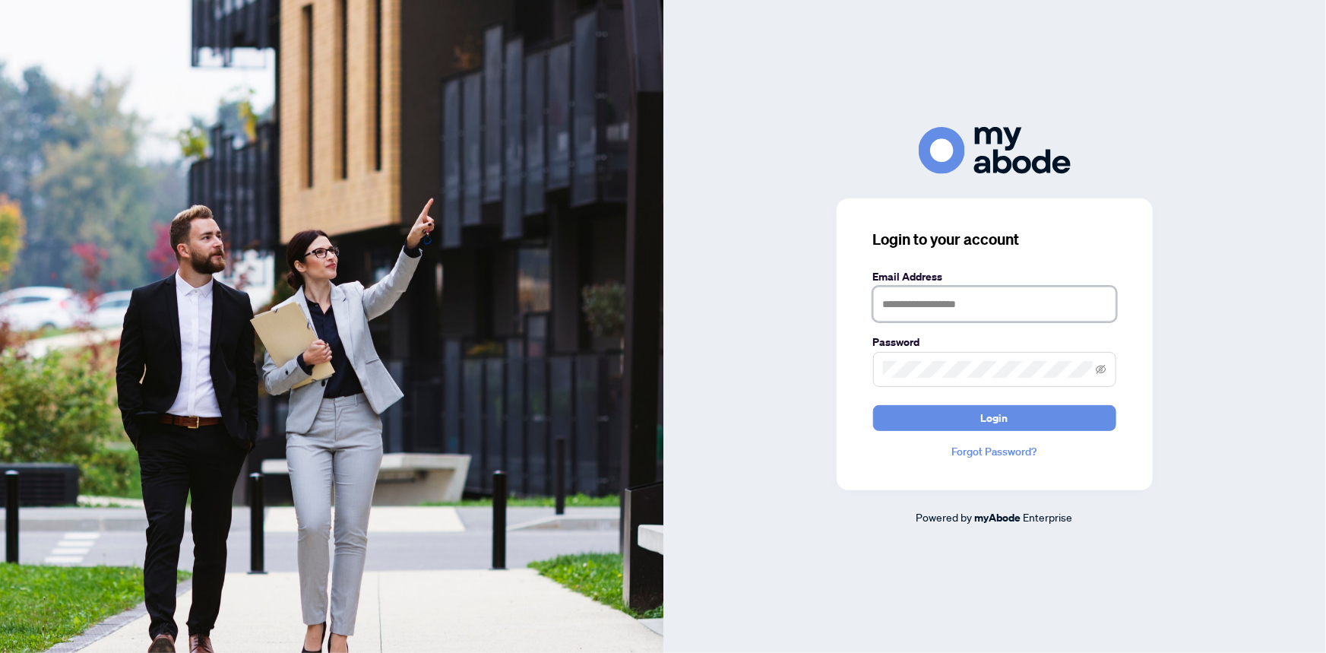
click at [980, 306] on input "text" at bounding box center [994, 304] width 243 height 35
type input "**********"
click at [873, 405] on button "Login" at bounding box center [994, 418] width 243 height 26
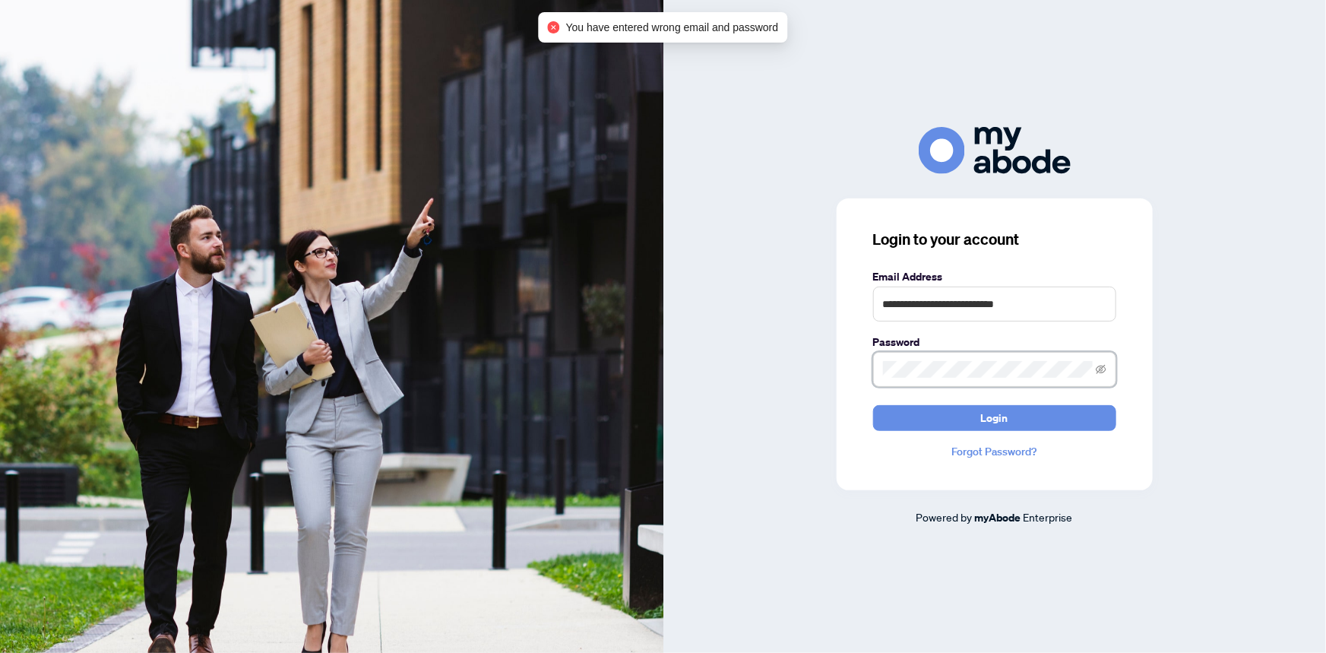
click at [815, 379] on div "**********" at bounding box center [994, 326] width 663 height 398
click at [873, 405] on button "Login" at bounding box center [994, 418] width 243 height 26
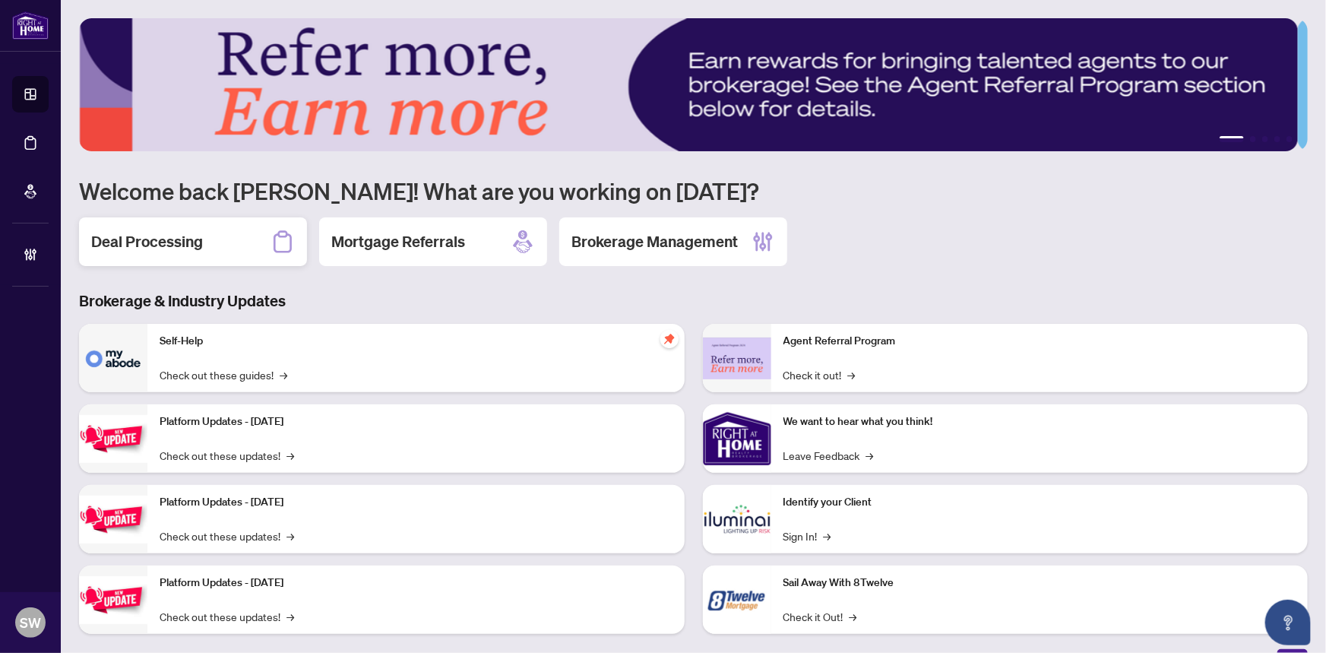
click at [223, 251] on div "Deal Processing" at bounding box center [193, 241] width 228 height 49
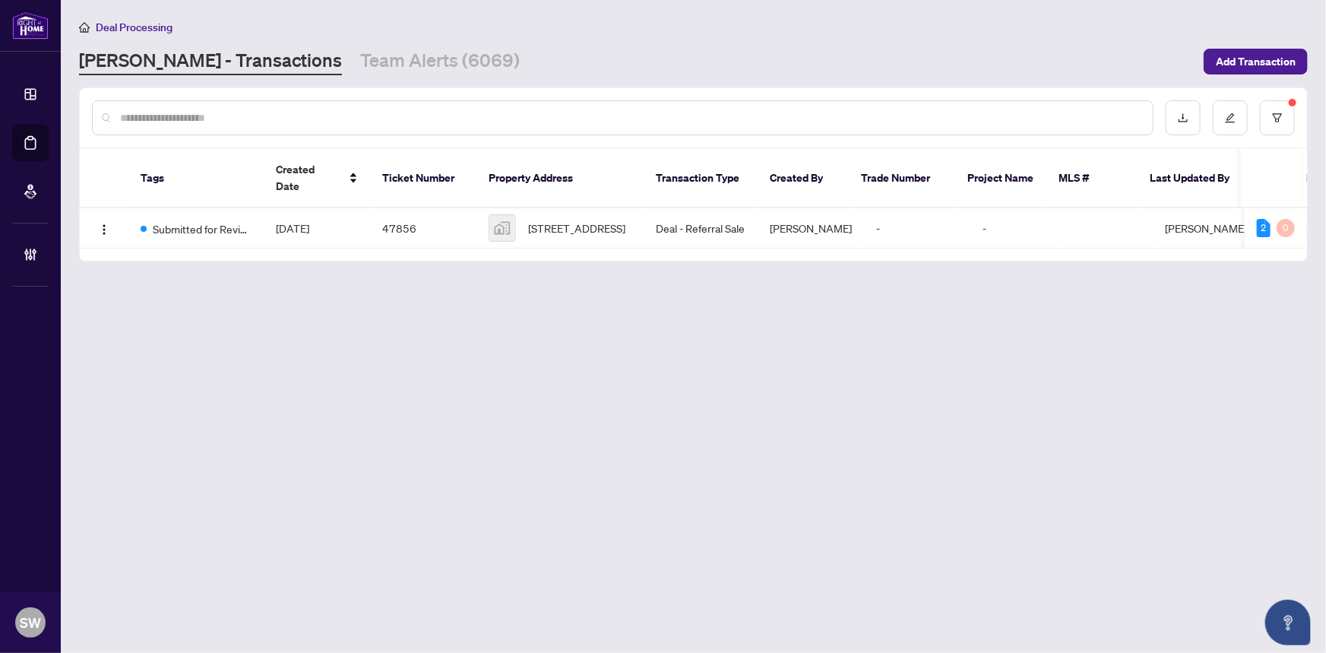
click at [198, 115] on input "text" at bounding box center [630, 117] width 1021 height 17
paste input "*****"
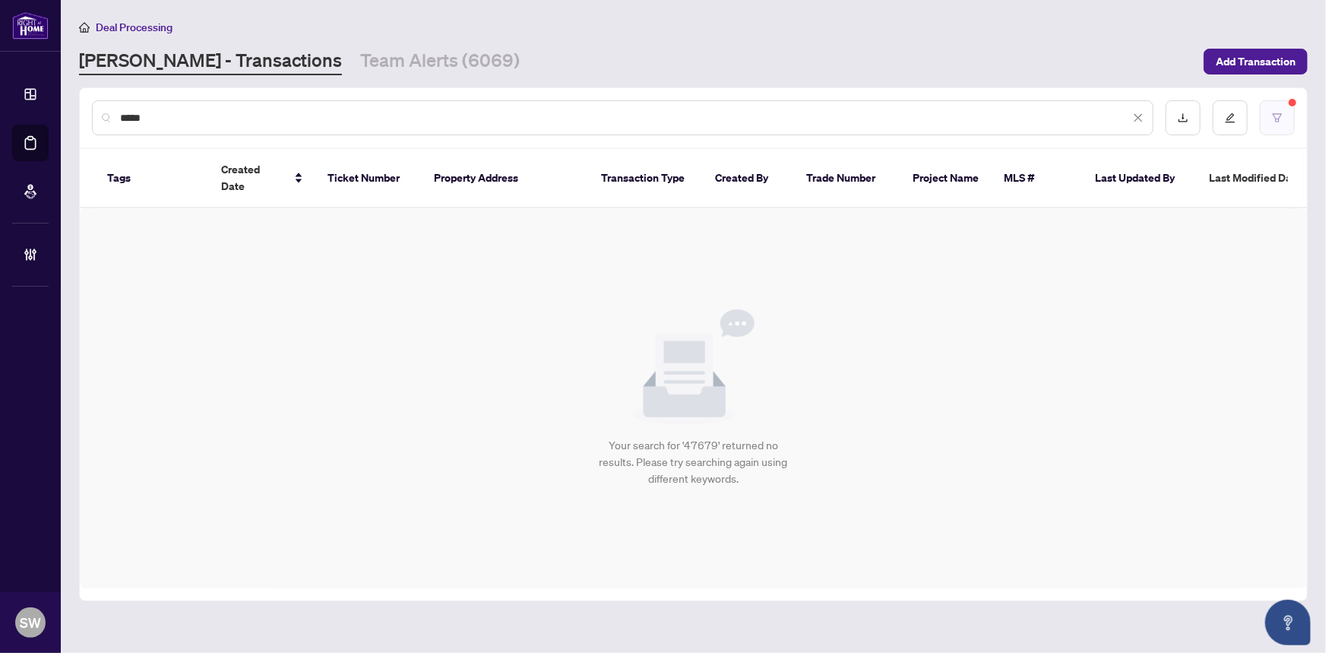
type input "*****"
click at [1277, 121] on icon "filter" at bounding box center [1277, 117] width 11 height 11
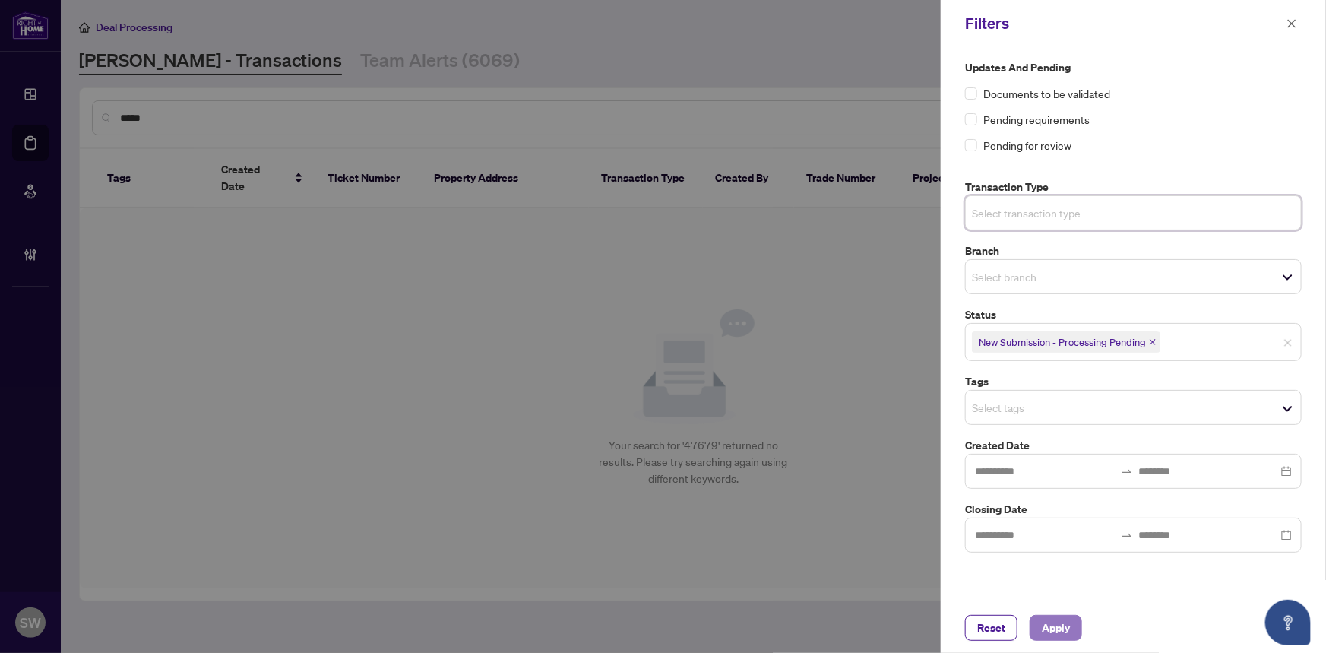
click at [1071, 626] on button "Apply" at bounding box center [1056, 628] width 52 height 26
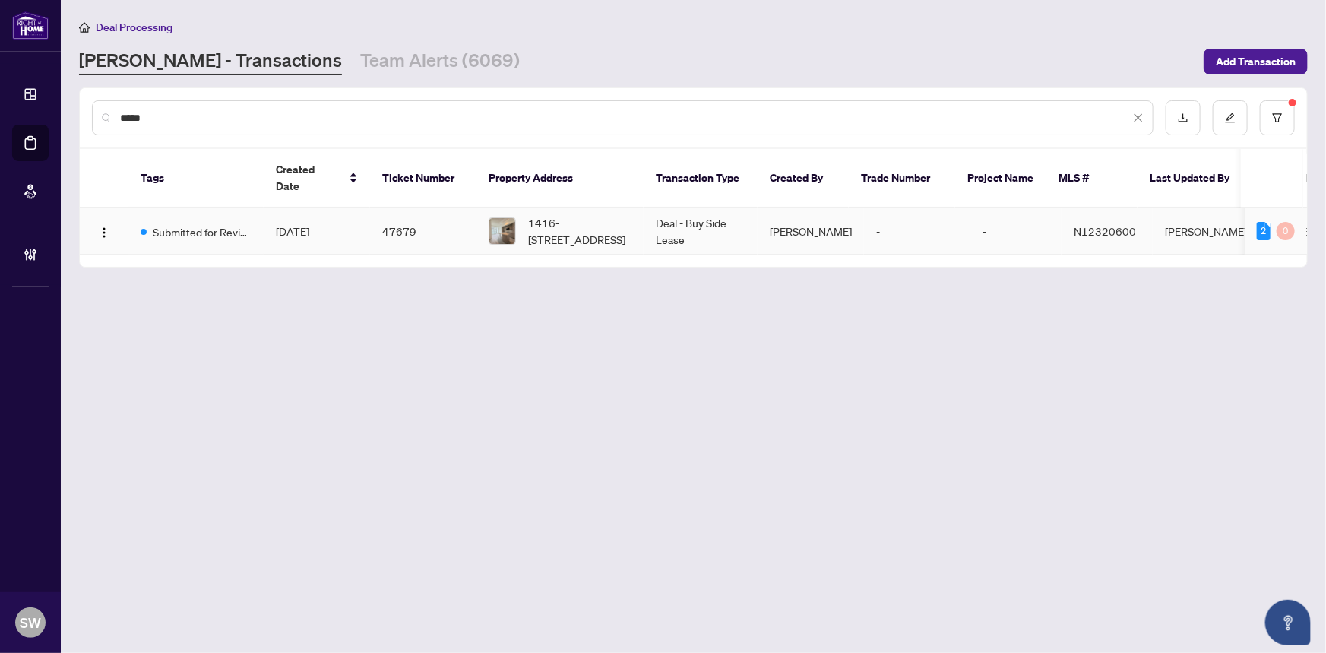
click at [293, 224] on span "[DATE]" at bounding box center [292, 231] width 33 height 14
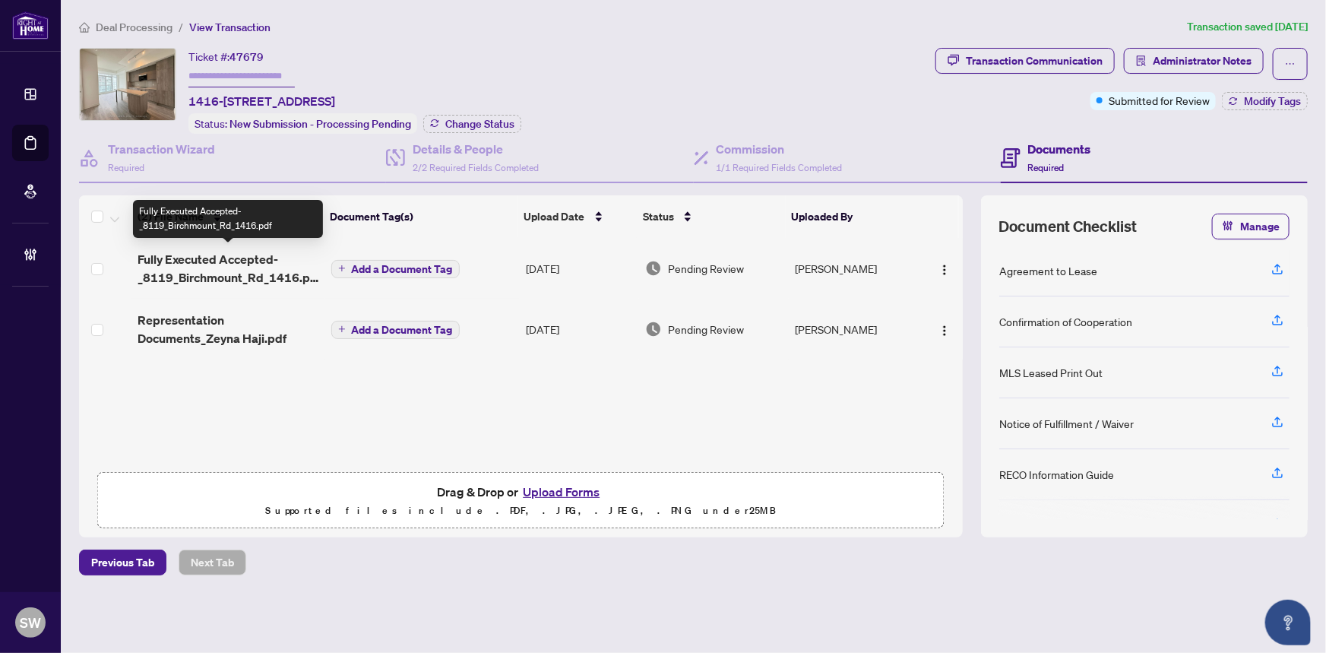
click at [251, 267] on span "Fully Executed Accepted-_8119_Birchmount_Rd_1416.pdf" at bounding box center [228, 268] width 181 height 36
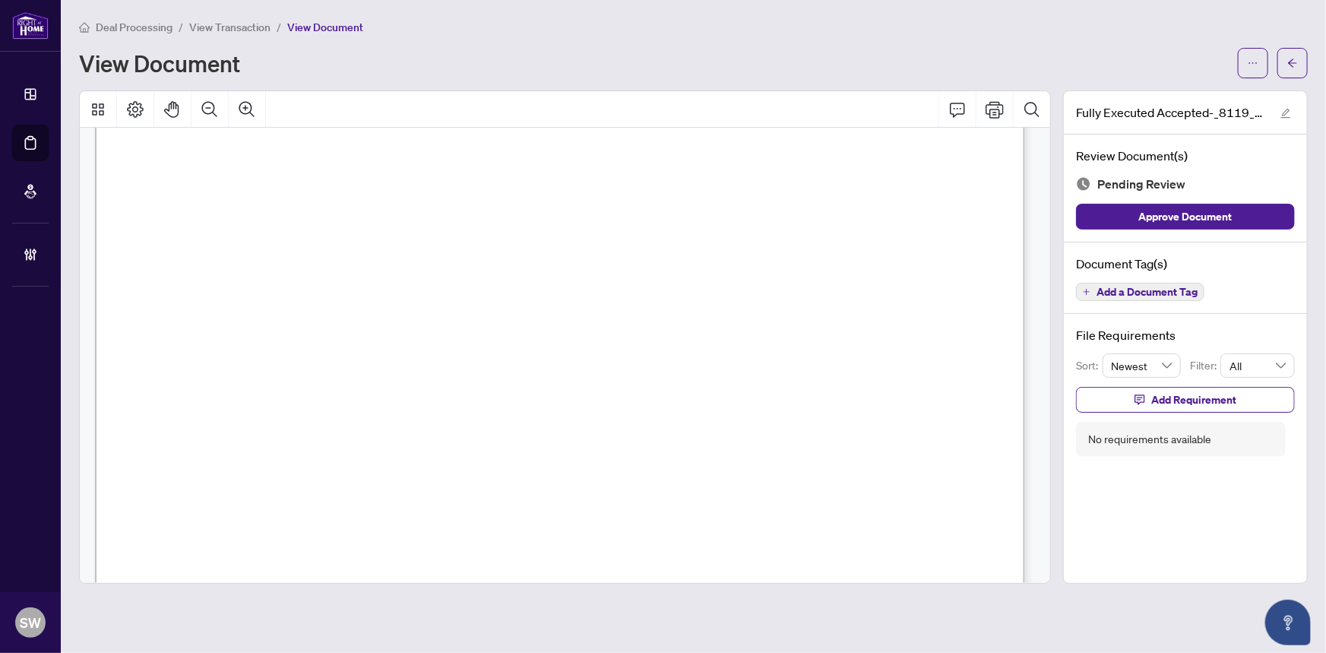
scroll to position [6273, 0]
drag, startPoint x: 287, startPoint y: 306, endPoint x: 386, endPoint y: 315, distance: 99.3
click at [377, 315] on span "8119 Birchmount Road, 1416, Markham, ON L6G 0H5" at bounding box center [310, 310] width 131 height 14
click at [377, 304] on span "8119 Birchmount Road, 1416, Markham, ON L6G 0H5" at bounding box center [310, 310] width 131 height 14
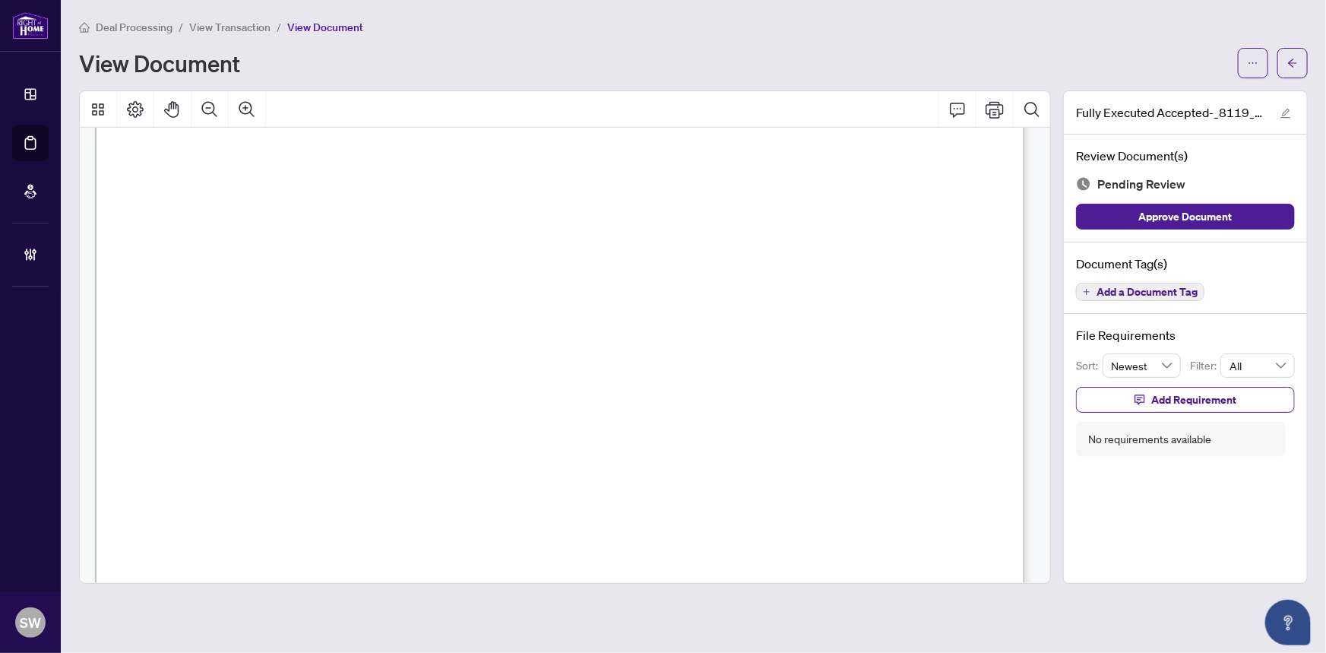
click at [377, 304] on span "8119 Birchmount Road, 1416, Markham, ON L6G 0H5" at bounding box center [310, 310] width 131 height 14
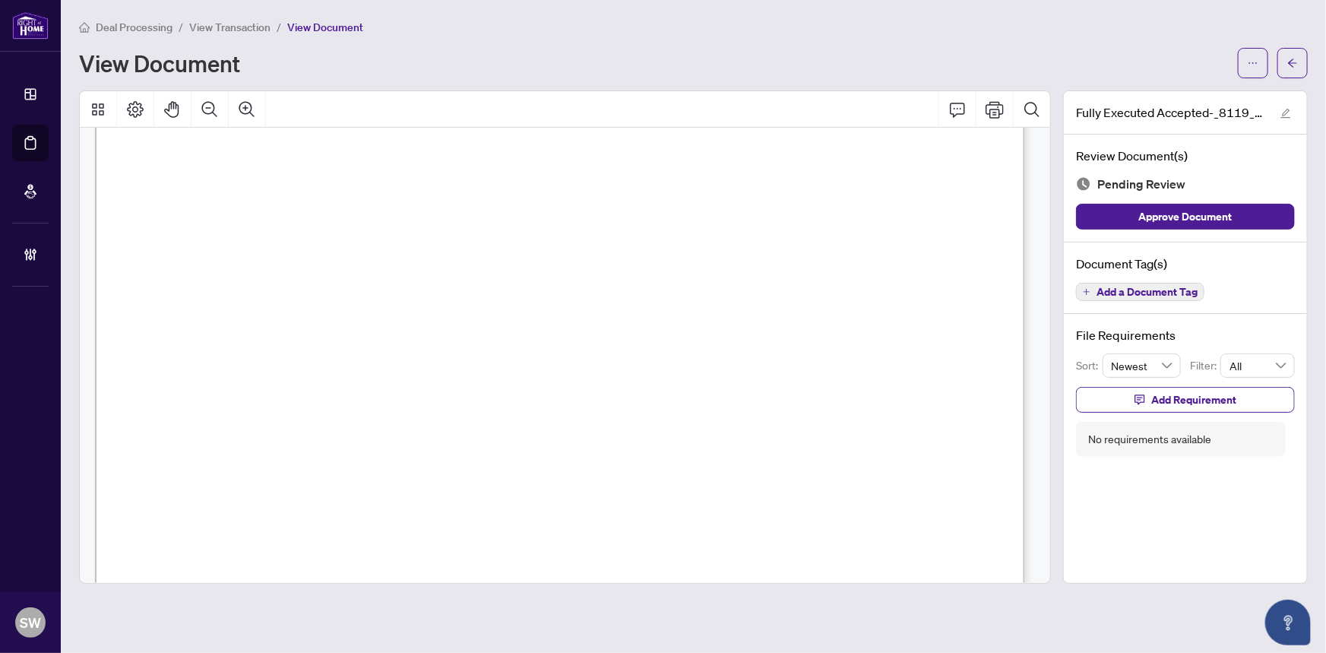
click at [377, 306] on span "8119 Birchmount Road, 1416, Markham, ON L6G 0H5" at bounding box center [310, 310] width 131 height 14
drag, startPoint x: 534, startPoint y: 309, endPoint x: 477, endPoint y: 311, distance: 57.8
click at [377, 311] on span "8119 Birchmount Road, 1416, Markham, ON L6G 0H5" at bounding box center [310, 310] width 131 height 14
drag, startPoint x: 577, startPoint y: 306, endPoint x: 600, endPoint y: 306, distance: 22.8
click at [377, 306] on span "8119 Birchmount Road, 1416, Markham, ON L6G 0H5" at bounding box center [310, 310] width 131 height 14
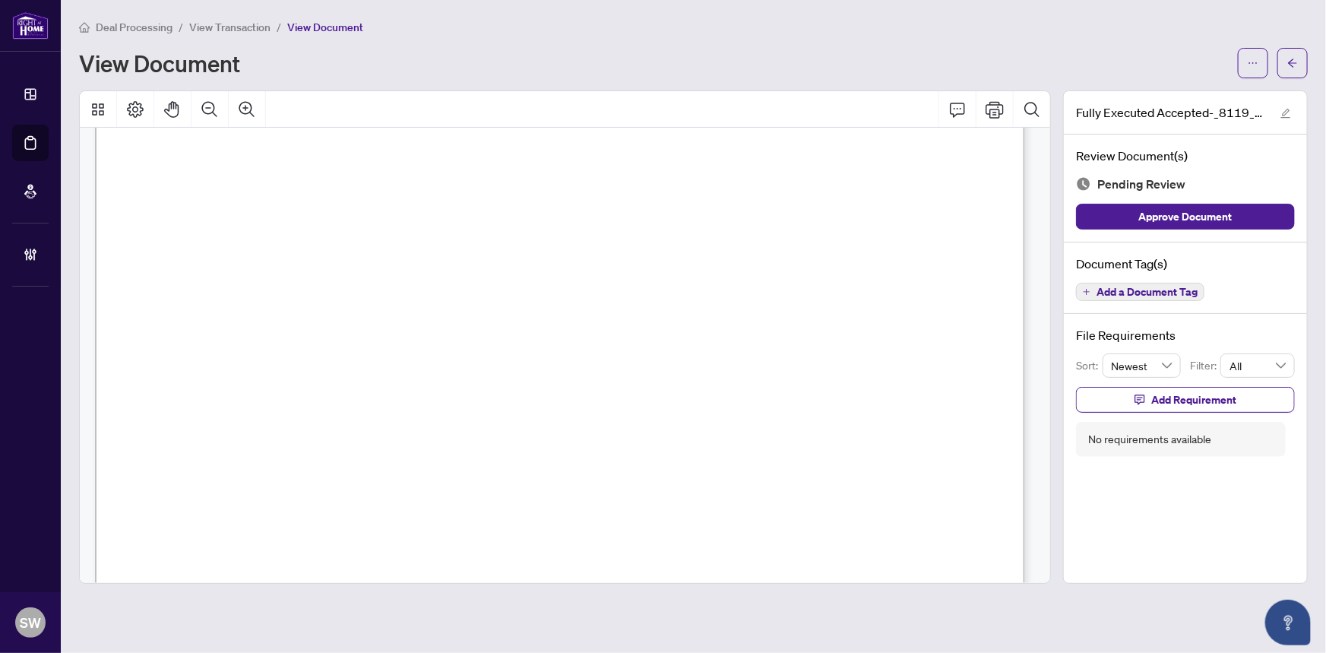
drag, startPoint x: 610, startPoint y: 304, endPoint x: 635, endPoint y: 305, distance: 24.3
click at [377, 305] on span "8119 Birchmount Road, 1416, Markham, ON L6G 0H5" at bounding box center [310, 310] width 131 height 14
click at [262, 280] on span "Napier Woo" at bounding box center [296, 281] width 107 height 14
click at [261, 280] on span "Napier Woo" at bounding box center [296, 281] width 107 height 14
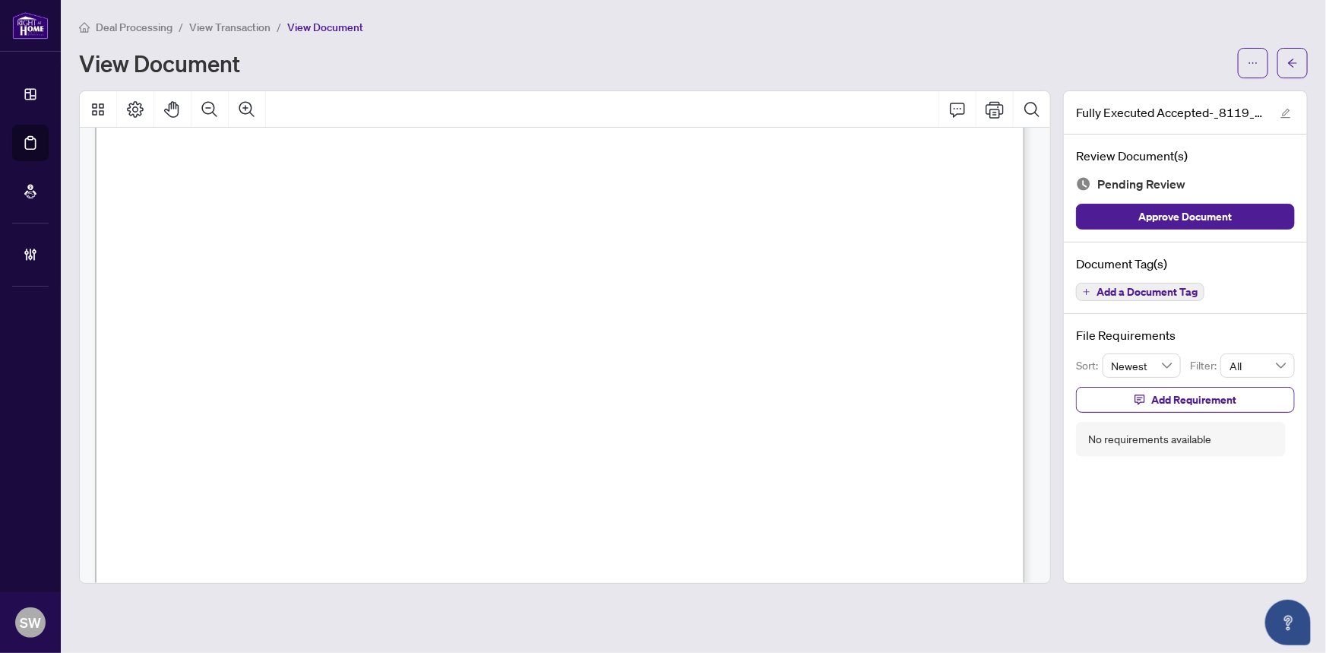
click at [261, 280] on span "Napier Woo" at bounding box center [296, 281] width 107 height 14
click at [236, 251] on span "Zeyna Haji" at bounding box center [275, 251] width 105 height 14
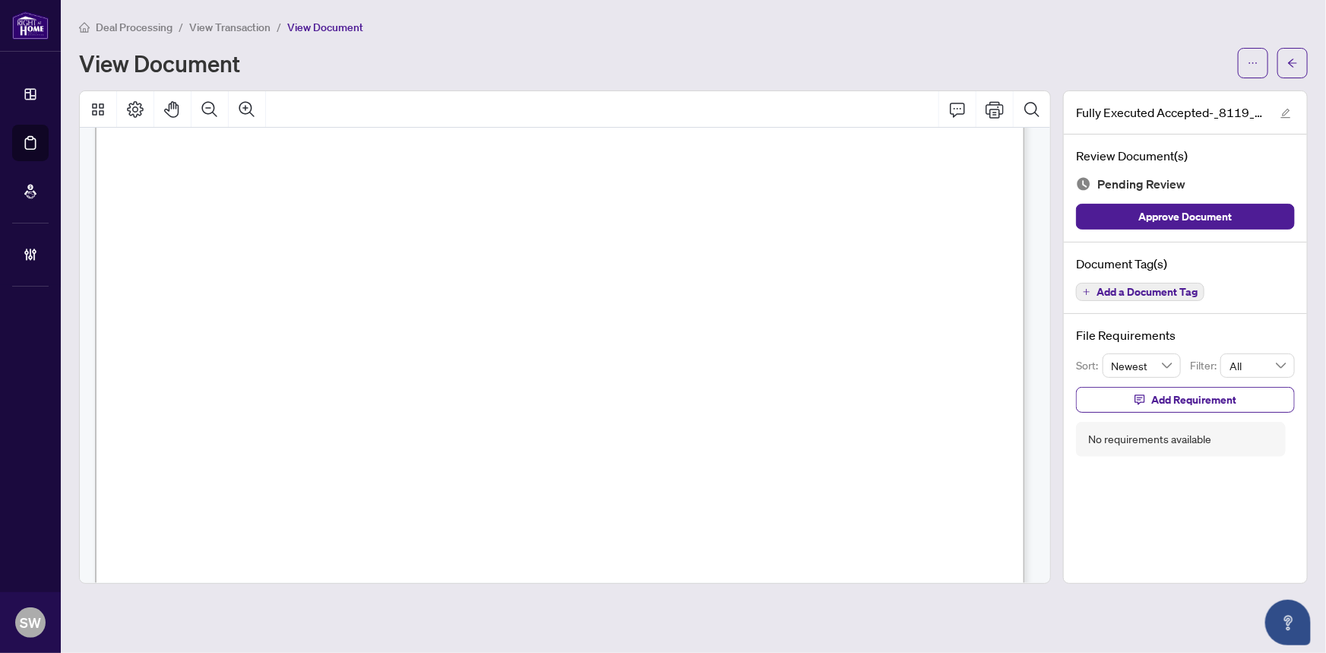
click at [1170, 290] on span "Add a Document Tag" at bounding box center [1147, 292] width 101 height 11
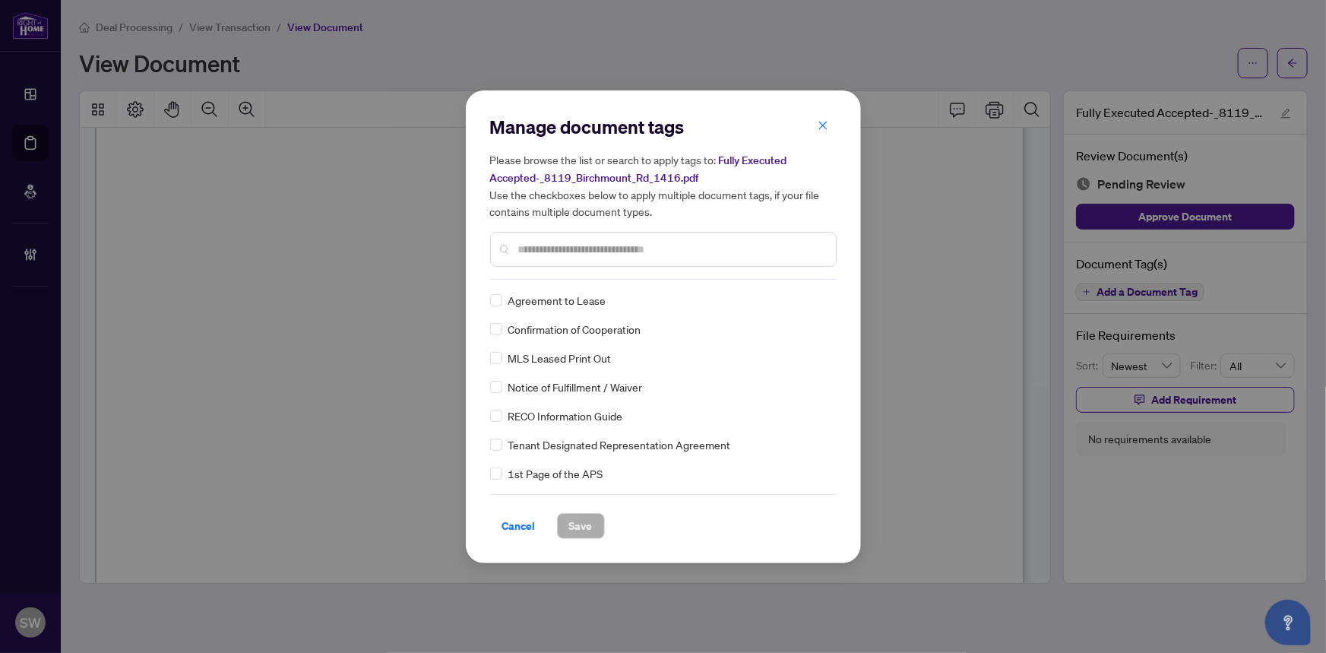
click at [701, 245] on input "text" at bounding box center [671, 249] width 306 height 17
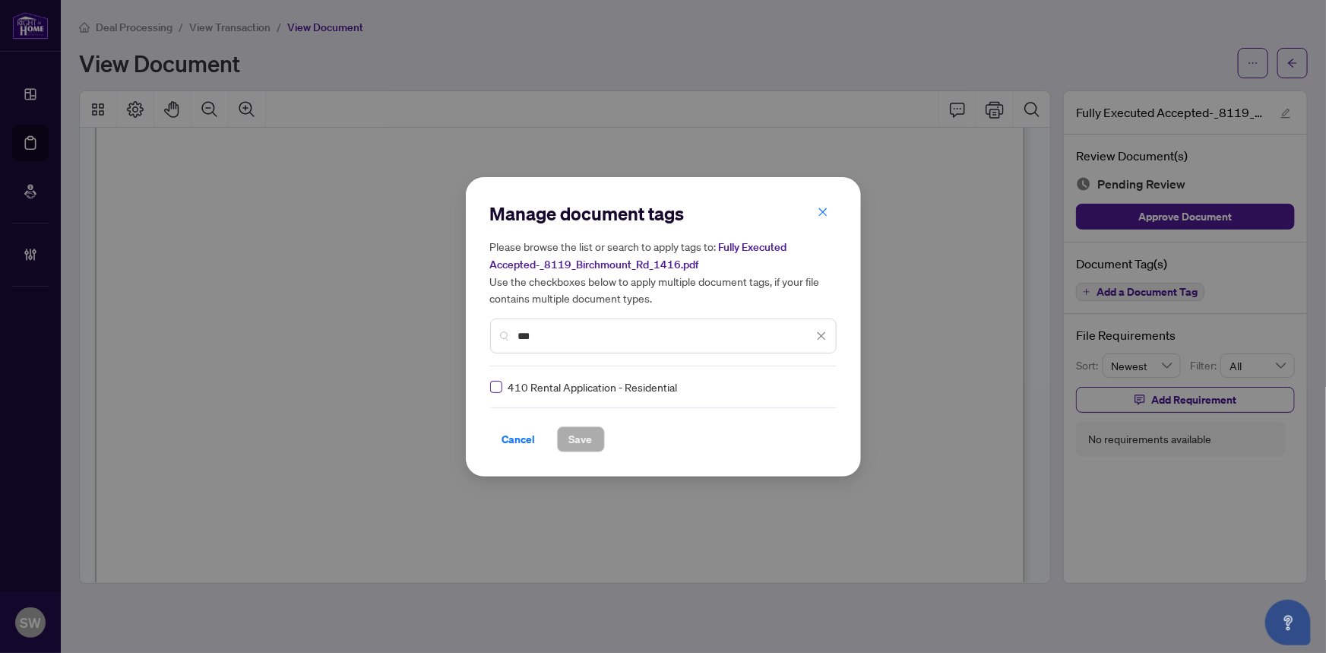
type input "***"
click at [581, 435] on span "Save" at bounding box center [581, 439] width 24 height 24
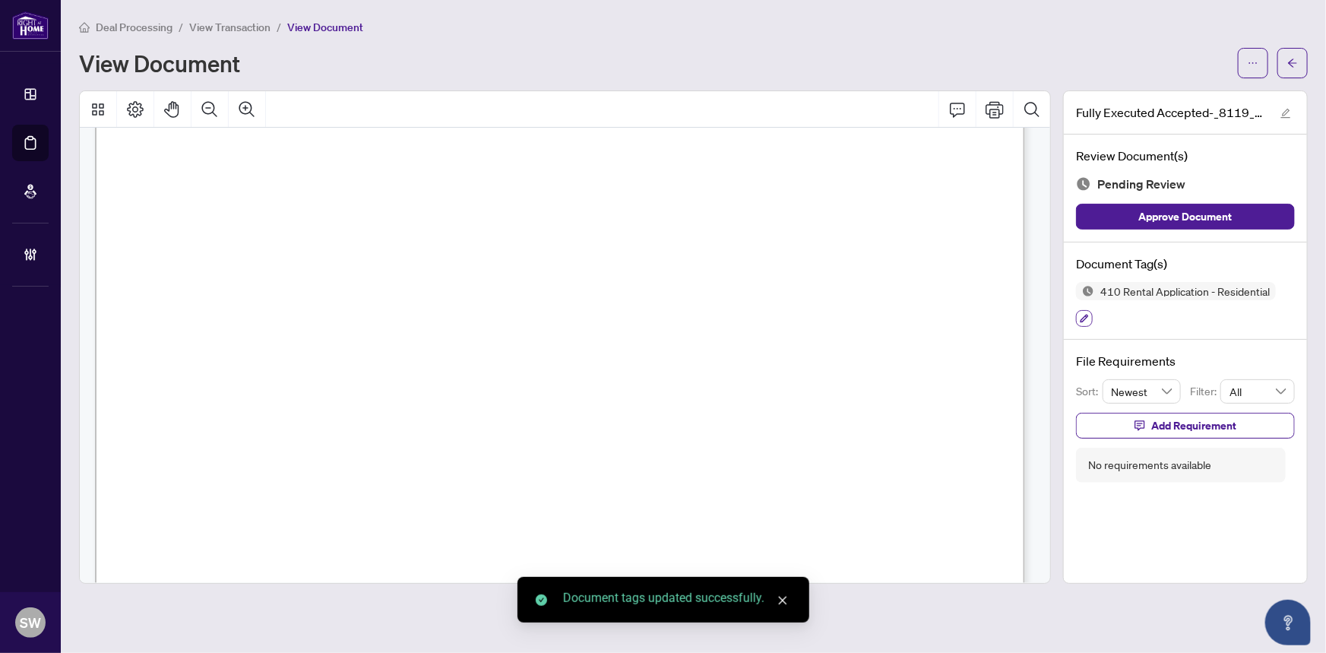
click at [1082, 319] on icon "button" at bounding box center [1084, 318] width 9 height 9
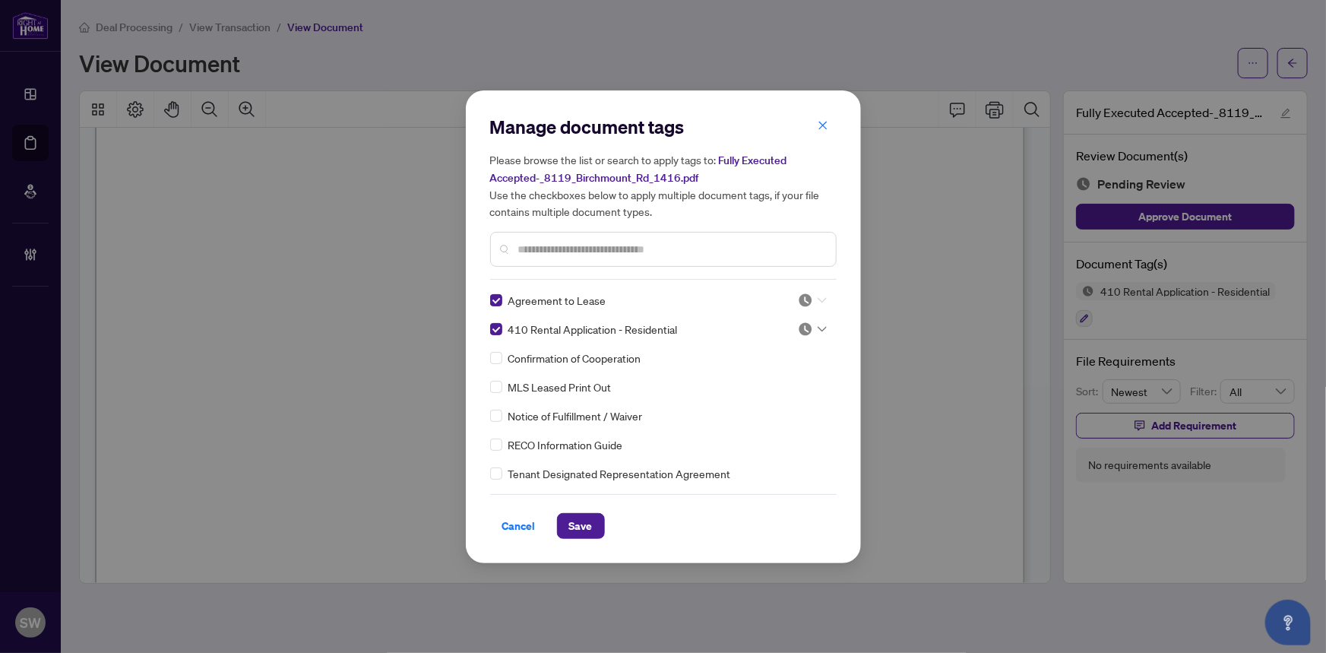
click at [818, 297] on icon at bounding box center [822, 299] width 9 height 5
click at [753, 374] on div "Approved" at bounding box center [762, 374] width 97 height 17
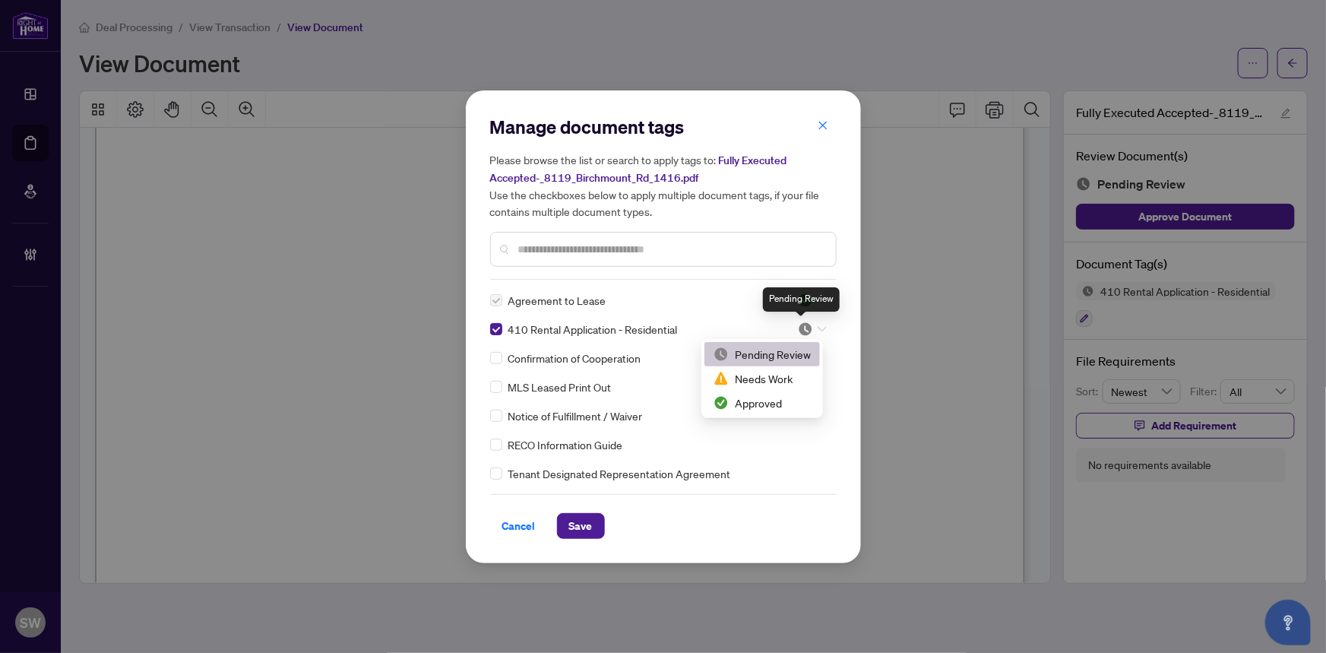
click at [803, 326] on img at bounding box center [805, 328] width 15 height 15
click at [759, 401] on div "Approved" at bounding box center [762, 402] width 97 height 17
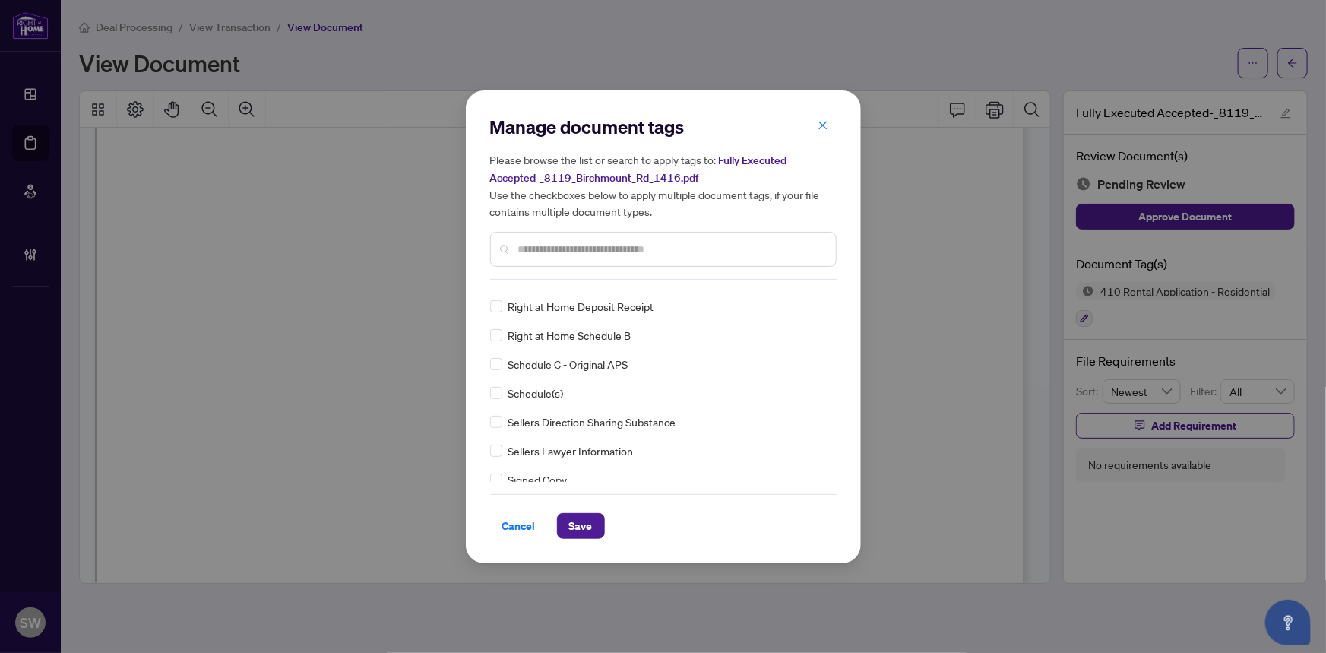
scroll to position [0, 0]
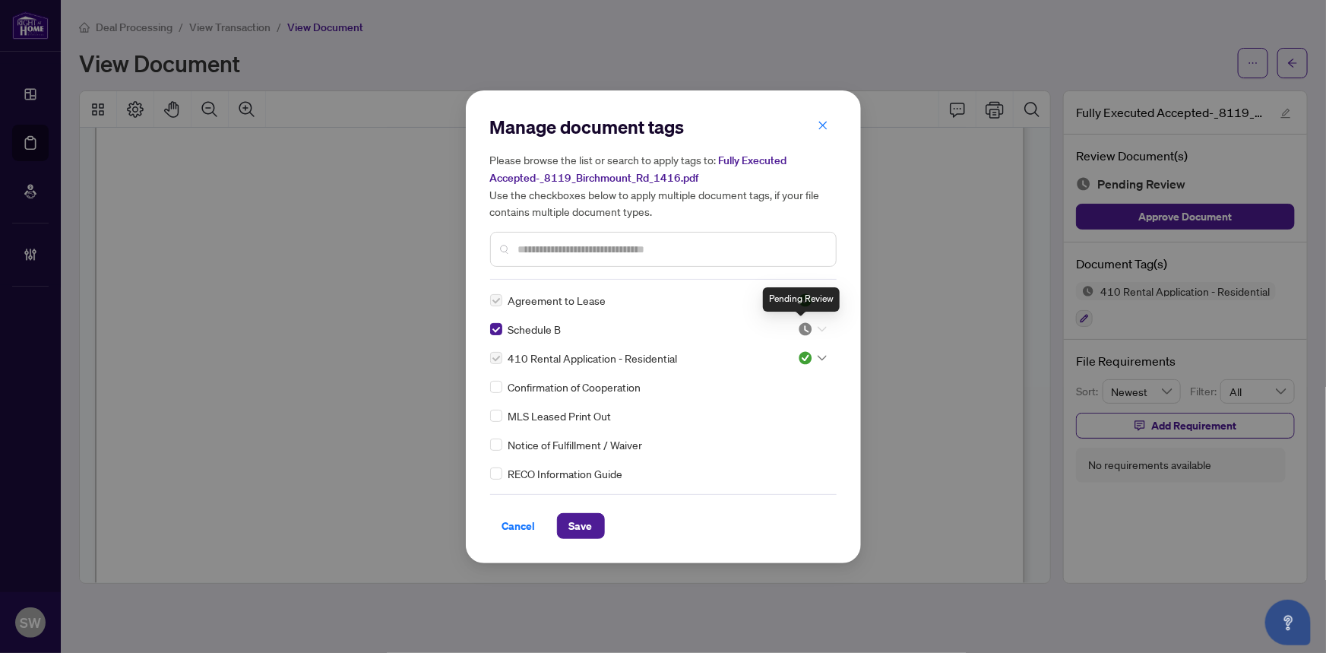
click at [802, 329] on img at bounding box center [805, 328] width 15 height 15
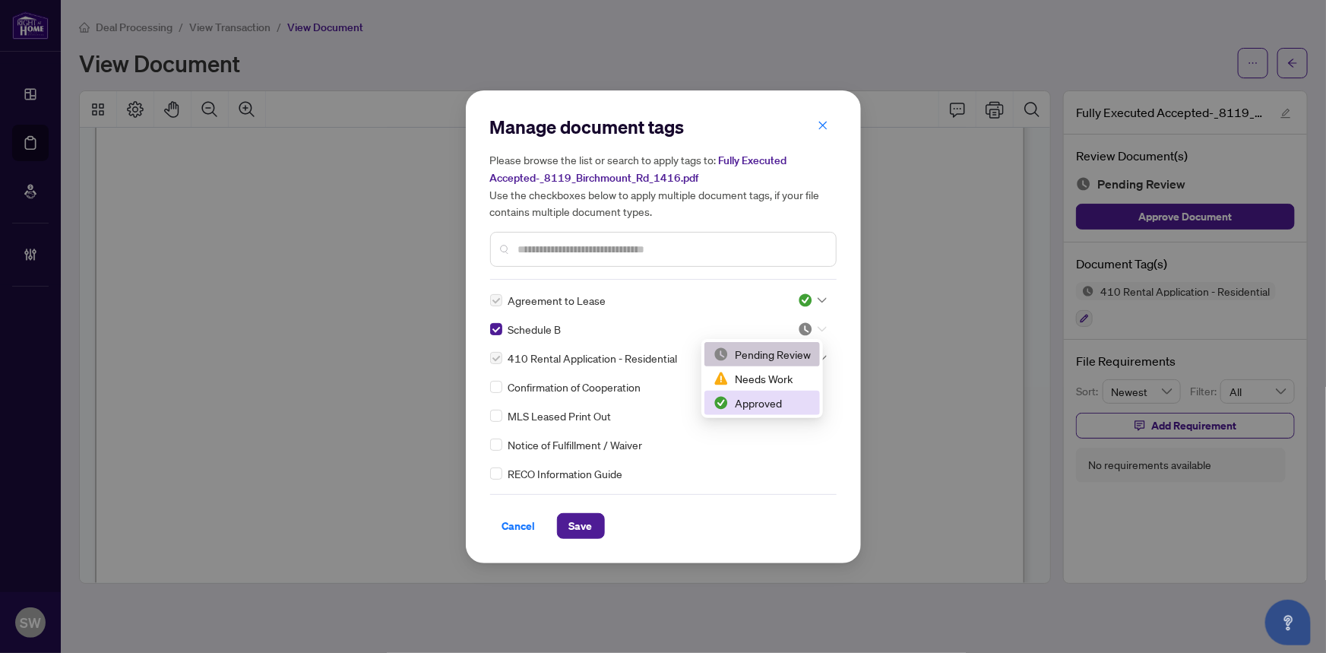
click at [771, 398] on div "Approved" at bounding box center [762, 402] width 97 height 17
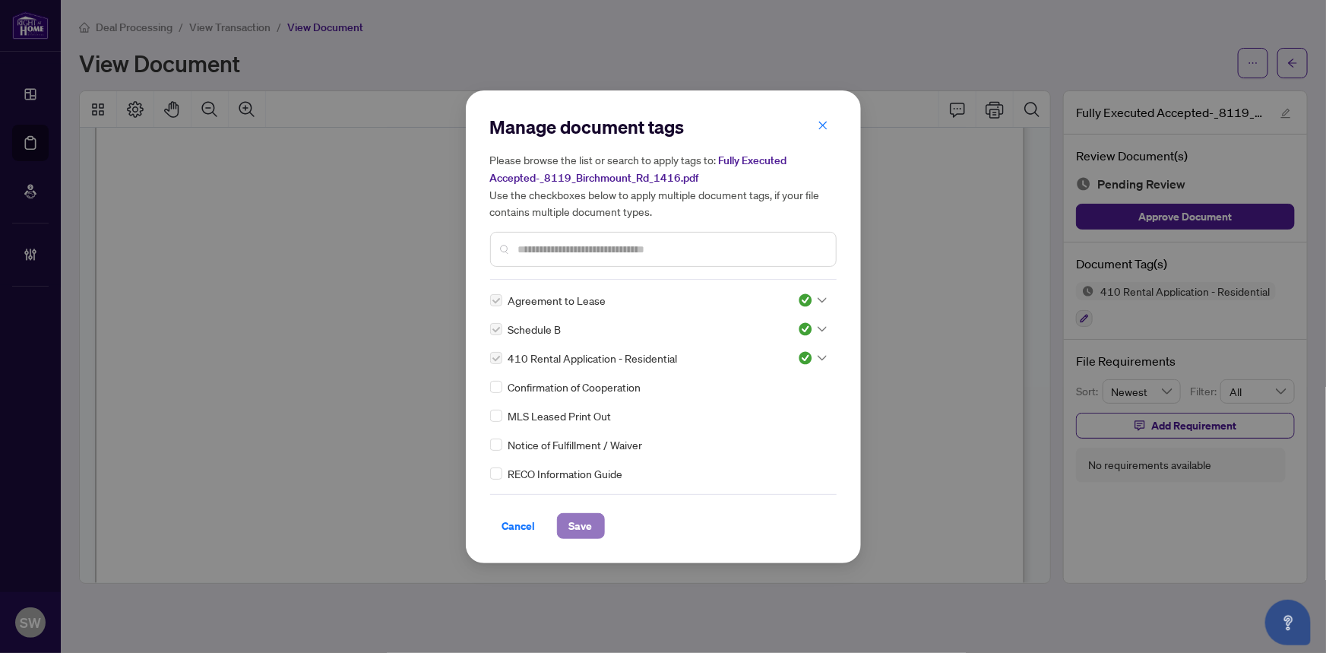
click at [584, 530] on span "Save" at bounding box center [581, 526] width 24 height 24
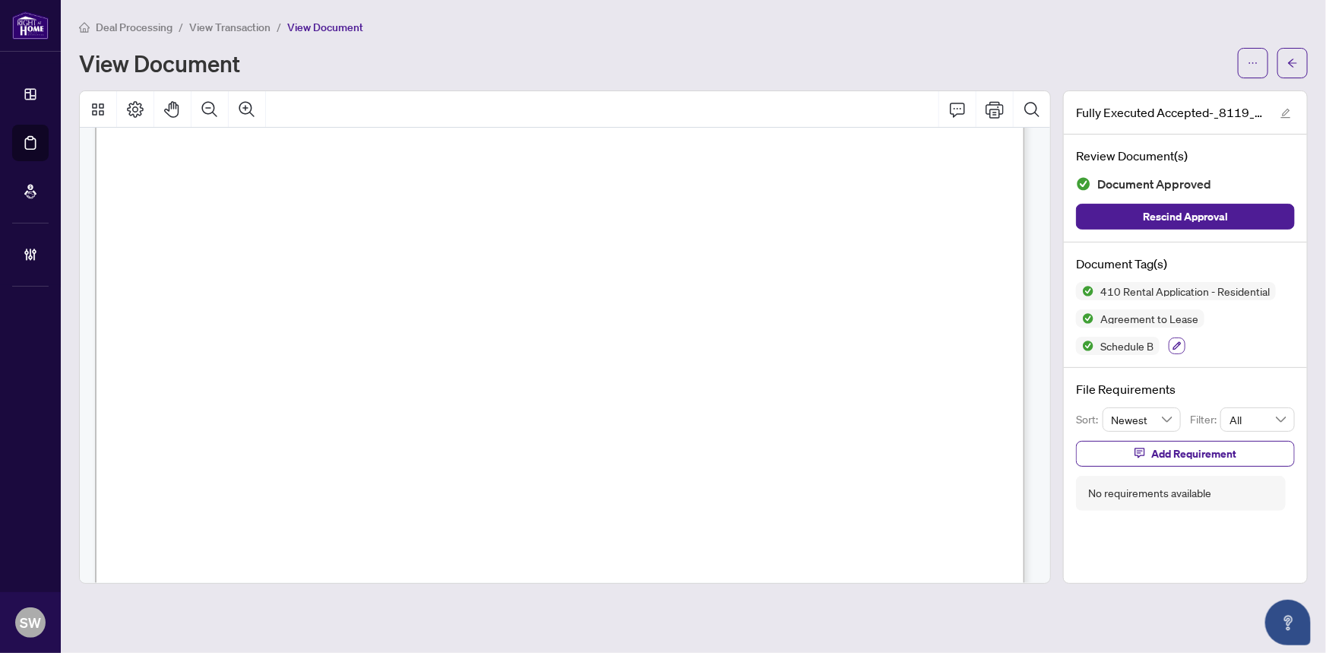
click at [1173, 341] on icon "button" at bounding box center [1177, 345] width 9 height 9
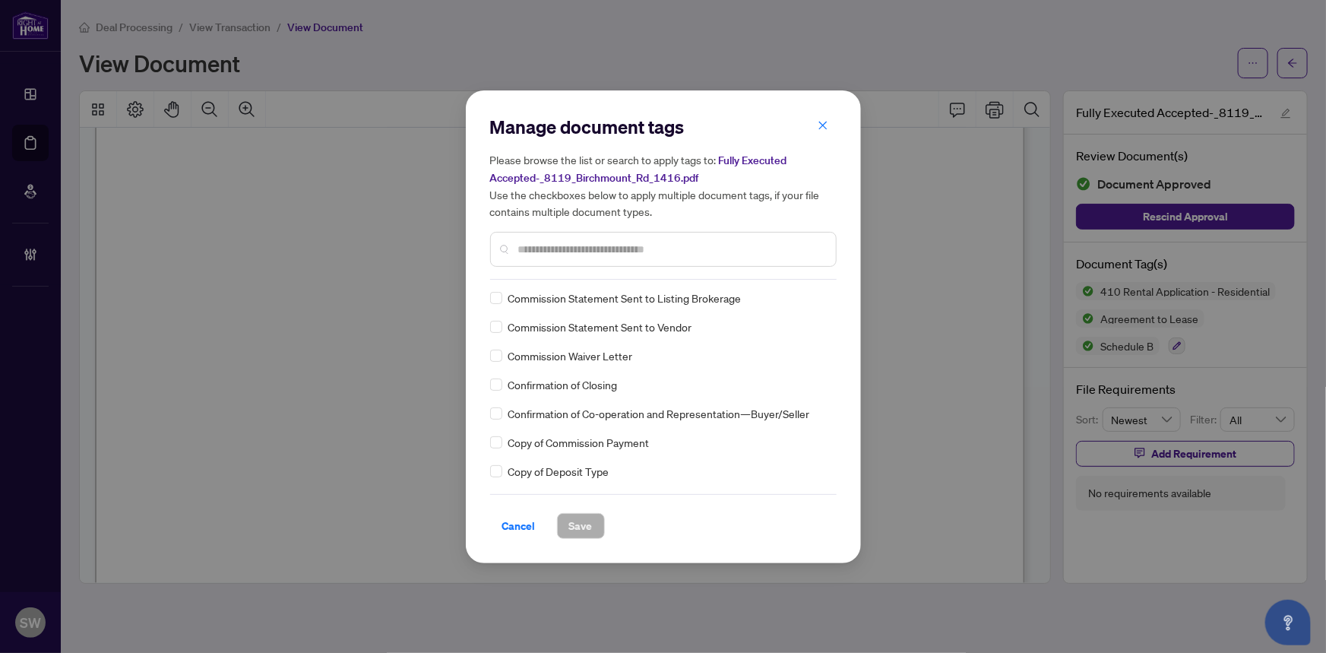
scroll to position [1038, 0]
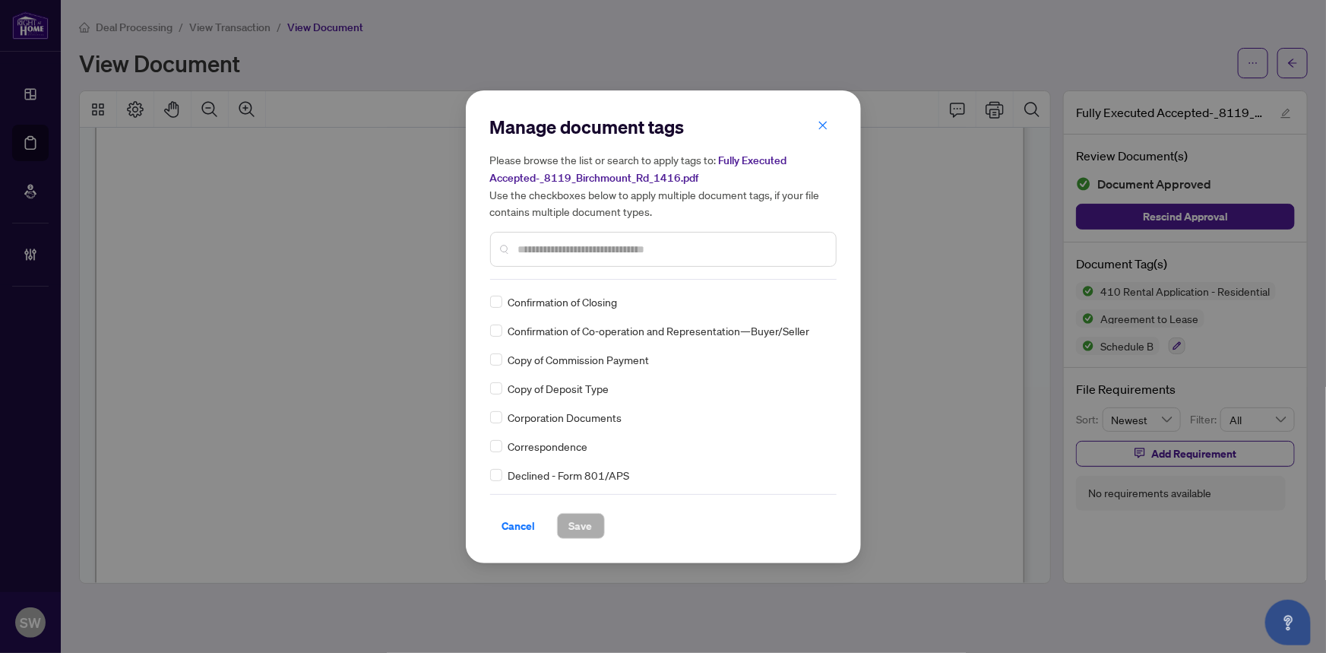
drag, startPoint x: 831, startPoint y: 309, endPoint x: 836, endPoint y: 287, distance: 23.3
click at [836, 287] on div "Manage document tags Please browse the list or search to apply tags to: Fully E…" at bounding box center [663, 326] width 395 height 473
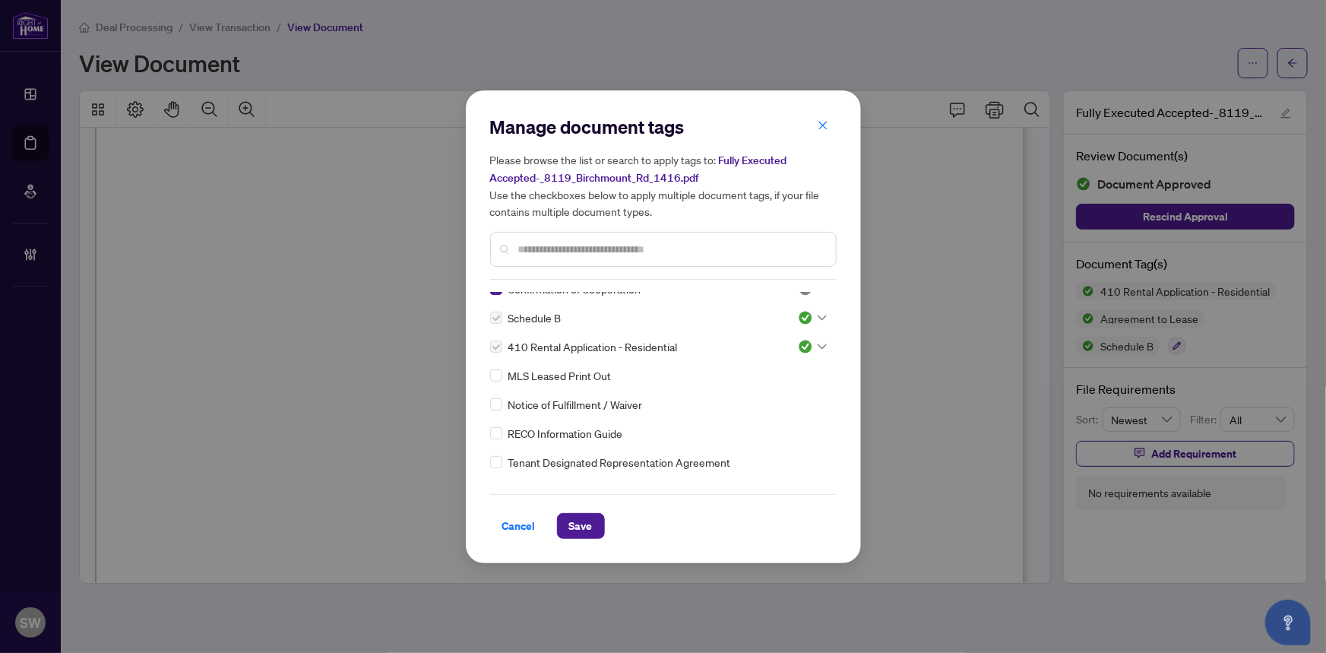
scroll to position [0, 0]
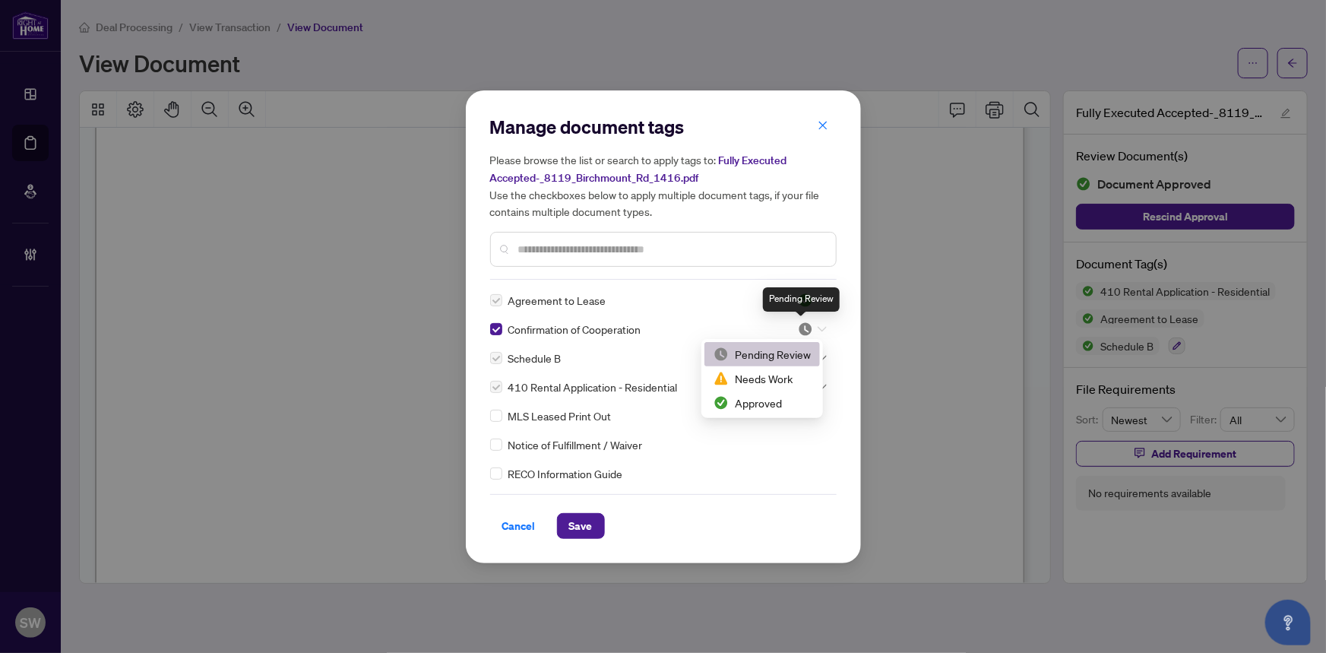
click at [806, 328] on img at bounding box center [805, 328] width 15 height 15
click at [763, 402] on div "Approved" at bounding box center [762, 402] width 97 height 17
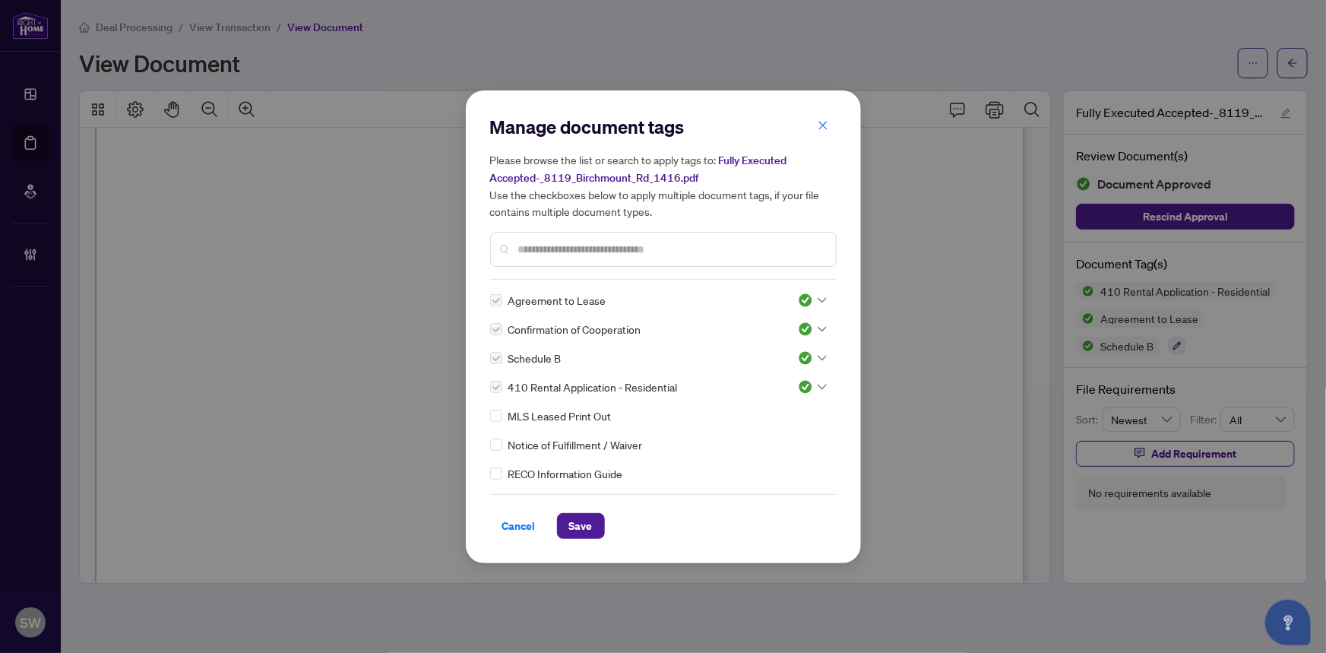
click at [448, 331] on div "Manage document tags Please browse the list or search to apply tags to: Fully E…" at bounding box center [663, 326] width 1326 height 653
click at [587, 522] on span "Save" at bounding box center [581, 526] width 24 height 24
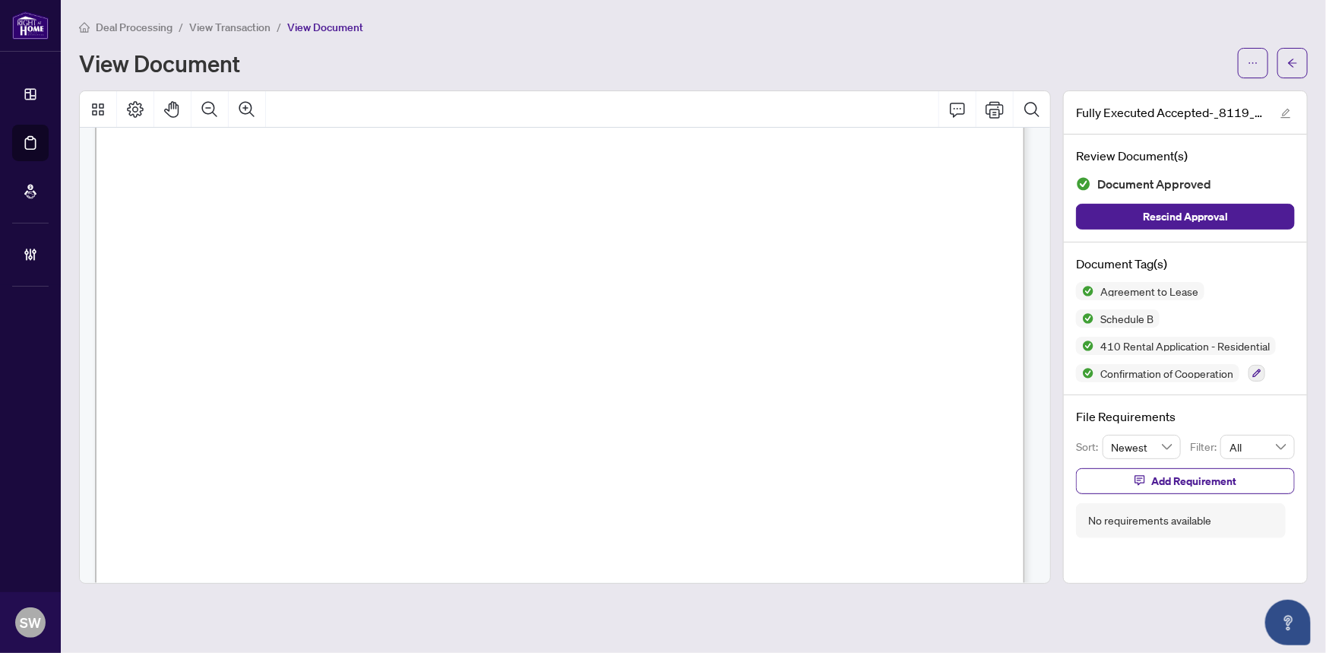
scroll to position [16224, 0]
click at [248, 394] on span "NIMA SAEEDIFAEZ" at bounding box center [215, 397] width 100 height 14
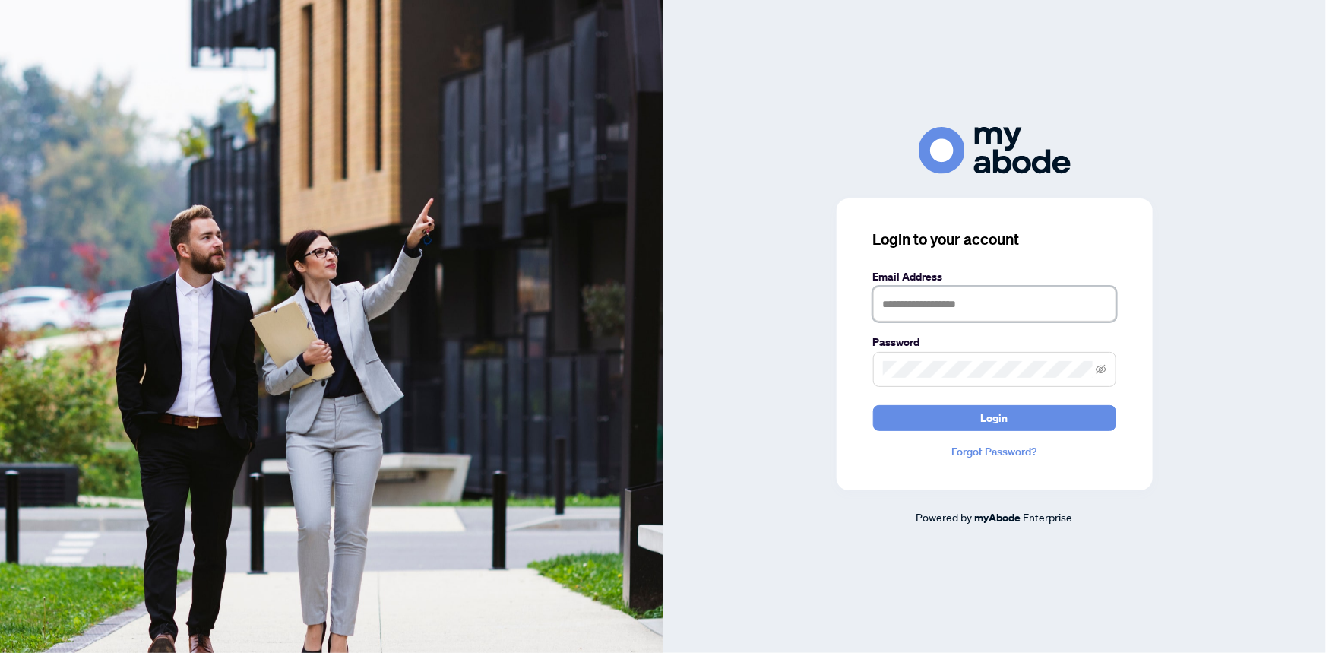
click at [974, 301] on input "text" at bounding box center [994, 304] width 243 height 35
type input "**********"
click at [873, 405] on button "Login" at bounding box center [994, 418] width 243 height 26
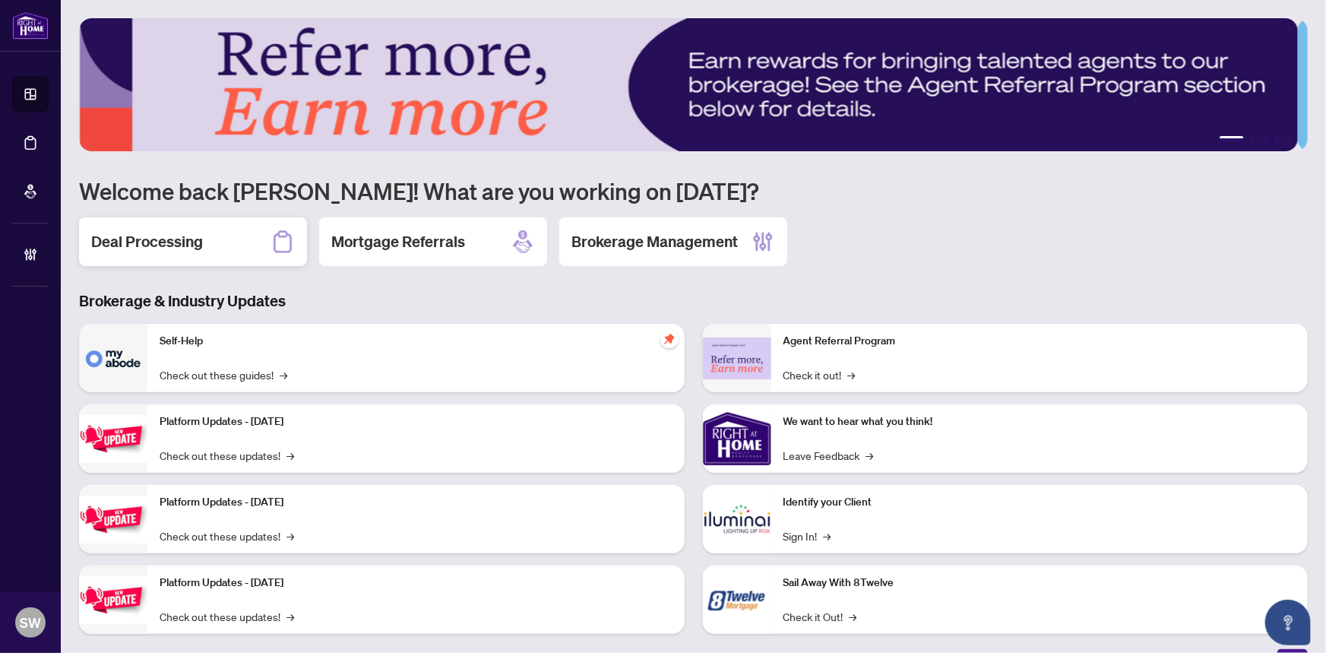
click at [129, 246] on h2 "Deal Processing" at bounding box center [147, 241] width 112 height 21
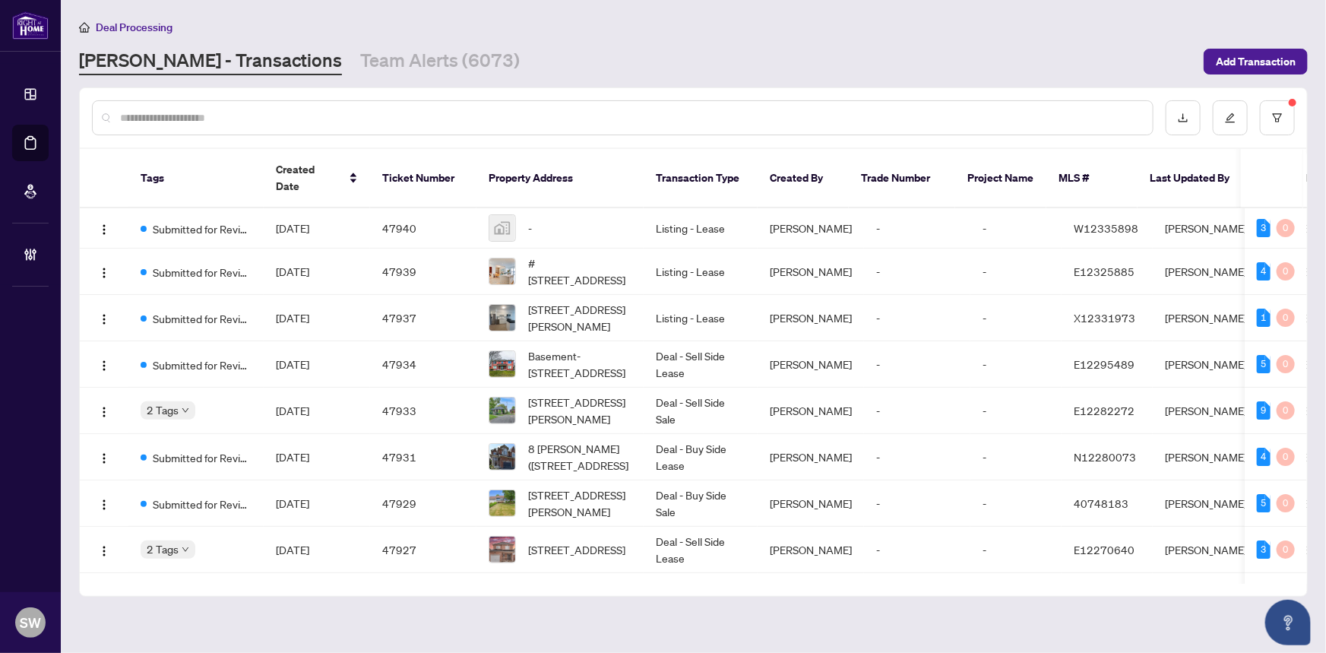
click at [202, 112] on input "text" at bounding box center [630, 117] width 1021 height 17
paste input "*****"
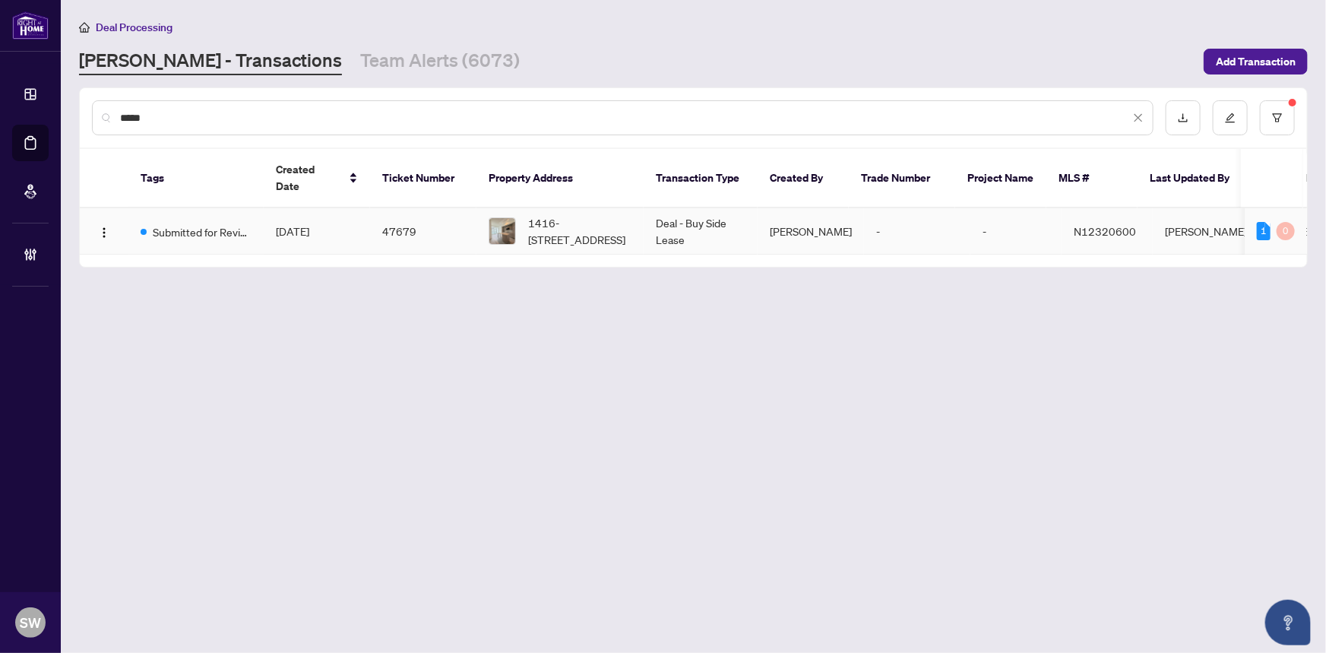
type input "*****"
click at [425, 215] on td "47679" at bounding box center [423, 231] width 106 height 46
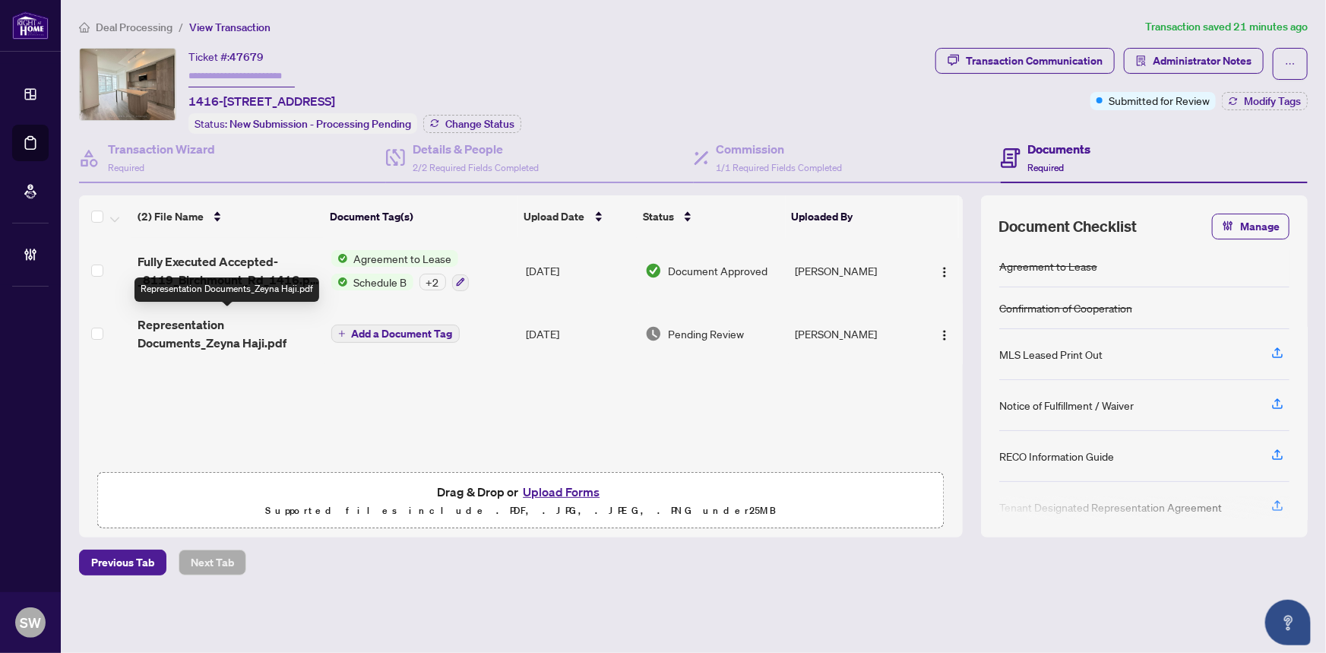
click at [279, 325] on span "Representation Documents_Zeyna Haji.pdf" at bounding box center [228, 333] width 181 height 36
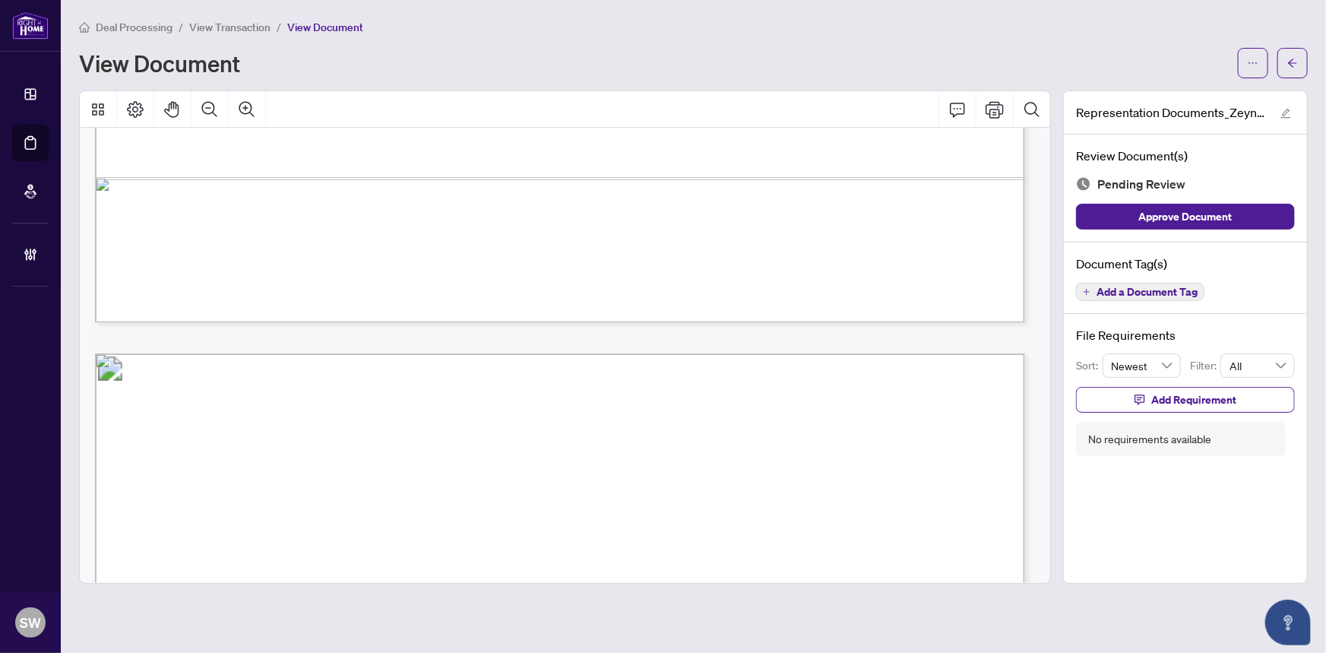
scroll to position [15977, 0]
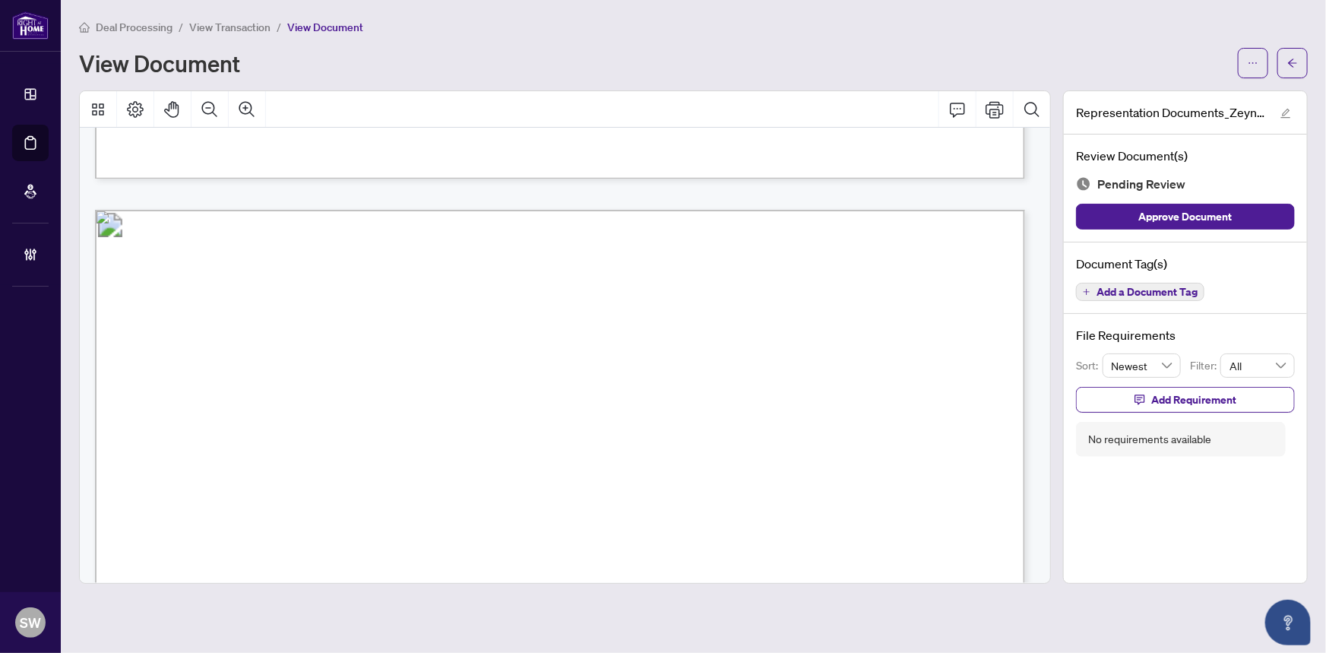
click at [1160, 289] on span "Add a Document Tag" at bounding box center [1147, 292] width 101 height 11
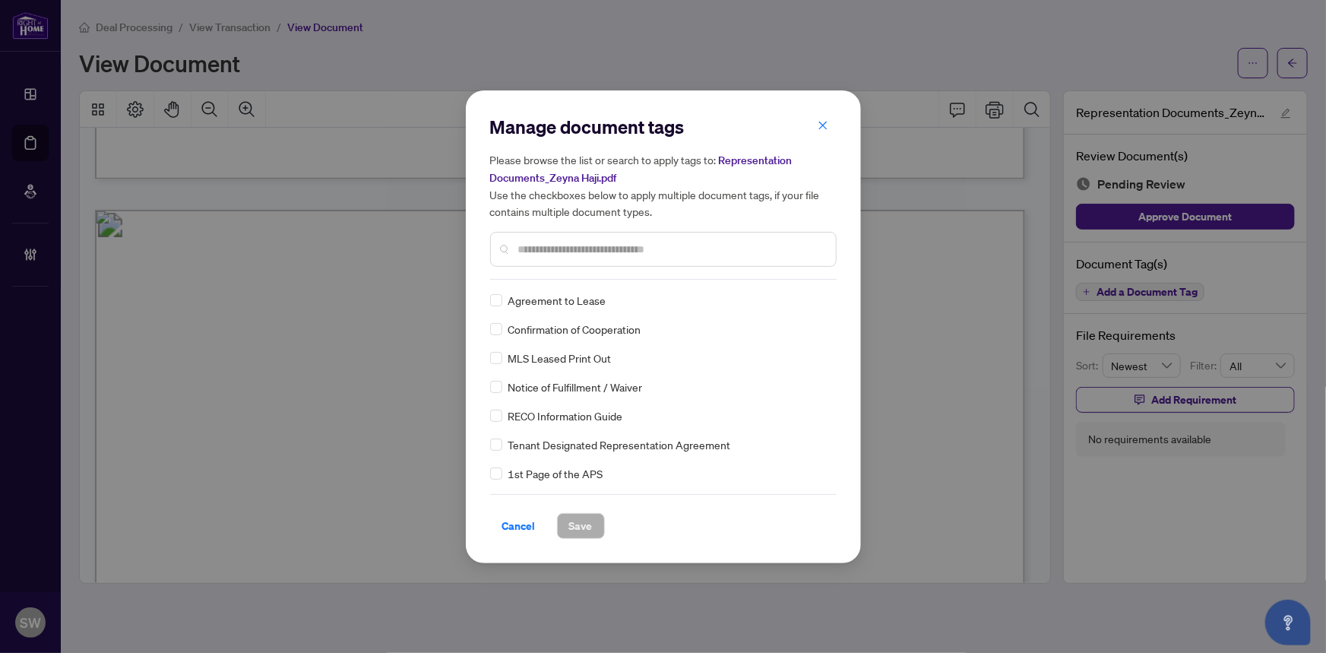
click at [527, 218] on h5 "Please browse the list or search to apply tags to: Representation Documents_Zey…" at bounding box center [663, 185] width 347 height 68
click at [549, 251] on input "text" at bounding box center [671, 249] width 306 height 17
click at [492, 292] on label at bounding box center [496, 300] width 12 height 17
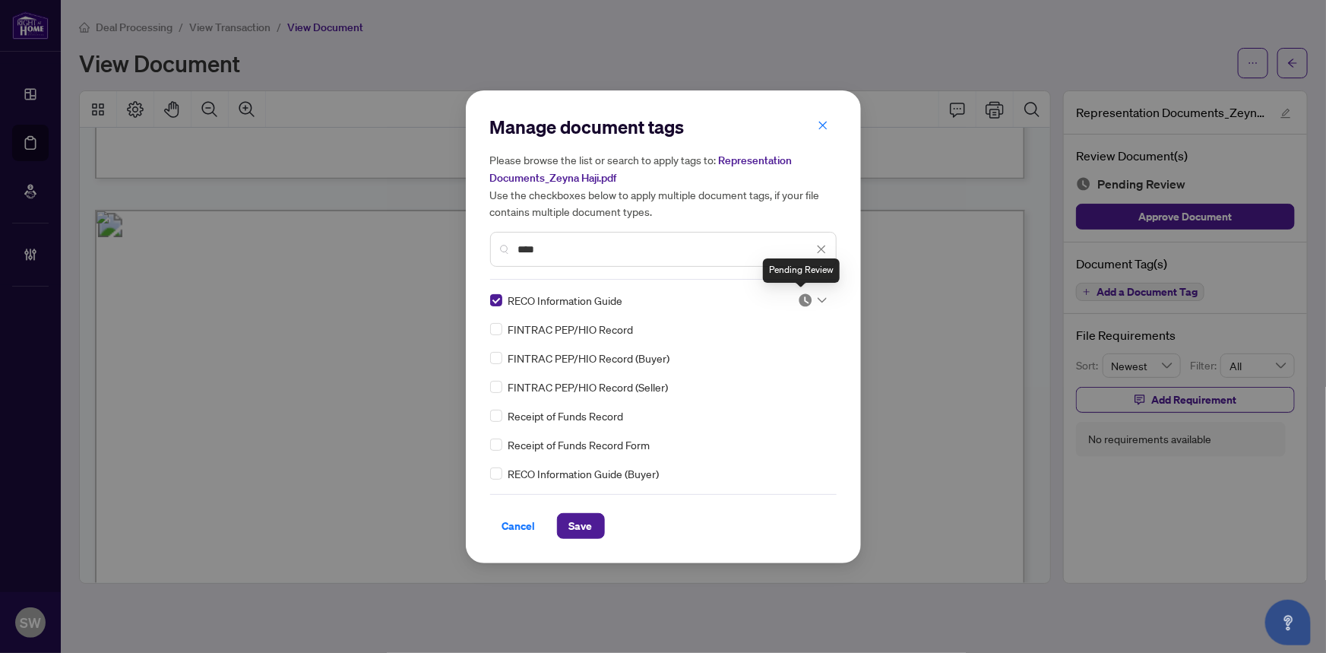
click at [809, 296] on div at bounding box center [812, 300] width 29 height 15
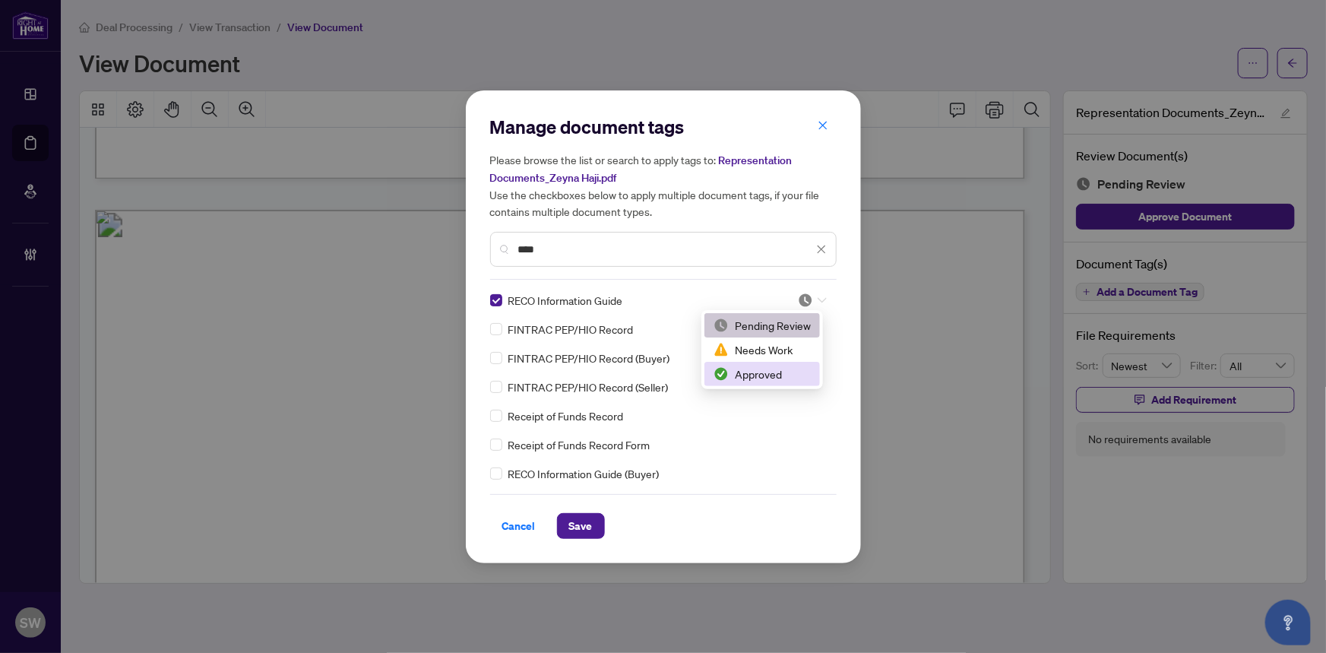
click at [776, 372] on div "Approved" at bounding box center [762, 374] width 97 height 17
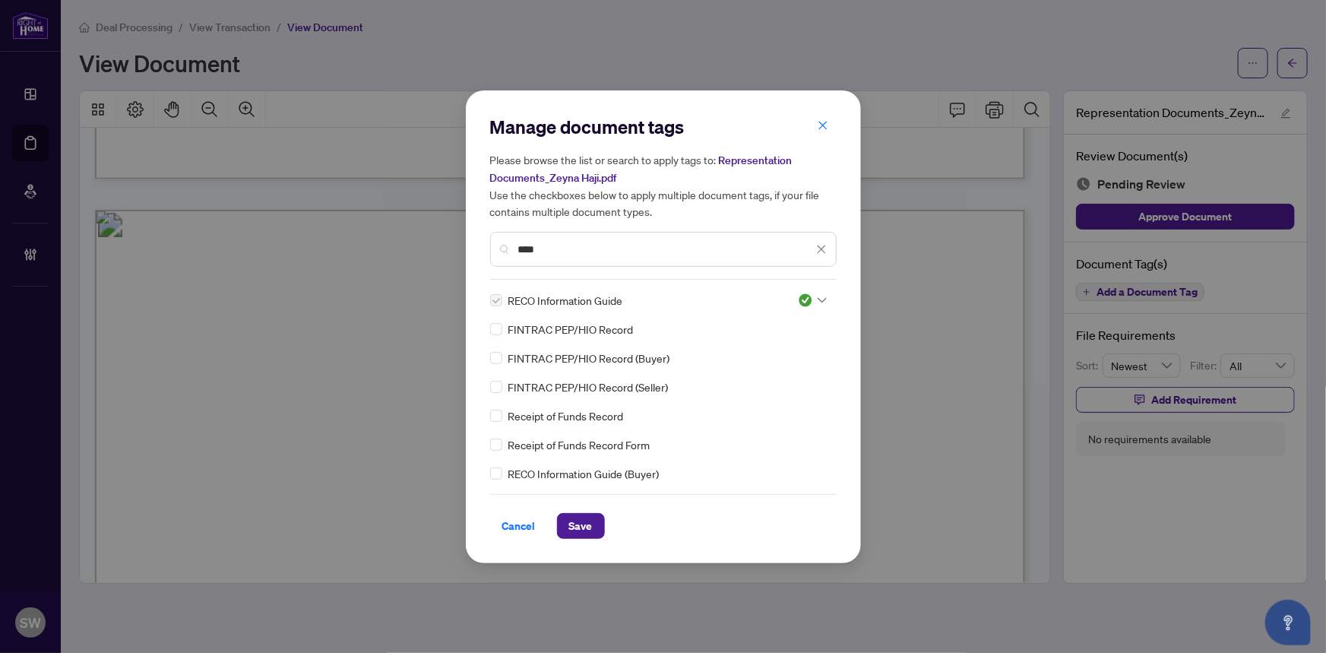
drag, startPoint x: 559, startPoint y: 252, endPoint x: 486, endPoint y: 251, distance: 73.0
click at [486, 251] on div "Manage document tags Please browse the list or search to apply tags to: Represe…" at bounding box center [663, 326] width 395 height 473
drag, startPoint x: 534, startPoint y: 252, endPoint x: 507, endPoint y: 252, distance: 26.6
click at [507, 252] on div "*" at bounding box center [663, 249] width 347 height 35
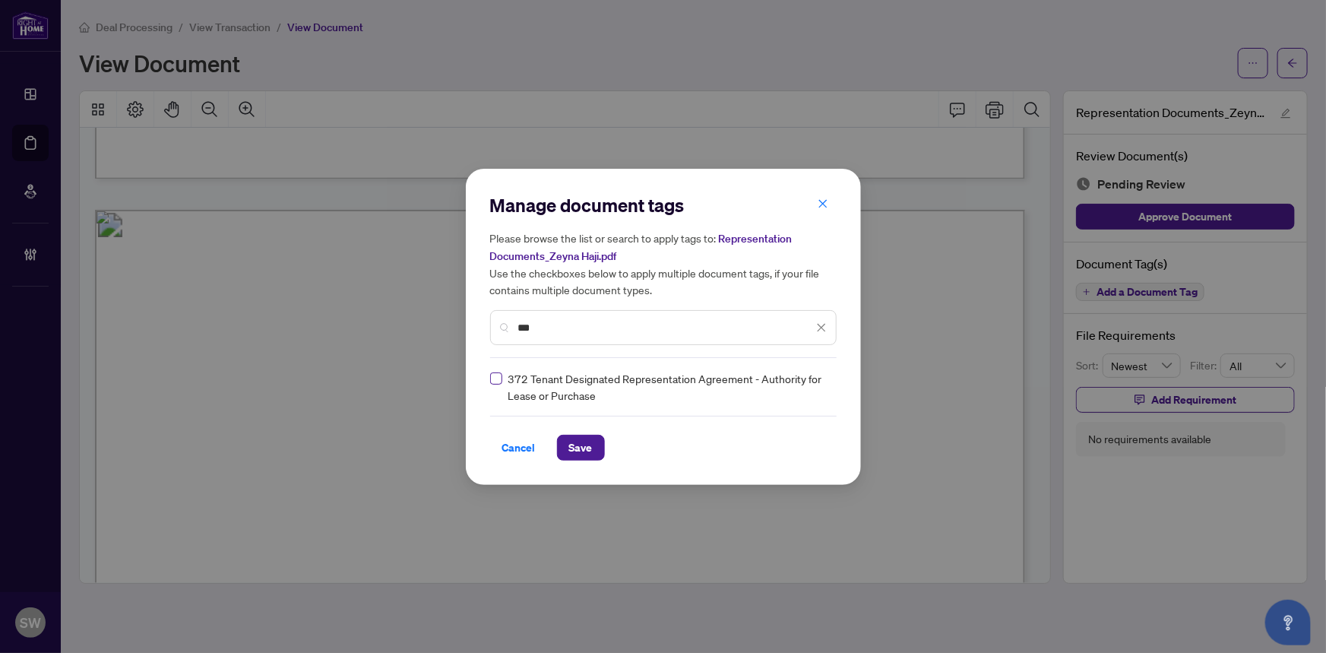
type input "***"
click at [819, 384] on icon at bounding box center [822, 387] width 9 height 6
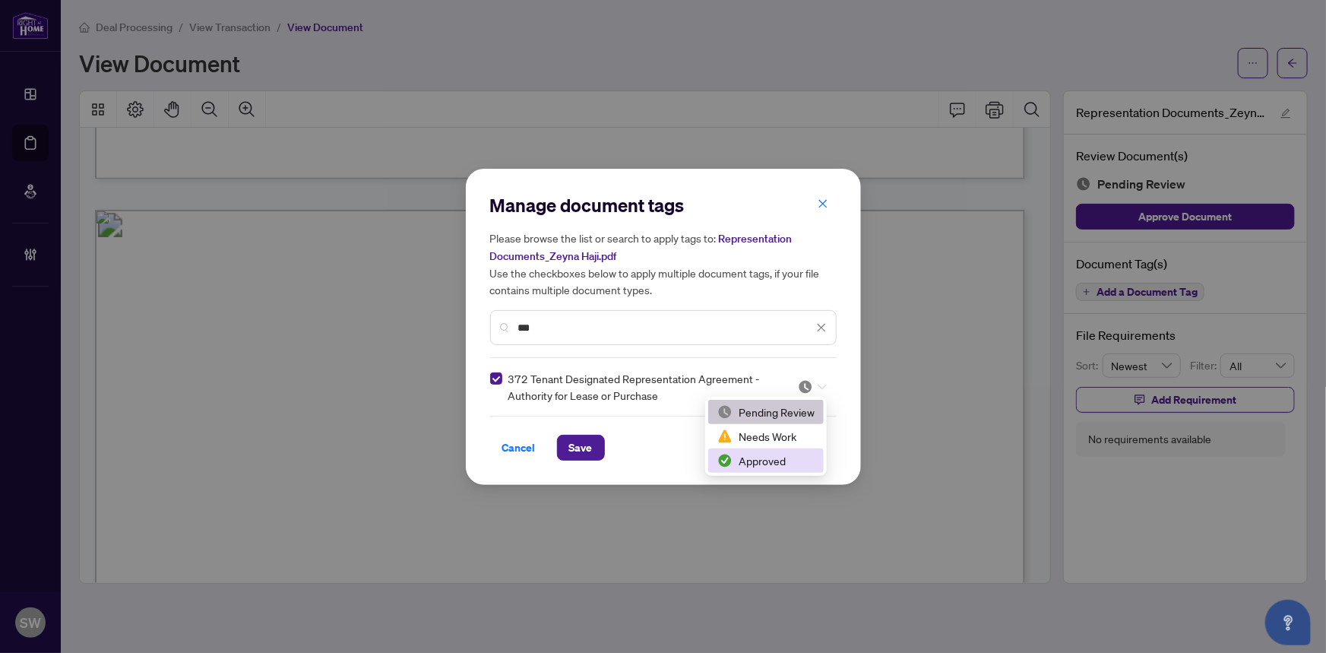
click at [767, 456] on div "Approved" at bounding box center [765, 460] width 97 height 17
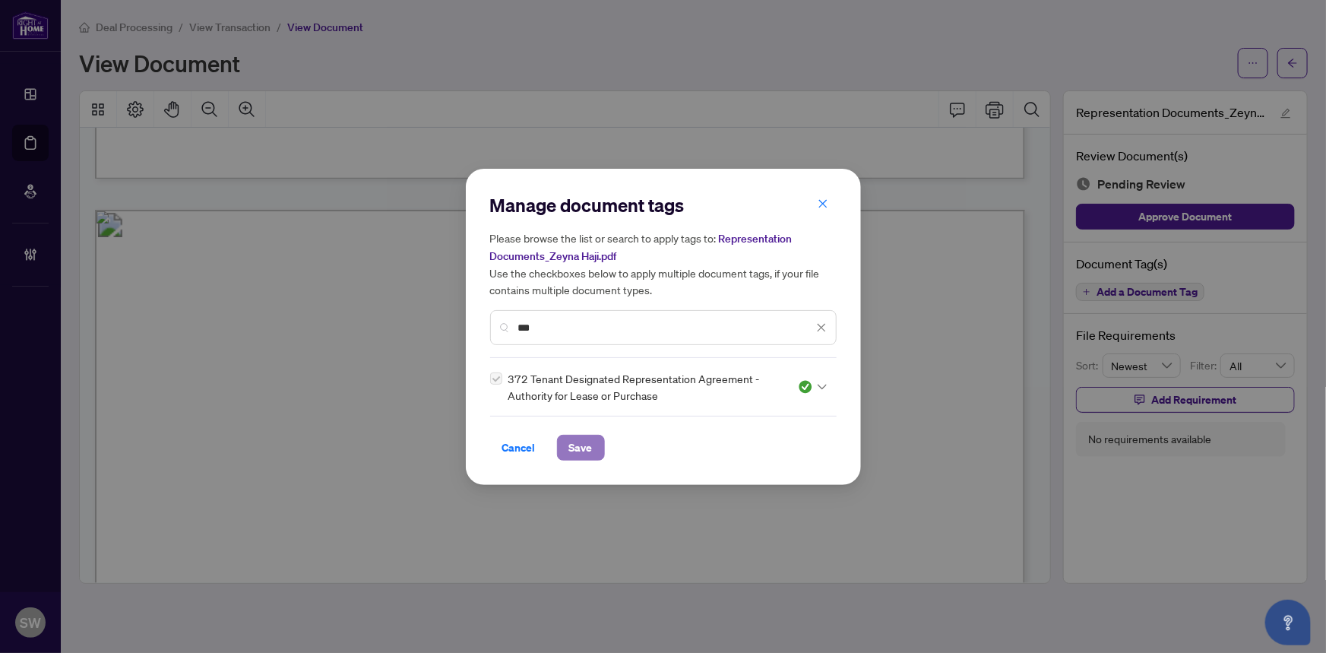
click at [596, 448] on button "Save" at bounding box center [581, 448] width 48 height 26
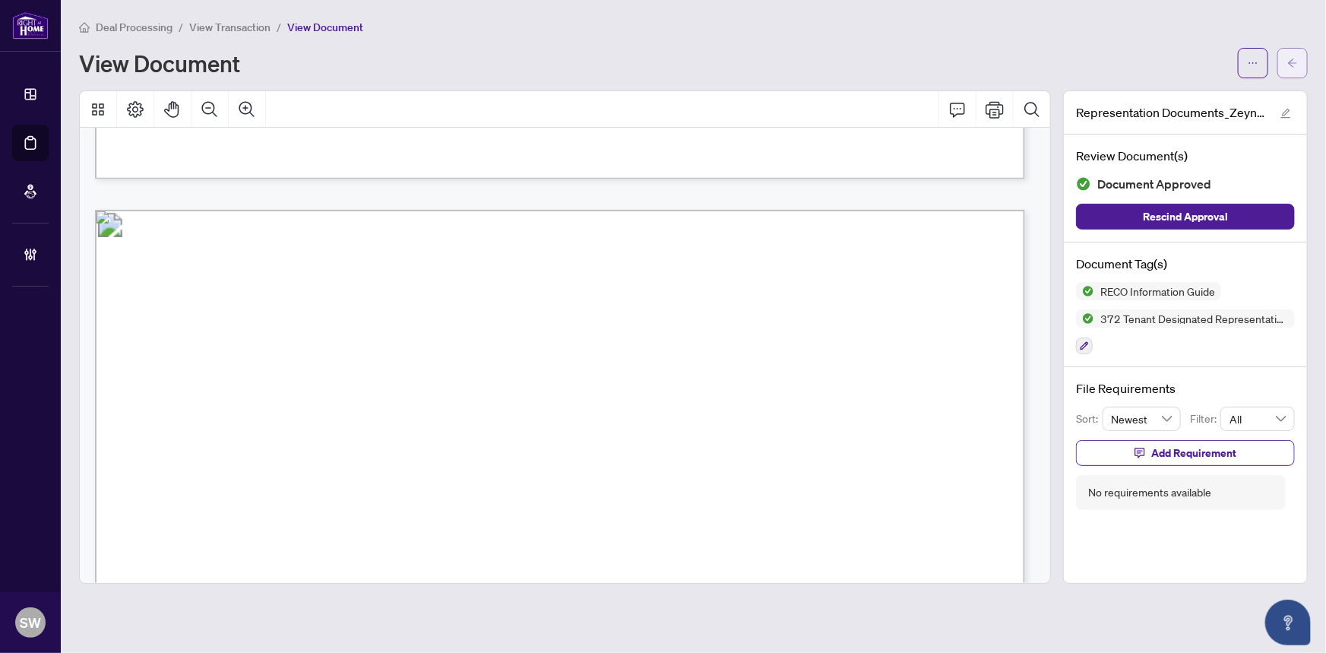
click at [1292, 54] on span "button" at bounding box center [1292, 63] width 11 height 24
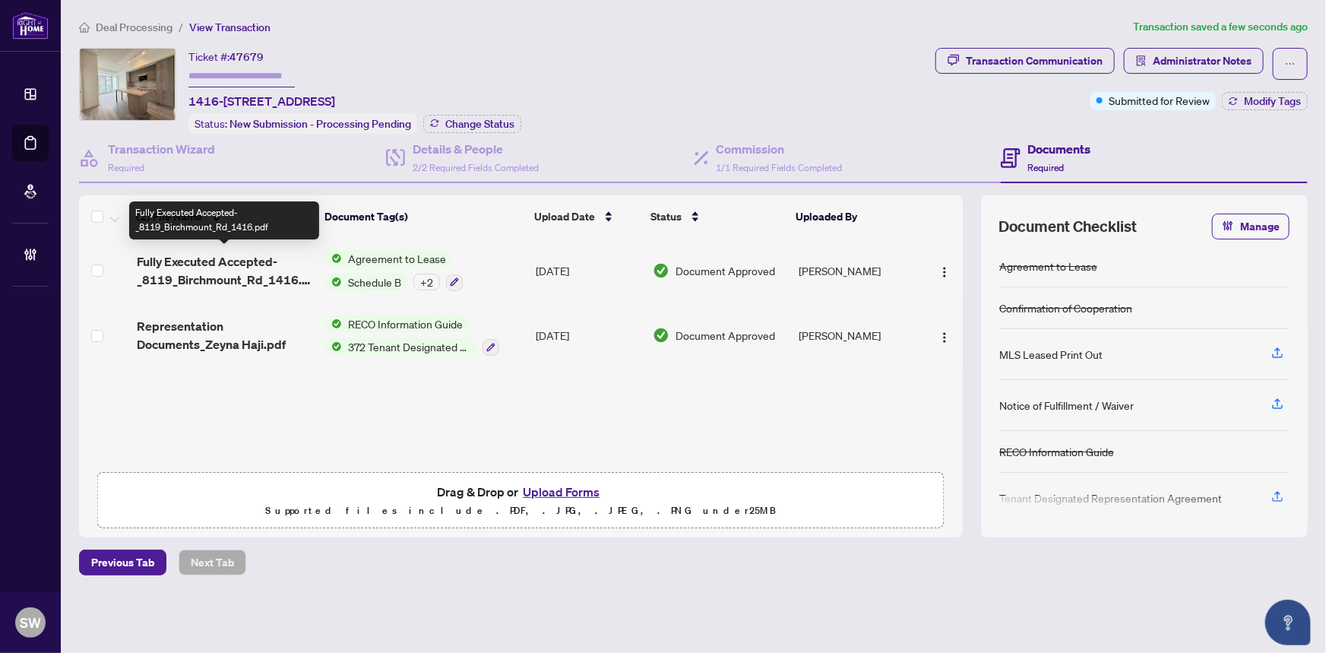
click at [222, 271] on span "Fully Executed Accepted-_8119_Birchmount_Rd_1416.pdf" at bounding box center [225, 270] width 177 height 36
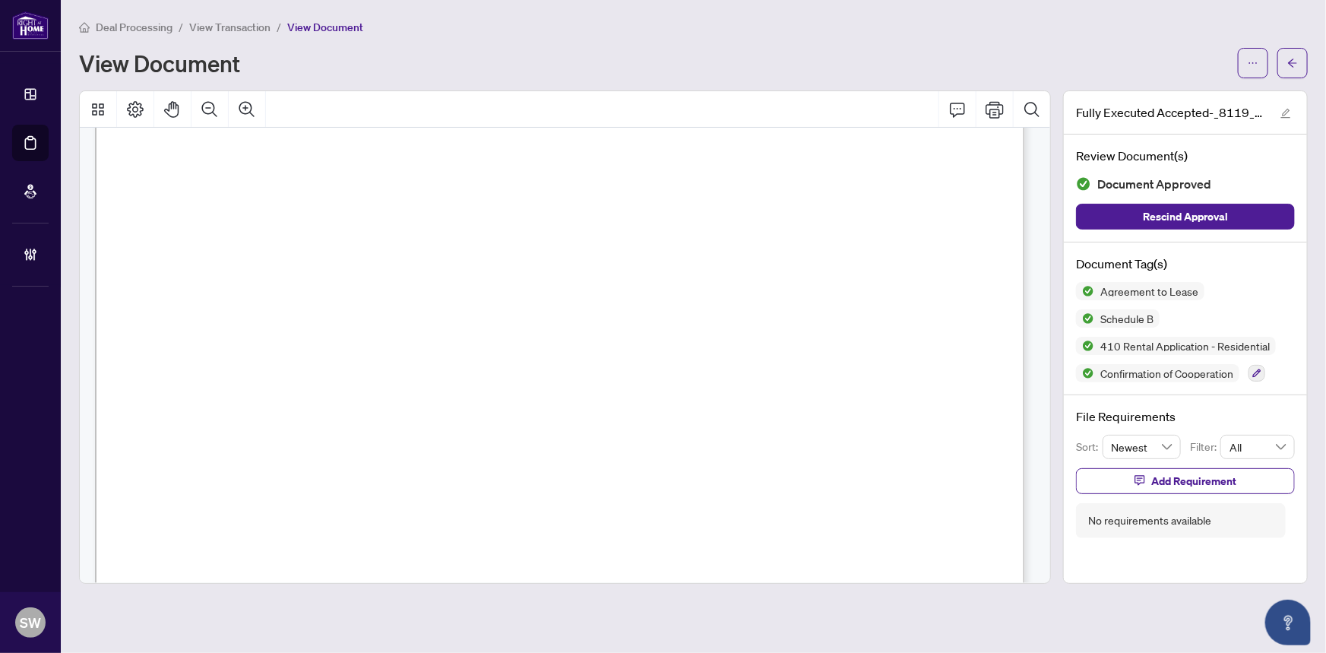
scroll to position [5468, 0]
click at [439, 153] on span "UNION CAPITAL REALTY" at bounding box center [356, 157] width 165 height 14
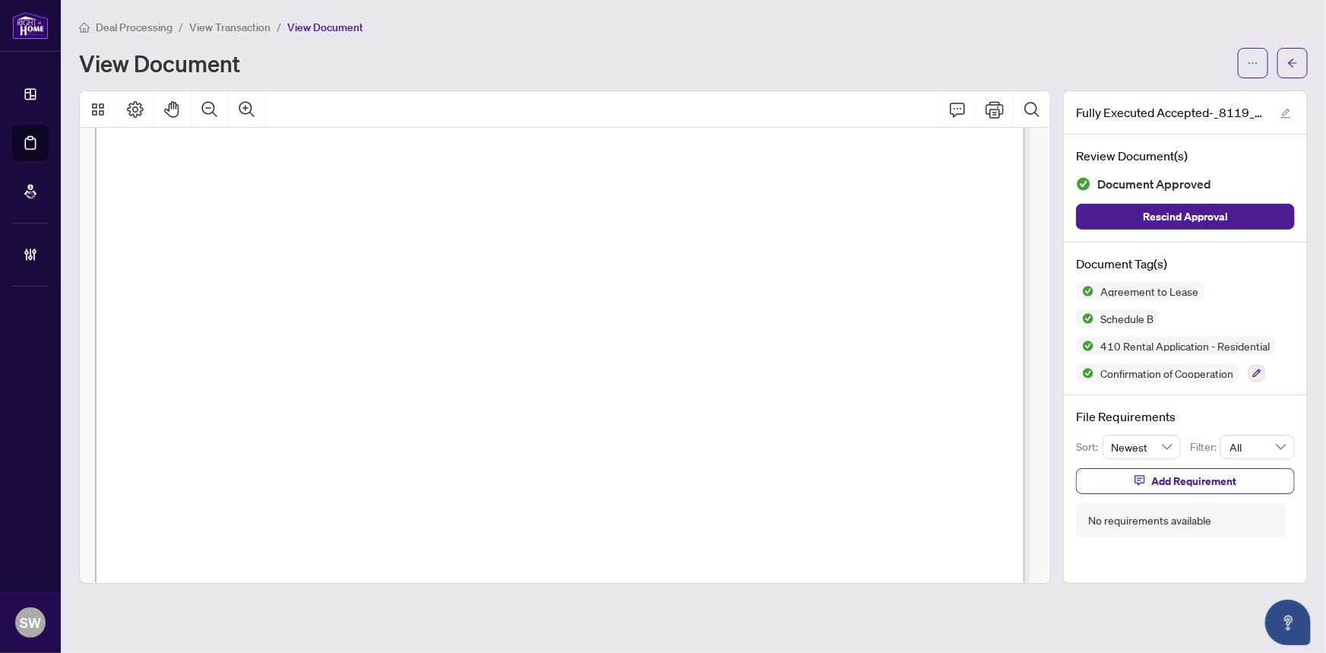
click at [439, 150] on span "UNION CAPITAL REALTY" at bounding box center [356, 157] width 165 height 14
drag, startPoint x: 744, startPoint y: 151, endPoint x: 850, endPoint y: 148, distance: 105.7
click at [439, 150] on span "UNION CAPITAL REALTY" at bounding box center [356, 157] width 165 height 14
drag, startPoint x: 849, startPoint y: 153, endPoint x: 725, endPoint y: 154, distance: 123.9
click at [439, 154] on span "UNION CAPITAL REALTY" at bounding box center [356, 157] width 165 height 14
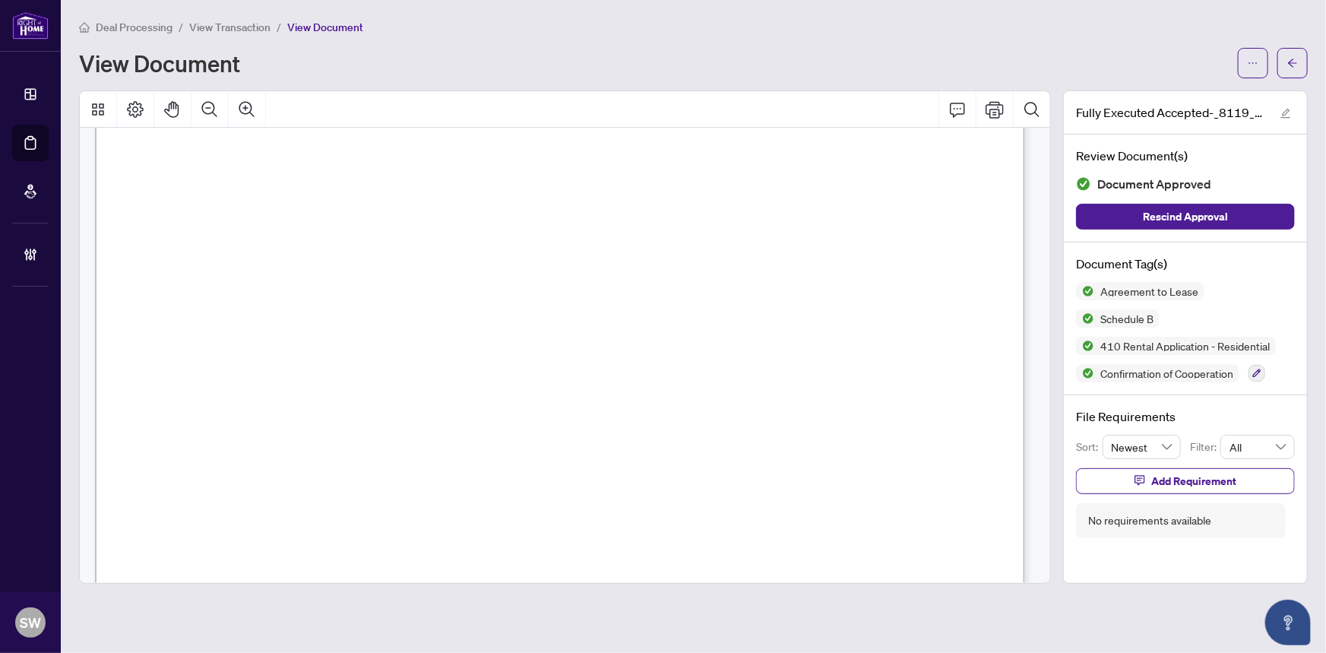
scroll to position [16111, 0]
click at [332, 81] on div "Deal Processing / View Transaction / View Document View Document Fully Executed…" at bounding box center [693, 300] width 1229 height 565
click at [243, 22] on span "View Transaction" at bounding box center [229, 28] width 81 height 14
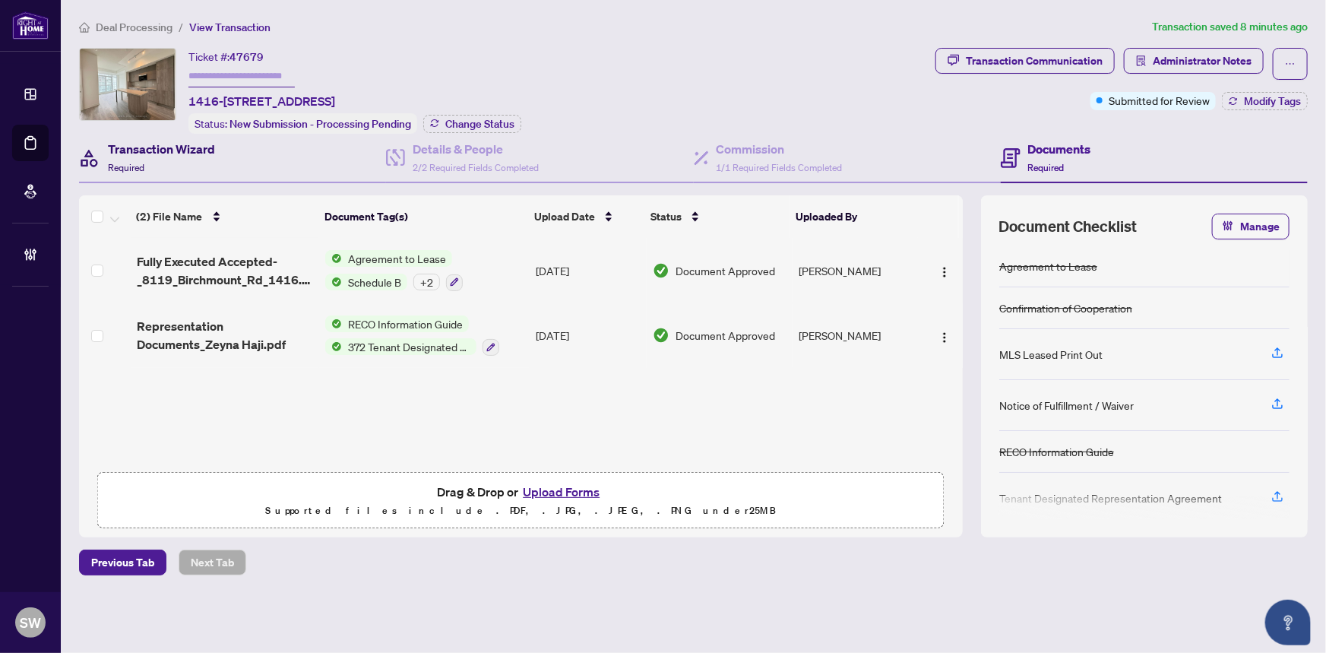
click at [168, 154] on h4 "Transaction Wizard" at bounding box center [161, 149] width 107 height 18
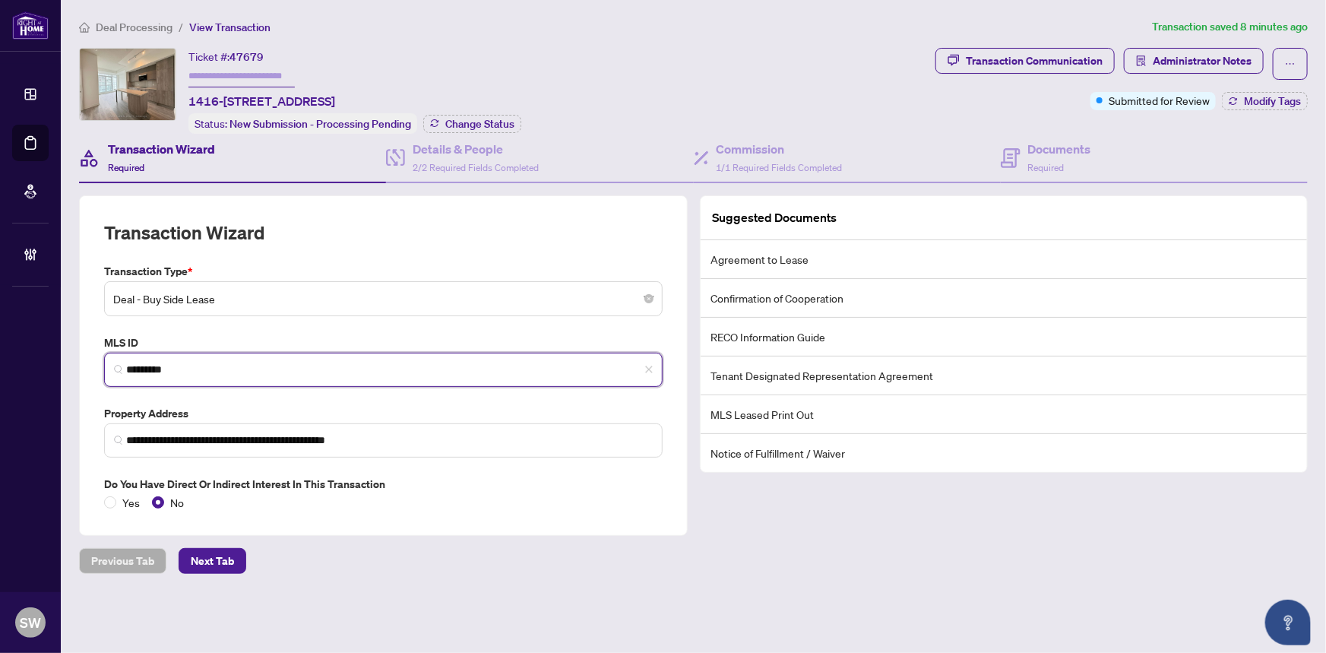
click at [149, 363] on input "*********" at bounding box center [389, 370] width 527 height 16
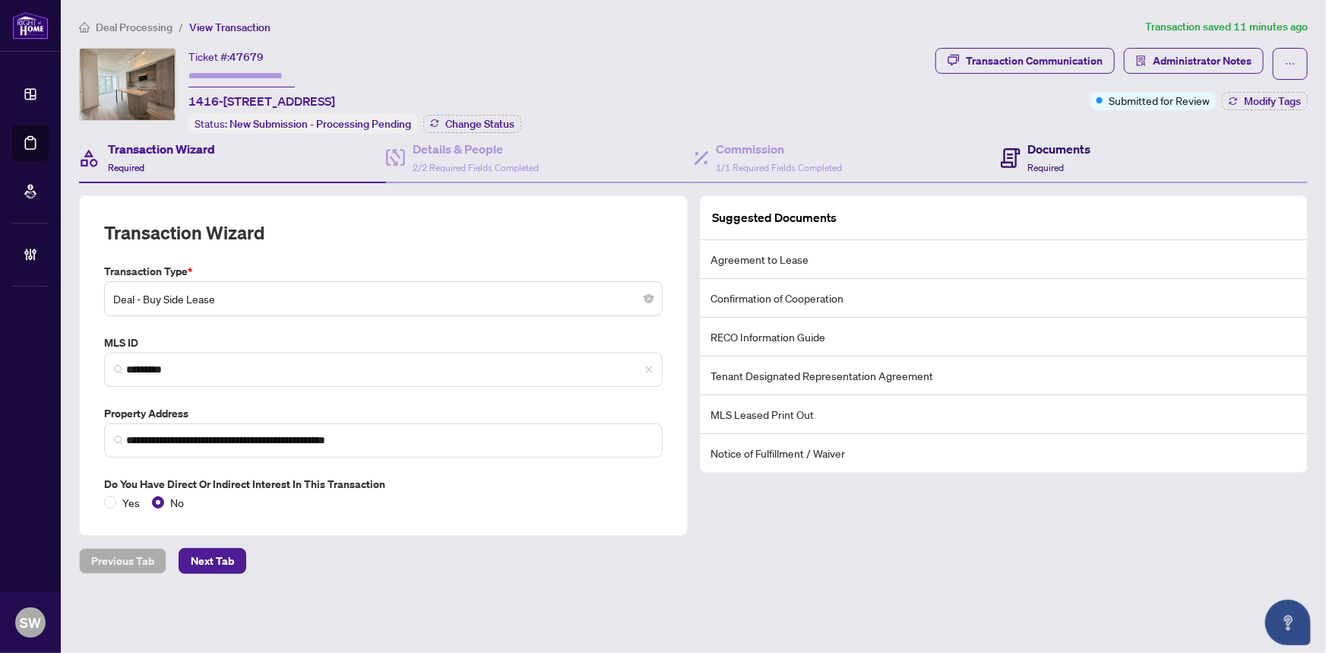
click at [1067, 157] on div "Documents Required" at bounding box center [1059, 158] width 63 height 36
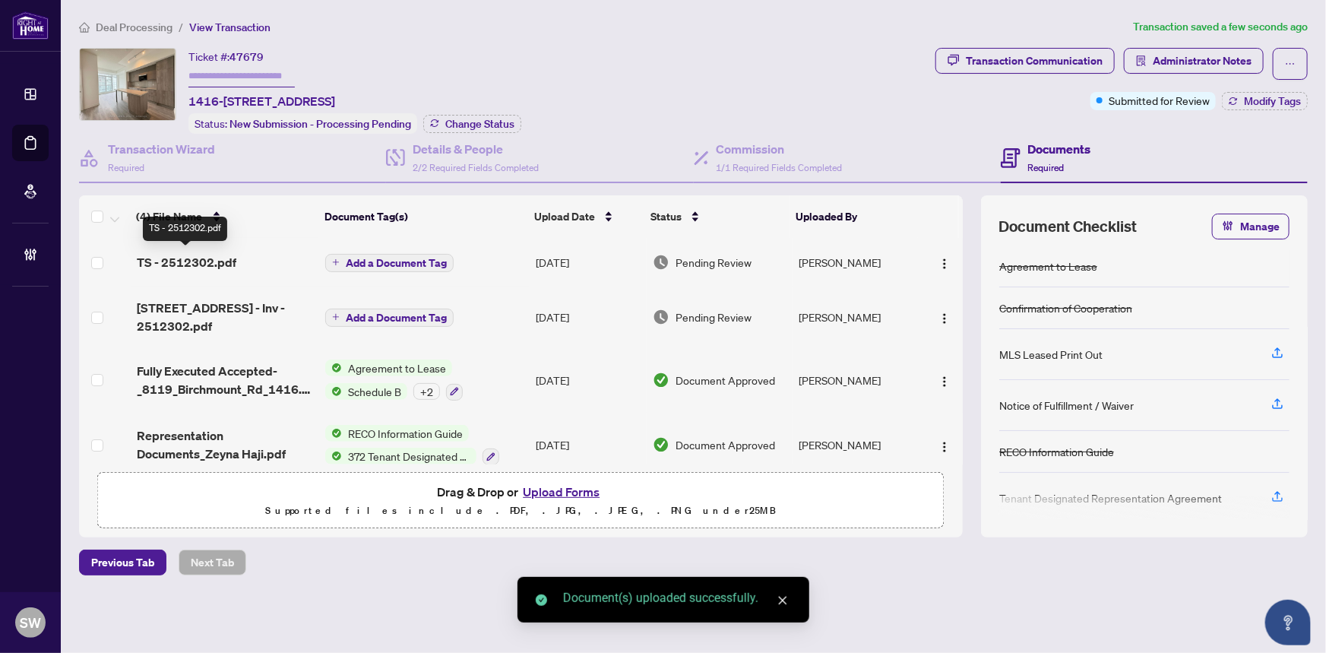
click at [187, 256] on span "TS - 2512302.pdf" at bounding box center [187, 262] width 100 height 18
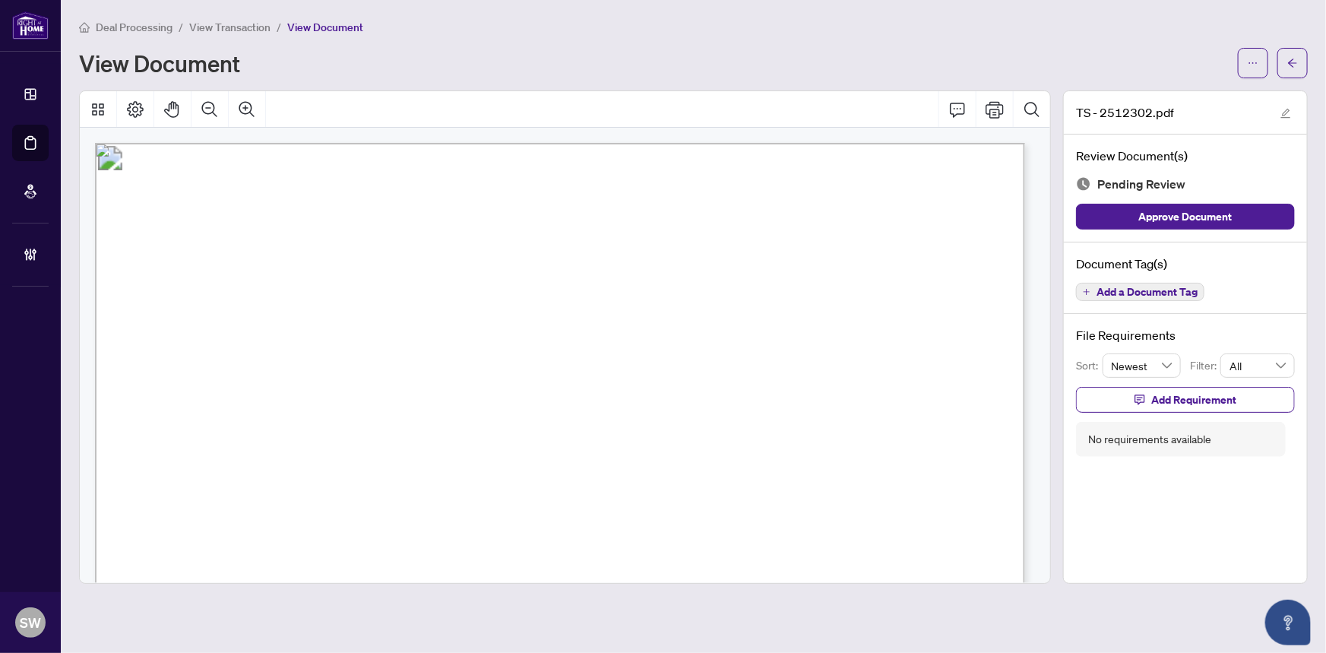
click at [1146, 289] on span "Add a Document Tag" at bounding box center [1147, 292] width 101 height 11
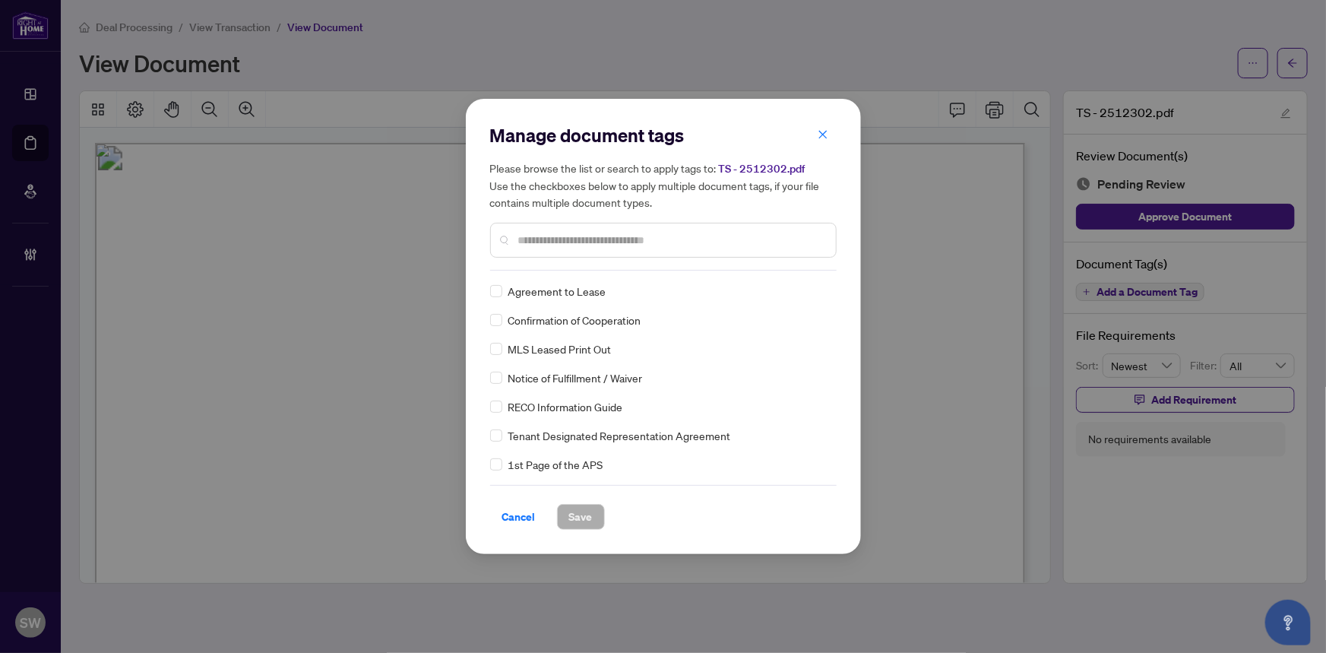
click at [544, 240] on input "text" at bounding box center [671, 240] width 306 height 17
type input "*****"
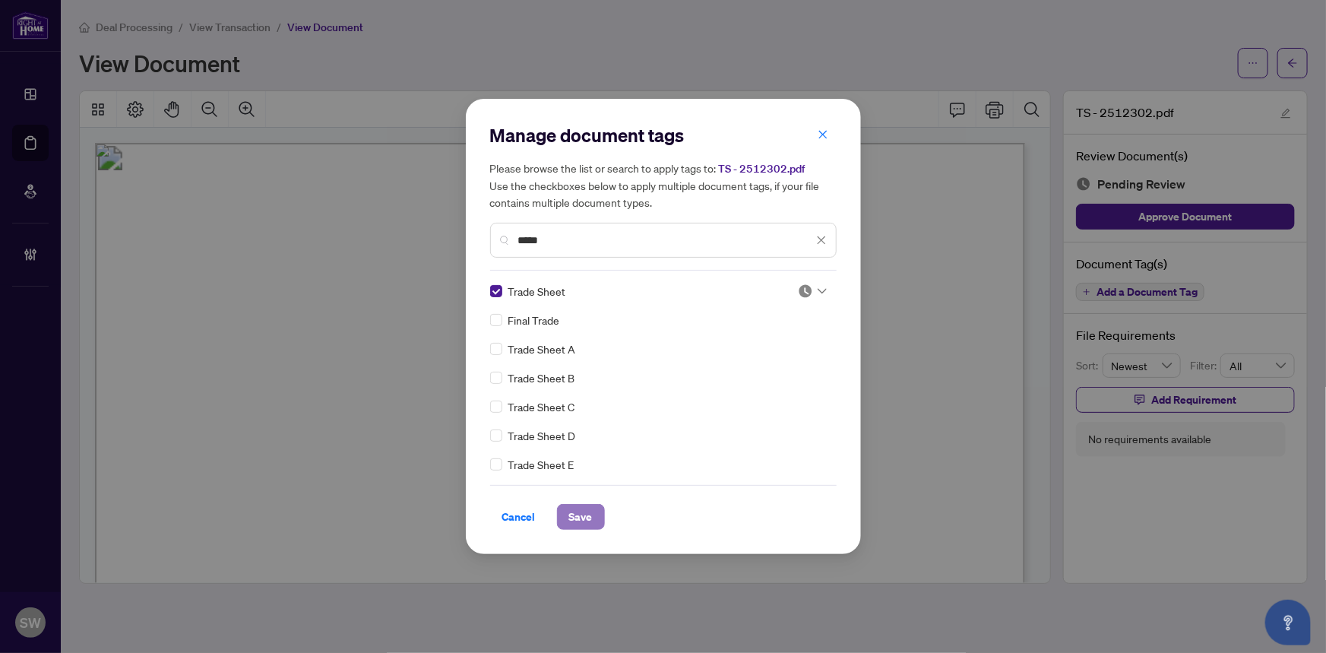
click at [585, 518] on span "Save" at bounding box center [581, 517] width 24 height 24
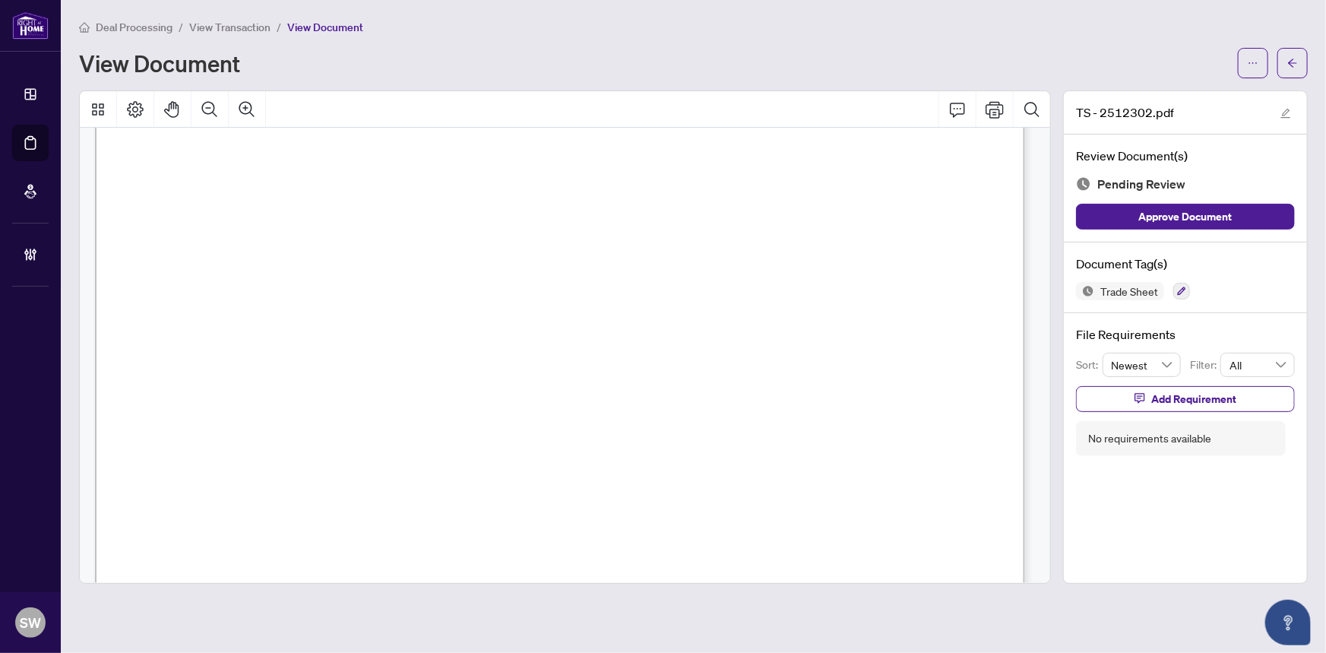
scroll to position [483, 0]
click at [1258, 67] on icon "ellipsis" at bounding box center [1253, 63] width 11 height 11
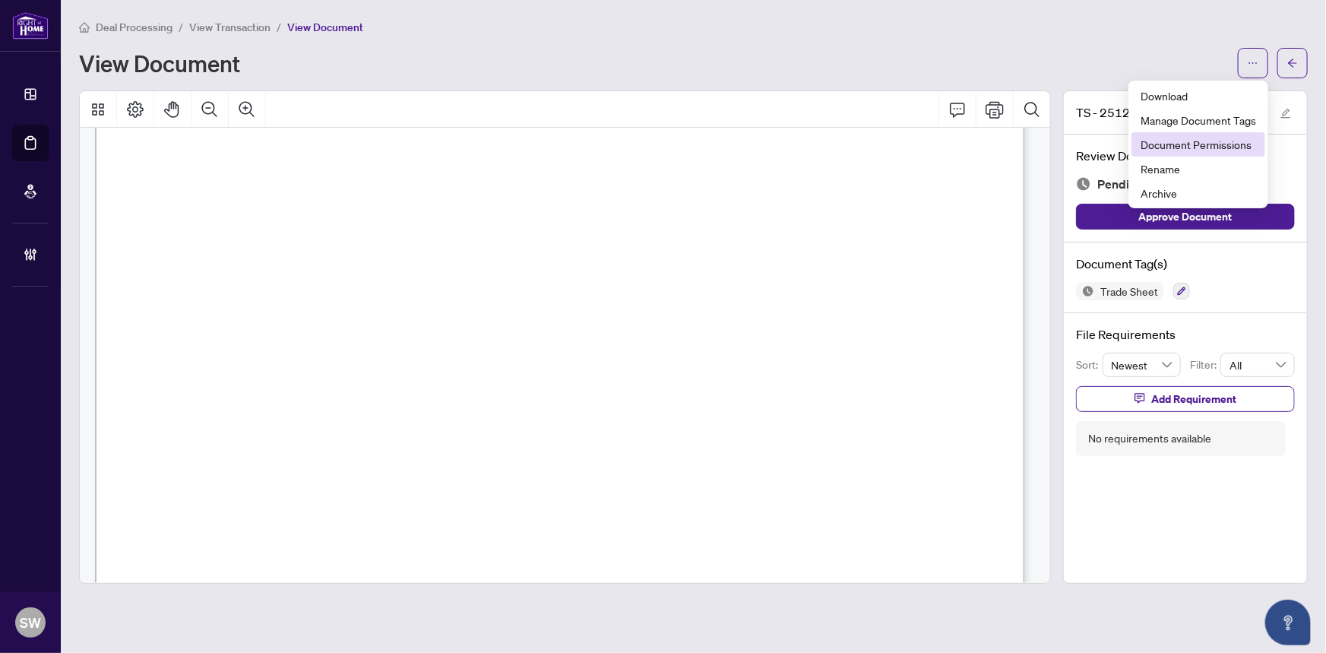
click at [1214, 142] on span "Document Permissions" at bounding box center [1199, 144] width 116 height 17
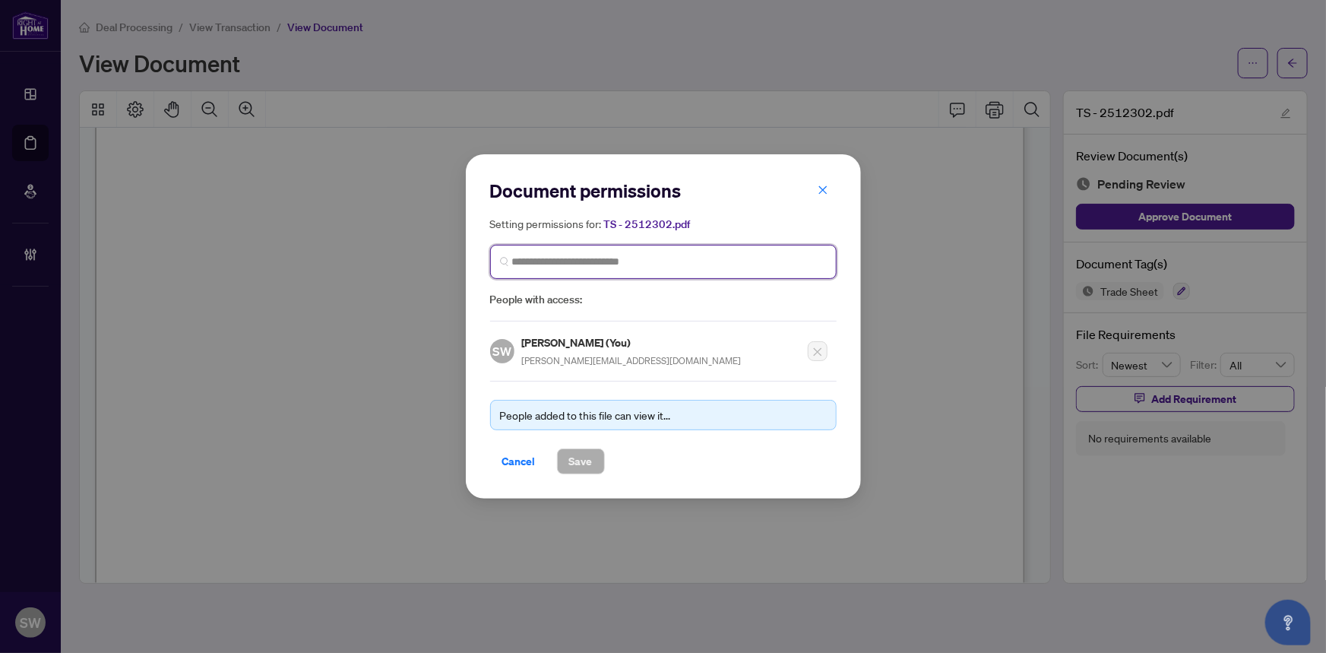
click at [577, 268] on input "search" at bounding box center [669, 262] width 315 height 16
click at [553, 258] on input "search" at bounding box center [669, 262] width 315 height 16
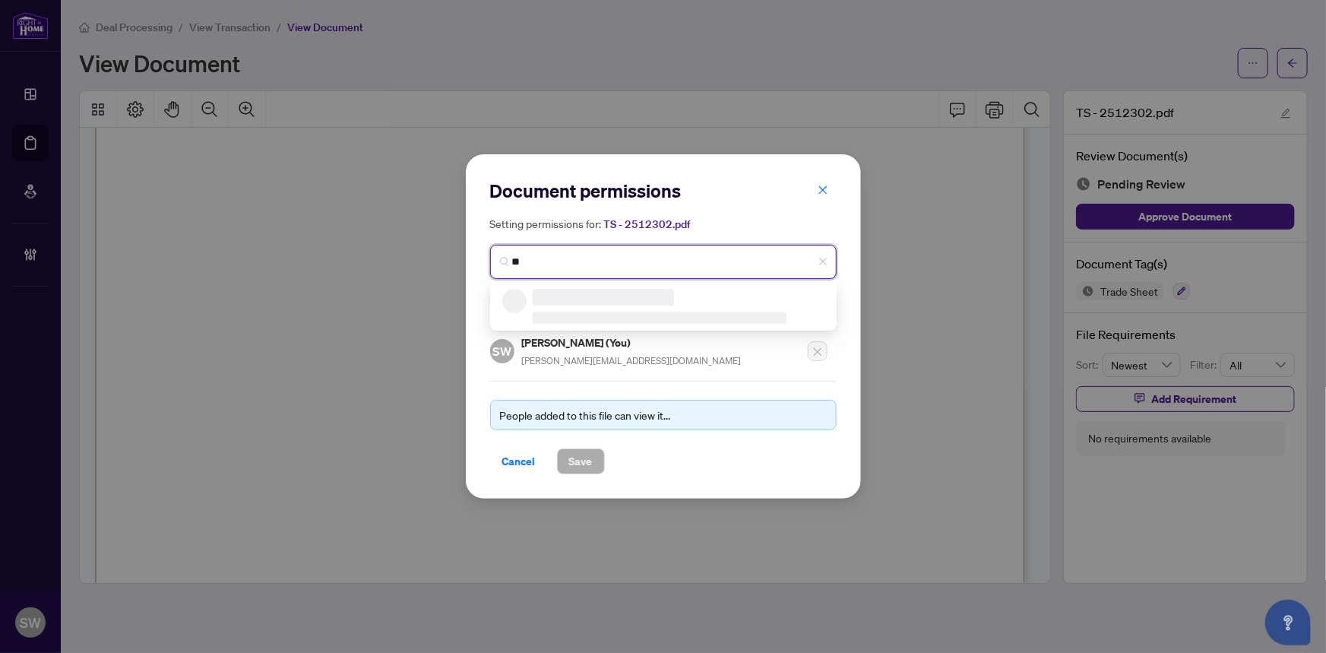
type input "*"
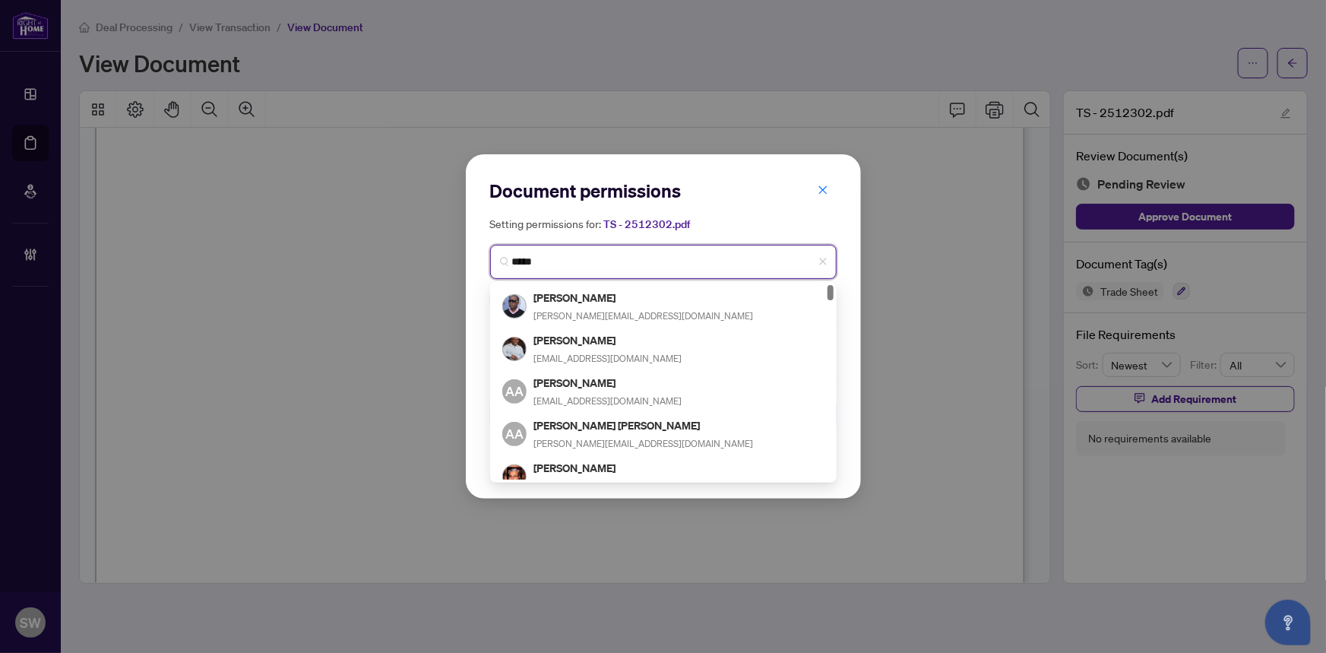
type input "******"
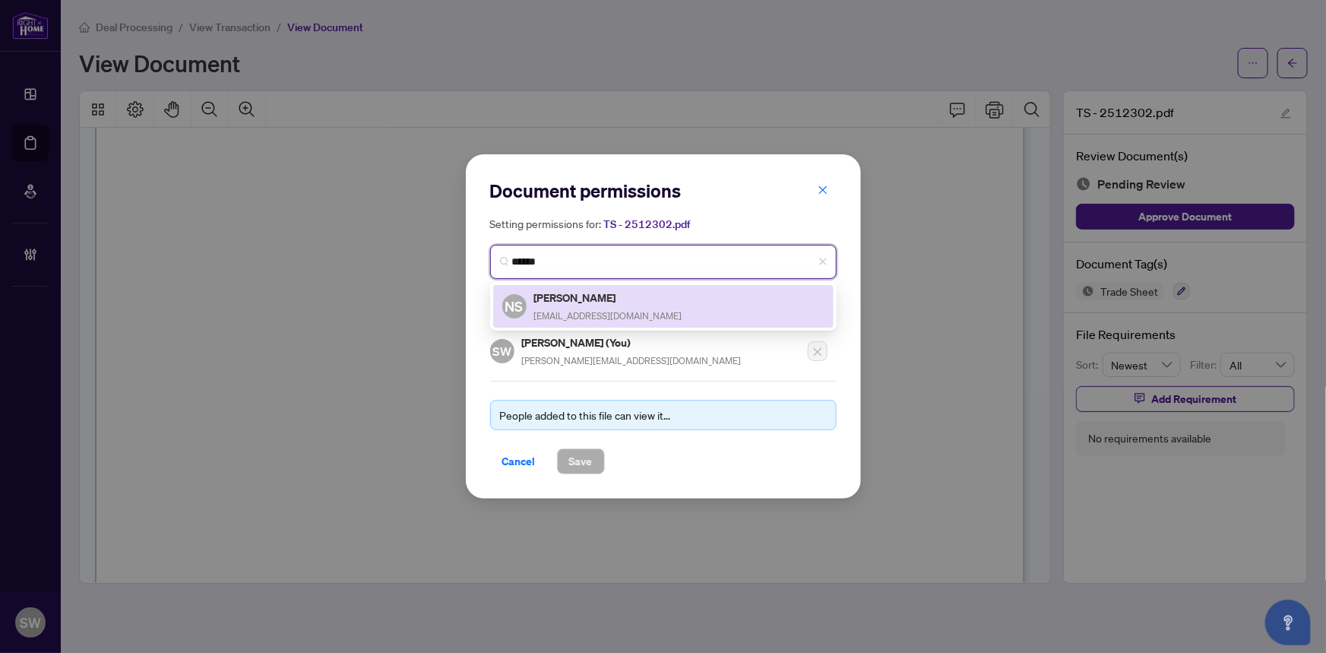
click at [601, 310] on span "faeznima@gmail.com" at bounding box center [608, 315] width 148 height 11
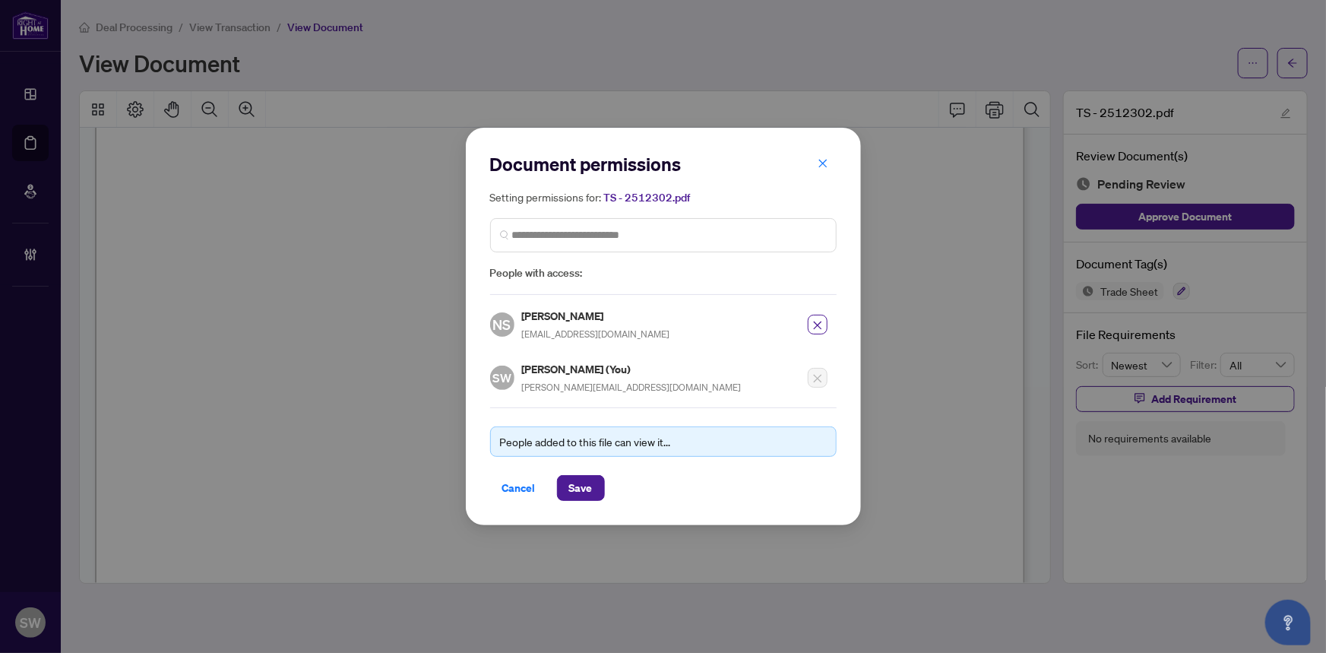
click at [603, 315] on h5 "Nima Saeedifaez" at bounding box center [596, 315] width 148 height 17
copy h5 "Nima Saeedifaez"
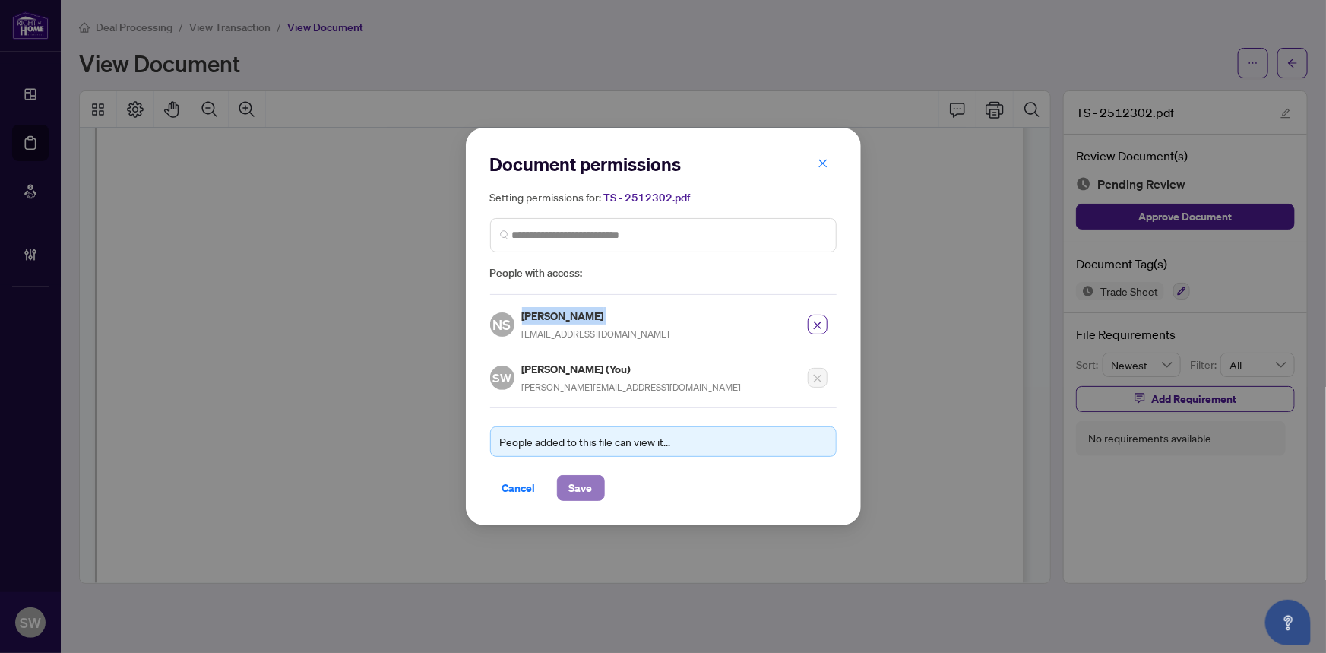
click at [585, 482] on span "Save" at bounding box center [581, 488] width 24 height 24
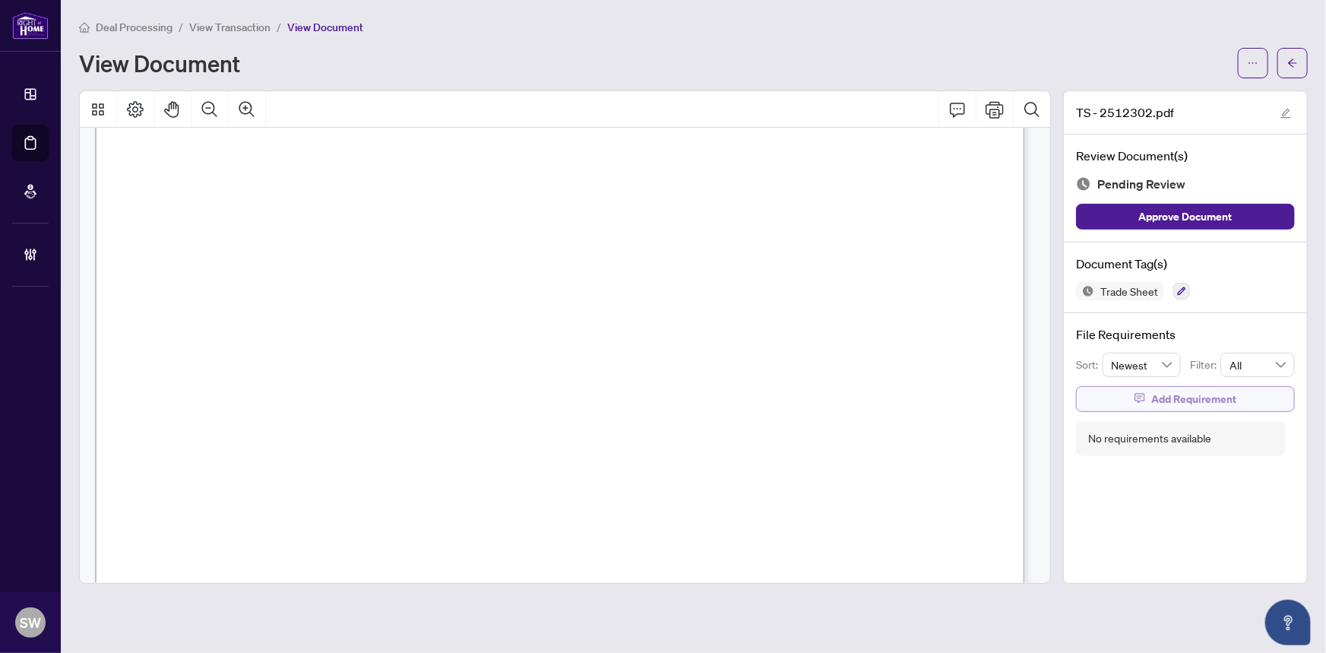
click at [1207, 408] on span "Add Requirement" at bounding box center [1193, 399] width 85 height 24
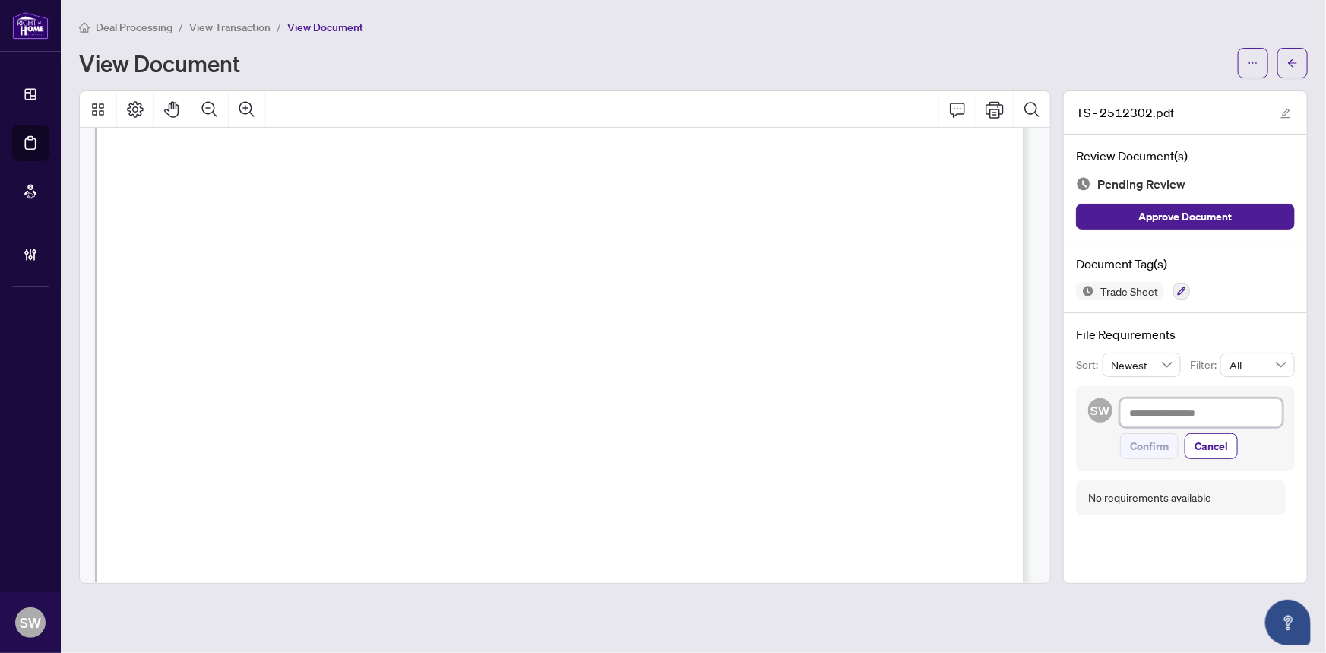
click at [1148, 415] on textarea at bounding box center [1201, 412] width 163 height 29
paste textarea "**********"
type textarea "**********"
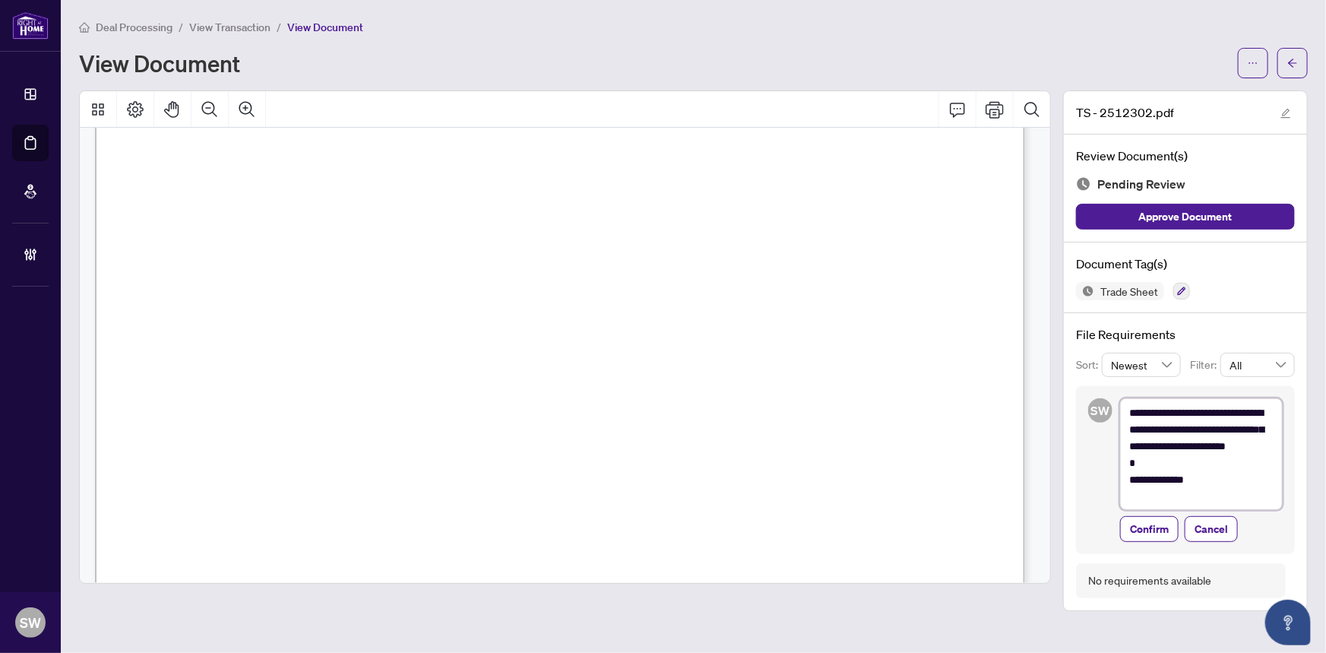
scroll to position [0, 0]
type textarea "**********"
click at [1148, 526] on span "Confirm" at bounding box center [1149, 530] width 39 height 24
type textarea "**********"
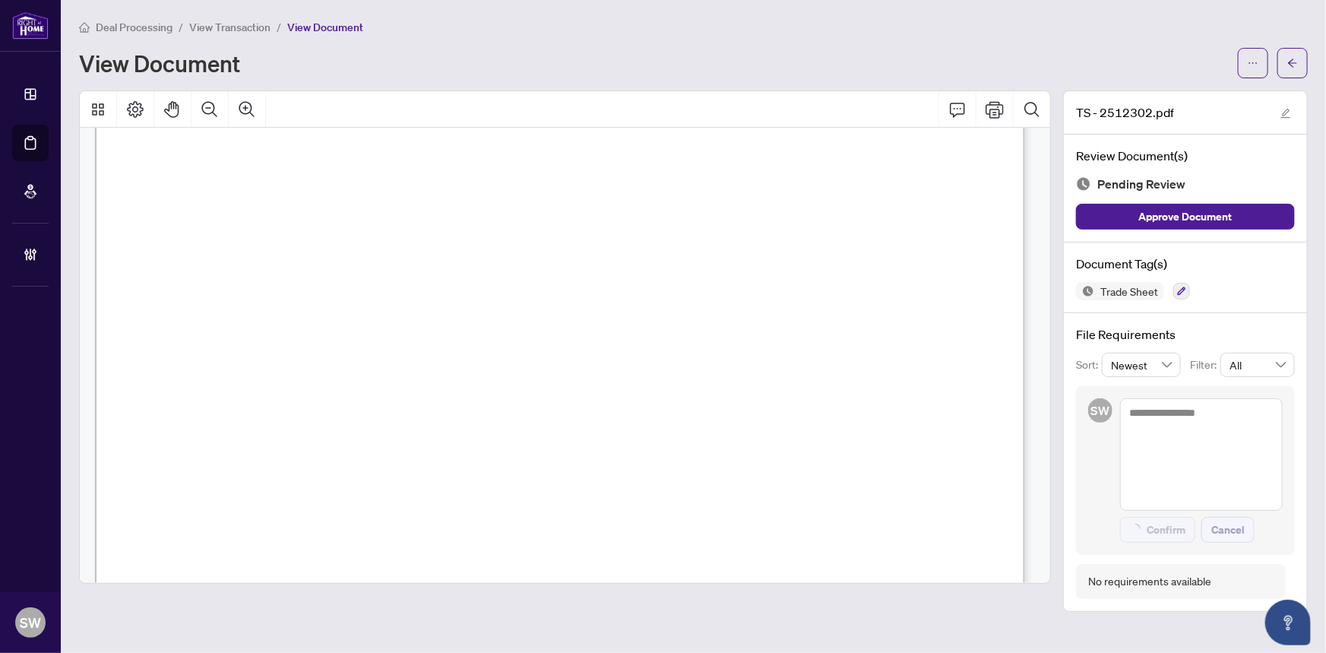
scroll to position [478, 0]
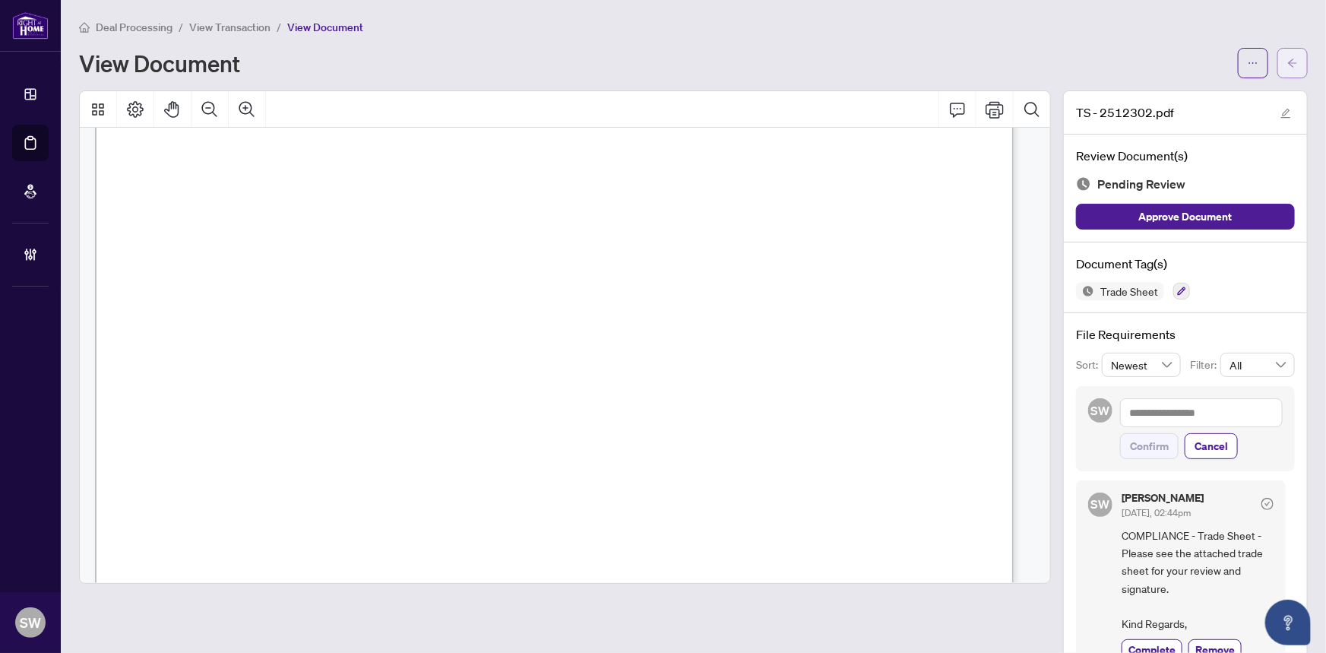
click at [1287, 62] on icon "arrow-left" at bounding box center [1292, 63] width 11 height 11
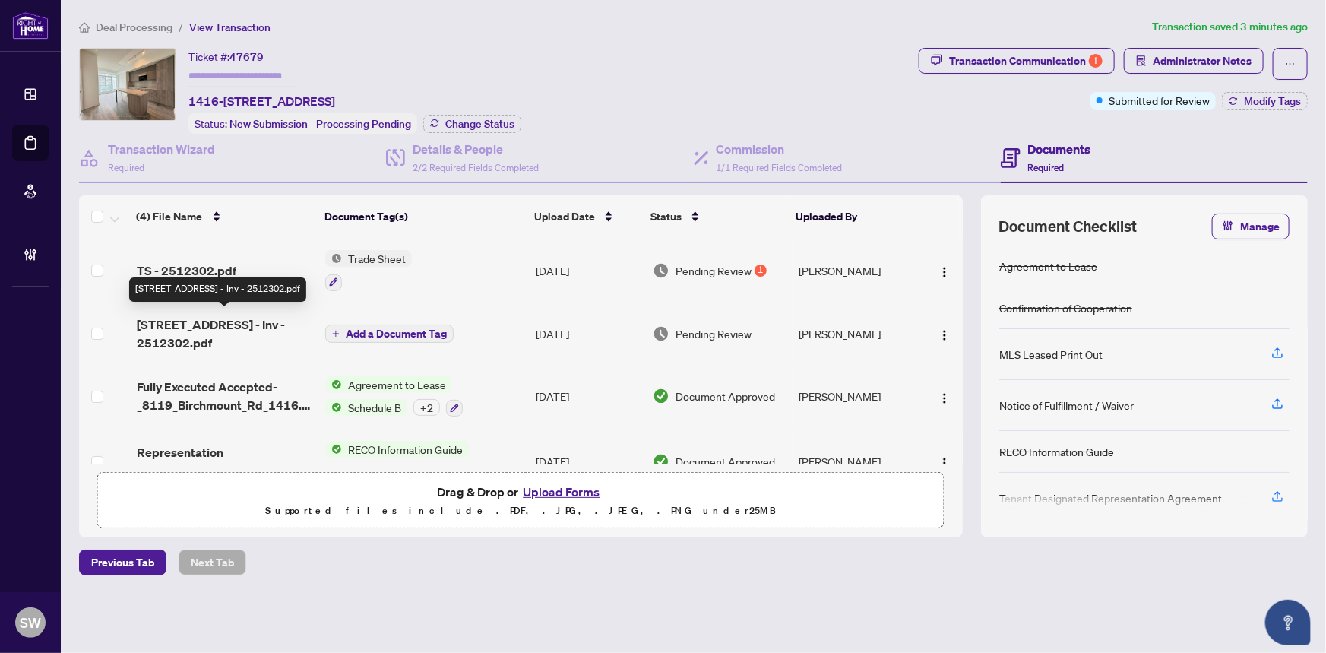
click at [199, 325] on span "8119 Birchmount Rd 1416 - Inv - 2512302.pdf" at bounding box center [225, 333] width 177 height 36
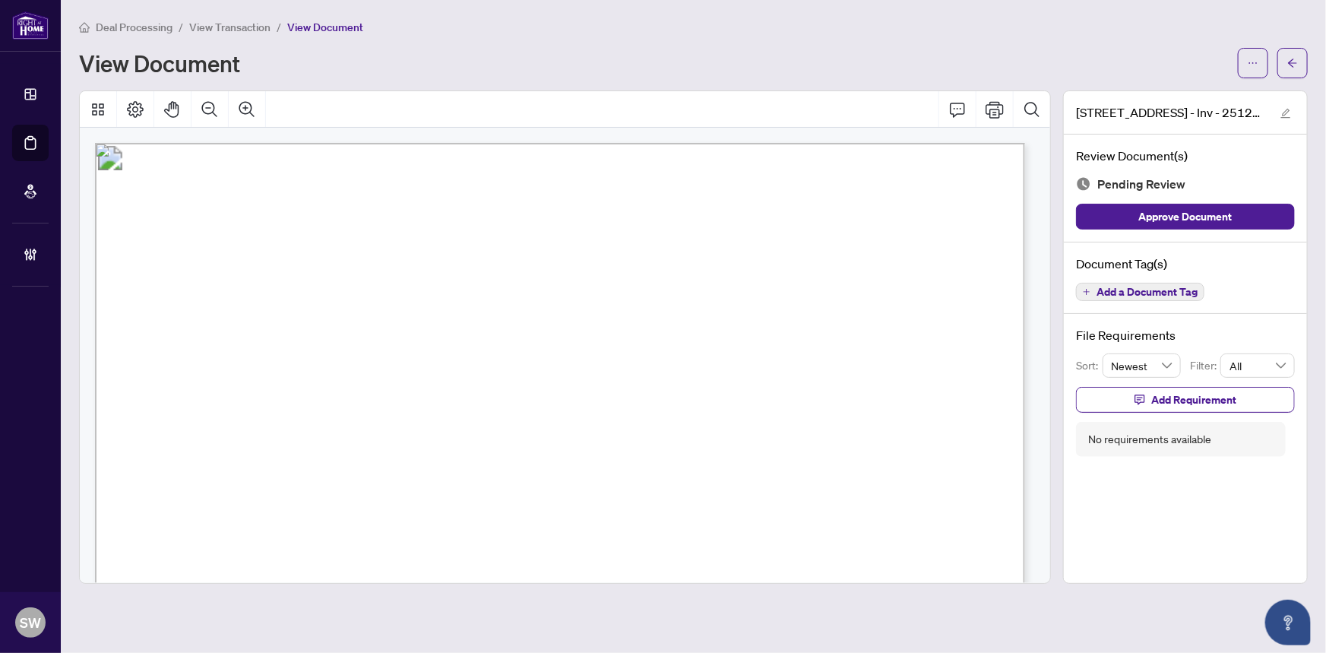
click at [1161, 294] on span "Add a Document Tag" at bounding box center [1147, 292] width 101 height 11
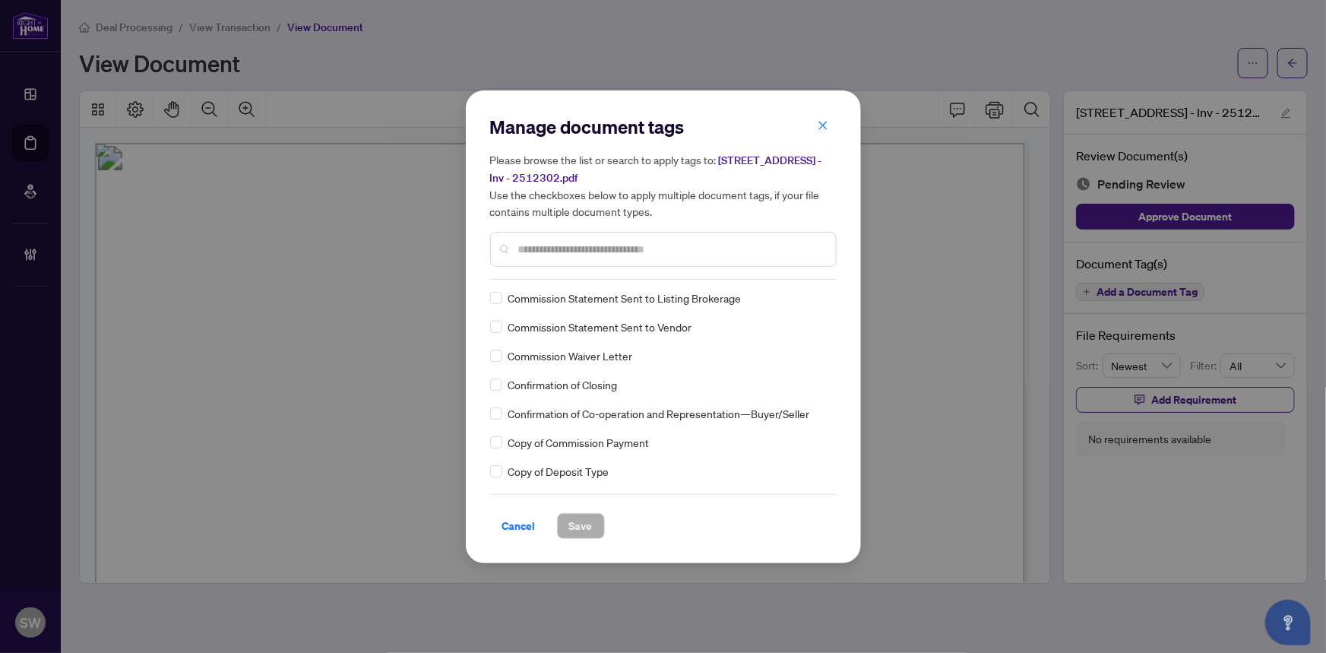
scroll to position [2, 0]
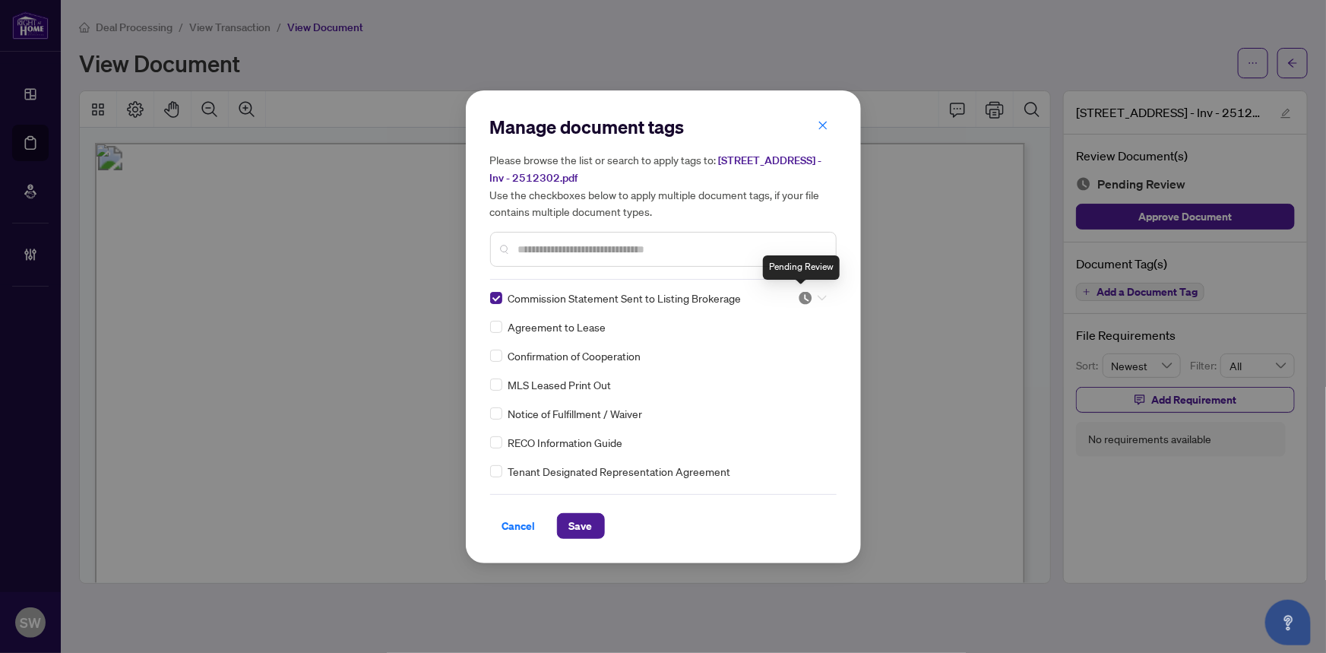
click at [803, 299] on img at bounding box center [805, 297] width 15 height 15
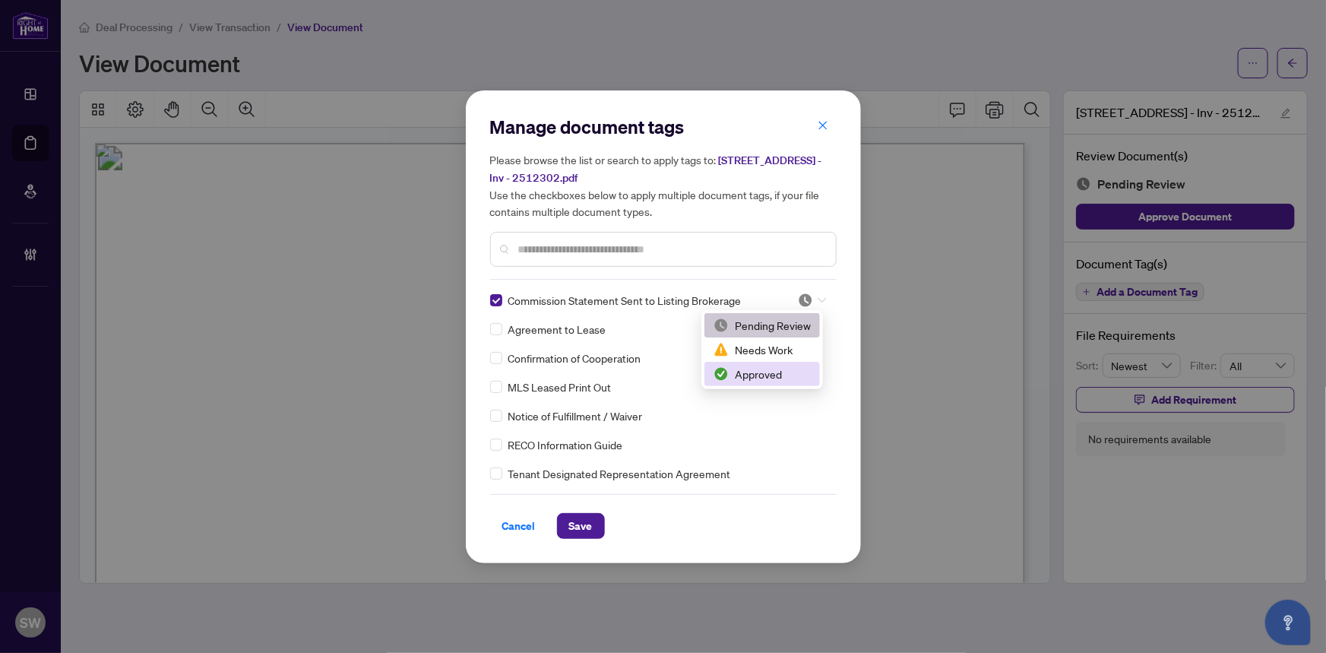
click at [767, 378] on div "Approved" at bounding box center [762, 374] width 97 height 17
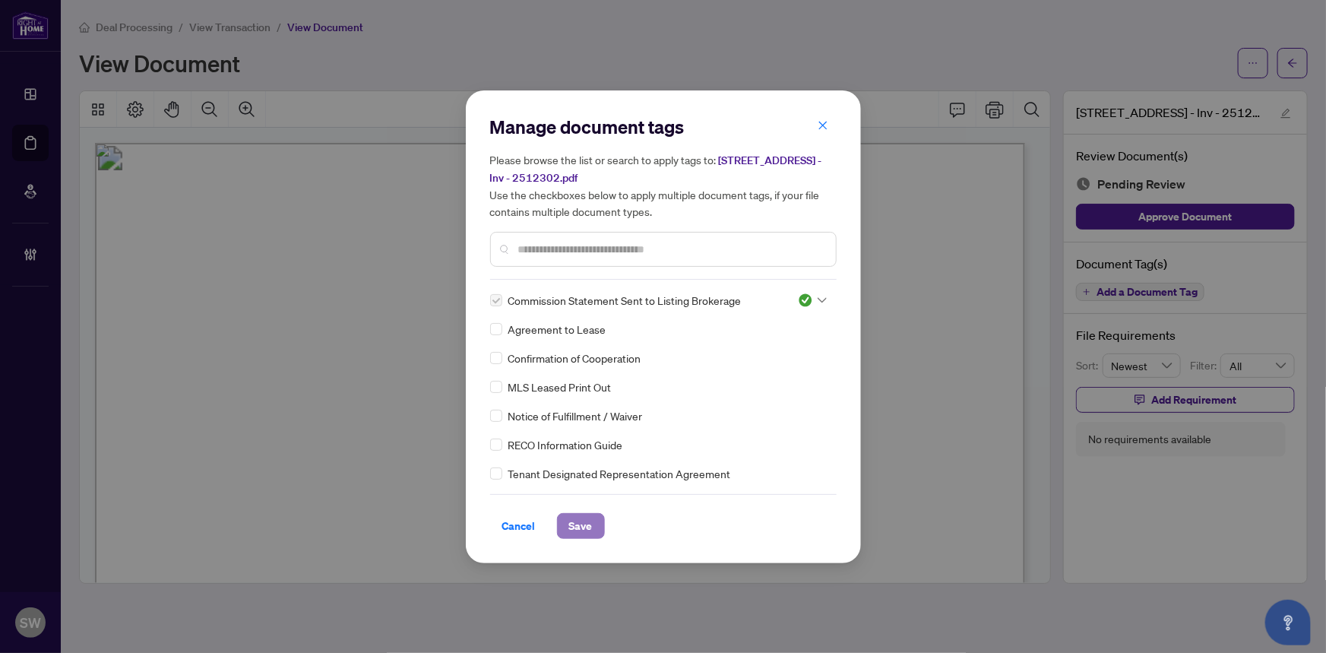
click at [578, 523] on span "Save" at bounding box center [581, 526] width 24 height 24
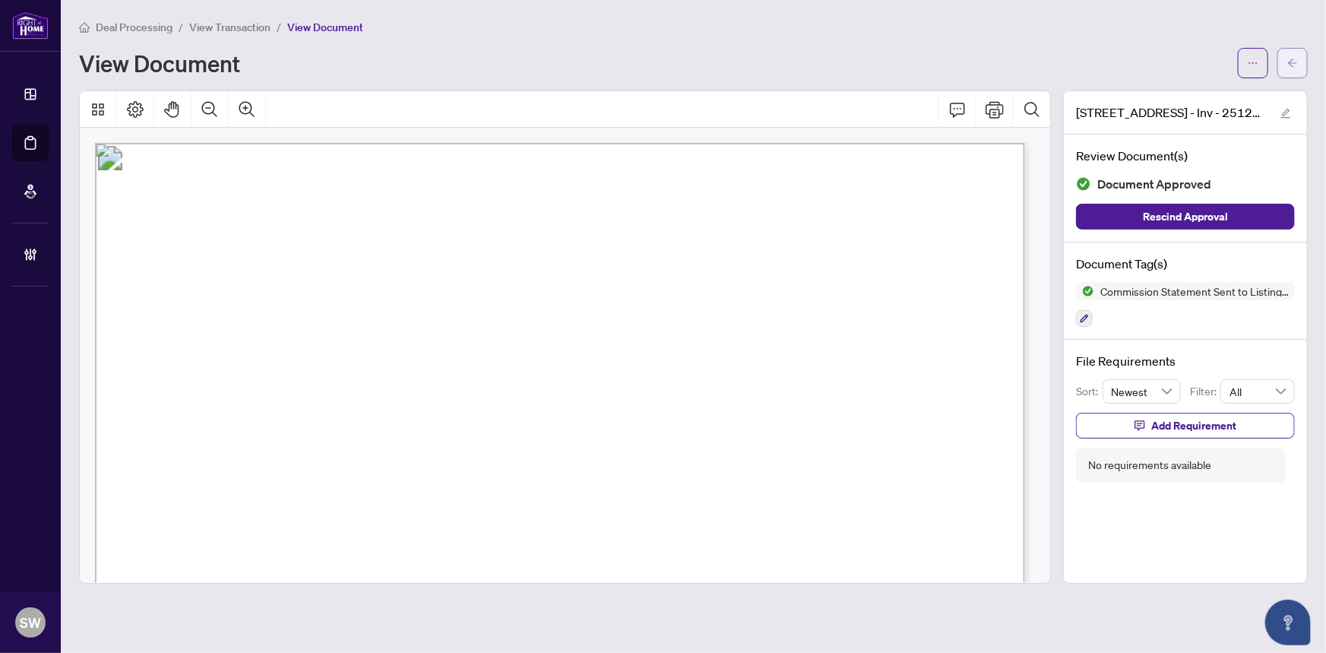
click at [1291, 58] on icon "arrow-left" at bounding box center [1292, 63] width 11 height 11
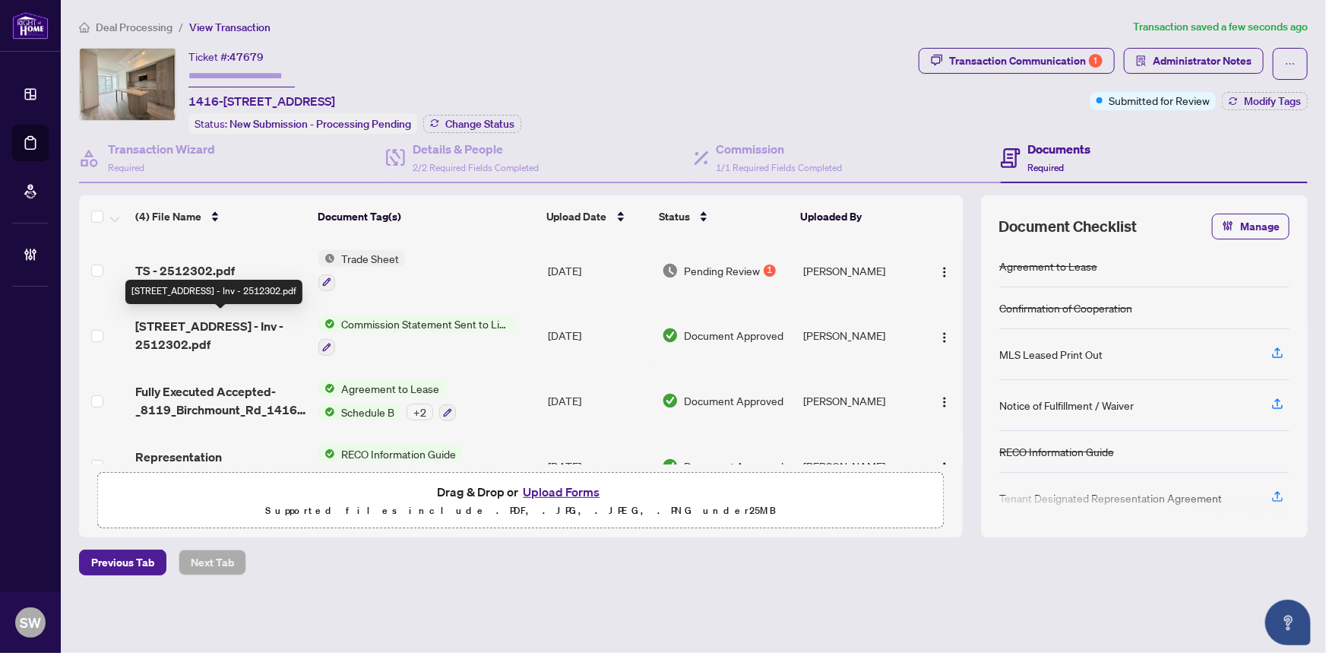
click at [214, 321] on span "8119 Birchmount Rd 1416 - Inv - 2512302.pdf" at bounding box center [221, 335] width 172 height 36
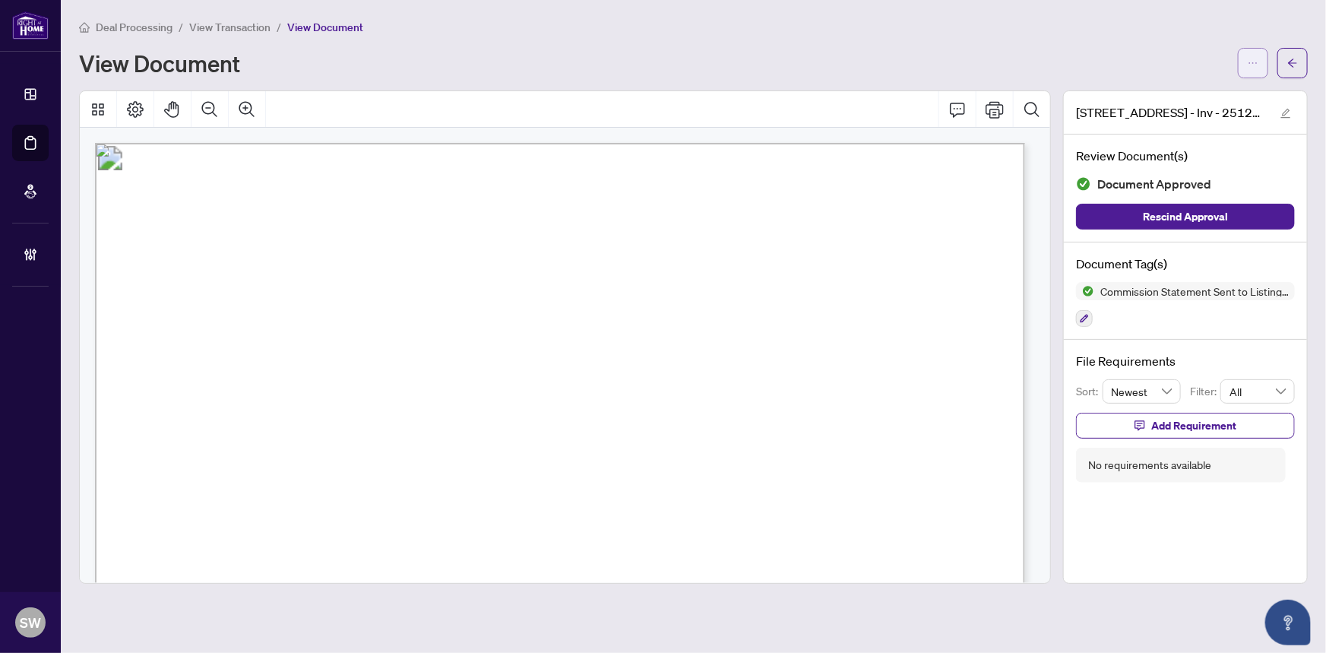
click at [1262, 68] on button "button" at bounding box center [1253, 63] width 30 height 30
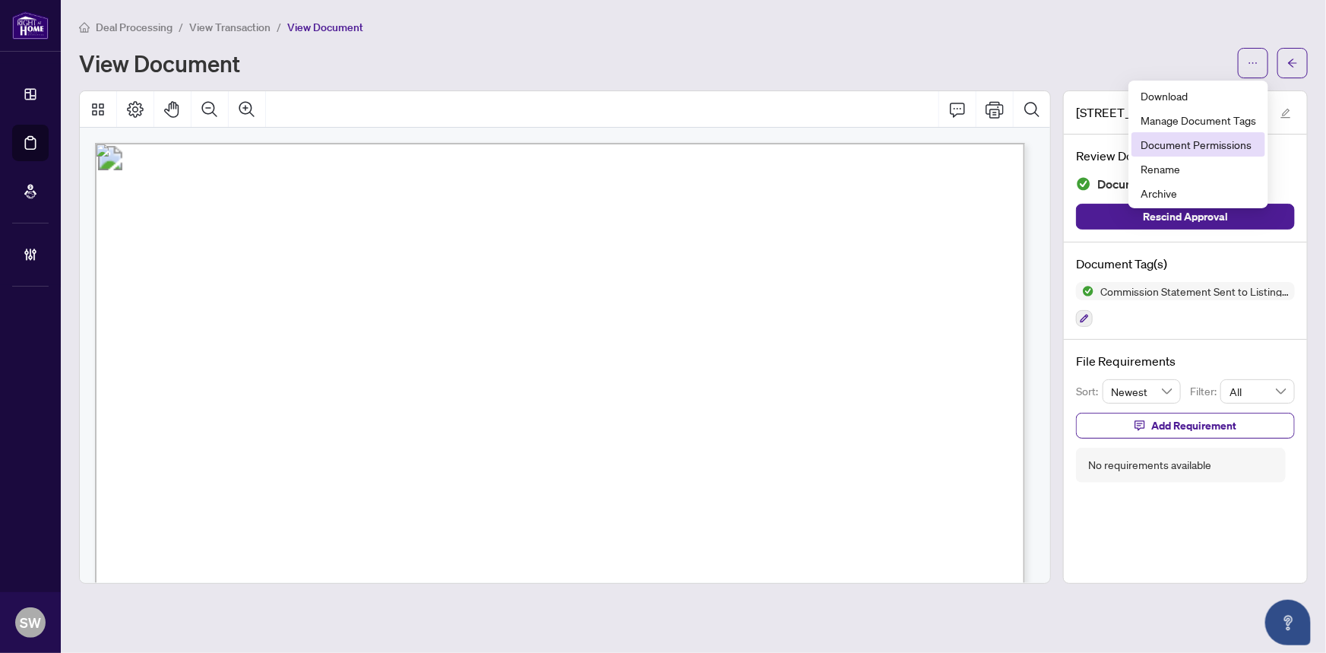
click at [1218, 144] on span "Document Permissions" at bounding box center [1199, 144] width 116 height 17
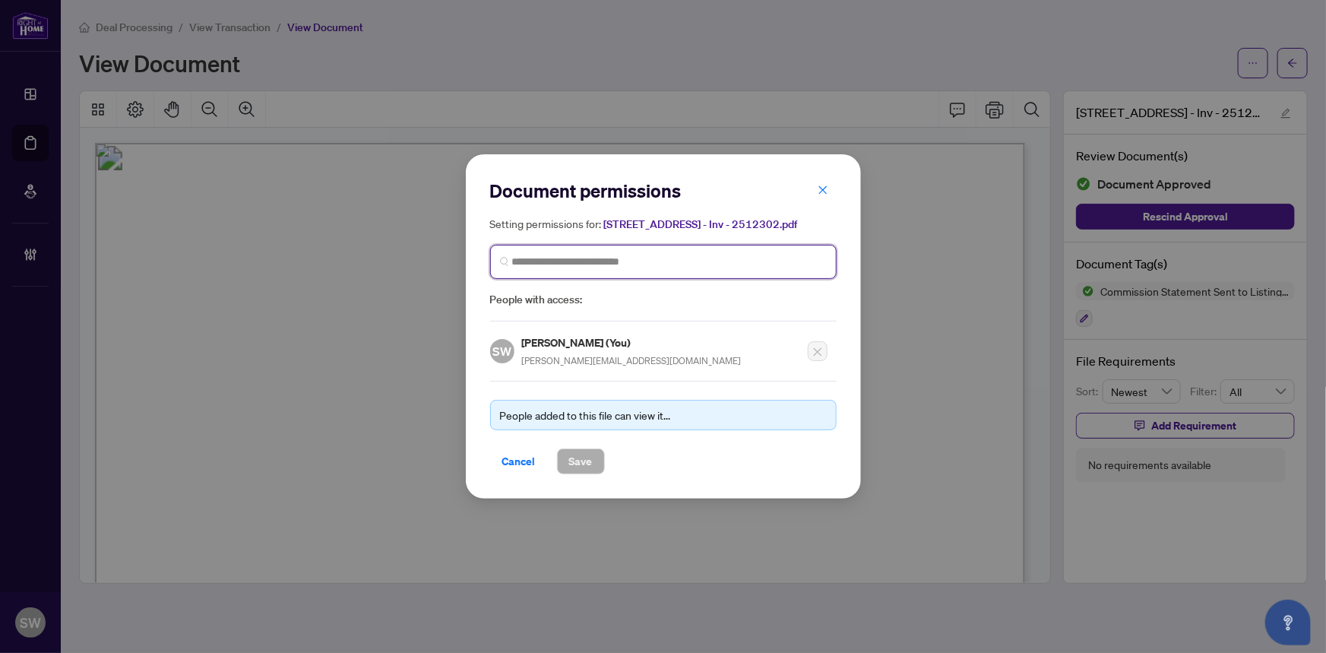
click at [570, 270] on input "search" at bounding box center [669, 262] width 315 height 16
type input "******"
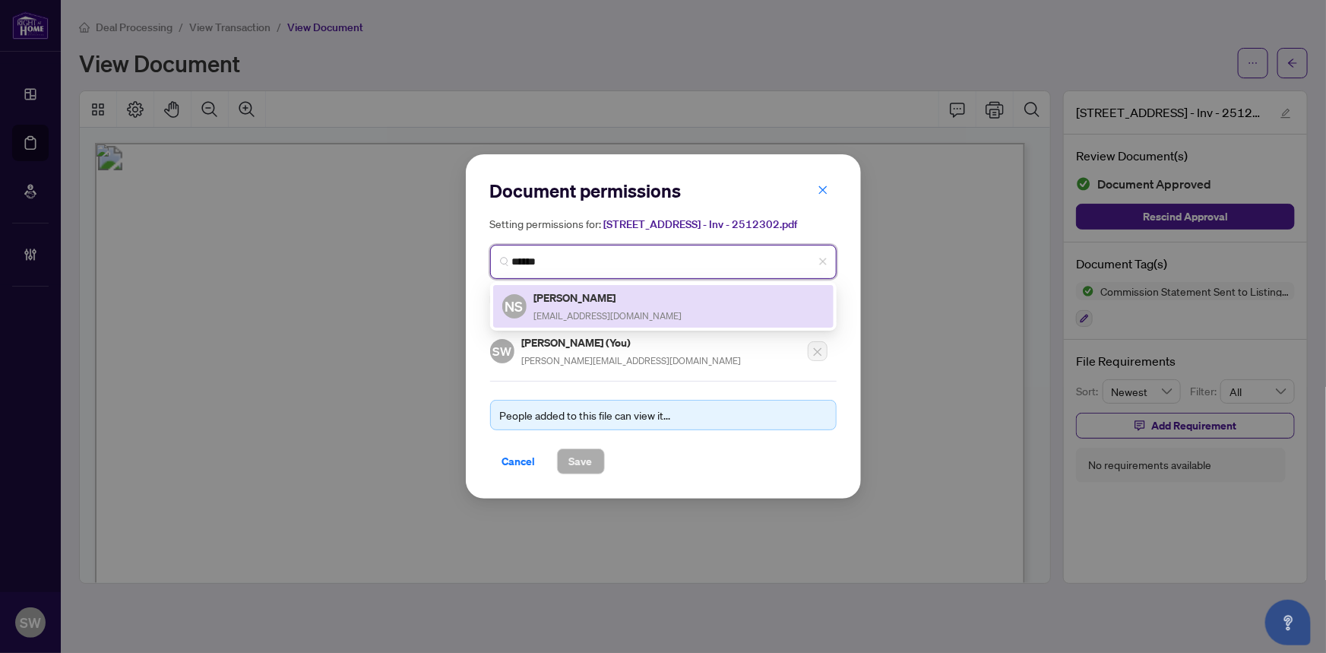
click at [576, 306] on div "Nima Saeedifaez faeznima@gmail.com" at bounding box center [608, 306] width 148 height 35
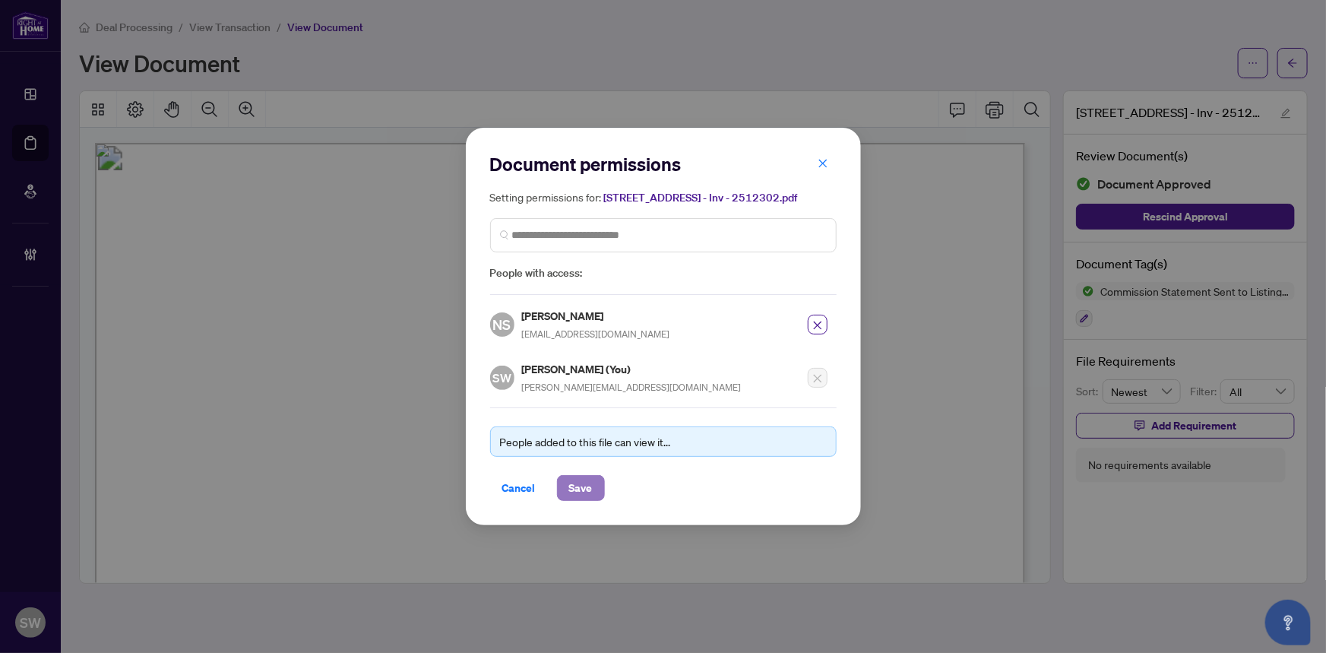
click at [593, 488] on button "Save" at bounding box center [581, 488] width 48 height 26
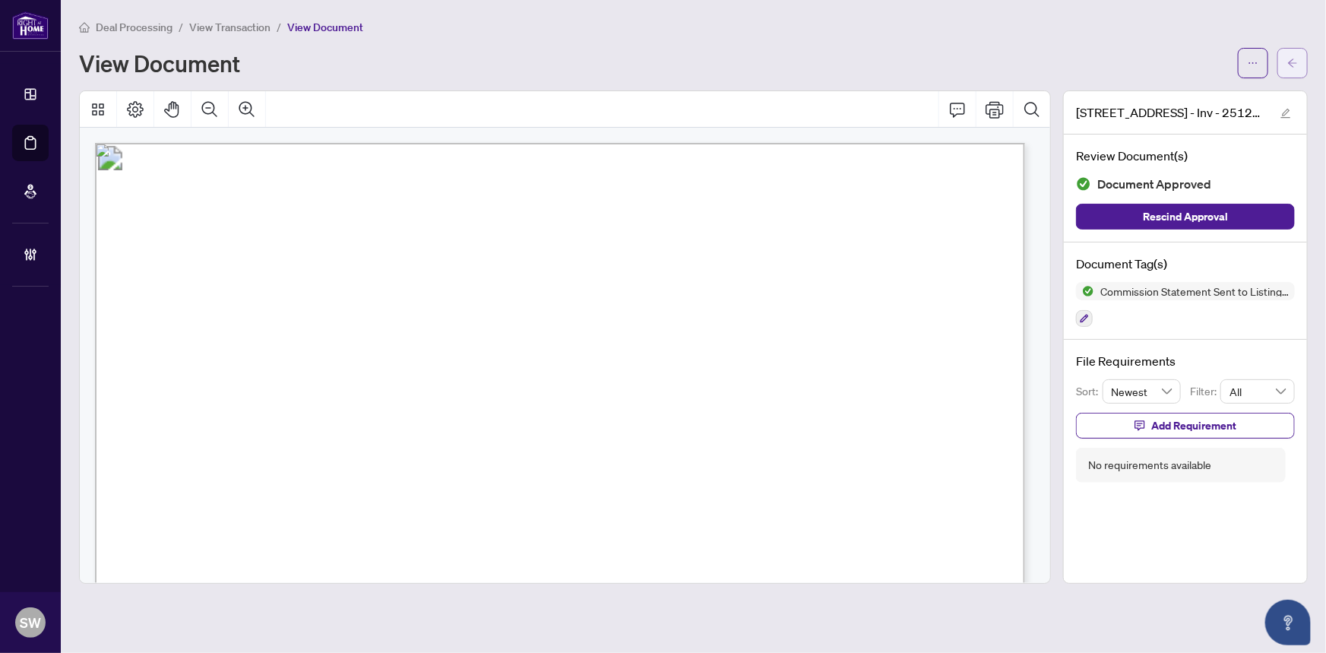
click at [1301, 65] on button "button" at bounding box center [1293, 63] width 30 height 30
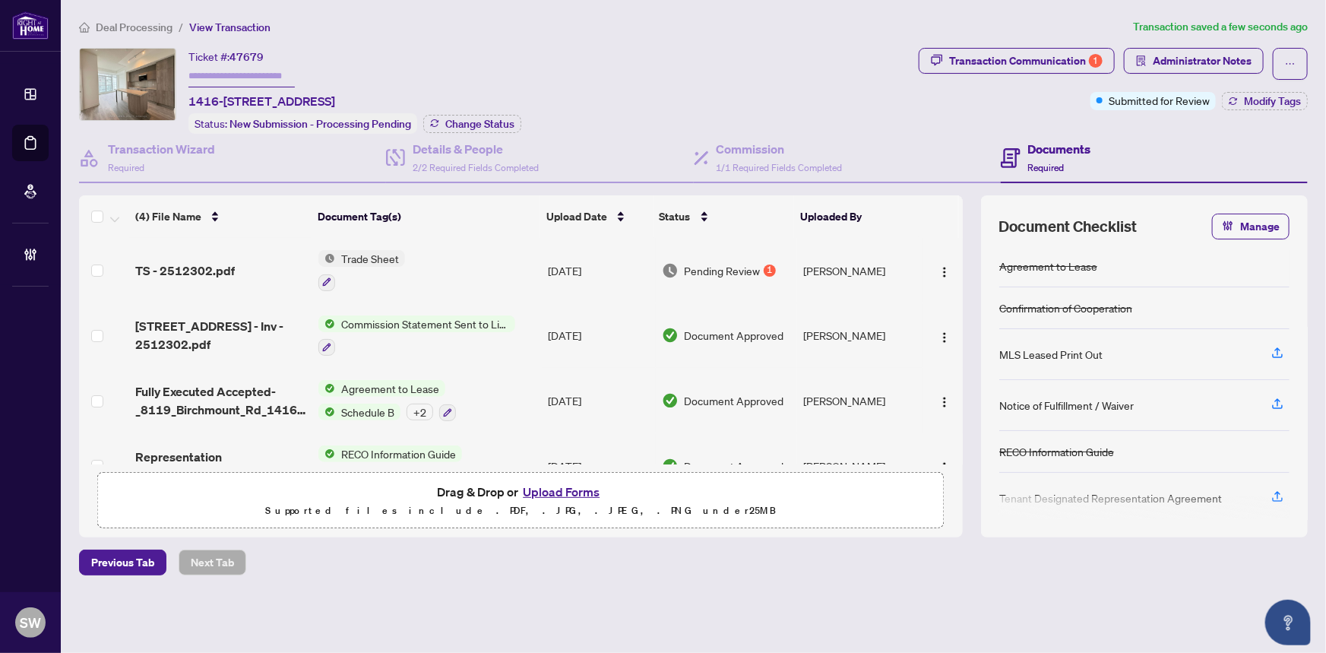
click at [254, 70] on input "text" at bounding box center [241, 76] width 106 height 22
paste input "*******"
type input "*******"
click at [1263, 104] on span "Modify Tags" at bounding box center [1272, 101] width 57 height 11
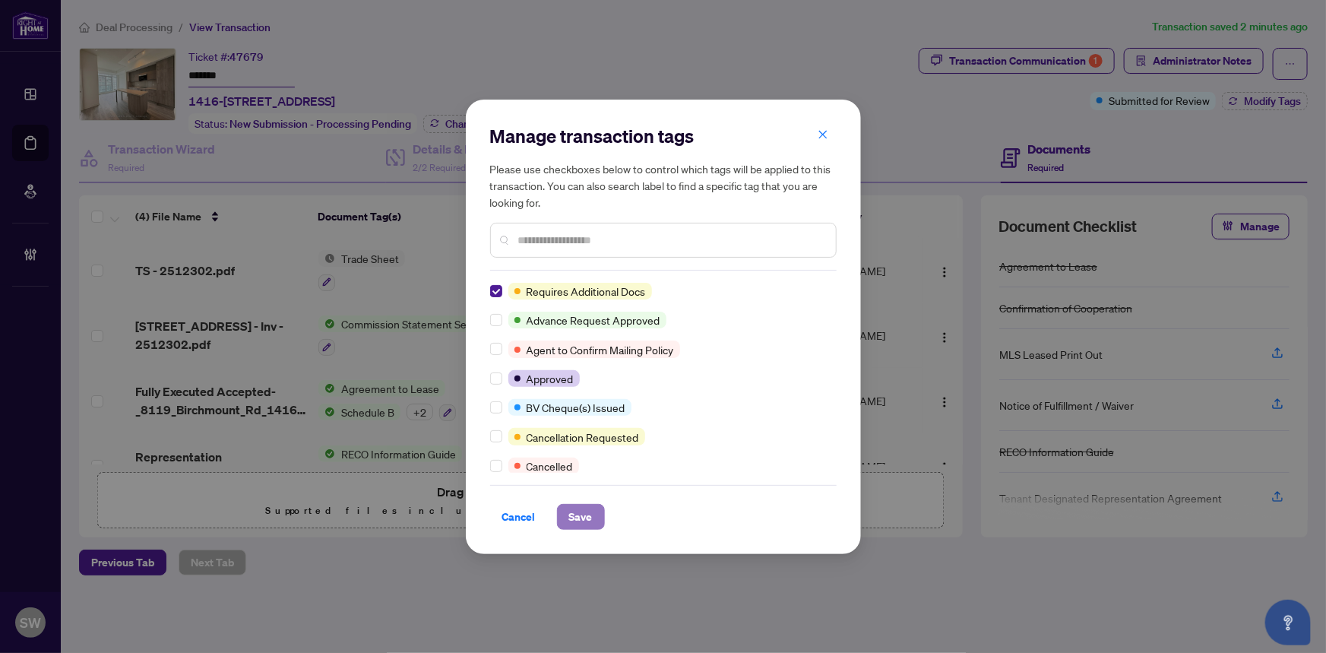
click at [590, 517] on span "Save" at bounding box center [581, 517] width 24 height 24
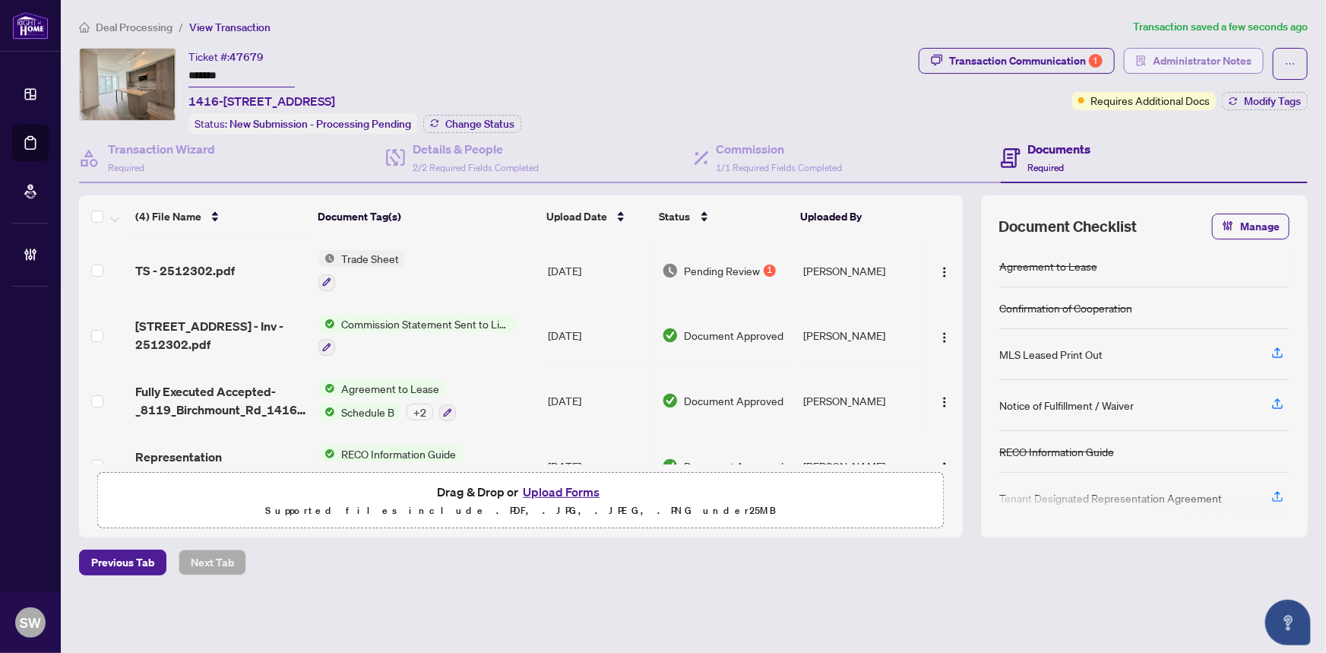
click at [1238, 58] on span "Administrator Notes" at bounding box center [1202, 61] width 99 height 24
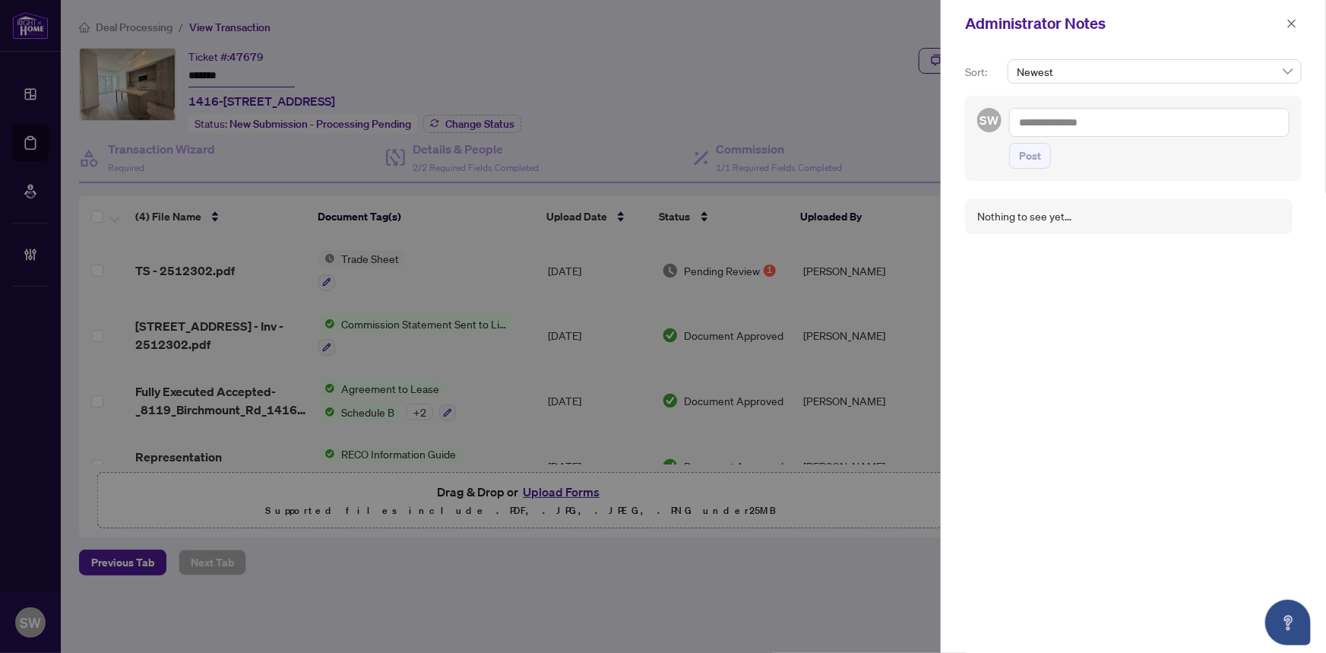
click at [1061, 125] on textarea at bounding box center [1149, 122] width 280 height 29
click at [1057, 118] on textarea at bounding box center [1149, 122] width 280 height 29
click at [1120, 122] on textarea "**********" at bounding box center [1149, 122] width 280 height 29
paste textarea "**********"
type textarea "**********"
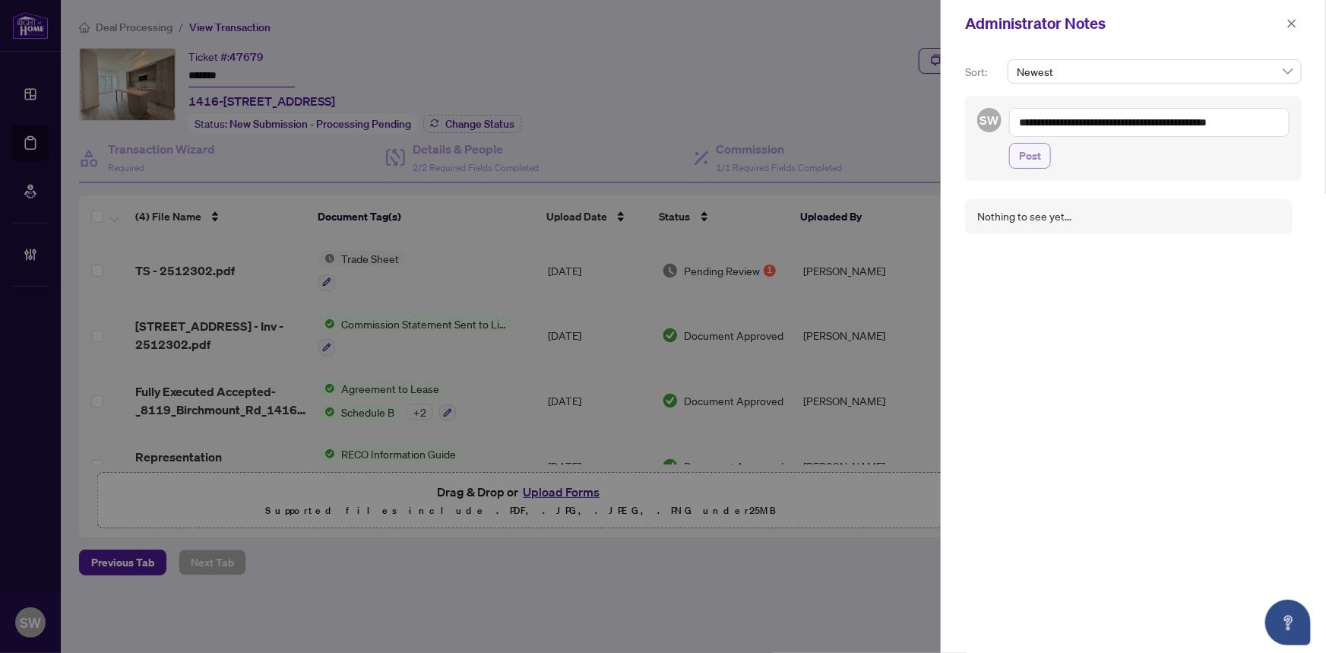
click at [1031, 157] on span "Post" at bounding box center [1030, 156] width 22 height 24
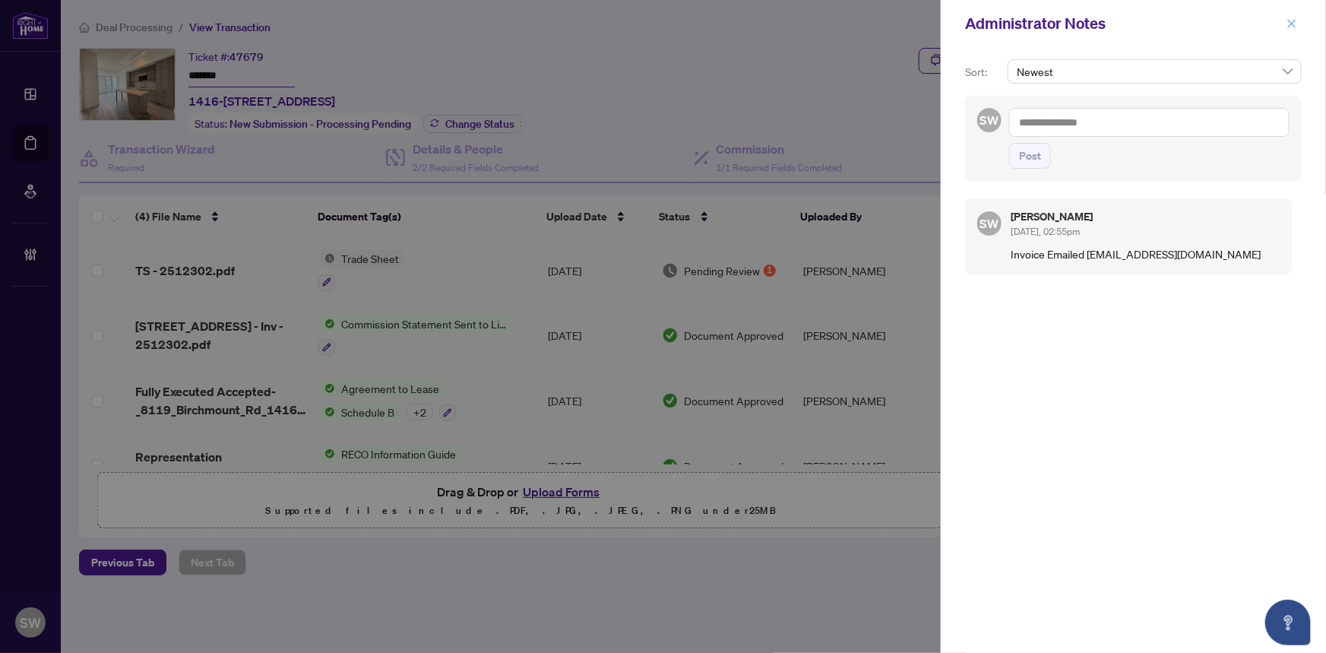
click at [1297, 22] on icon "close" at bounding box center [1292, 23] width 11 height 11
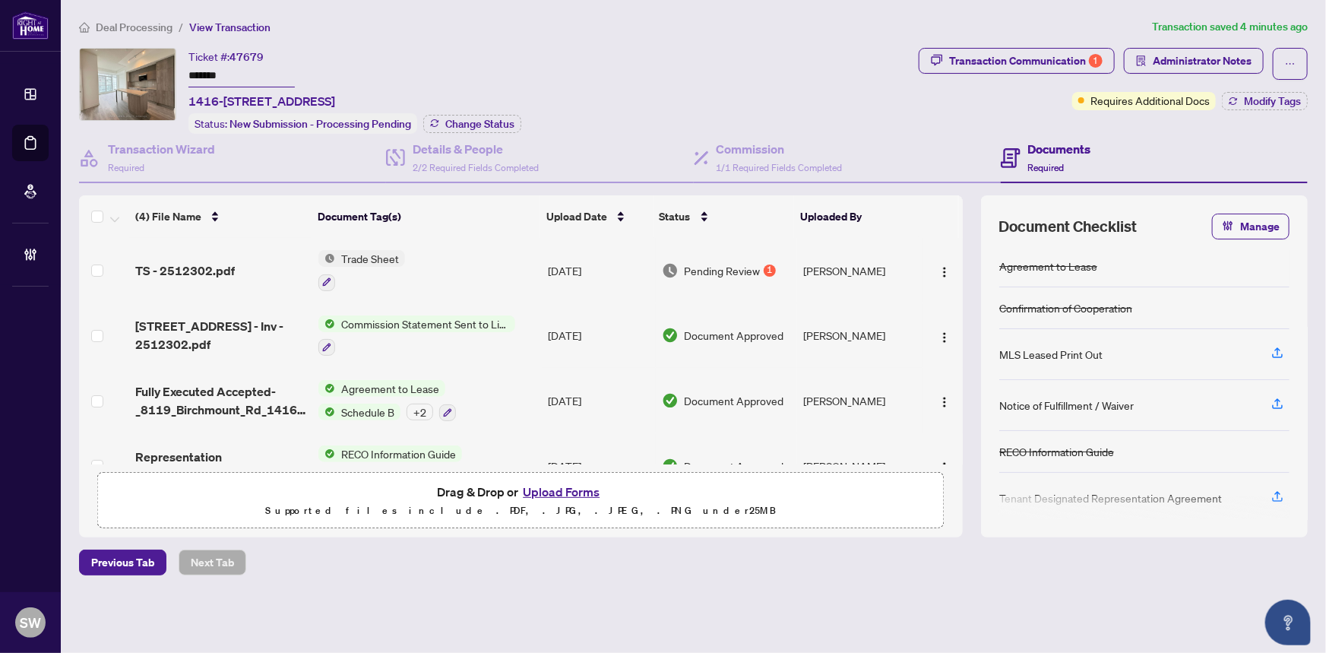
click at [982, 46] on div "Deal Processing / View Transaction Transaction saved 4 minutes ago Ticket #: 47…" at bounding box center [693, 323] width 1241 height 610
click at [982, 49] on div "Transaction Communication 1" at bounding box center [1026, 61] width 154 height 24
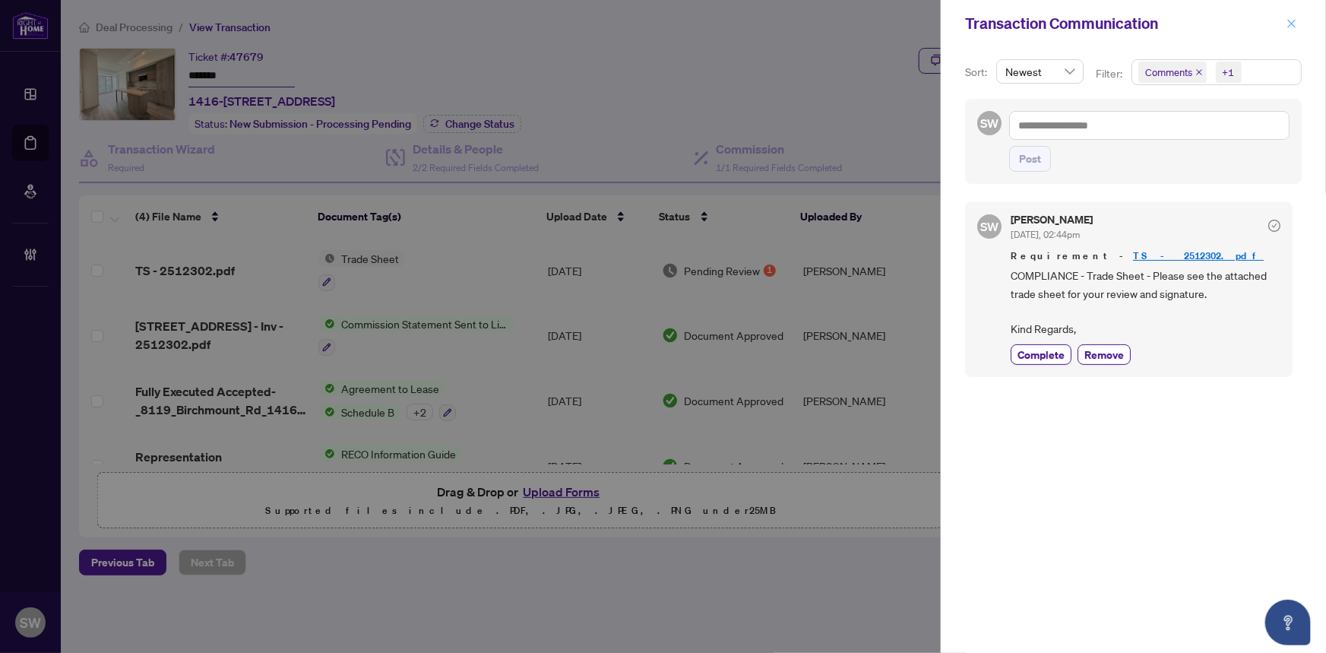
click at [1294, 25] on icon "close" at bounding box center [1292, 23] width 8 height 8
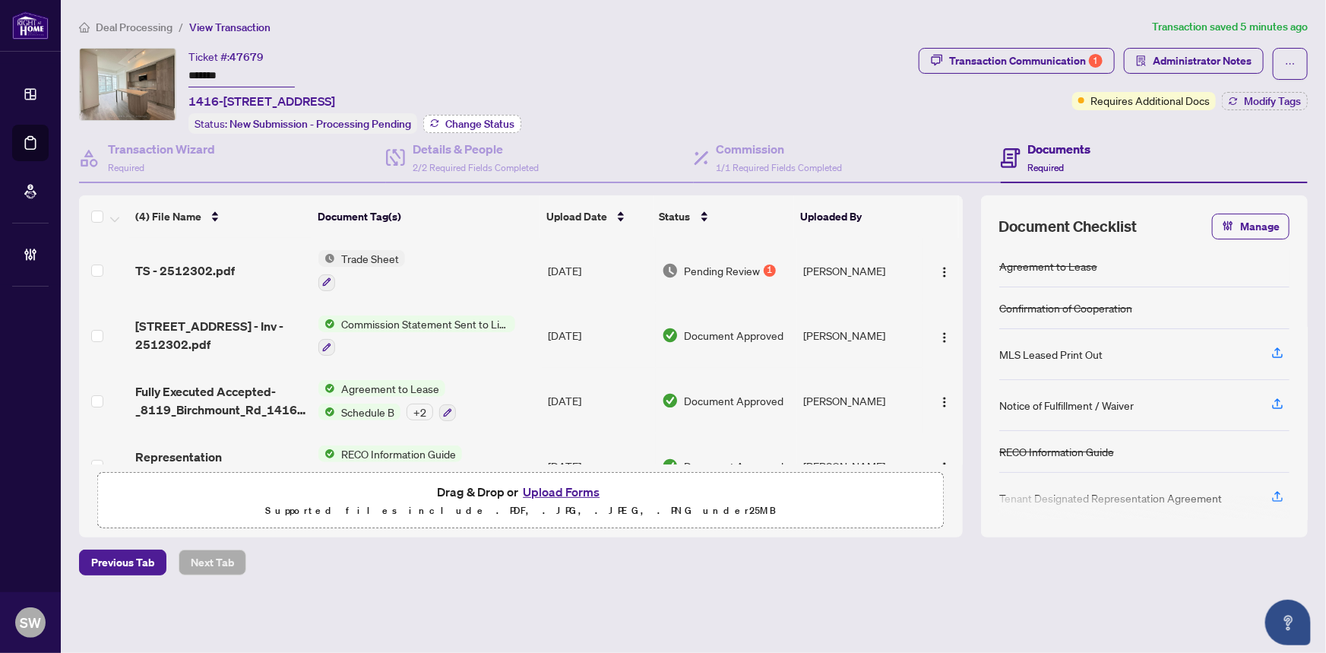
click at [496, 125] on span "Change Status" at bounding box center [479, 124] width 69 height 11
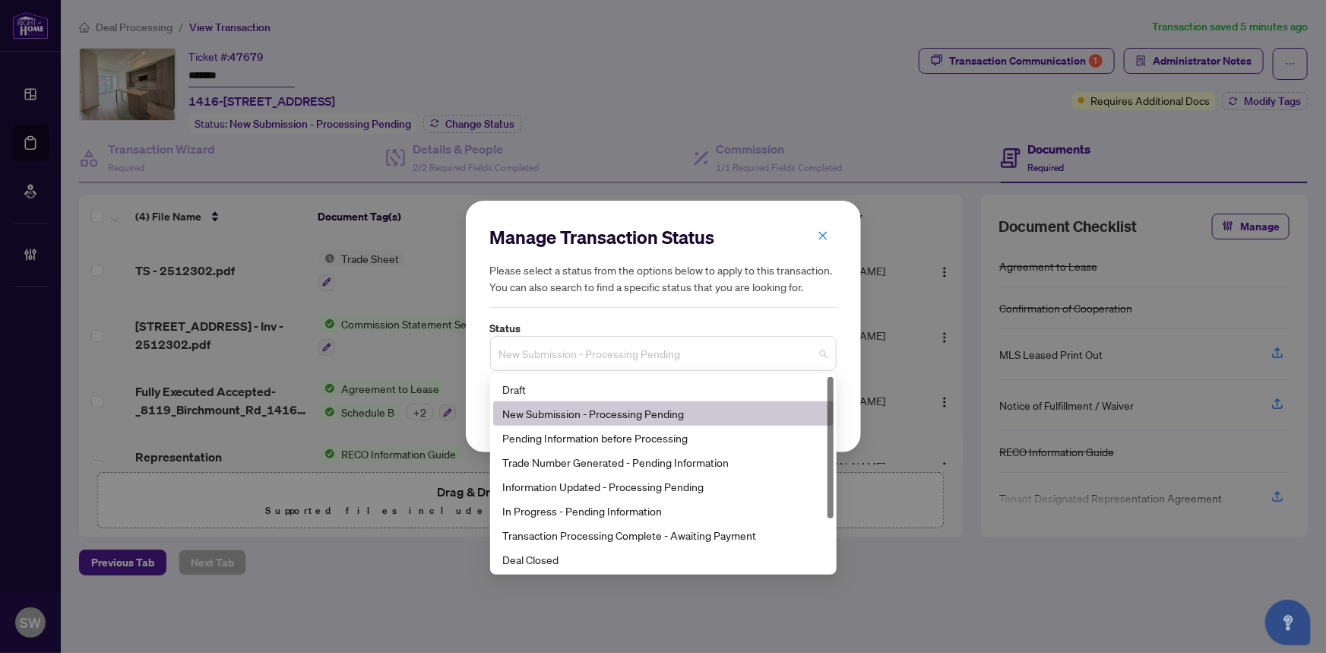
click at [575, 351] on span "New Submission - Processing Pending" at bounding box center [663, 353] width 328 height 29
click at [571, 464] on div "Trade Number Generated - Pending Information" at bounding box center [663, 462] width 322 height 17
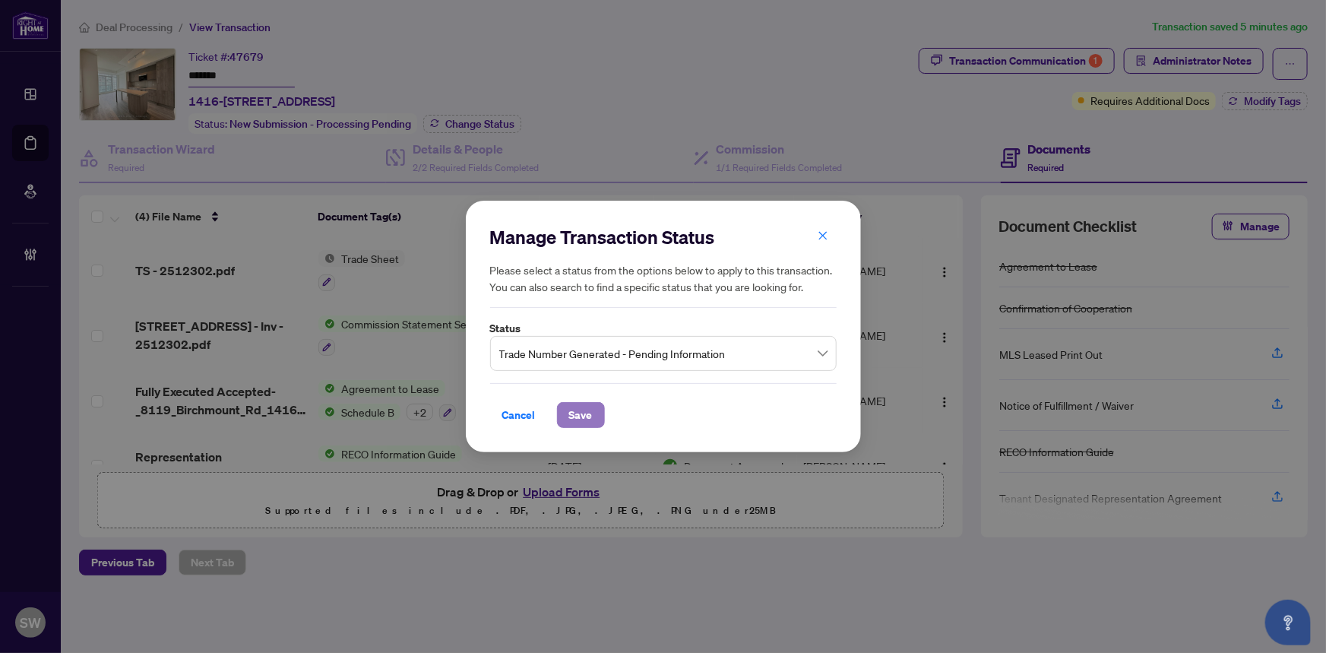
click at [577, 414] on span "Save" at bounding box center [581, 415] width 24 height 24
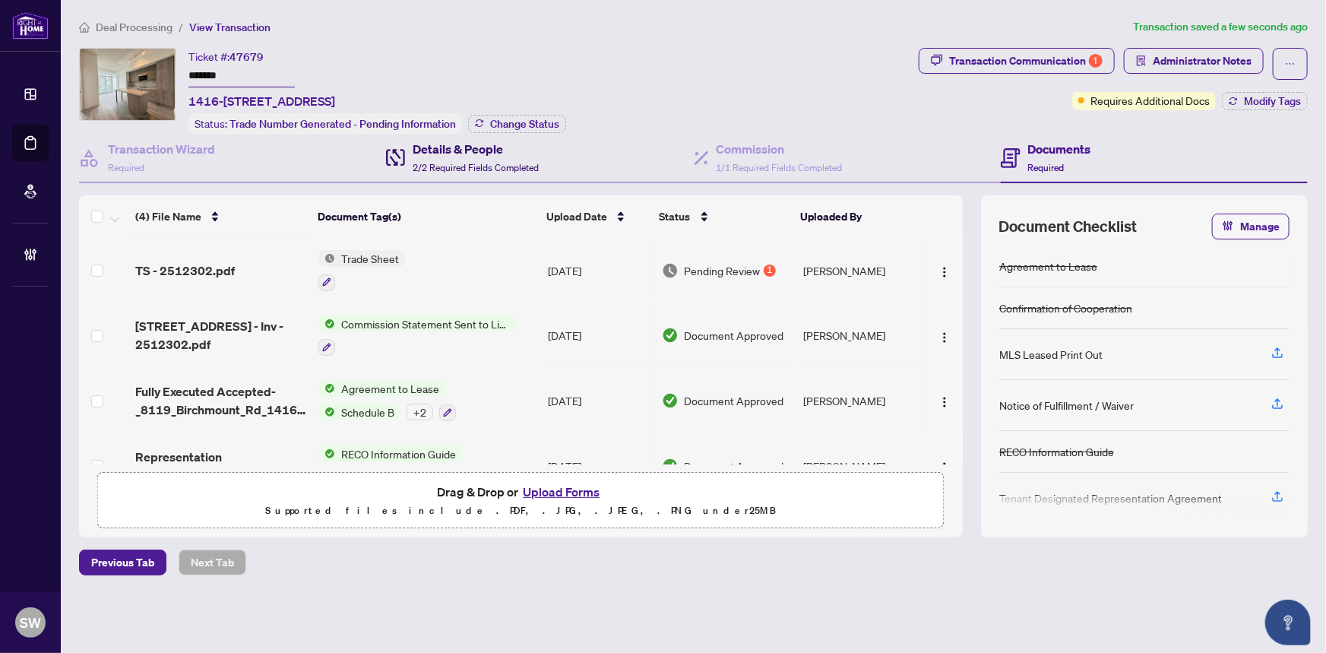
click at [424, 162] on span "2/2 Required Fields Completed" at bounding box center [476, 167] width 126 height 11
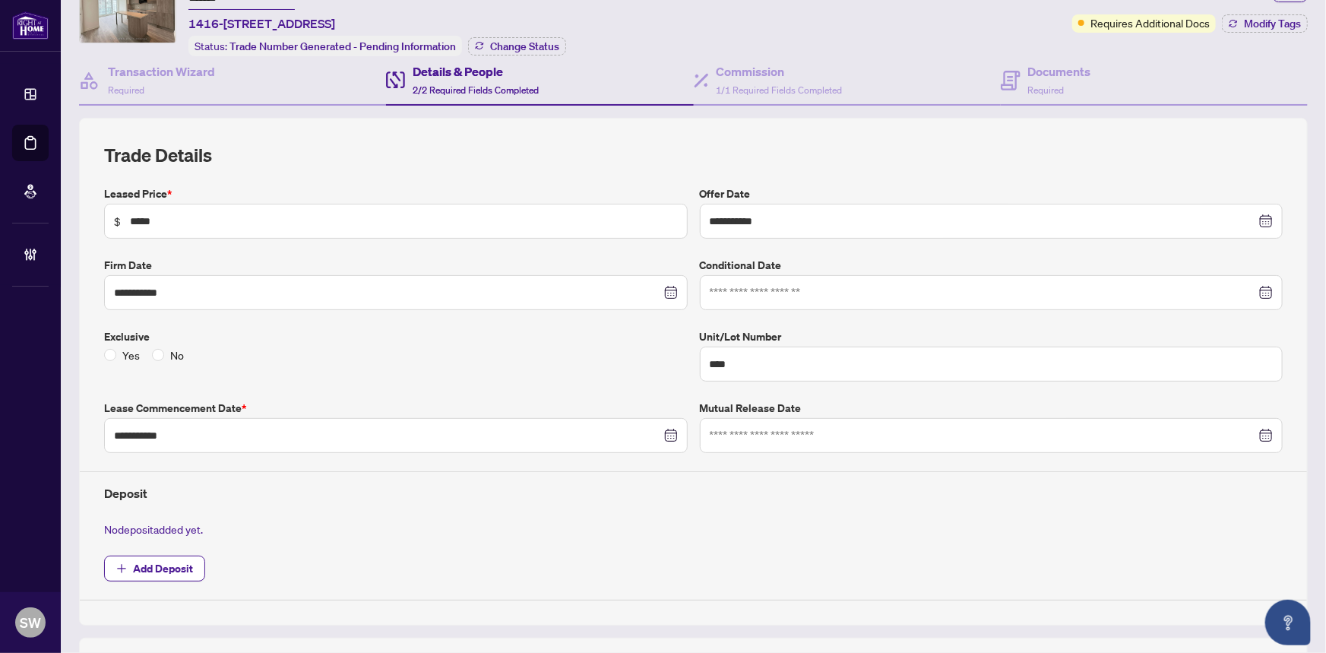
scroll to position [33, 0]
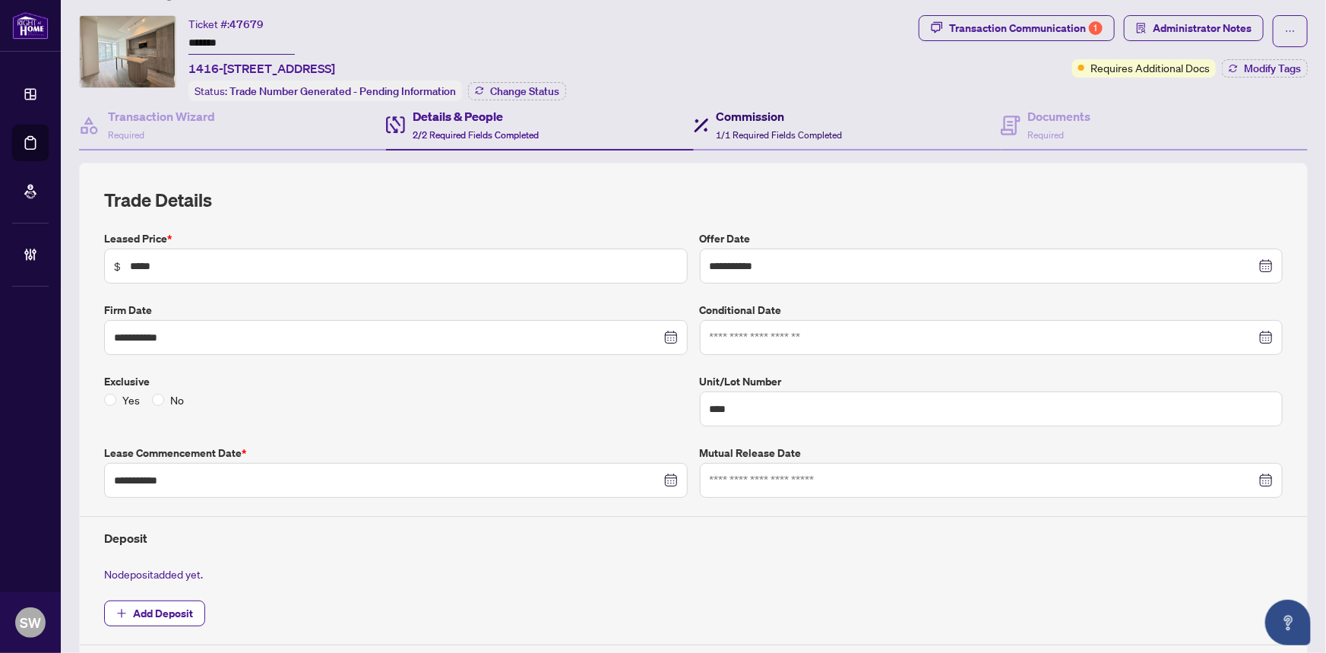
click at [744, 120] on h4 "Commission" at bounding box center [780, 116] width 126 height 18
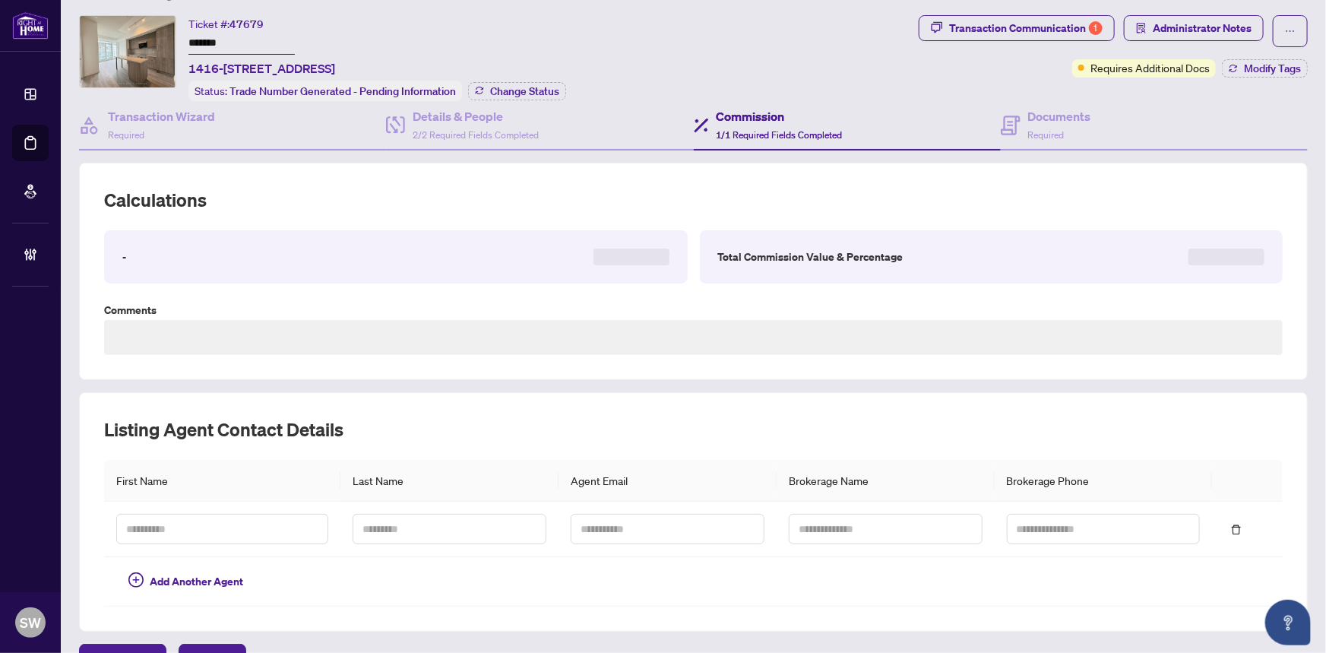
type textarea "**********"
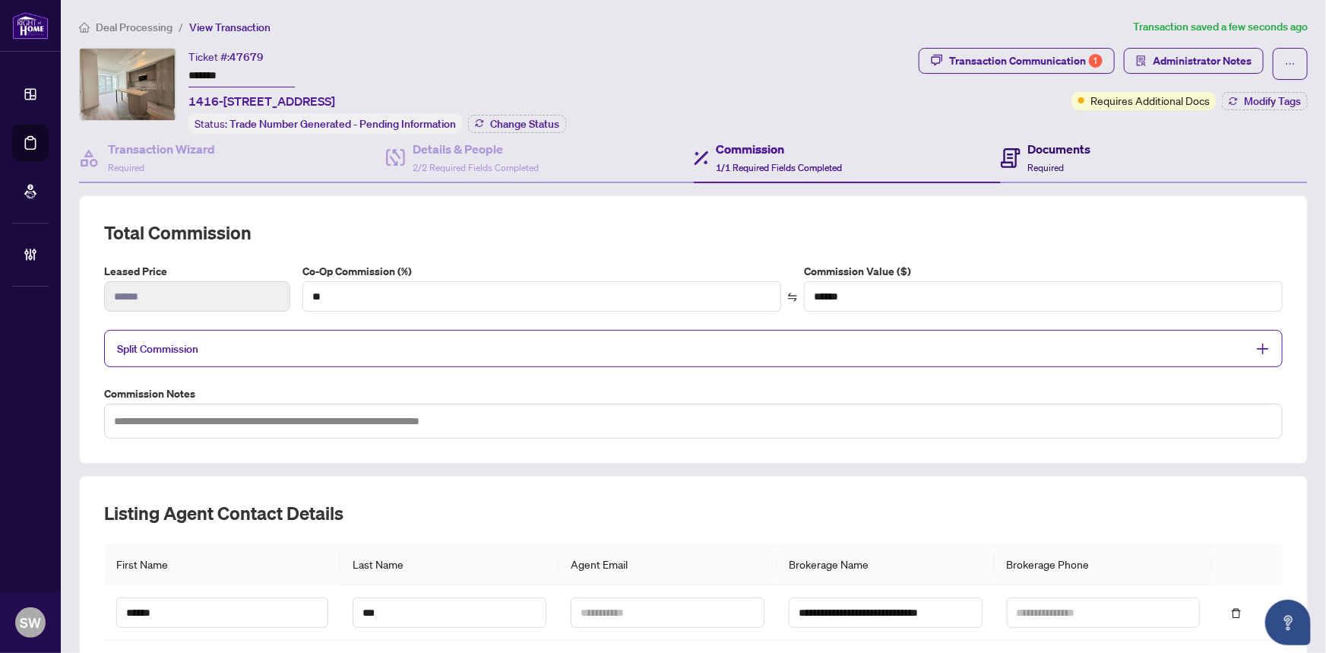
click at [1039, 147] on h4 "Documents" at bounding box center [1059, 149] width 63 height 18
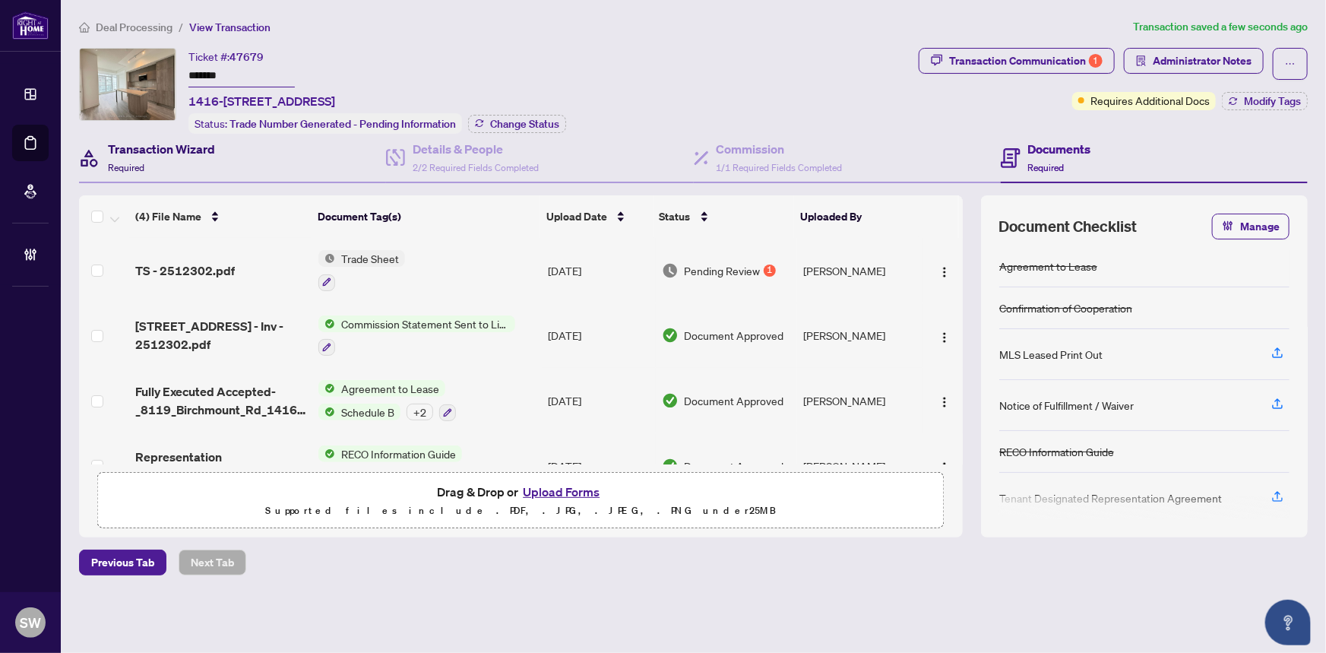
click at [157, 146] on h4 "Transaction Wizard" at bounding box center [161, 149] width 107 height 18
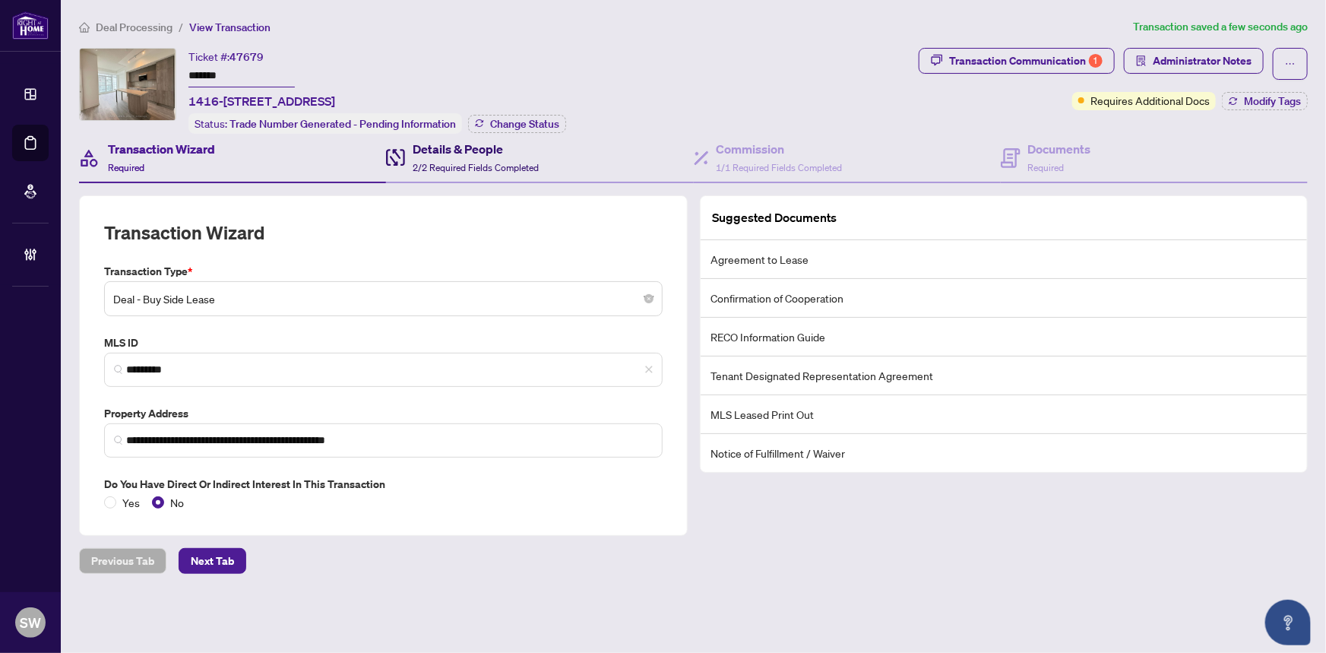
click at [470, 162] on span "2/2 Required Fields Completed" at bounding box center [476, 167] width 126 height 11
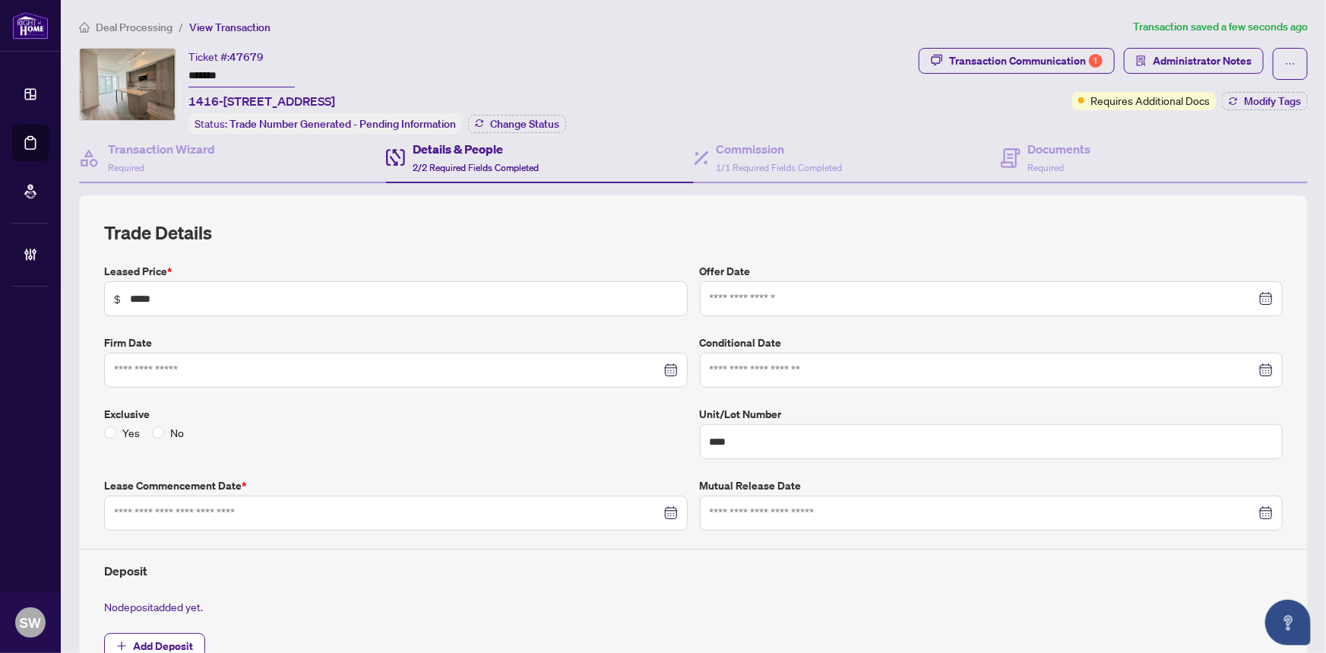
type input "**********"
click at [727, 155] on div "Commission 1/1 Required Fields Completed" at bounding box center [780, 158] width 126 height 36
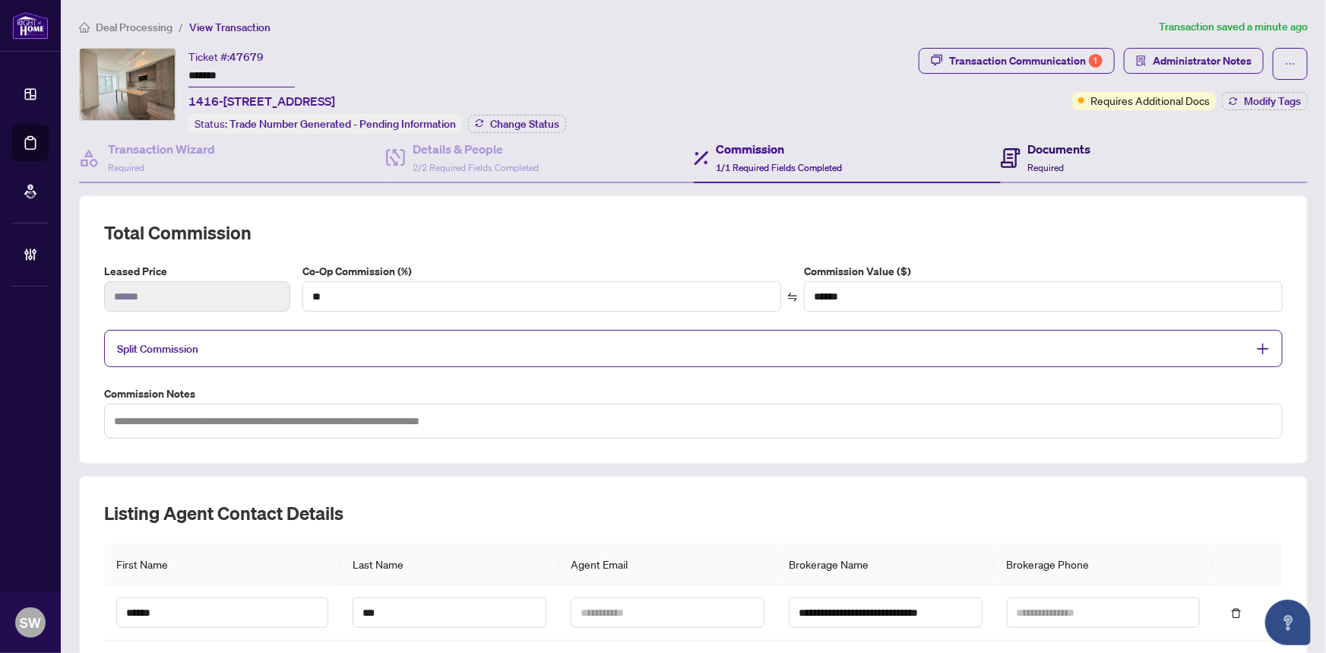
click at [1049, 163] on span "Required" at bounding box center [1046, 167] width 36 height 11
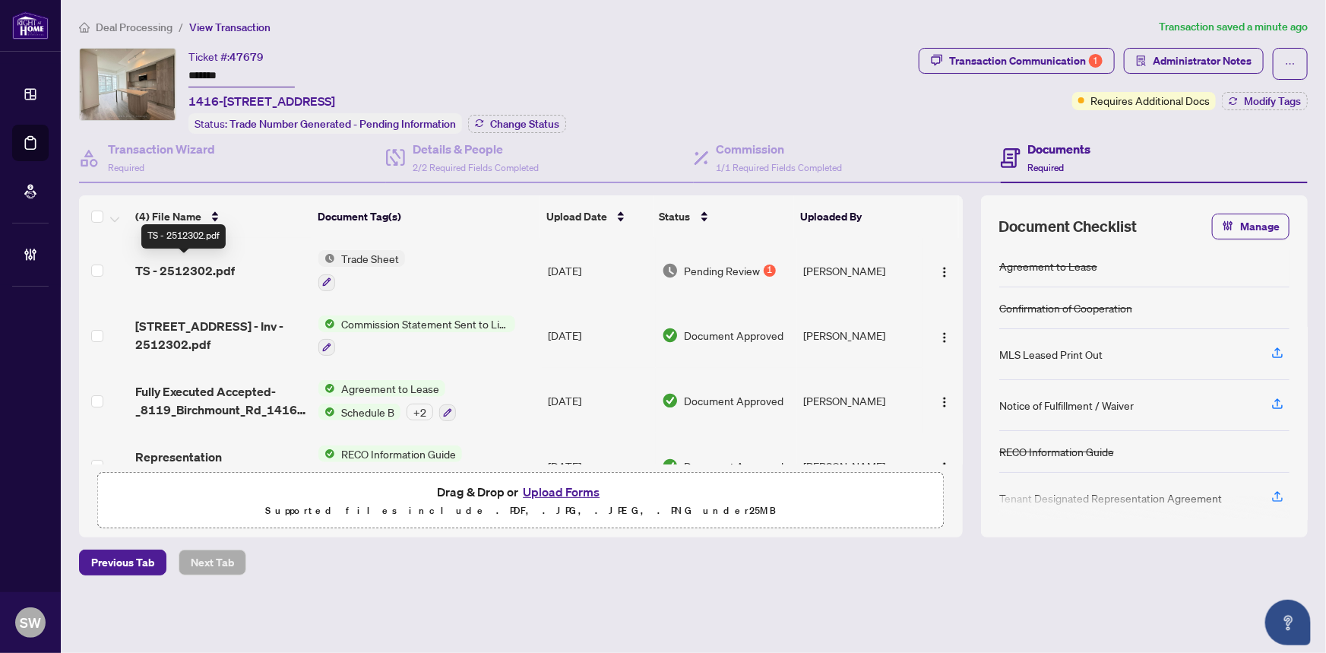
click at [209, 262] on span "TS - 2512302.pdf" at bounding box center [185, 270] width 100 height 18
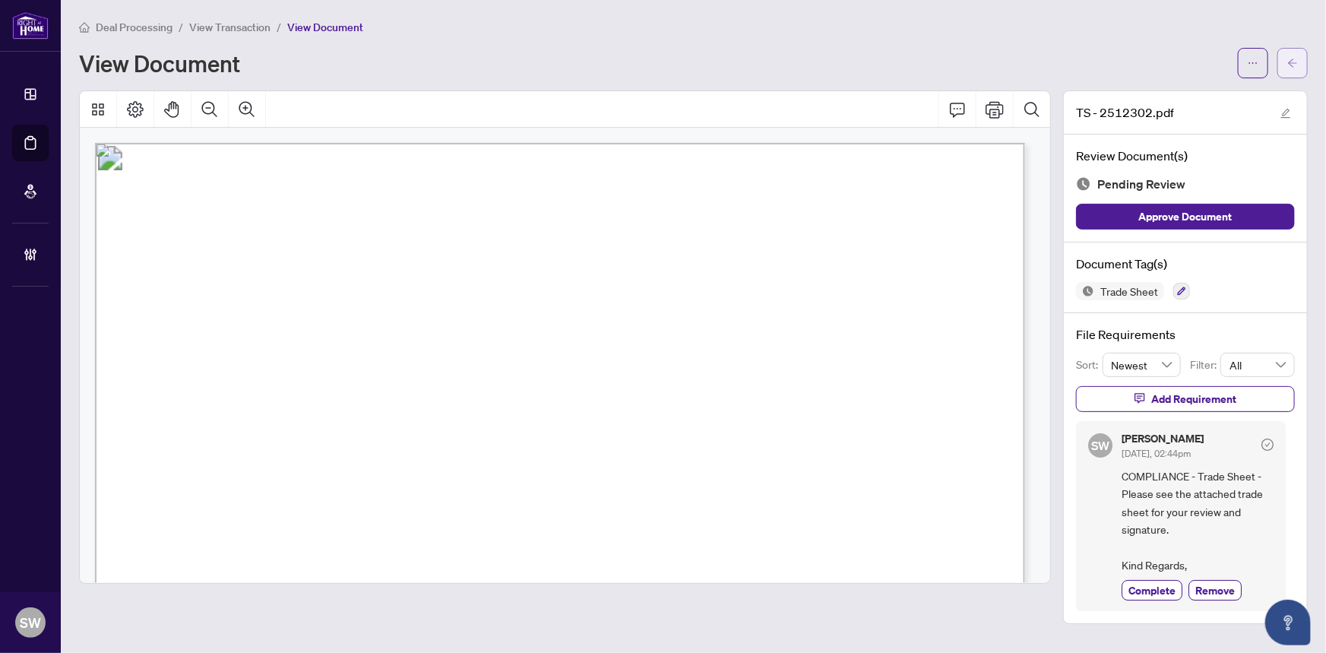
click at [1298, 67] on icon "arrow-left" at bounding box center [1292, 63] width 11 height 11
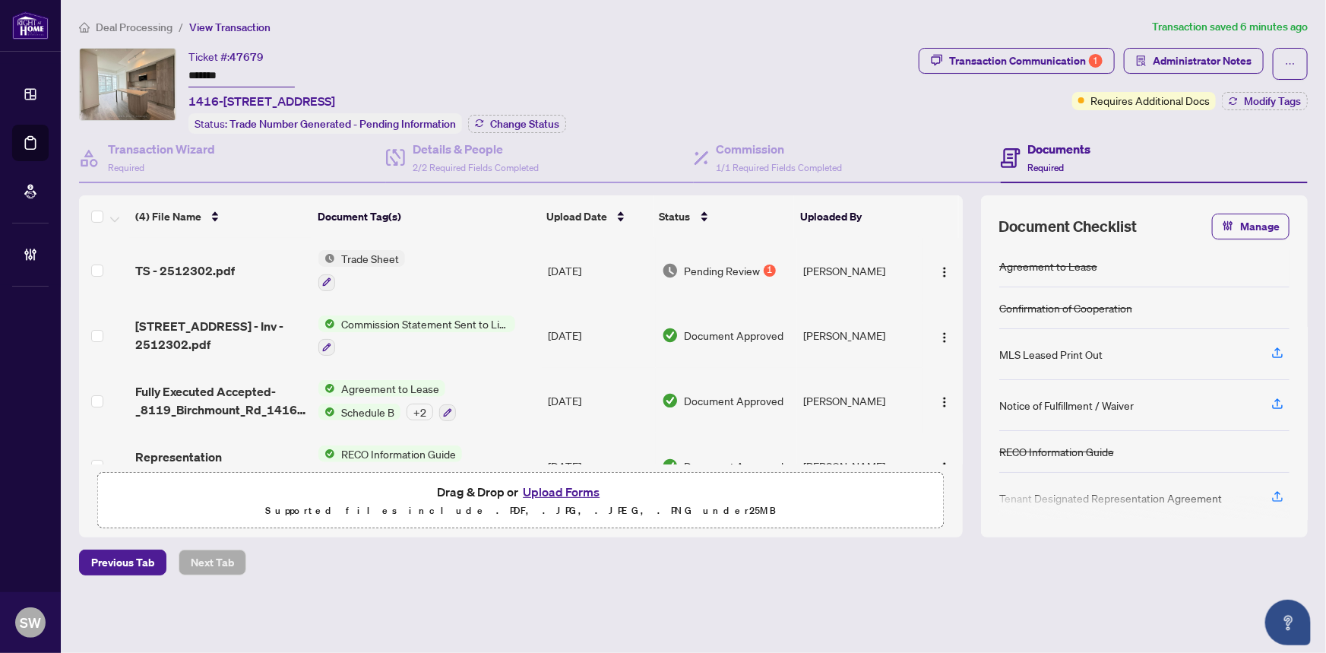
scroll to position [36, 0]
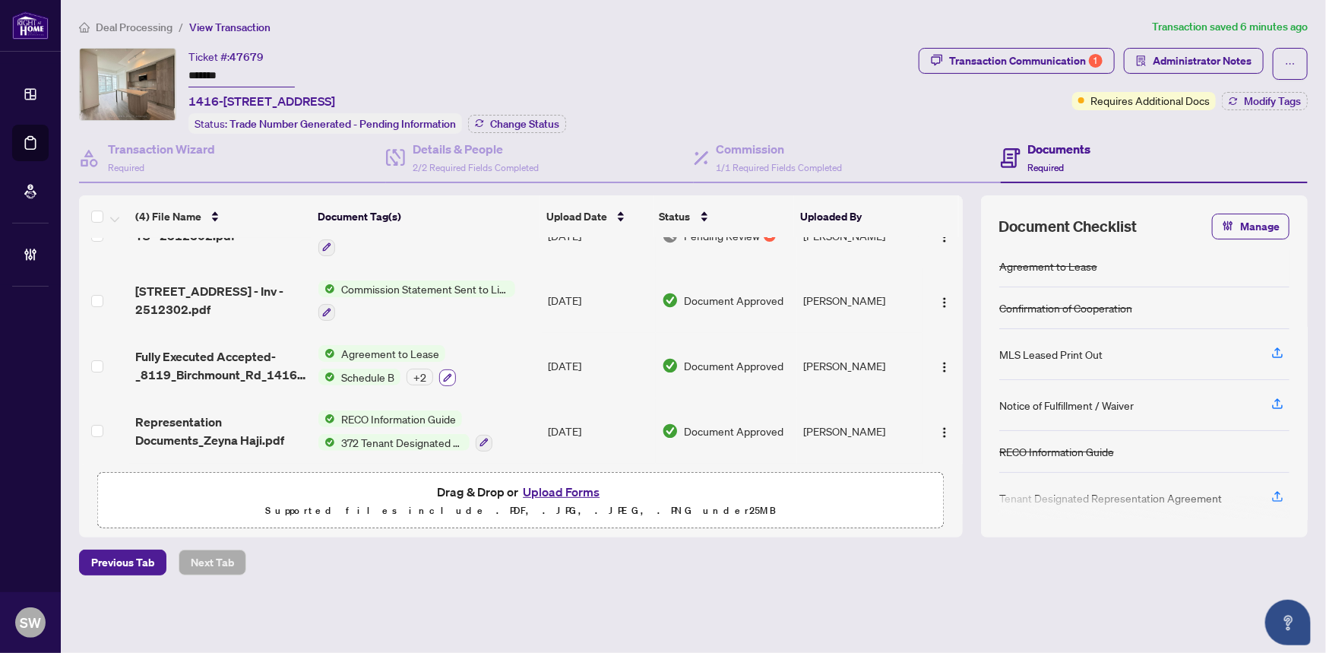
click at [445, 375] on icon "button" at bounding box center [447, 377] width 9 height 9
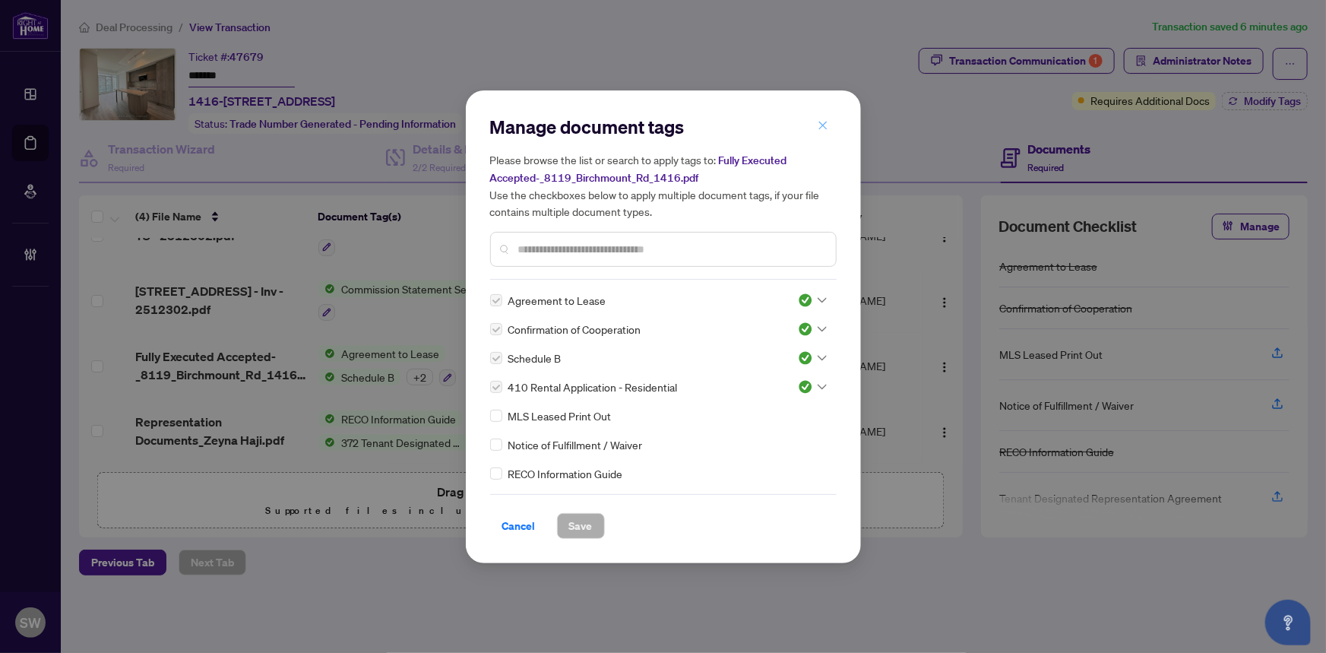
click at [824, 127] on icon "close" at bounding box center [823, 126] width 8 height 8
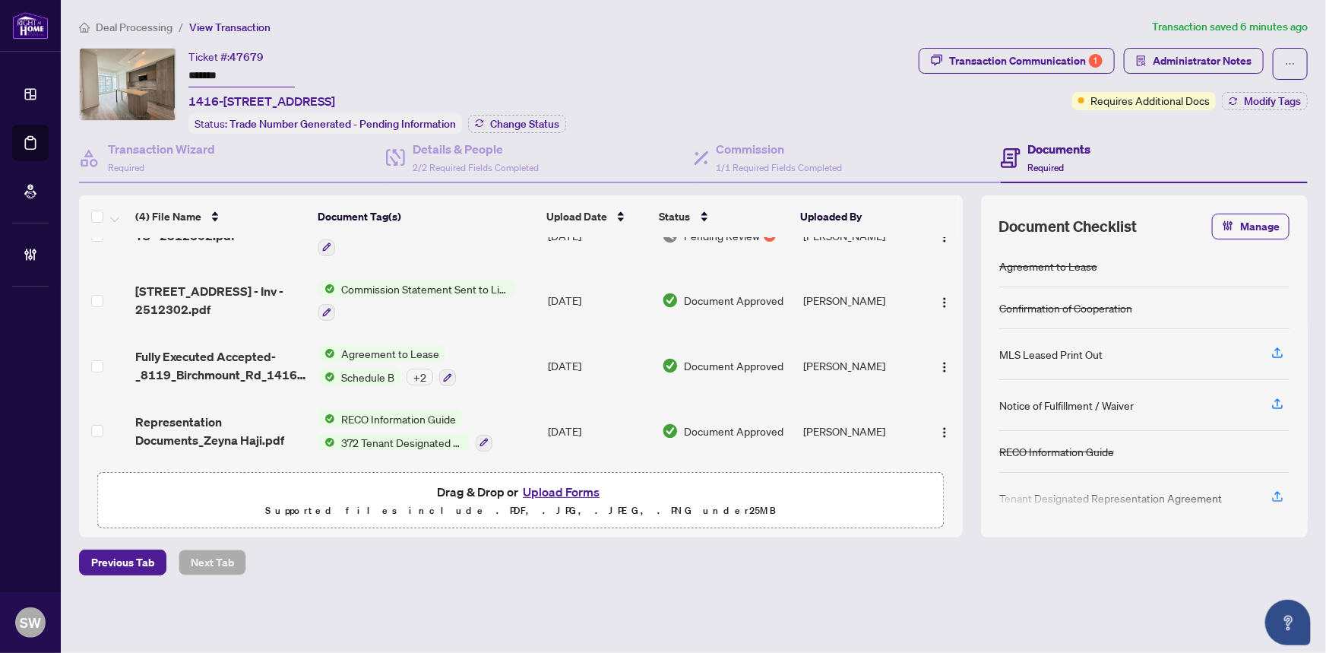
scroll to position [0, 0]
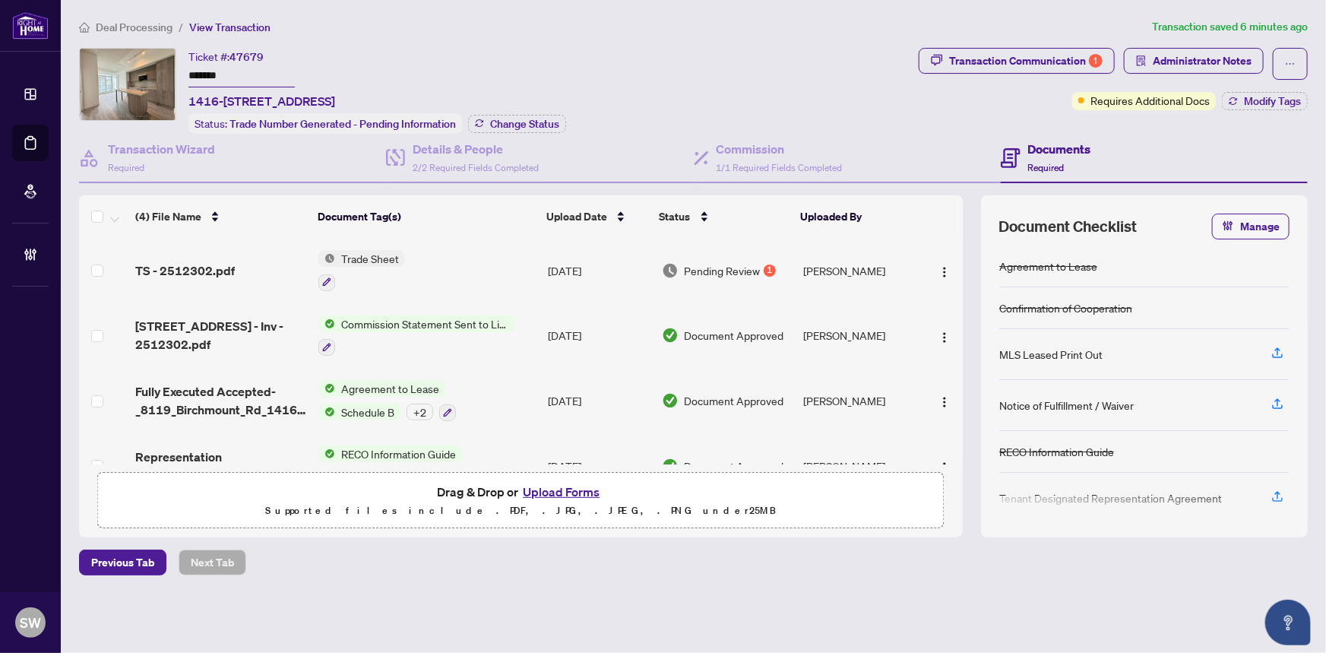
click at [135, 27] on span "Deal Processing" at bounding box center [134, 28] width 77 height 14
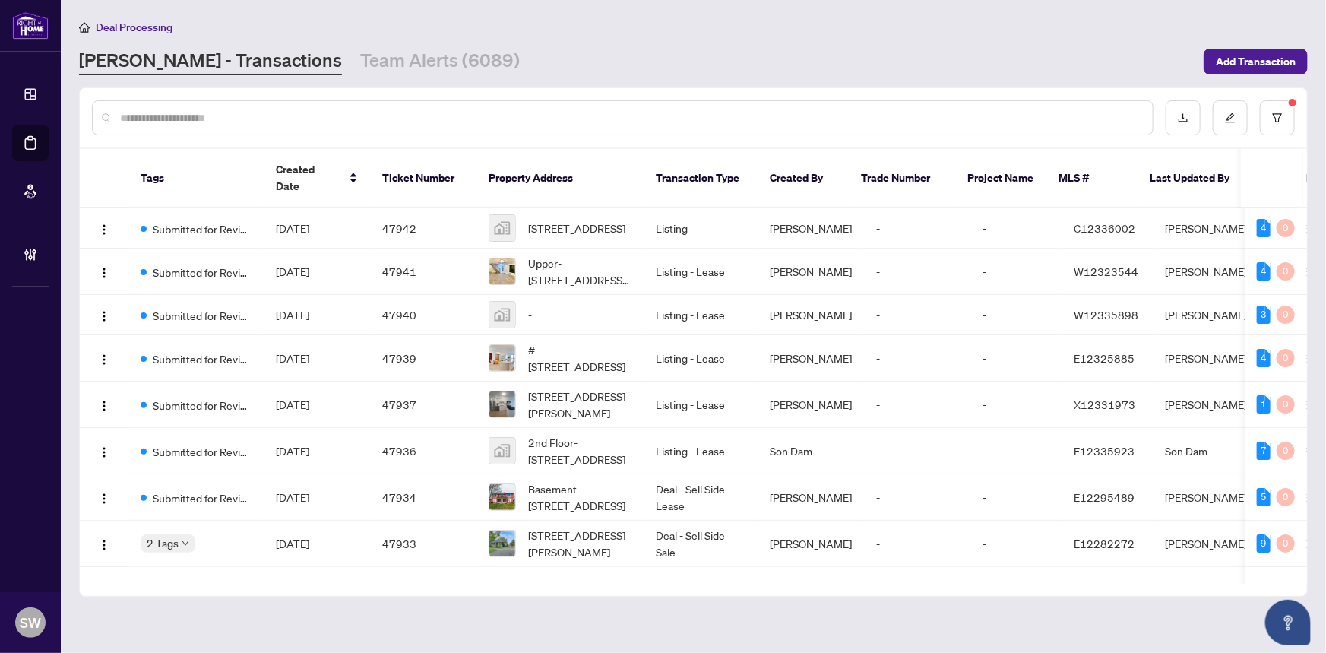
click at [187, 114] on input "text" at bounding box center [630, 117] width 1021 height 17
paste input "*****"
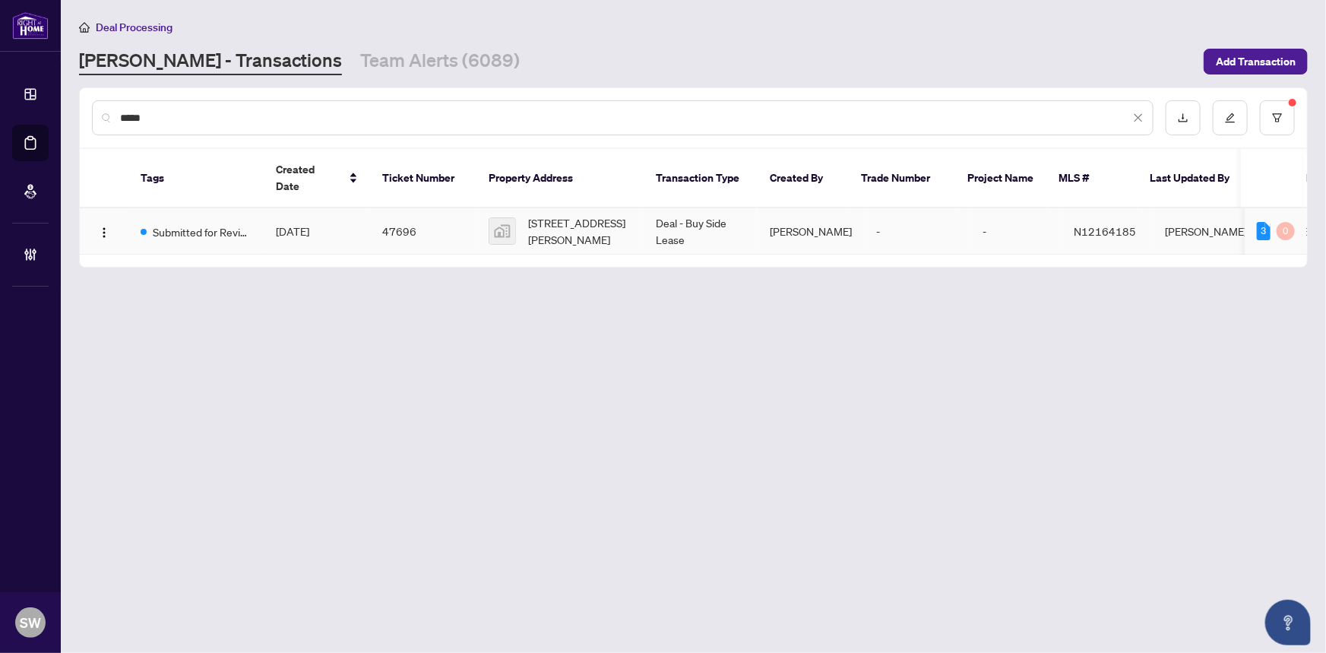
type input "*****"
click at [296, 224] on span "[DATE]" at bounding box center [292, 231] width 33 height 14
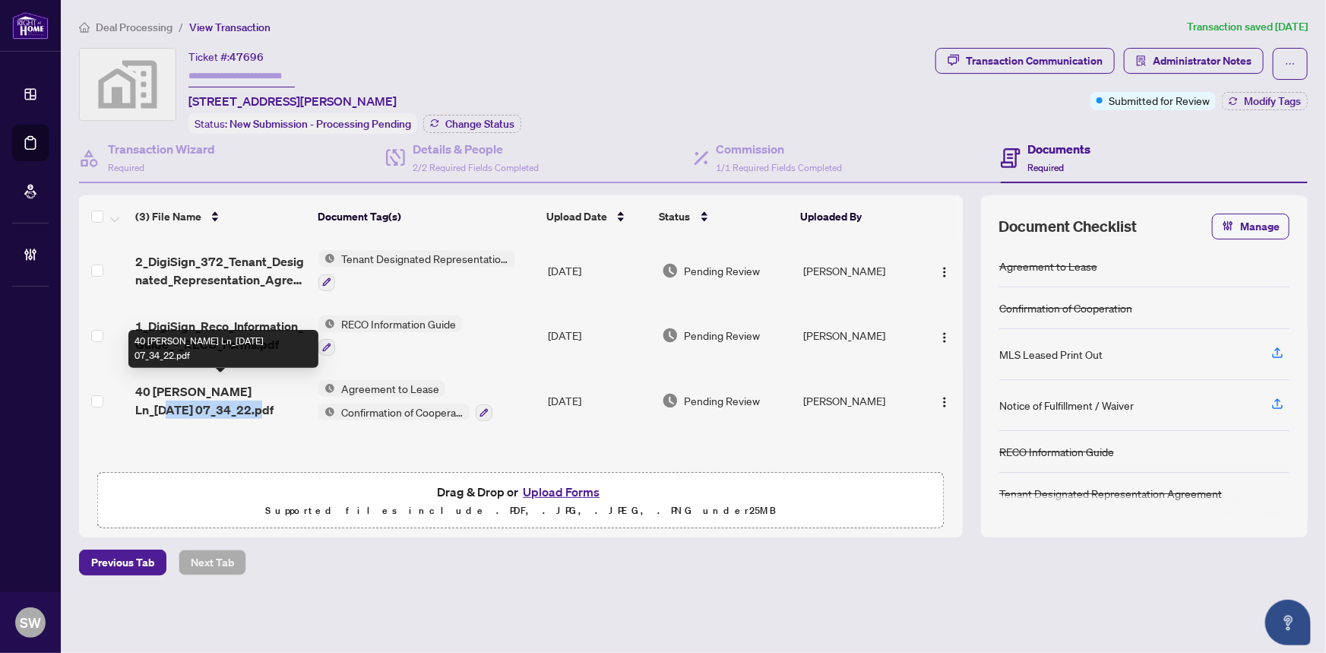
click at [274, 393] on span "40 Millman Ln_2025-08-08 07_34_22.pdf" at bounding box center [221, 400] width 172 height 36
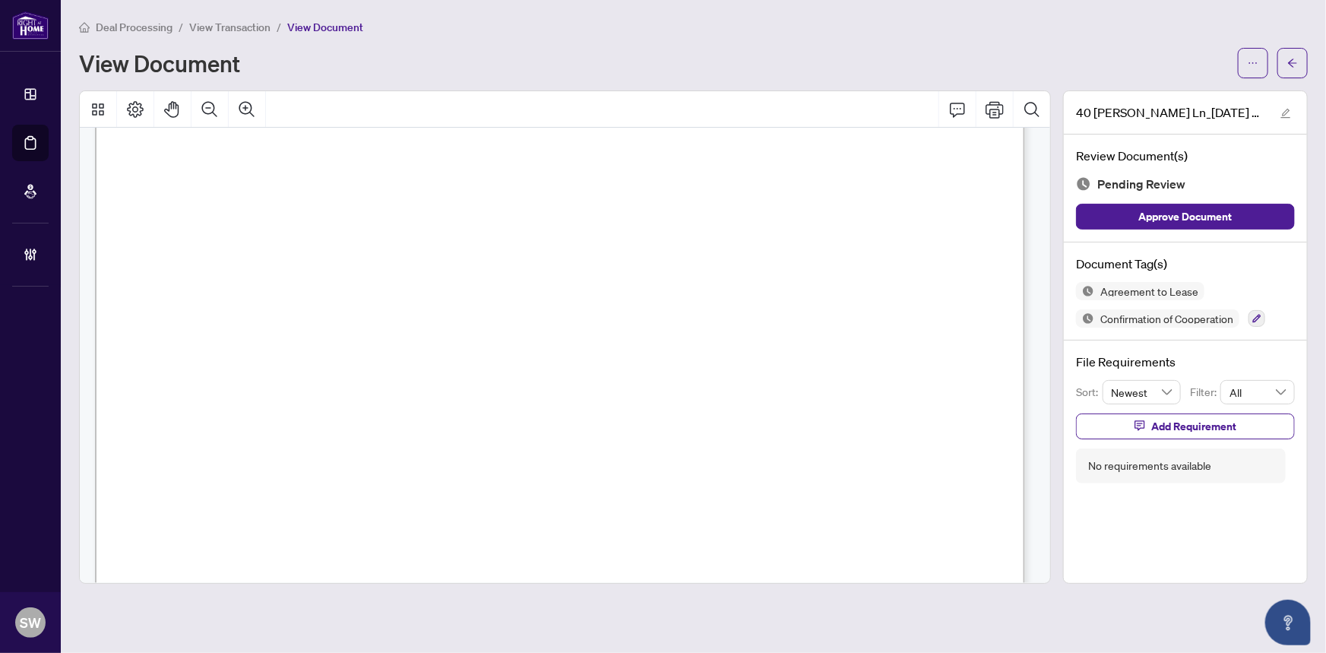
scroll to position [366, 0]
click at [1290, 66] on icon "arrow-left" at bounding box center [1292, 63] width 11 height 11
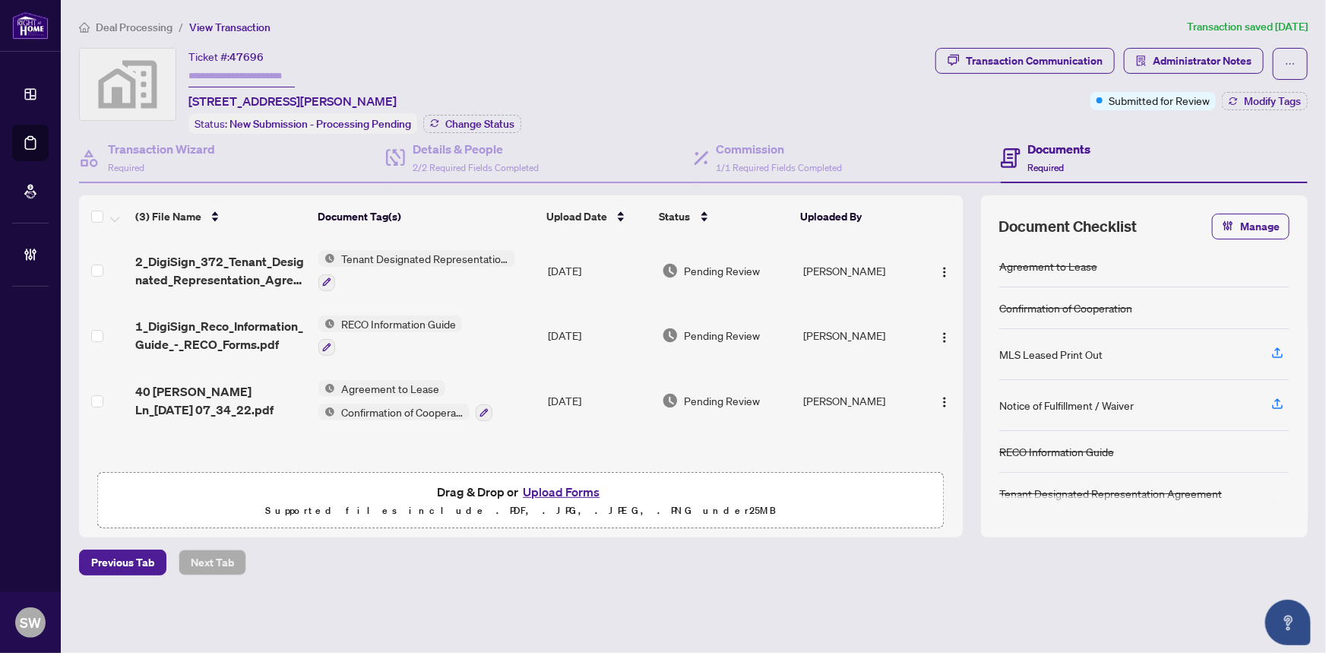
click at [242, 403] on span "40 Millman Ln_2025-08-08 07_34_22.pdf" at bounding box center [221, 400] width 172 height 36
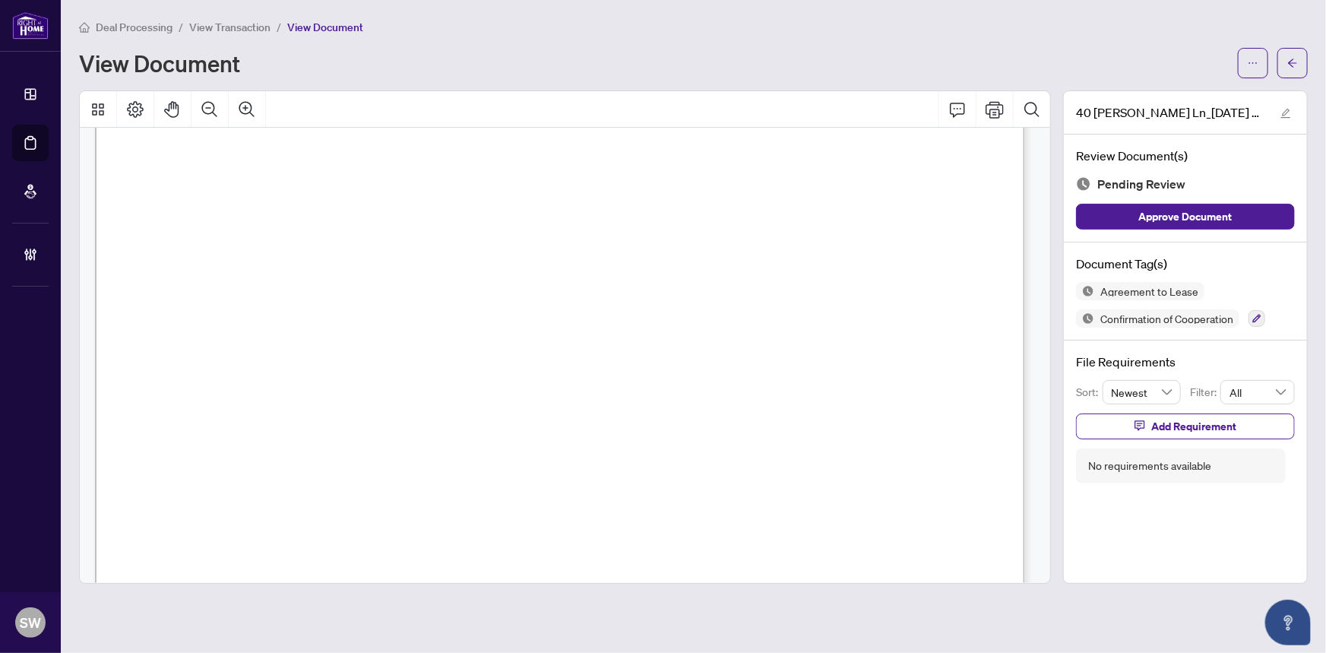
scroll to position [5715, 0]
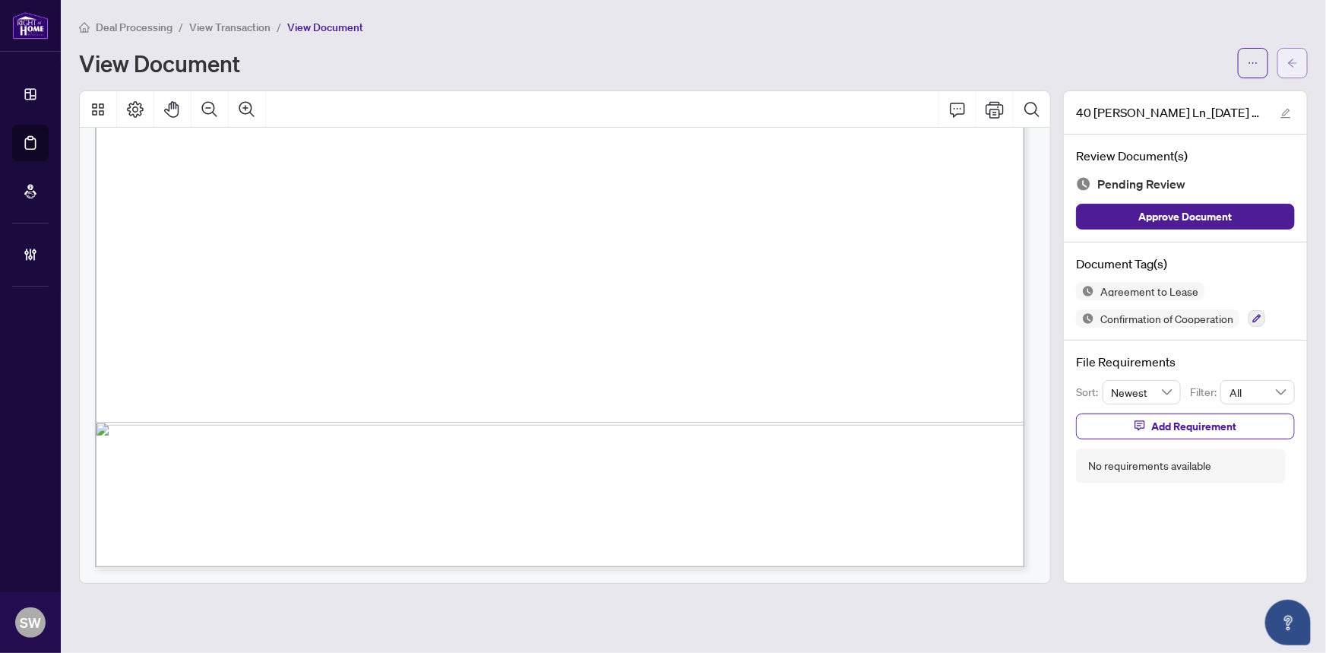
click at [1292, 69] on span "button" at bounding box center [1292, 63] width 11 height 24
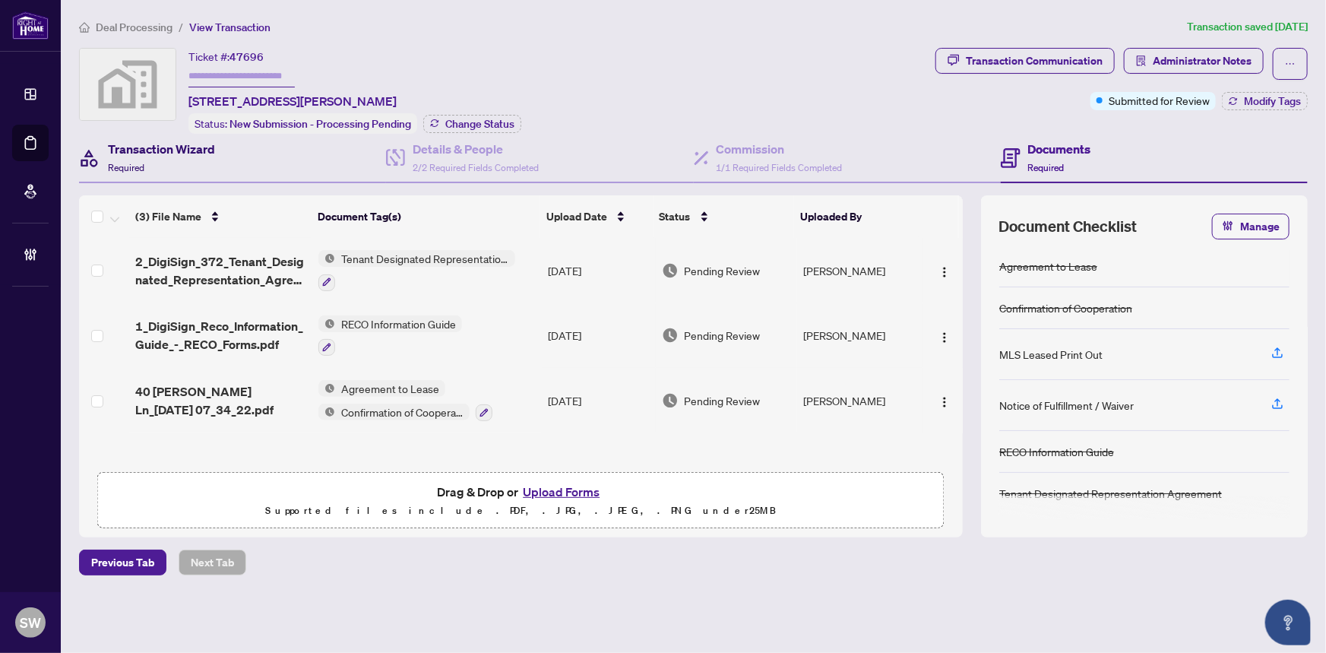
click at [146, 156] on div "Transaction Wizard Required" at bounding box center [161, 158] width 107 height 36
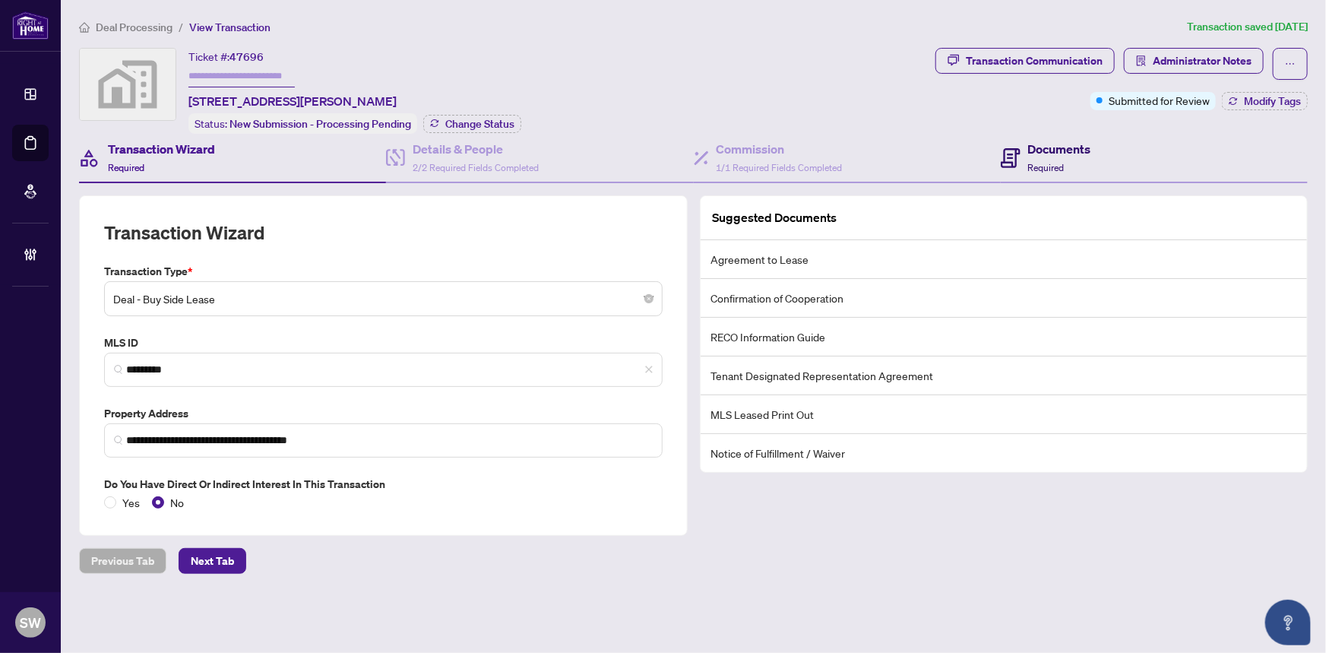
click at [1050, 166] on span "Required" at bounding box center [1046, 167] width 36 height 11
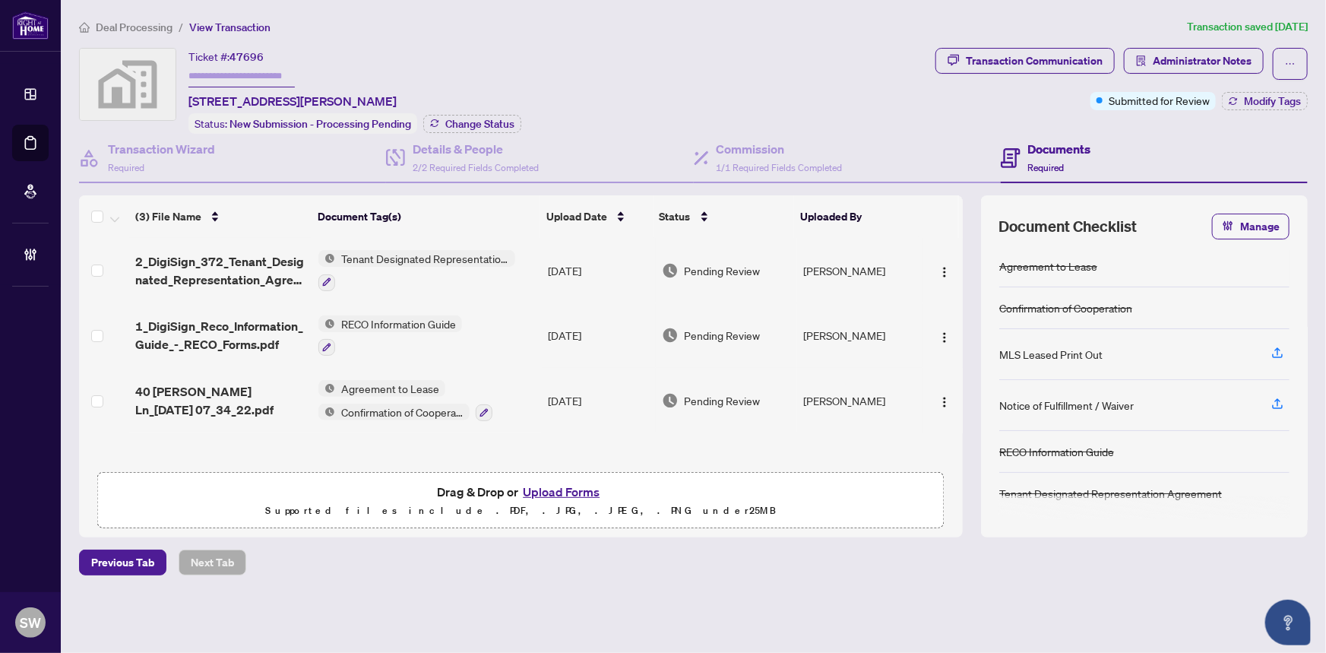
click at [258, 258] on span "2_DigiSign_372_Tenant_Designated_Representation_Agreement_-_PropTx-OREA.pdf" at bounding box center [221, 270] width 172 height 36
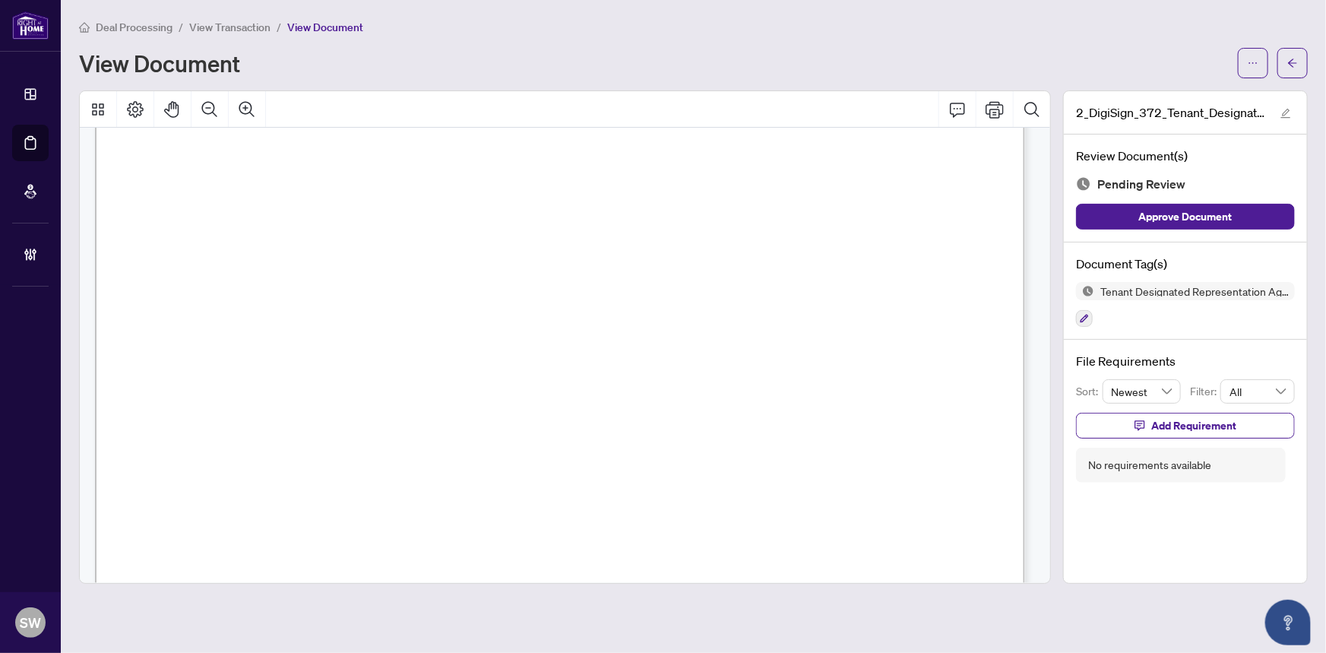
scroll to position [5240, 0]
click at [1293, 55] on span "button" at bounding box center [1292, 63] width 11 height 24
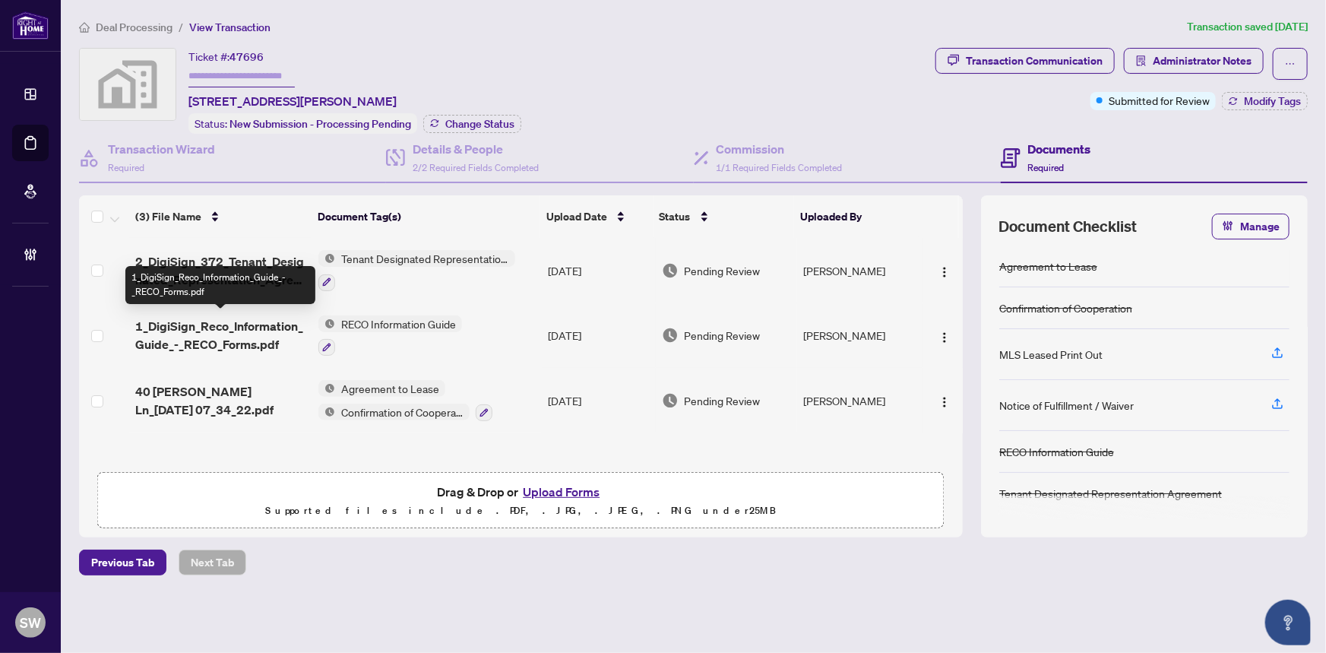
click at [278, 320] on span "1_DigiSign_Reco_Information_Guide_-_RECO_Forms.pdf" at bounding box center [221, 335] width 172 height 36
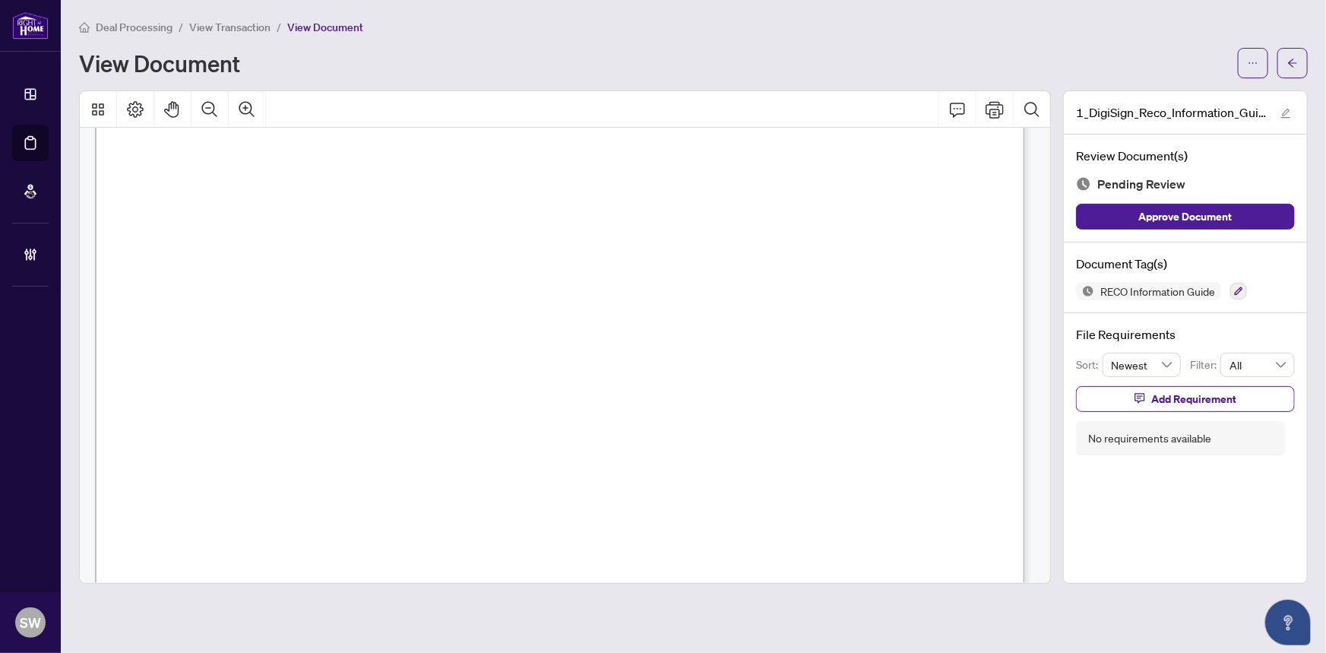
scroll to position [15072, 0]
click at [1292, 53] on span "button" at bounding box center [1292, 63] width 11 height 24
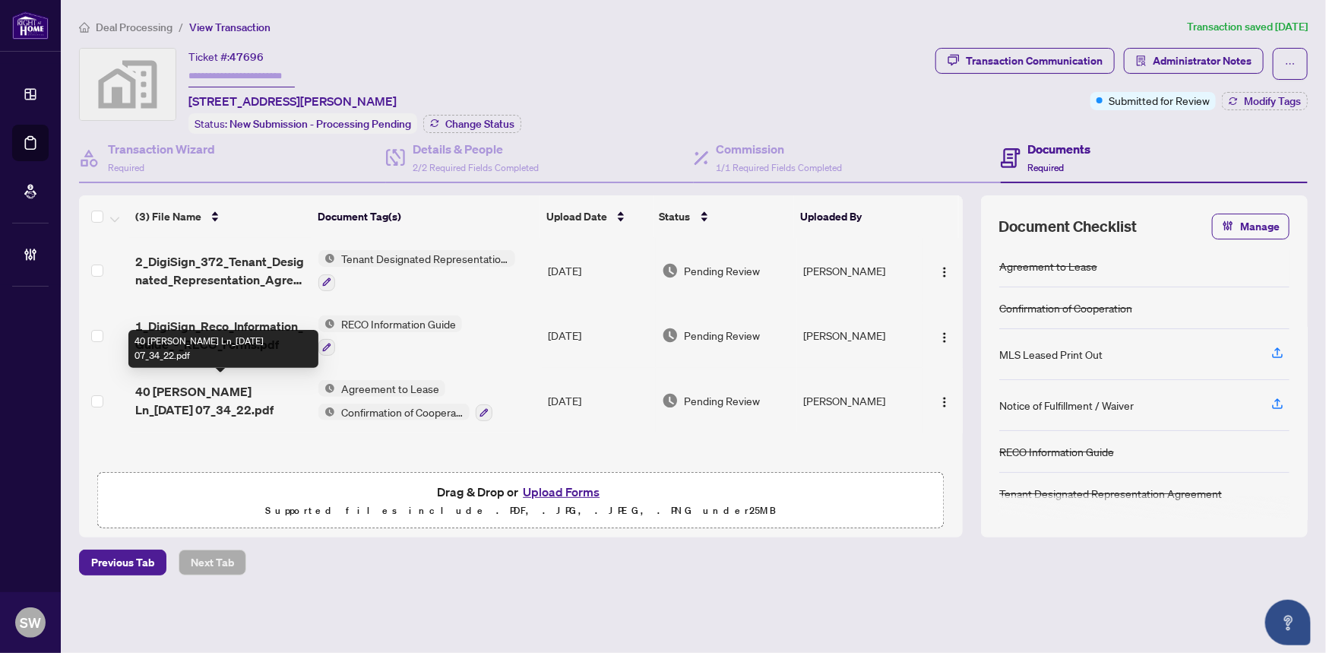
click at [246, 394] on span "40 Millman Ln_2025-08-08 07_34_22.pdf" at bounding box center [221, 400] width 172 height 36
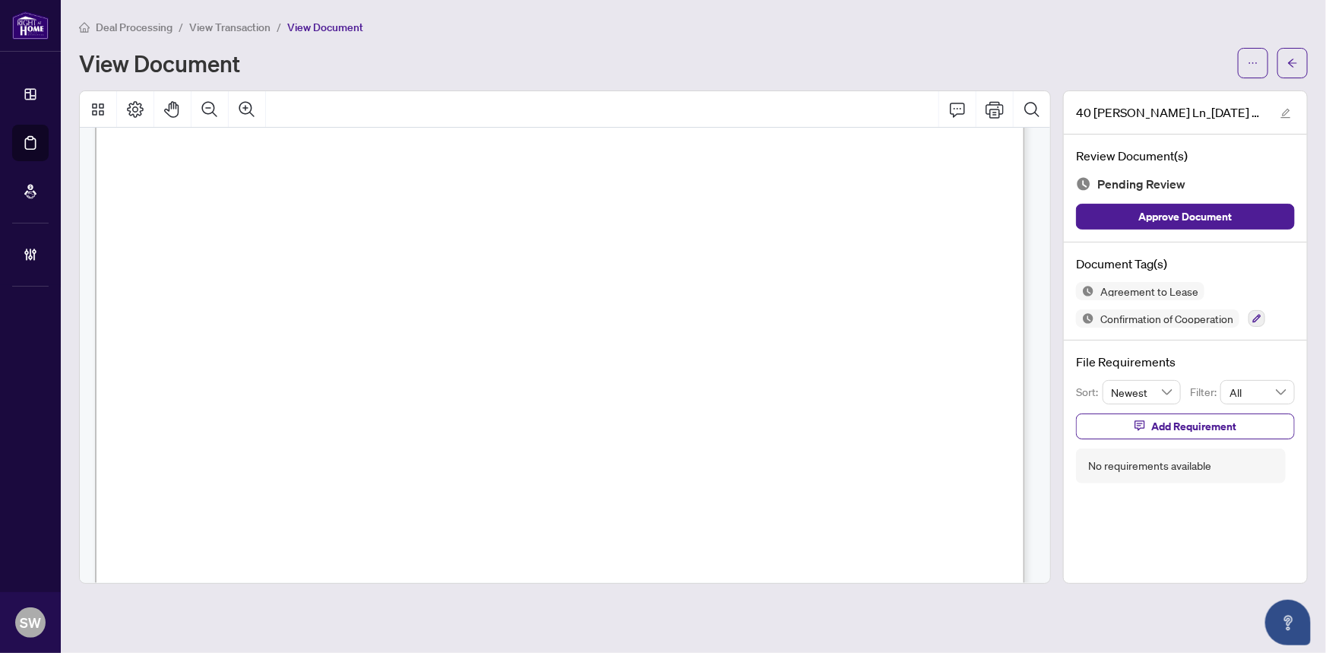
scroll to position [435, 0]
drag, startPoint x: 877, startPoint y: 253, endPoint x: 955, endPoint y: 255, distance: 78.3
click at [349, 255] on span "BN" at bounding box center [329, 245] width 39 height 27
drag, startPoint x: 968, startPoint y: 256, endPoint x: 881, endPoint y: 258, distance: 87.4
click at [822, 258] on span "Right At Home Realty" at bounding box center [686, 256] width 274 height 24
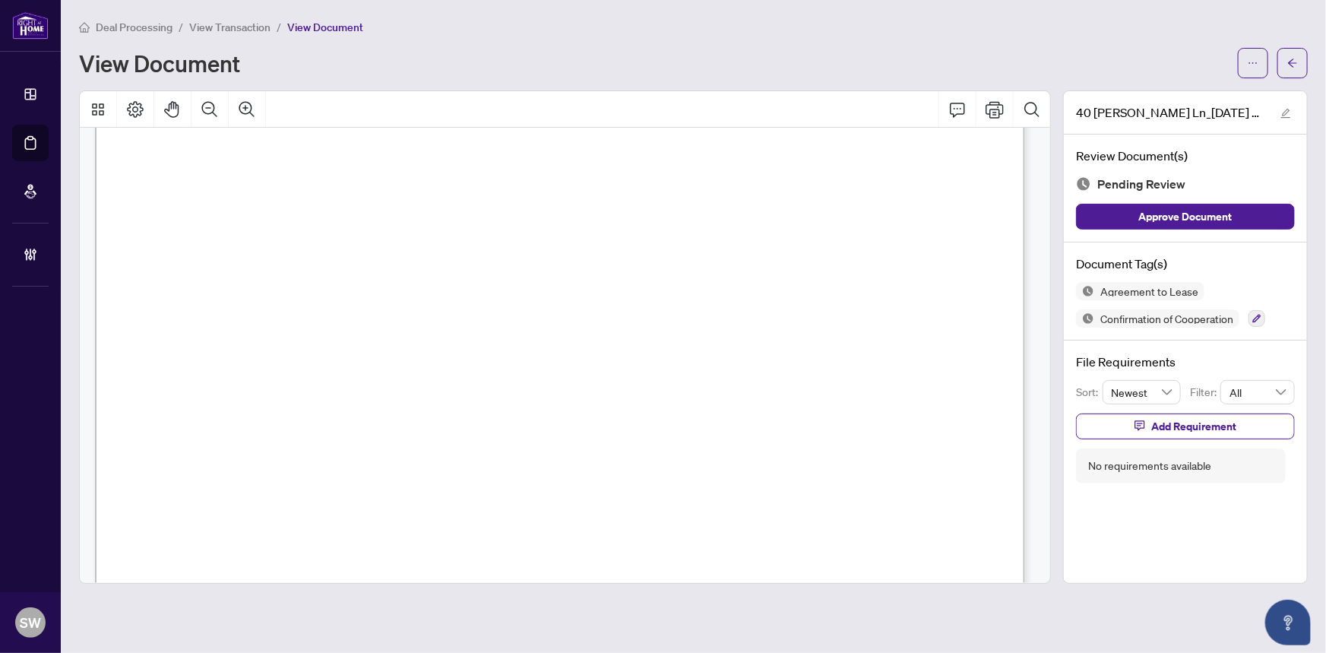
click at [822, 258] on span "Right At Home Realty" at bounding box center [686, 256] width 274 height 24
click at [822, 257] on span "Right At Home Realty" at bounding box center [686, 256] width 274 height 24
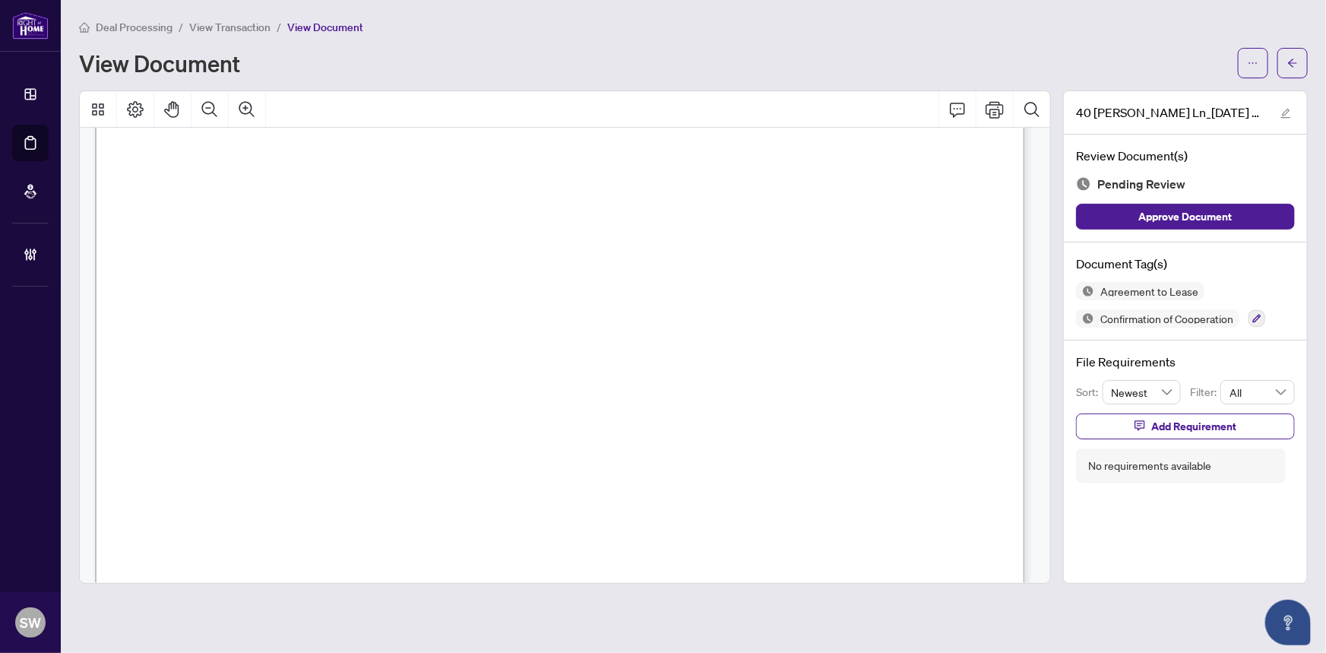
click at [822, 257] on span "Right At Home Realty" at bounding box center [686, 256] width 274 height 24
click at [822, 256] on span "Right At Home Realty" at bounding box center [686, 256] width 274 height 24
click at [349, 255] on span "BN" at bounding box center [329, 245] width 39 height 27
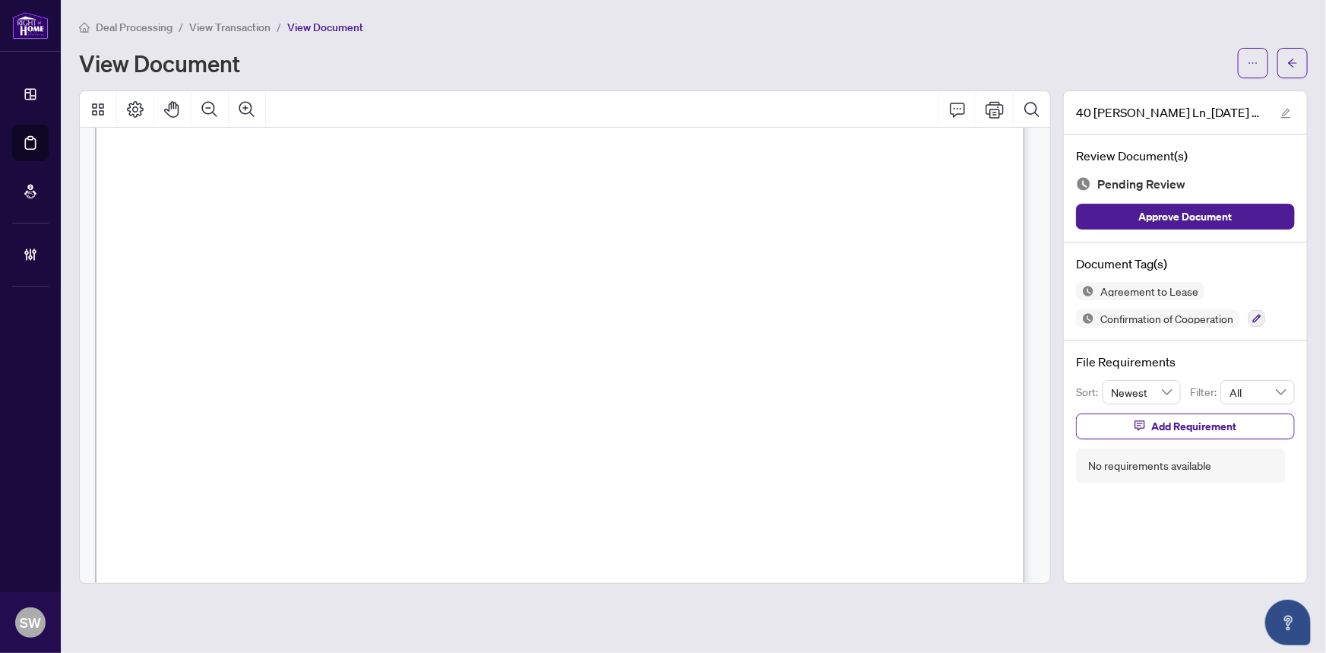
click at [349, 255] on span "BN" at bounding box center [329, 245] width 39 height 27
click at [822, 259] on span "Right At Home Realty" at bounding box center [686, 256] width 274 height 24
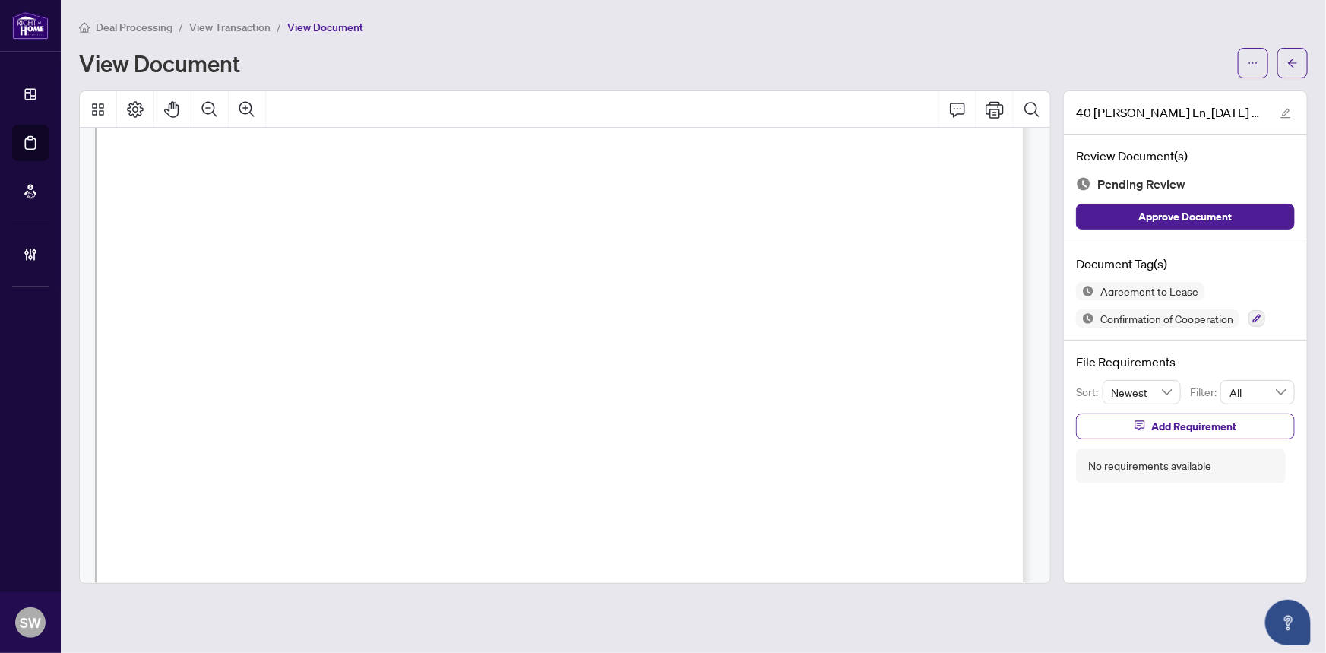
click at [822, 259] on span "Right At Home Realty" at bounding box center [686, 256] width 274 height 24
click at [822, 258] on span "Right At Home Realty" at bounding box center [686, 256] width 274 height 24
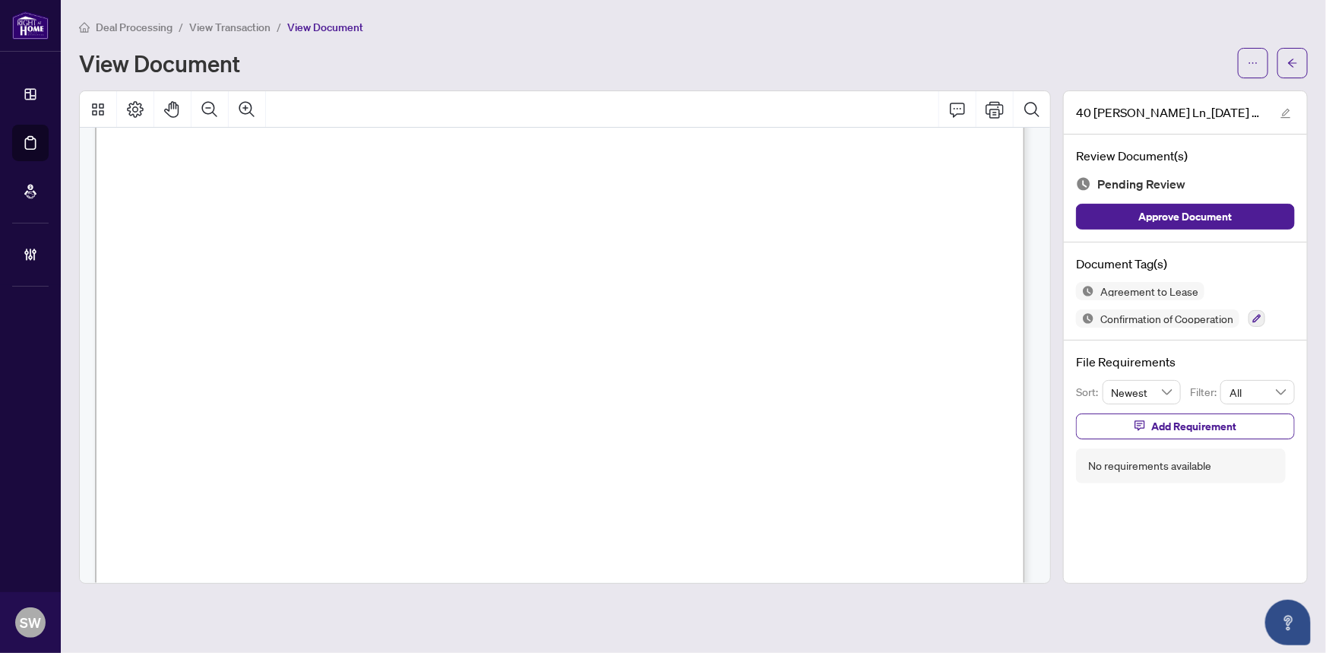
click at [822, 258] on span "Right At Home Realty" at bounding box center [686, 256] width 274 height 24
click at [822, 257] on span "Right At Home Realty" at bounding box center [686, 256] width 274 height 24
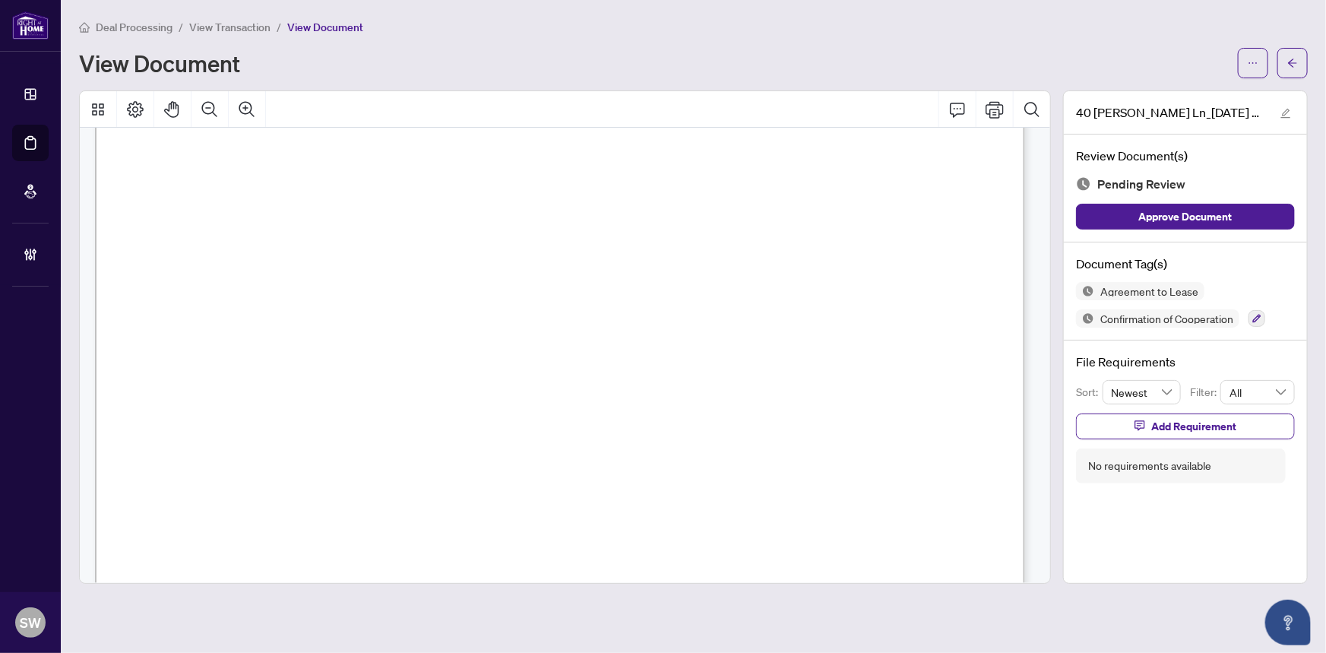
click at [822, 257] on span "Right At Home Realty" at bounding box center [686, 256] width 274 height 24
drag, startPoint x: 929, startPoint y: 257, endPoint x: 892, endPoint y: 252, distance: 36.9
click at [822, 257] on span "Right At Home Realty" at bounding box center [686, 256] width 274 height 24
click at [349, 251] on span "BN" at bounding box center [329, 245] width 39 height 27
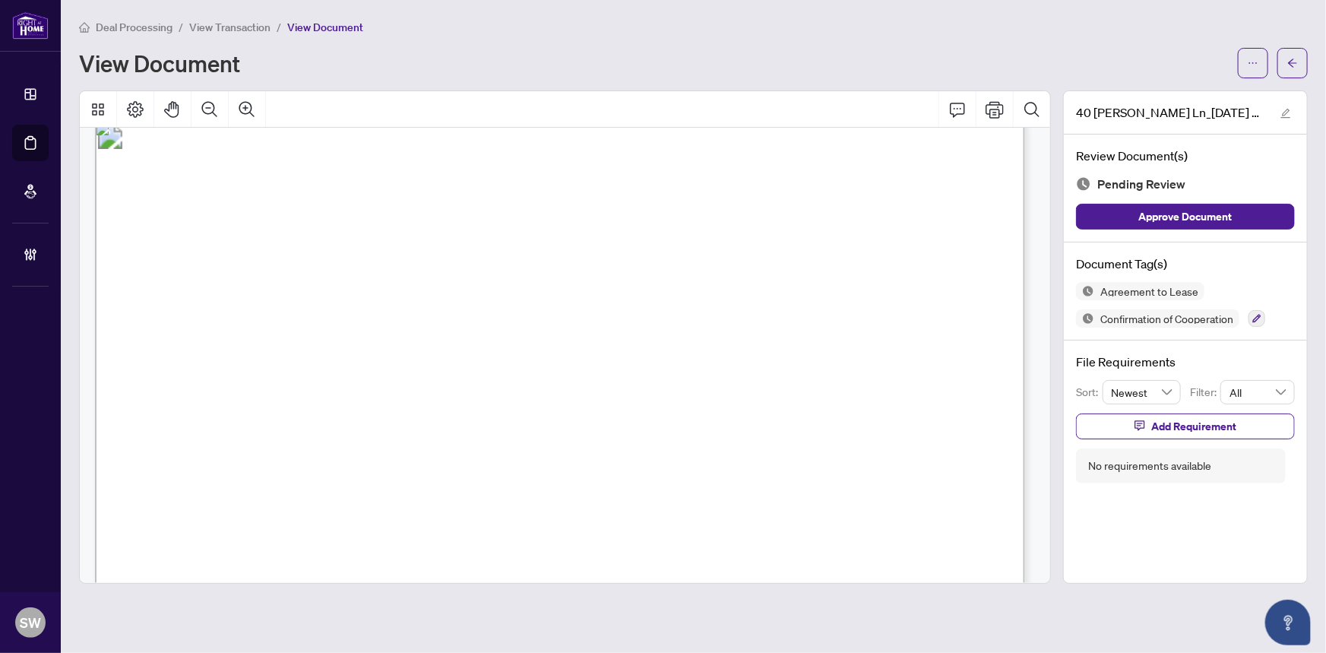
click at [525, 189] on span "Agreement to Lease" at bounding box center [469, 185] width 201 height 32
click at [257, 27] on span "View Transaction" at bounding box center [229, 28] width 81 height 14
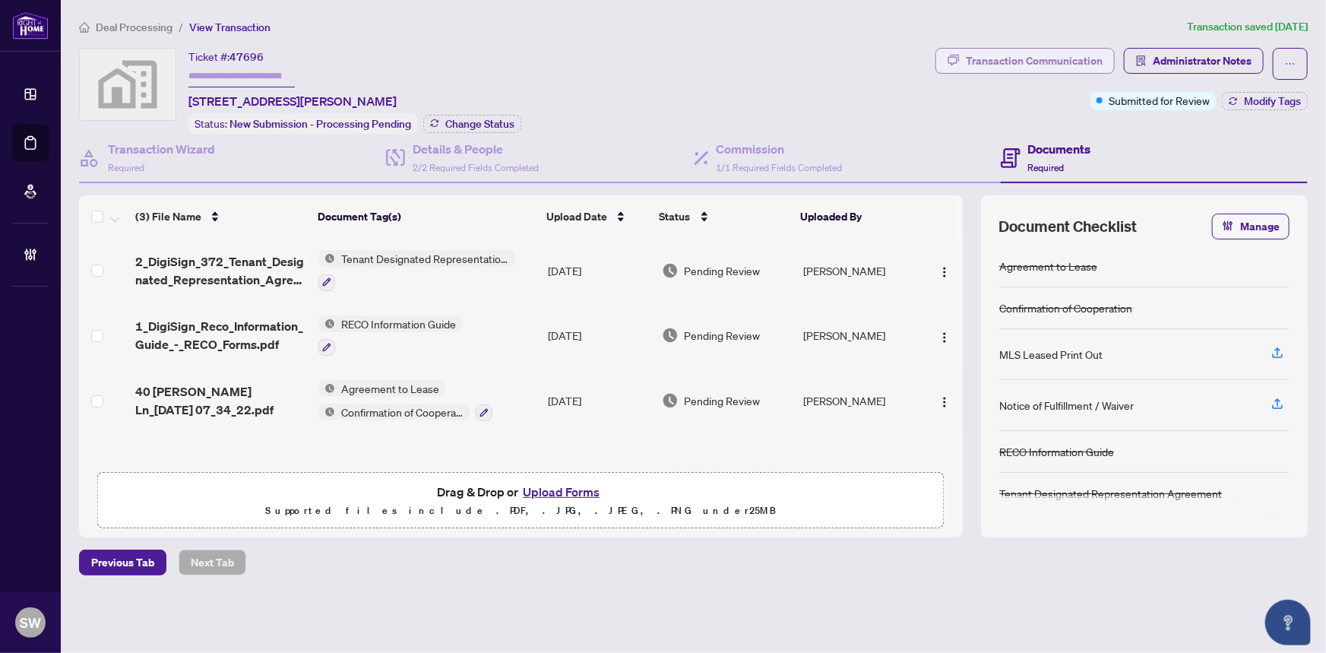
click at [1026, 62] on div "Transaction Communication" at bounding box center [1034, 61] width 137 height 24
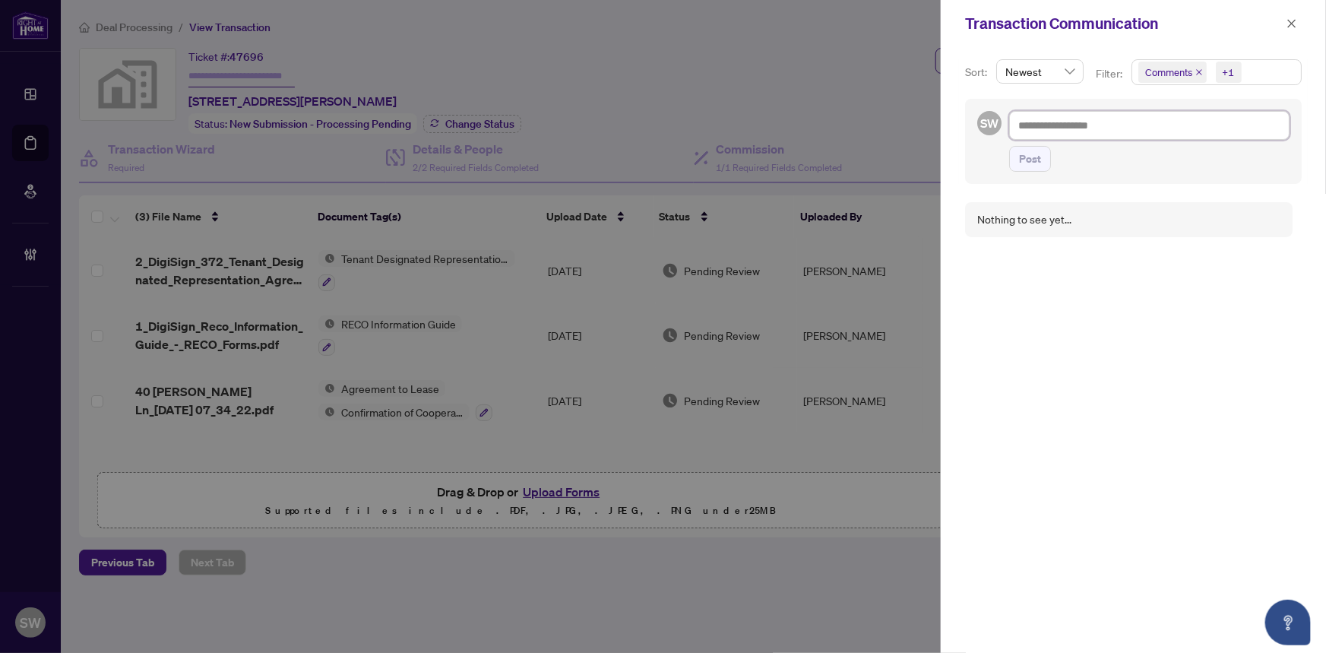
click at [1039, 122] on textarea at bounding box center [1149, 125] width 280 height 29
type textarea "*"
type textarea "**"
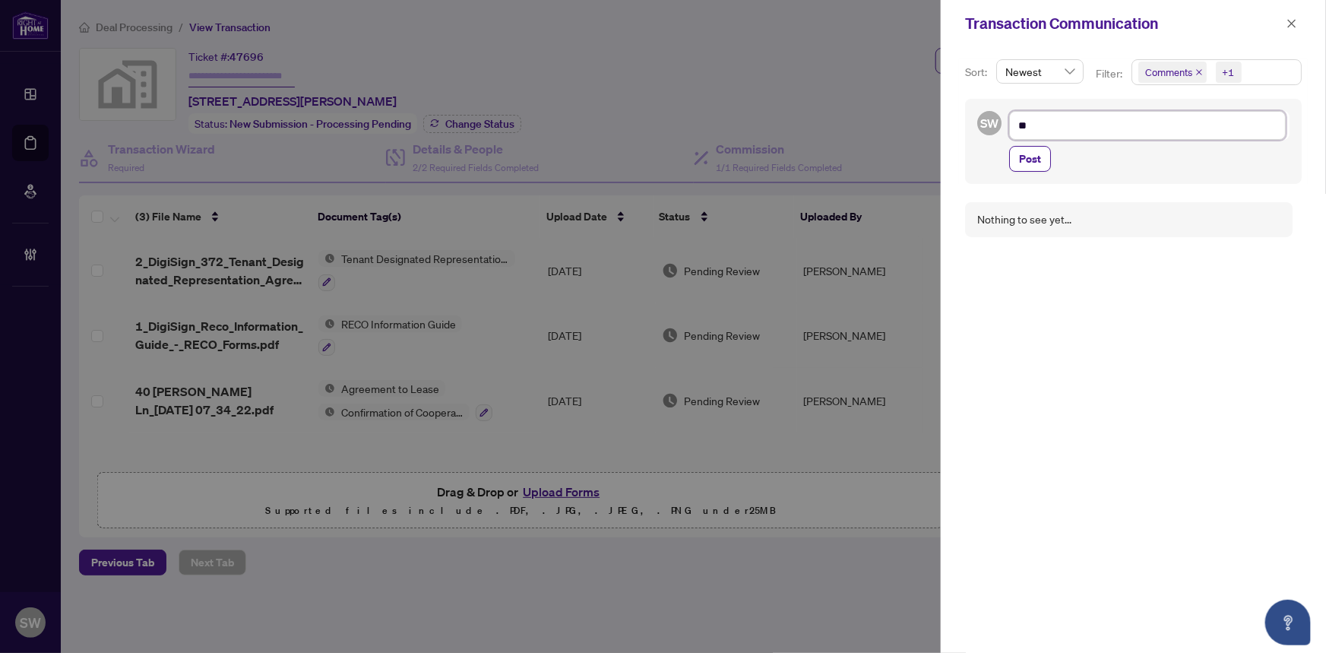
type textarea "***"
type textarea "****"
type textarea "*****"
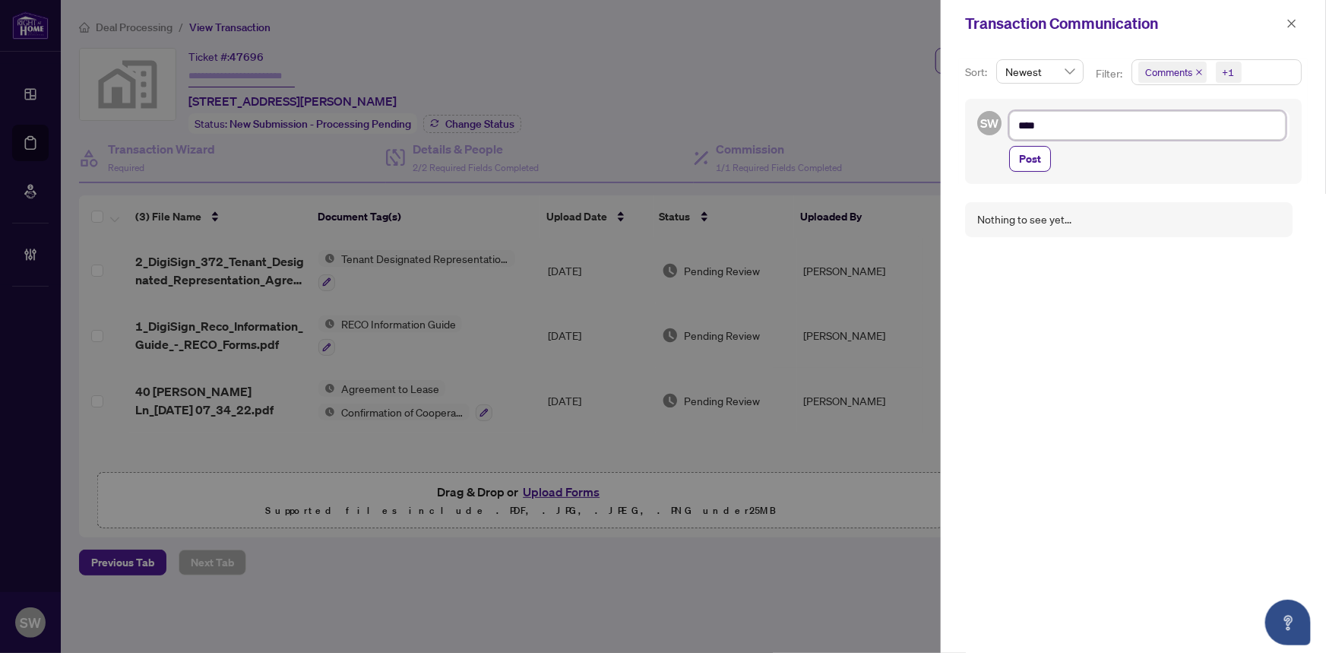
type textarea "*****"
type textarea "******"
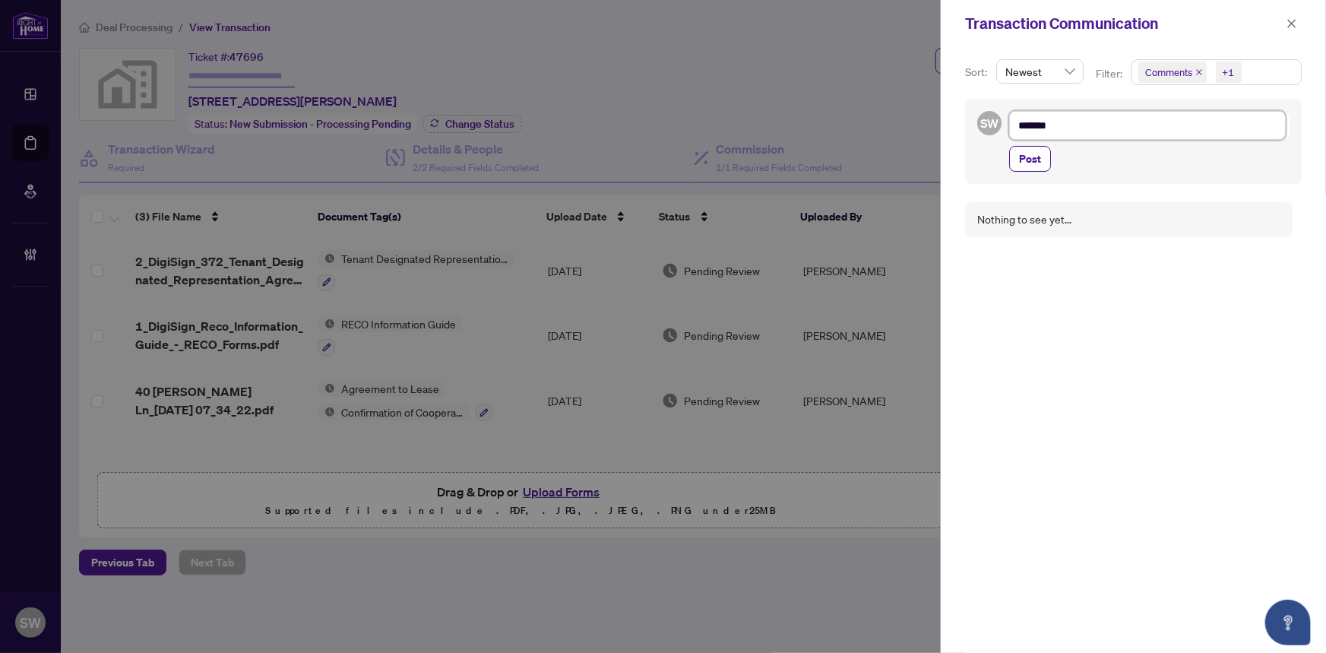
type textarea "******"
type textarea "*****"
type textarea "****"
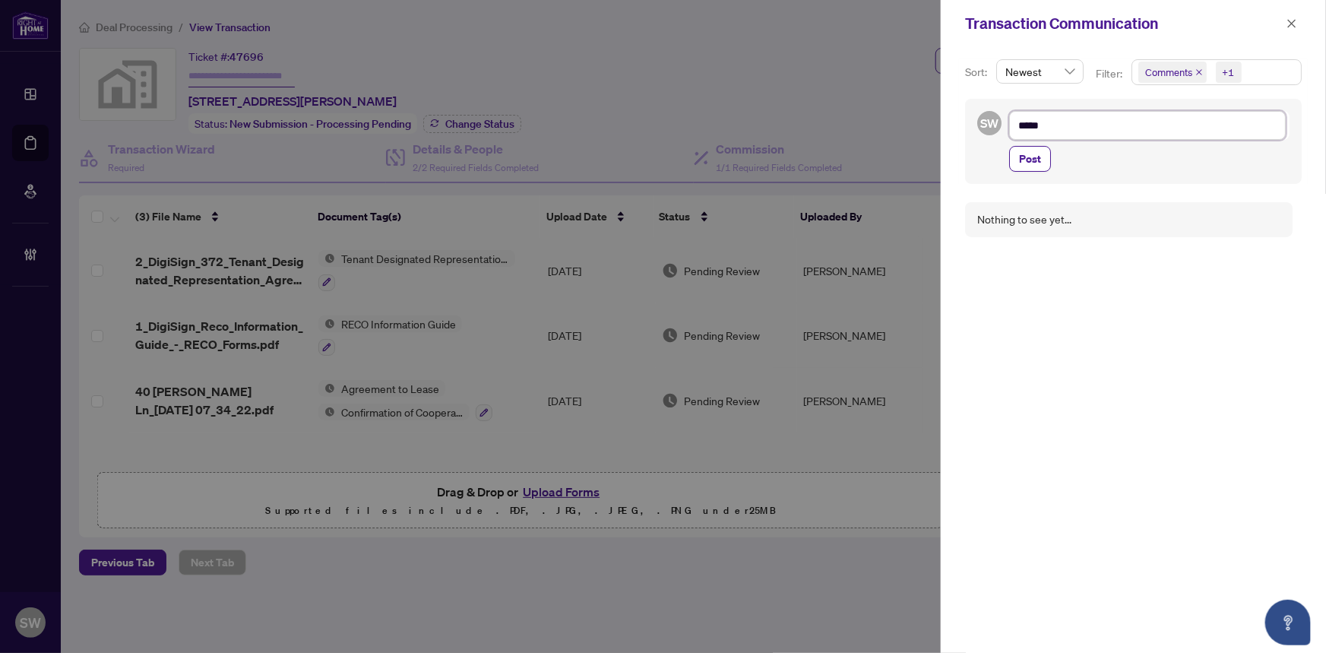
type textarea "****"
type textarea "***"
type textarea "**"
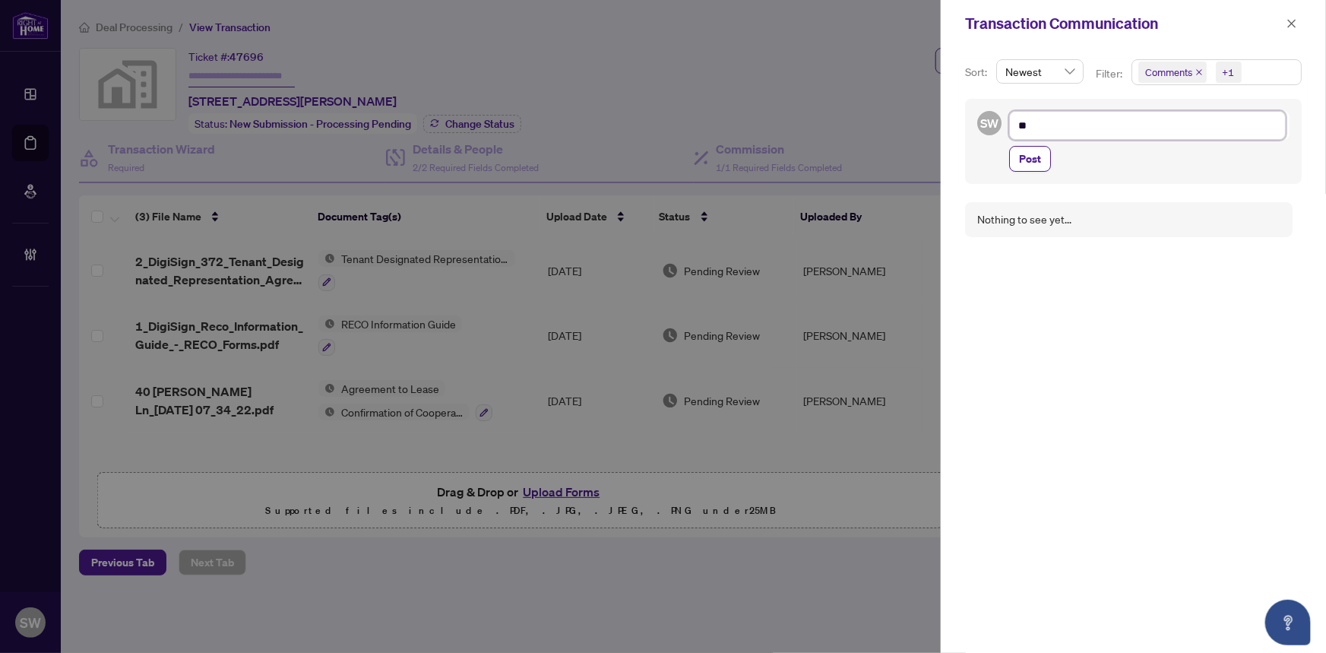
type textarea "*"
type textarea "**********"
paste textarea "**********"
type textarea "**********"
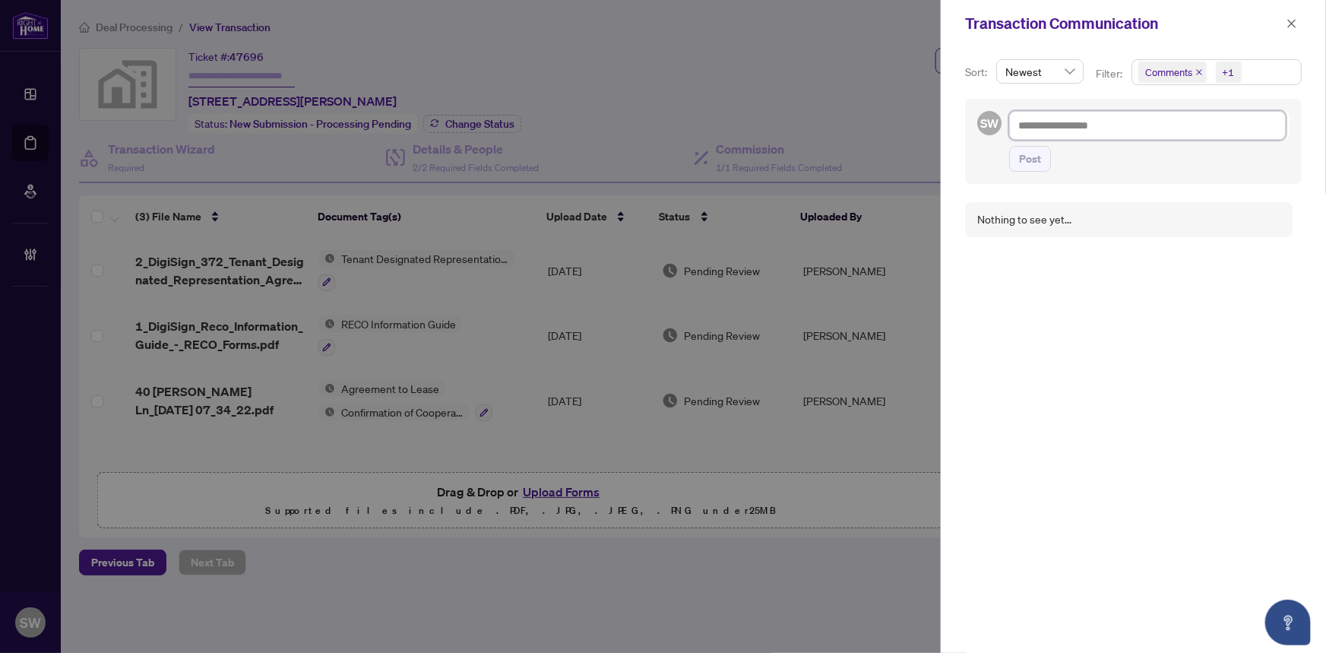
type textarea "**********"
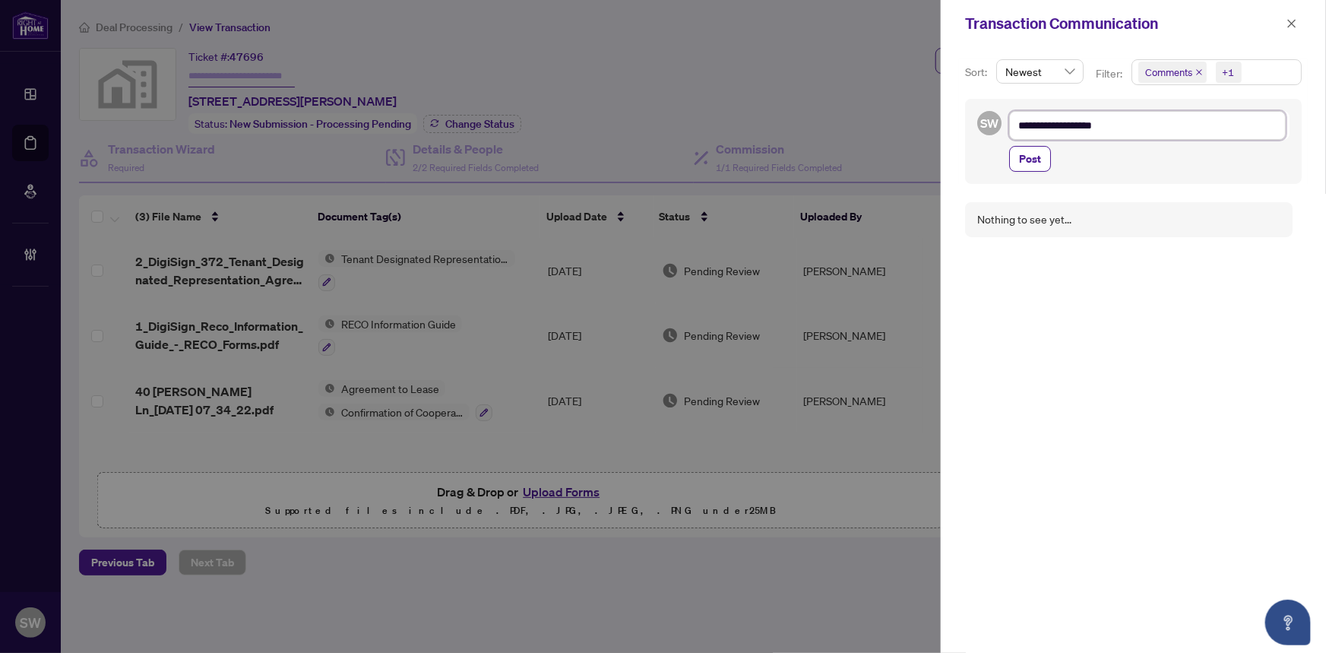
type textarea "**********"
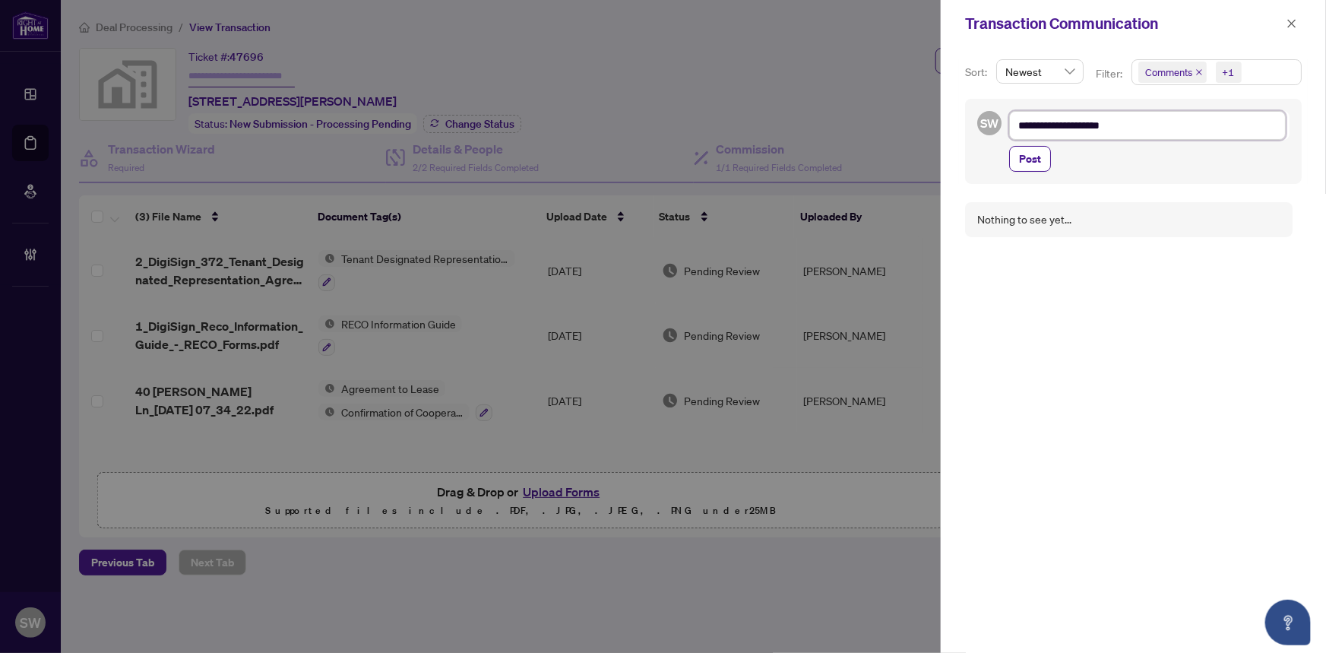
type textarea "**********"
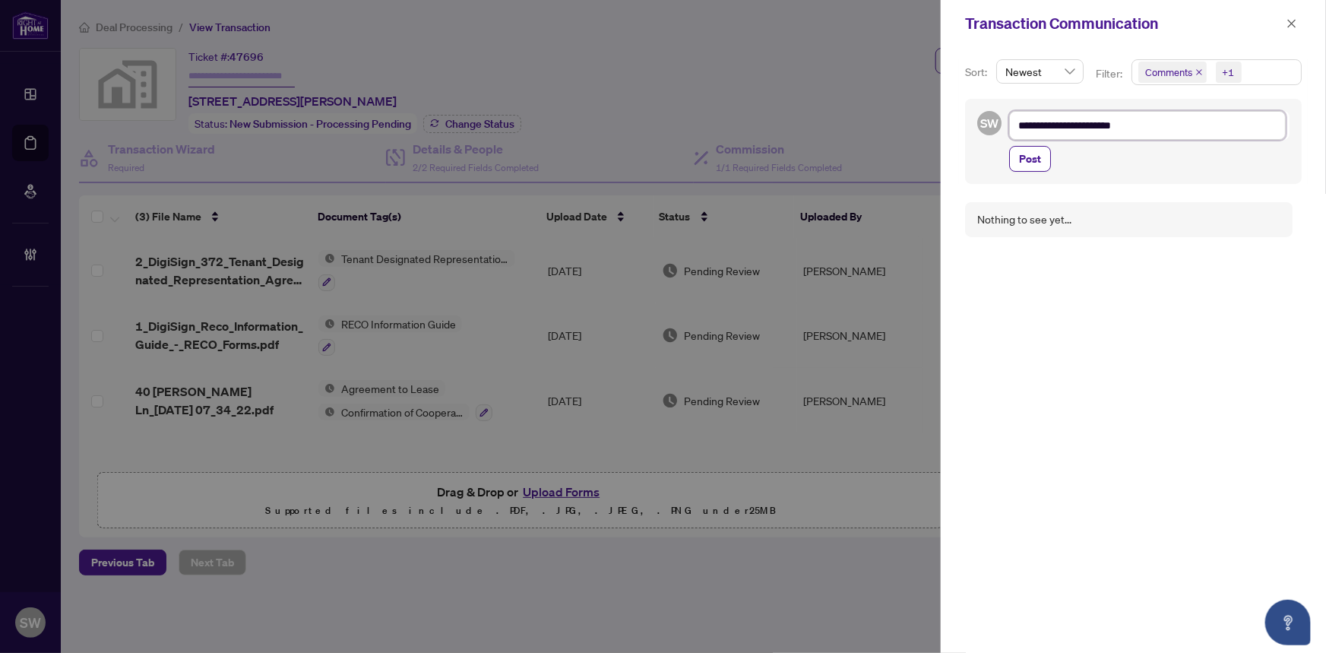
type textarea "**********"
click at [1116, 125] on textarea "**********" at bounding box center [1147, 125] width 277 height 29
type textarea "**********"
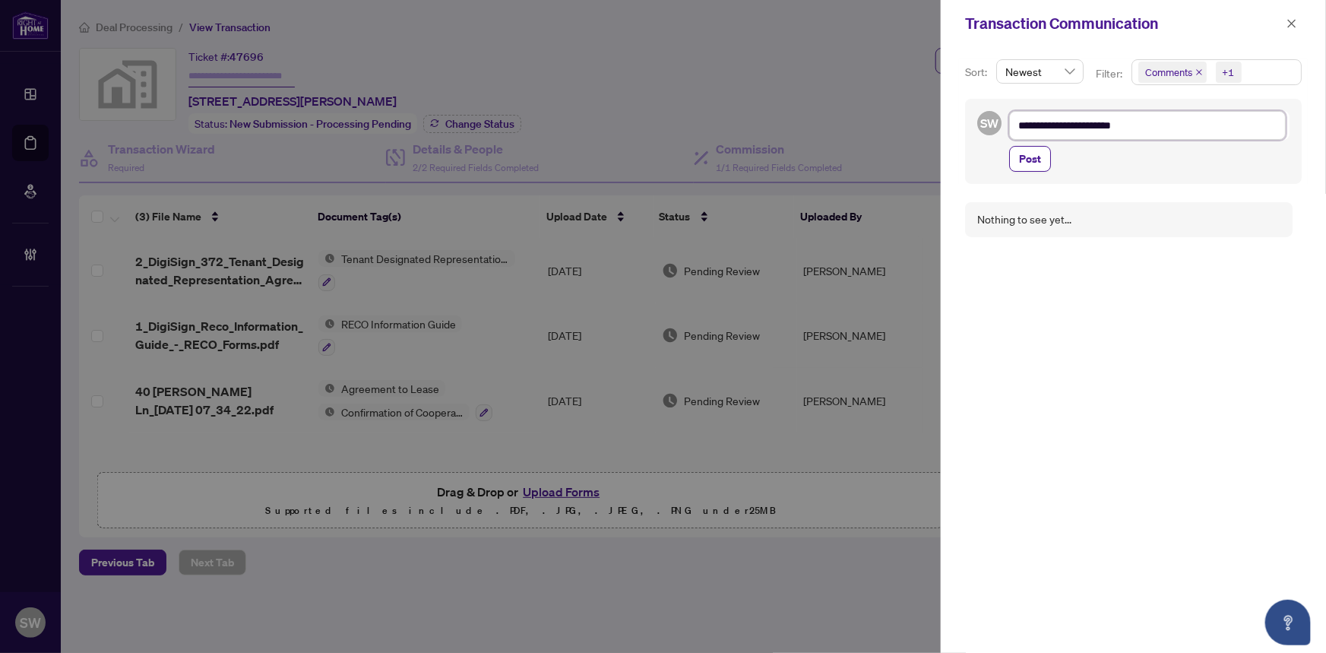
type textarea "**********"
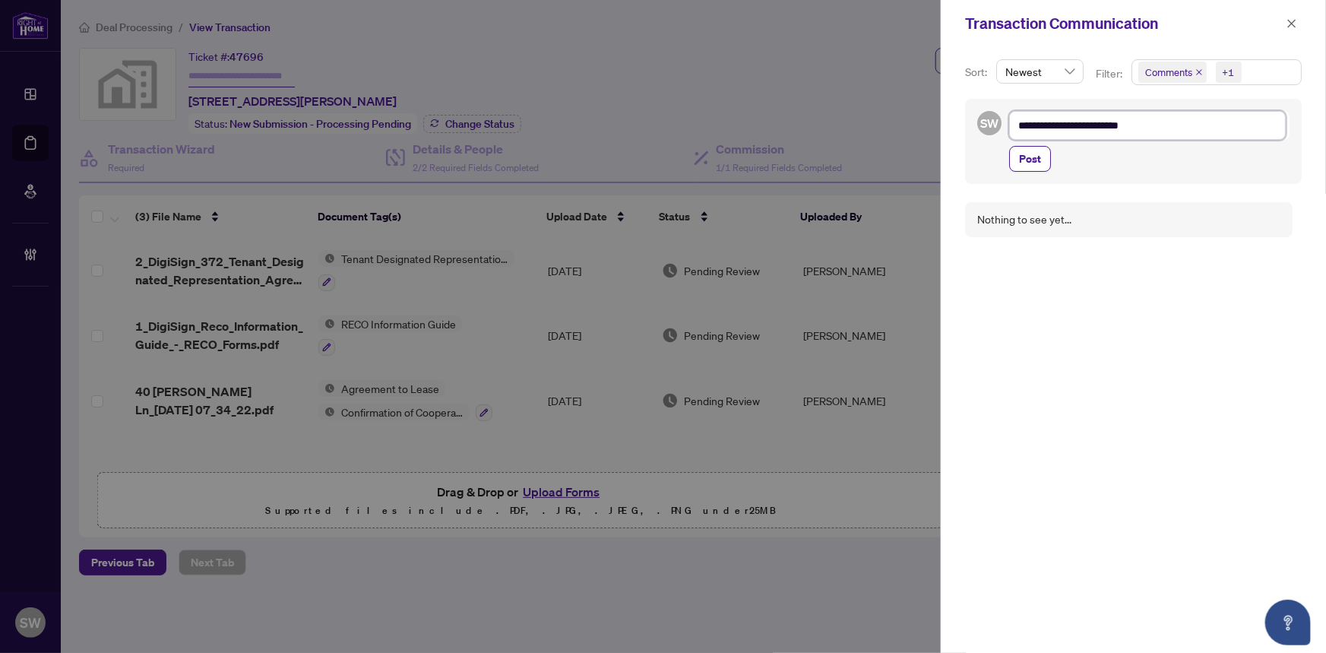
type textarea "**********"
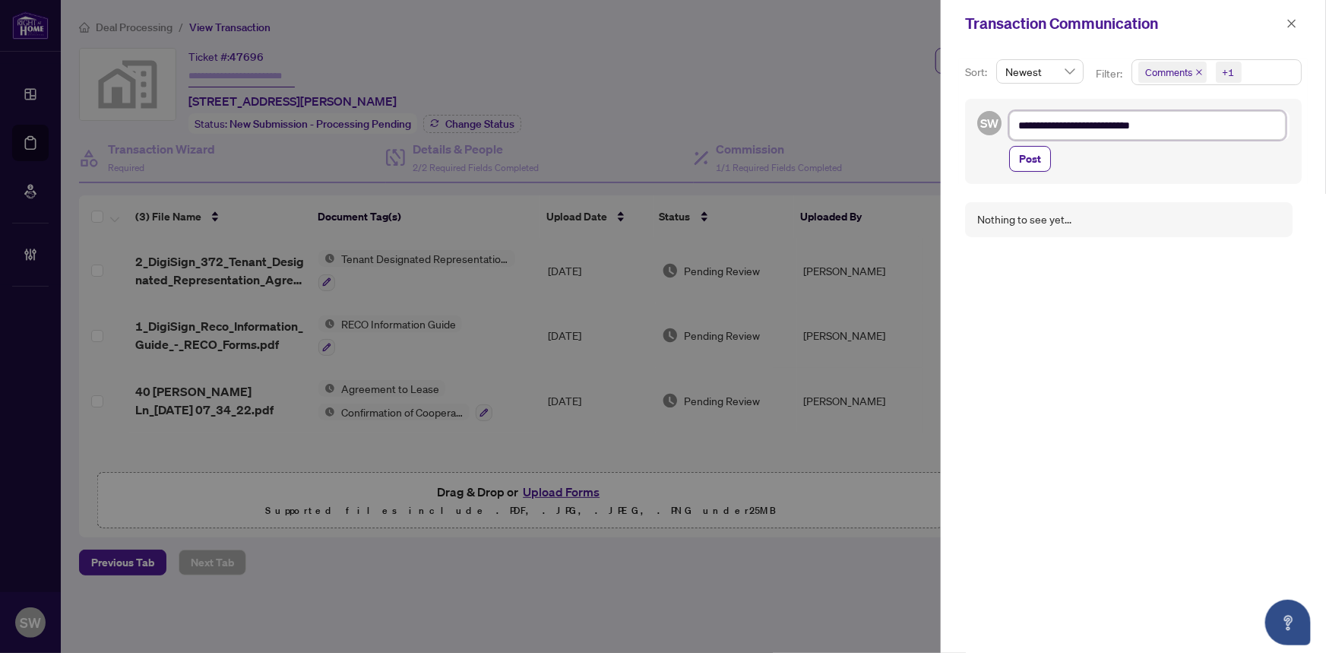
type textarea "**********"
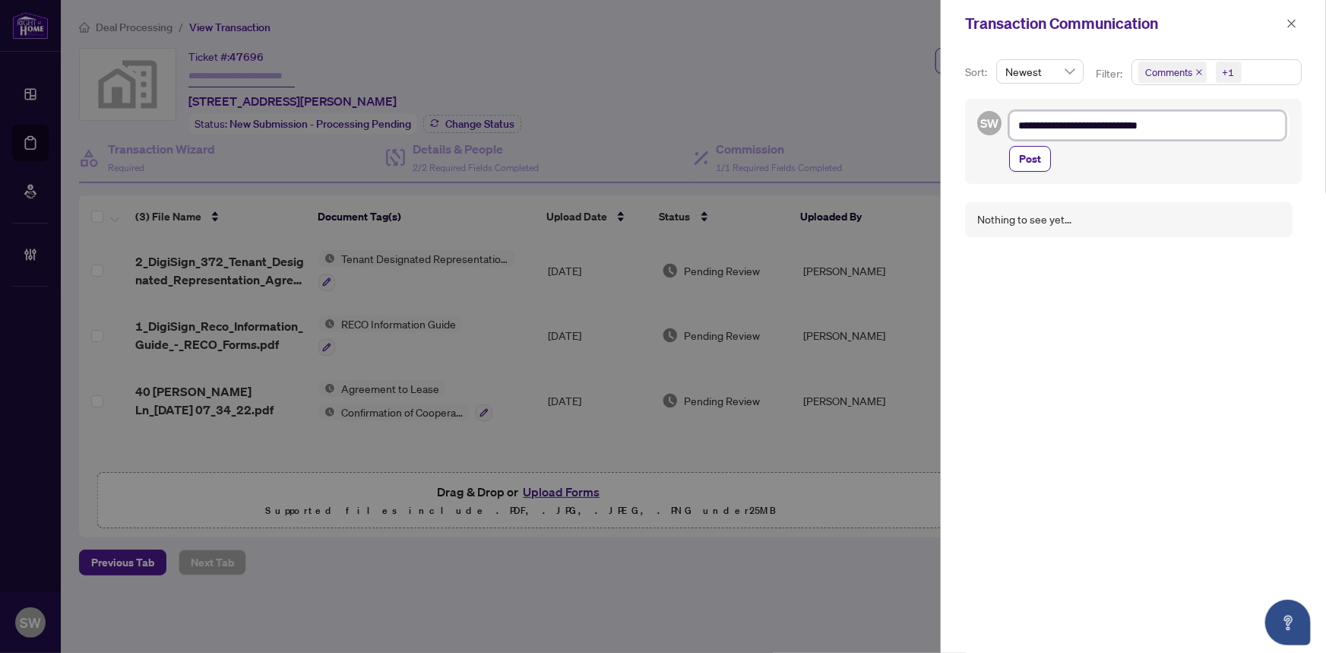
type textarea "**********"
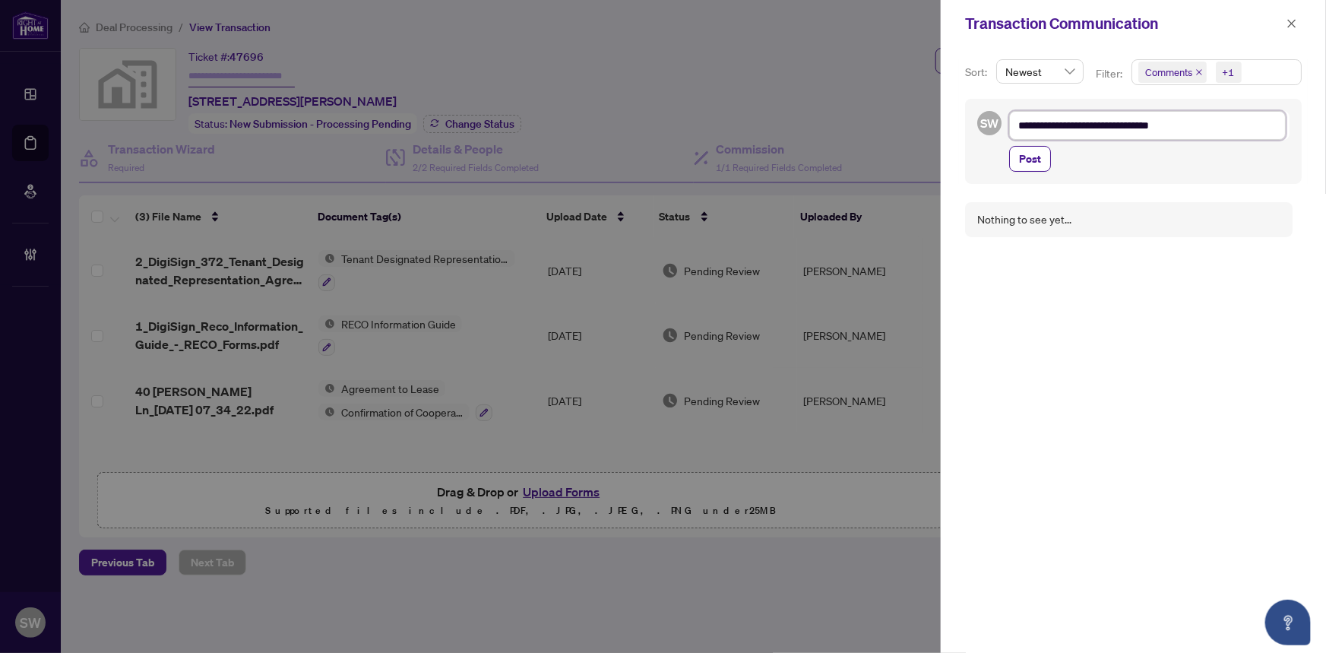
type textarea "**********"
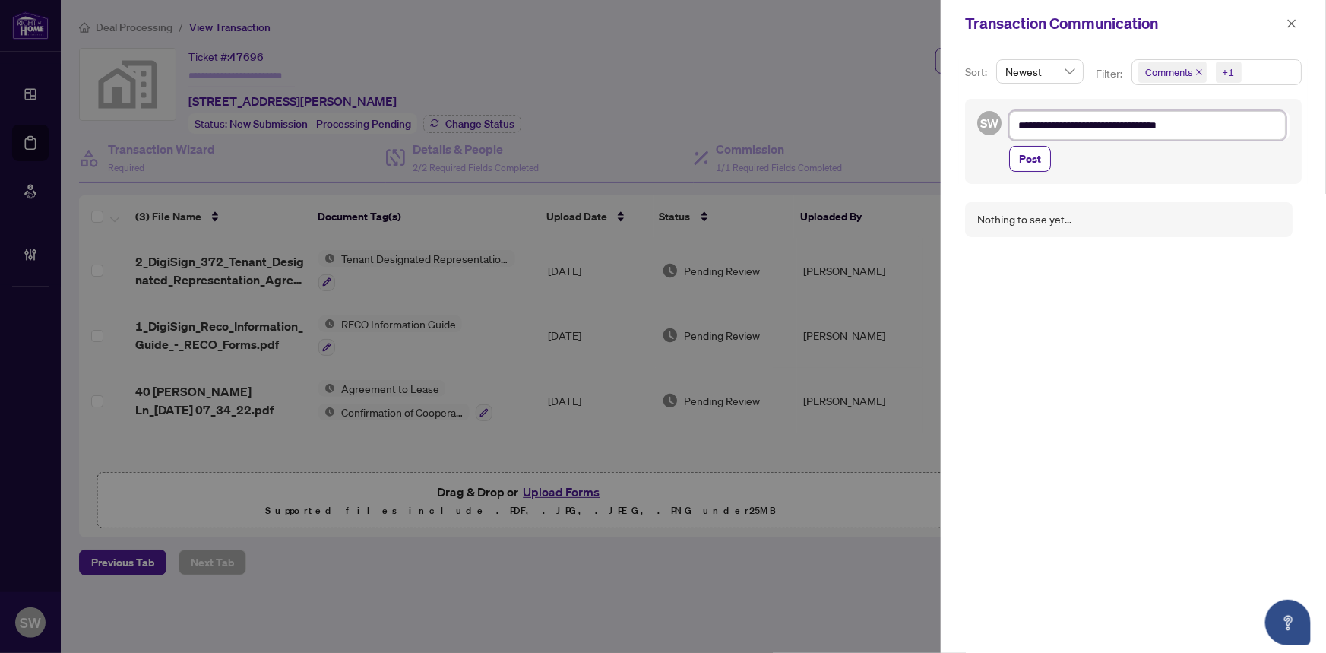
type textarea "**********"
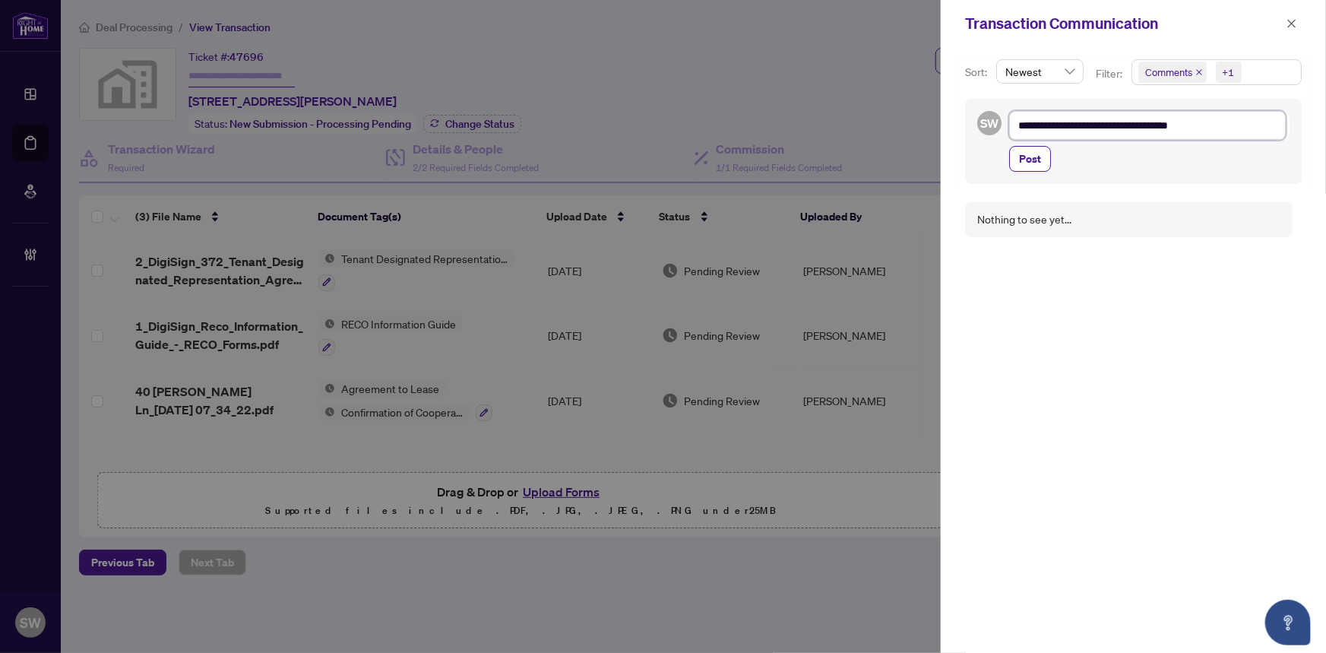
type textarea "**********"
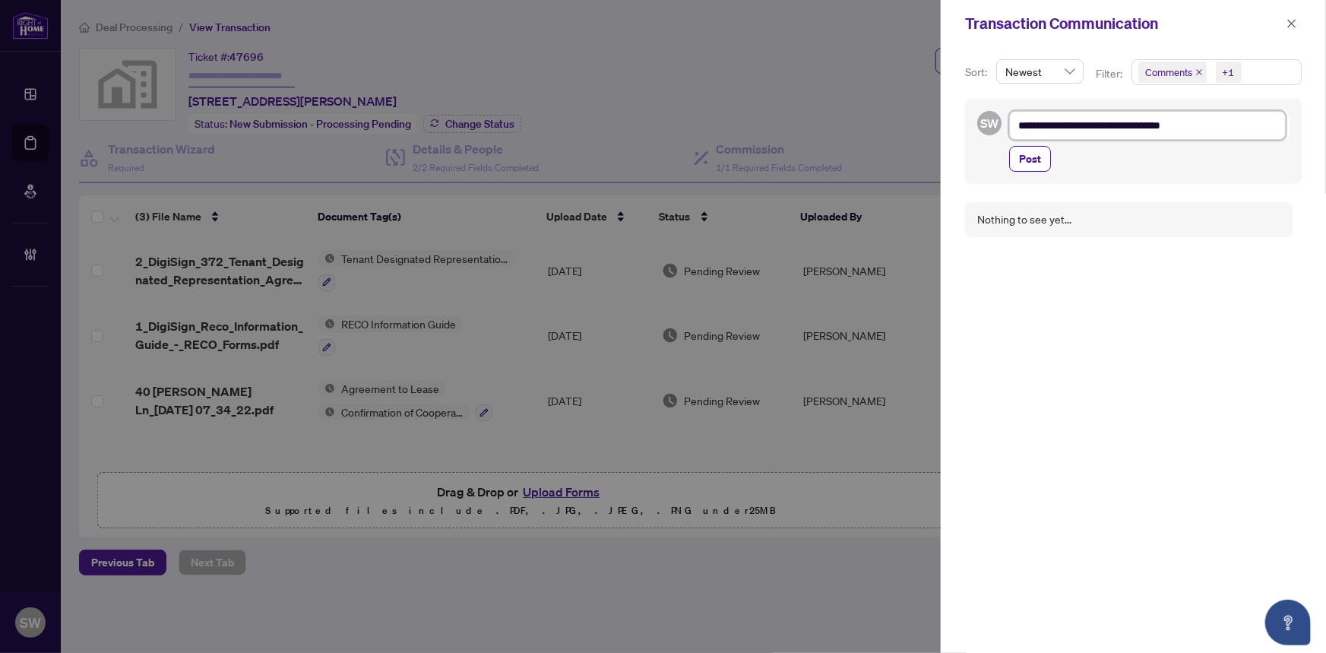
type textarea "**********"
click at [1204, 128] on textarea "**********" at bounding box center [1147, 125] width 277 height 29
click at [1199, 129] on textarea "**********" at bounding box center [1147, 125] width 277 height 29
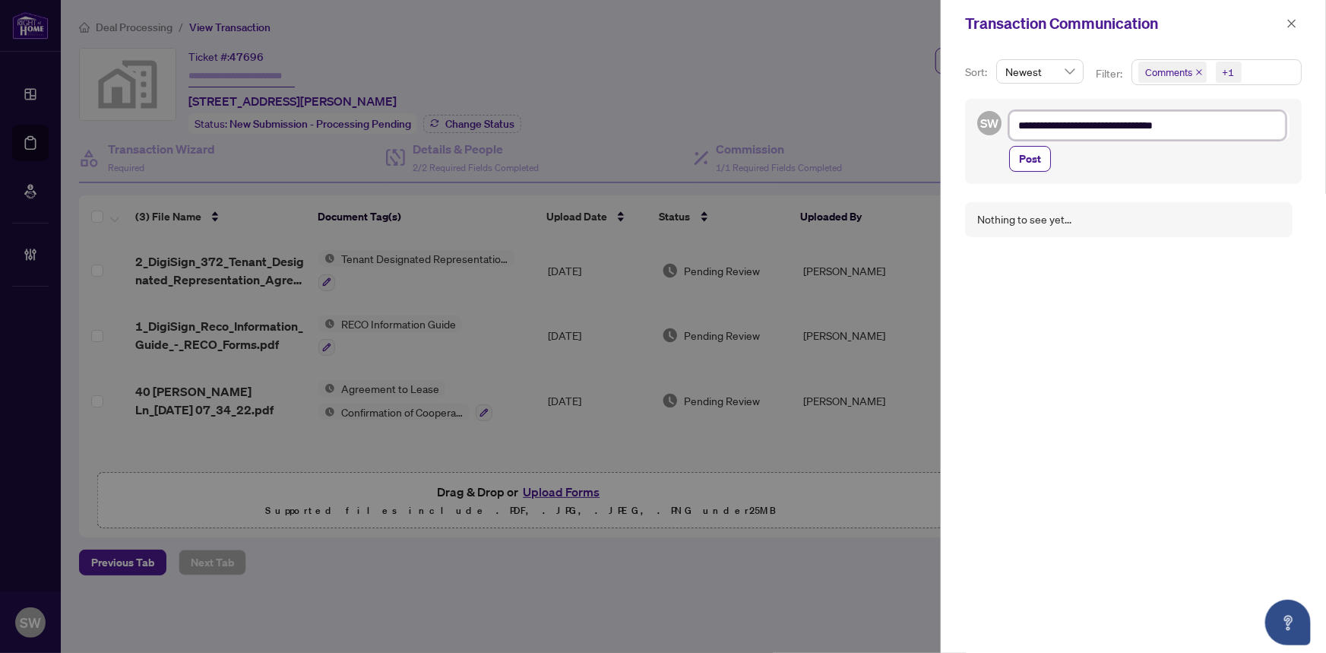
click at [1218, 128] on textarea "**********" at bounding box center [1147, 125] width 277 height 29
type textarea "**********"
click at [1201, 123] on textarea "**********" at bounding box center [1147, 125] width 277 height 29
click at [1211, 126] on textarea "**********" at bounding box center [1147, 125] width 277 height 29
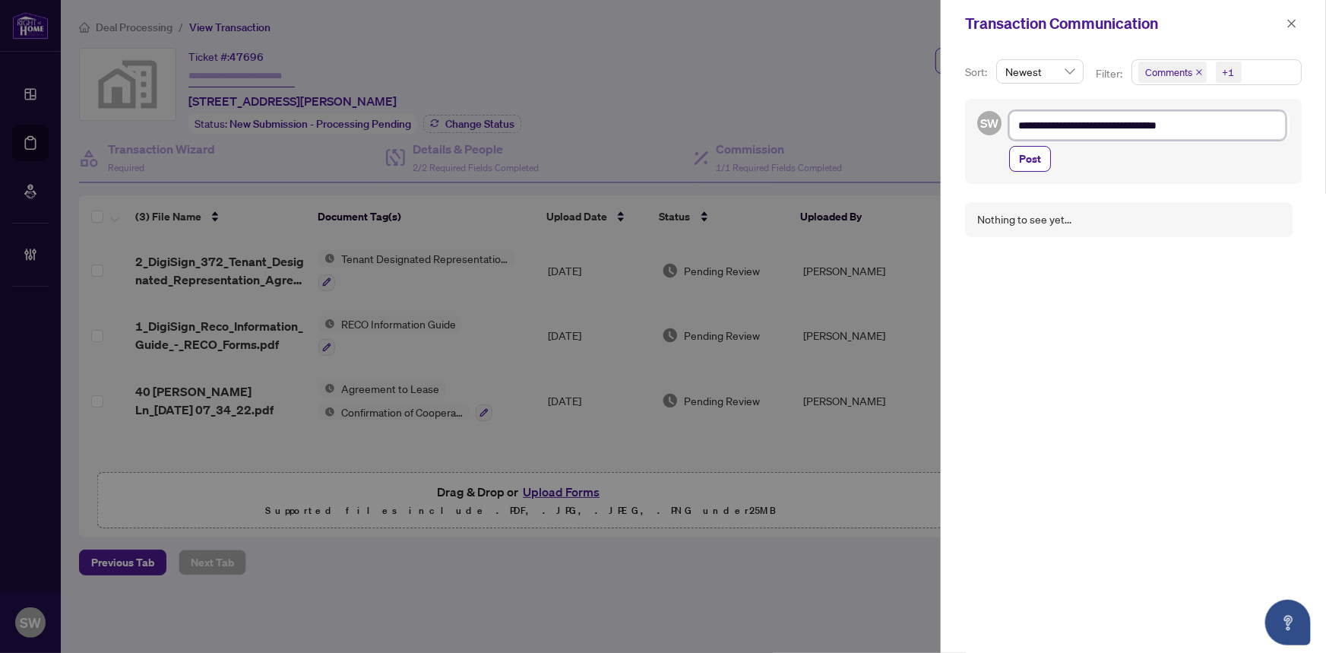
type textarea "**********"
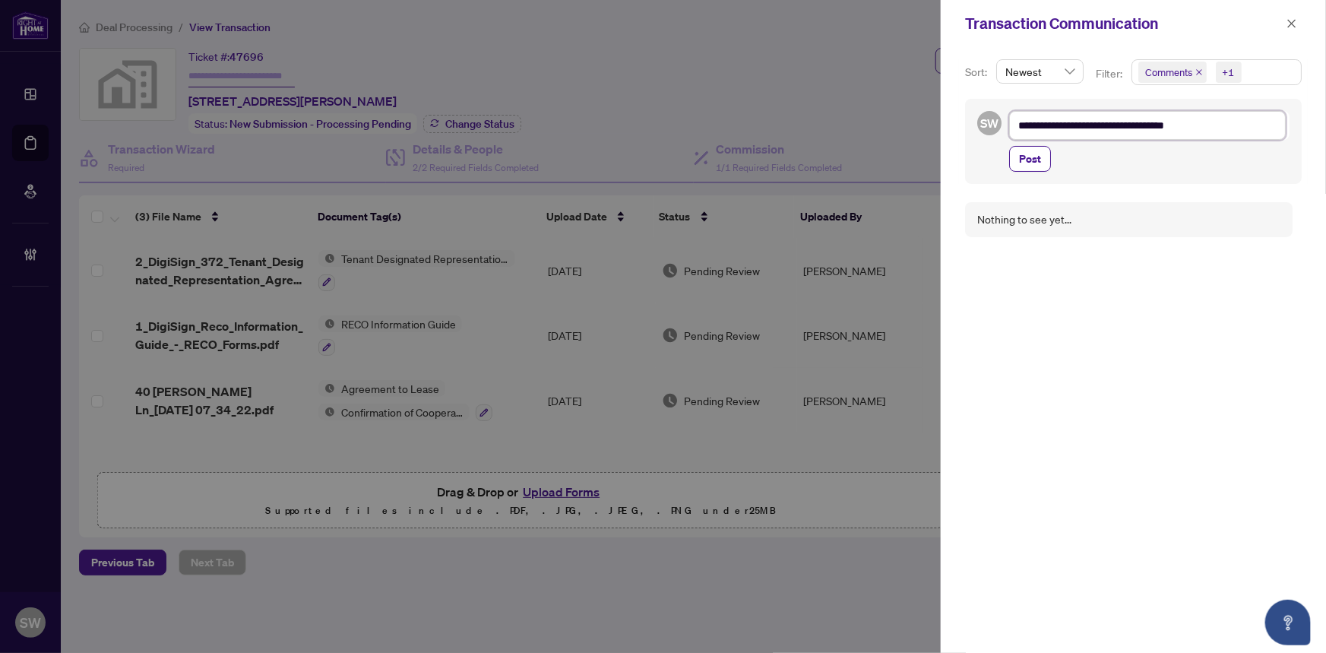
type textarea "**********"
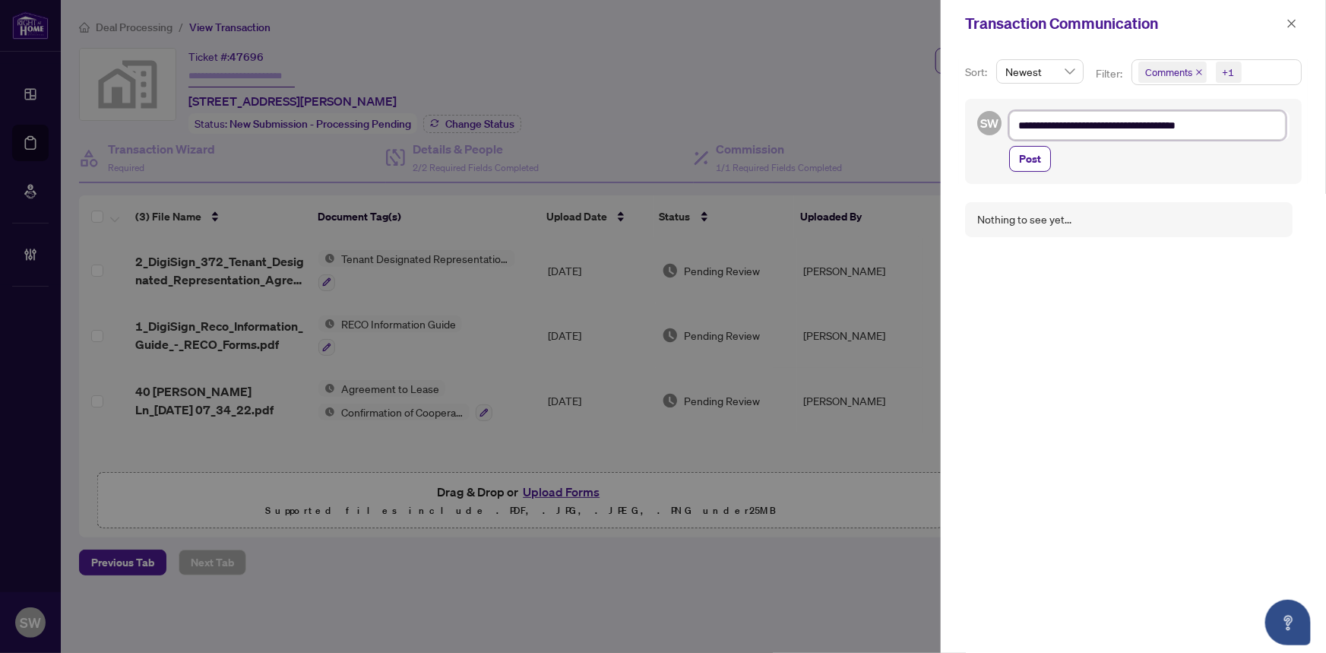
type textarea "**********"
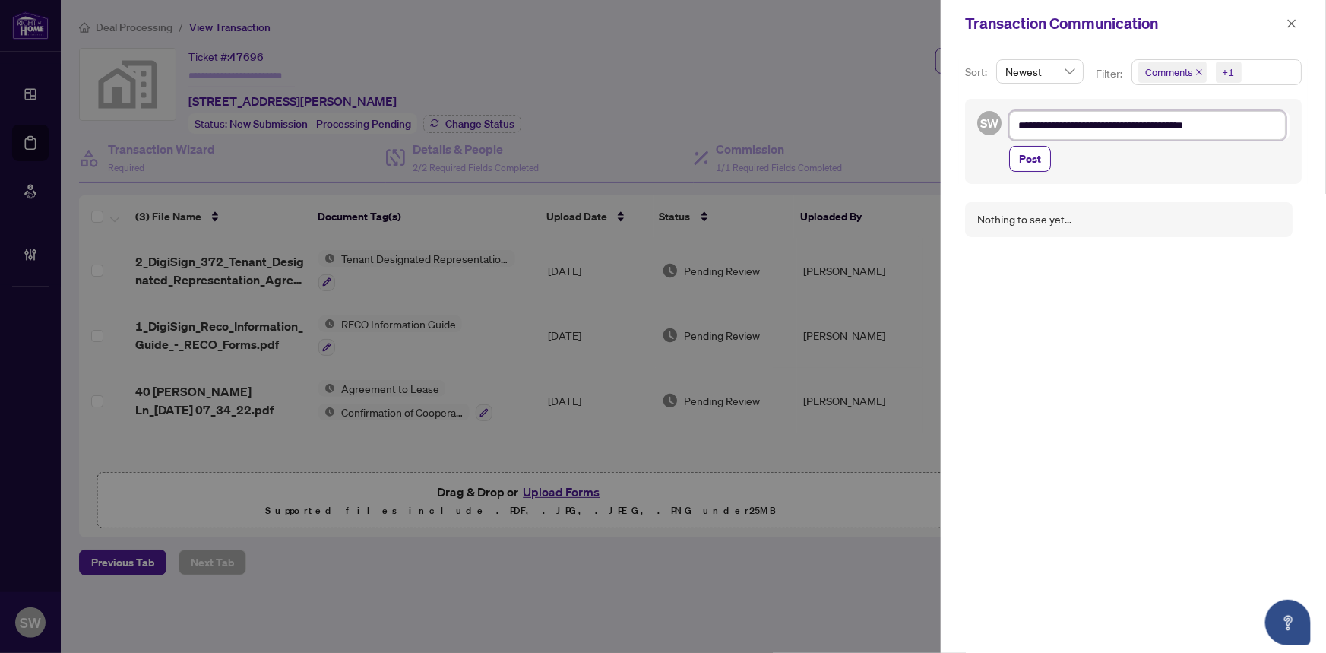
type textarea "**********"
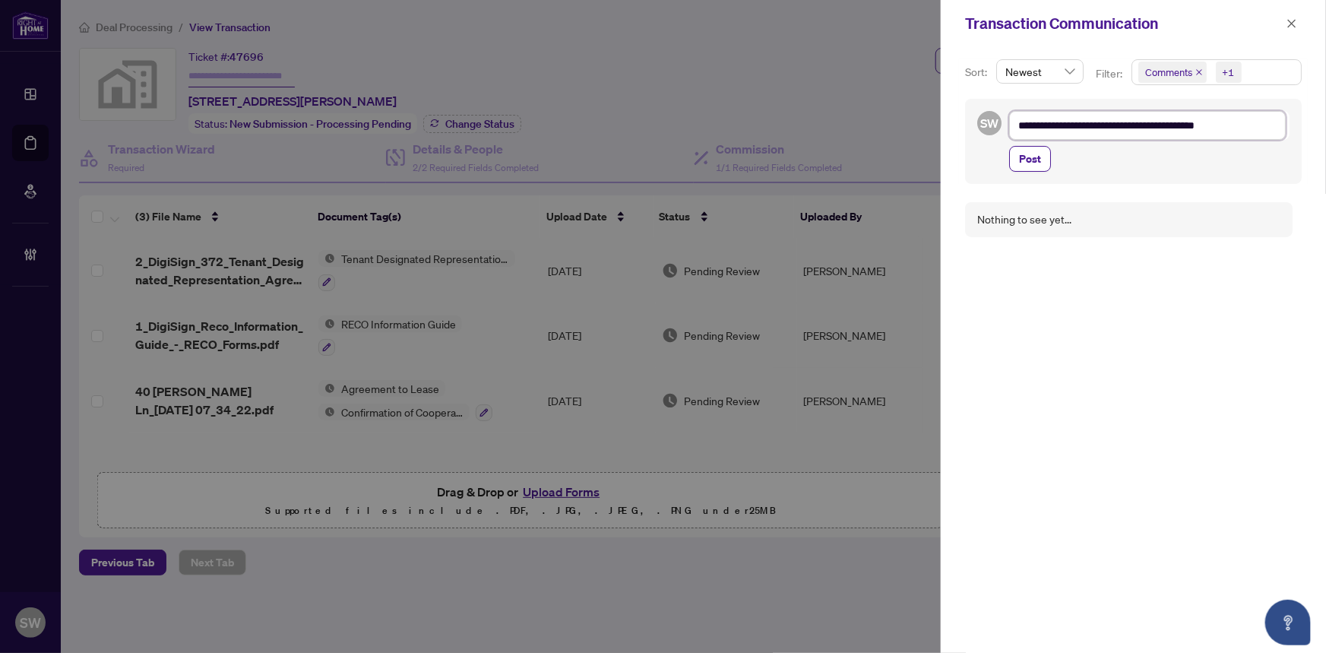
type textarea "**********"
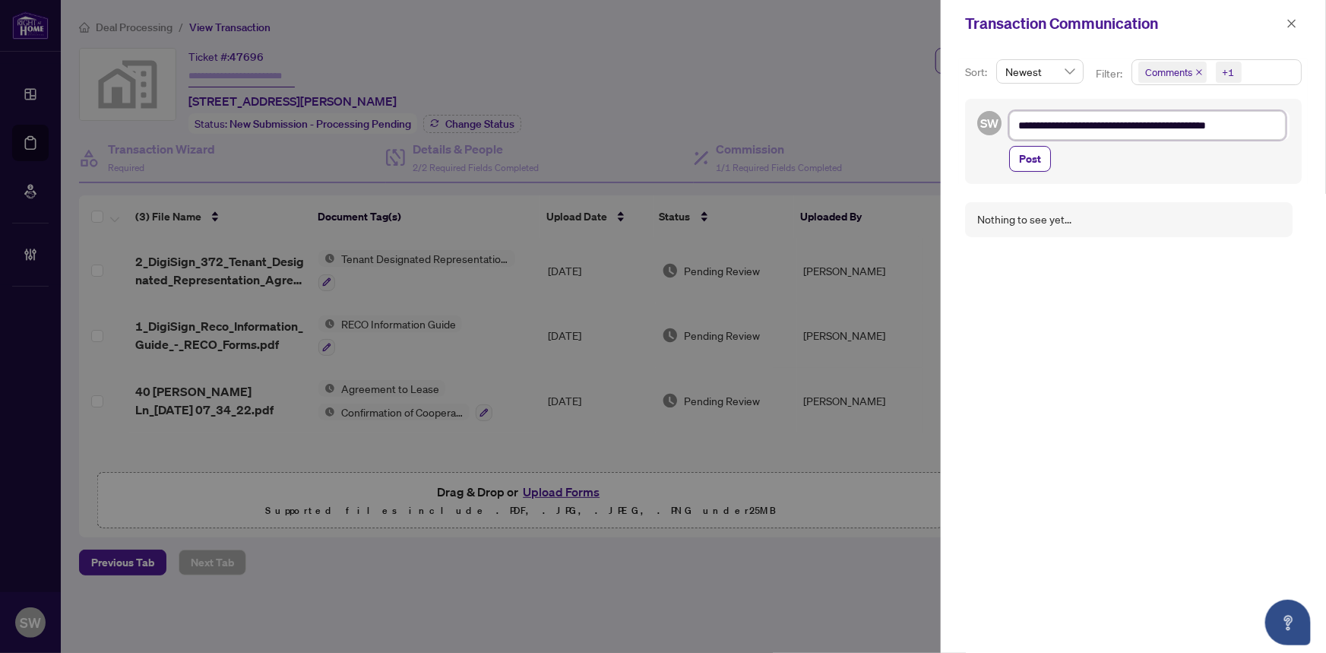
type textarea "**********"
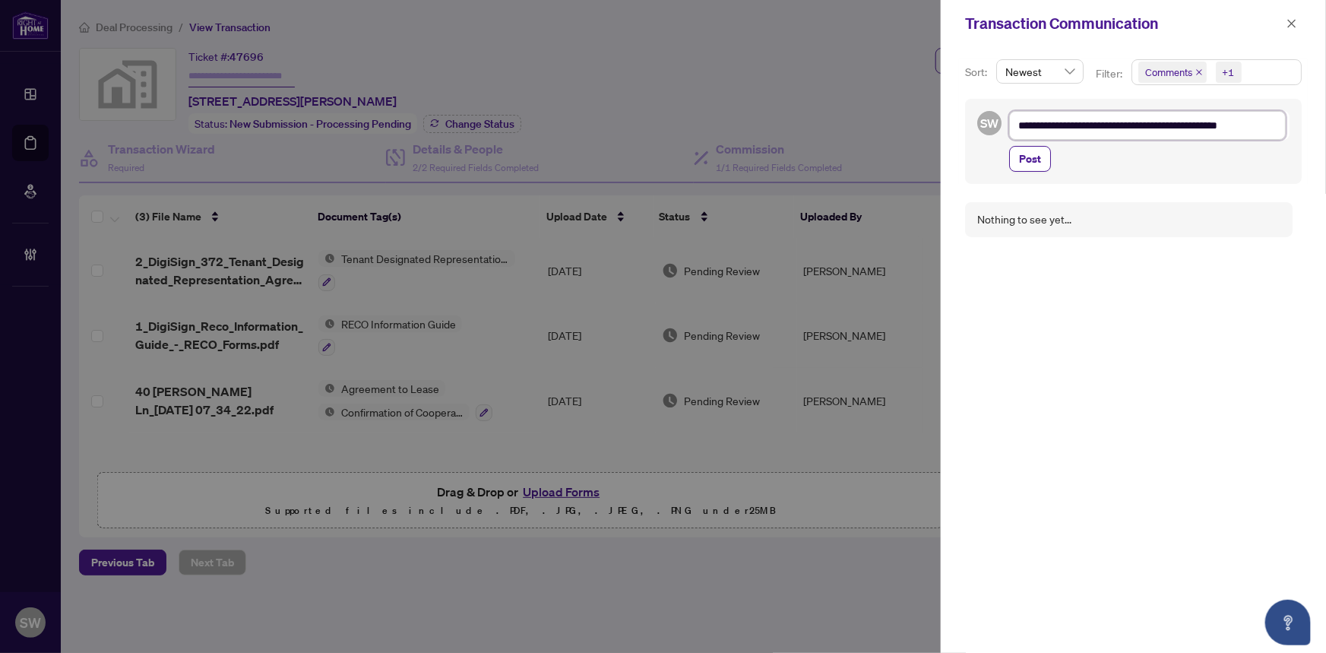
type textarea "**********"
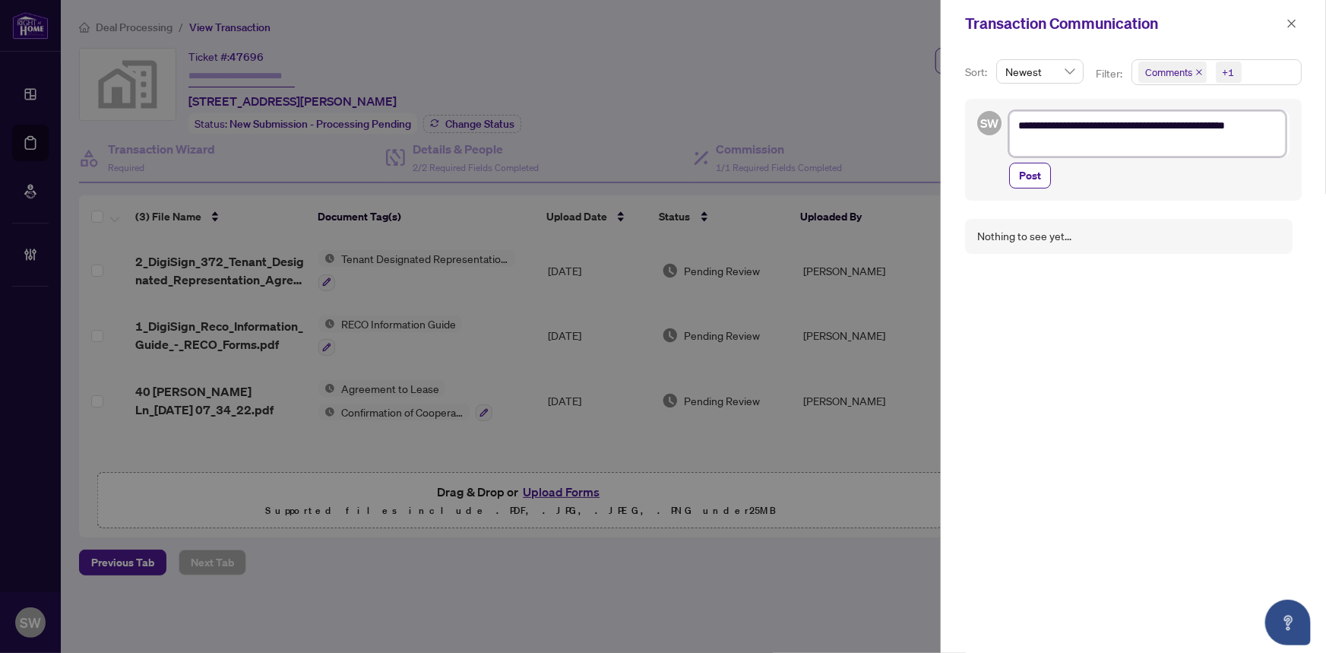
type textarea "**********"
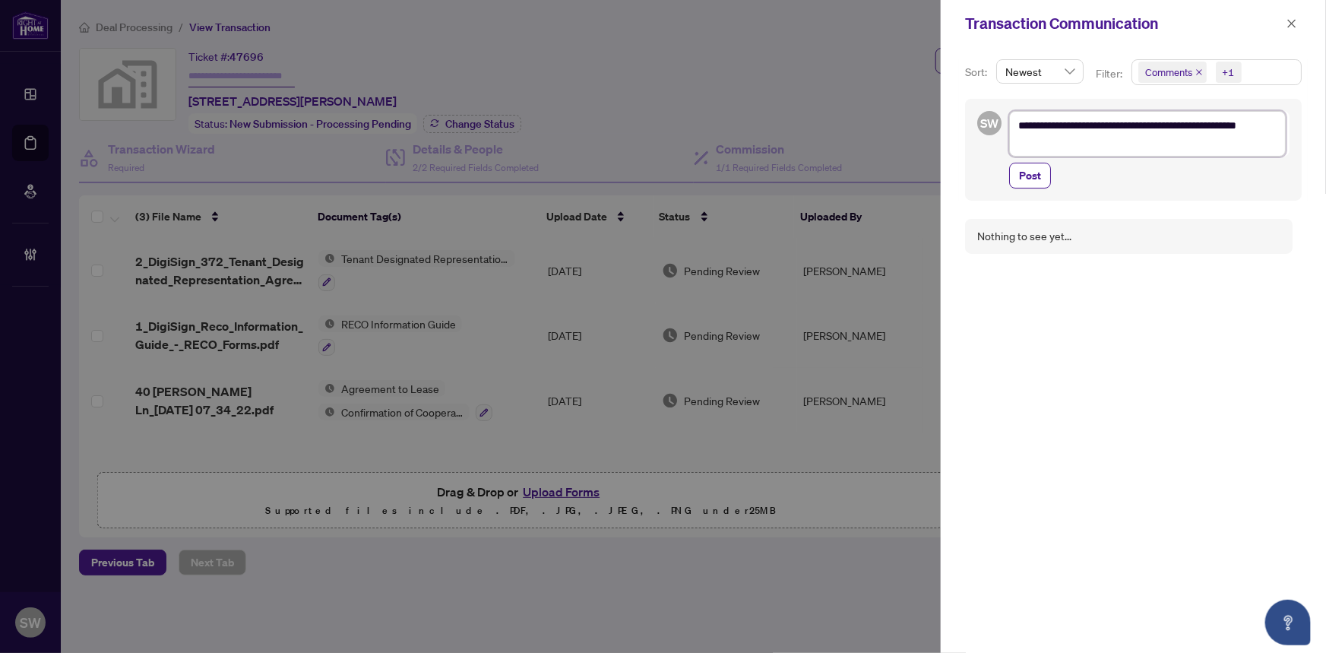
type textarea "**********"
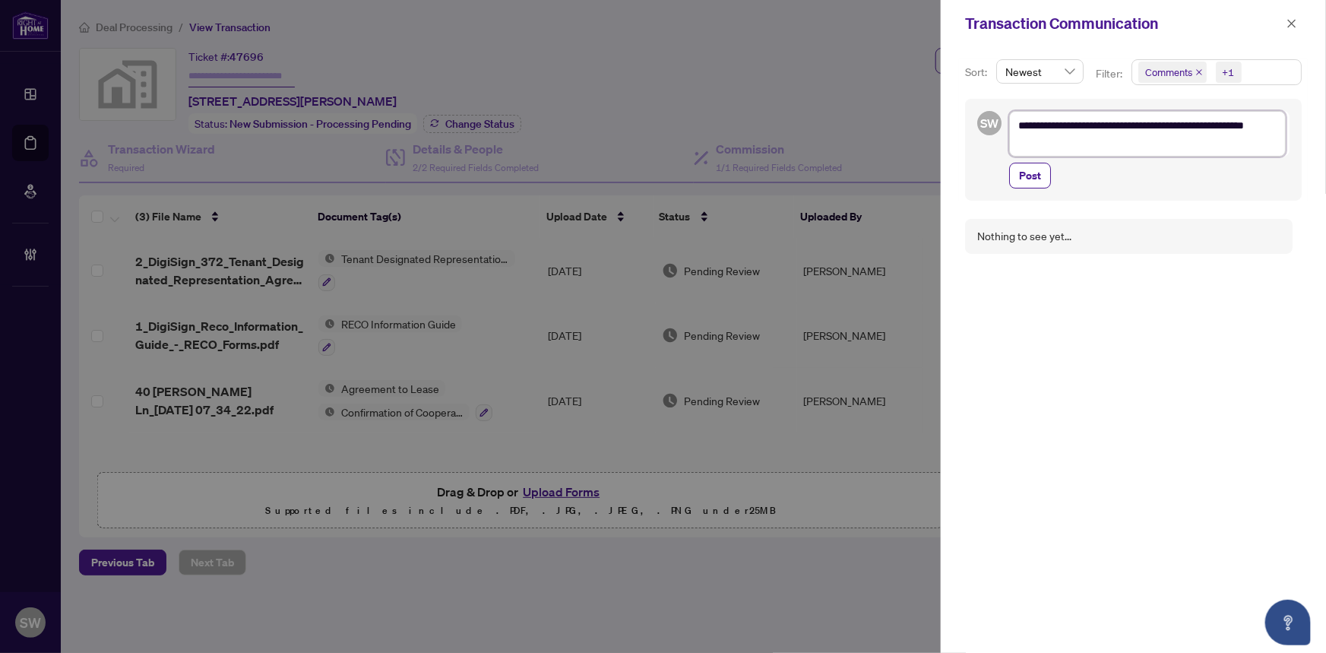
type textarea "**********"
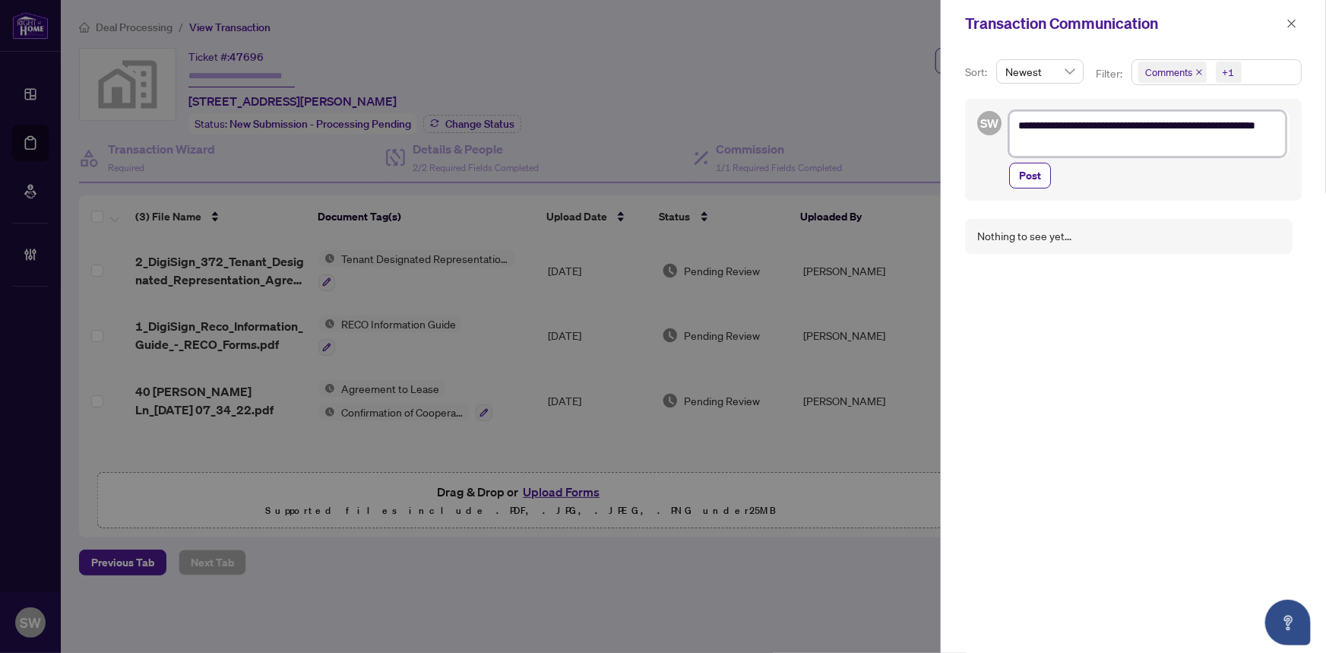
type textarea "**********"
click at [1107, 140] on textarea "**********" at bounding box center [1147, 134] width 277 height 46
type textarea "**********"
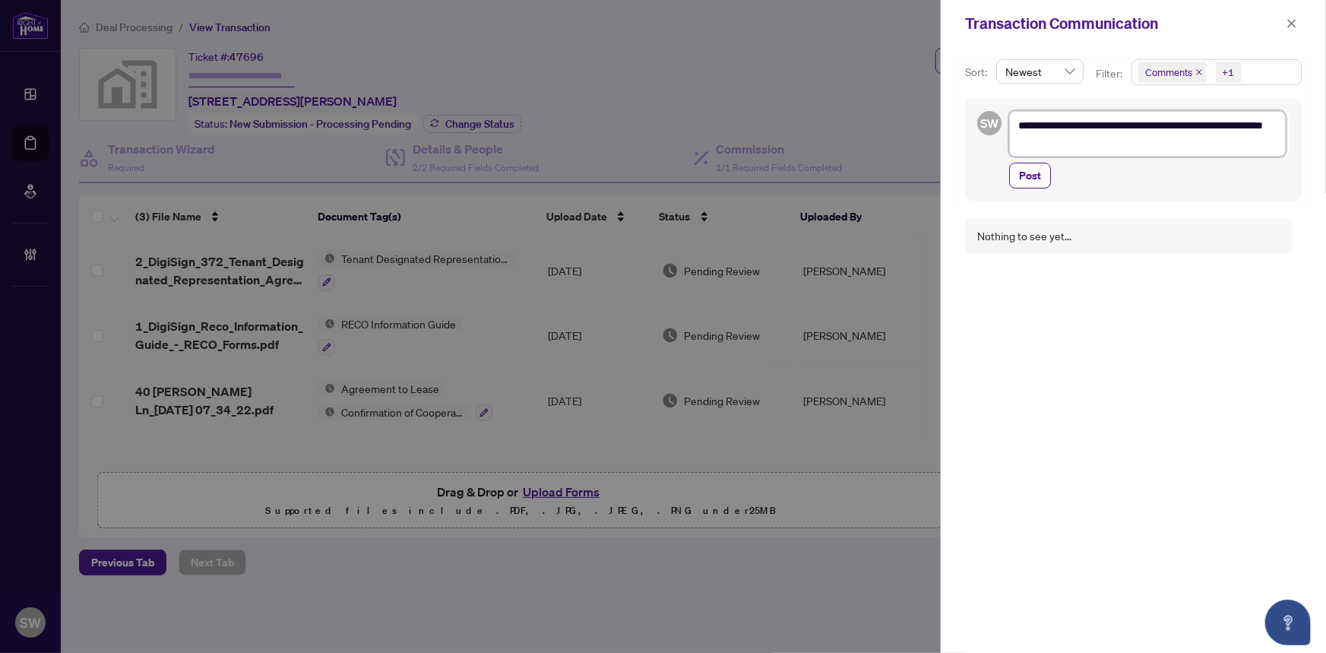
type textarea "**********"
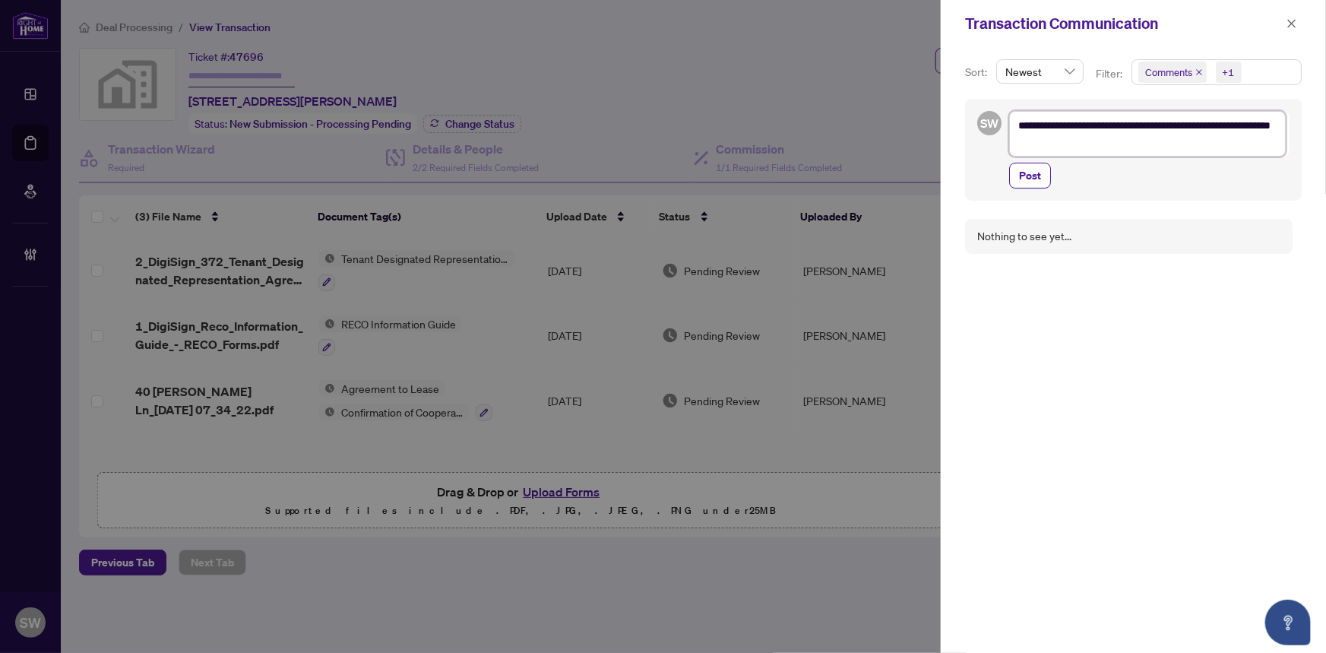
type textarea "**********"
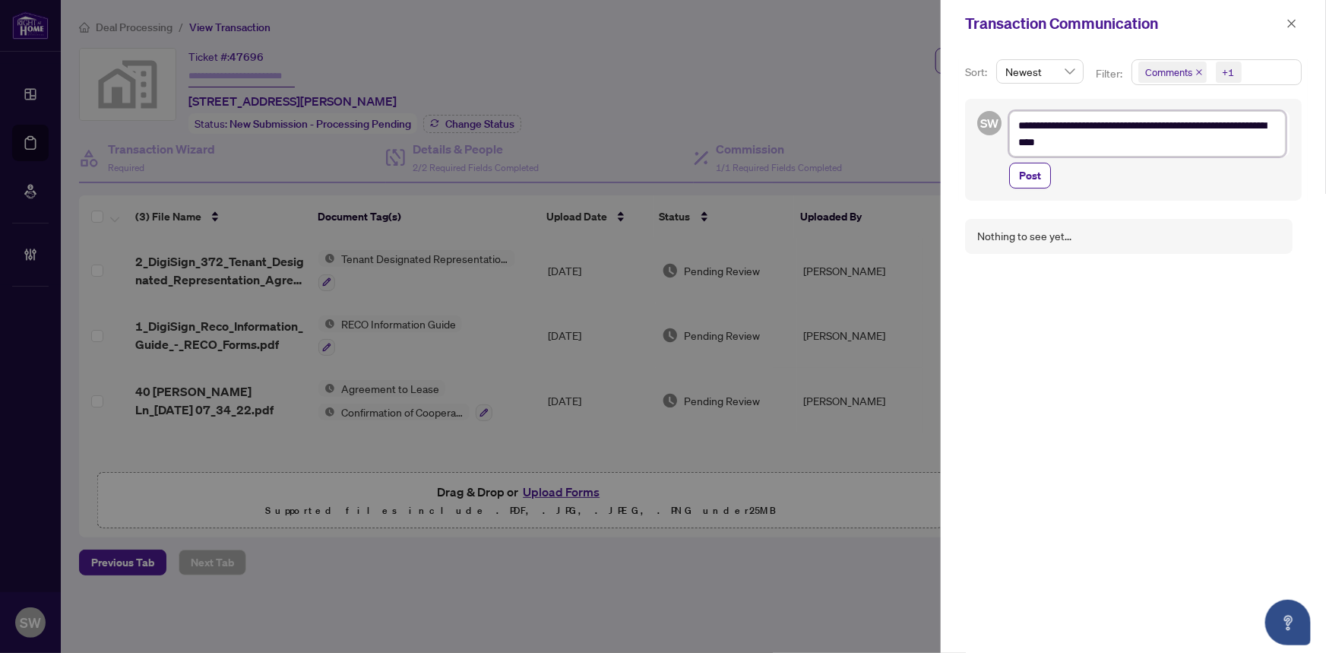
type textarea "**********"
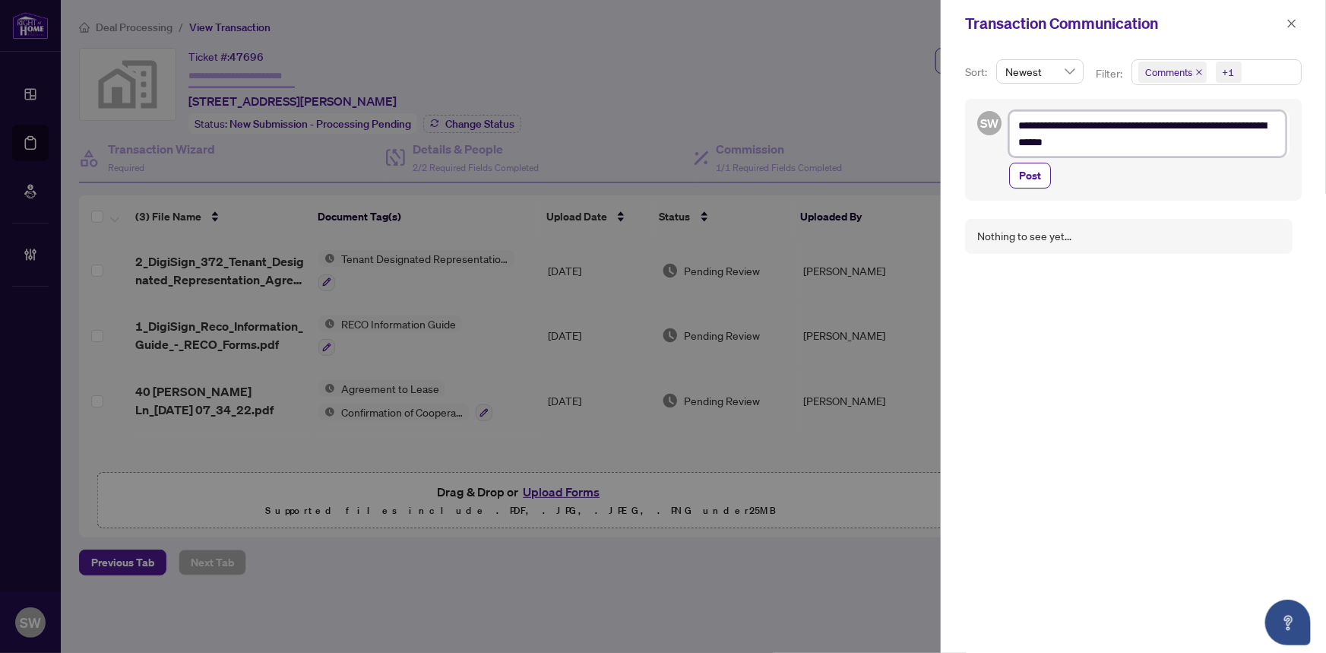
type textarea "**********"
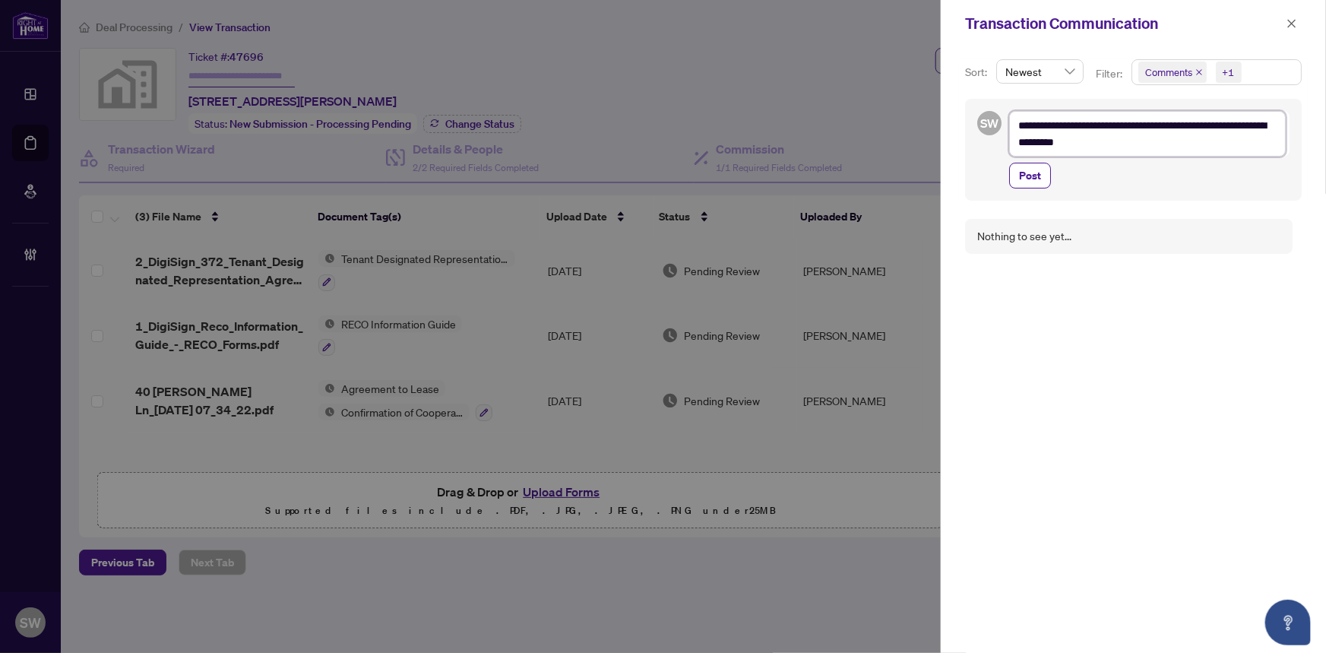
type textarea "**********"
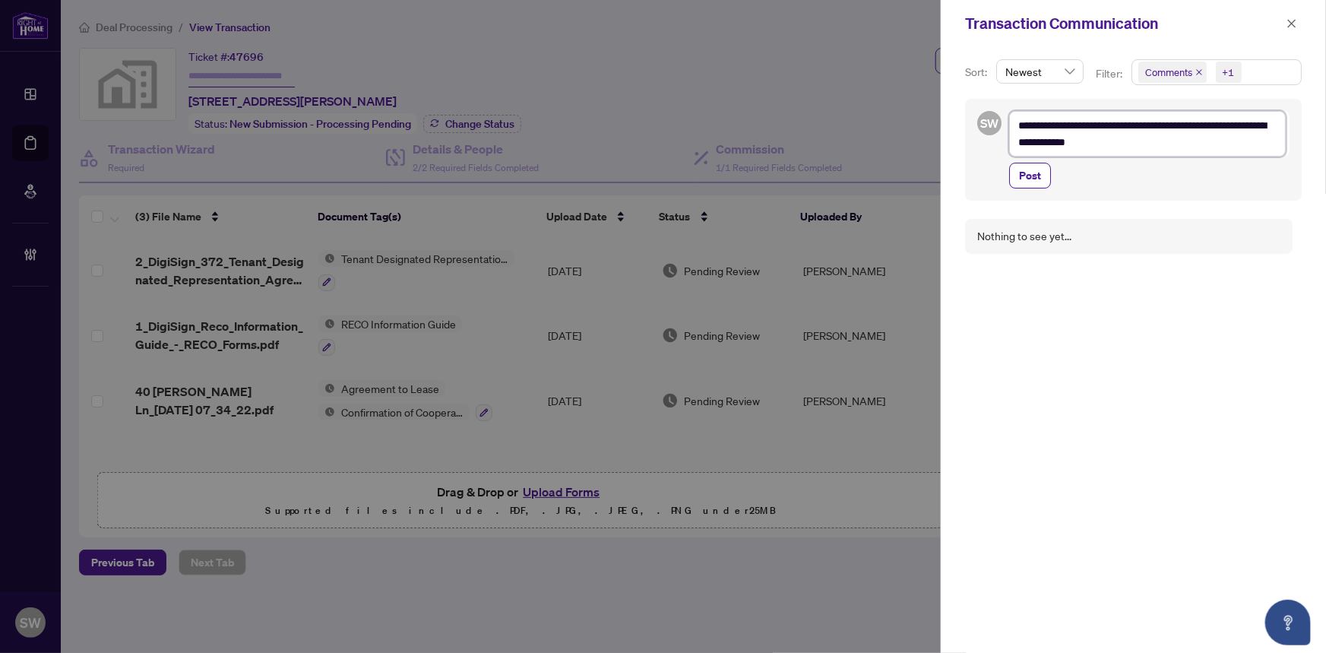
type textarea "**********"
click at [1289, 21] on icon "close" at bounding box center [1292, 23] width 11 height 11
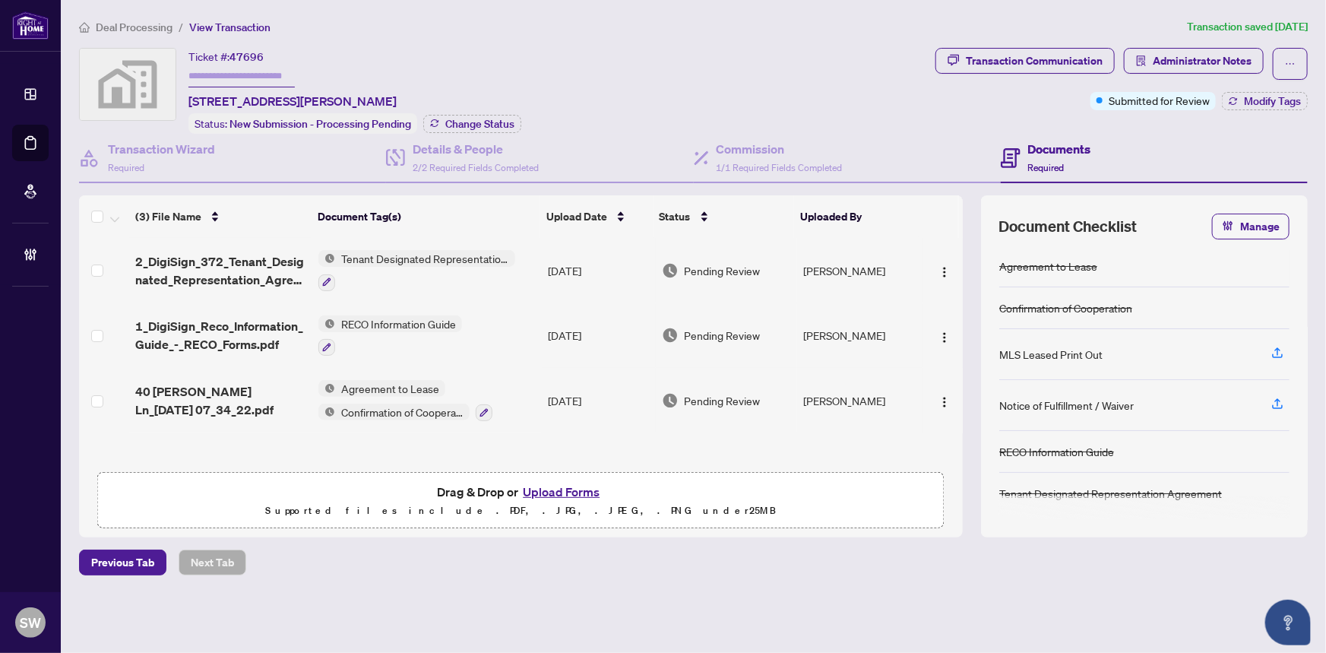
click at [277, 382] on span "40 Millman Ln_2025-08-08 07_34_22.pdf" at bounding box center [221, 400] width 172 height 36
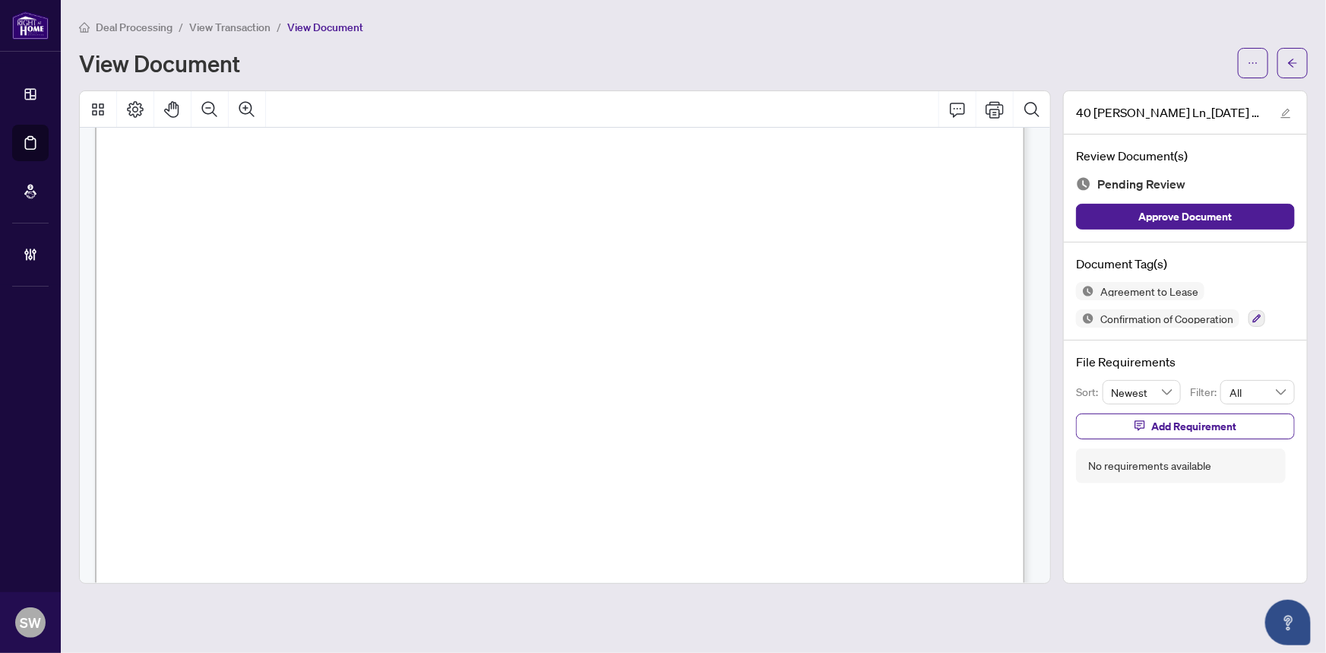
scroll to position [2962, 0]
click at [340, 188] on span "3 POINTS REALTY INC." at bounding box center [355, 195] width 162 height 14
click at [213, 23] on span "View Transaction" at bounding box center [229, 28] width 81 height 14
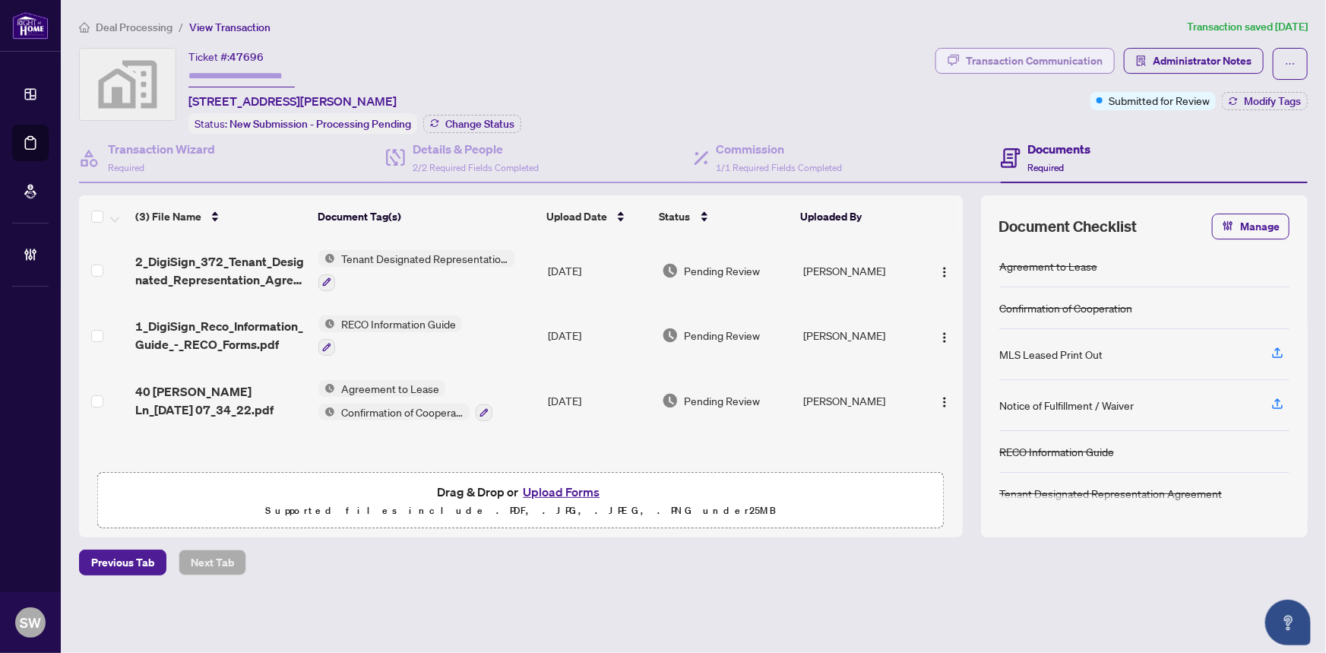
click at [980, 53] on div "Transaction Communication" at bounding box center [1034, 61] width 137 height 24
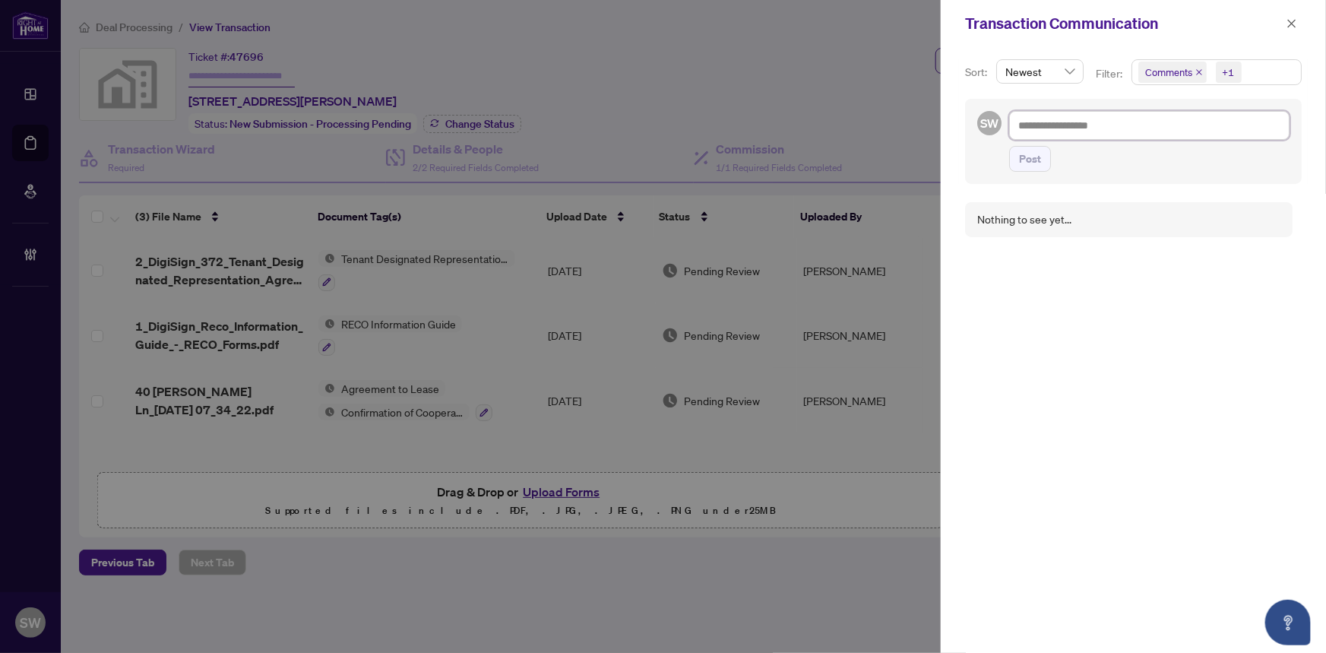
click at [1087, 126] on textarea at bounding box center [1149, 125] width 280 height 29
paste textarea "**********"
type textarea "**********"
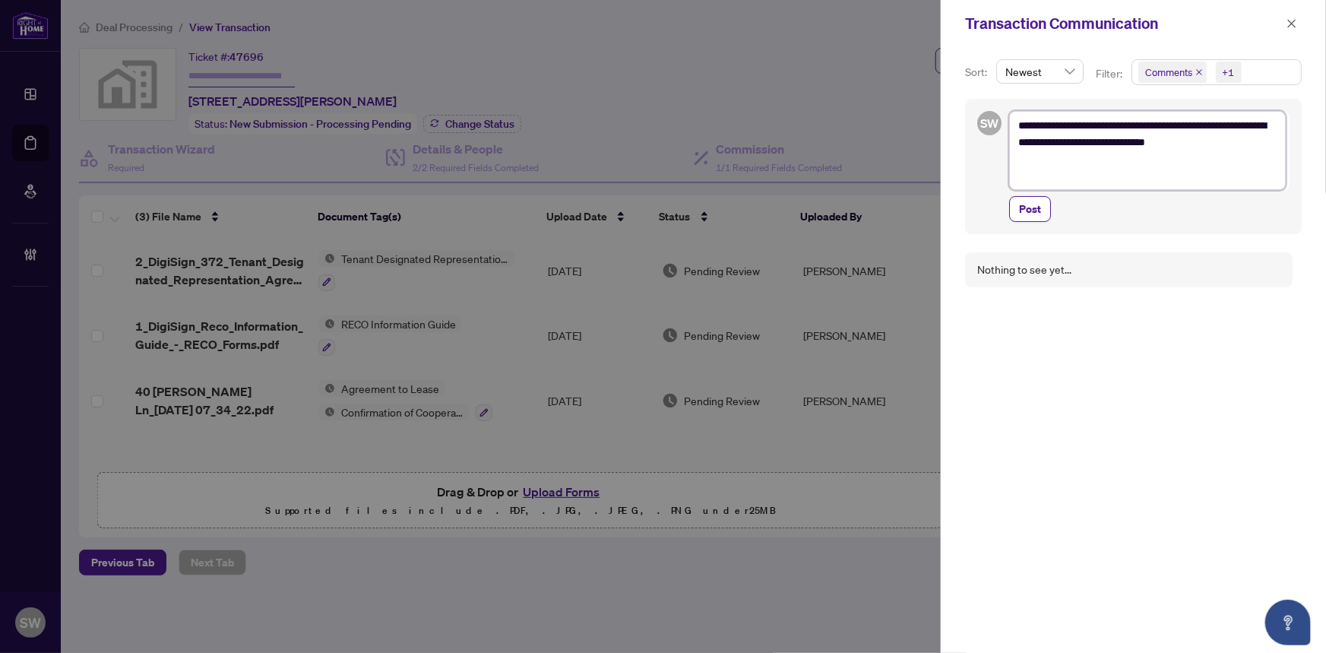
type textarea "**********"
click at [1270, 141] on textarea "**********" at bounding box center [1147, 142] width 277 height 62
type textarea "**********"
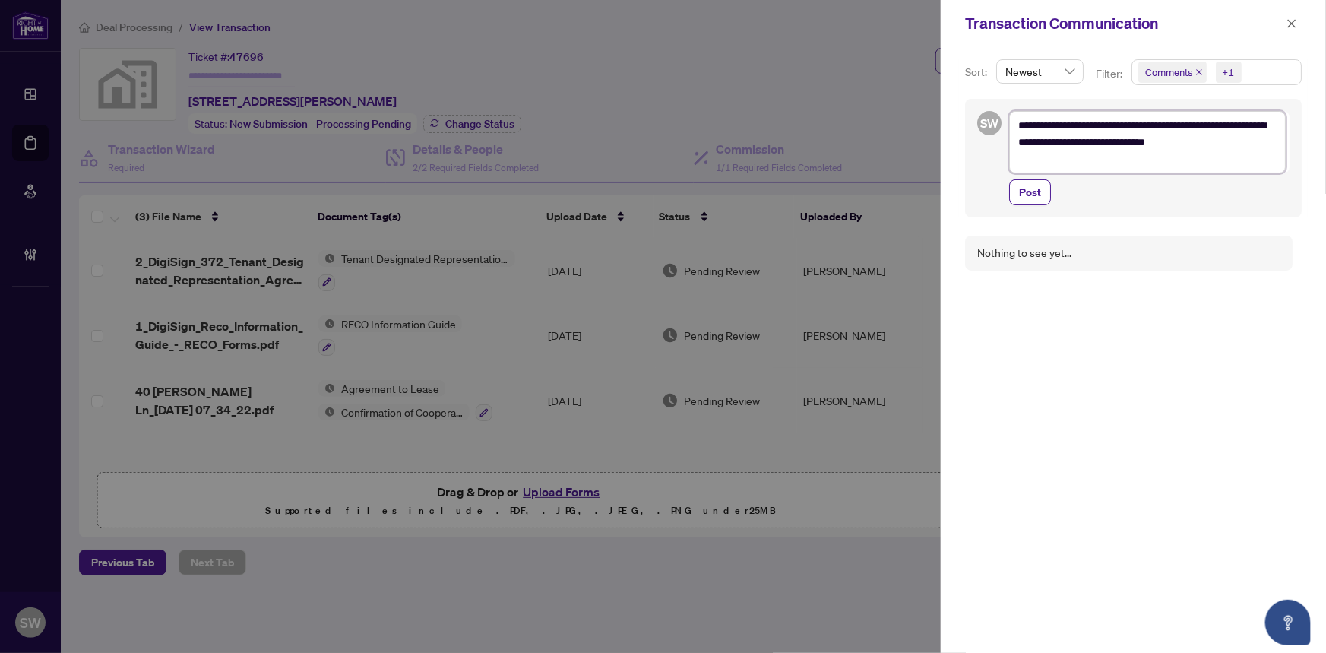
type textarea "**********"
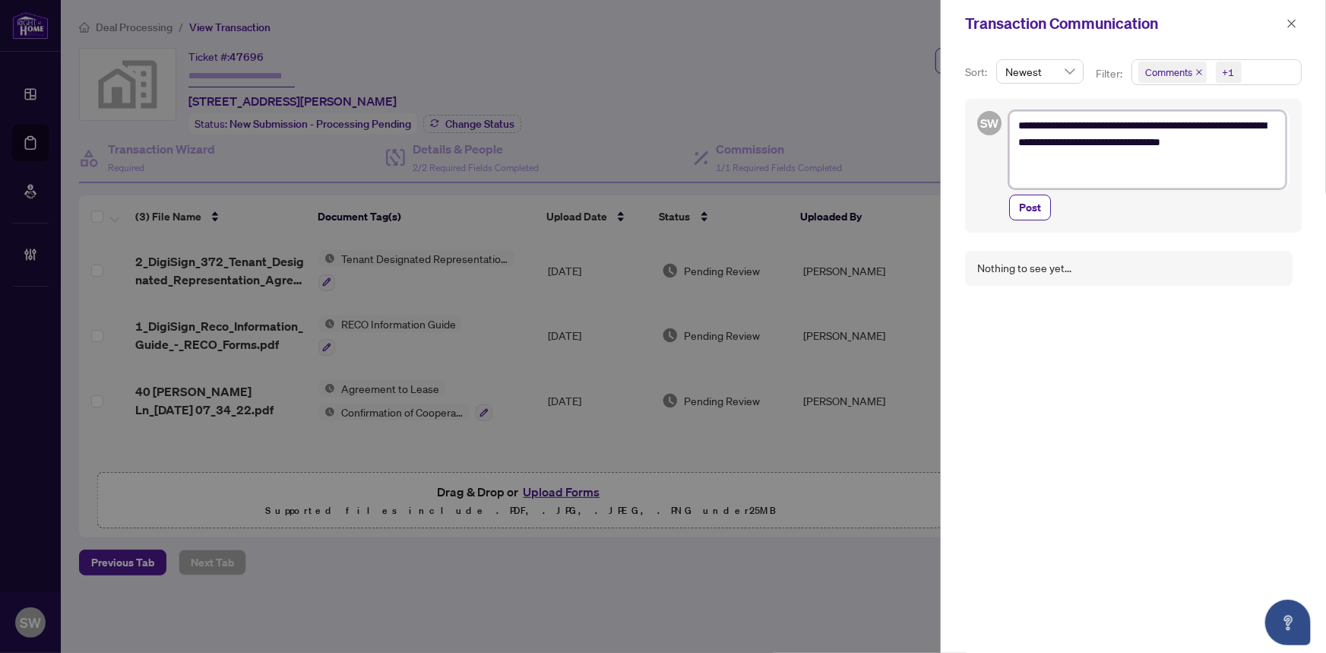
type textarea "**********"
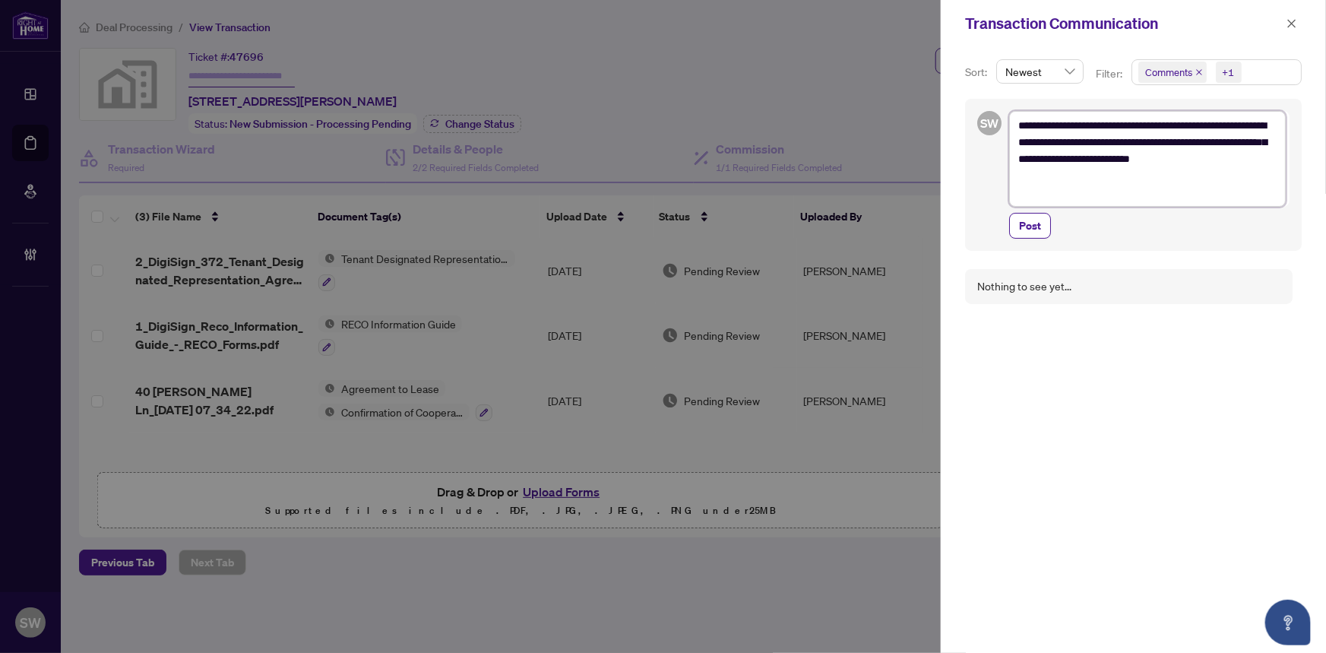
drag, startPoint x: 1115, startPoint y: 125, endPoint x: 996, endPoint y: 125, distance: 119.3
click at [996, 125] on div "**********" at bounding box center [1133, 175] width 337 height 152
drag, startPoint x: 1036, startPoint y: 177, endPoint x: 985, endPoint y: 176, distance: 50.9
click at [985, 176] on div "**********" at bounding box center [1133, 175] width 337 height 152
paste textarea "**********"
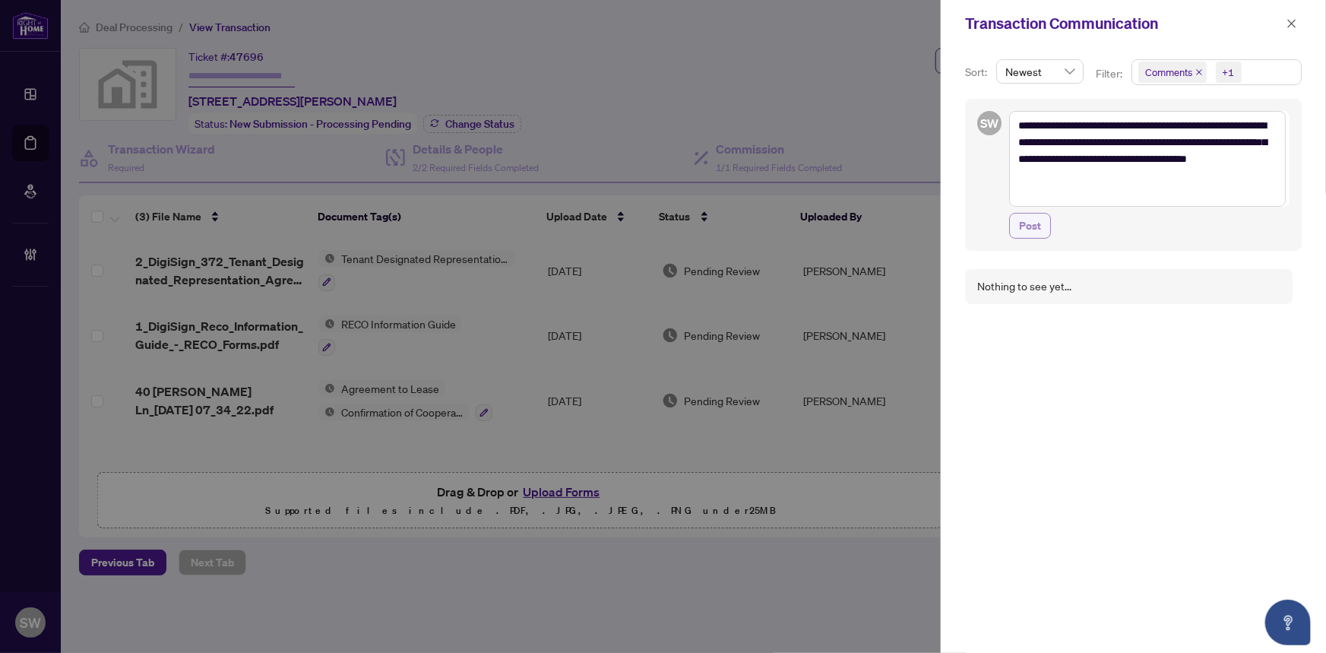
click at [1033, 221] on span "Post" at bounding box center [1030, 226] width 22 height 24
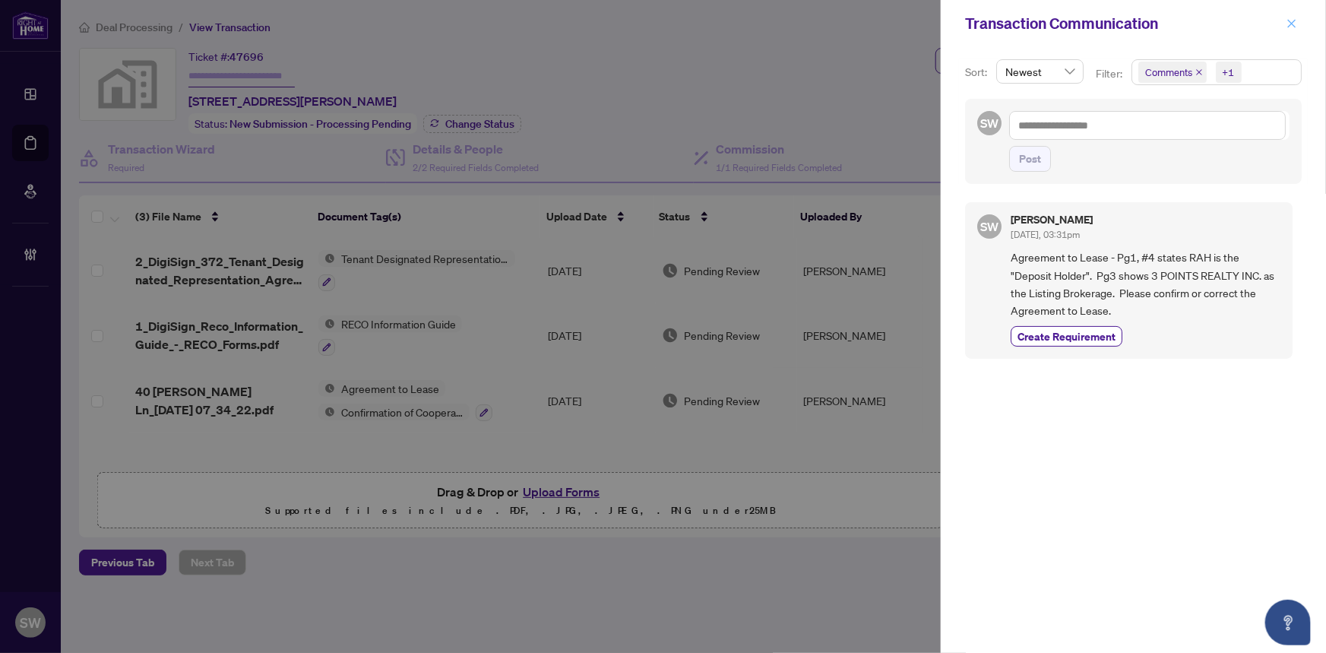
click at [1292, 19] on icon "close" at bounding box center [1292, 23] width 11 height 11
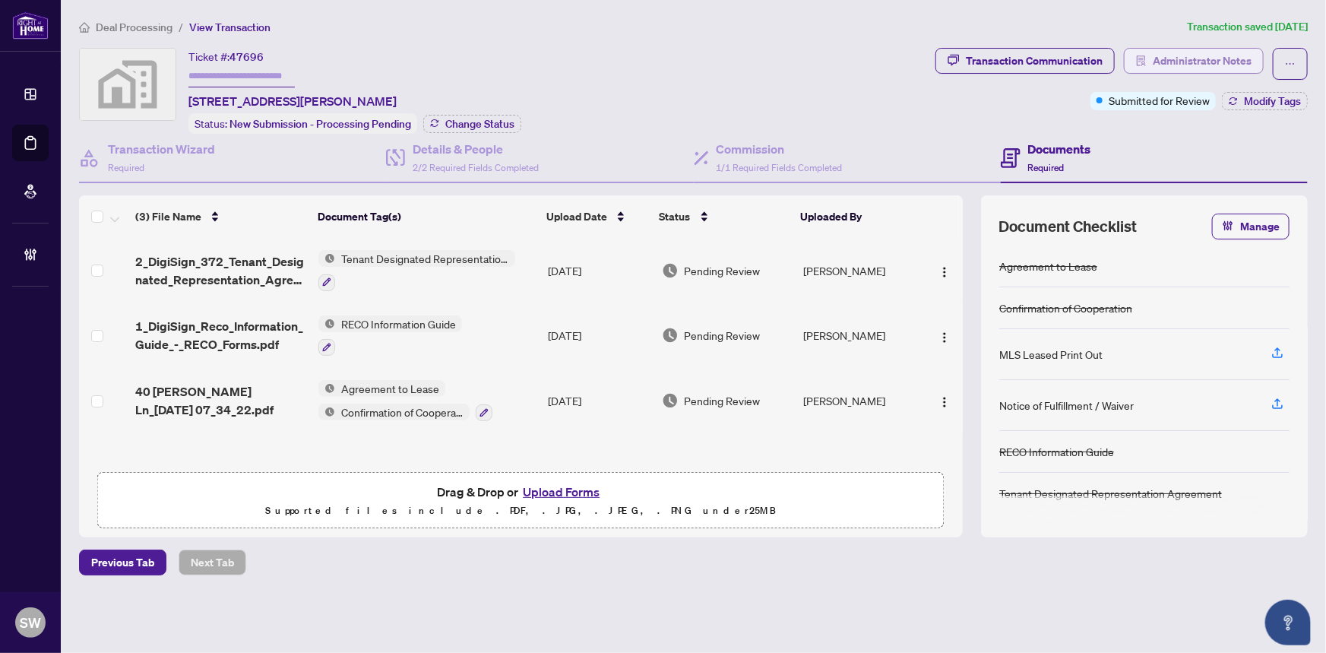
click at [1144, 45] on div "Deal Processing / View Transaction Transaction saved 2 days ago Ticket #: 47696…" at bounding box center [693, 323] width 1241 height 610
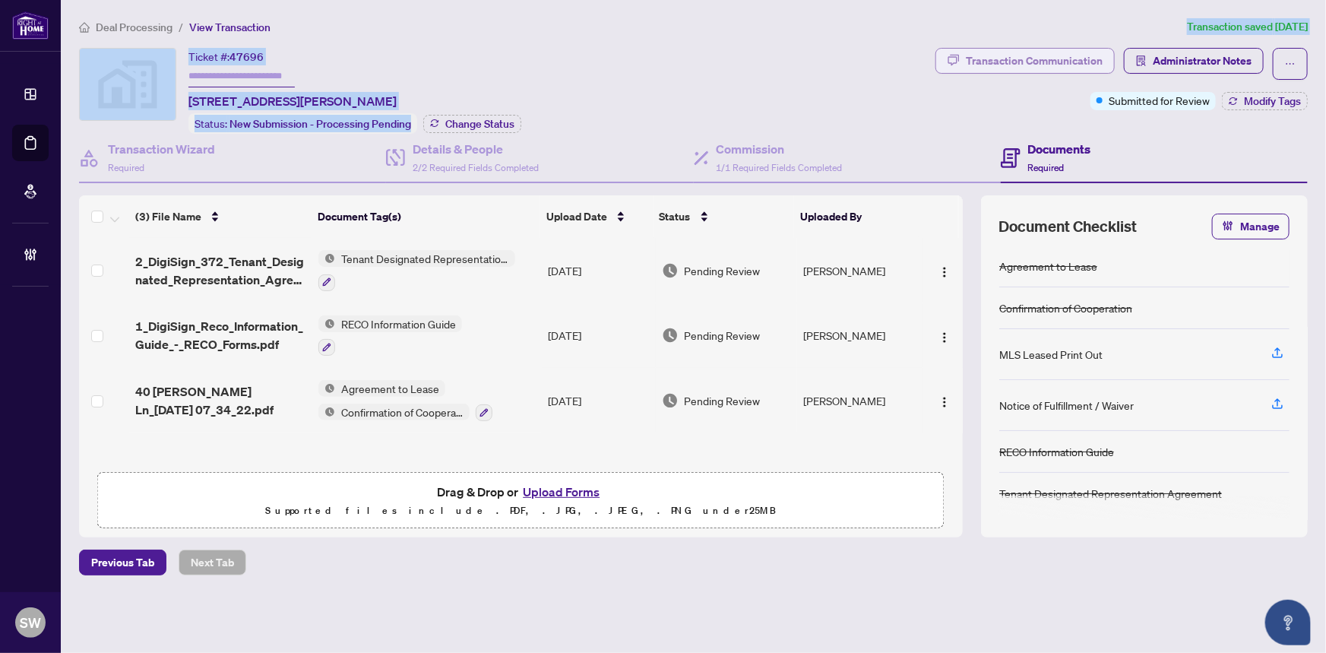
click at [1093, 60] on div "Transaction Communication" at bounding box center [1034, 61] width 137 height 24
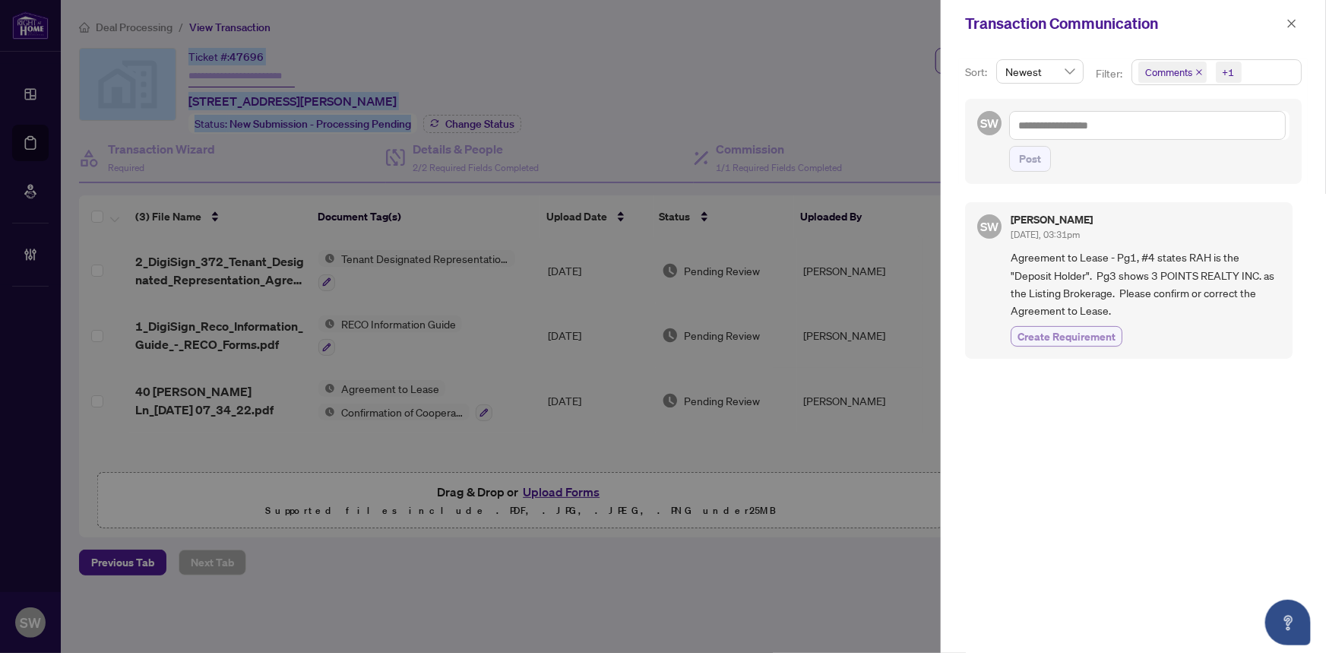
click at [1095, 334] on span "Create Requirement" at bounding box center [1067, 336] width 98 height 16
click at [1299, 24] on button "button" at bounding box center [1292, 23] width 20 height 18
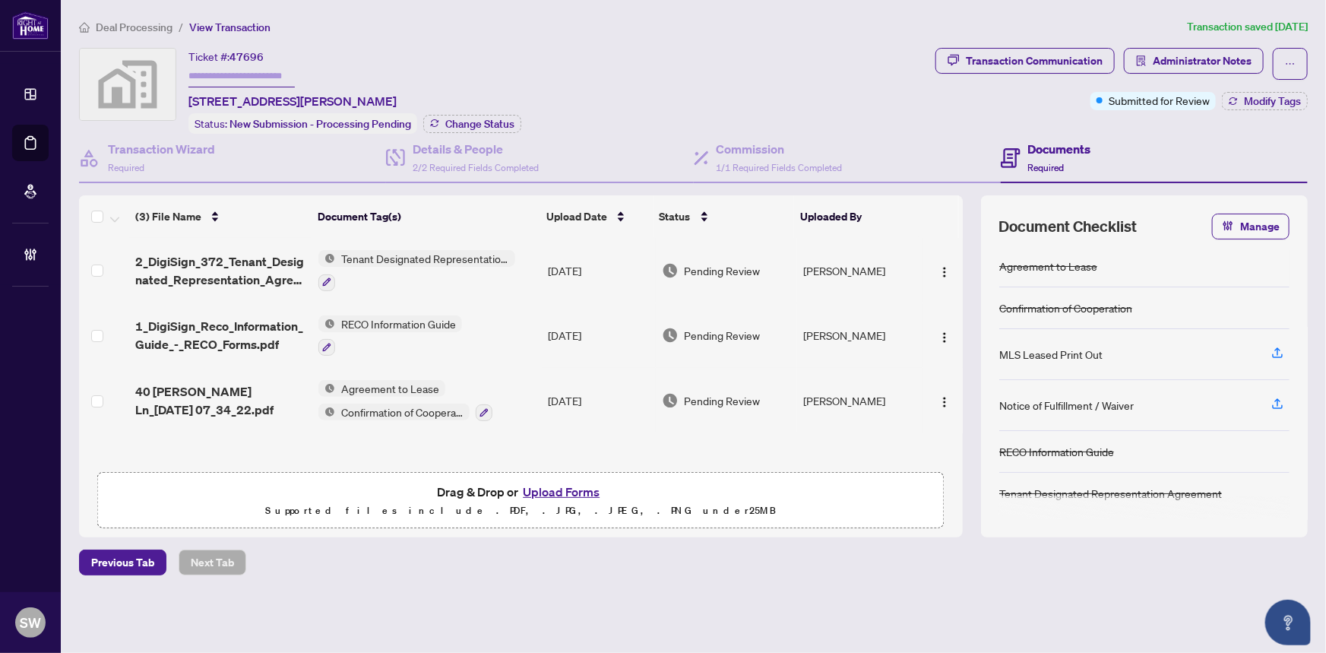
click at [151, 26] on span "Deal Processing" at bounding box center [134, 28] width 77 height 14
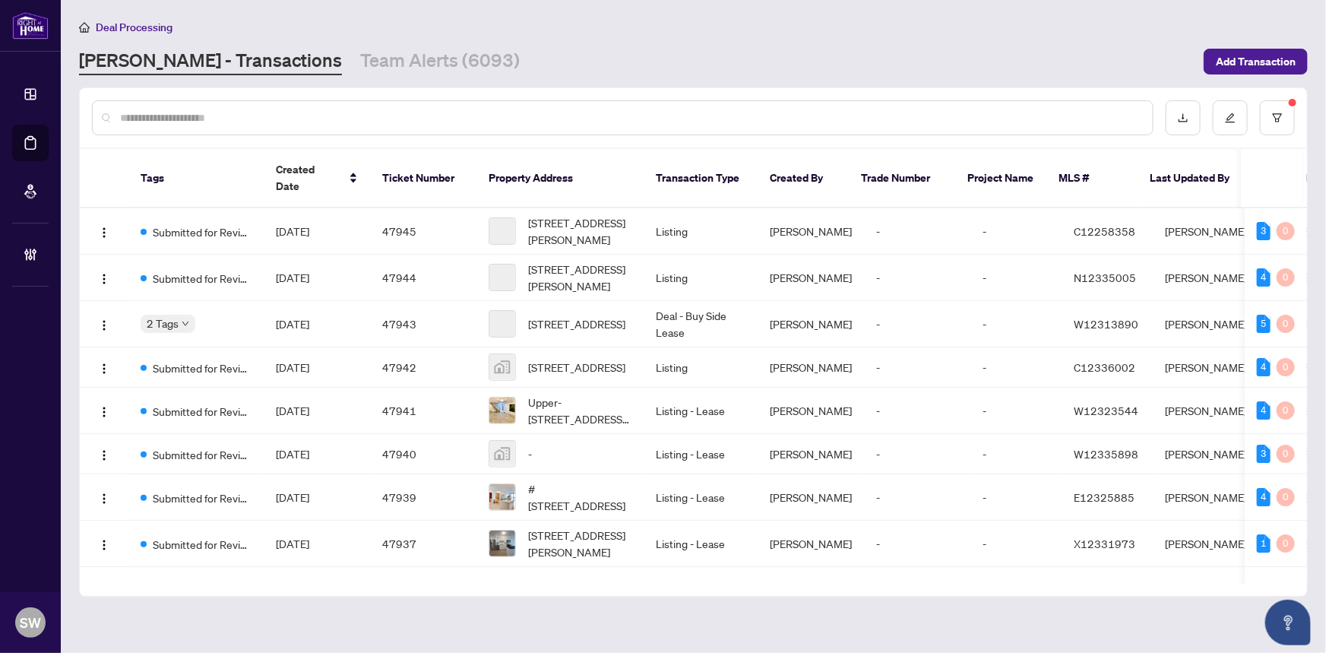
click at [243, 109] on input "text" at bounding box center [630, 117] width 1021 height 17
paste input "*****"
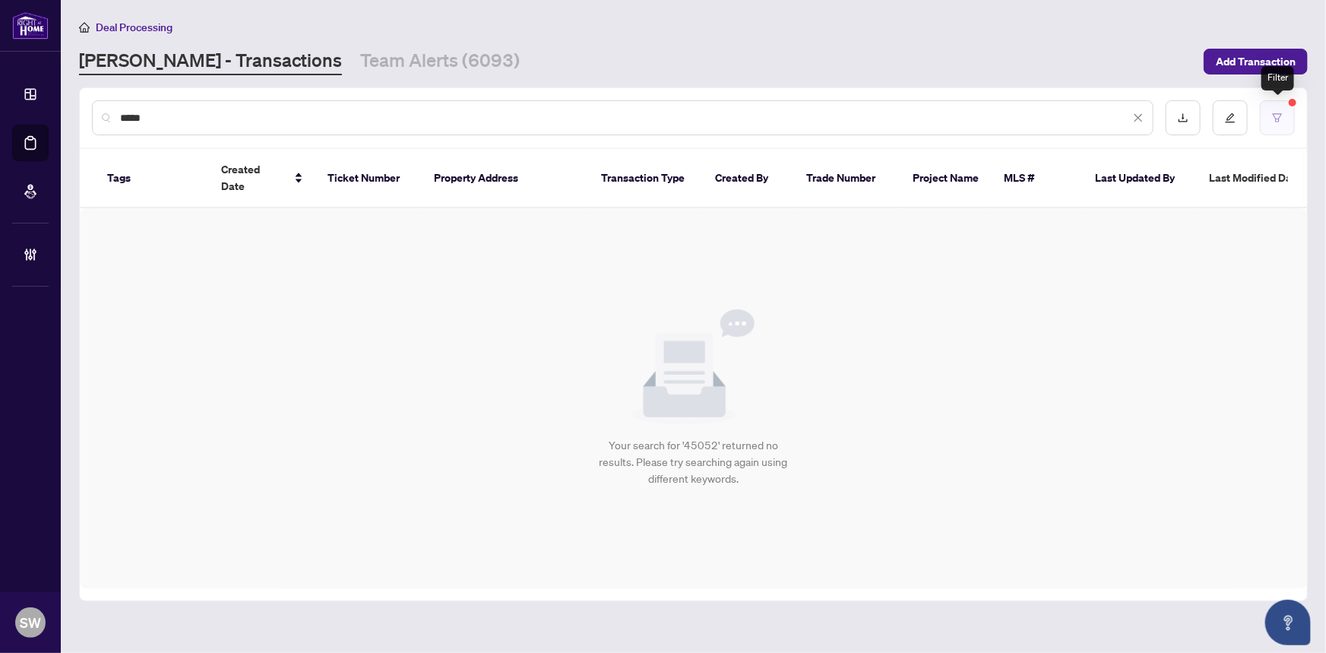
click at [1277, 115] on icon "filter" at bounding box center [1277, 117] width 11 height 11
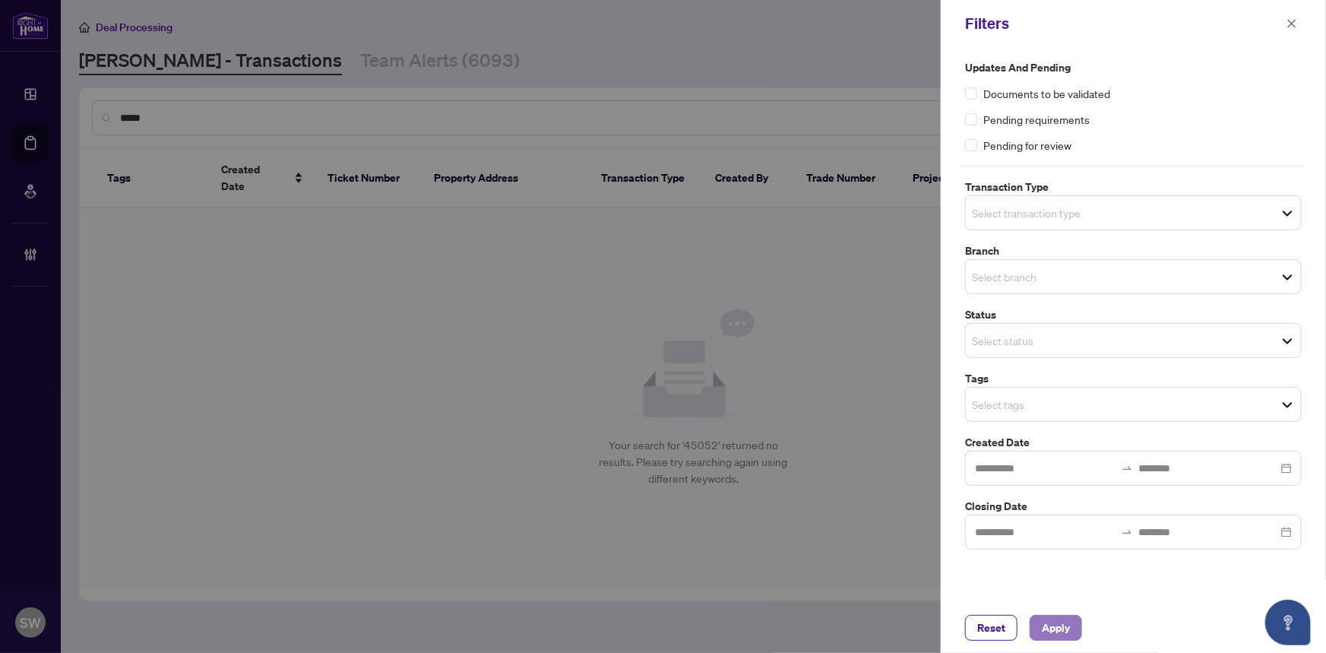
click at [1063, 632] on span "Apply" at bounding box center [1056, 628] width 28 height 24
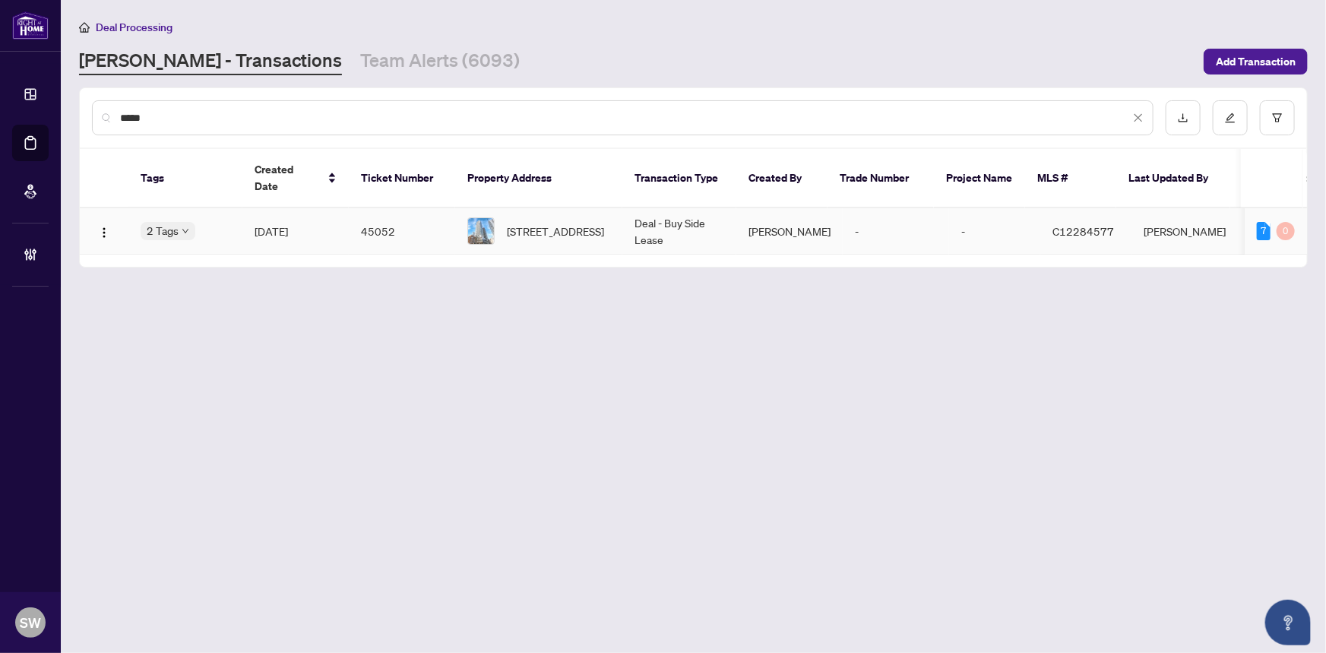
click at [359, 209] on td "45052" at bounding box center [402, 231] width 106 height 46
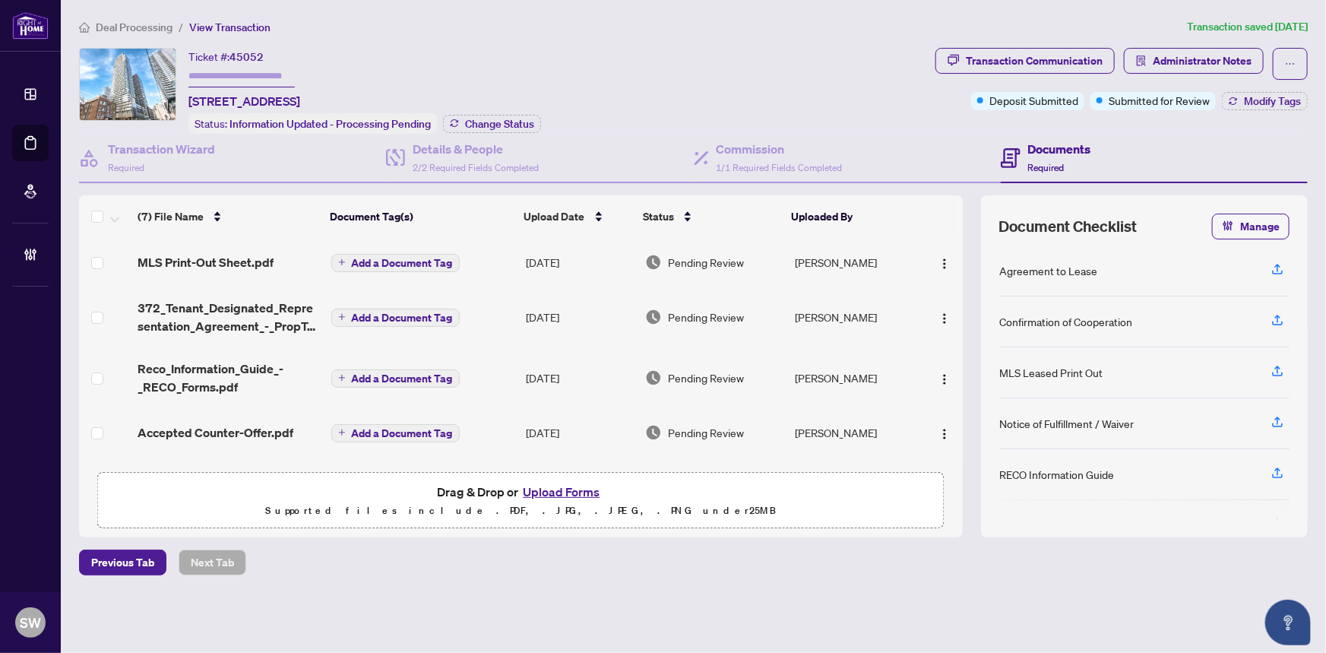
scroll to position [68, 0]
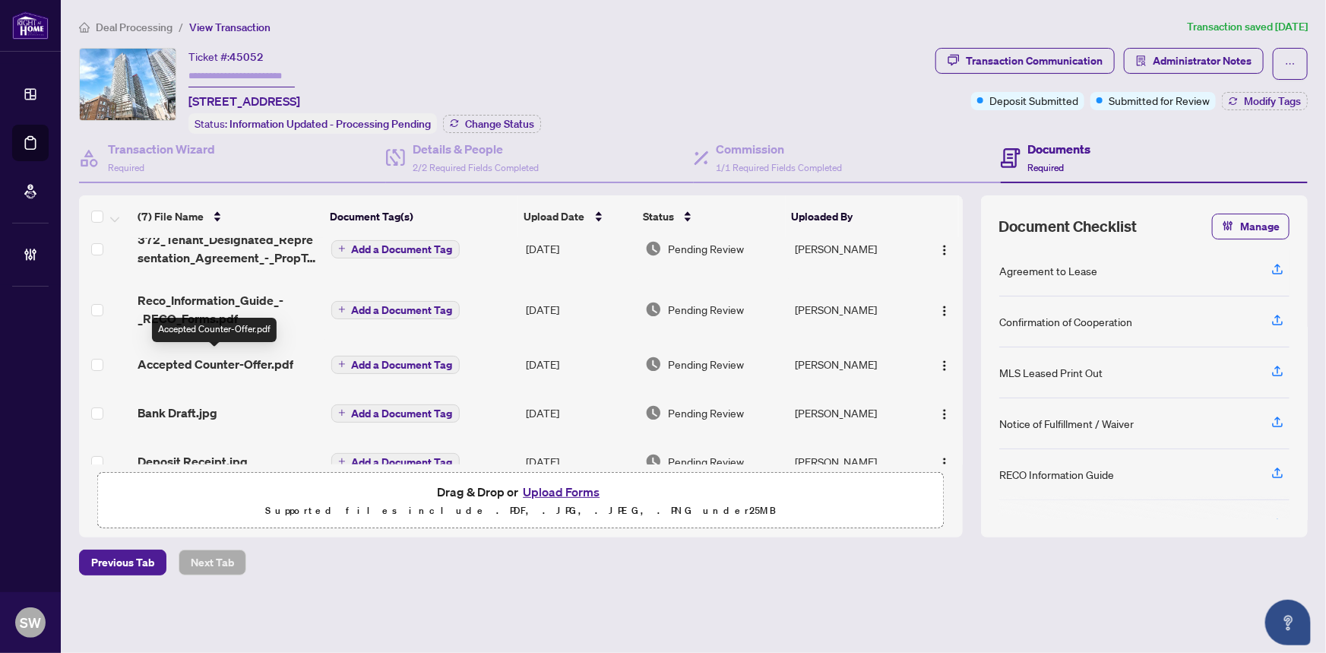
click at [204, 363] on span "Accepted Counter-Offer.pdf" at bounding box center [216, 364] width 156 height 18
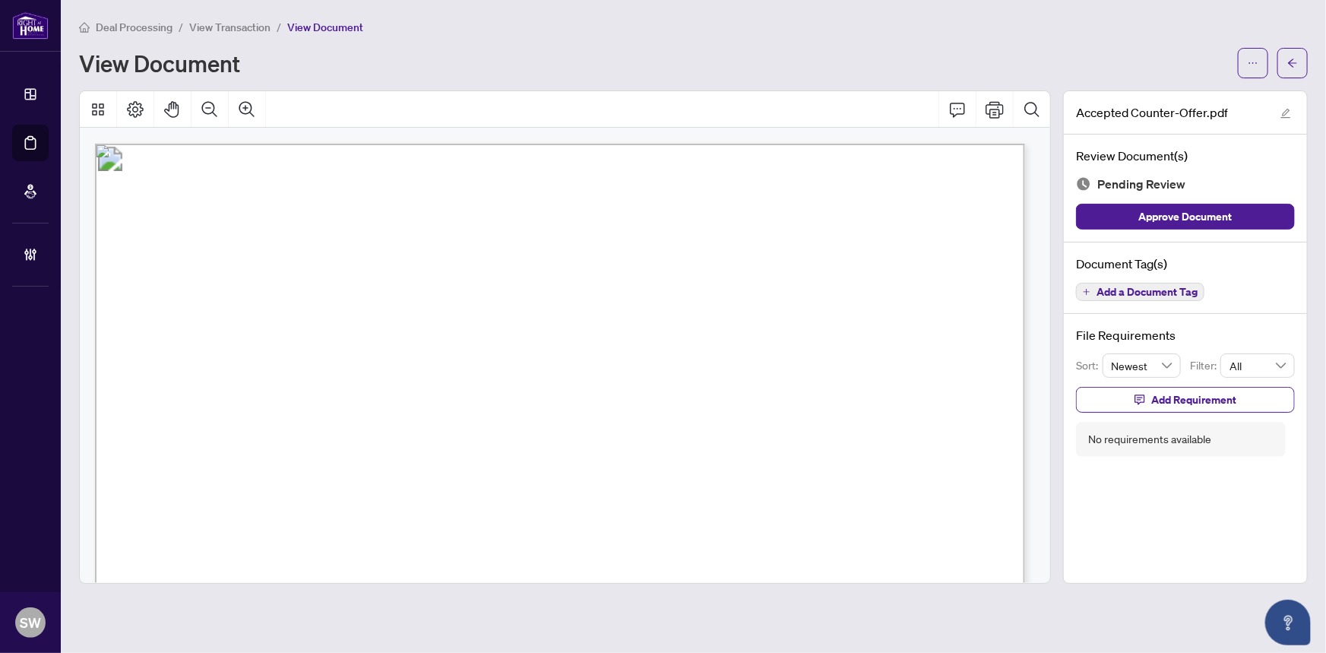
scroll to position [3829, 0]
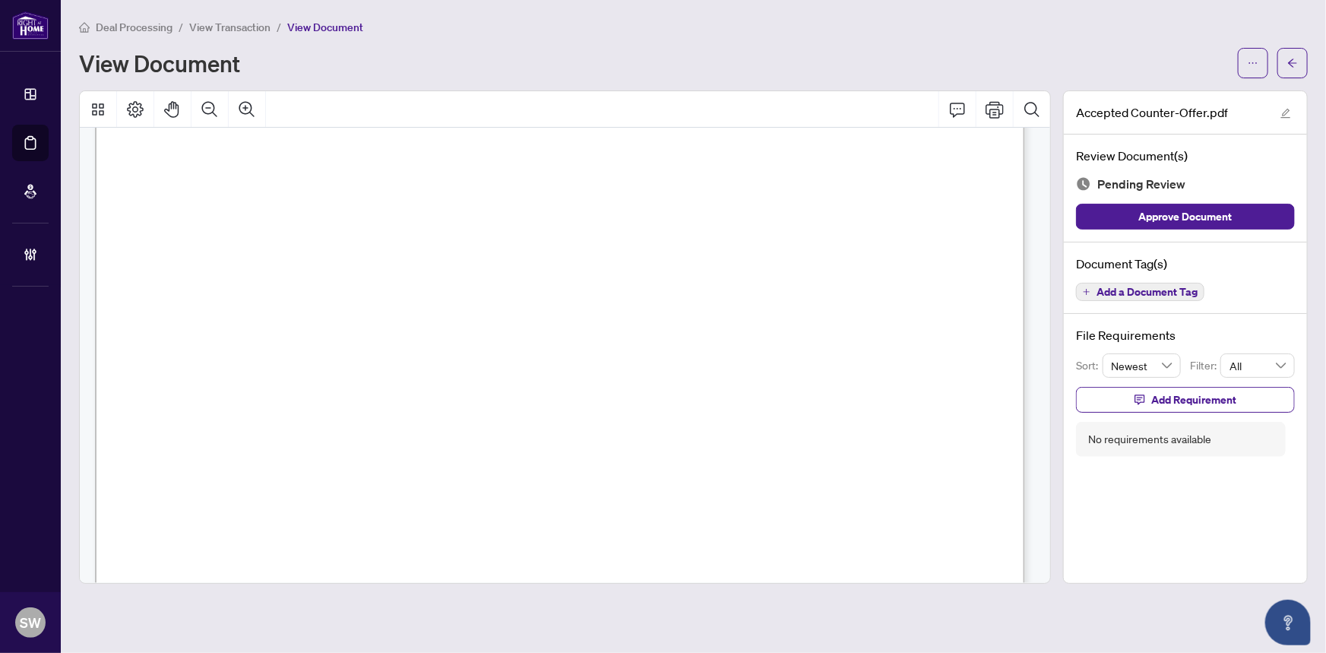
drag, startPoint x: 272, startPoint y: 282, endPoint x: 384, endPoint y: 281, distance: 111.7
click at [377, 281] on span "39 Roehampton Avenue, 2002, Toronto C10, ON M4P 0G1" at bounding box center [310, 286] width 131 height 14
drag, startPoint x: 1297, startPoint y: 65, endPoint x: 1072, endPoint y: 2, distance: 232.9
click at [1297, 65] on icon "arrow-left" at bounding box center [1292, 63] width 11 height 11
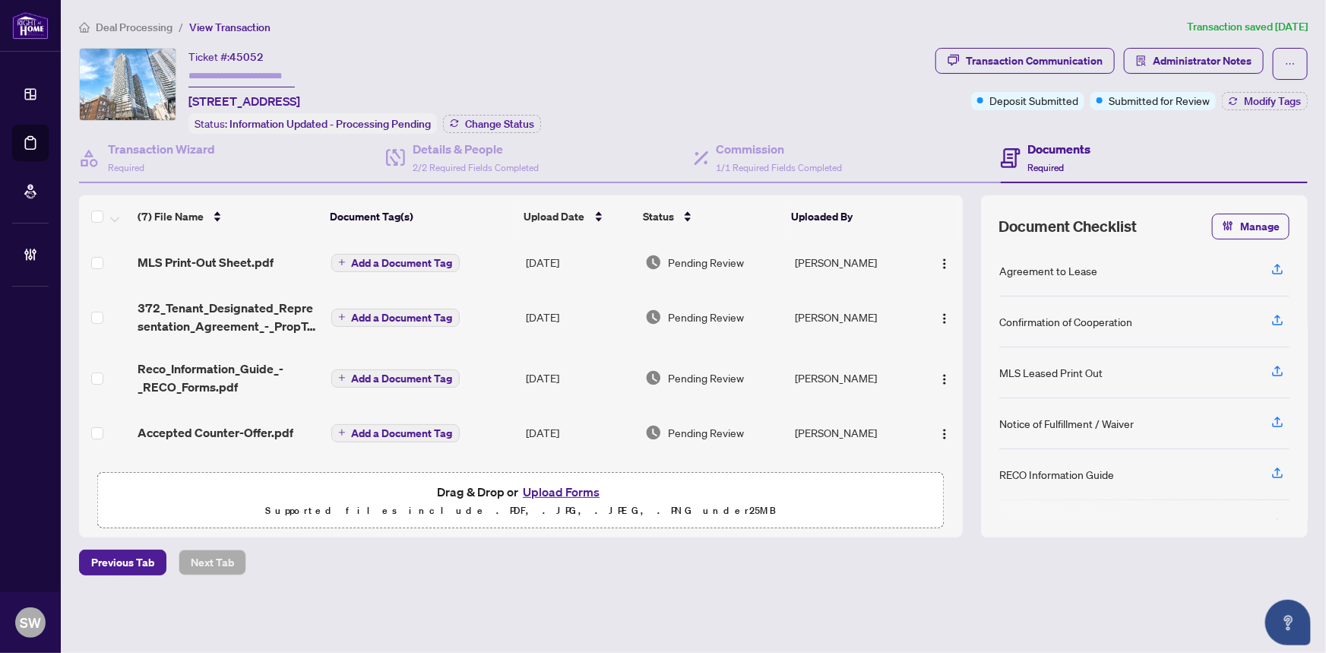
click at [127, 24] on span "Deal Processing" at bounding box center [134, 28] width 77 height 14
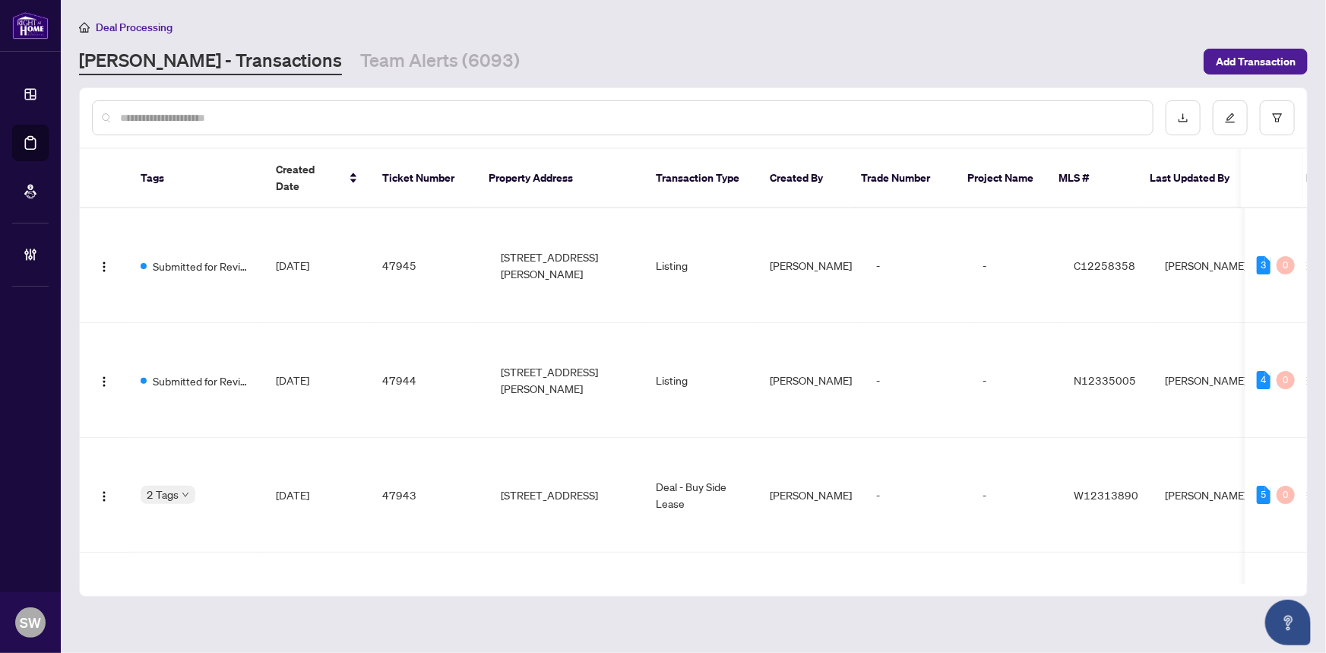
click at [266, 120] on input "text" at bounding box center [630, 117] width 1021 height 17
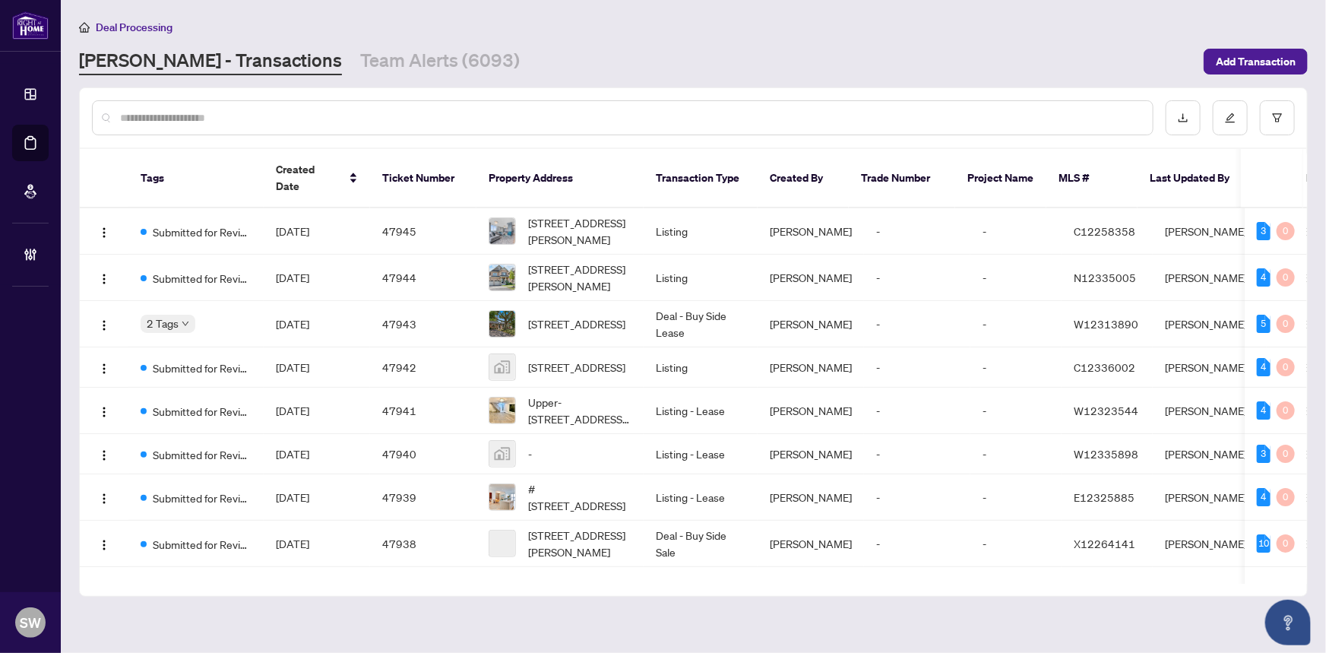
paste input "*****"
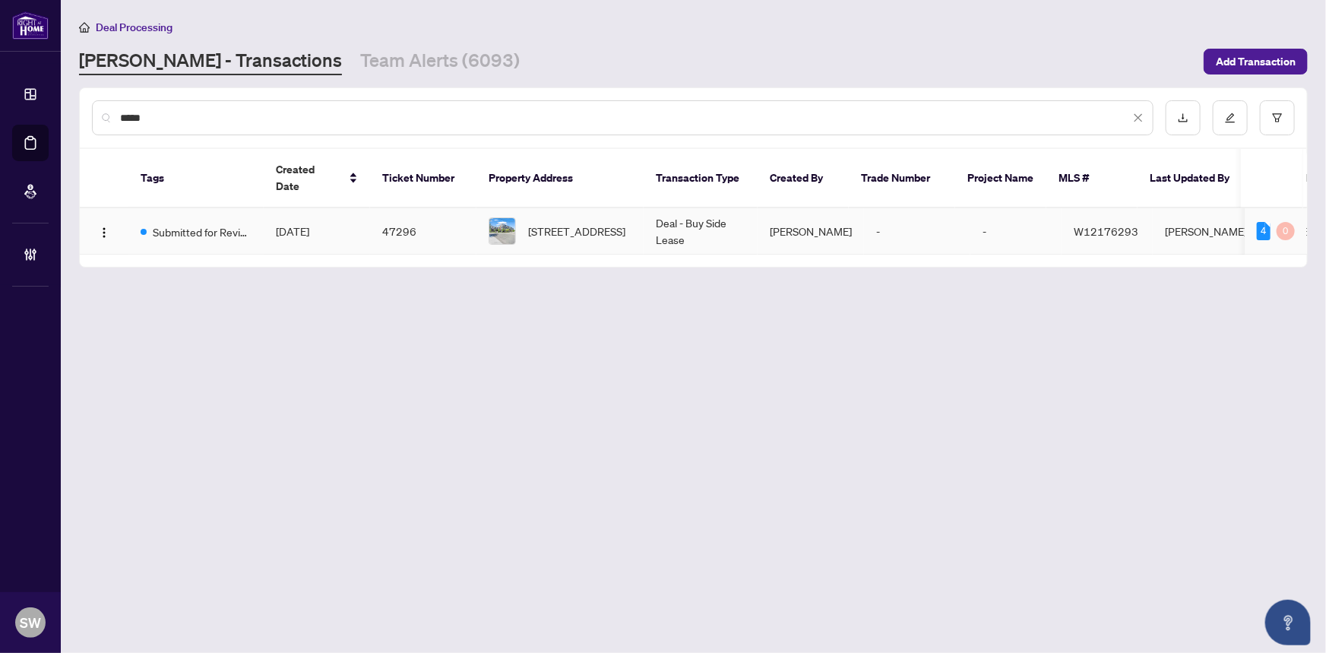
click at [325, 208] on td "[DATE]" at bounding box center [317, 231] width 106 height 46
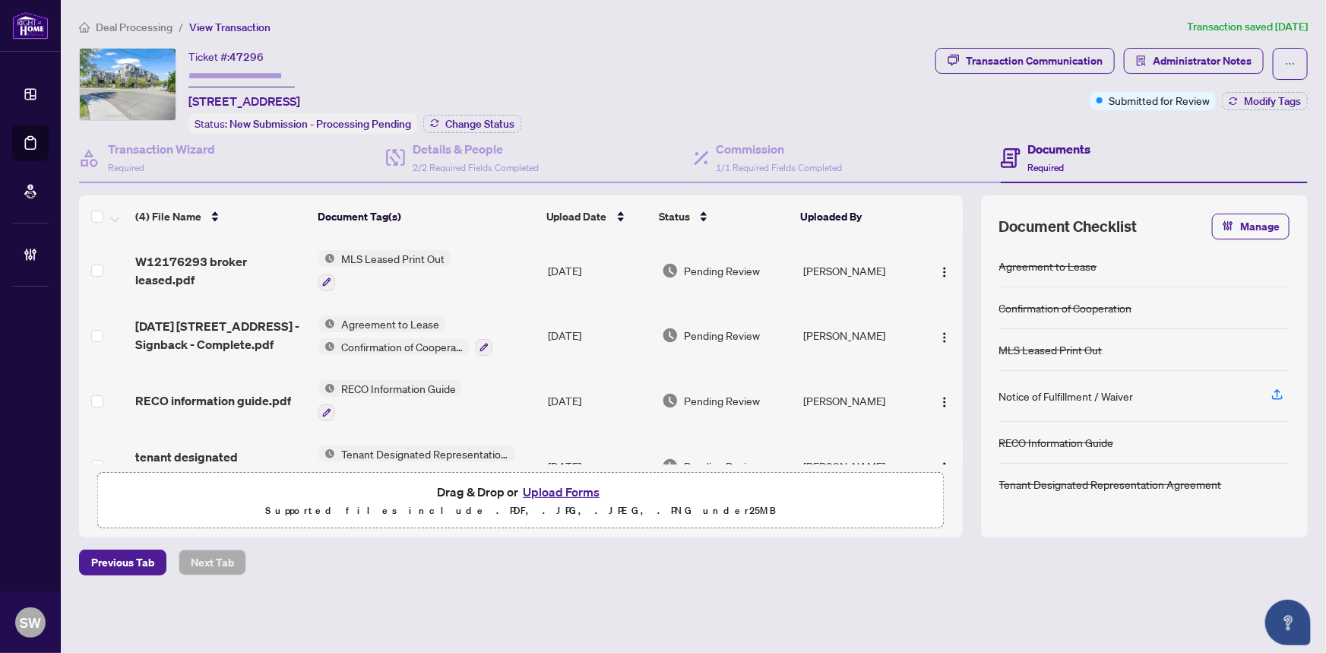
click at [265, 334] on span "2025-08-05 1100 Briar Hill Ave Unit 311 - Signback - Complete.pdf" at bounding box center [221, 335] width 172 height 36
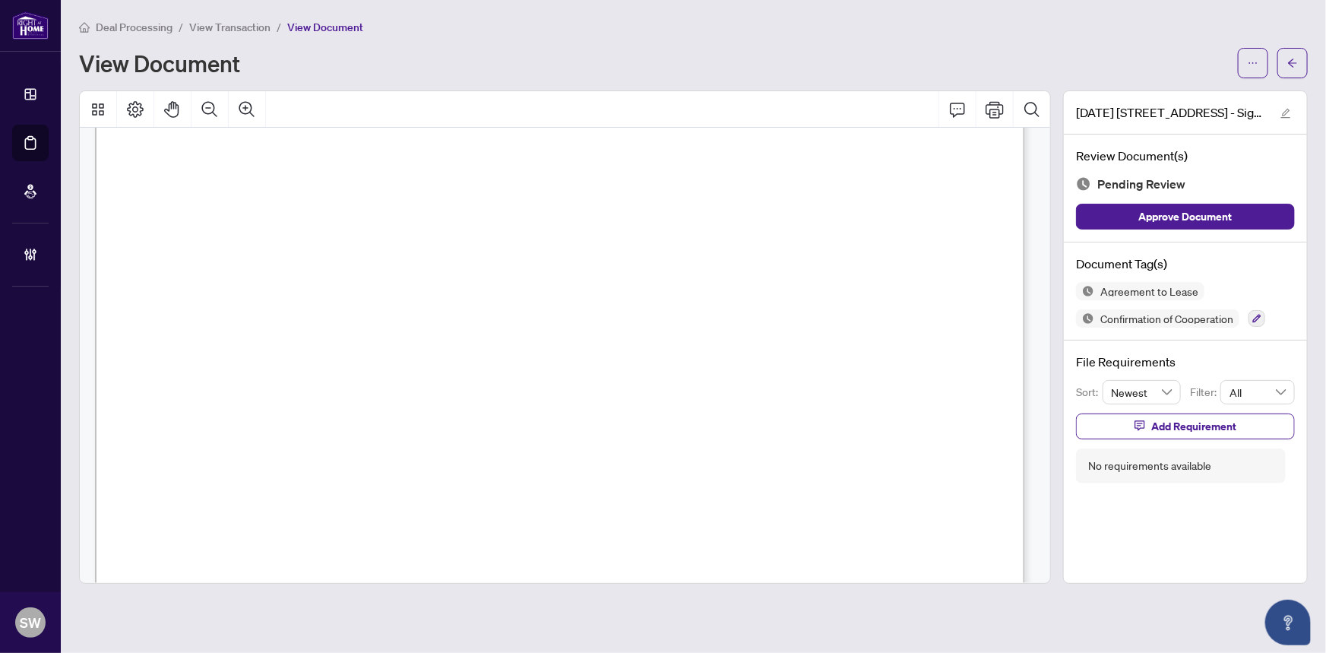
scroll to position [138, 0]
drag, startPoint x: 233, startPoint y: 356, endPoint x: 346, endPoint y: 357, distance: 113.2
click at [325, 357] on span "1100 Briar Hill Avenue," at bounding box center [258, 362] width 132 height 14
click at [494, 356] on span "Unit 311, Toronto W04, ON M6B 0A9" at bounding box center [463, 362] width 131 height 14
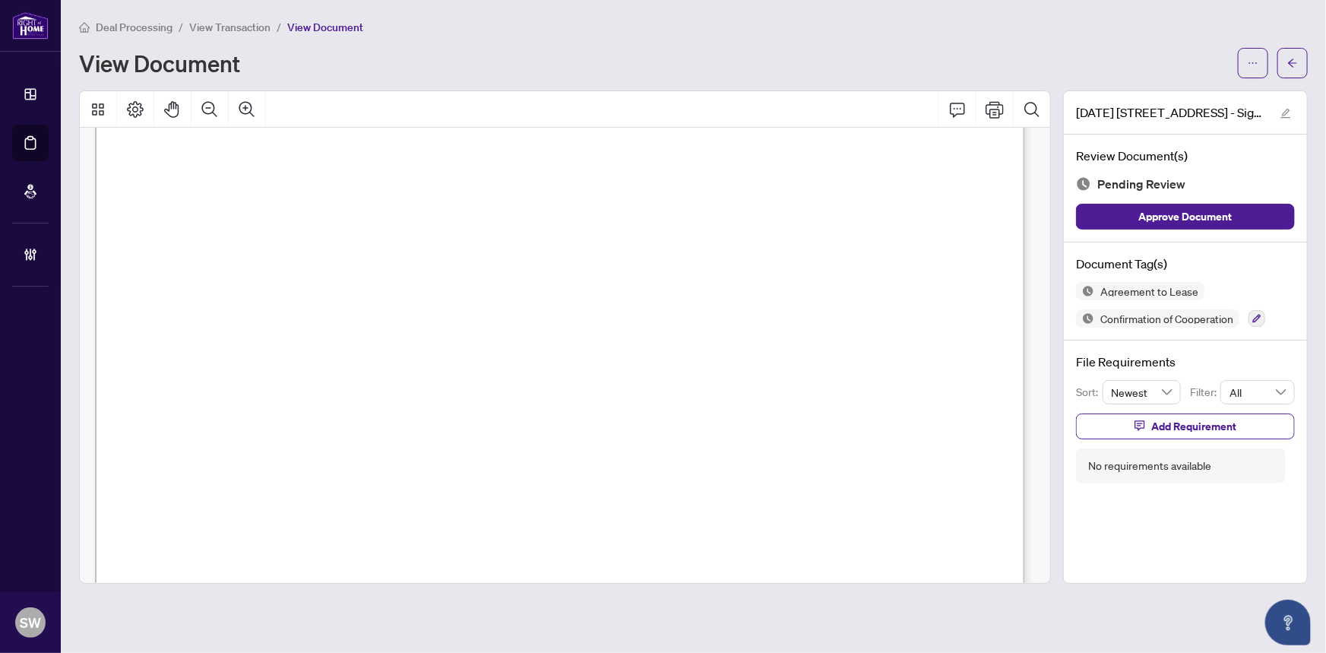
click at [530, 355] on span "Unit 311, Toronto W04, ON M6B 0A9" at bounding box center [463, 362] width 131 height 14
click at [278, 225] on span "Robert Maggisano" at bounding box center [296, 230] width 107 height 14
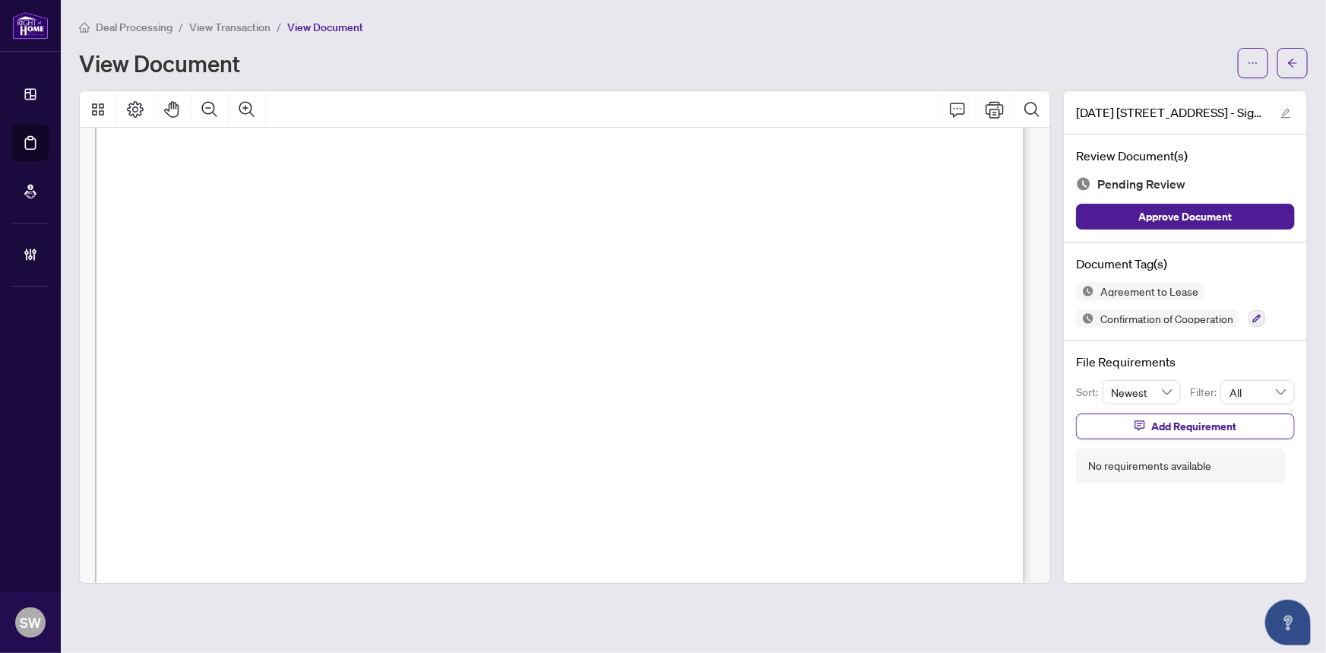
click at [278, 225] on span "Robert Maggisano" at bounding box center [296, 230] width 107 height 14
drag, startPoint x: 296, startPoint y: 192, endPoint x: 223, endPoint y: 196, distance: 73.8
click at [223, 196] on span "Dannie Fu, JungJoon Leo Kim" at bounding box center [339, 199] width 232 height 14
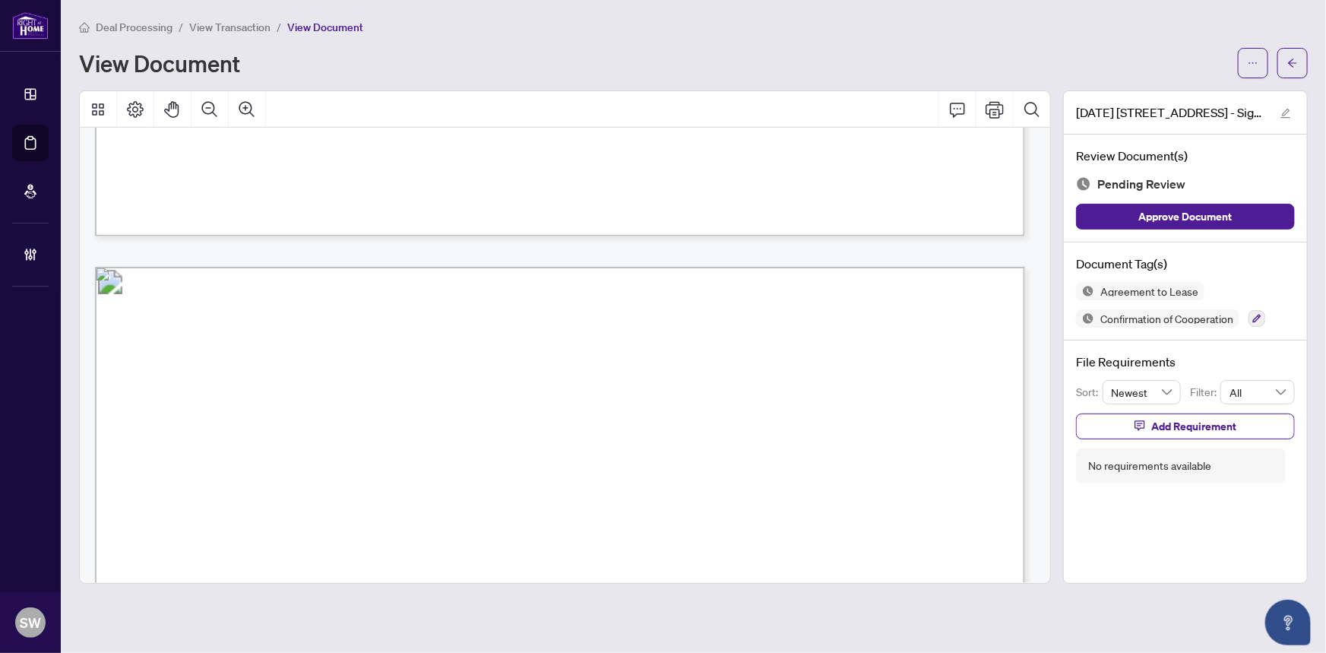
scroll to position [7512, 0]
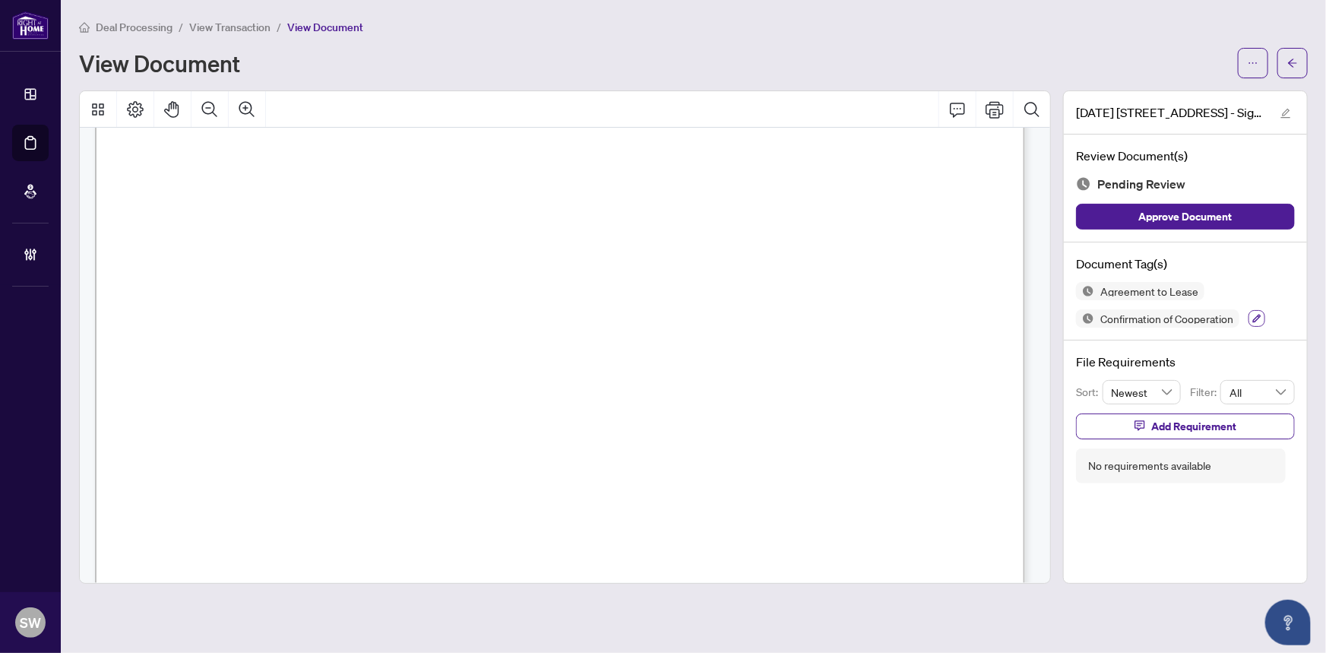
click at [1259, 315] on icon "button" at bounding box center [1257, 319] width 8 height 8
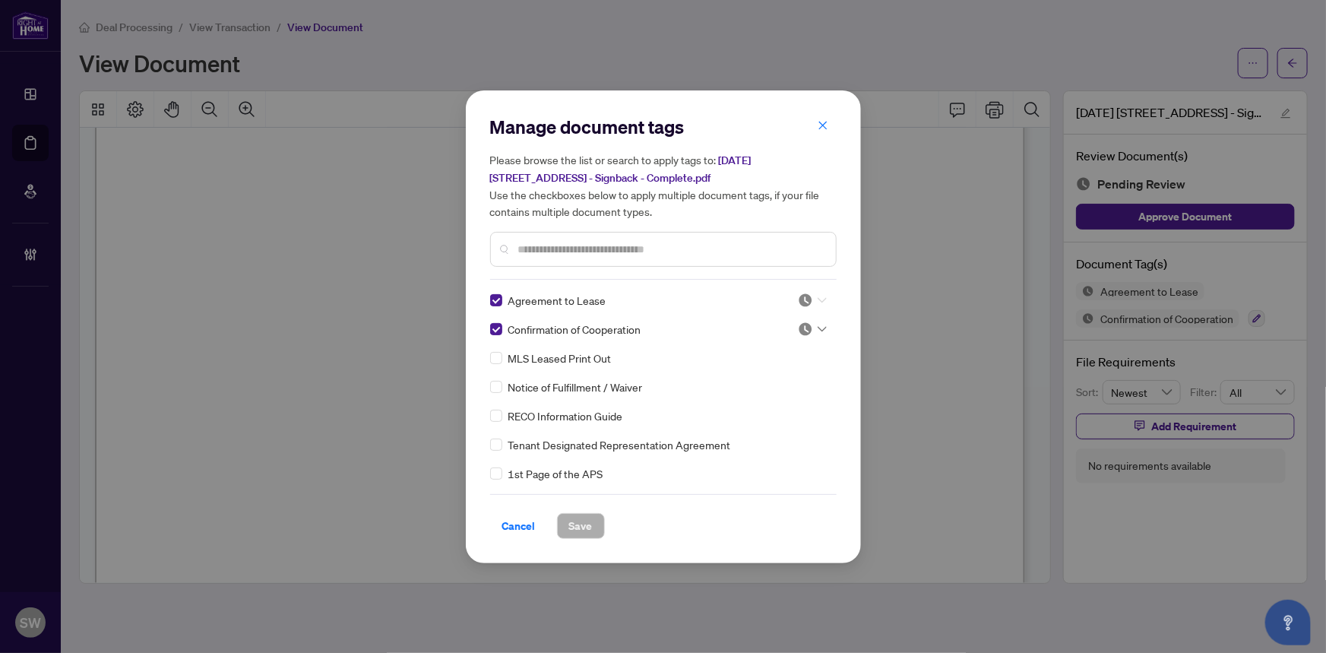
click at [818, 298] on icon at bounding box center [822, 299] width 9 height 5
click at [772, 372] on div "Approved" at bounding box center [762, 374] width 97 height 17
click at [555, 241] on input "text" at bounding box center [671, 249] width 306 height 17
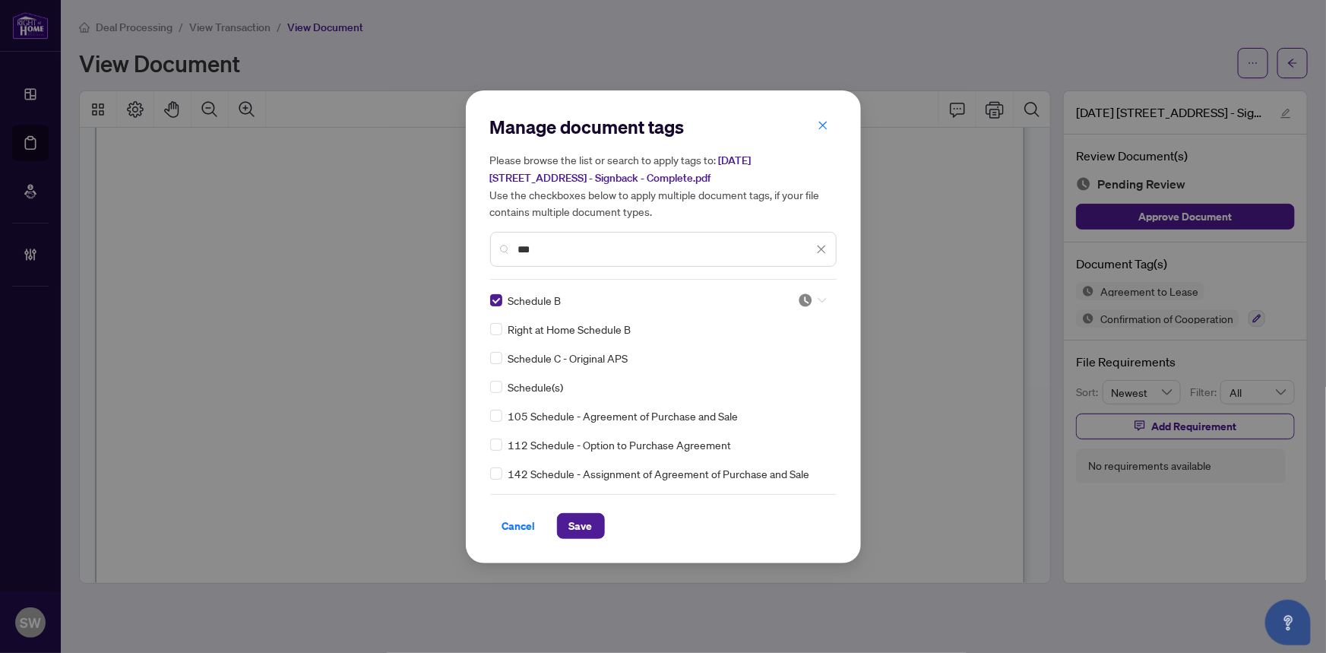
click at [806, 297] on img at bounding box center [805, 300] width 15 height 15
click at [757, 367] on div "Approved" at bounding box center [762, 374] width 97 height 17
click at [582, 528] on span "Save" at bounding box center [581, 526] width 24 height 24
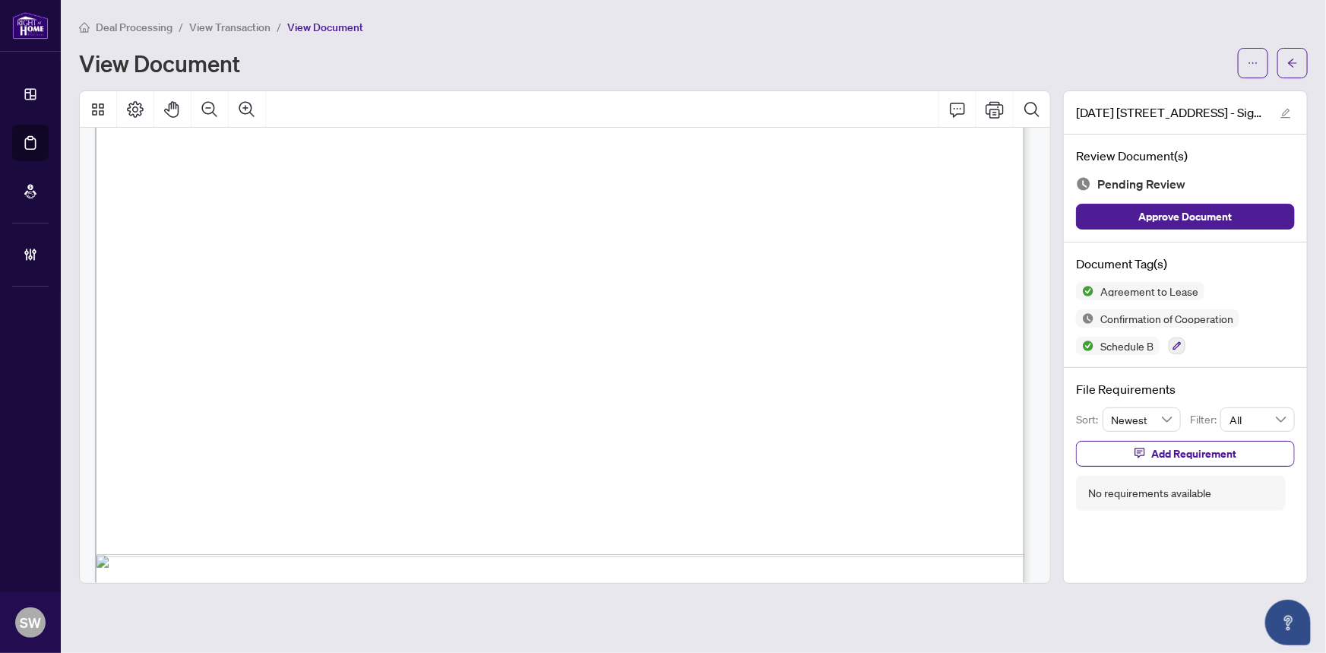
scroll to position [9264, 0]
click at [1171, 339] on button "button" at bounding box center [1177, 345] width 17 height 17
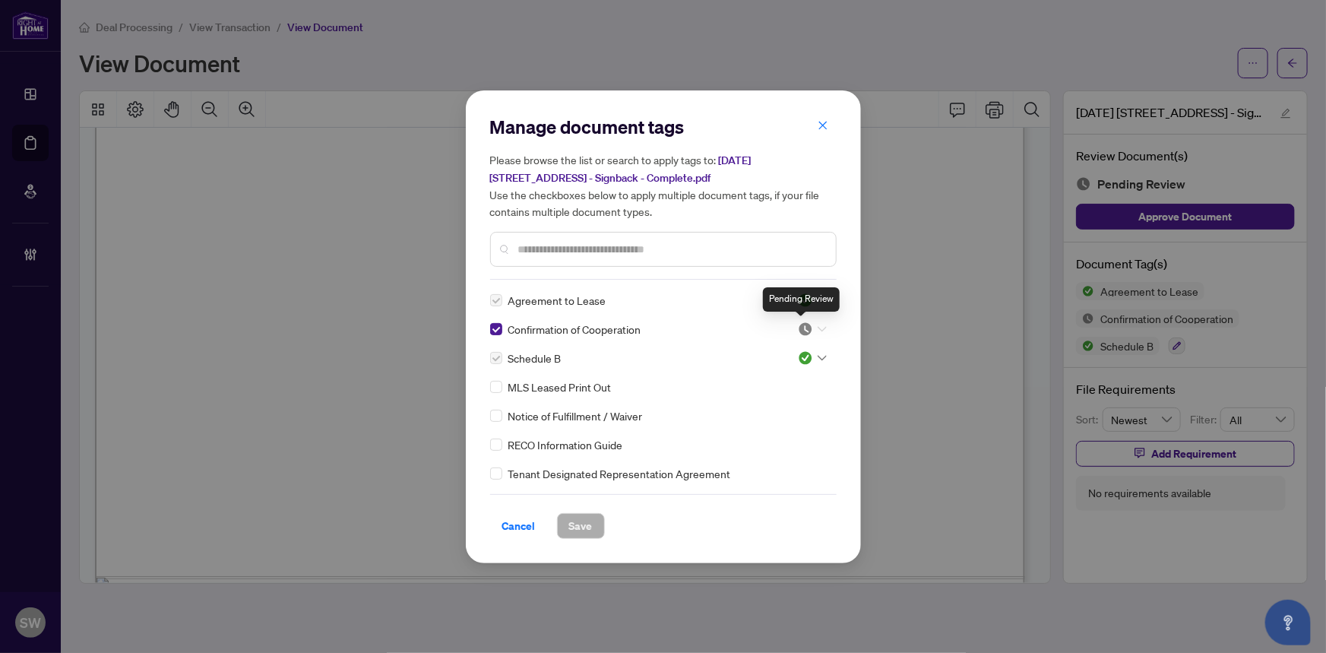
click at [801, 326] on img at bounding box center [805, 328] width 15 height 15
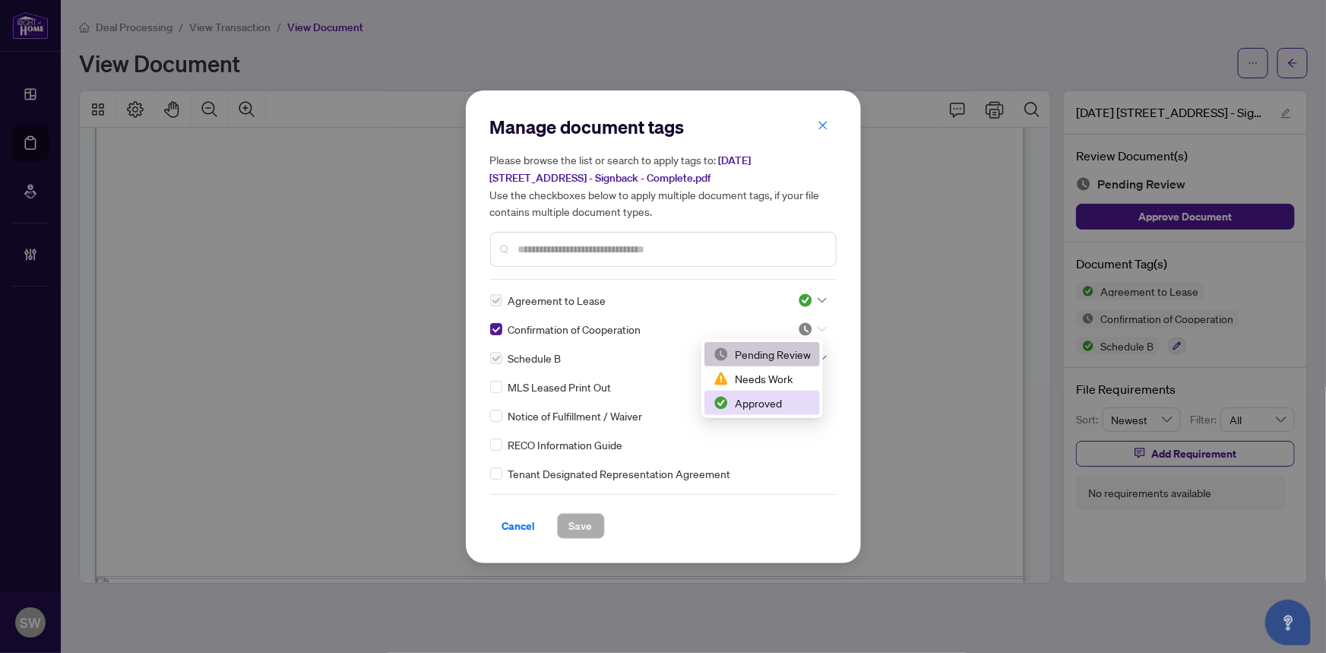
click at [760, 408] on div "Approved" at bounding box center [762, 402] width 97 height 17
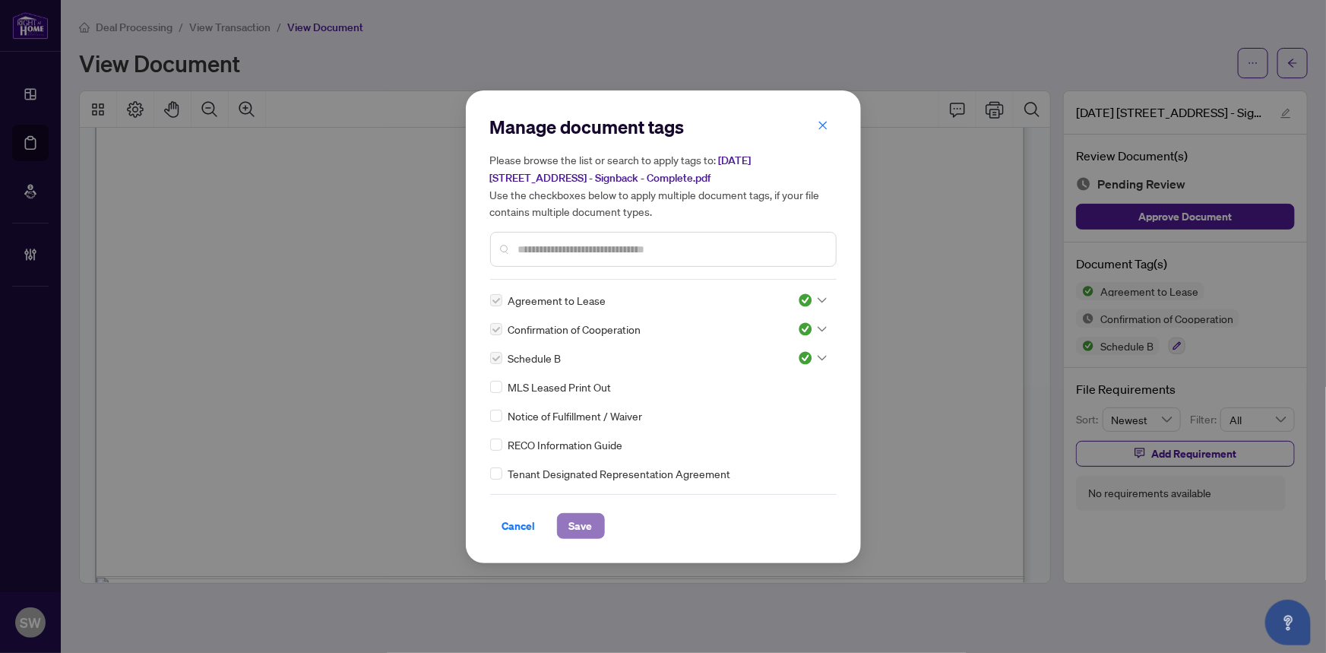
click at [593, 521] on button "Save" at bounding box center [581, 526] width 48 height 26
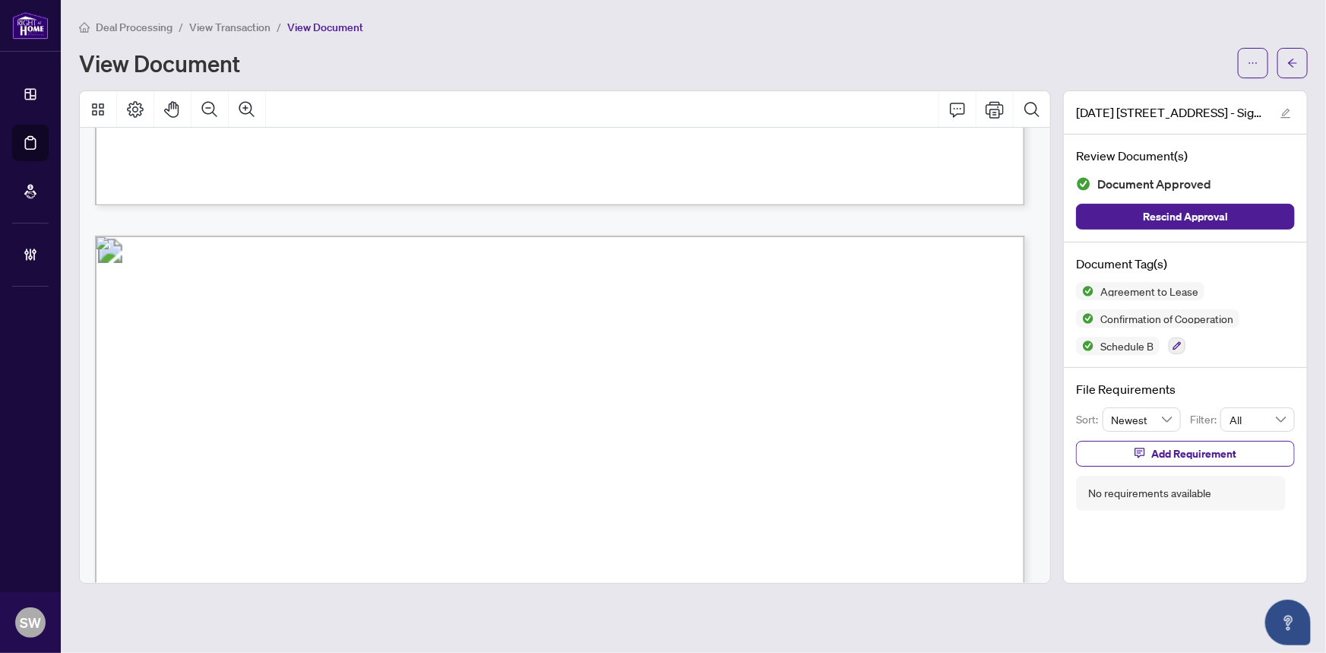
scroll to position [11152, 0]
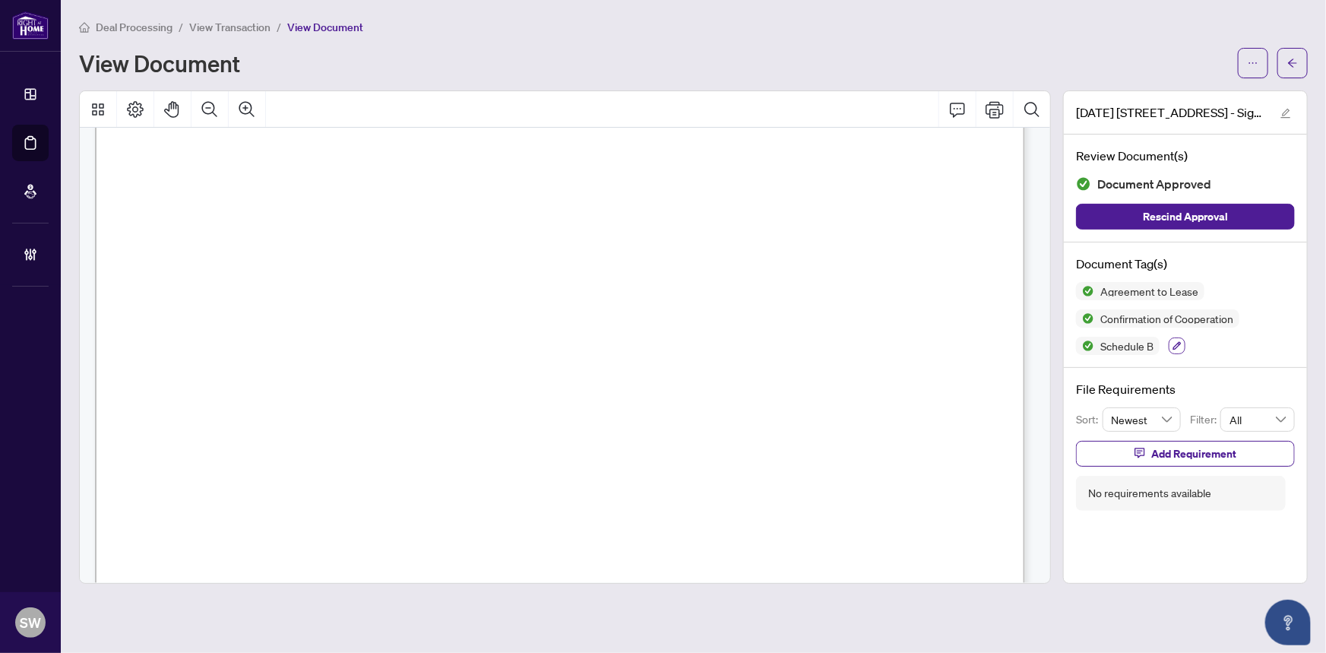
click at [1181, 342] on icon "button" at bounding box center [1177, 346] width 8 height 8
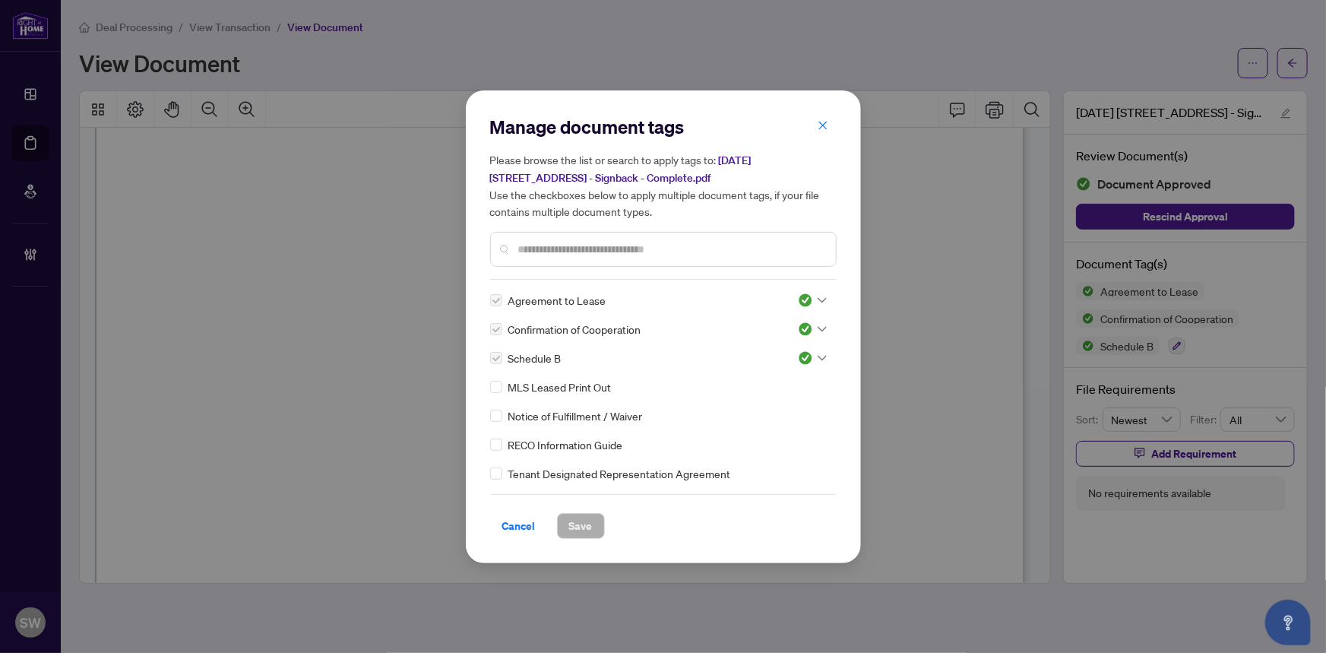
click at [563, 241] on input "text" at bounding box center [671, 249] width 306 height 17
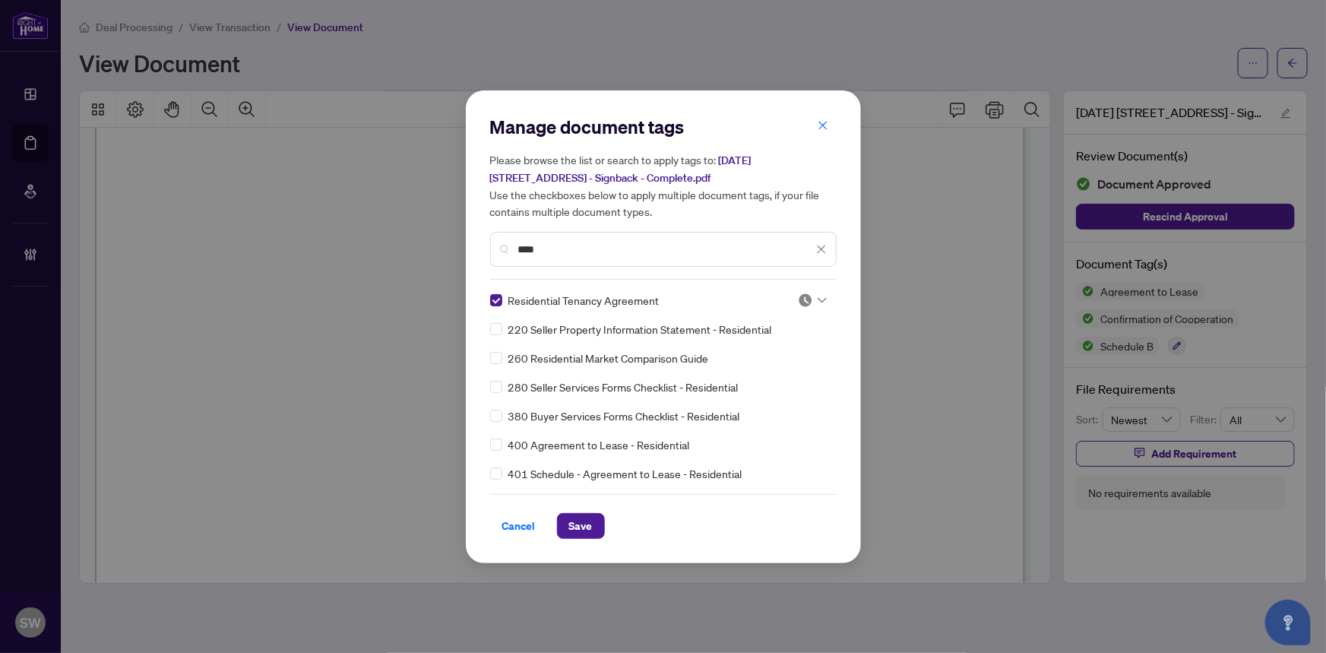
click at [818, 298] on icon at bounding box center [822, 300] width 9 height 6
click at [739, 374] on div "Approved" at bounding box center [762, 374] width 97 height 17
click at [587, 524] on span "Save" at bounding box center [581, 526] width 24 height 24
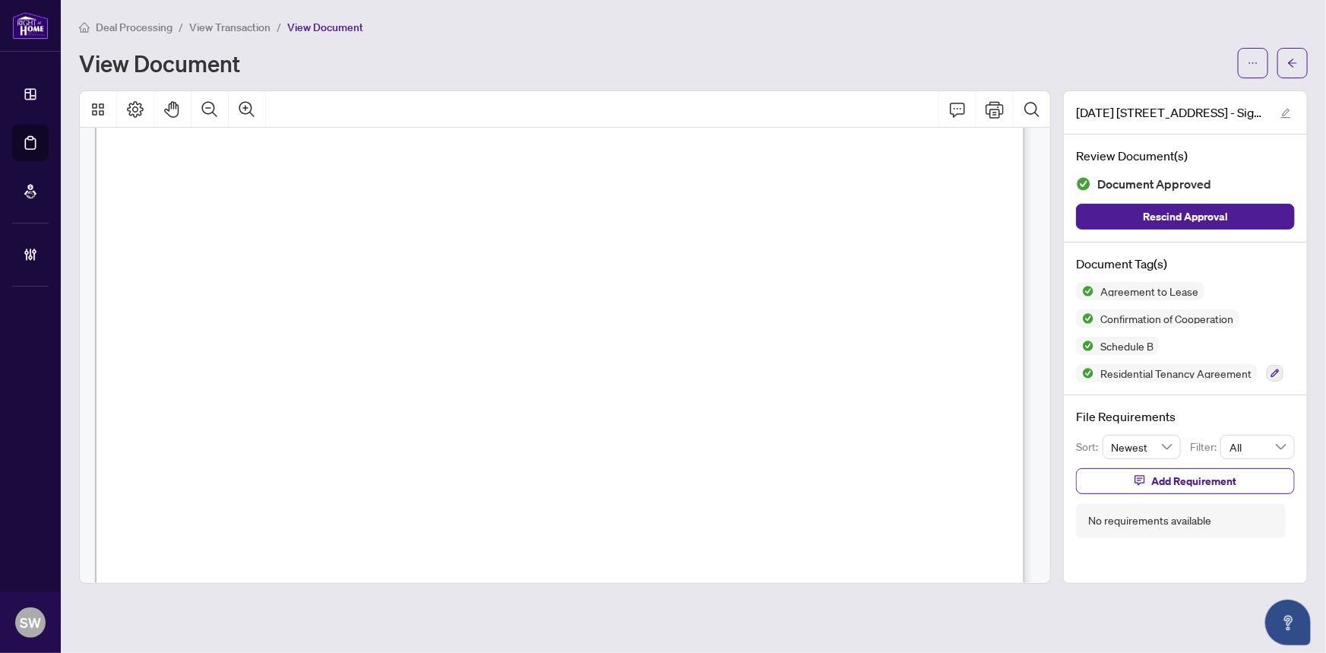
scroll to position [27652, 0]
click at [1297, 58] on icon "arrow-left" at bounding box center [1292, 63] width 11 height 11
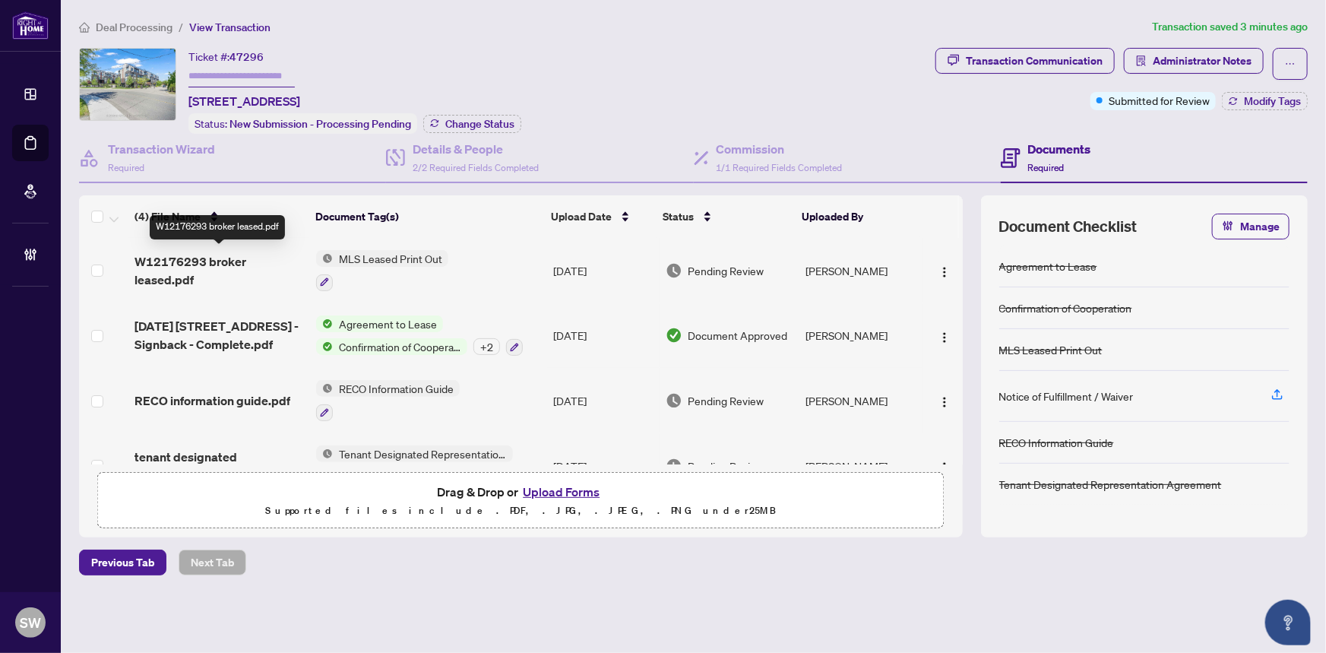
click at [220, 253] on span "W12176293 broker leased.pdf" at bounding box center [219, 270] width 169 height 36
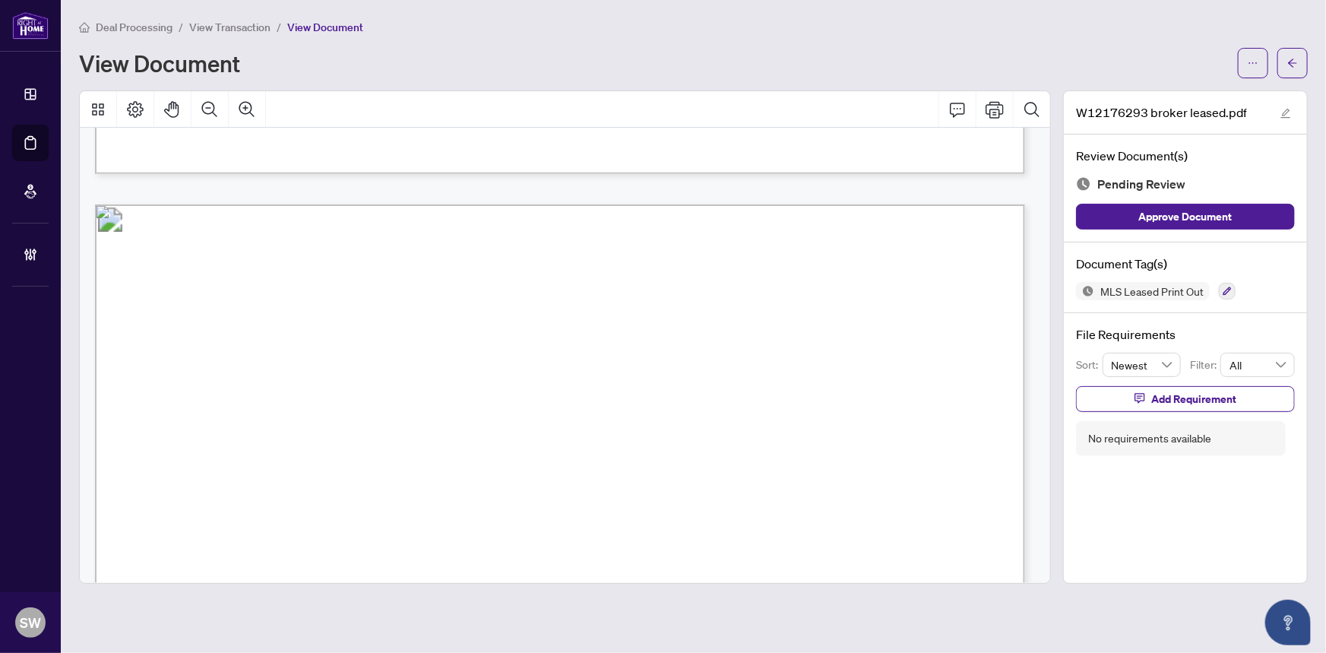
scroll to position [1174, 0]
drag, startPoint x: 306, startPoint y: 301, endPoint x: 358, endPoint y: 301, distance: 52.4
click at [1225, 287] on icon "button" at bounding box center [1227, 291] width 9 height 9
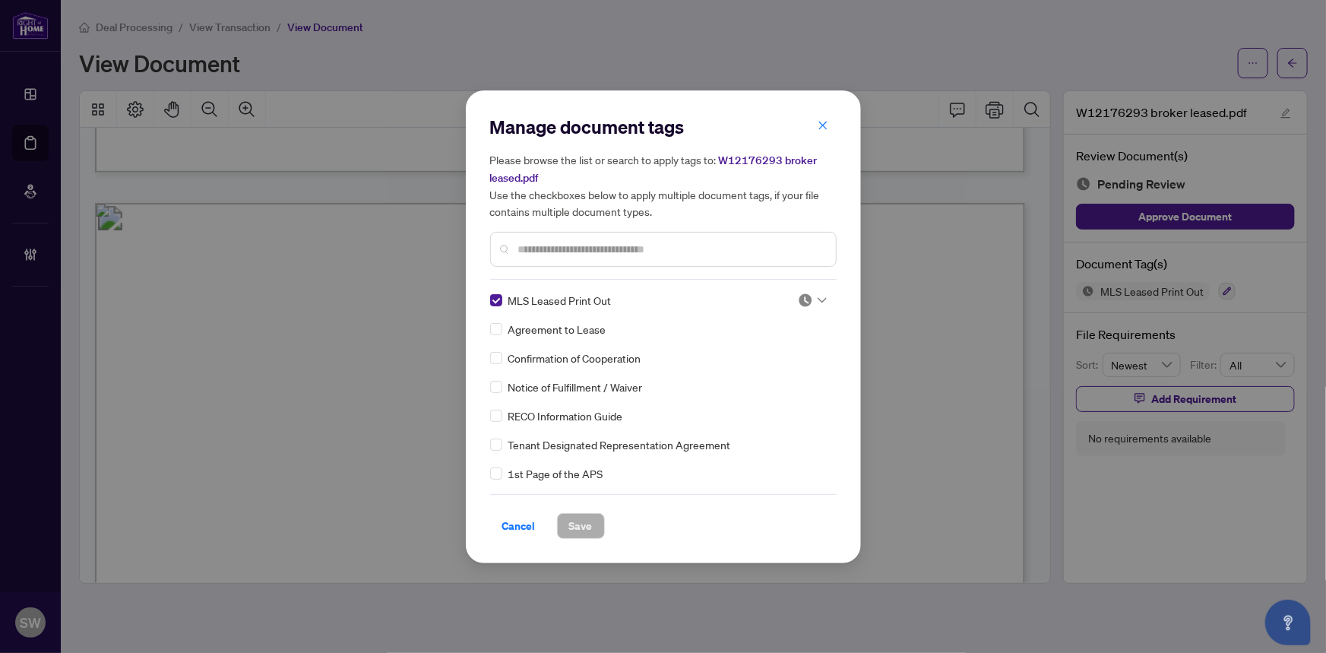
click at [802, 297] on img at bounding box center [805, 300] width 15 height 15
click at [766, 375] on div "Approved" at bounding box center [762, 374] width 97 height 17
click at [572, 521] on span "Save" at bounding box center [581, 526] width 24 height 24
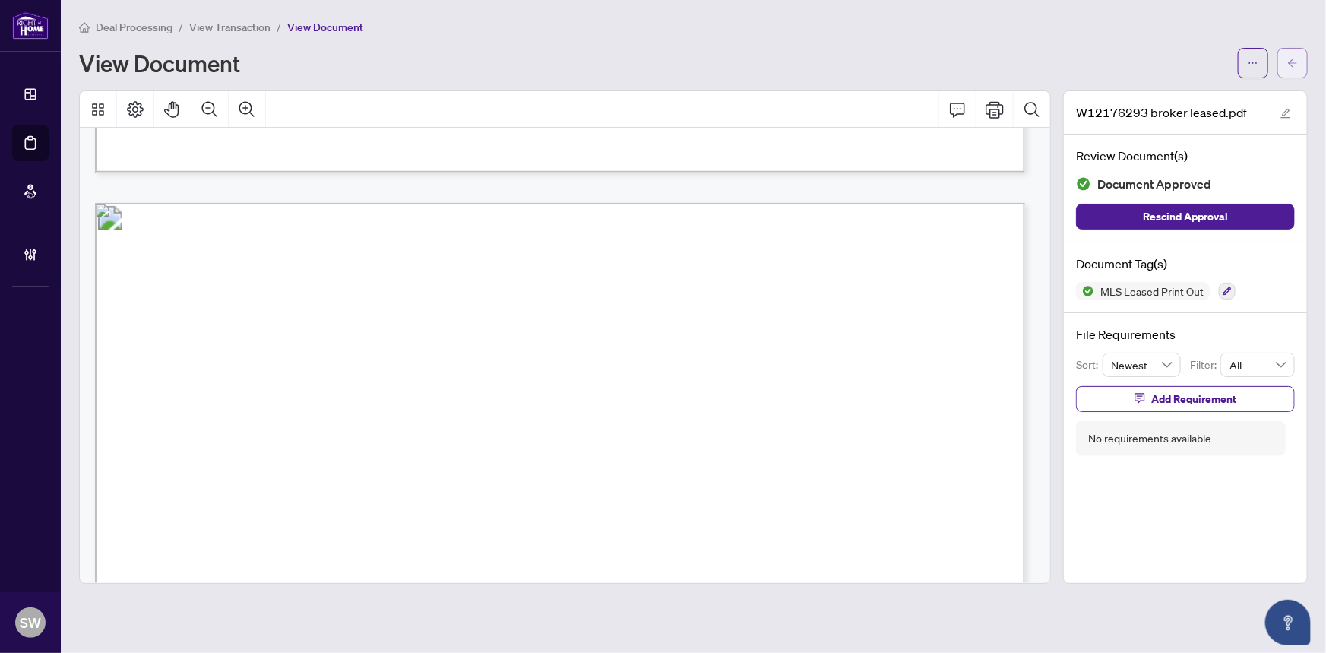
click at [1294, 69] on span "button" at bounding box center [1292, 63] width 11 height 24
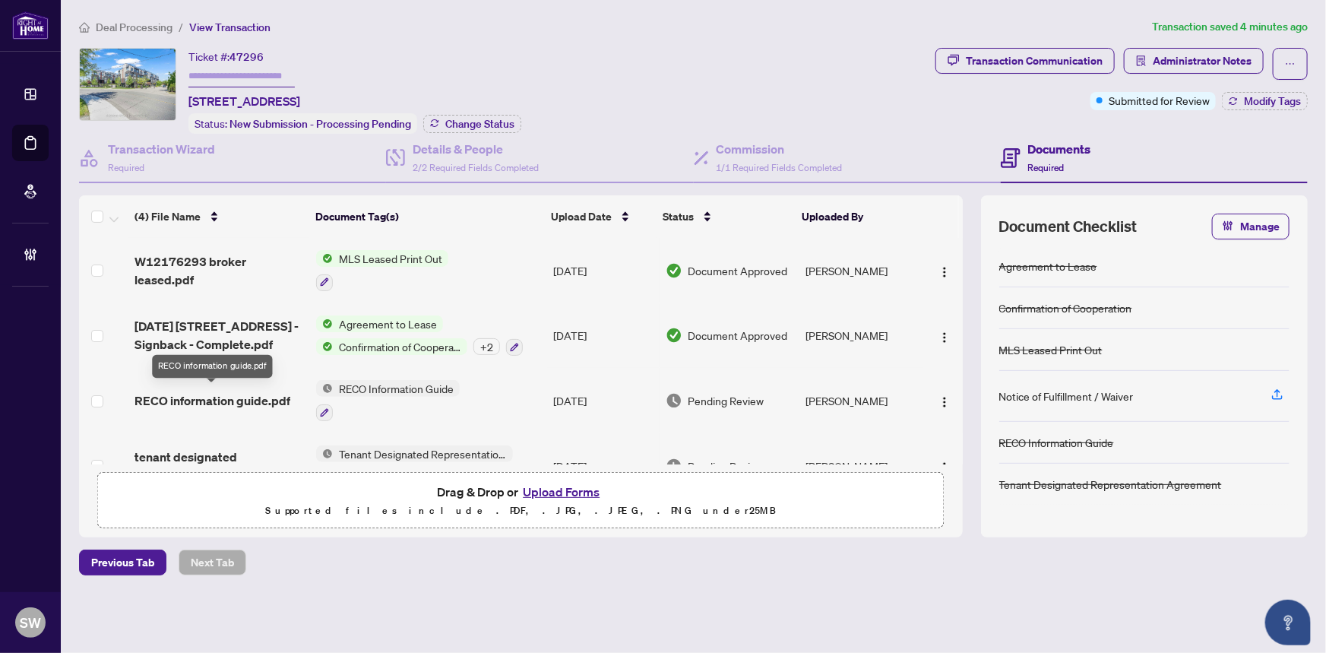
click at [230, 391] on span "RECO information guide.pdf" at bounding box center [213, 400] width 156 height 18
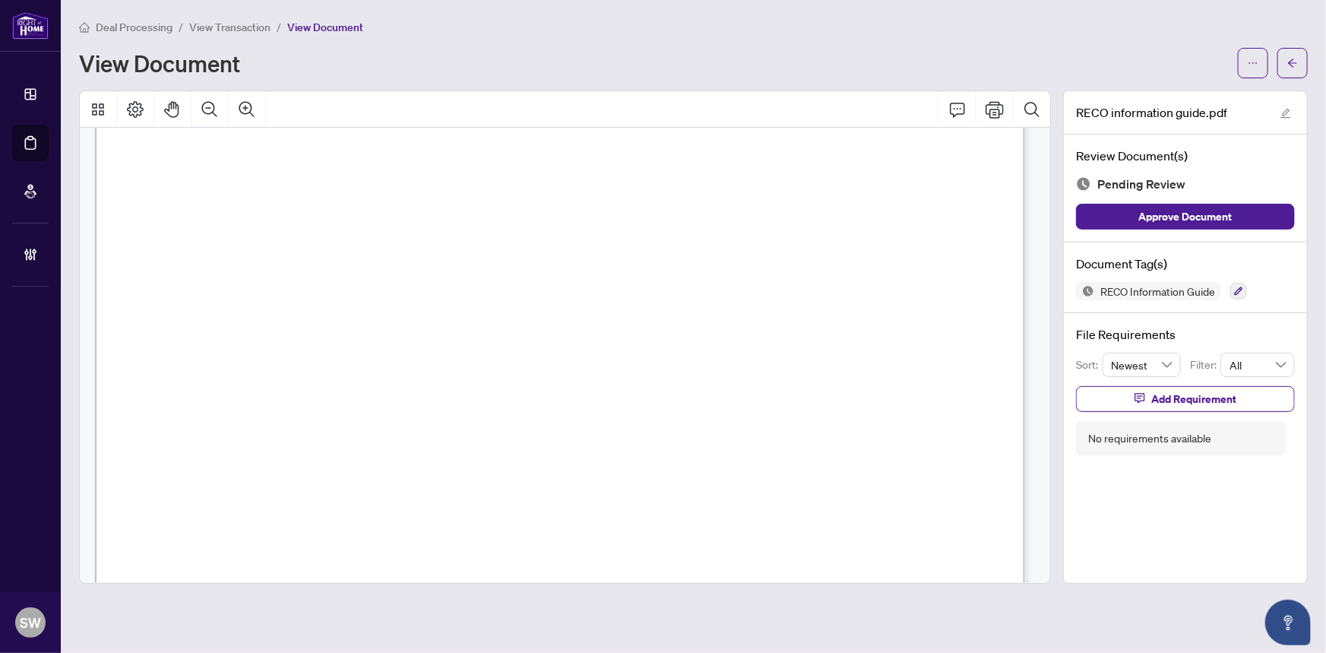
scroll to position [15124, 0]
click at [281, 287] on span "Dannie Fu" at bounding box center [227, 290] width 107 height 14
click at [281, 286] on span "Dannie Fu" at bounding box center [227, 290] width 107 height 14
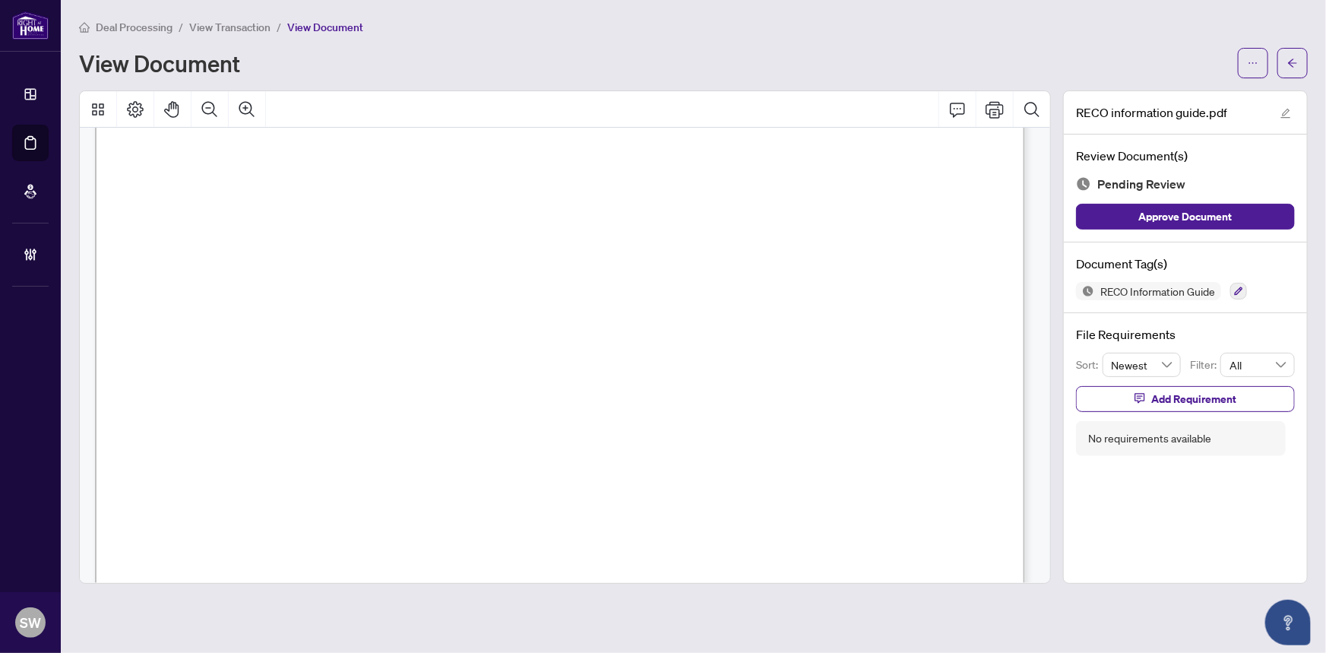
drag, startPoint x: 585, startPoint y: 286, endPoint x: 708, endPoint y: 284, distance: 122.4
click at [281, 284] on span "Dannie Fu" at bounding box center [227, 290] width 107 height 14
drag, startPoint x: 714, startPoint y: 284, endPoint x: 582, endPoint y: 290, distance: 131.6
click at [281, 290] on span "Dannie Fu" at bounding box center [227, 290] width 107 height 14
click at [325, 360] on span "Dannie Fu" at bounding box center [255, 355] width 139 height 29
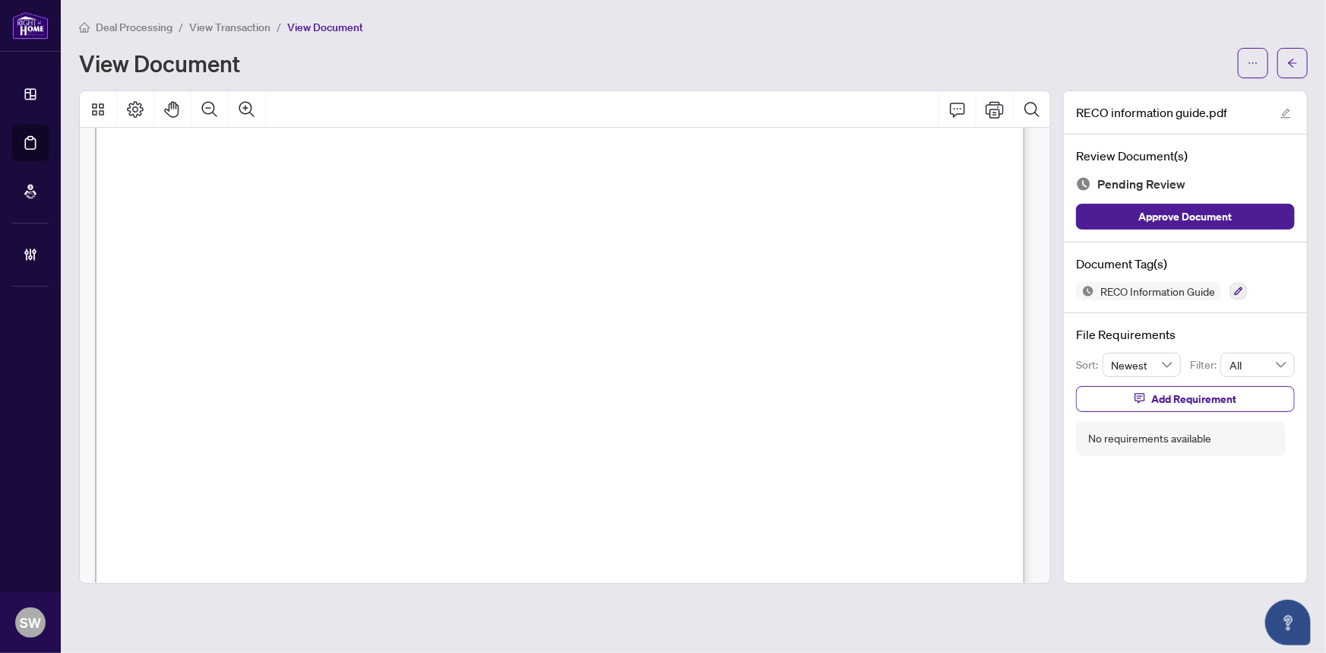
click at [325, 360] on span "Dannie Fu" at bounding box center [255, 355] width 139 height 29
click at [1239, 290] on icon "button" at bounding box center [1238, 291] width 9 height 9
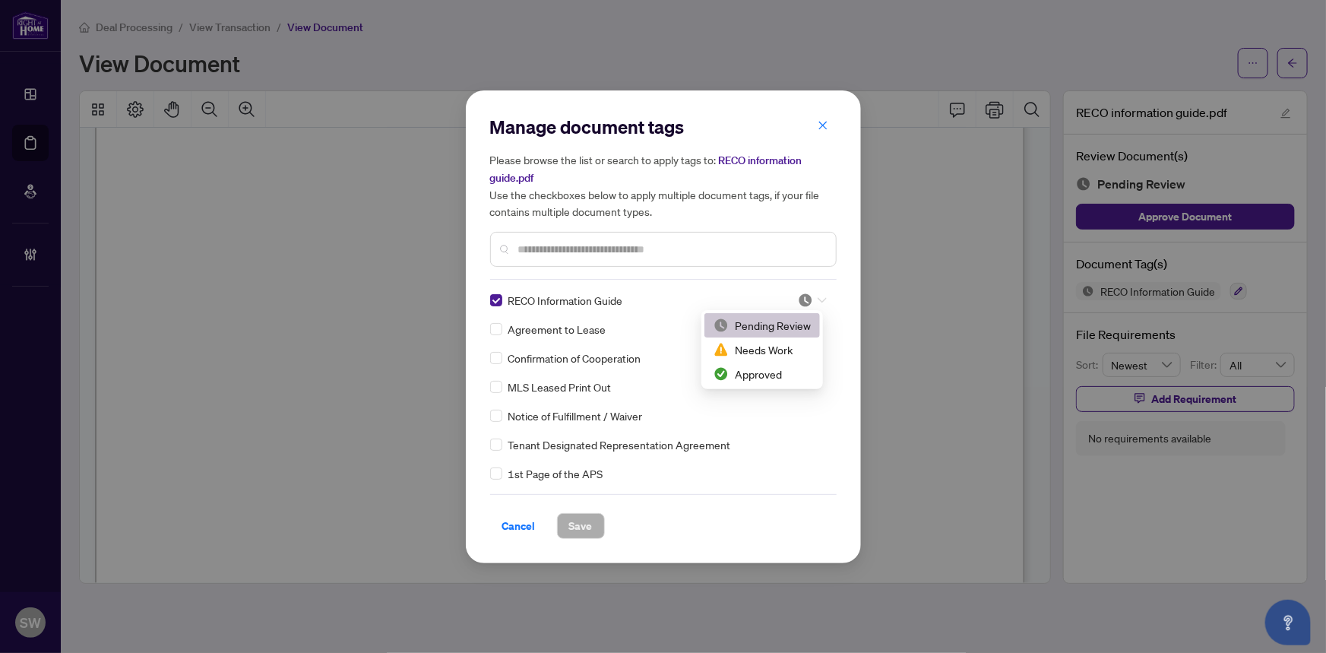
click at [810, 296] on div at bounding box center [812, 300] width 29 height 15
drag, startPoint x: 767, startPoint y: 378, endPoint x: 606, endPoint y: 467, distance: 184.0
click at [765, 379] on div "Approved" at bounding box center [762, 374] width 97 height 17
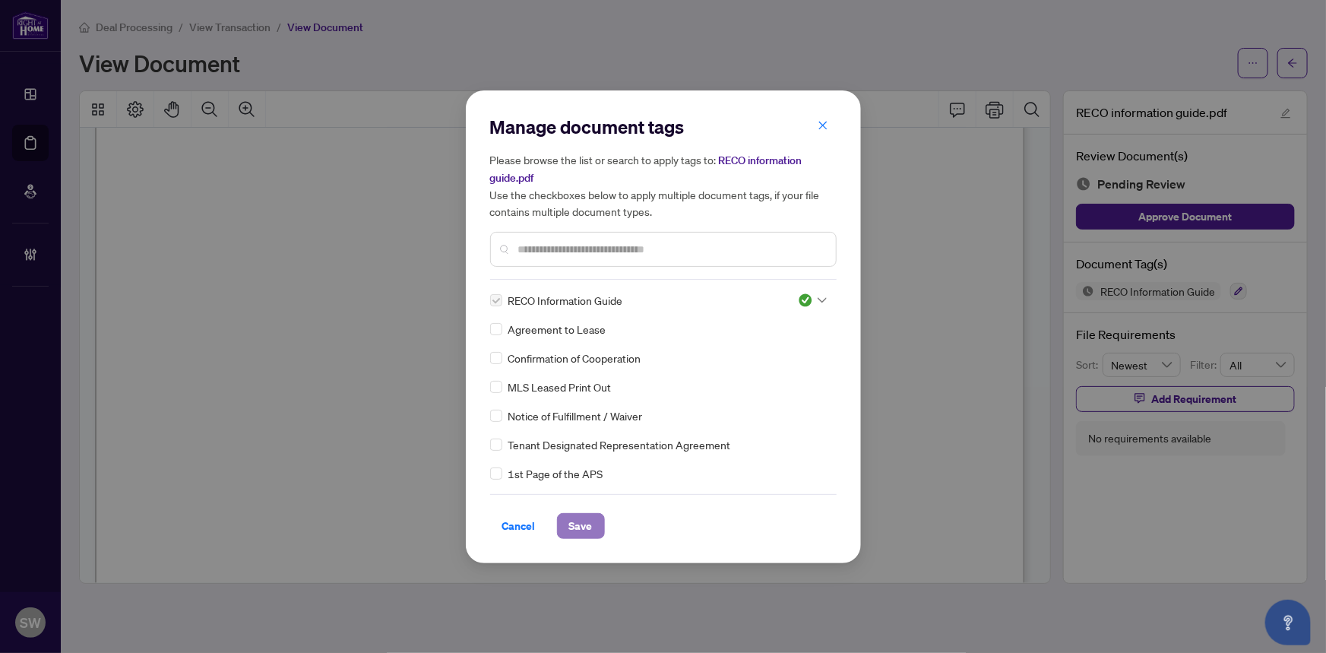
click at [581, 527] on span "Save" at bounding box center [581, 526] width 24 height 24
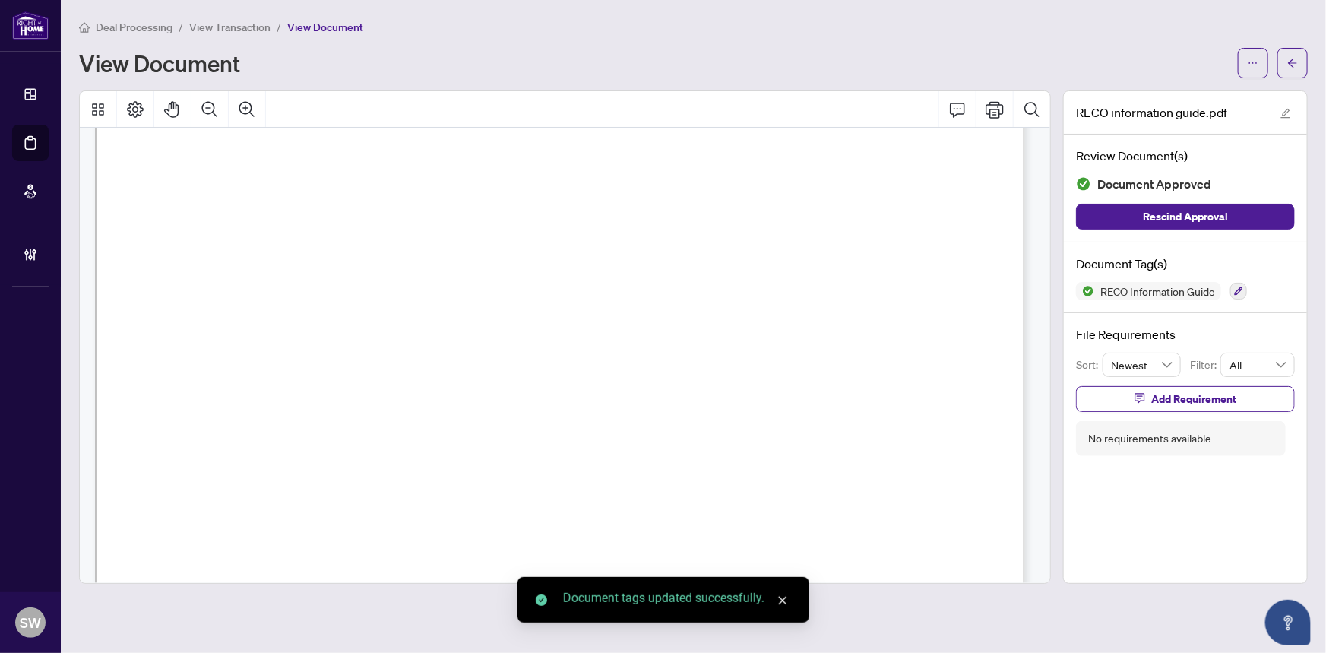
scroll to position [14986, 0]
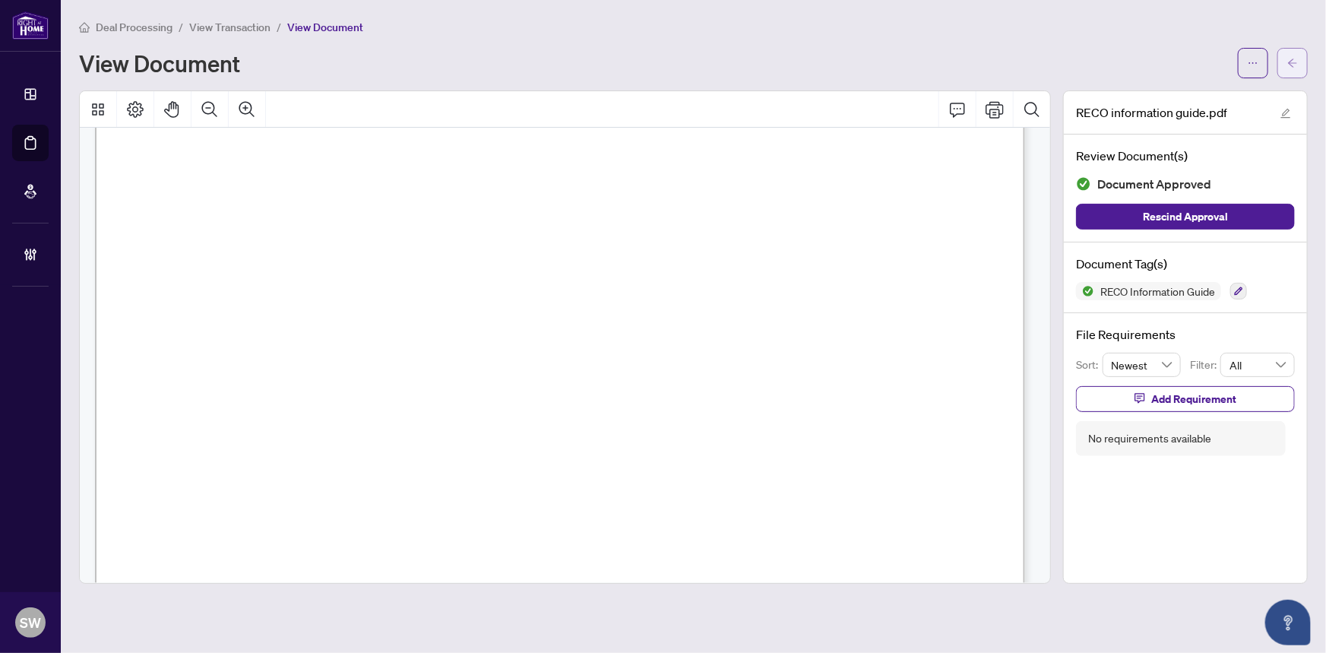
click at [1297, 59] on icon "arrow-left" at bounding box center [1292, 63] width 11 height 11
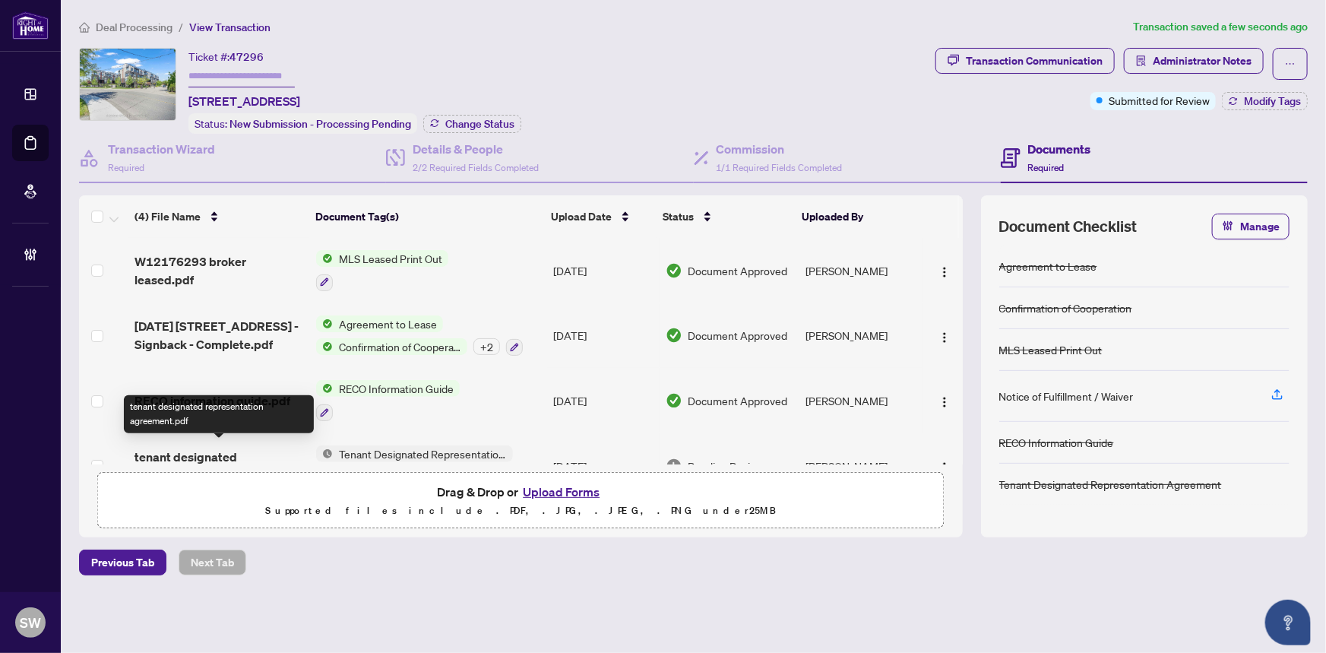
click at [287, 448] on span "tenant designated representation agreement.pdf" at bounding box center [219, 466] width 169 height 36
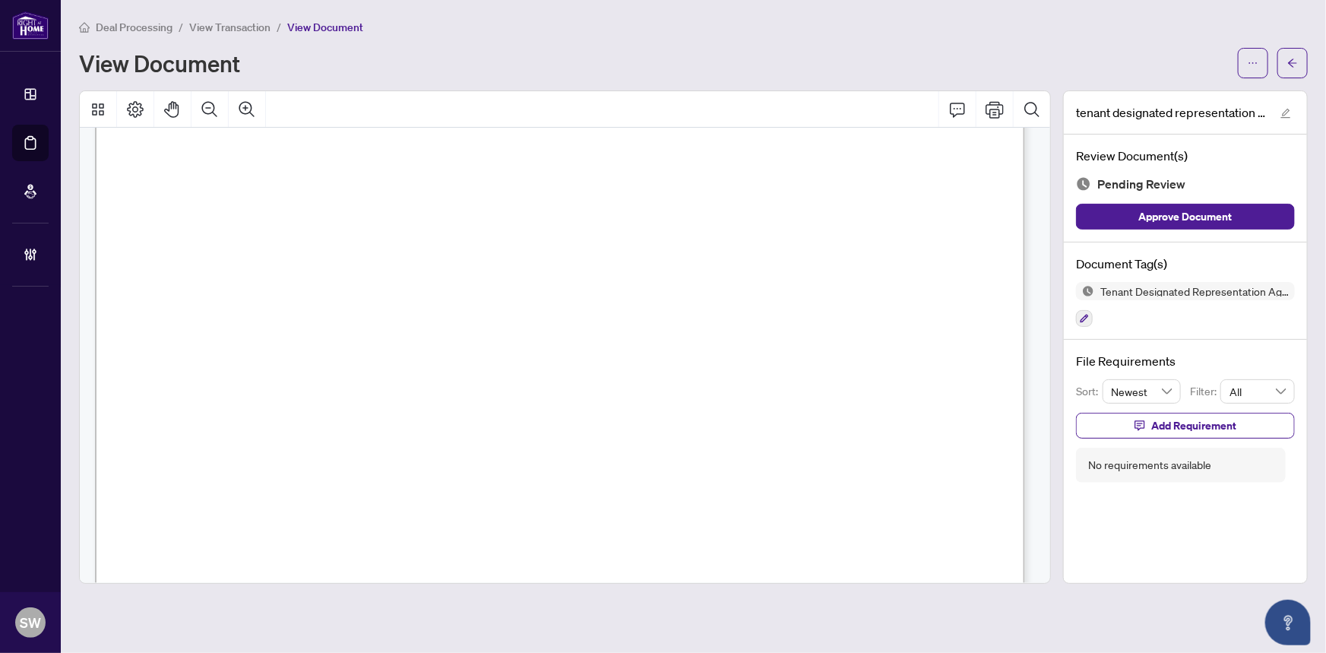
scroll to position [198, 0]
drag, startPoint x: 314, startPoint y: 224, endPoint x: 443, endPoint y: 224, distance: 129.2
click at [443, 224] on span "Dannie Fu, JungJoon Leo Kim" at bounding box center [336, 229] width 232 height 14
click at [1085, 317] on icon "button" at bounding box center [1084, 318] width 9 height 9
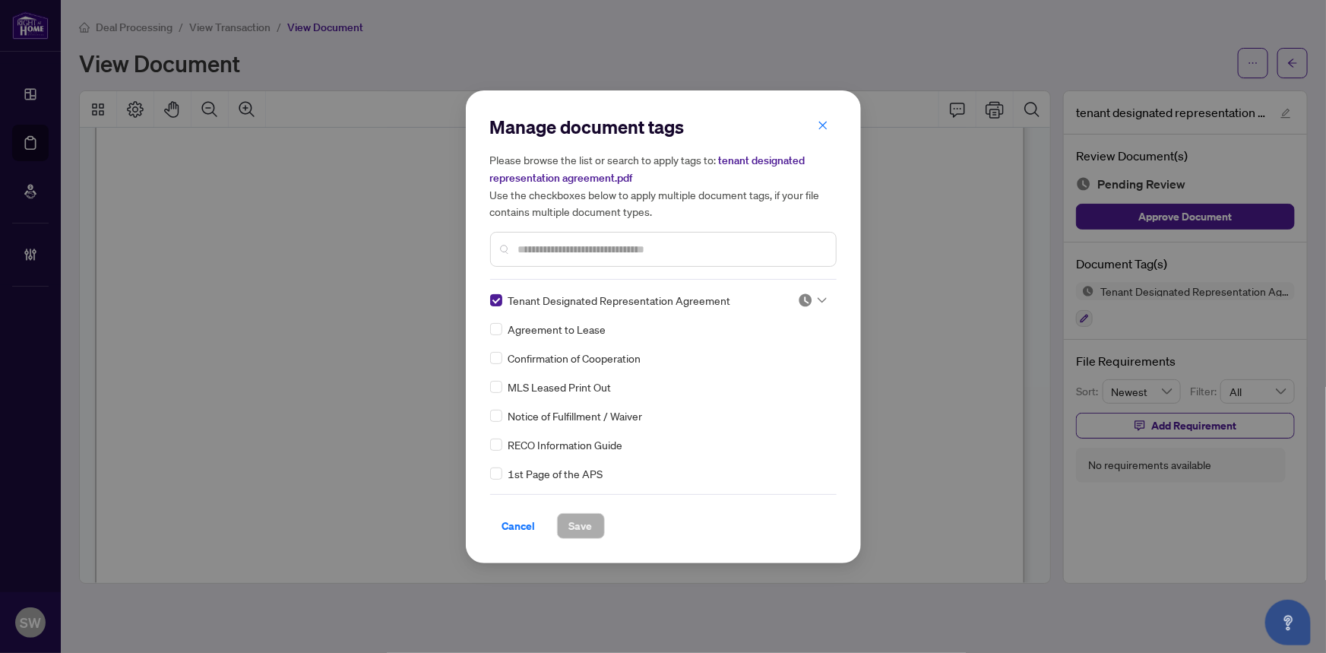
click at [616, 296] on span "Tenant Designated Representation Agreement" at bounding box center [619, 300] width 223 height 17
copy div "Tenant Designated Representation Agreement"
click at [806, 299] on img at bounding box center [805, 300] width 15 height 15
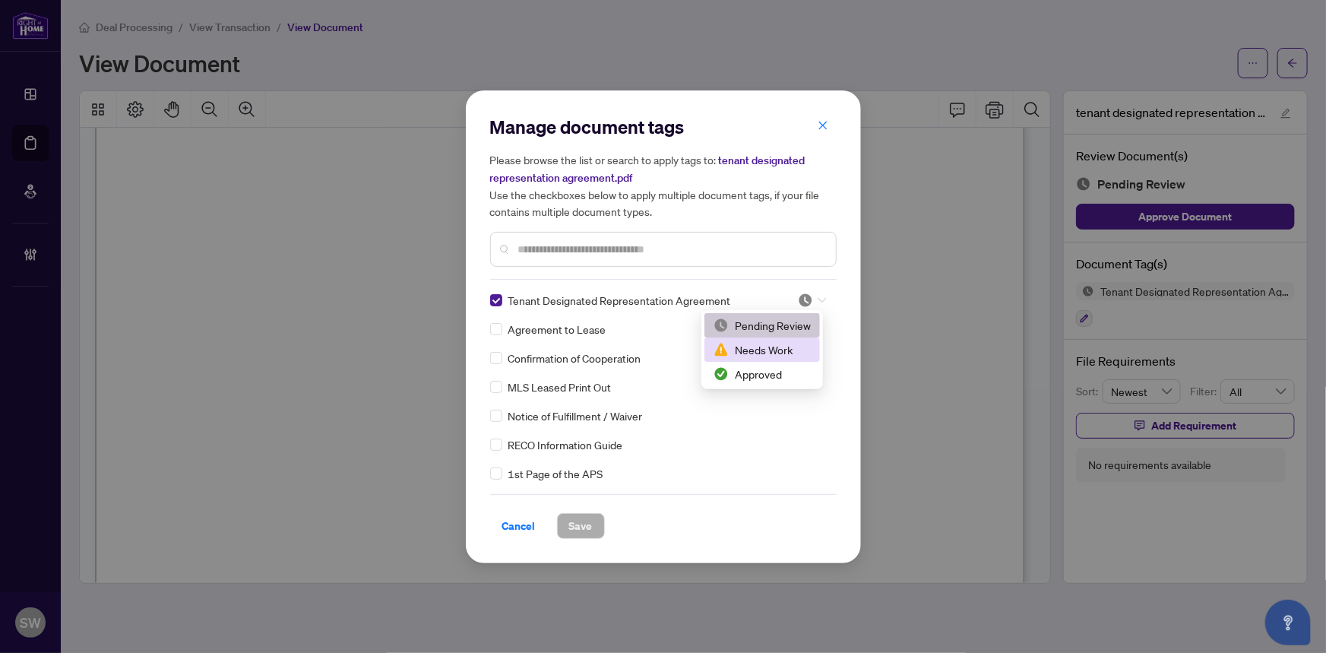
click at [778, 351] on div "Needs Work" at bounding box center [762, 349] width 97 height 17
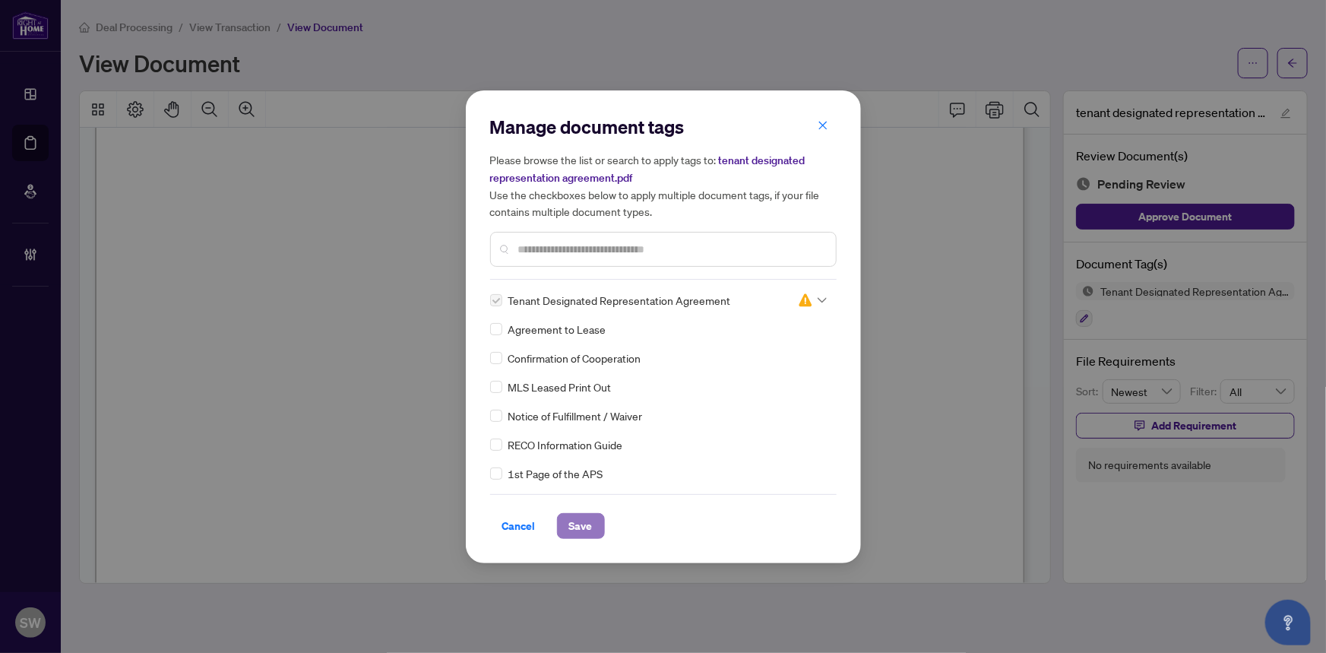
click at [581, 525] on span "Save" at bounding box center [581, 526] width 24 height 24
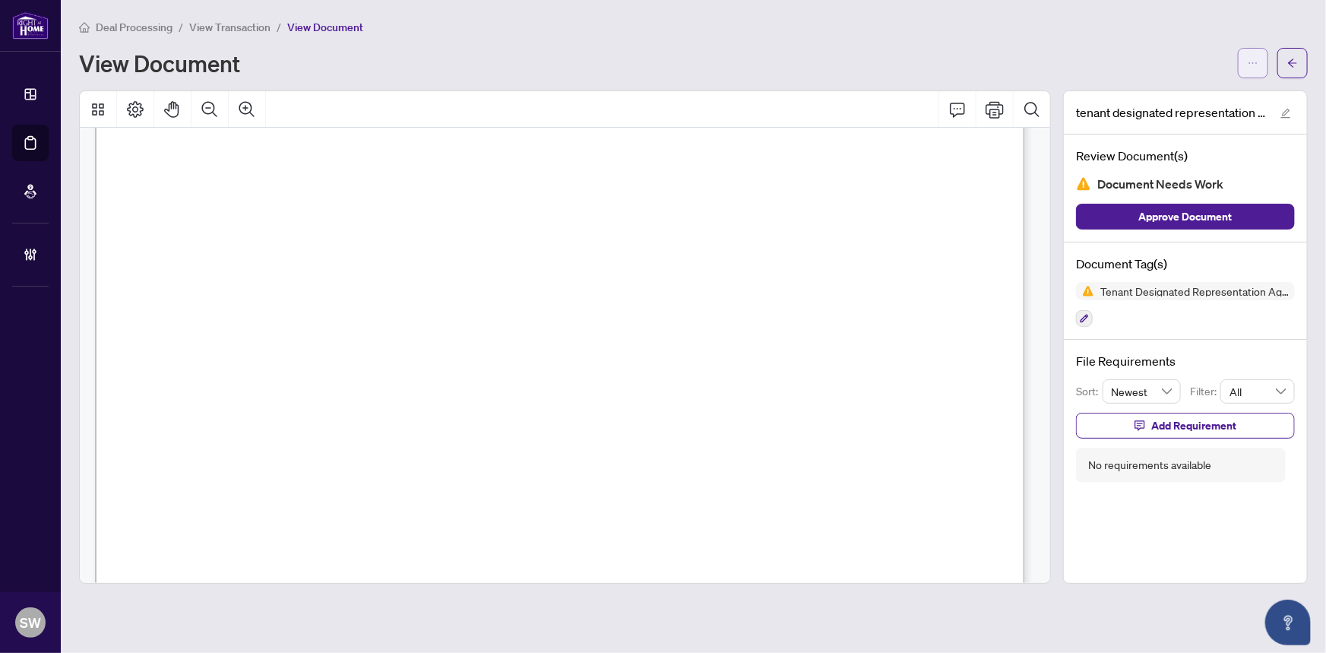
click at [1256, 62] on icon "ellipsis" at bounding box center [1253, 63] width 11 height 11
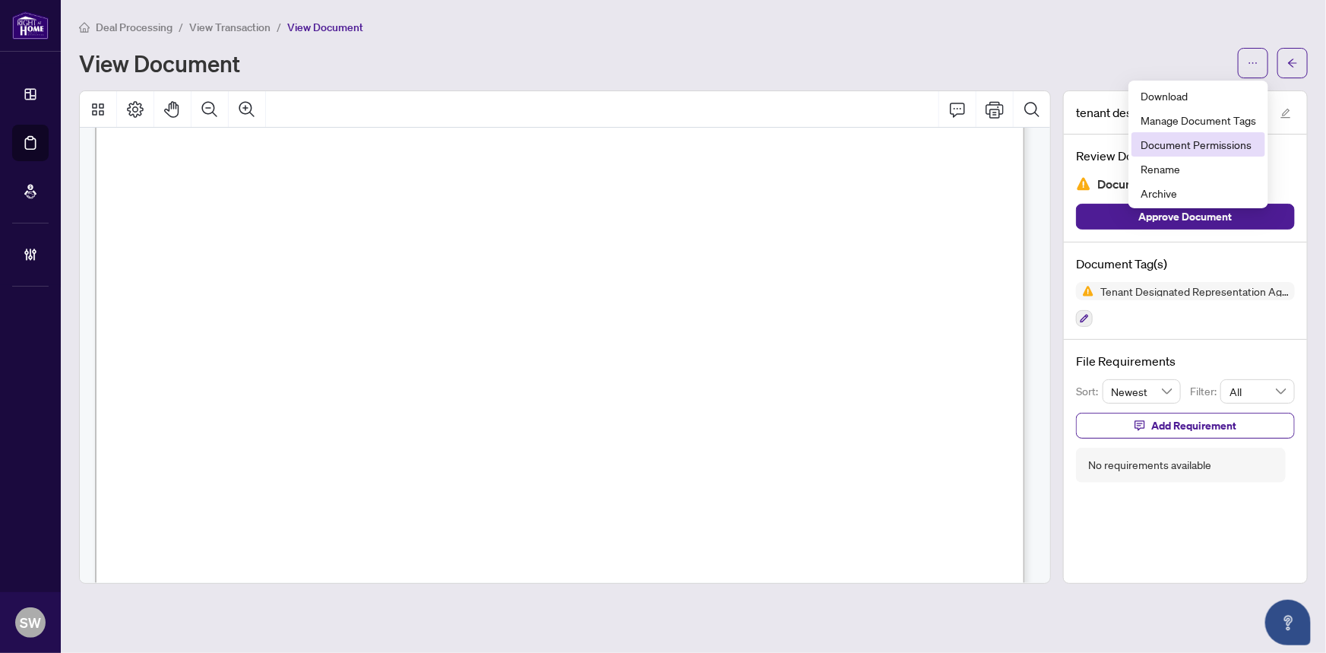
click at [1206, 142] on span "Document Permissions" at bounding box center [1199, 144] width 116 height 17
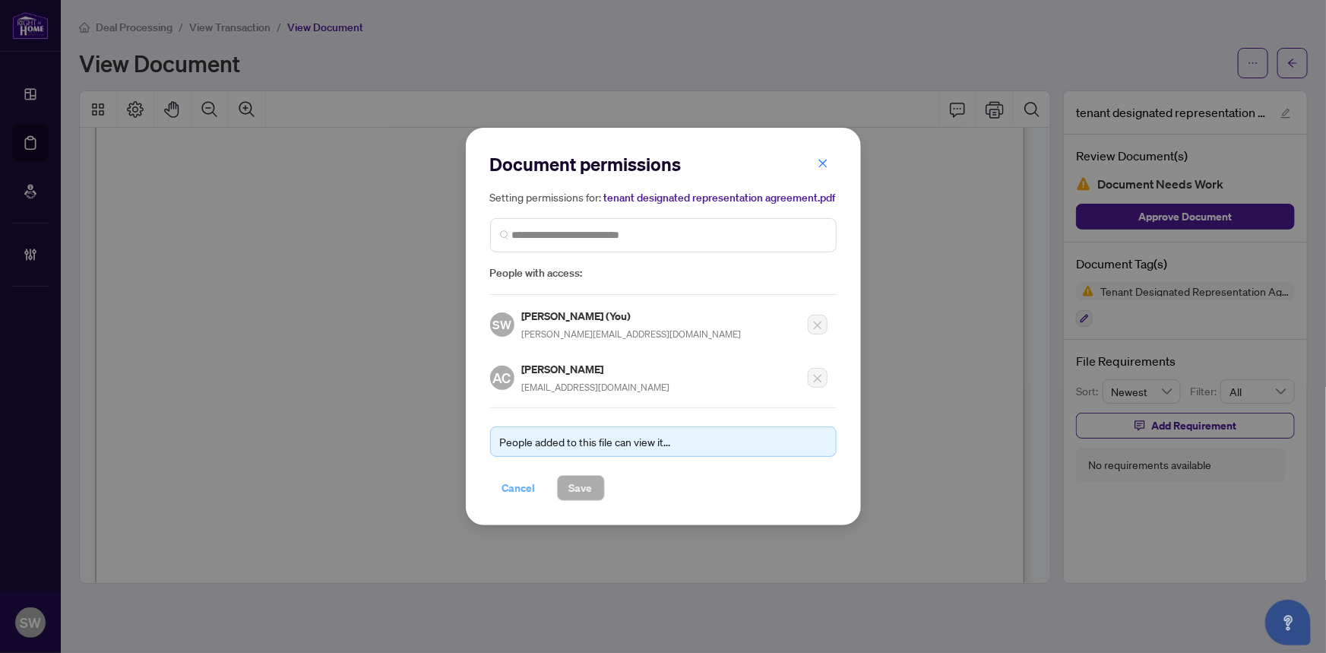
click at [528, 486] on span "Cancel" at bounding box center [518, 488] width 33 height 24
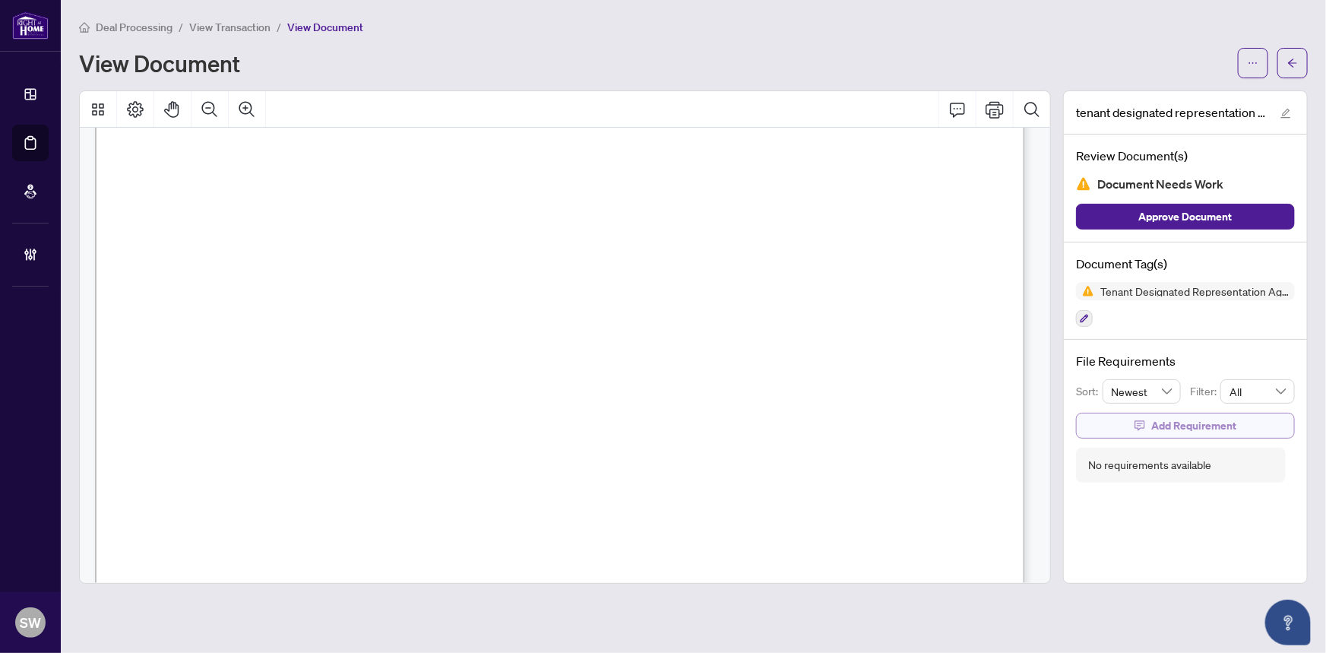
click at [1178, 424] on span "Add Requirement" at bounding box center [1193, 425] width 85 height 24
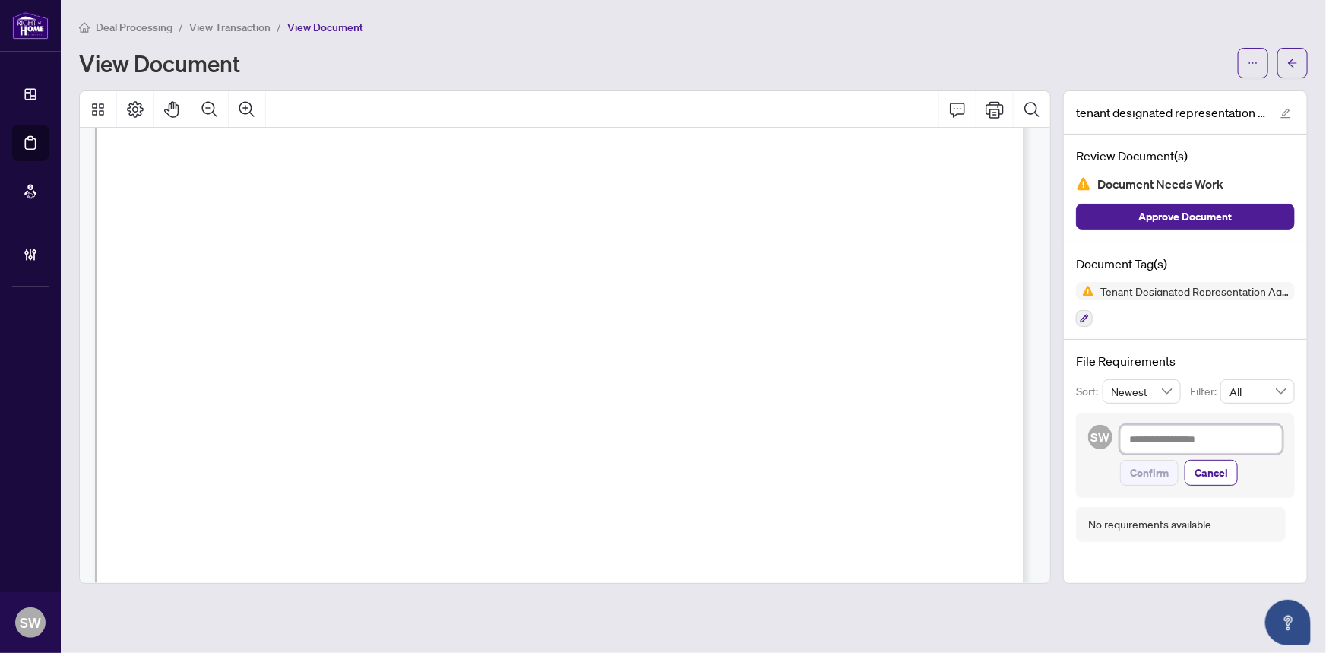
click at [1138, 441] on textarea at bounding box center [1201, 439] width 163 height 29
paste textarea "**********"
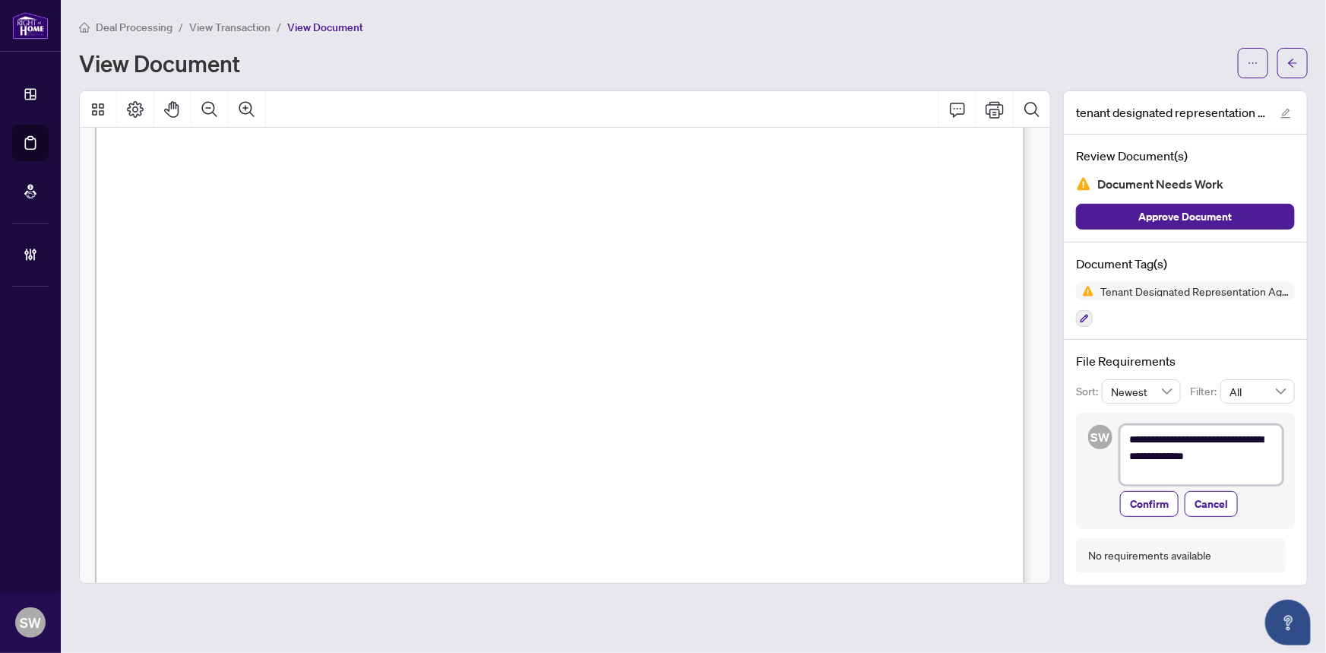
scroll to position [0, 0]
click at [1276, 456] on textarea "**********" at bounding box center [1201, 456] width 163 height 62
click at [1132, 472] on textarea "**********" at bounding box center [1201, 456] width 163 height 62
click at [1197, 469] on textarea "**********" at bounding box center [1201, 456] width 163 height 62
click at [1163, 507] on span "Confirm" at bounding box center [1149, 506] width 39 height 24
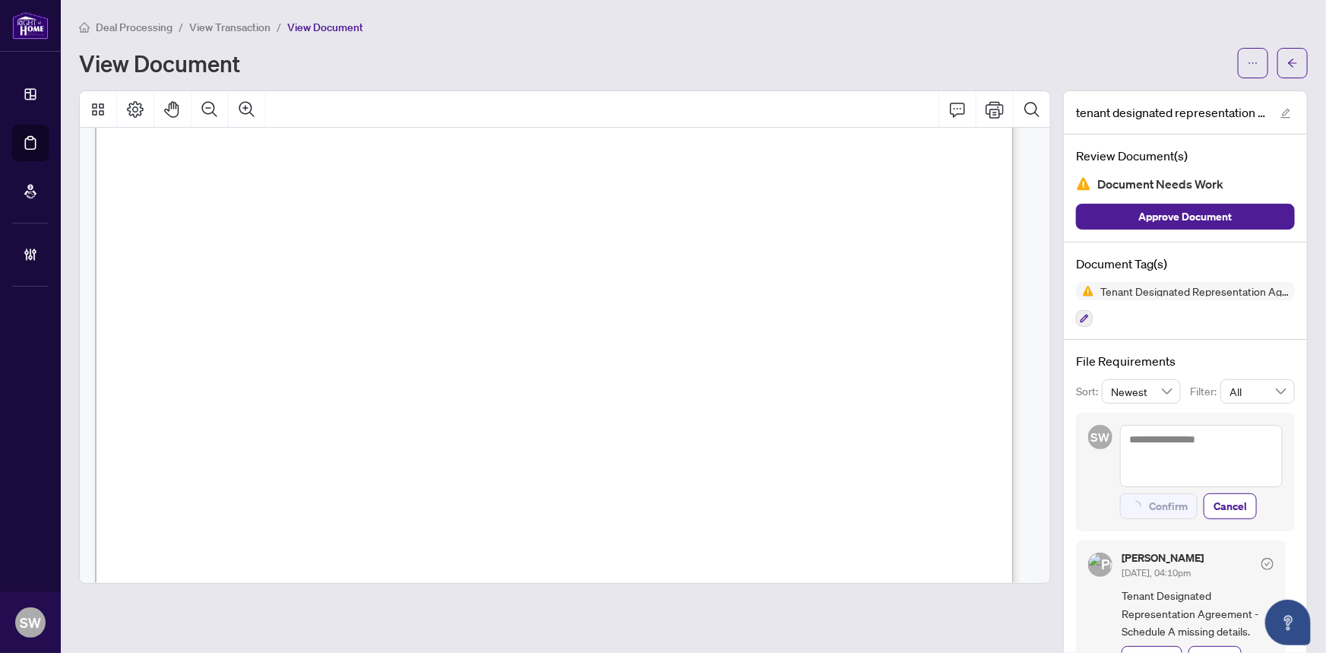
scroll to position [3913, 0]
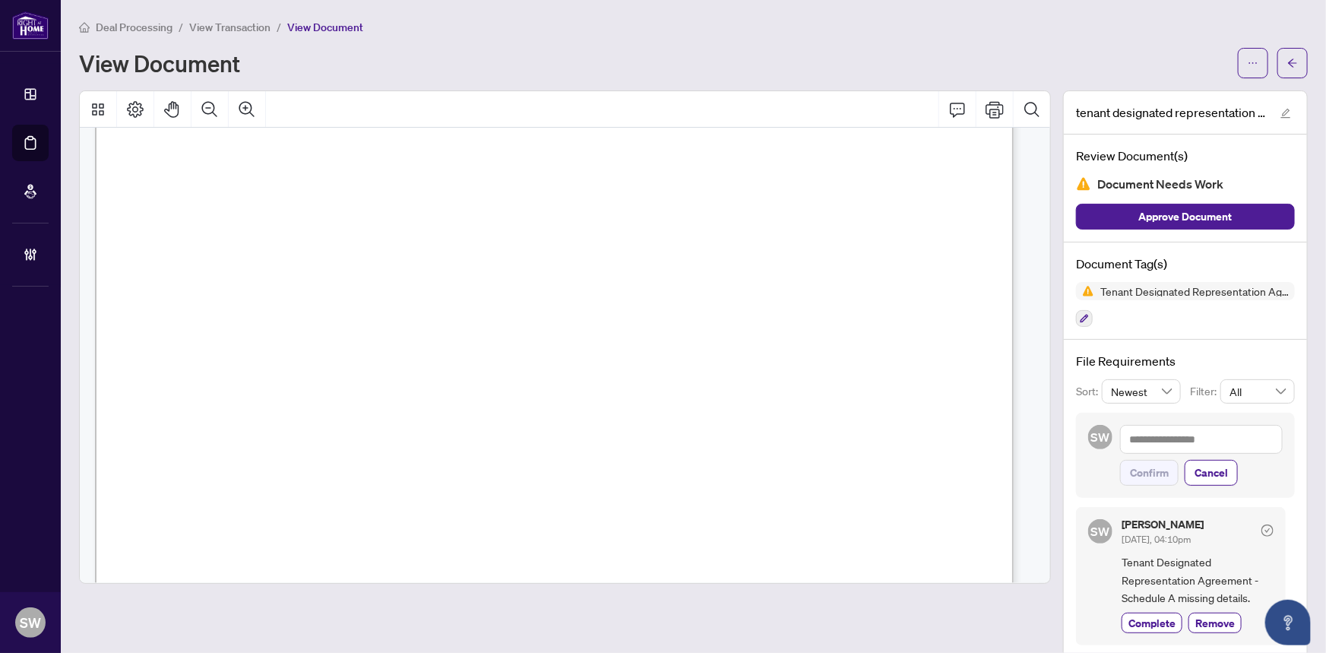
click at [236, 27] on span "View Transaction" at bounding box center [229, 28] width 81 height 14
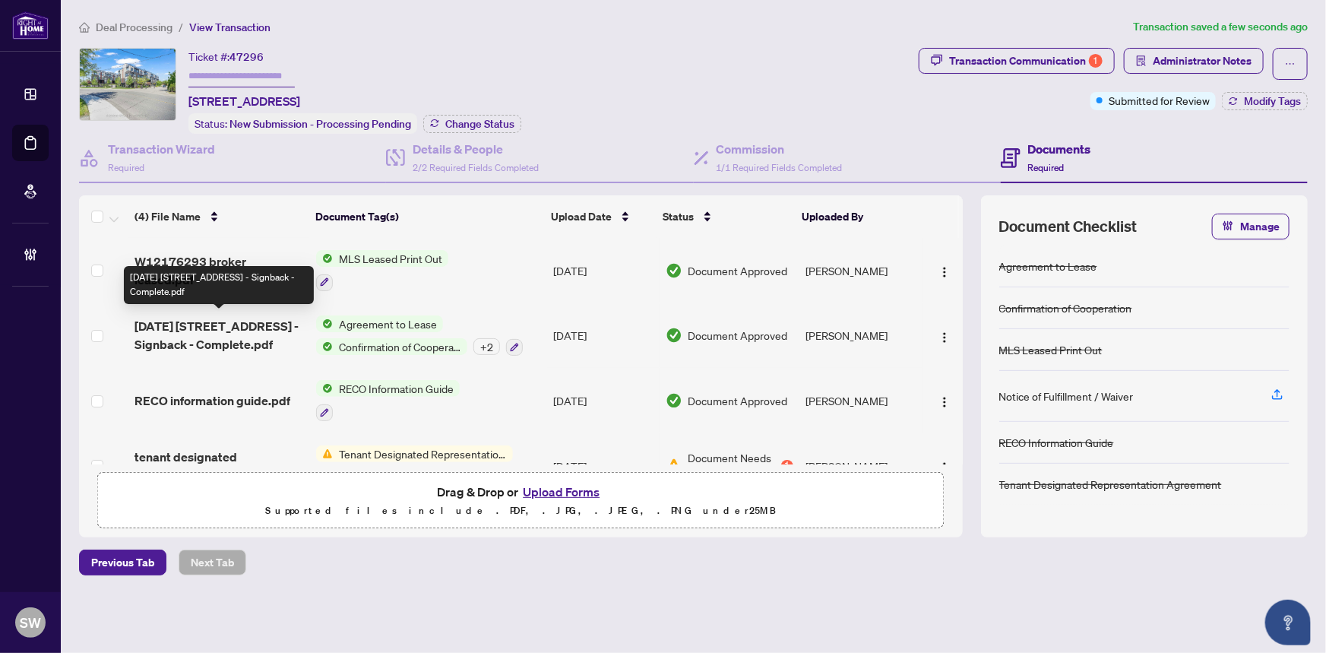
click at [262, 337] on span "2025-08-05 1100 Briar Hill Ave Unit 311 - Signback - Complete.pdf" at bounding box center [219, 335] width 169 height 36
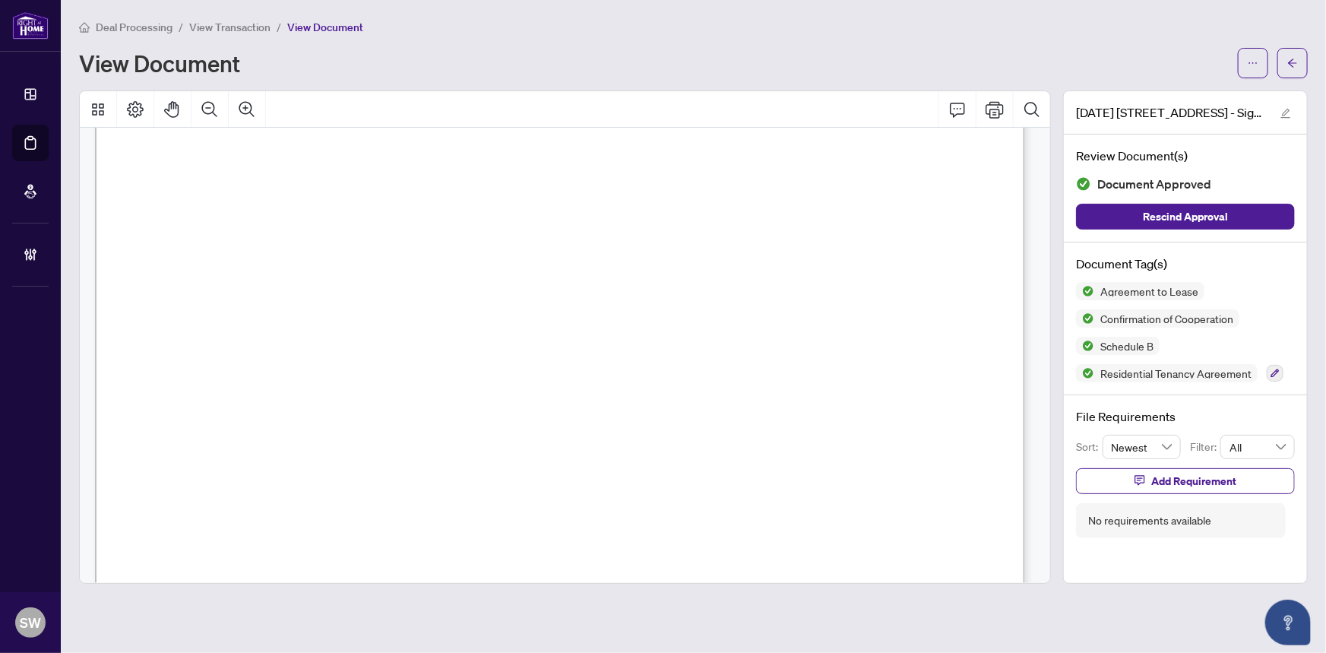
scroll to position [2788, 0]
click at [420, 373] on span "PROPERTY.CA INC." at bounding box center [346, 369] width 145 height 14
click at [420, 372] on span "PROPERTY.CA INC." at bounding box center [346, 369] width 145 height 14
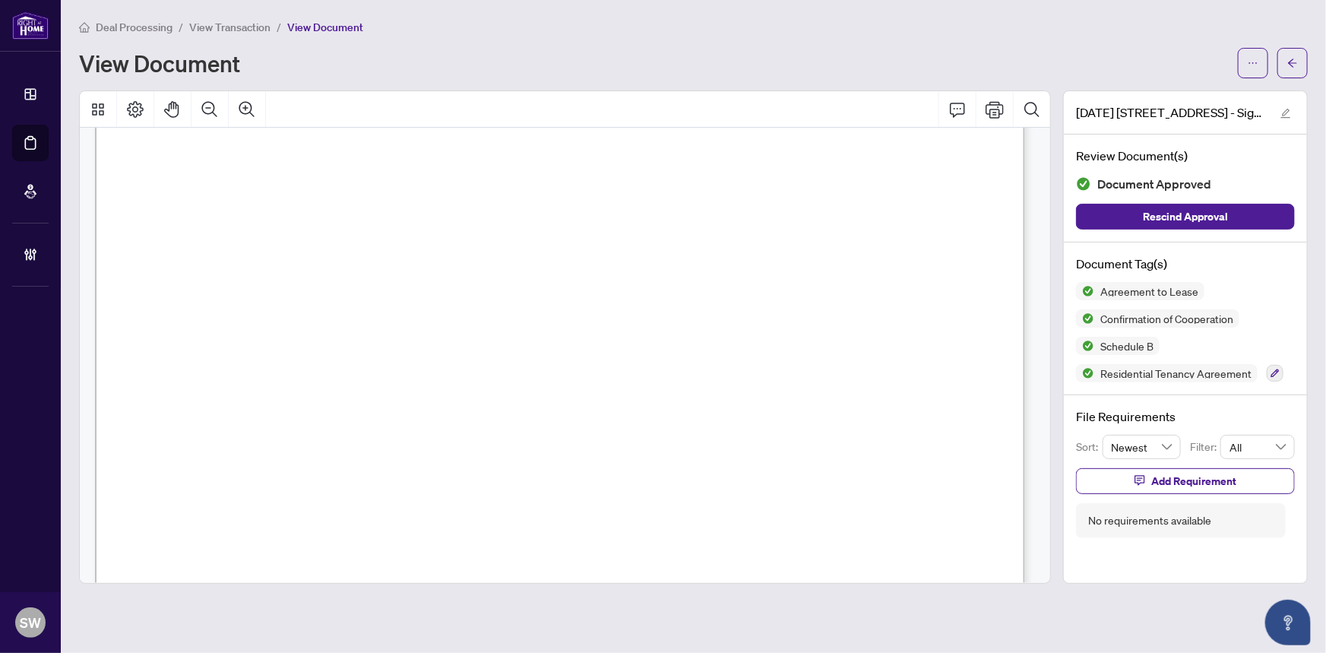
click at [258, 25] on span "View Transaction" at bounding box center [229, 28] width 81 height 14
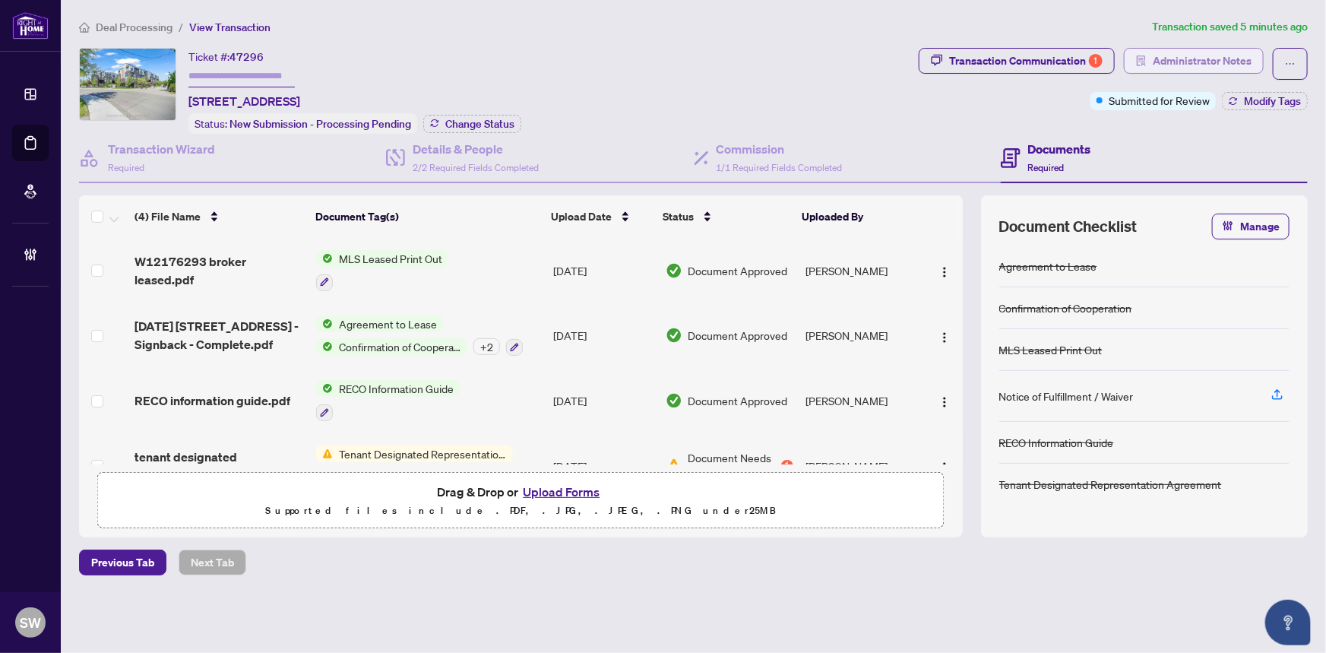
click at [1241, 54] on span "Administrator Notes" at bounding box center [1202, 61] width 99 height 24
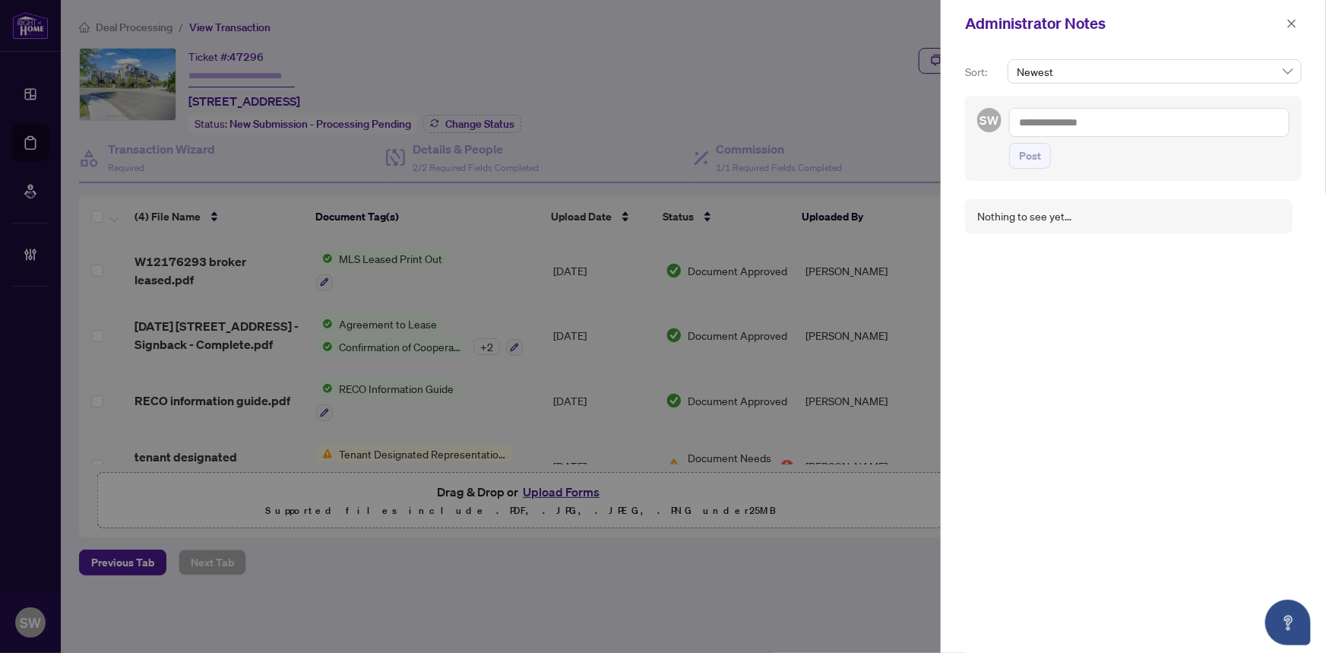
click at [1109, 125] on textarea at bounding box center [1149, 122] width 280 height 29
paste textarea "**********"
click at [1037, 157] on span "Post" at bounding box center [1030, 156] width 22 height 24
click at [1294, 21] on icon "close" at bounding box center [1292, 23] width 8 height 8
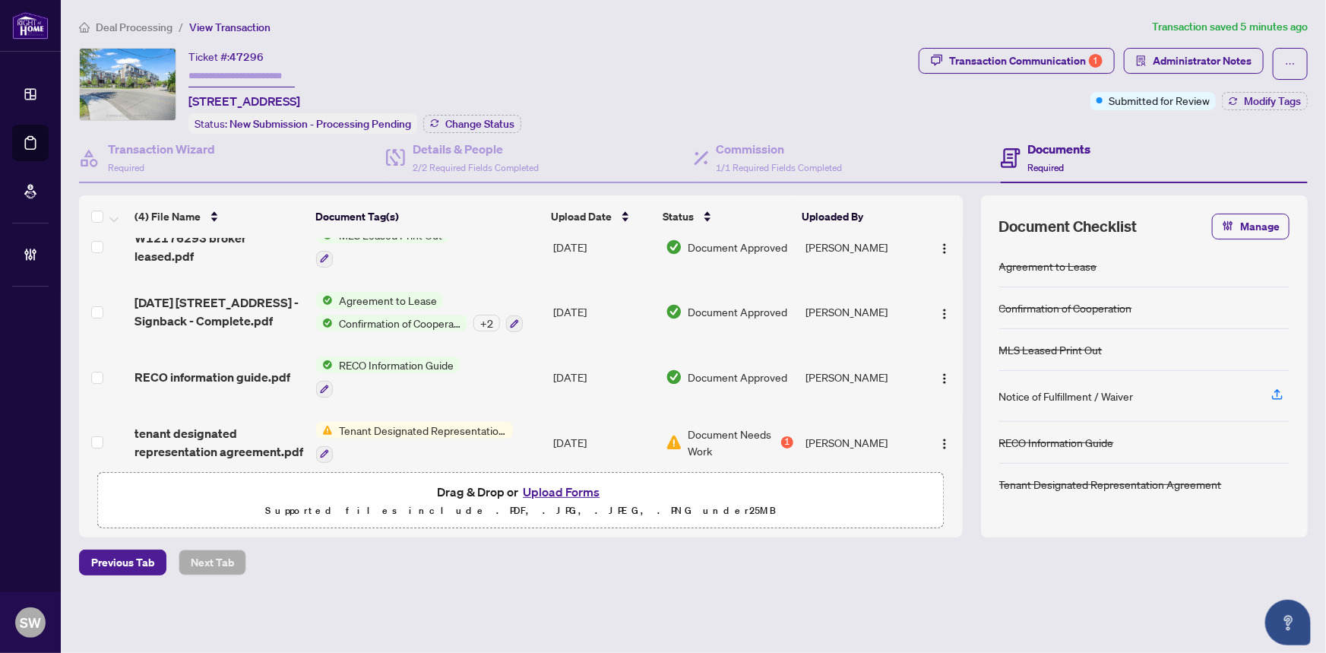
scroll to position [36, 0]
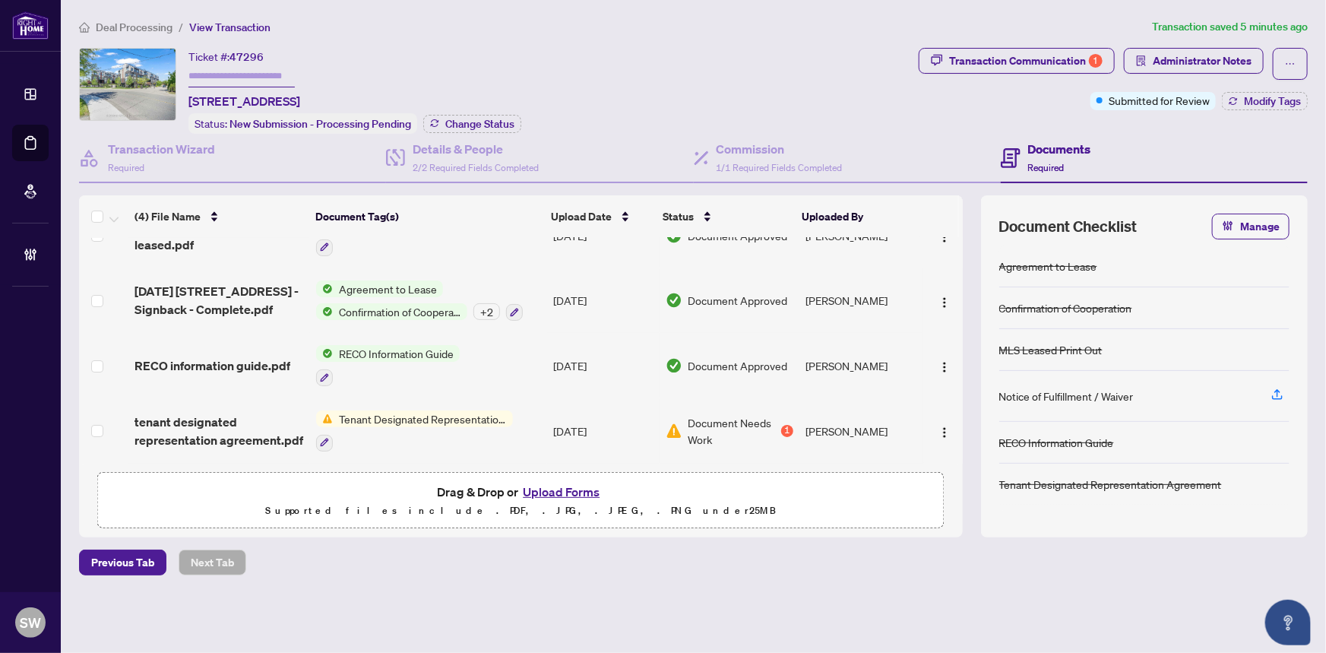
click at [254, 56] on span "47296" at bounding box center [247, 57] width 34 height 14
copy span "47296"
click at [169, 152] on h4 "Transaction Wizard" at bounding box center [161, 149] width 107 height 18
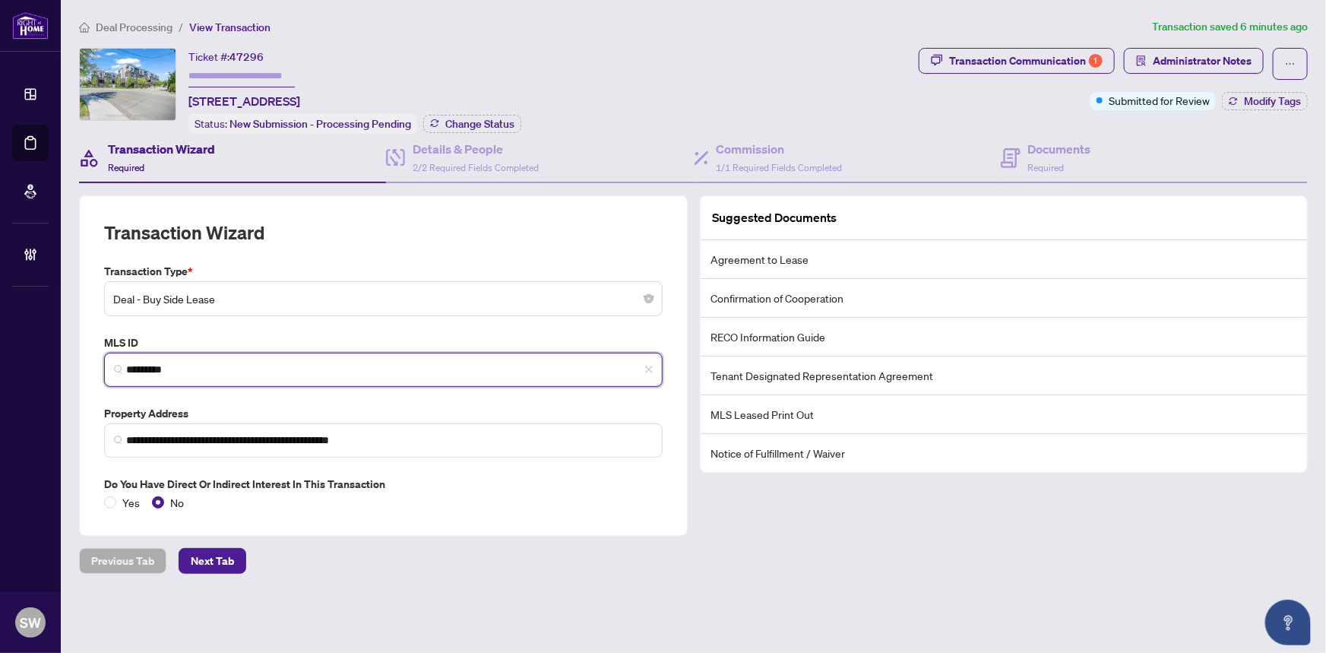
click at [150, 364] on input "*********" at bounding box center [389, 370] width 527 height 16
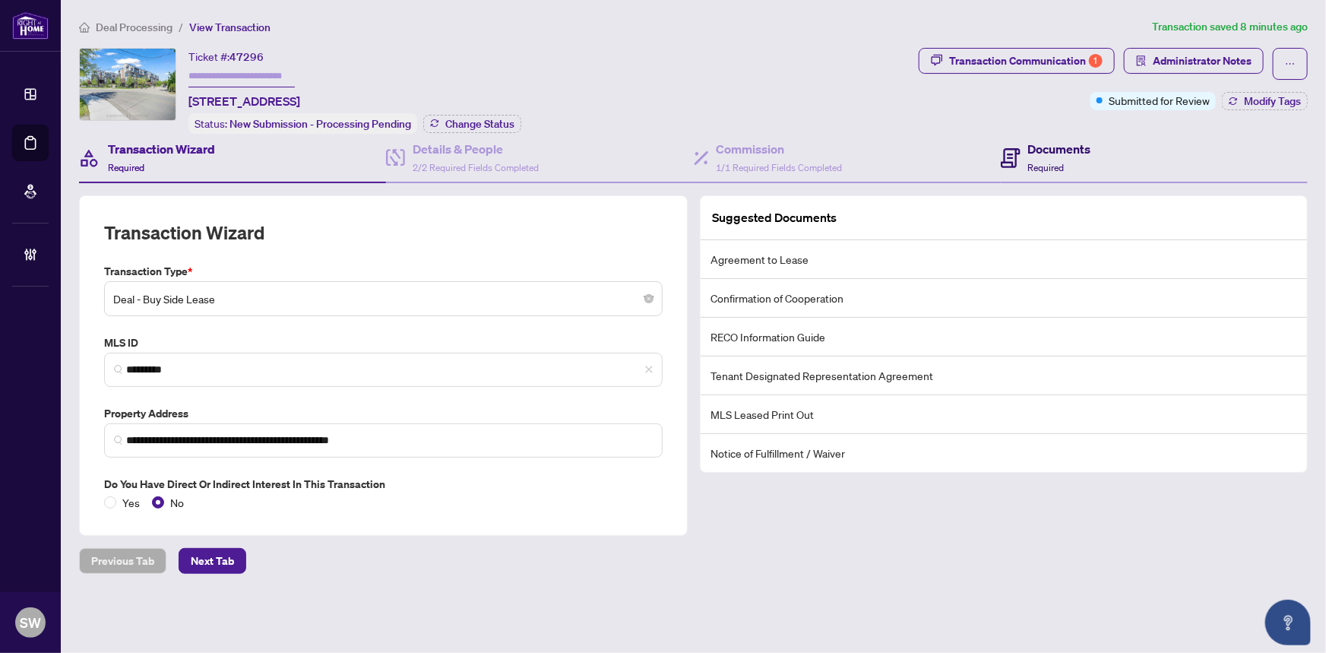
click at [1064, 162] on span "Required" at bounding box center [1046, 167] width 36 height 11
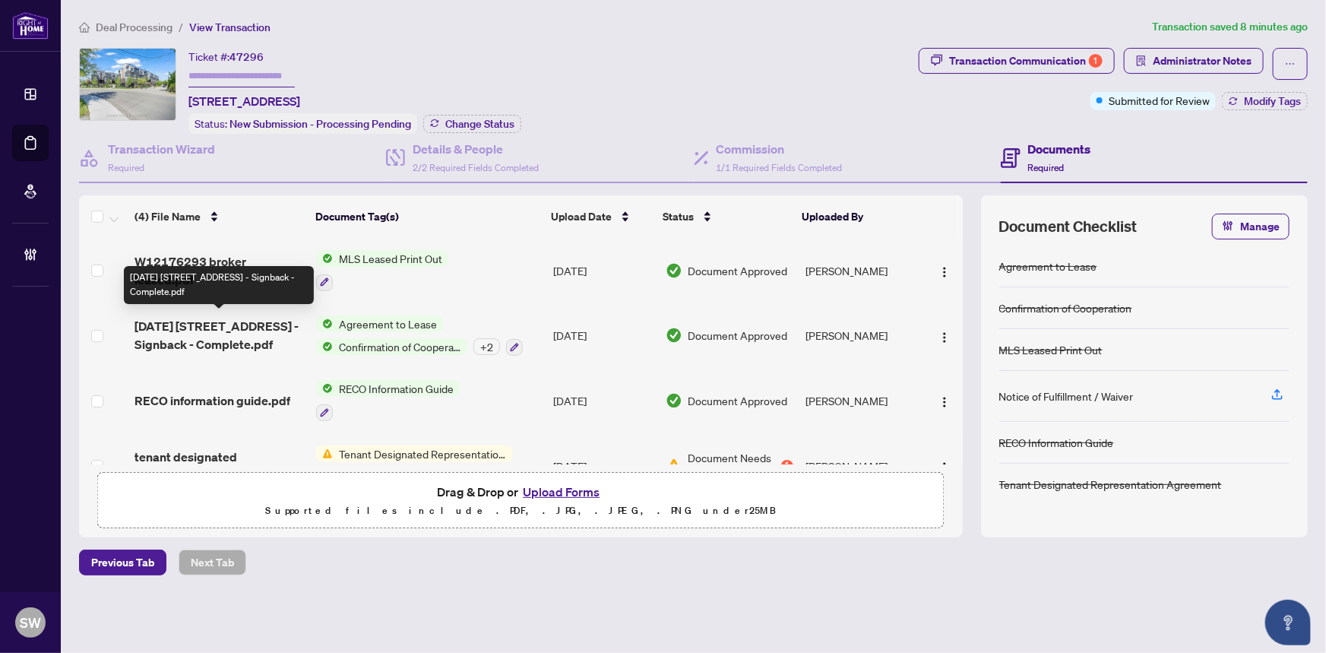
click at [240, 331] on span "2025-08-05 1100 Briar Hill Ave Unit 311 - Signback - Complete.pdf" at bounding box center [219, 335] width 169 height 36
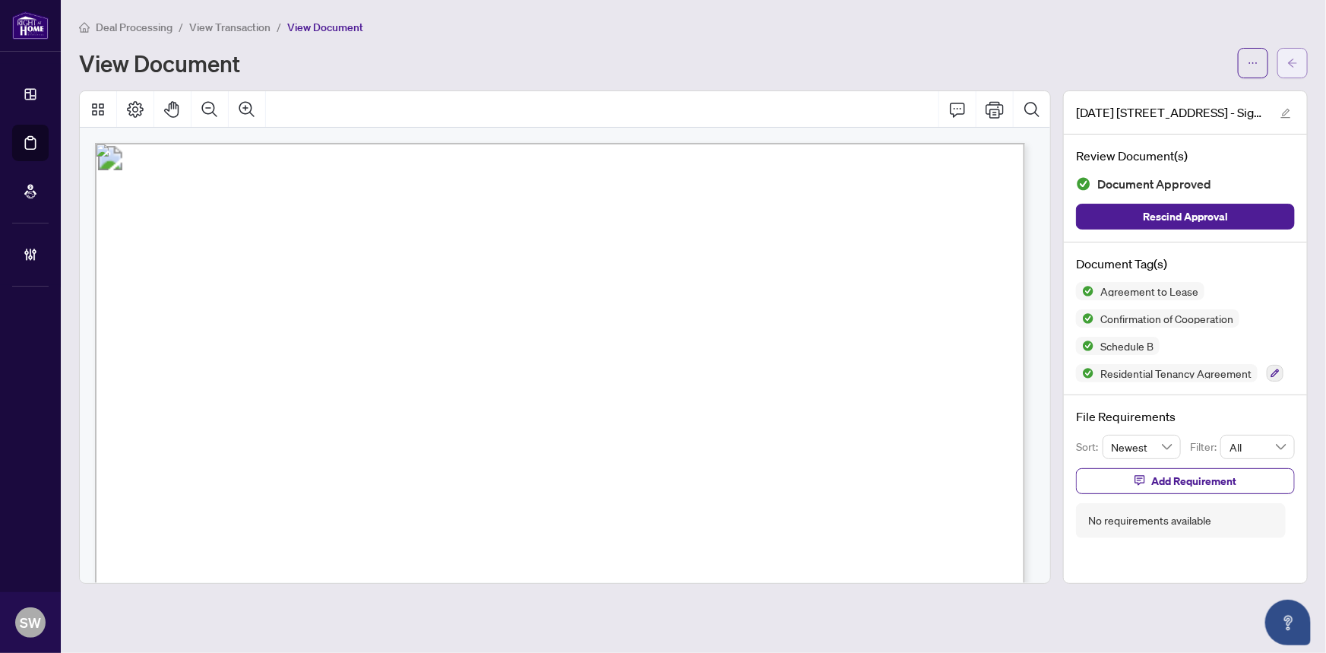
click at [1301, 64] on button "button" at bounding box center [1293, 63] width 30 height 30
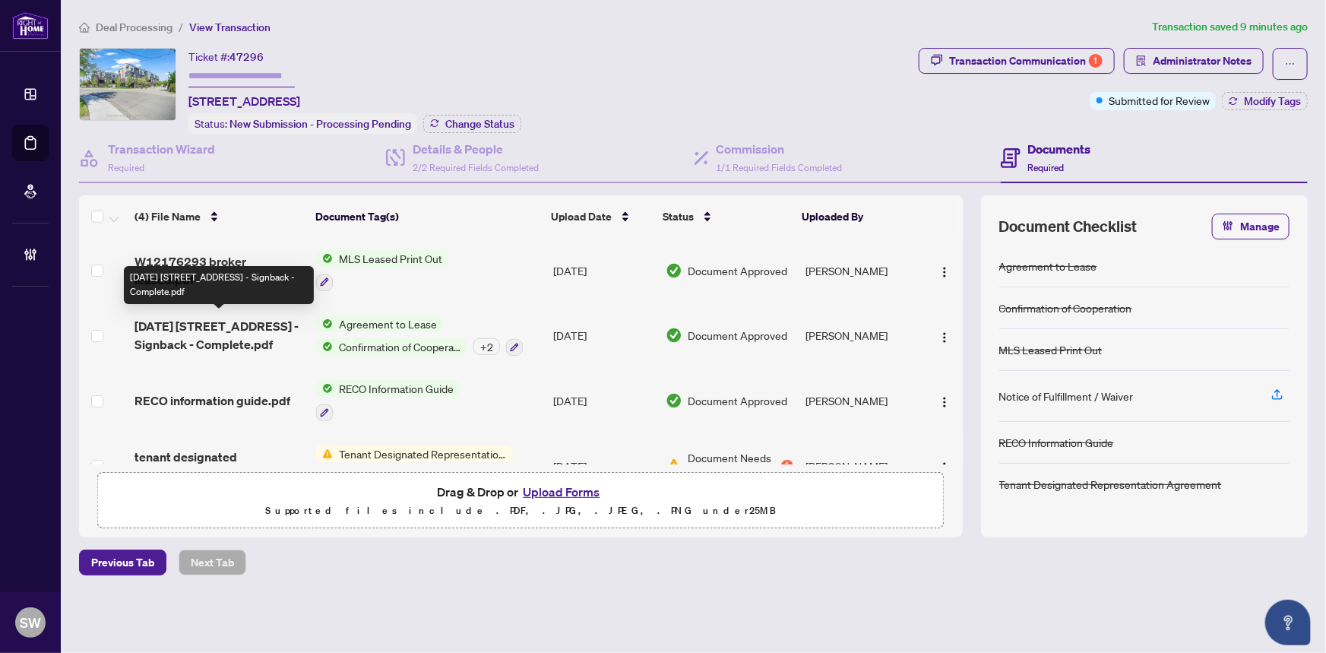
click at [264, 328] on span "2025-08-05 1100 Briar Hill Ave Unit 311 - Signback - Complete.pdf" at bounding box center [219, 335] width 169 height 36
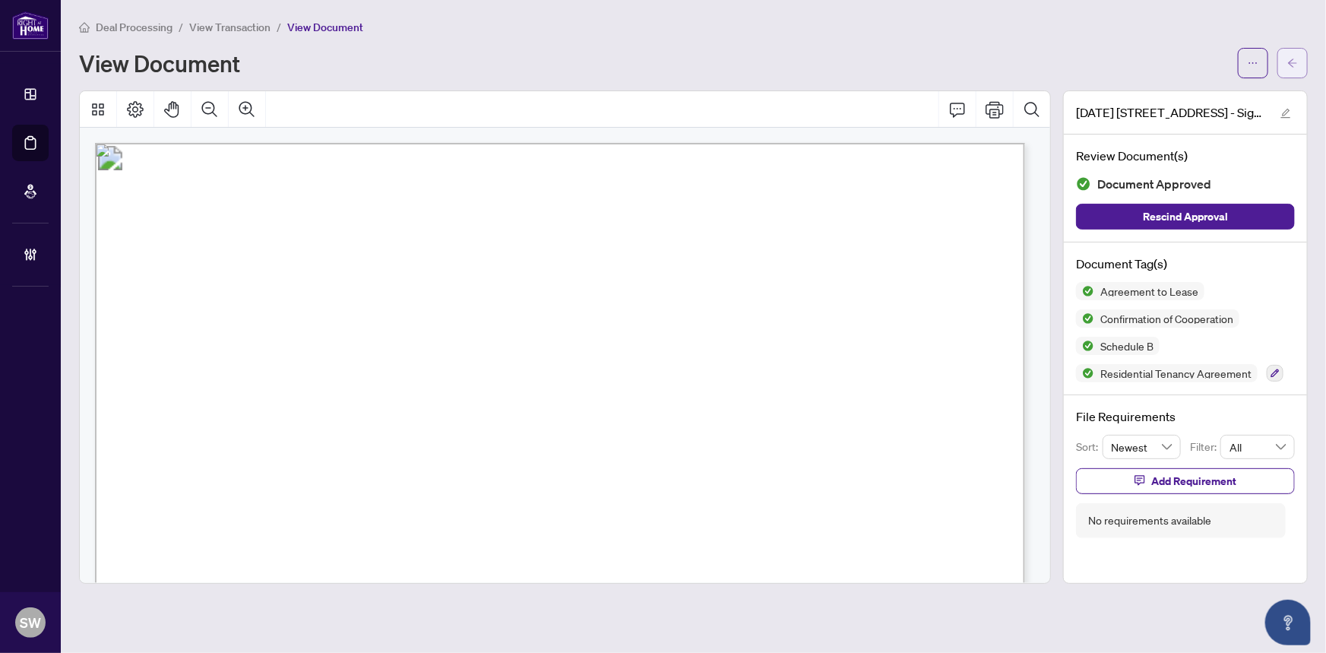
click at [1302, 65] on button "button" at bounding box center [1293, 63] width 30 height 30
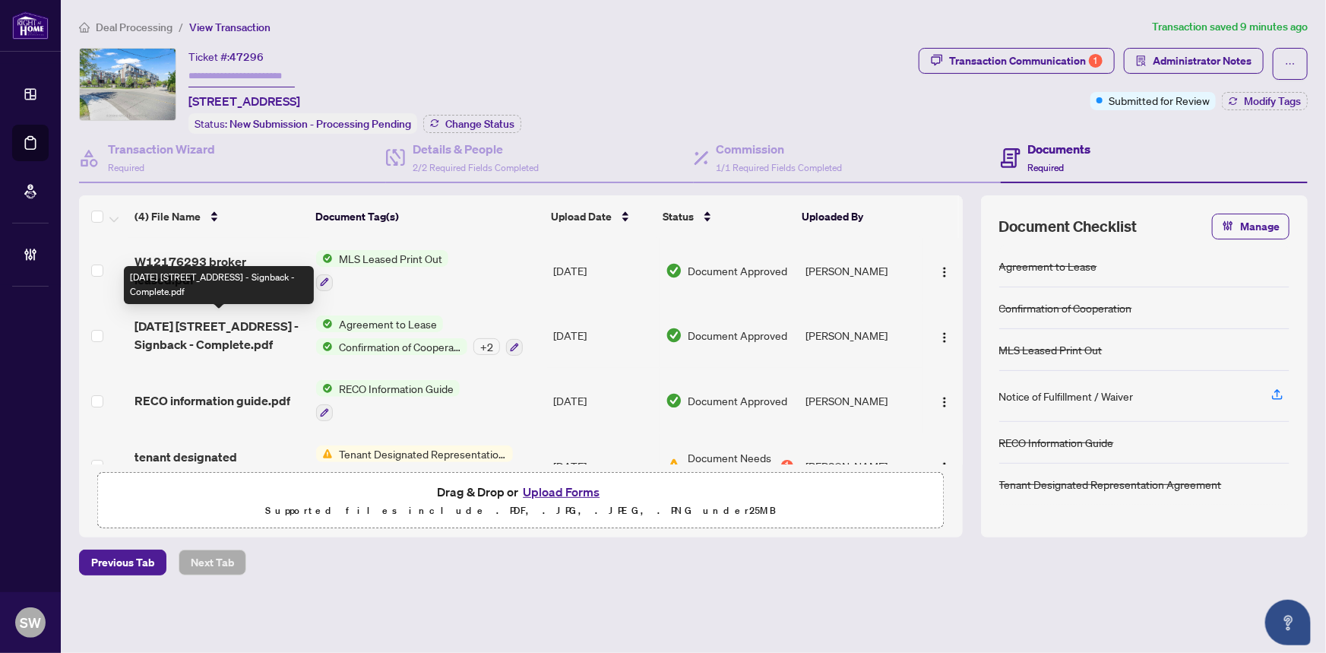
click at [274, 324] on span "2025-08-05 1100 Briar Hill Ave Unit 311 - Signback - Complete.pdf" at bounding box center [219, 335] width 169 height 36
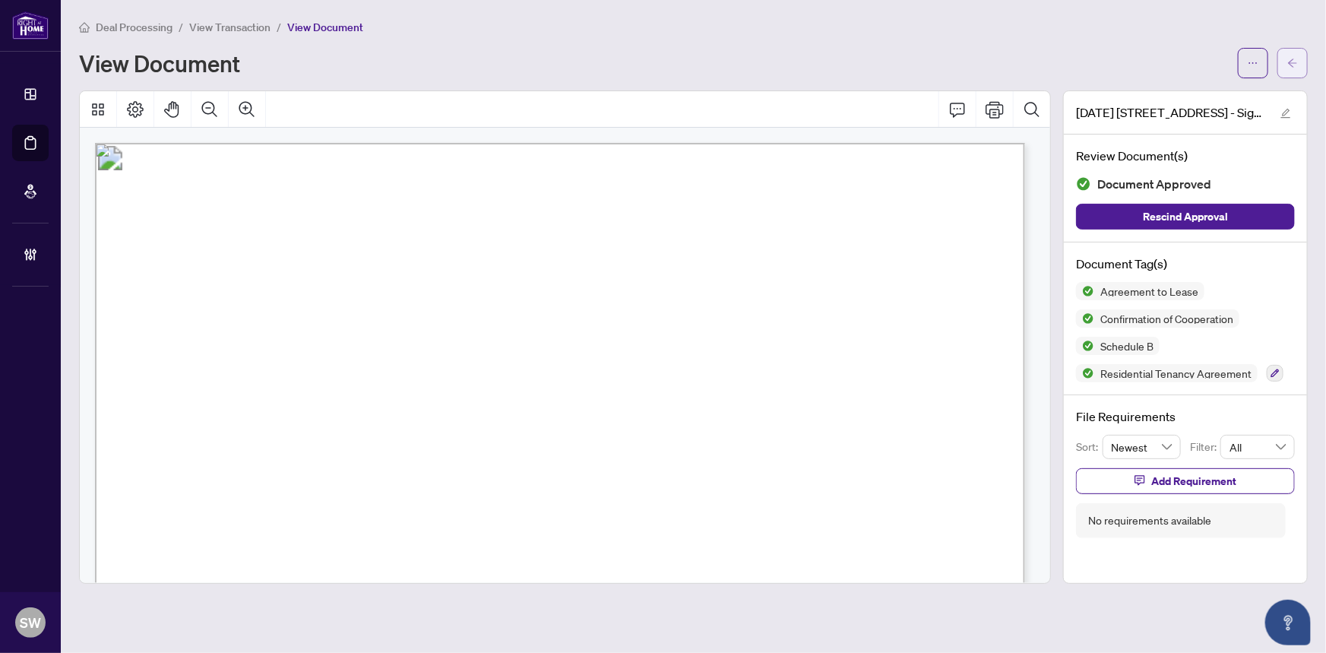
click at [1297, 60] on icon "arrow-left" at bounding box center [1292, 63] width 11 height 11
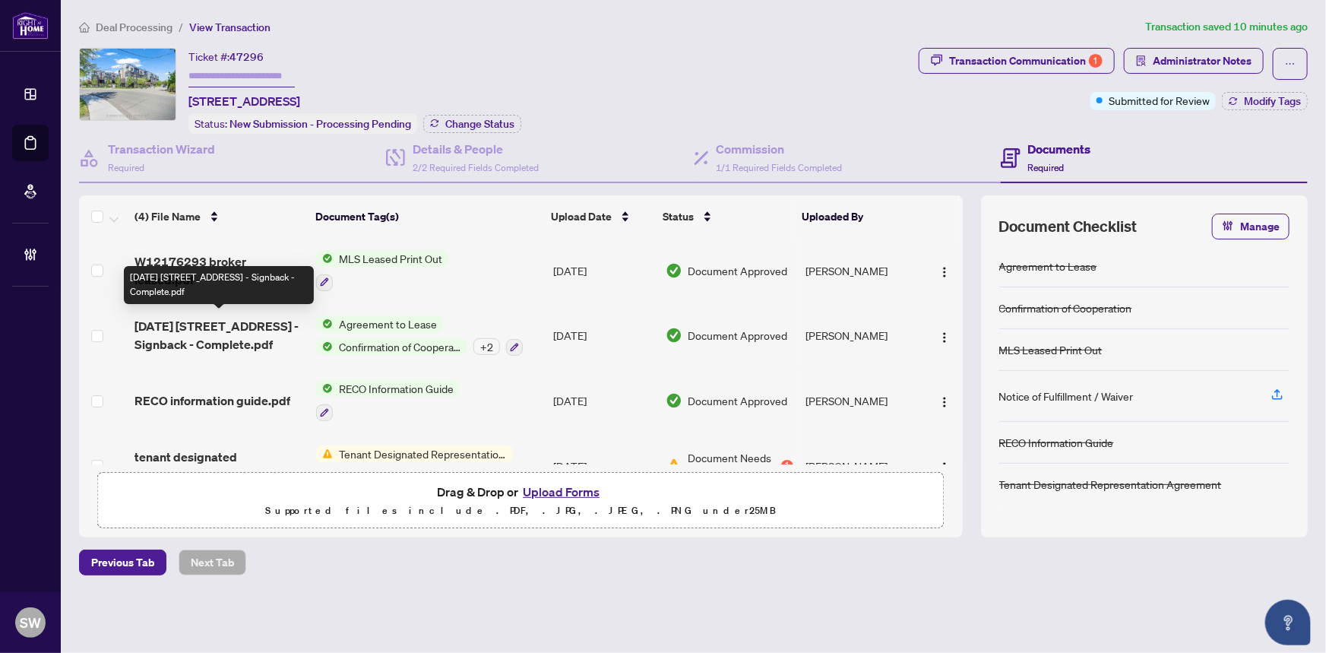
click at [249, 330] on span "2025-08-05 1100 Briar Hill Ave Unit 311 - Signback - Complete.pdf" at bounding box center [219, 335] width 169 height 36
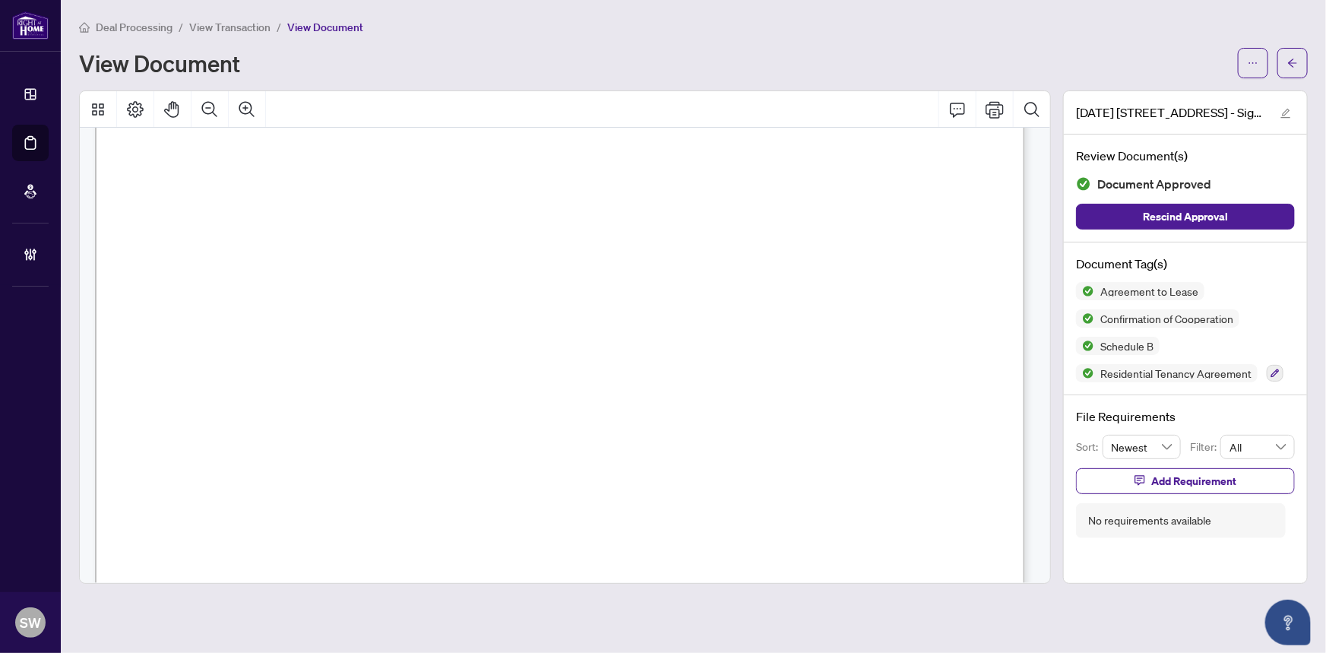
scroll to position [8065, 0]
click at [1290, 65] on icon "arrow-left" at bounding box center [1292, 63] width 11 height 11
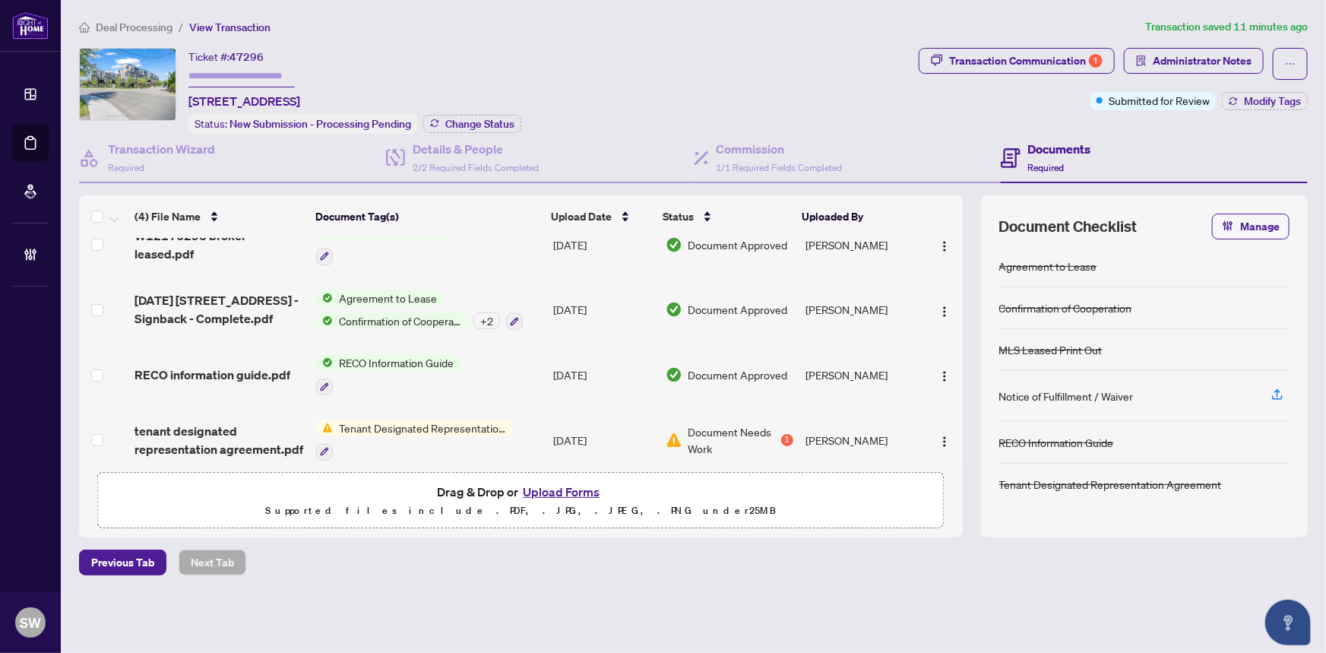
scroll to position [36, 0]
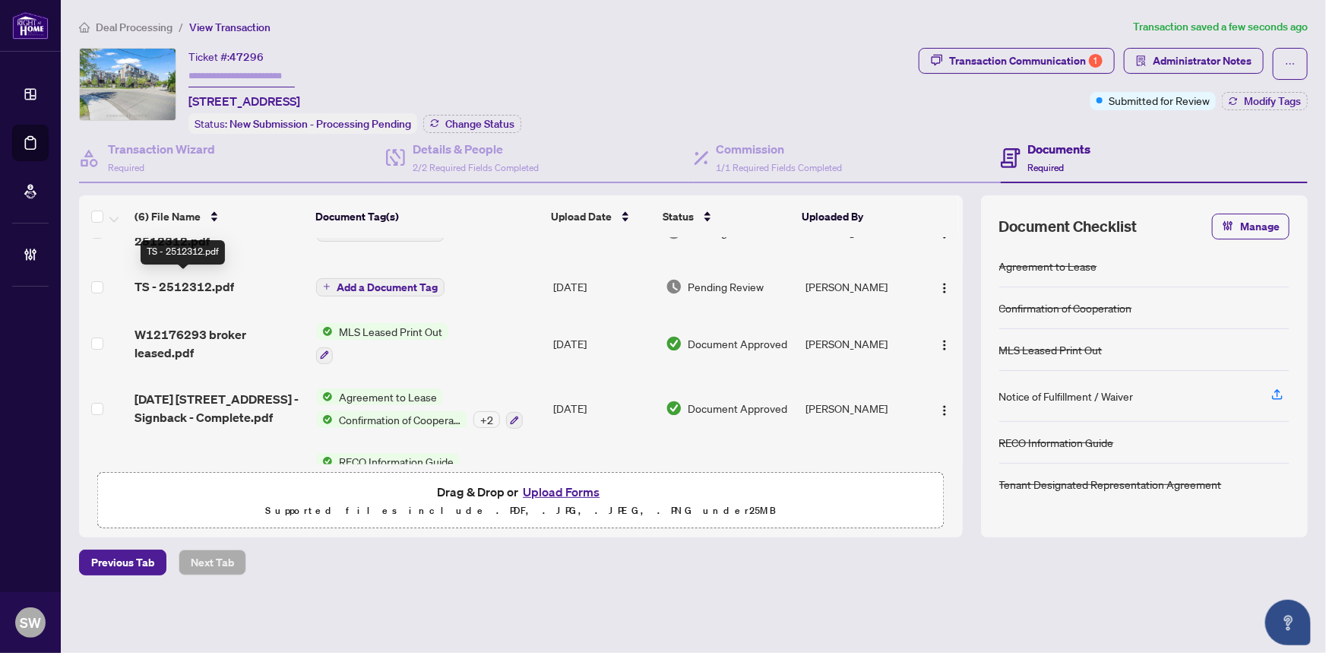
click at [223, 282] on span "TS - 2512312.pdf" at bounding box center [185, 286] width 100 height 18
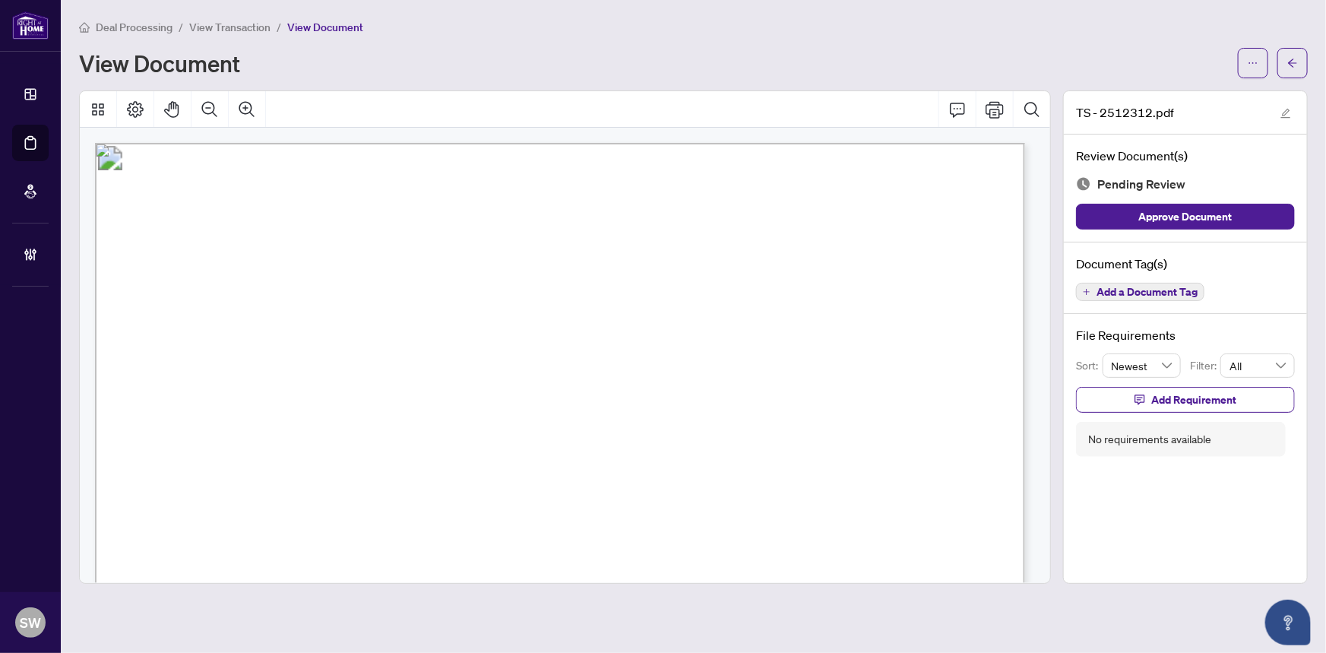
click at [1153, 288] on span "Add a Document Tag" at bounding box center [1147, 292] width 101 height 11
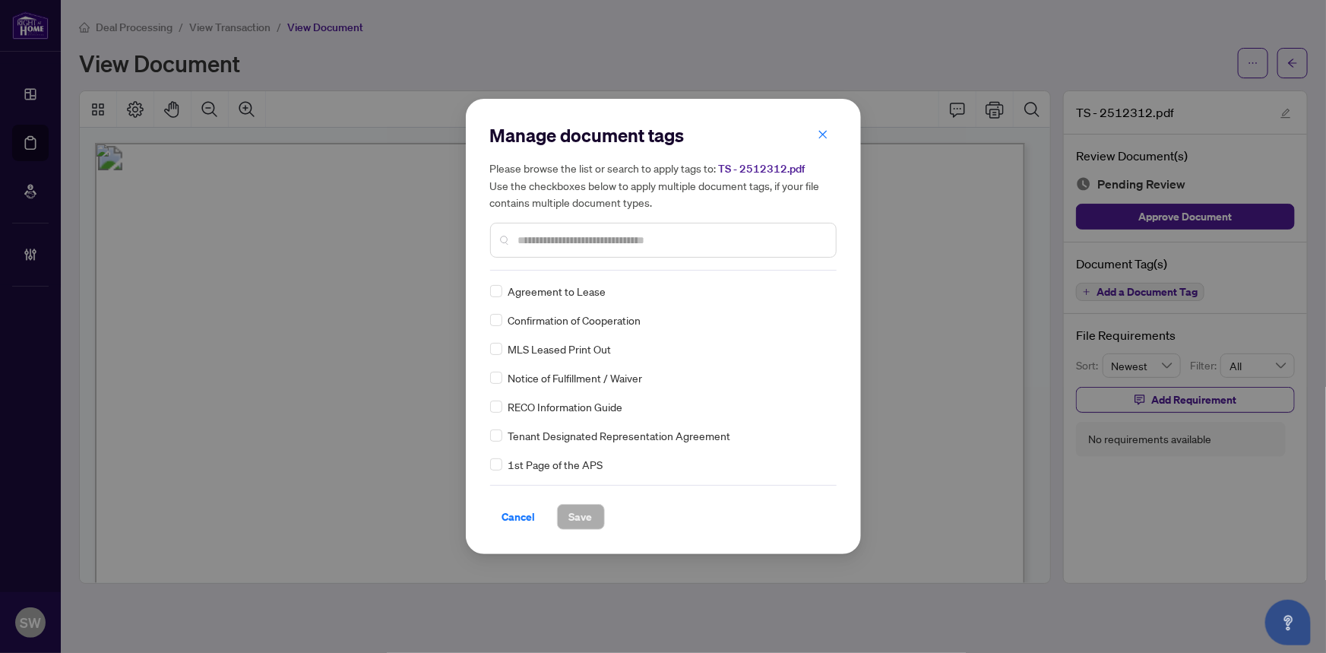
click at [530, 236] on input "text" at bounding box center [671, 240] width 306 height 17
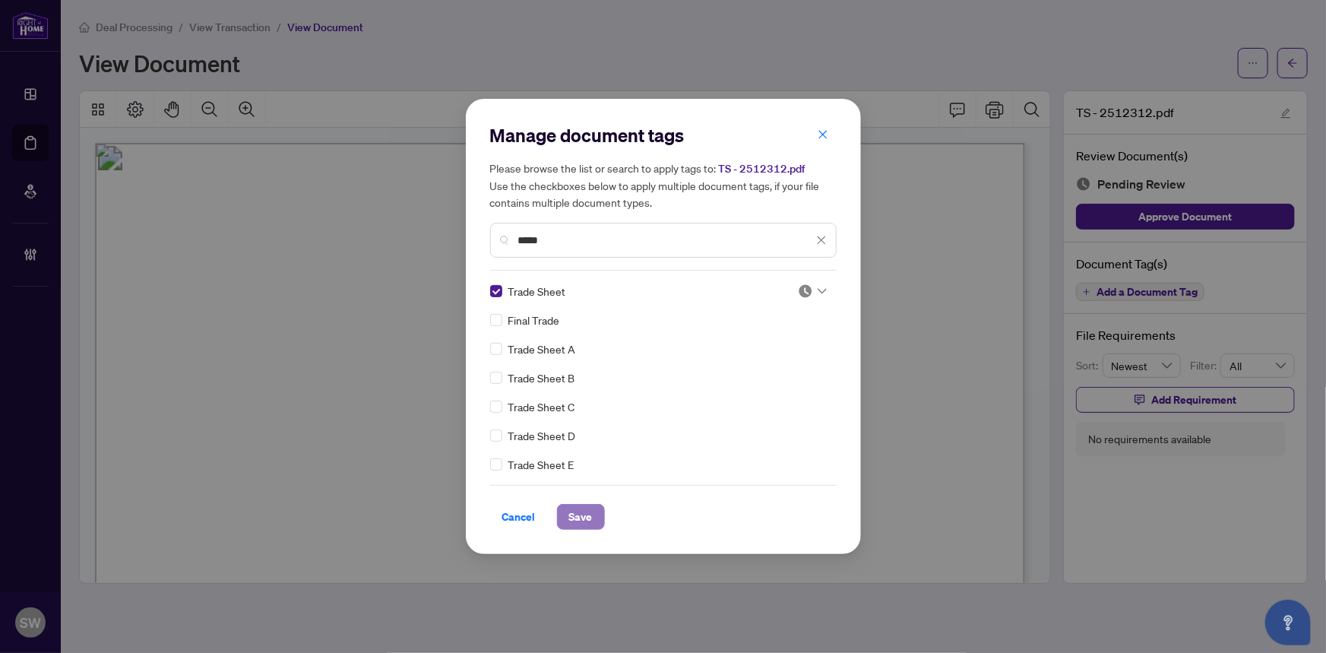
click at [592, 514] on button "Save" at bounding box center [581, 517] width 48 height 26
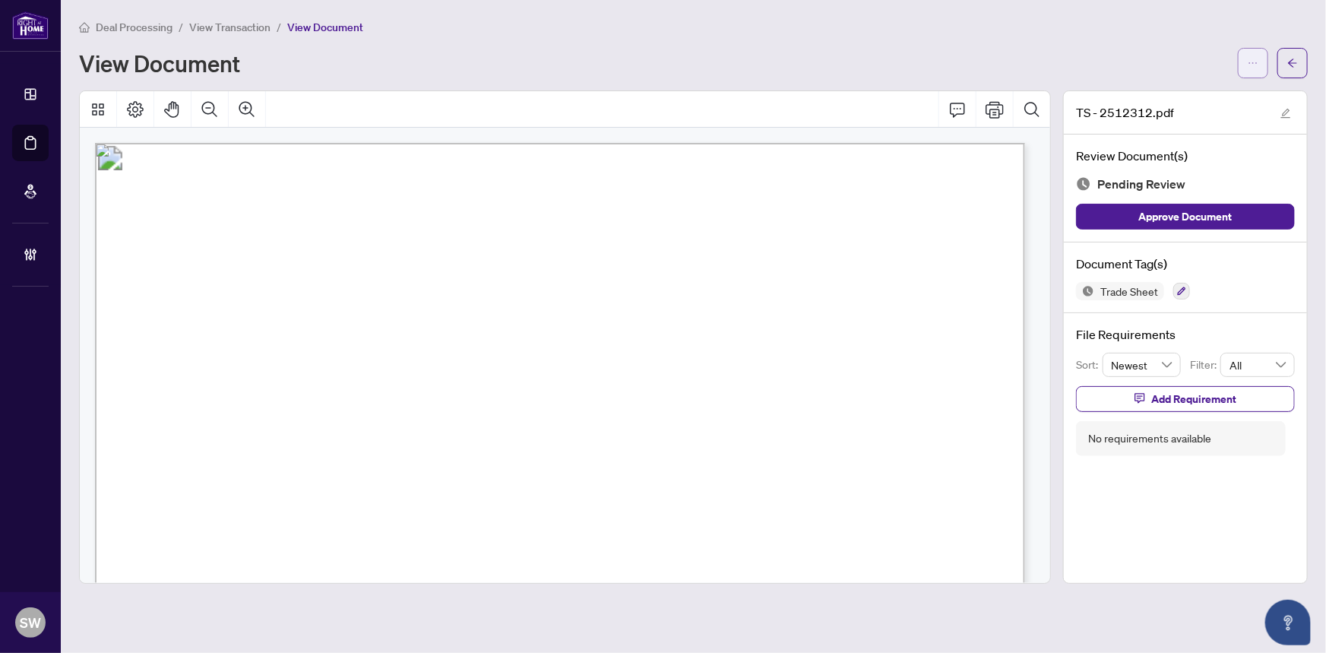
click at [1254, 71] on span "button" at bounding box center [1253, 63] width 11 height 24
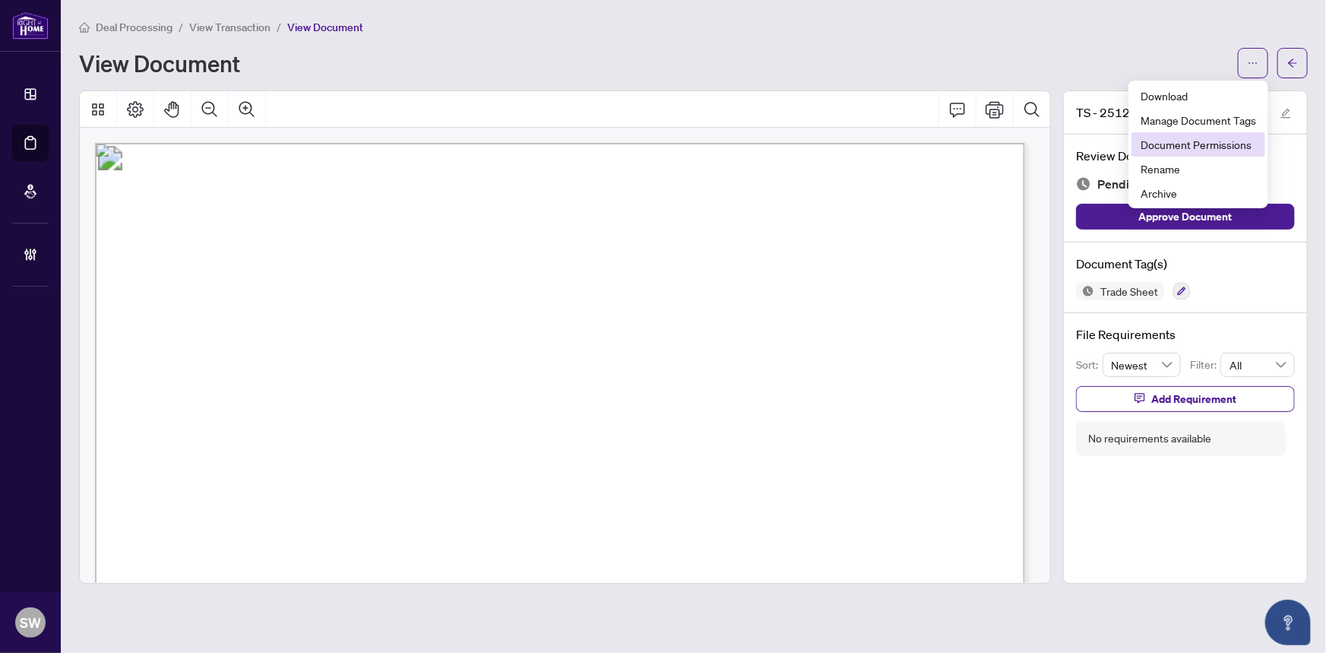
click at [1207, 144] on span "Document Permissions" at bounding box center [1199, 144] width 116 height 17
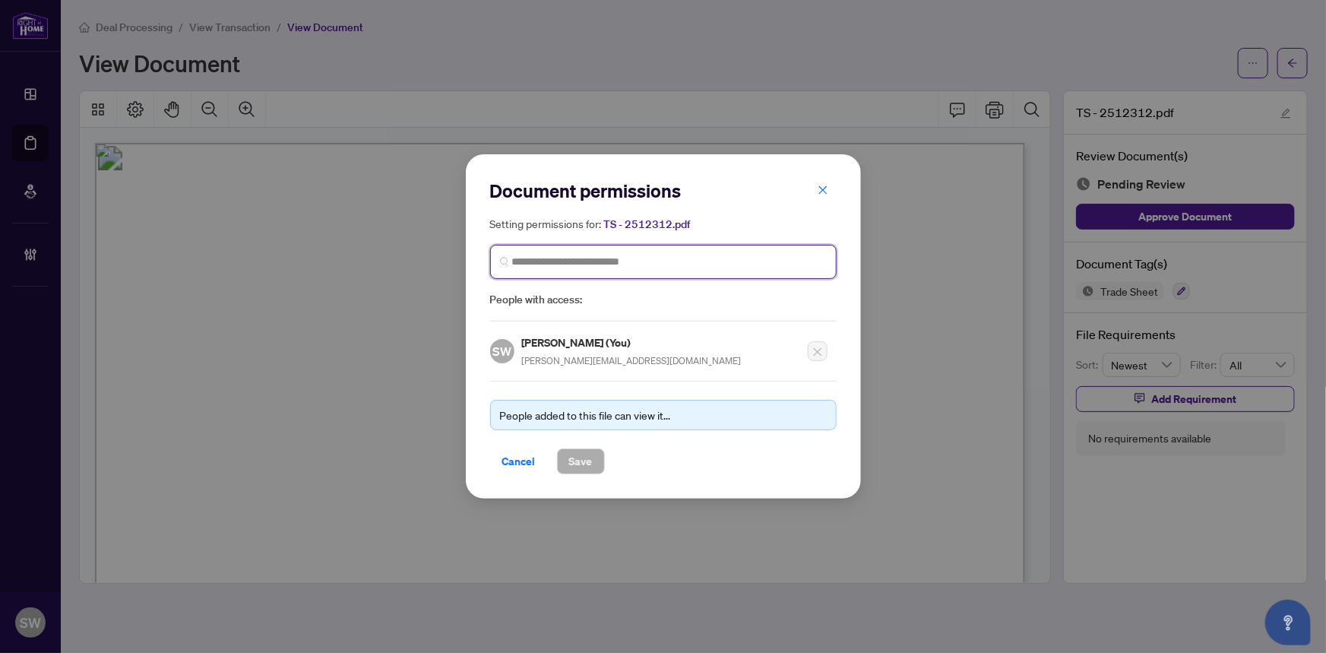
click at [574, 268] on input "search" at bounding box center [669, 262] width 315 height 16
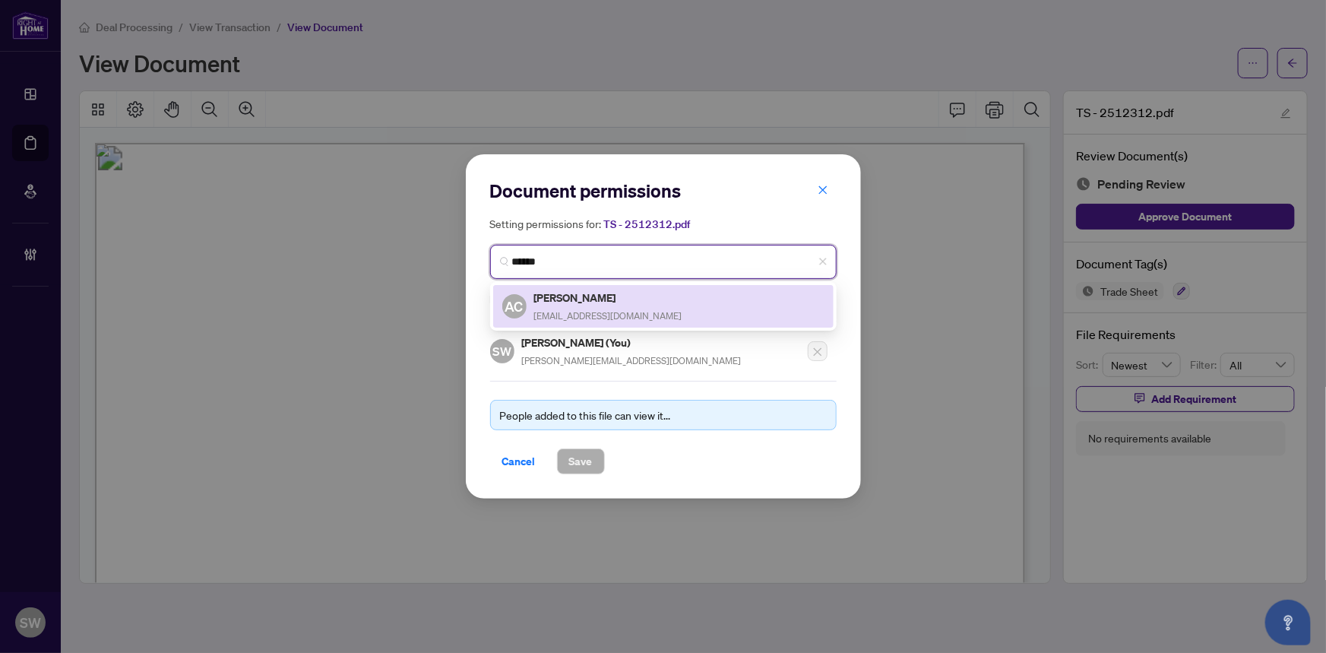
drag, startPoint x: 554, startPoint y: 306, endPoint x: 570, endPoint y: 306, distance: 16.0
click at [555, 306] on div "Agatha Chao achao@agathachao.com" at bounding box center [608, 306] width 148 height 35
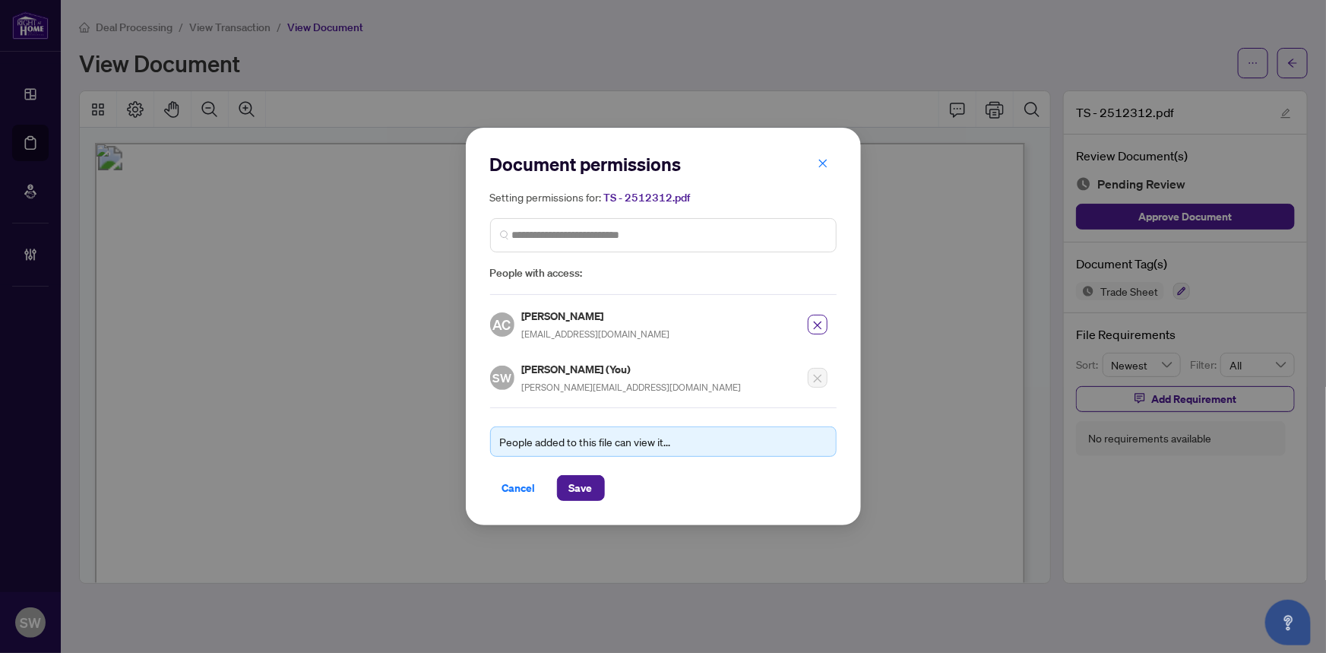
click at [548, 319] on h5 "Agatha Chao" at bounding box center [596, 315] width 148 height 17
copy h5 "Agatha Chao"
click at [583, 487] on span "Save" at bounding box center [581, 488] width 24 height 24
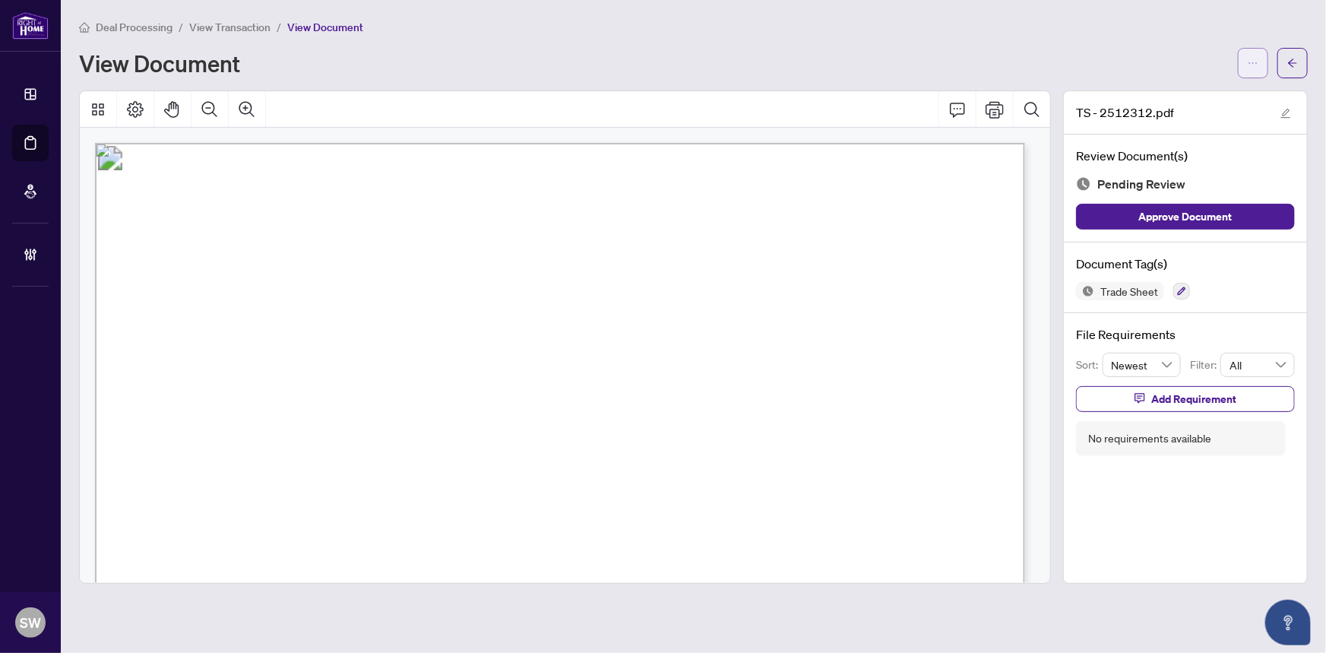
click at [1239, 62] on button "button" at bounding box center [1253, 63] width 30 height 30
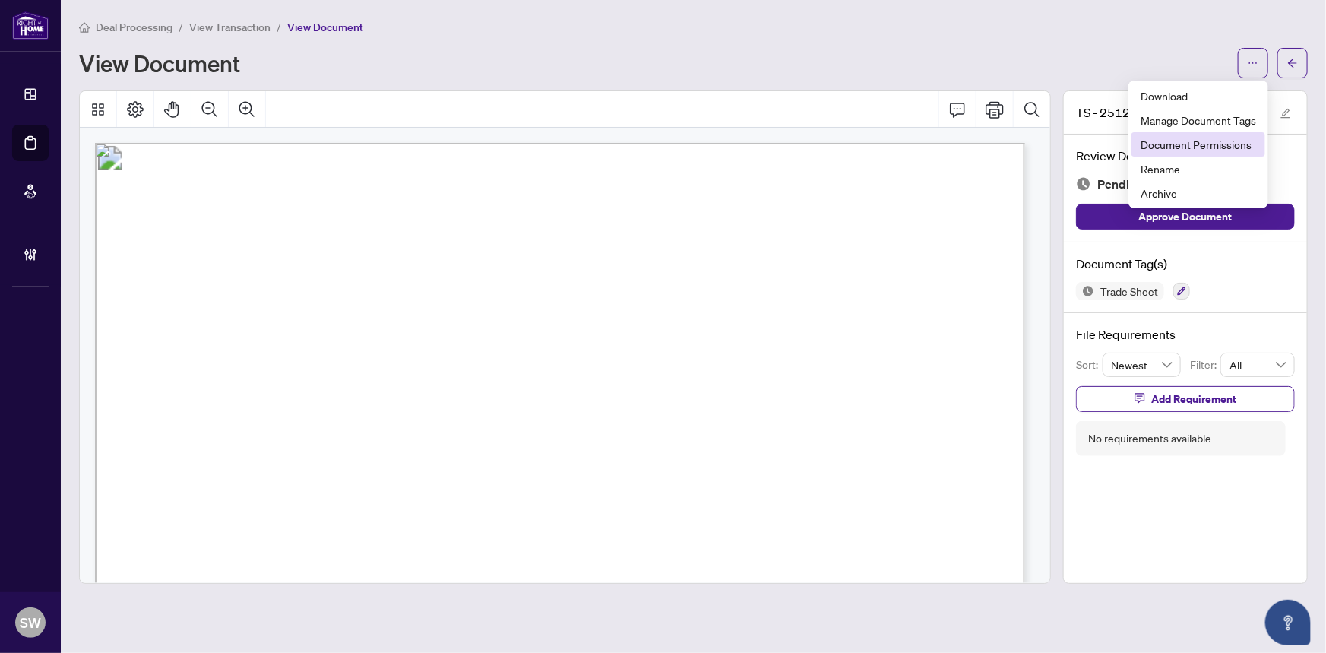
click at [1185, 135] on li "Document Permissions" at bounding box center [1199, 144] width 134 height 24
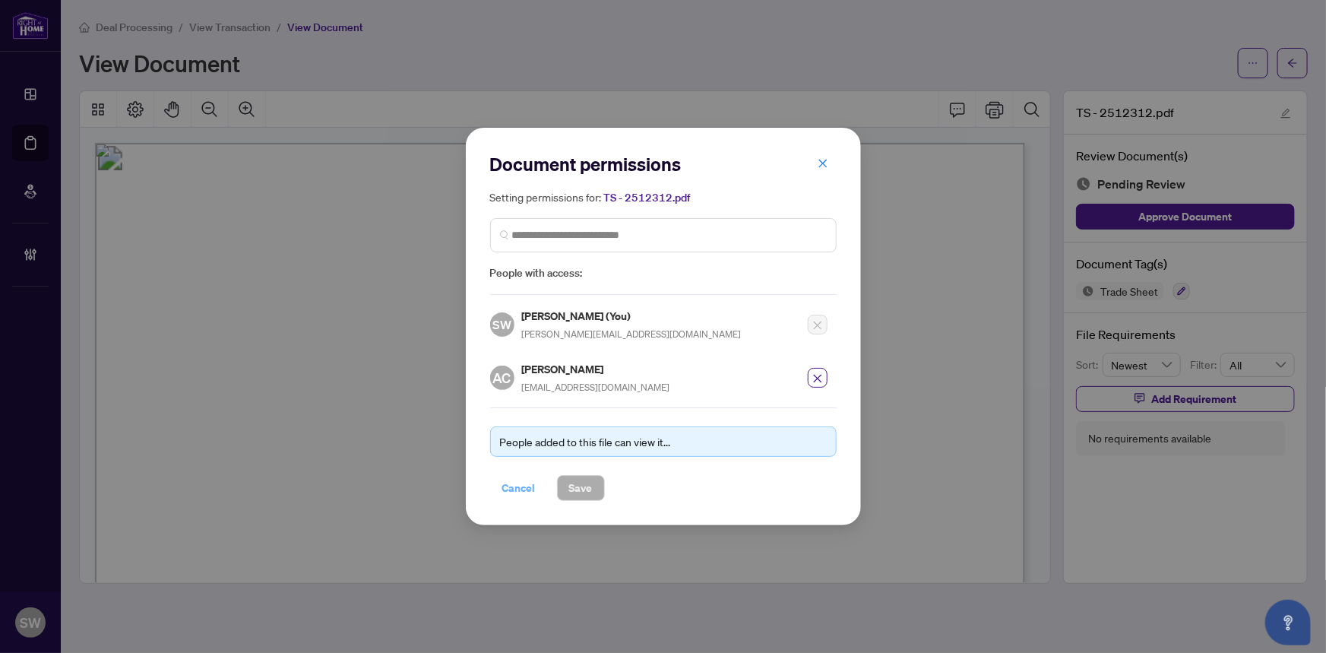
drag, startPoint x: 511, startPoint y: 483, endPoint x: 757, endPoint y: 331, distance: 288.7
click at [512, 483] on span "Cancel" at bounding box center [518, 488] width 33 height 24
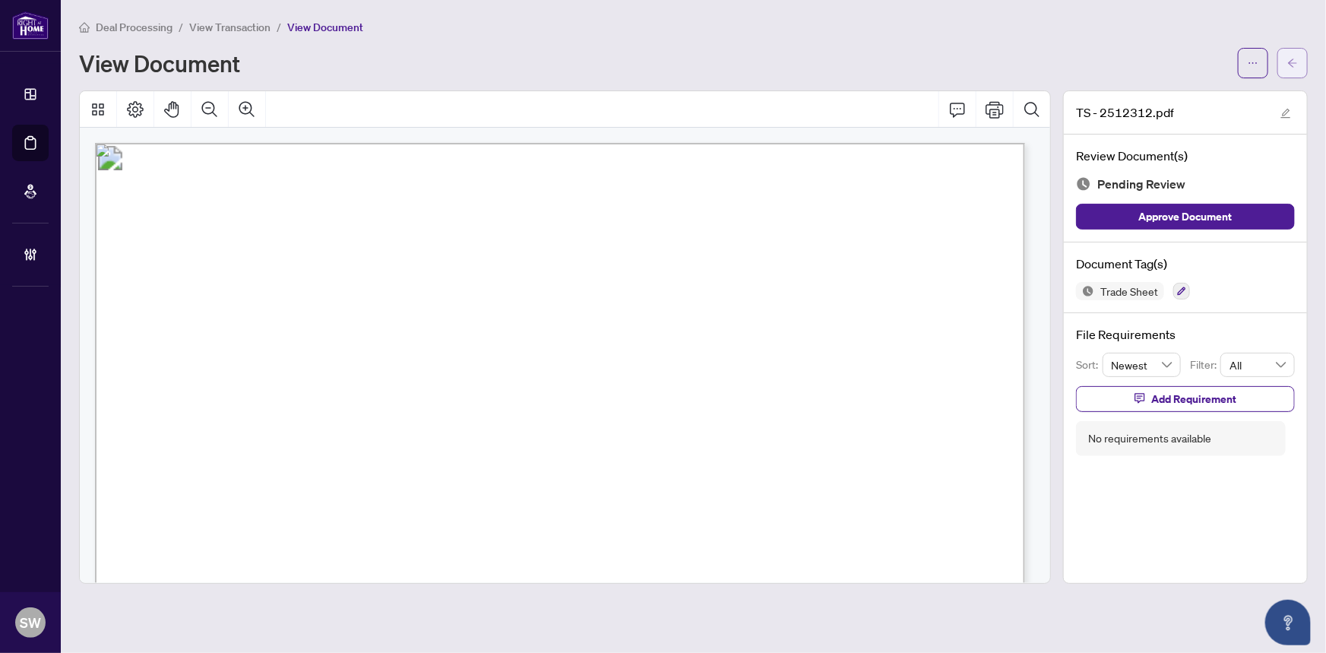
click at [1287, 58] on icon "arrow-left" at bounding box center [1292, 63] width 11 height 11
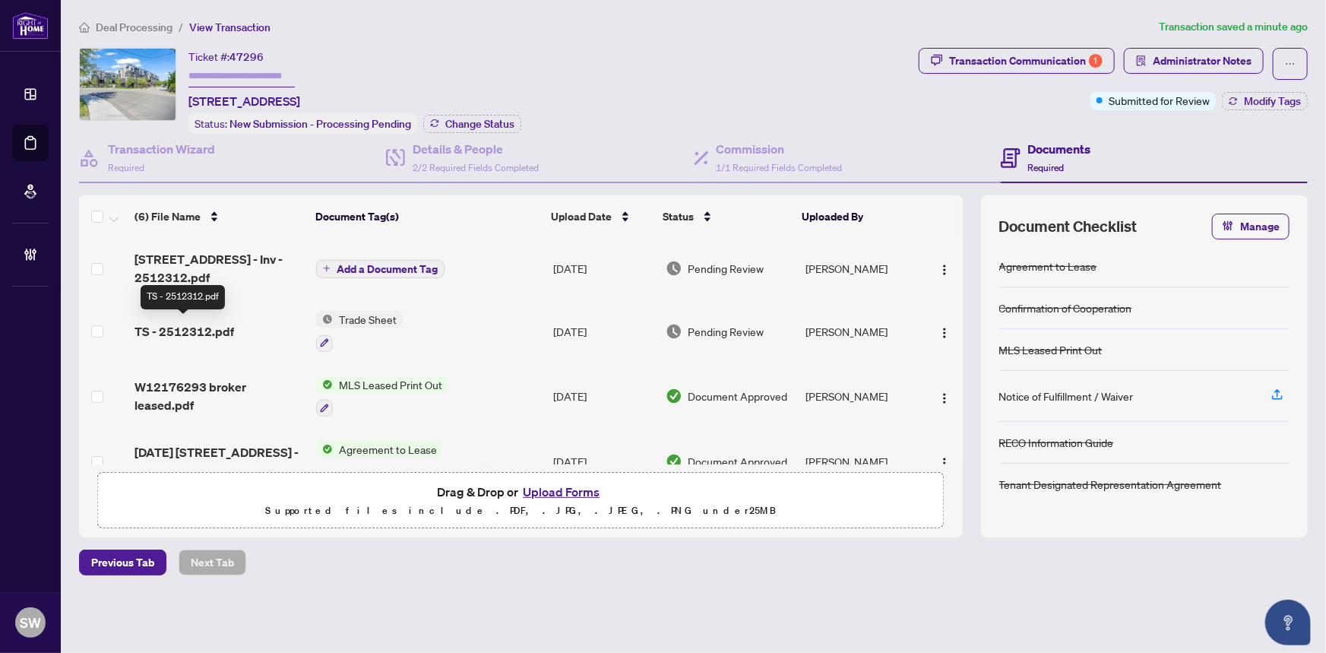
click at [201, 331] on span "TS - 2512312.pdf" at bounding box center [185, 331] width 100 height 18
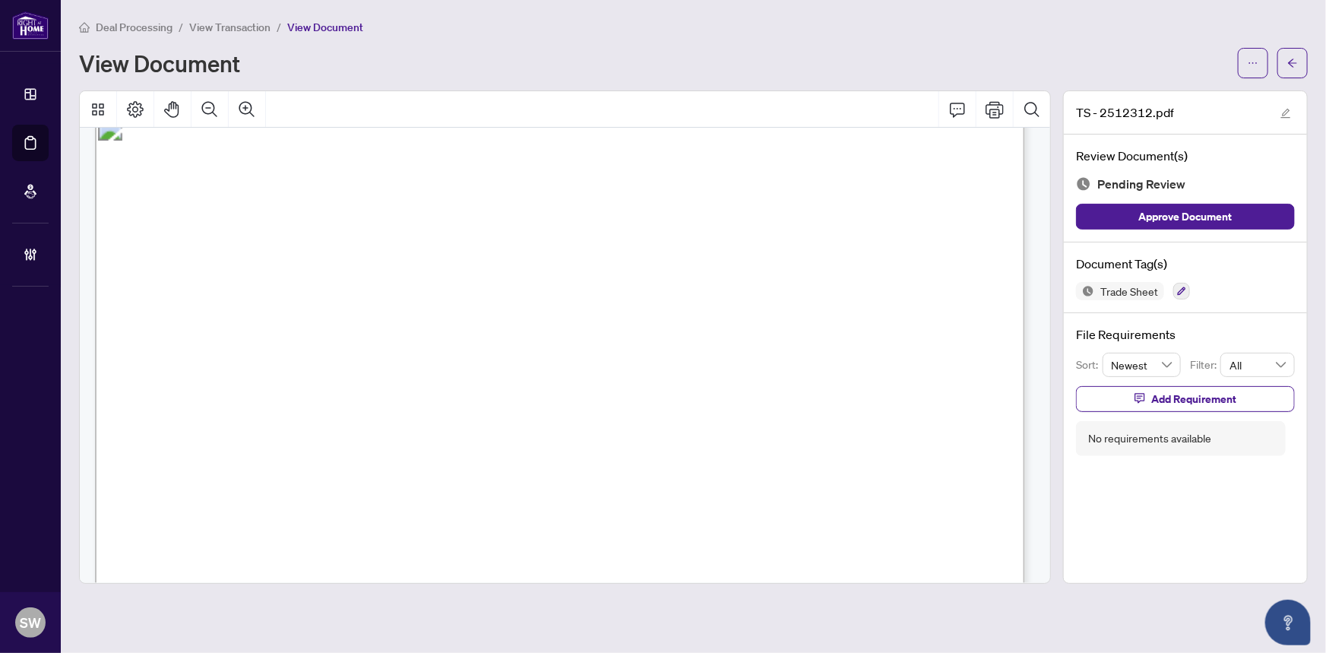
scroll to position [25, 0]
click at [1181, 289] on icon "button" at bounding box center [1181, 291] width 9 height 9
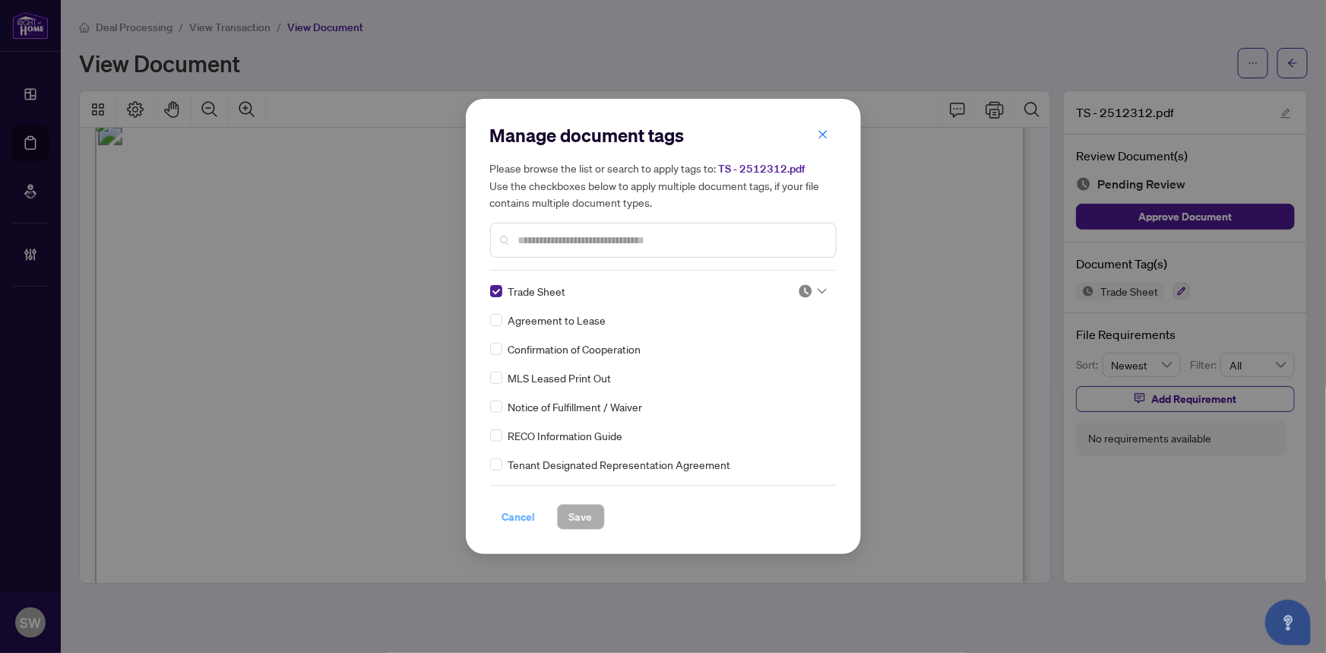
click at [505, 517] on span "Cancel" at bounding box center [518, 517] width 33 height 24
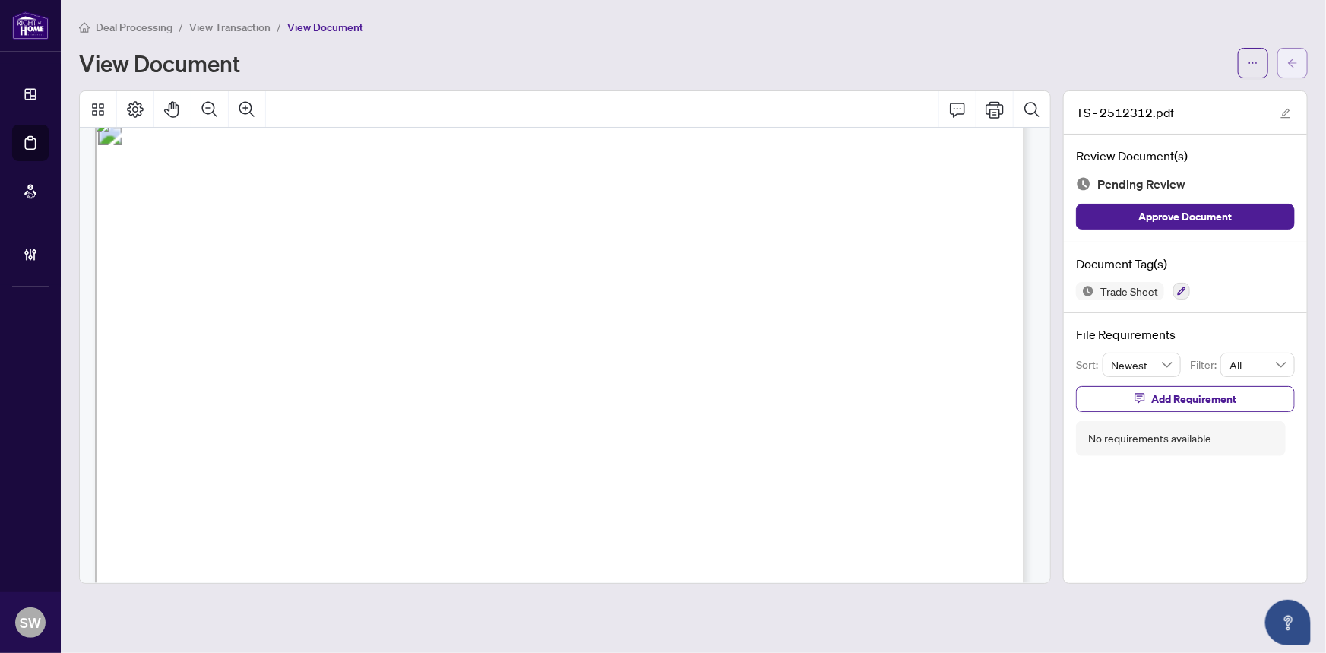
click at [1298, 62] on icon "arrow-left" at bounding box center [1292, 63] width 11 height 11
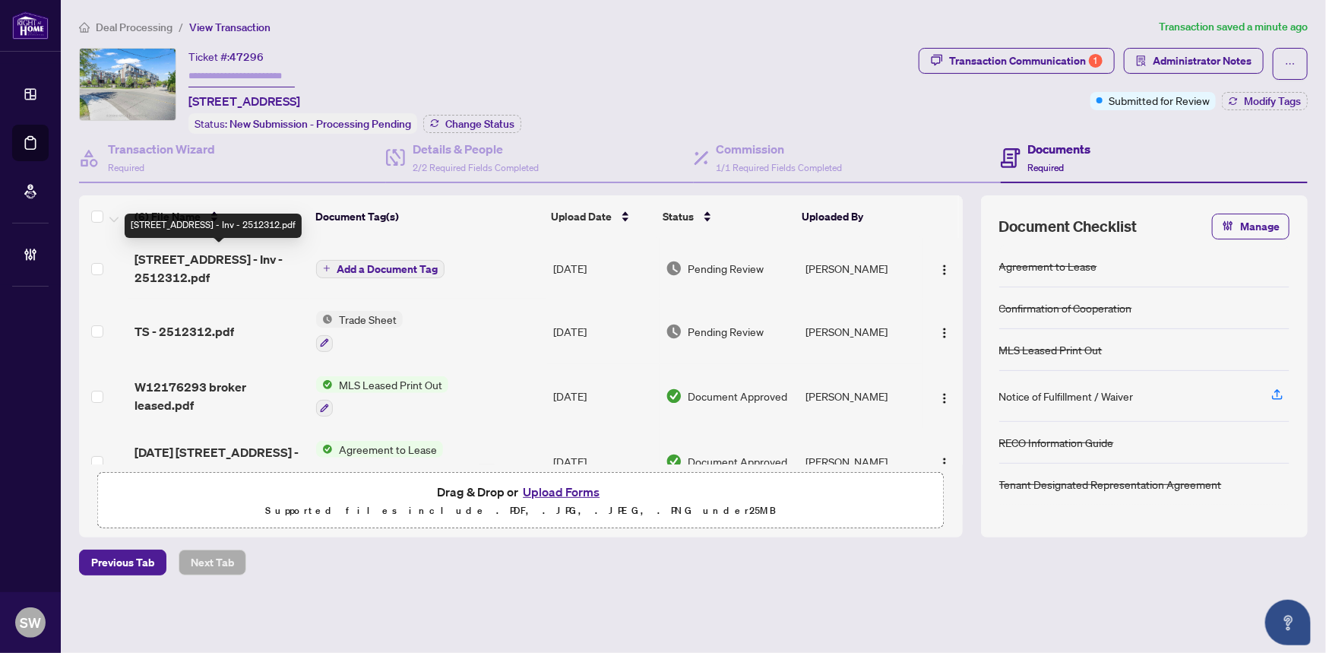
click at [228, 260] on span "1100 Briar Hill Ave 311 - Inv - 2512312.pdf" at bounding box center [219, 268] width 169 height 36
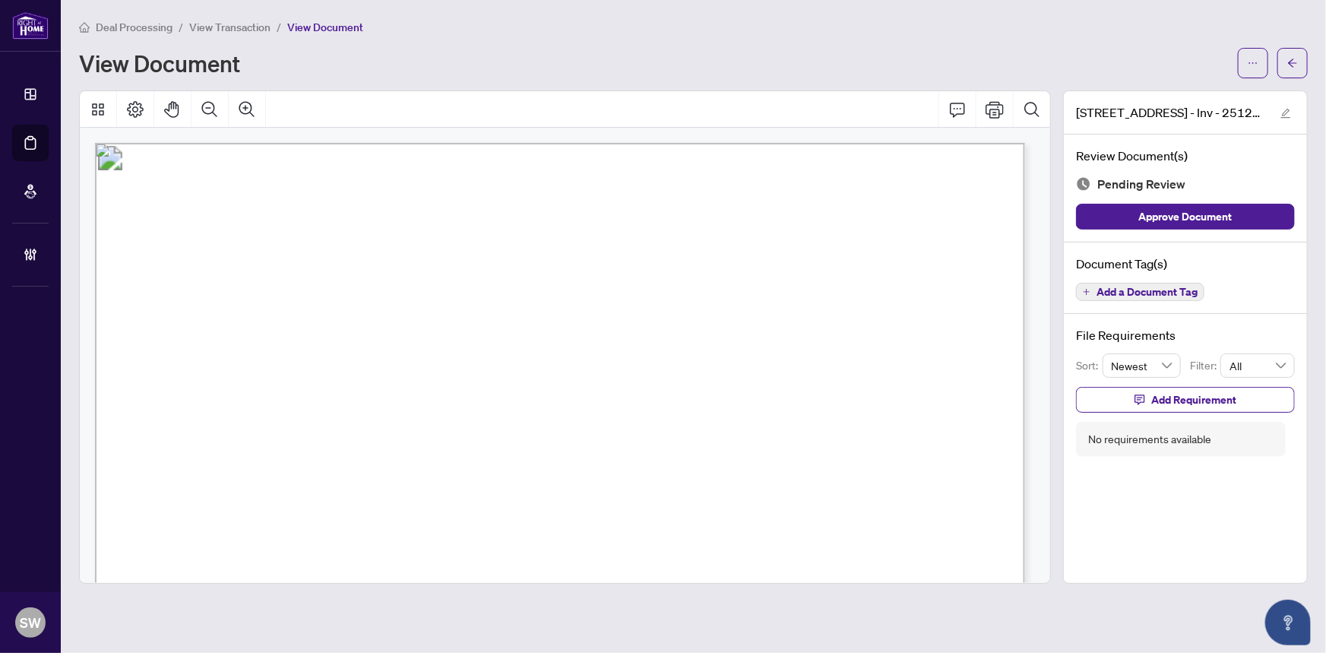
click at [1148, 290] on span "Add a Document Tag" at bounding box center [1147, 292] width 101 height 11
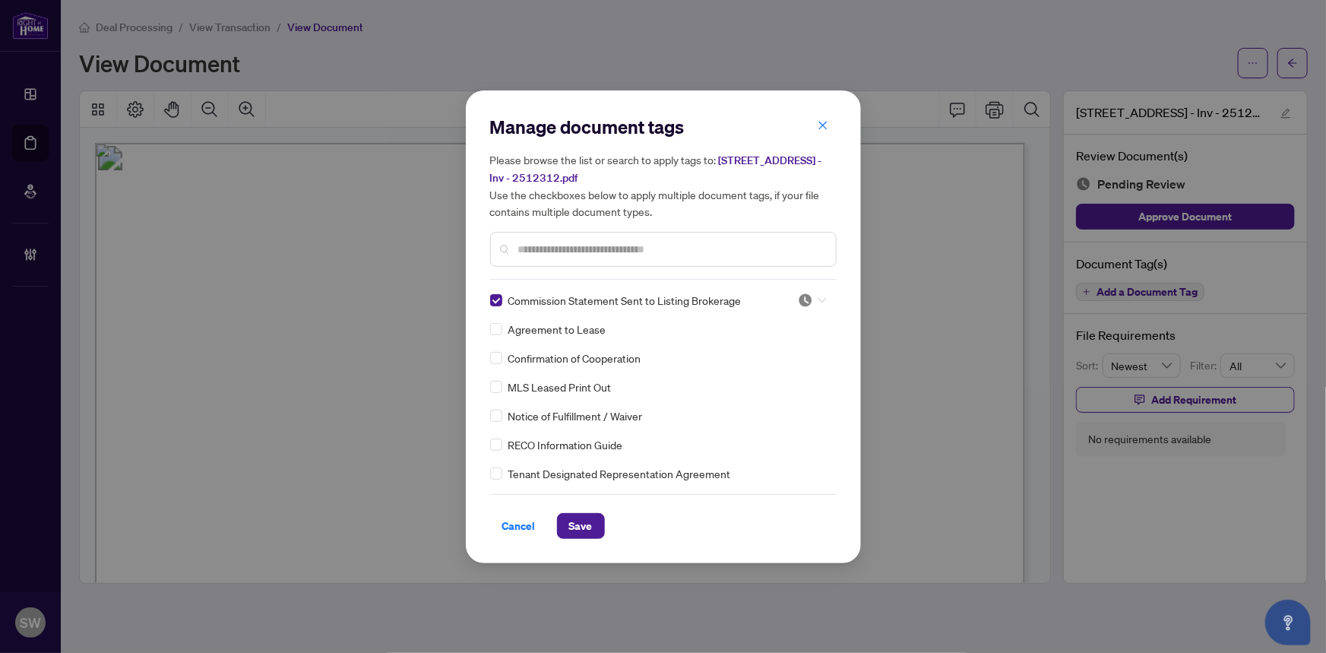
click at [818, 299] on icon at bounding box center [822, 299] width 9 height 5
click at [781, 369] on div "Approved" at bounding box center [762, 374] width 97 height 17
click at [584, 527] on span "Save" at bounding box center [581, 526] width 24 height 24
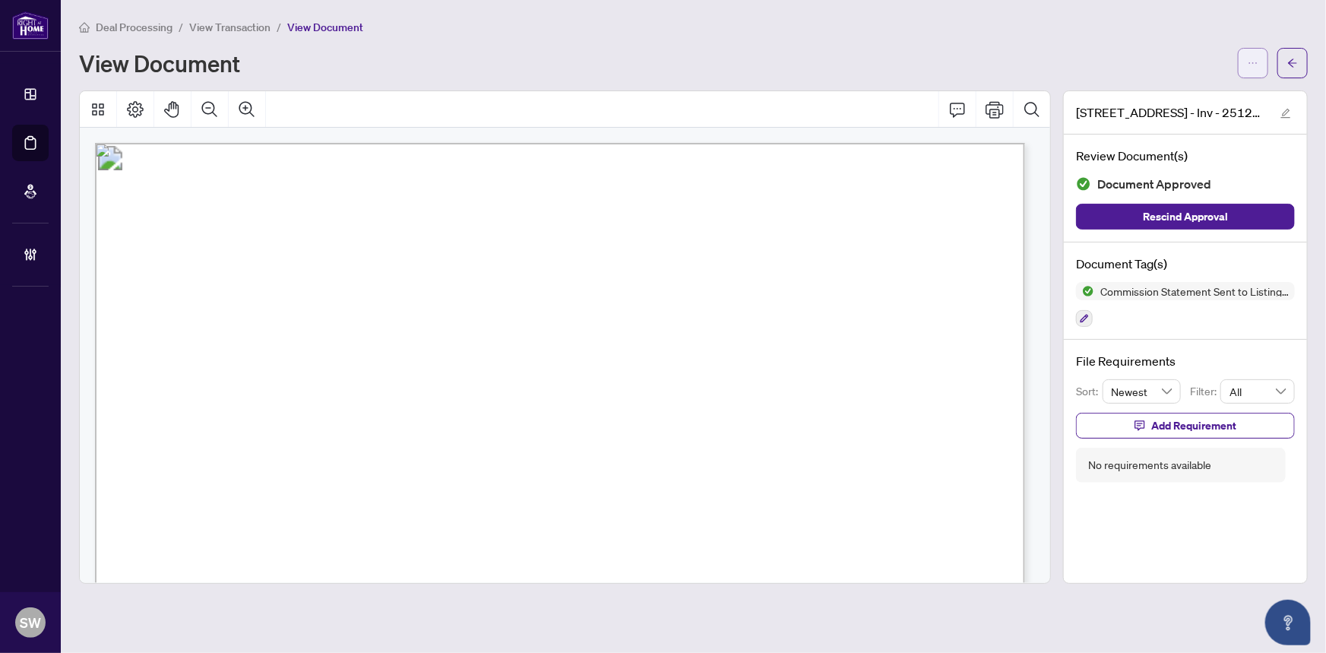
click at [1256, 61] on icon "ellipsis" at bounding box center [1253, 63] width 11 height 11
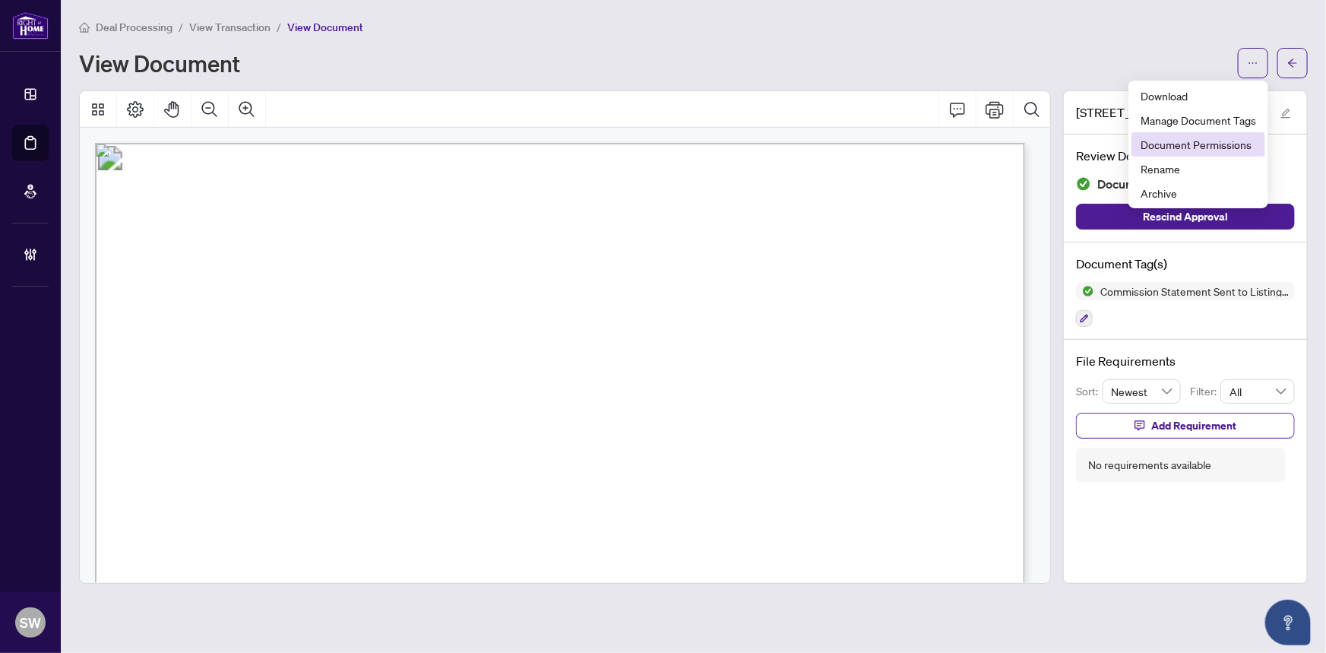
click at [1223, 136] on span "Document Permissions" at bounding box center [1199, 144] width 116 height 17
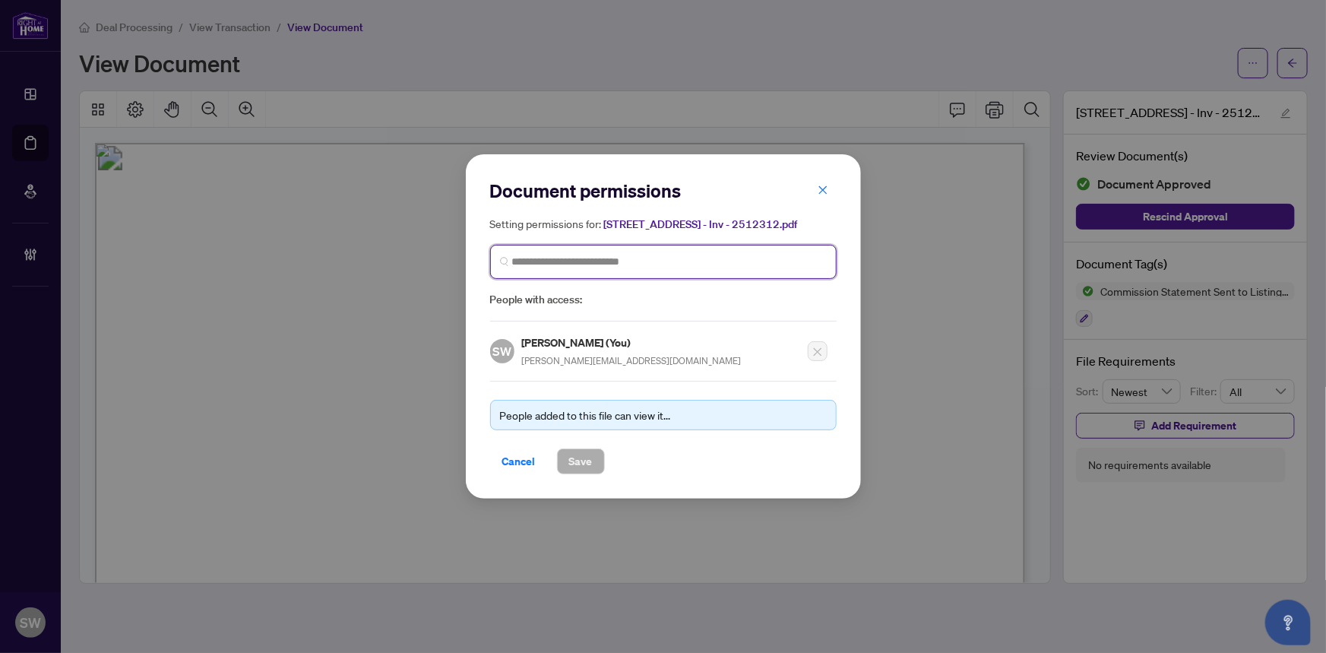
paste input "**********"
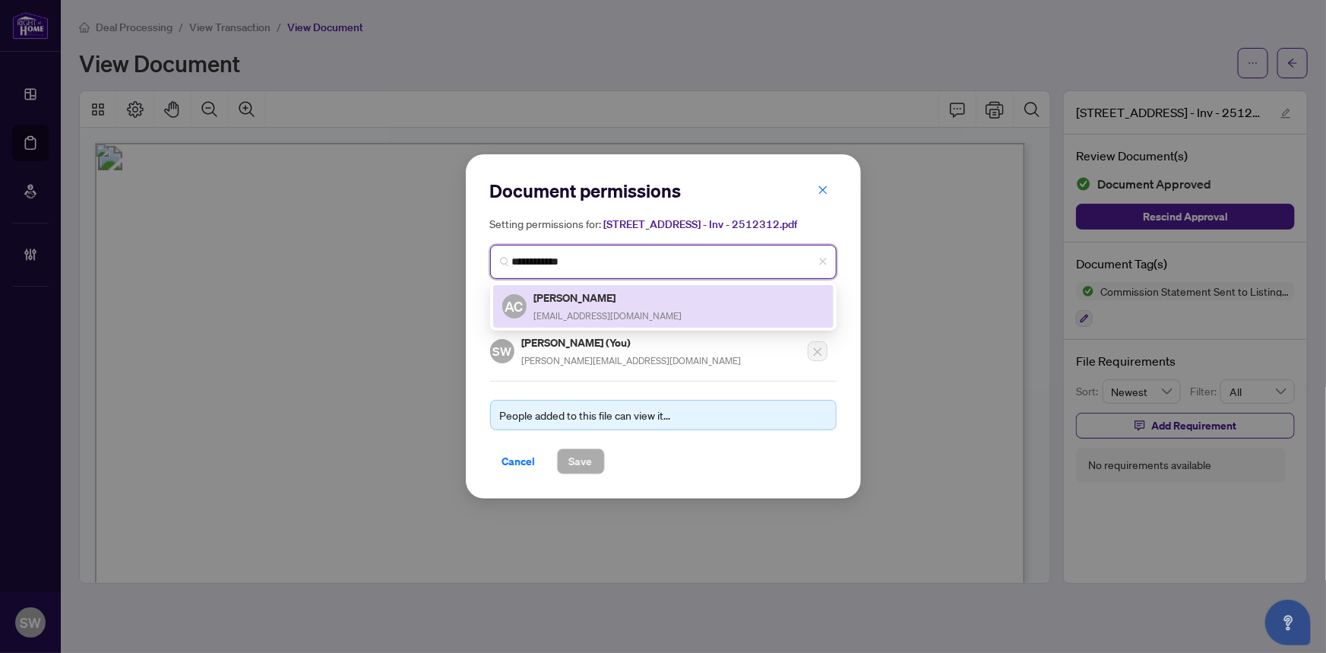
click at [581, 305] on div "Agatha Chao achao@agathachao.com" at bounding box center [608, 306] width 148 height 35
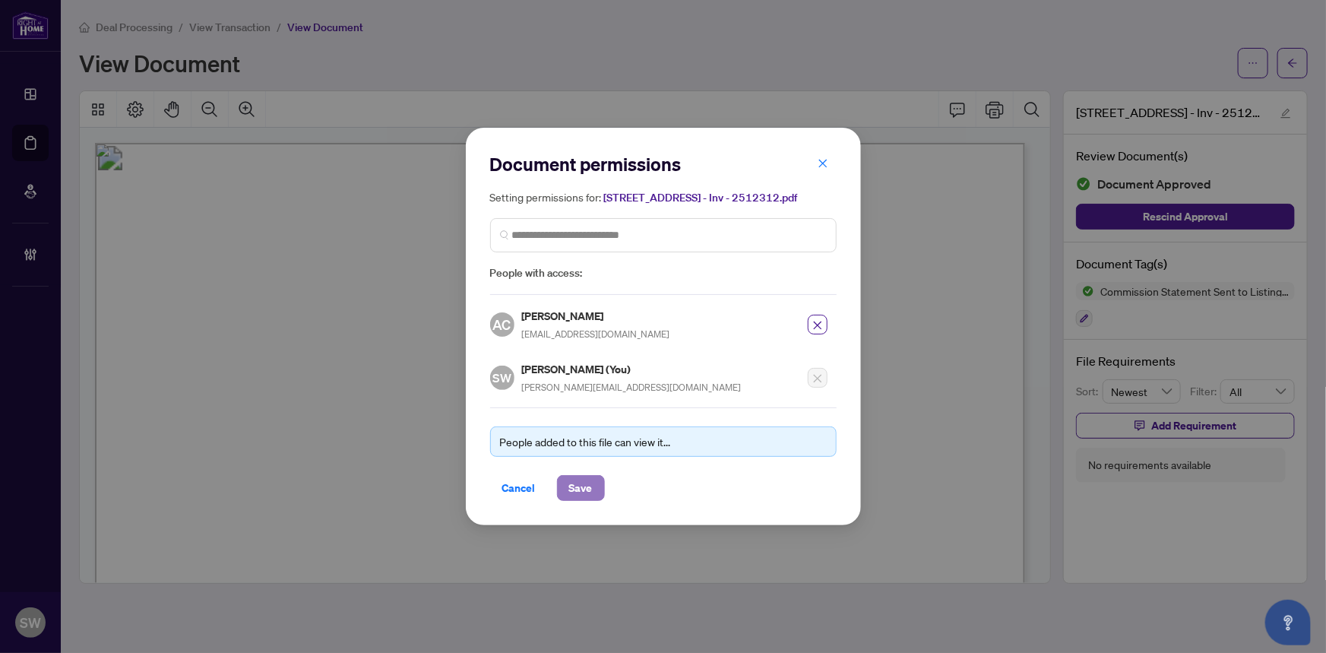
click at [578, 492] on span "Save" at bounding box center [581, 488] width 24 height 24
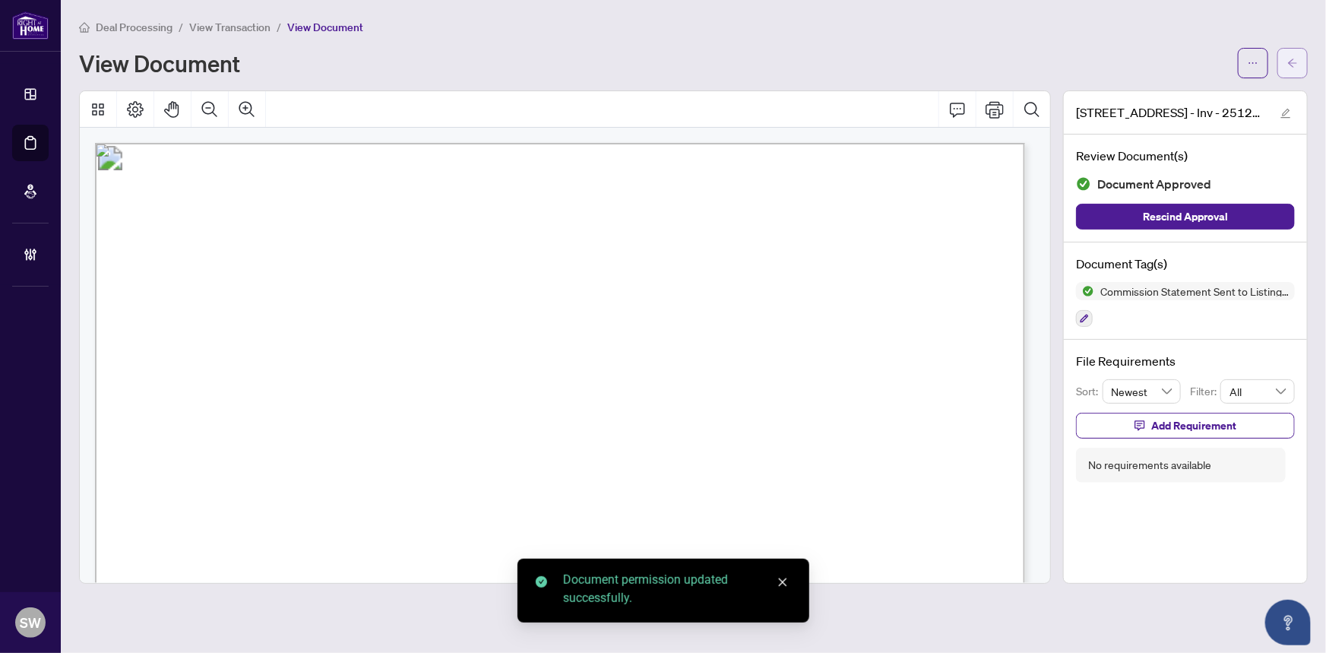
click at [1289, 62] on icon "arrow-left" at bounding box center [1292, 63] width 11 height 11
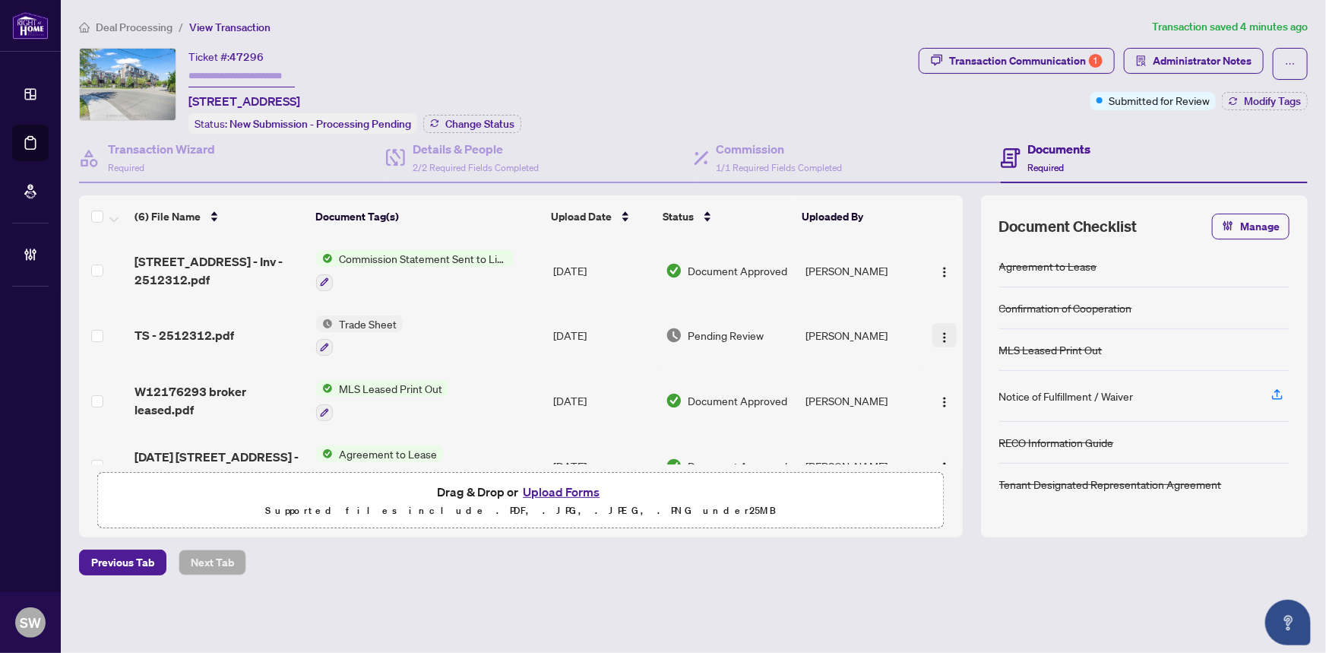
click at [939, 331] on img "button" at bounding box center [945, 337] width 12 height 12
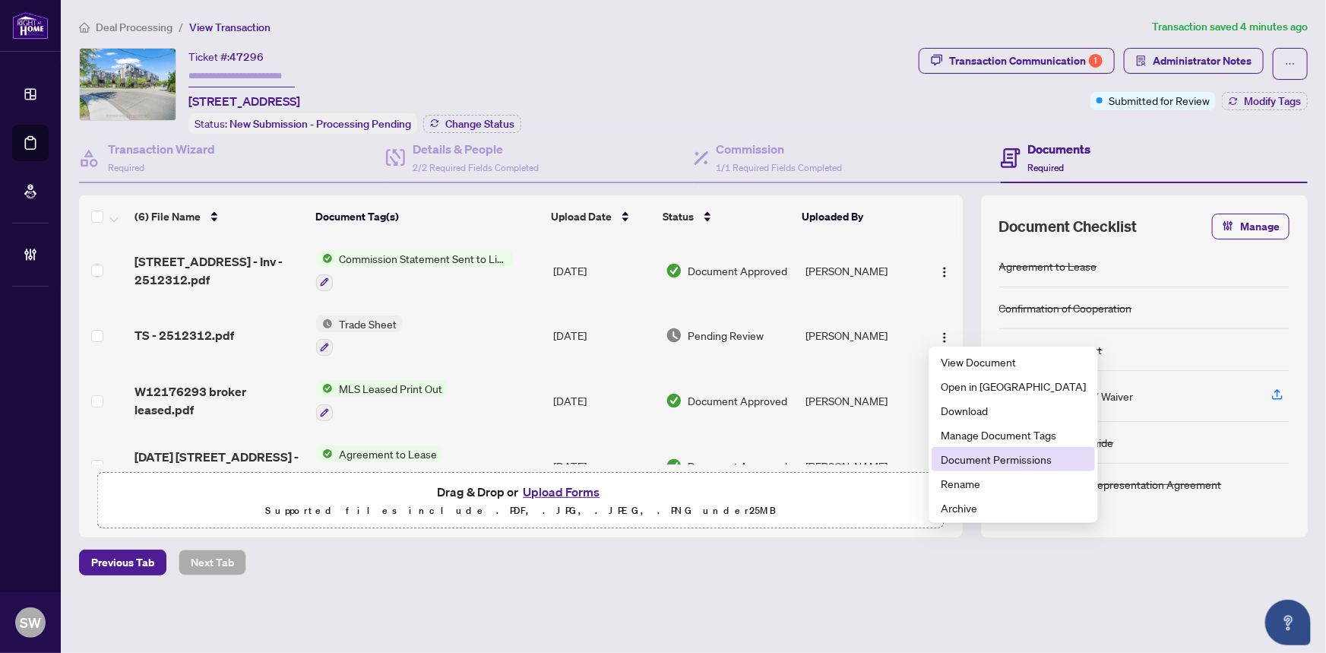
click at [983, 455] on span "Document Permissions" at bounding box center [1013, 459] width 145 height 17
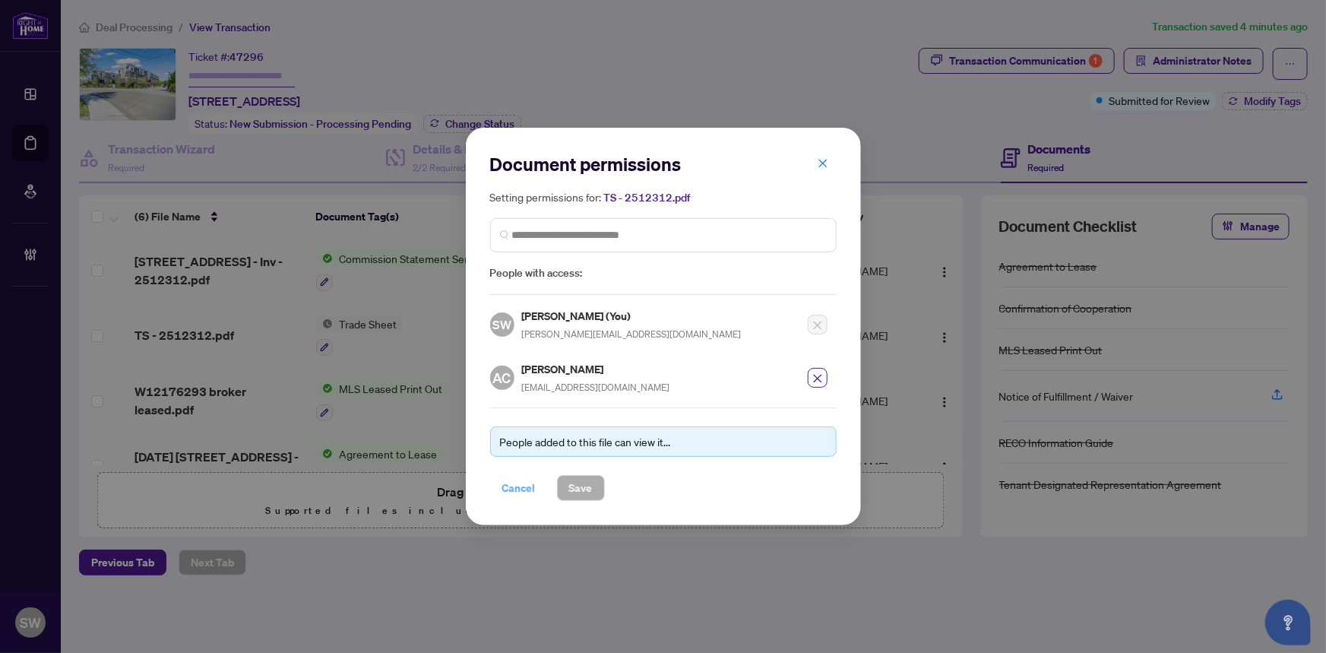
click at [518, 486] on span "Cancel" at bounding box center [518, 488] width 33 height 24
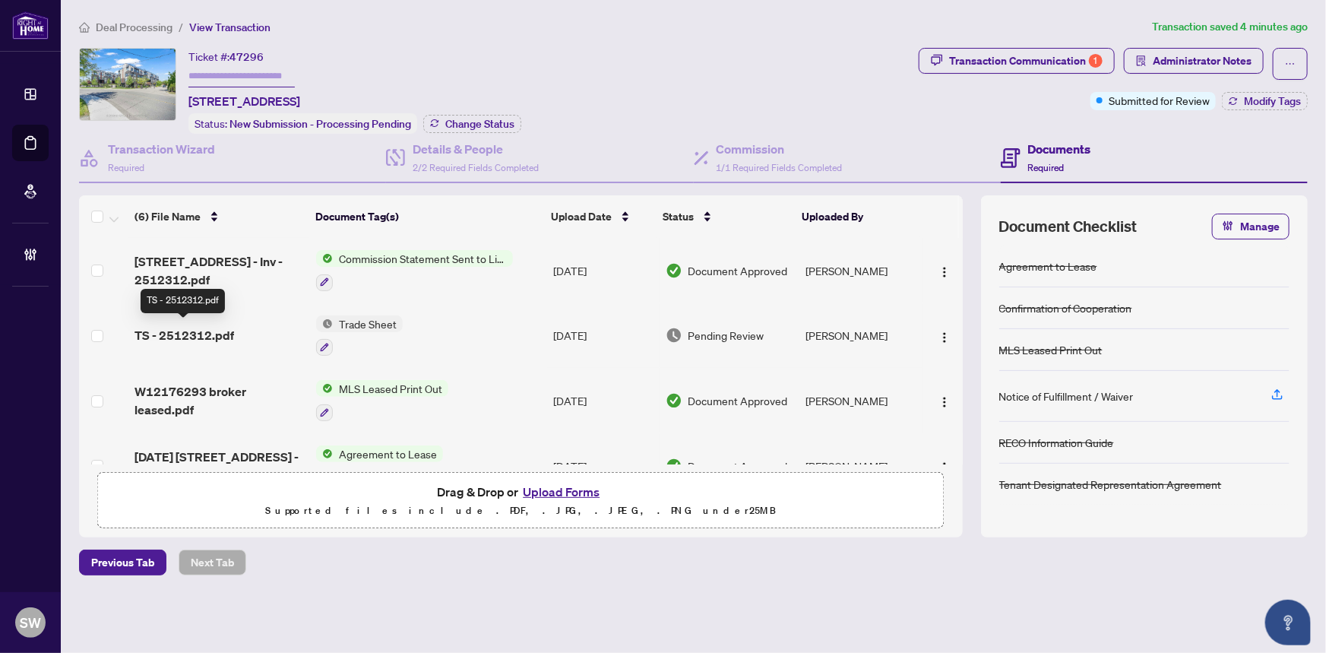
click at [229, 331] on span "TS - 2512312.pdf" at bounding box center [185, 335] width 100 height 18
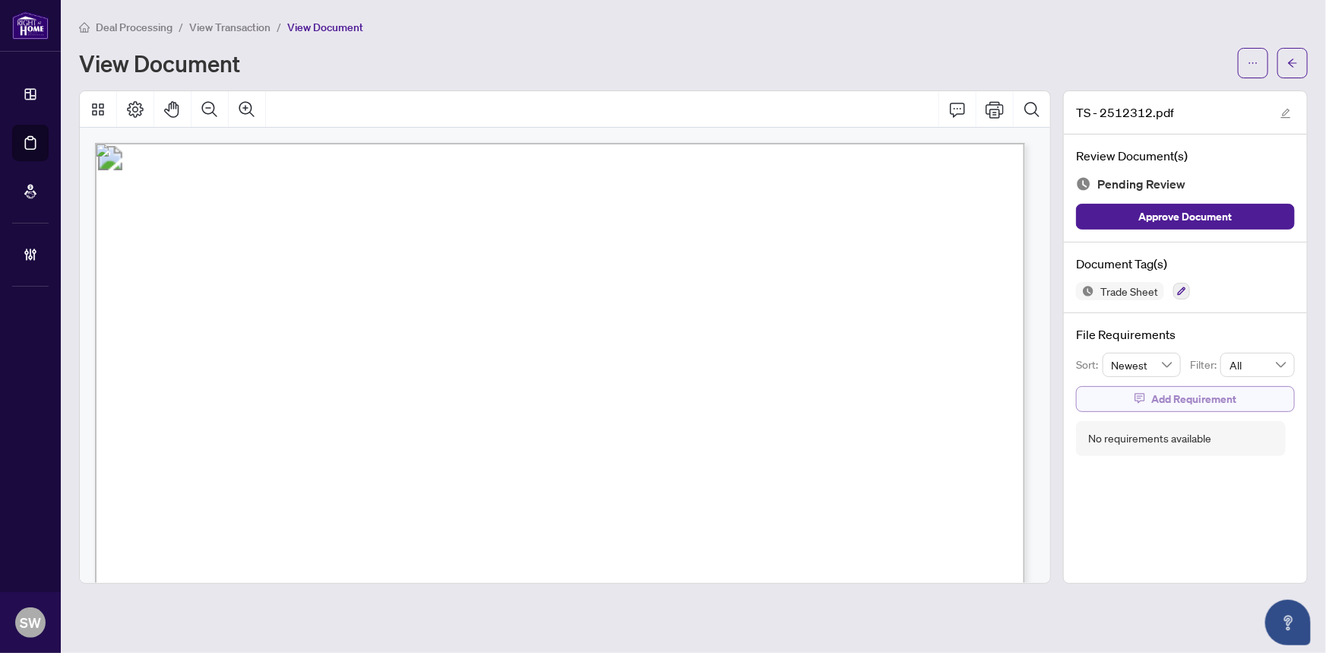
click at [1181, 392] on span "Add Requirement" at bounding box center [1193, 399] width 85 height 24
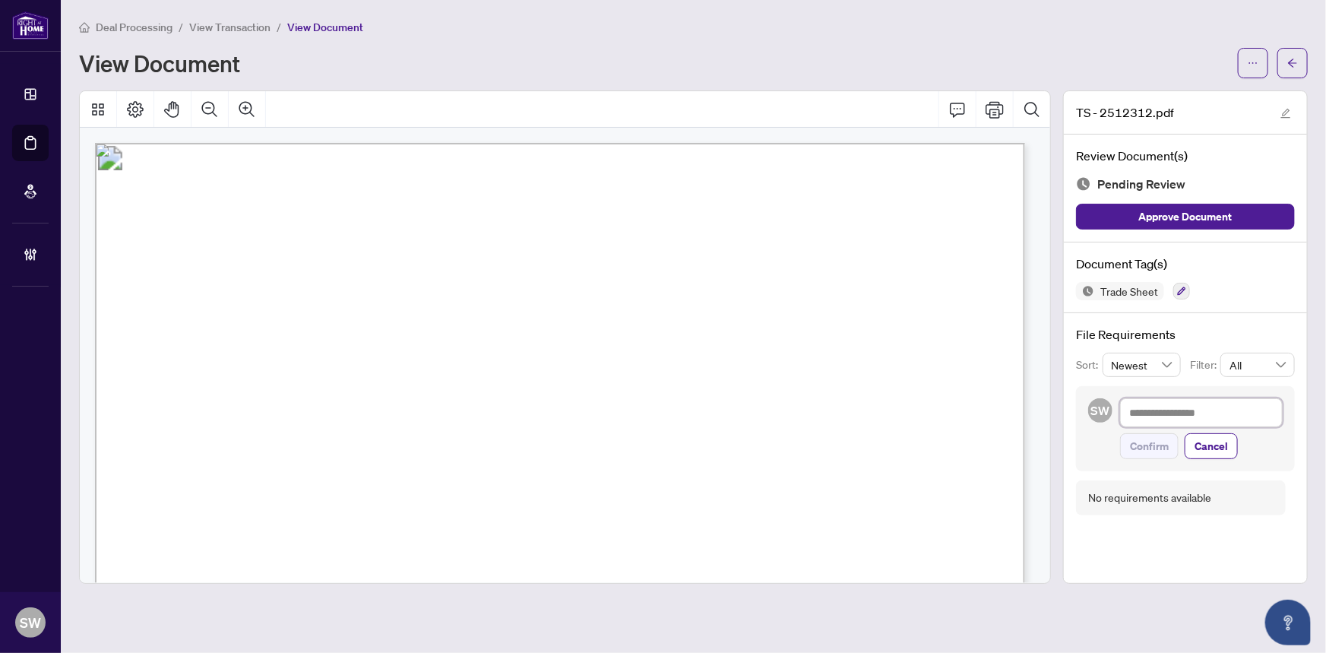
click at [1175, 407] on textarea at bounding box center [1201, 412] width 163 height 29
paste textarea "**********"
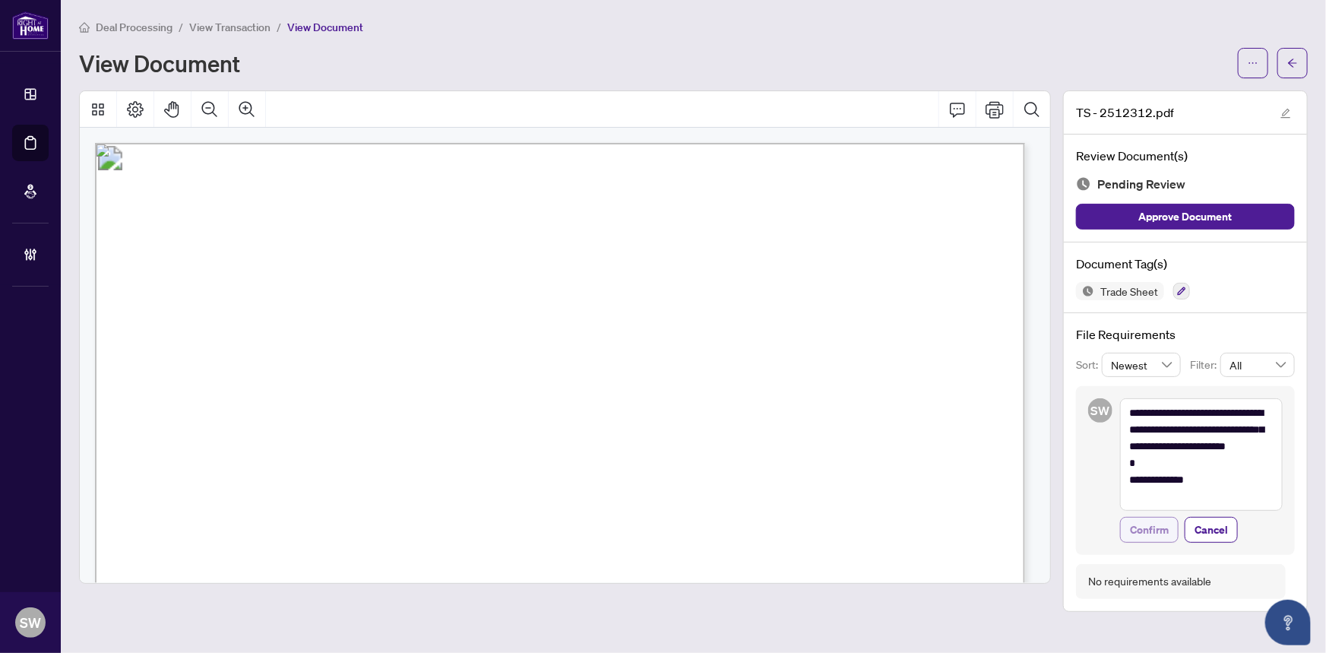
click at [1159, 527] on span "Confirm" at bounding box center [1149, 530] width 39 height 24
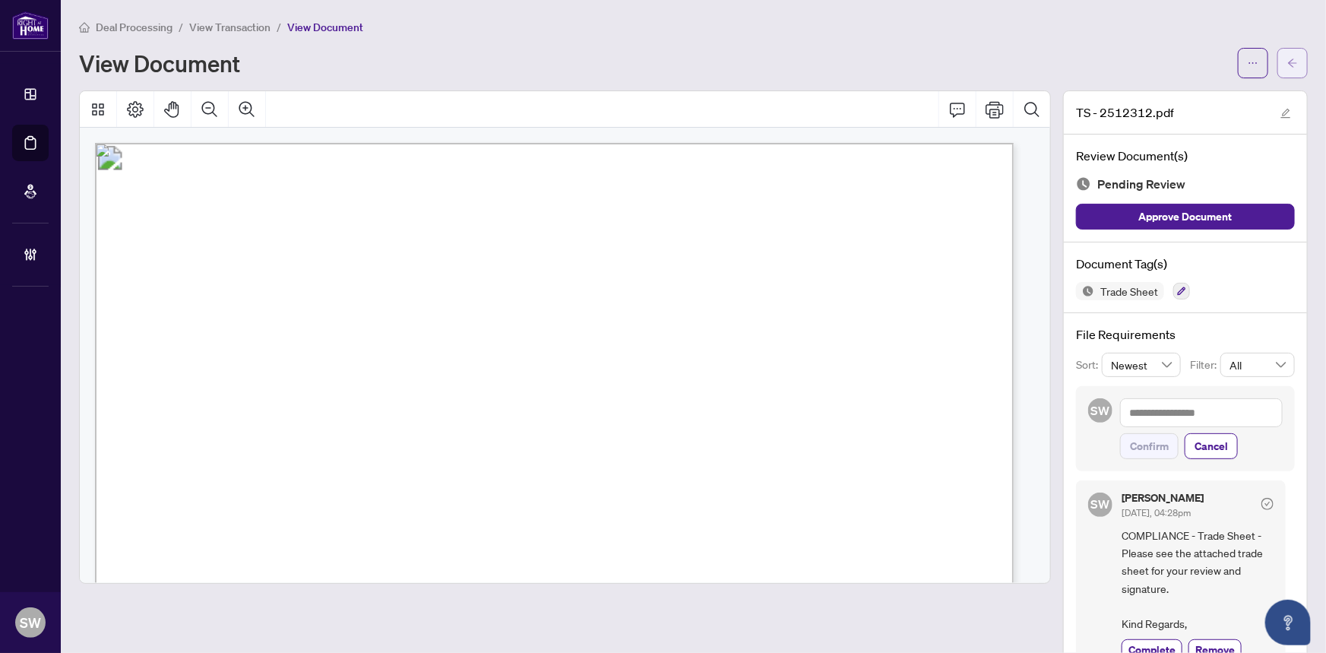
click at [1288, 62] on icon "arrow-left" at bounding box center [1292, 63] width 9 height 8
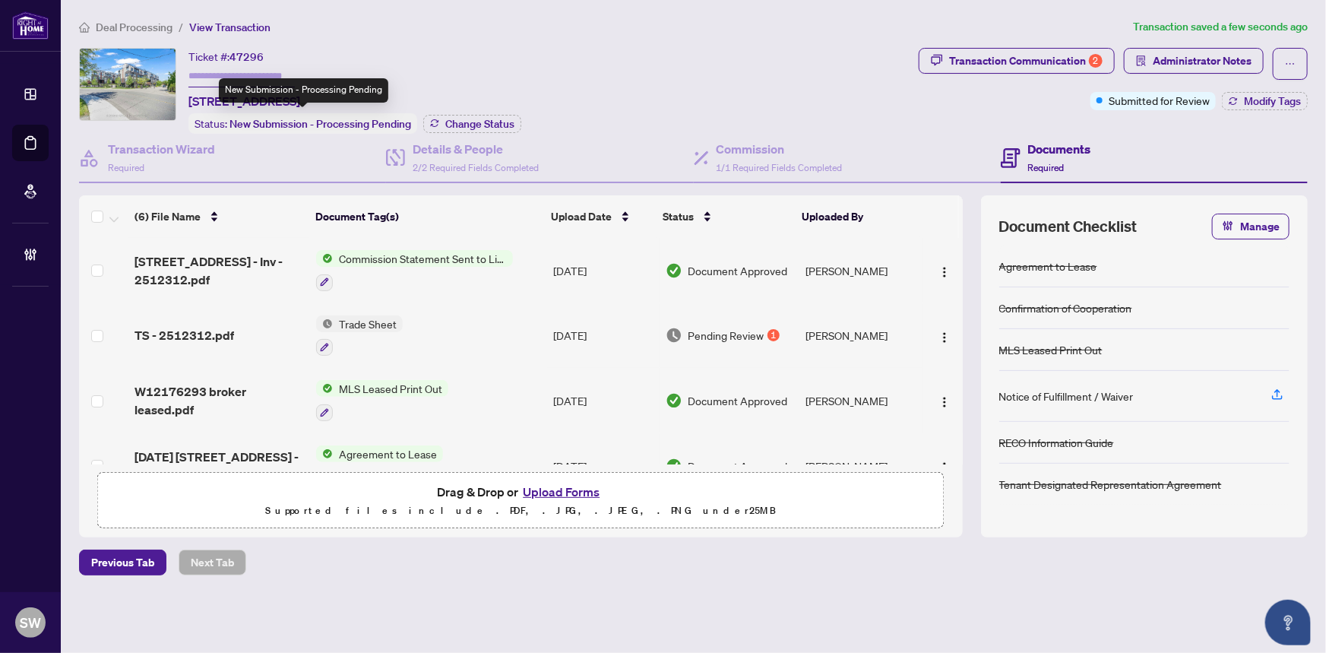
click at [223, 62] on div "Ticket #: 47296" at bounding box center [225, 56] width 75 height 17
click at [264, 72] on input "text" at bounding box center [241, 76] width 106 height 22
paste input "*******"
click at [1258, 100] on span "Modify Tags" at bounding box center [1272, 101] width 57 height 11
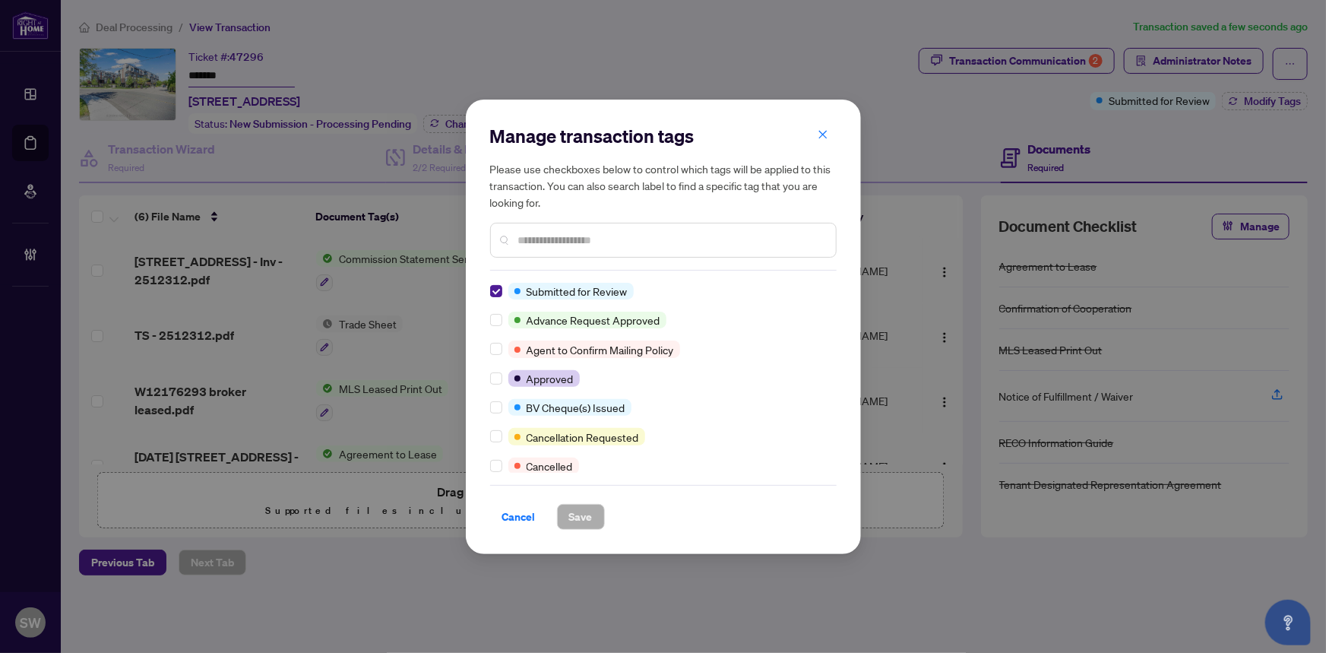
click at [489, 288] on div "Manage transaction tags Please use checkboxes below to control which tags will …" at bounding box center [663, 327] width 395 height 454
click at [584, 515] on span "Save" at bounding box center [581, 517] width 24 height 24
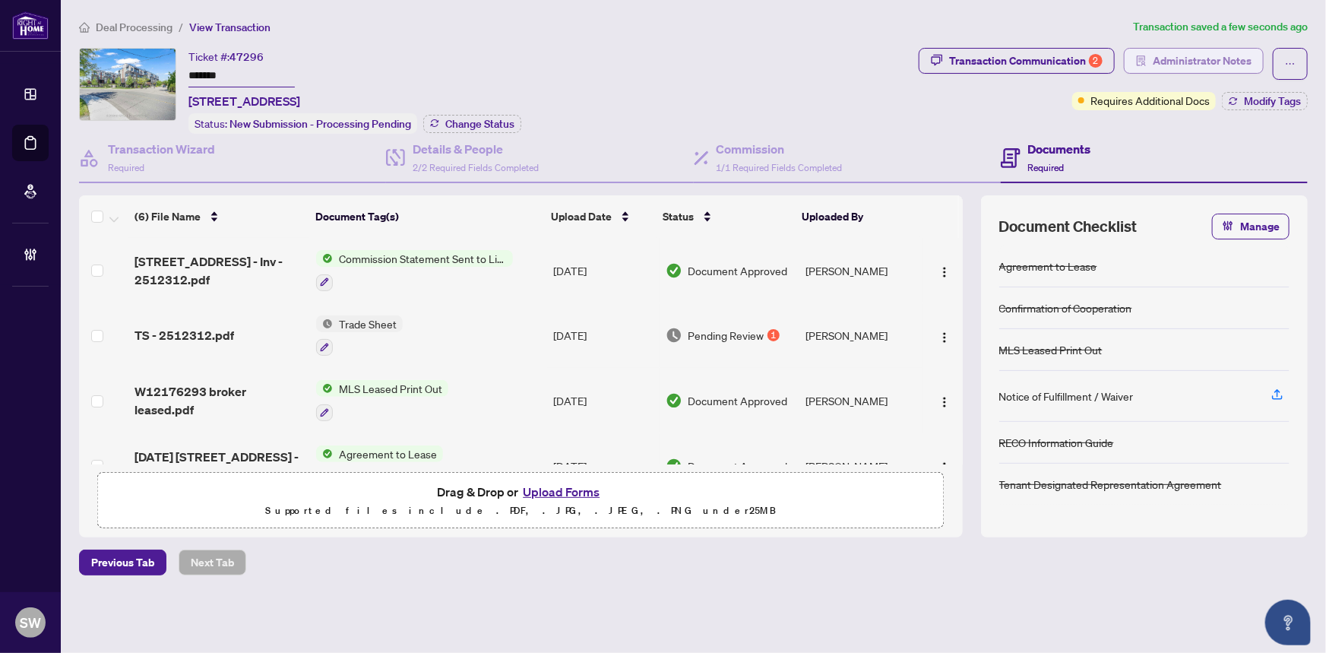
click at [1158, 58] on span "Administrator Notes" at bounding box center [1202, 61] width 99 height 24
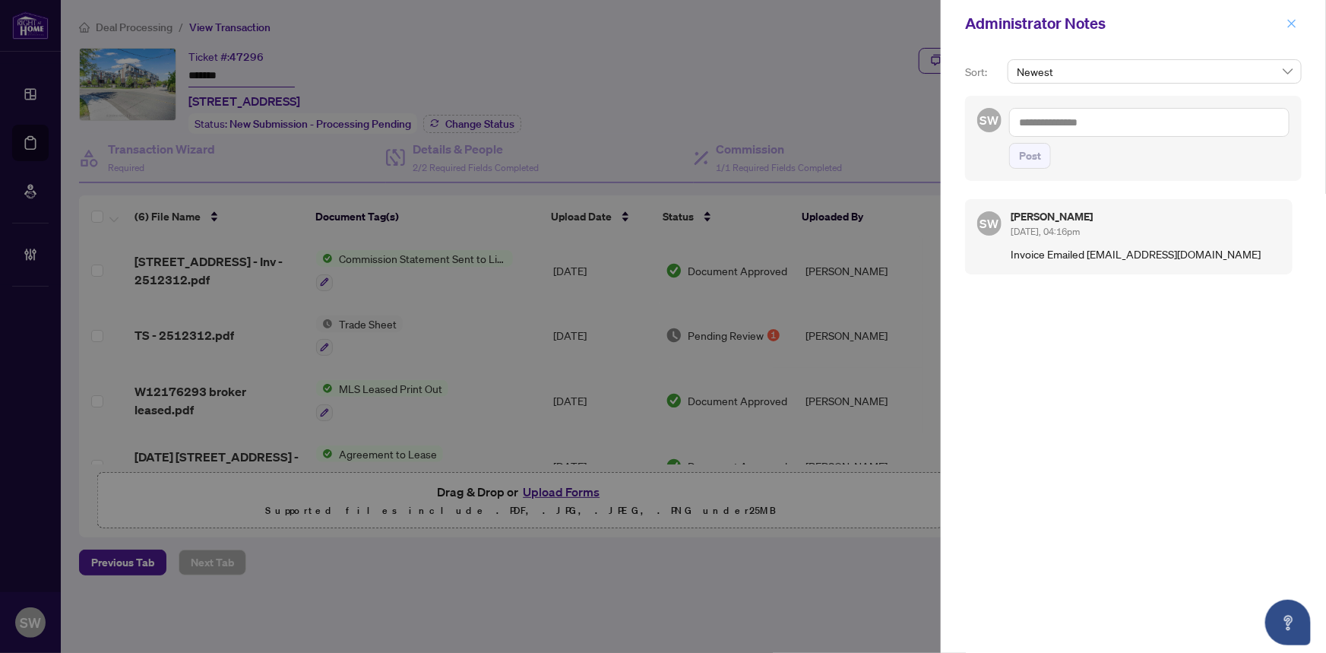
click at [1296, 25] on icon "close" at bounding box center [1292, 23] width 11 height 11
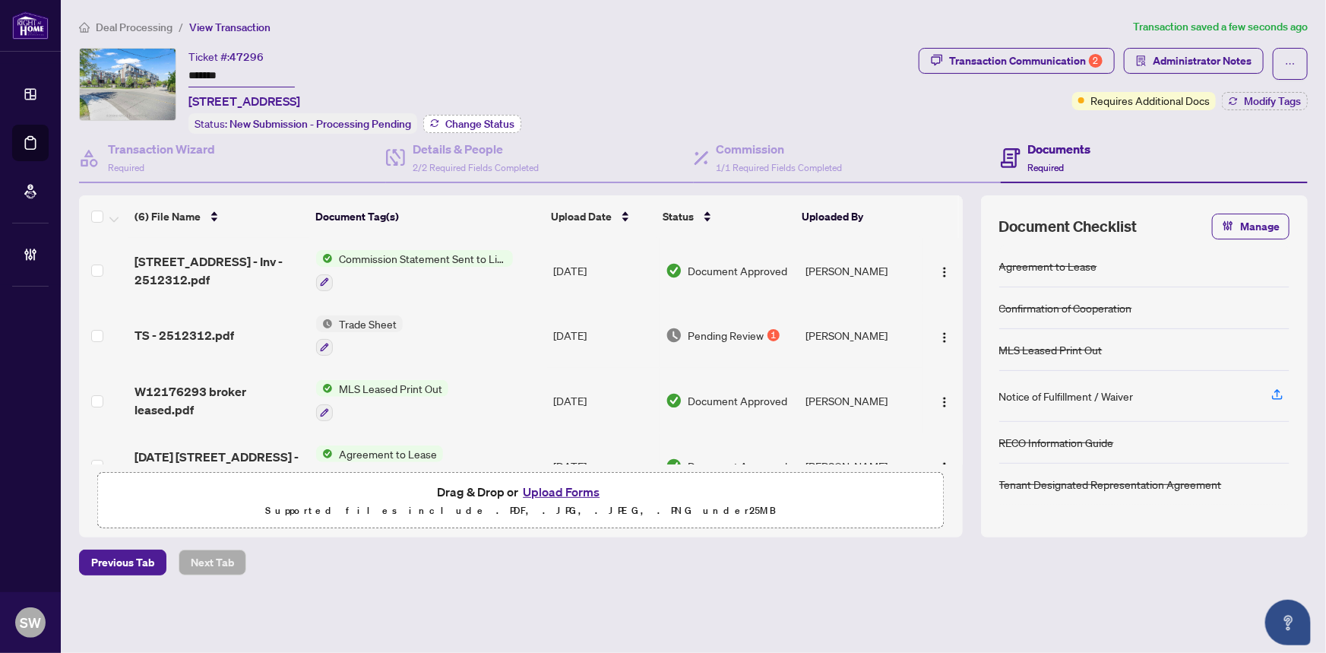
click at [499, 125] on span "Change Status" at bounding box center [479, 124] width 69 height 11
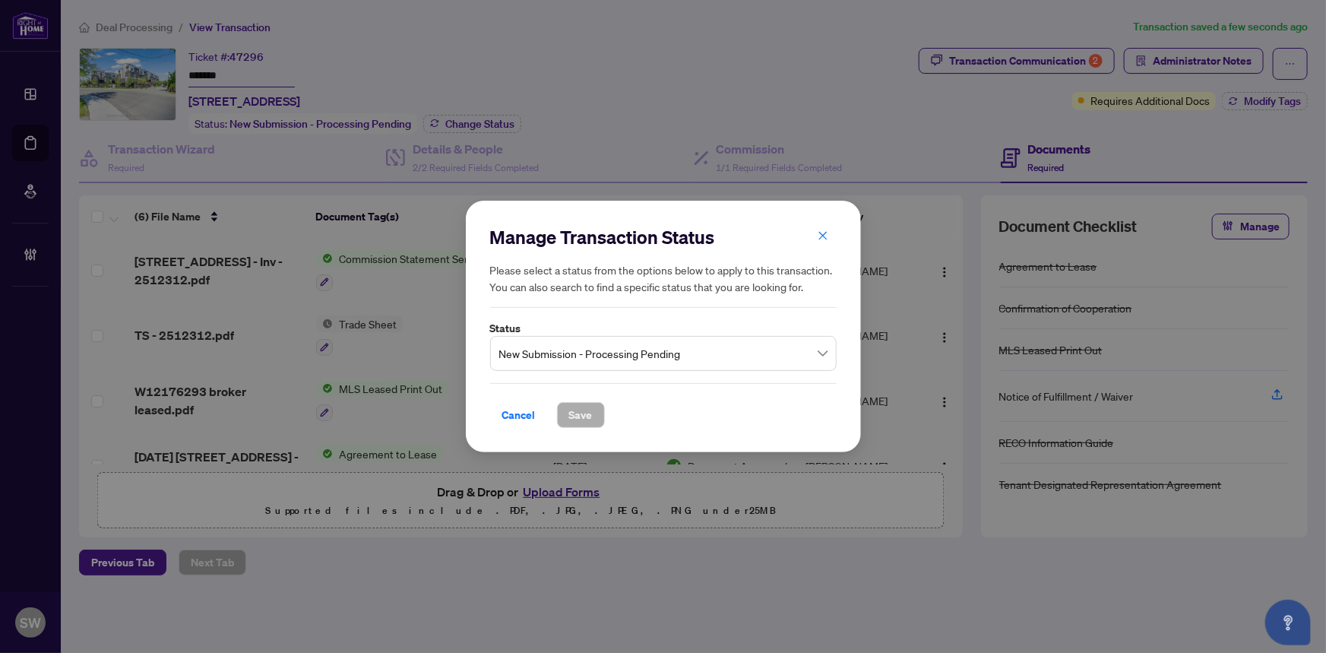
click at [530, 347] on span "New Submission - Processing Pending" at bounding box center [663, 353] width 328 height 29
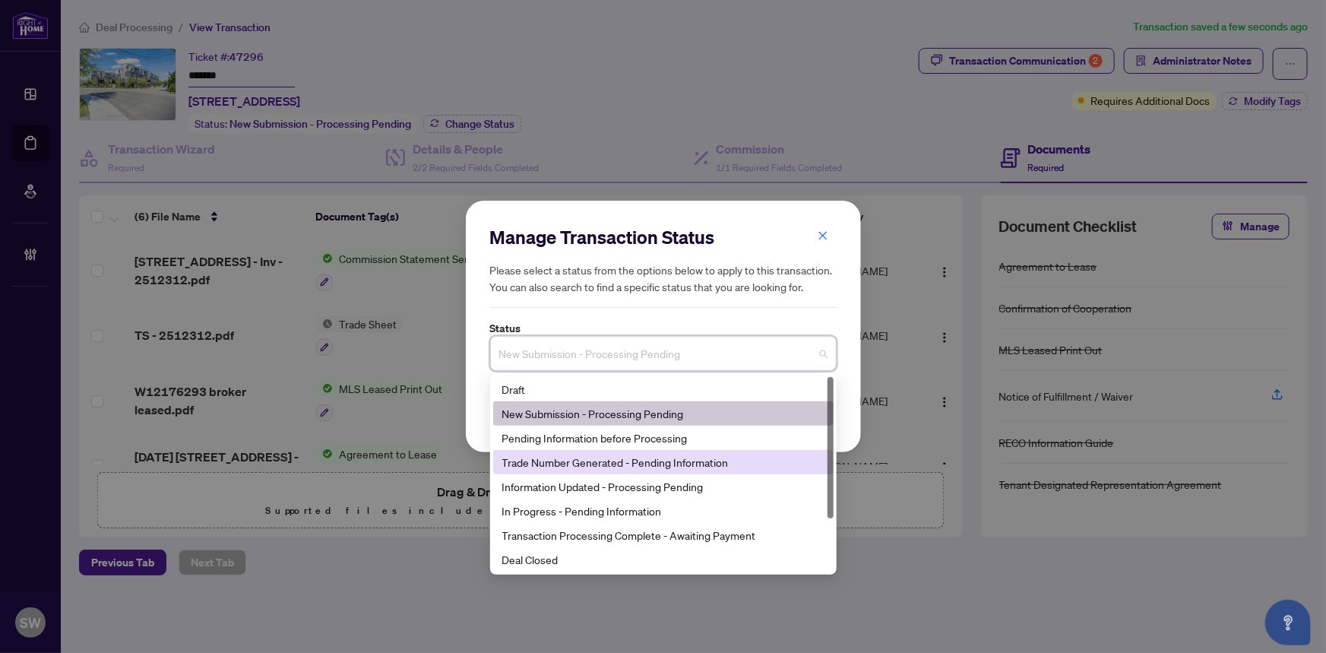
click at [581, 460] on div "Trade Number Generated - Pending Information" at bounding box center [663, 462] width 322 height 17
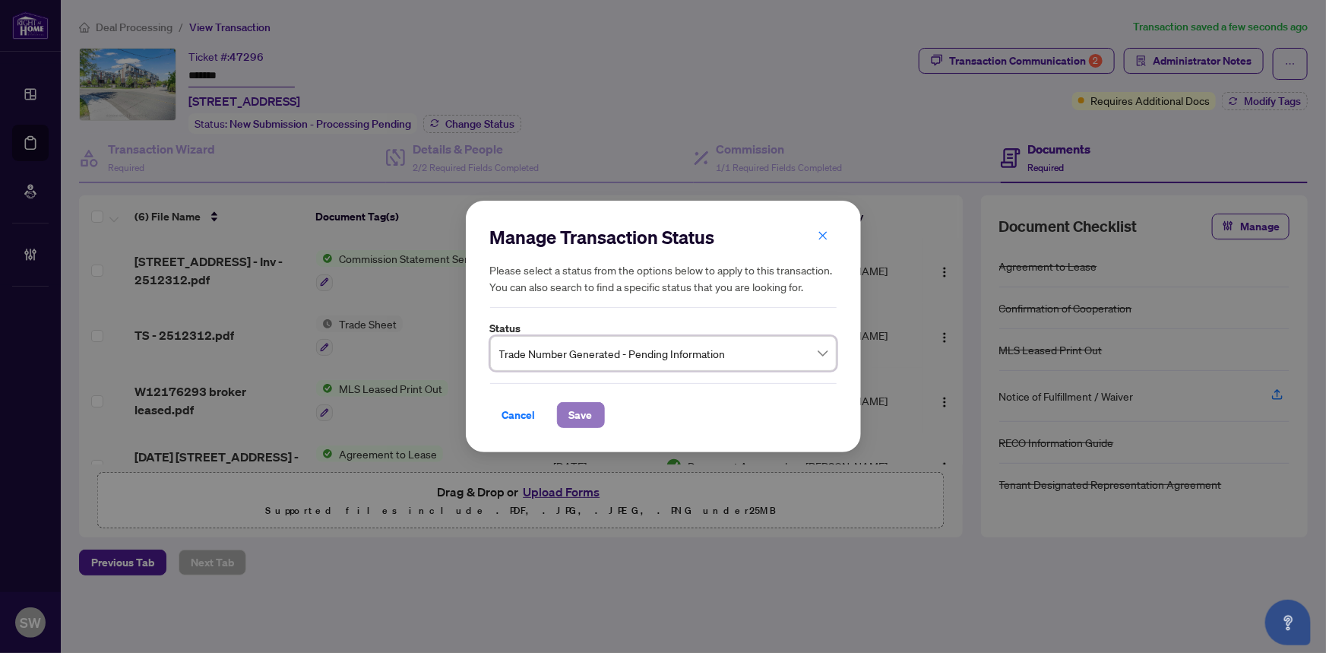
click at [585, 416] on span "Save" at bounding box center [581, 415] width 24 height 24
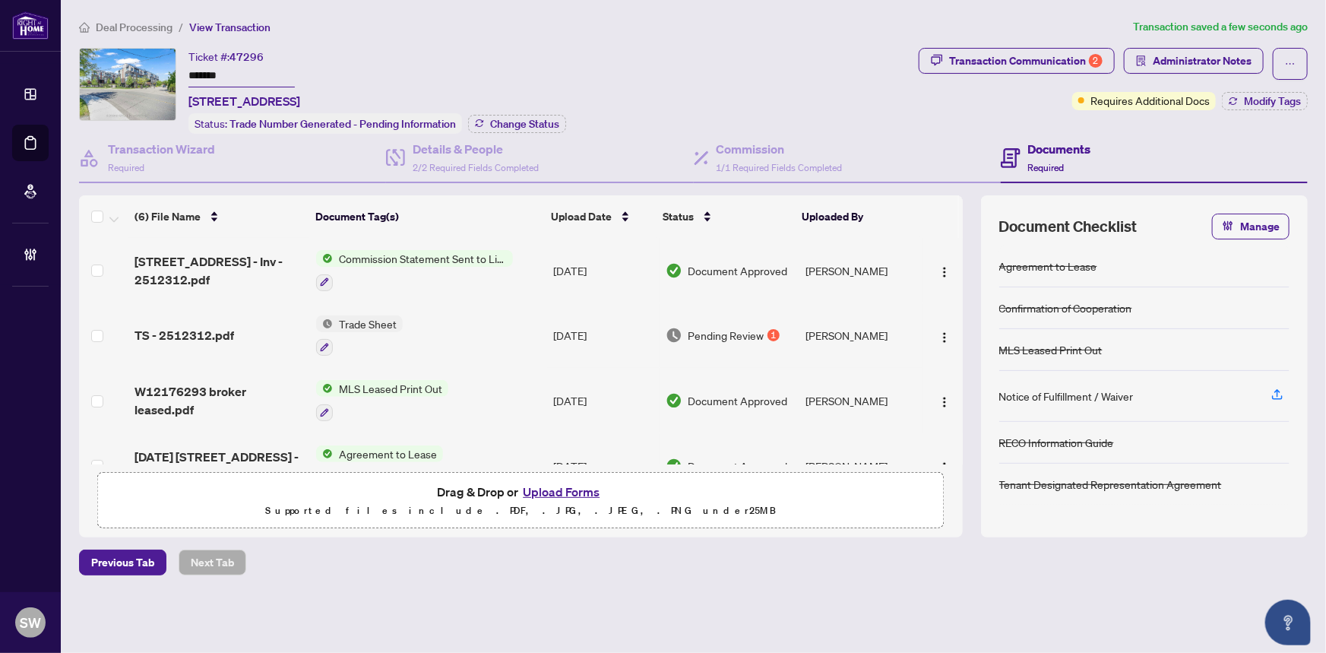
click at [129, 23] on span "Deal Processing" at bounding box center [134, 28] width 77 height 14
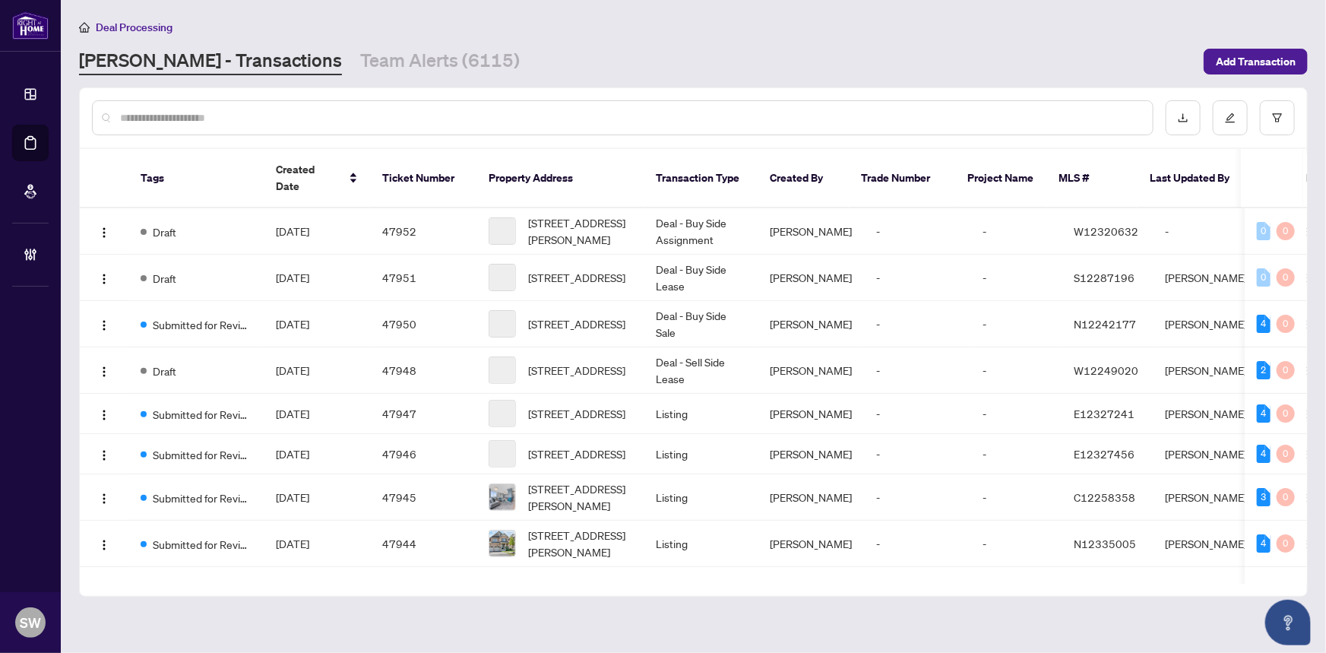
click at [265, 115] on input "text" at bounding box center [630, 117] width 1021 height 17
paste input "*****"
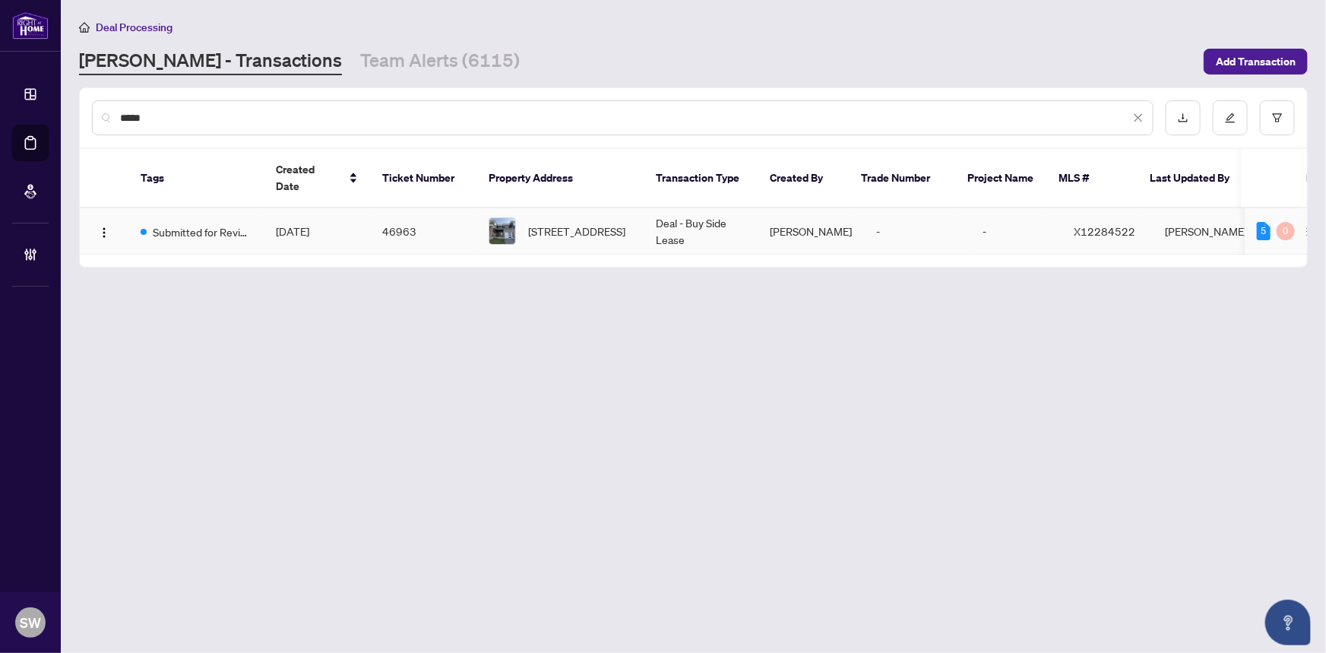
click at [309, 224] on span "[DATE]" at bounding box center [292, 231] width 33 height 14
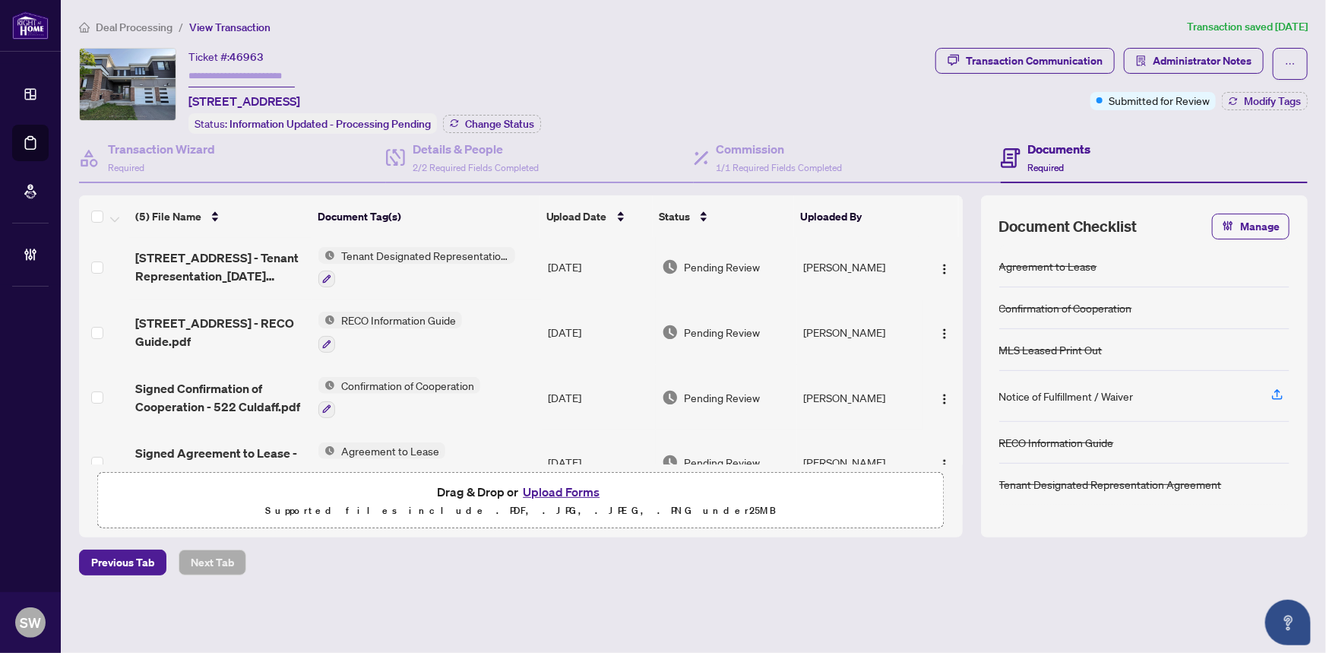
scroll to position [100, 0]
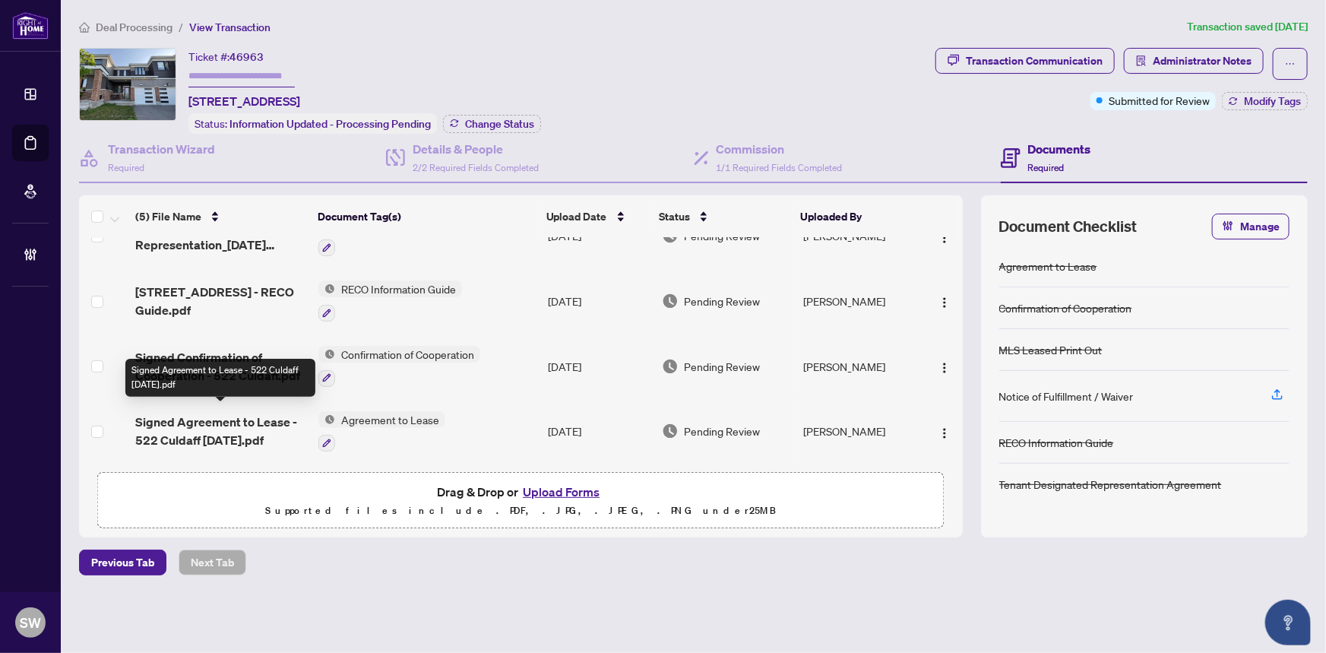
click at [221, 428] on span "Signed Agreement to Lease - 522 Culdaff [DATE].pdf" at bounding box center [221, 431] width 172 height 36
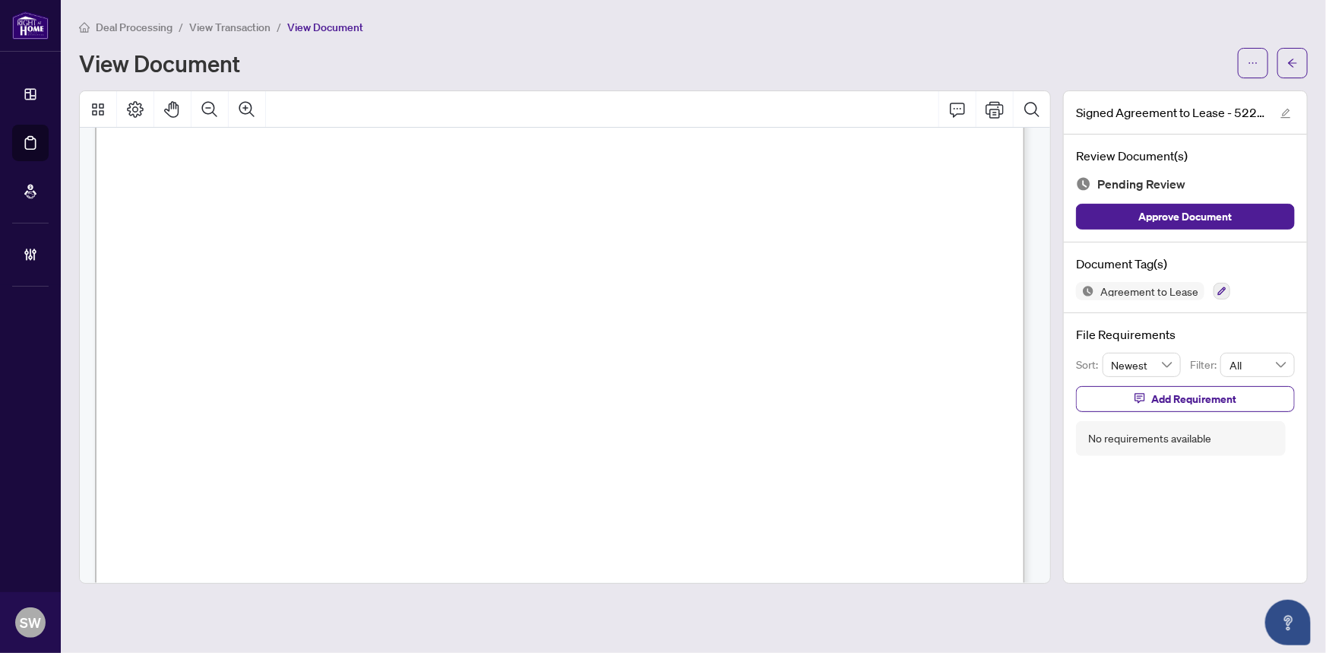
scroll to position [138, 0]
drag, startPoint x: 228, startPoint y: 354, endPoint x: 299, endPoint y: 360, distance: 70.9
click at [299, 360] on span "[STREET_ADDRESS]" at bounding box center [259, 362] width 131 height 14
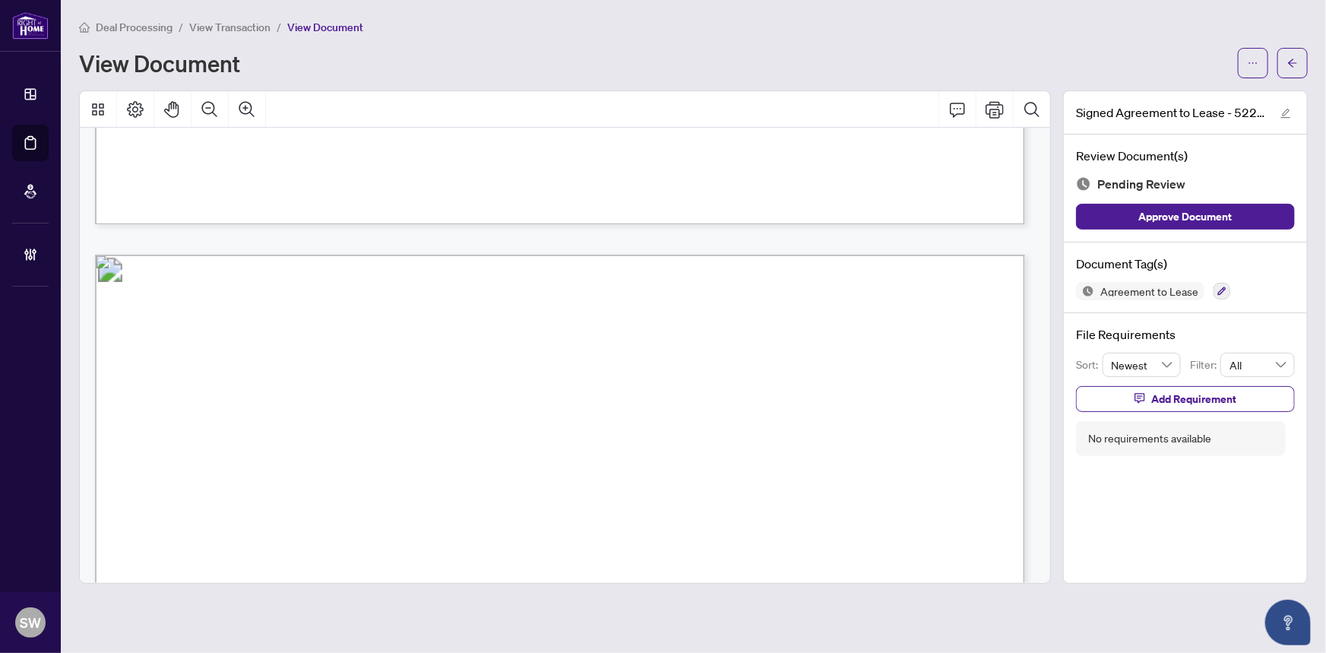
scroll to position [3592, 0]
click at [378, 519] on span "[STREET_ADDRESS]" at bounding box center [312, 523] width 131 height 14
click at [378, 518] on span "[STREET_ADDRESS]" at bounding box center [312, 523] width 131 height 14
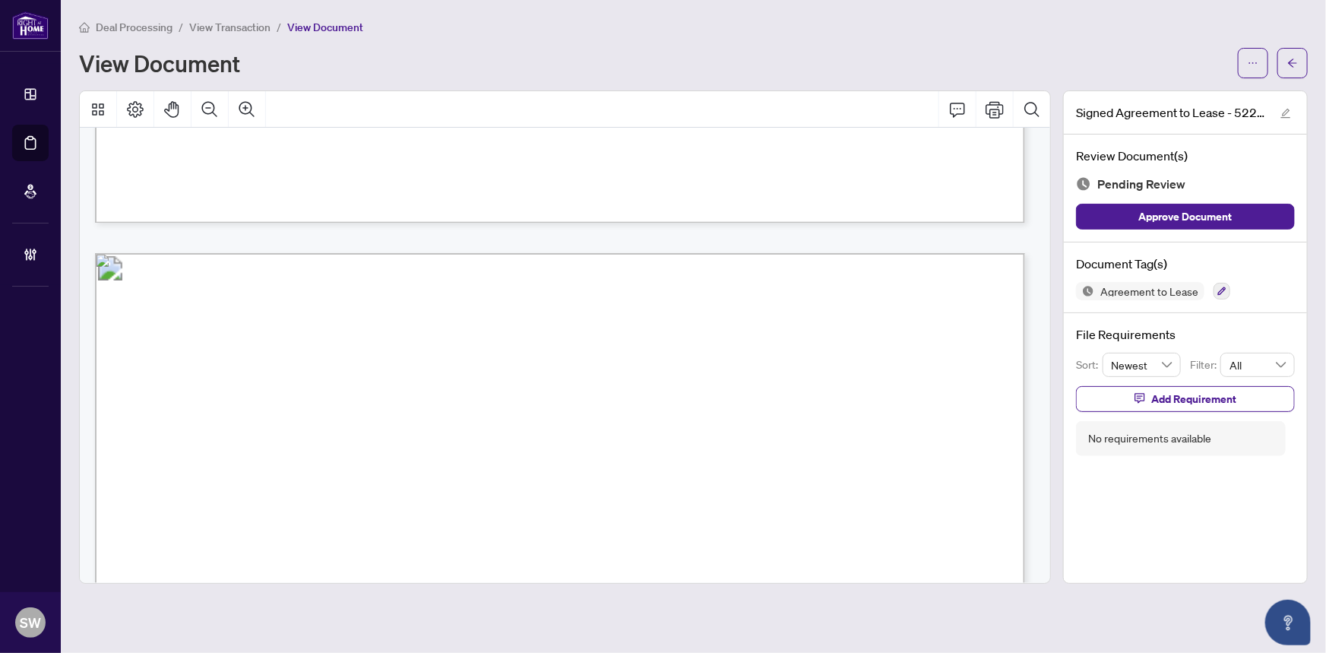
click at [378, 519] on span "[STREET_ADDRESS]" at bounding box center [312, 523] width 131 height 14
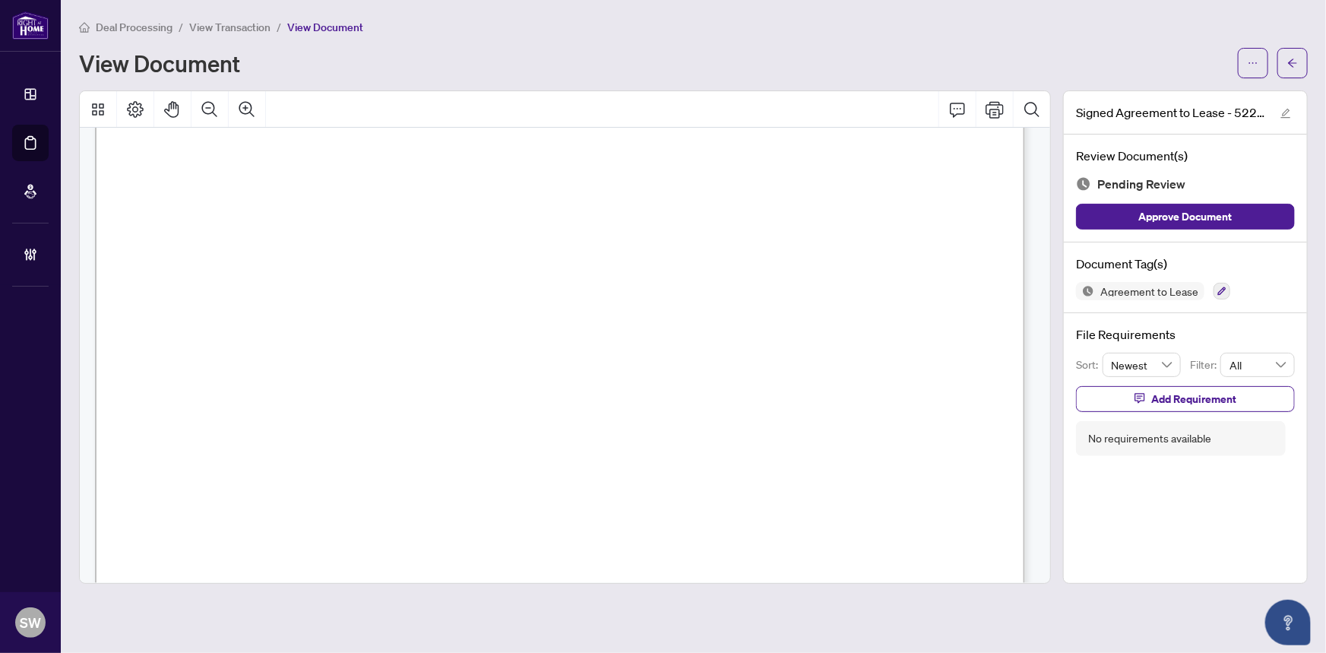
scroll to position [5038, 0]
click at [246, 239] on span "[PERSON_NAME], [PERSON_NAME]" at bounding box center [338, 242] width 231 height 14
drag, startPoint x: 246, startPoint y: 271, endPoint x: 329, endPoint y: 273, distance: 82.9
click at [329, 273] on span "[PERSON_NAME]; [PERSON_NAME]" at bounding box center [361, 277] width 230 height 14
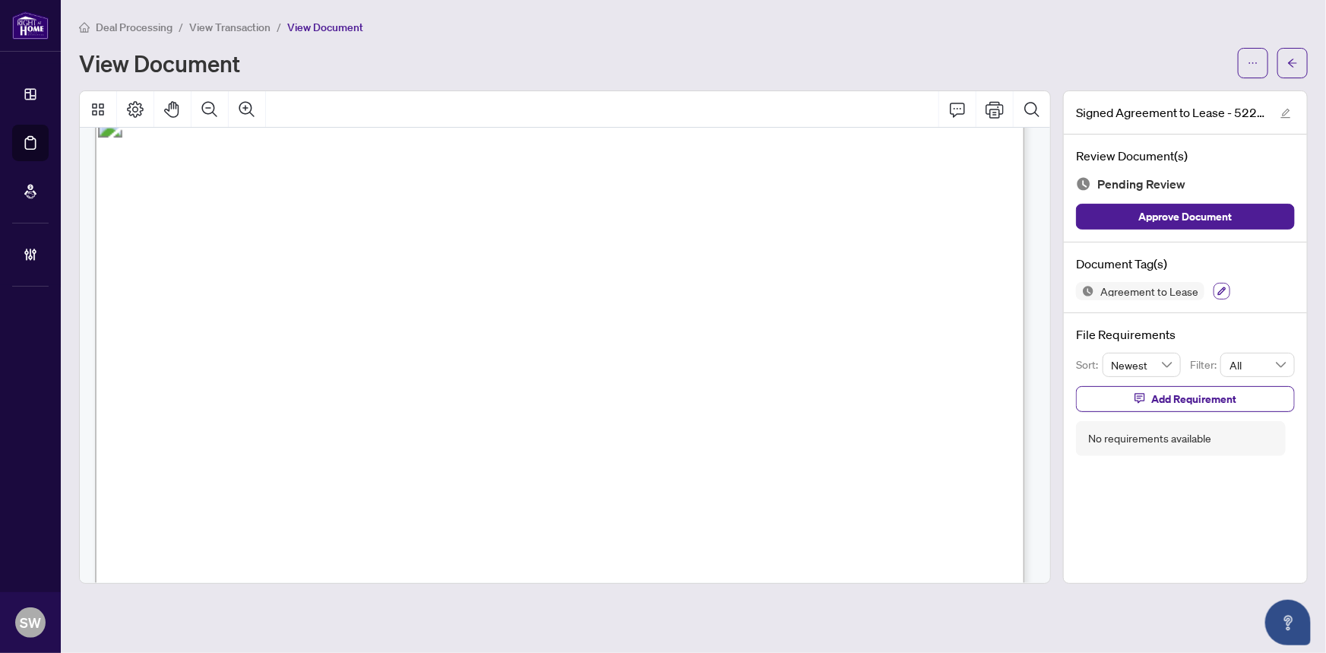
click at [1218, 289] on icon "button" at bounding box center [1222, 291] width 8 height 8
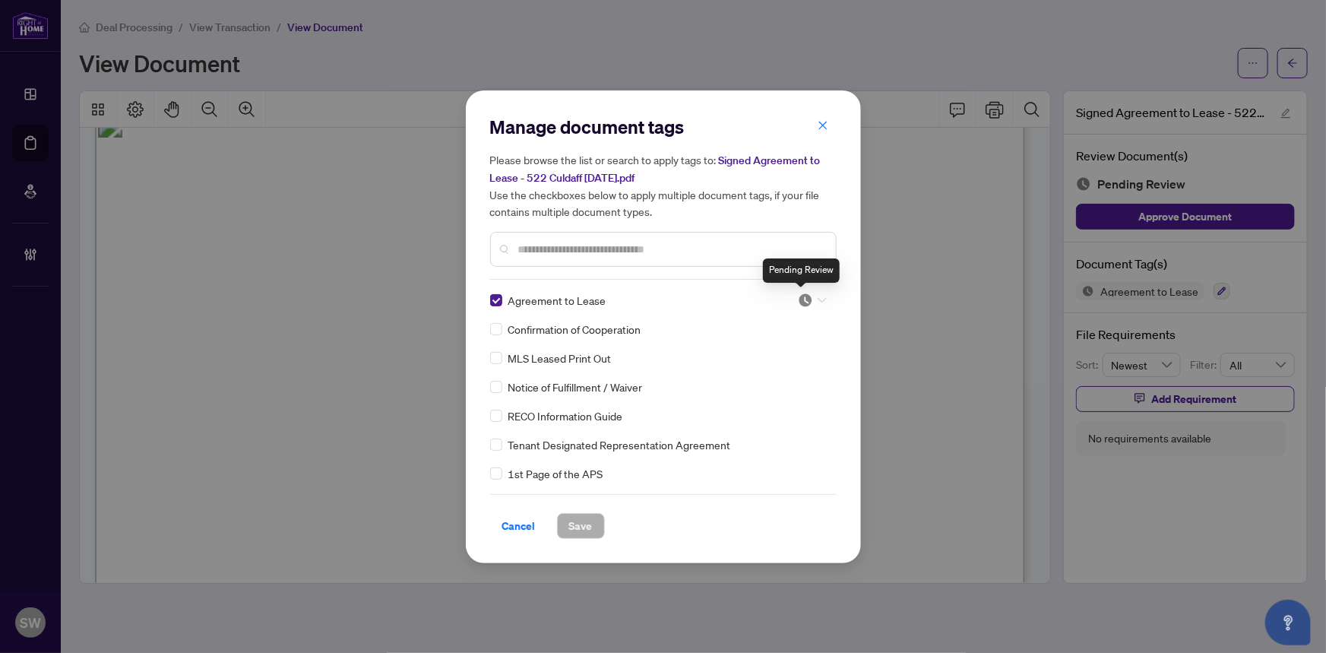
click at [804, 303] on img at bounding box center [805, 300] width 15 height 15
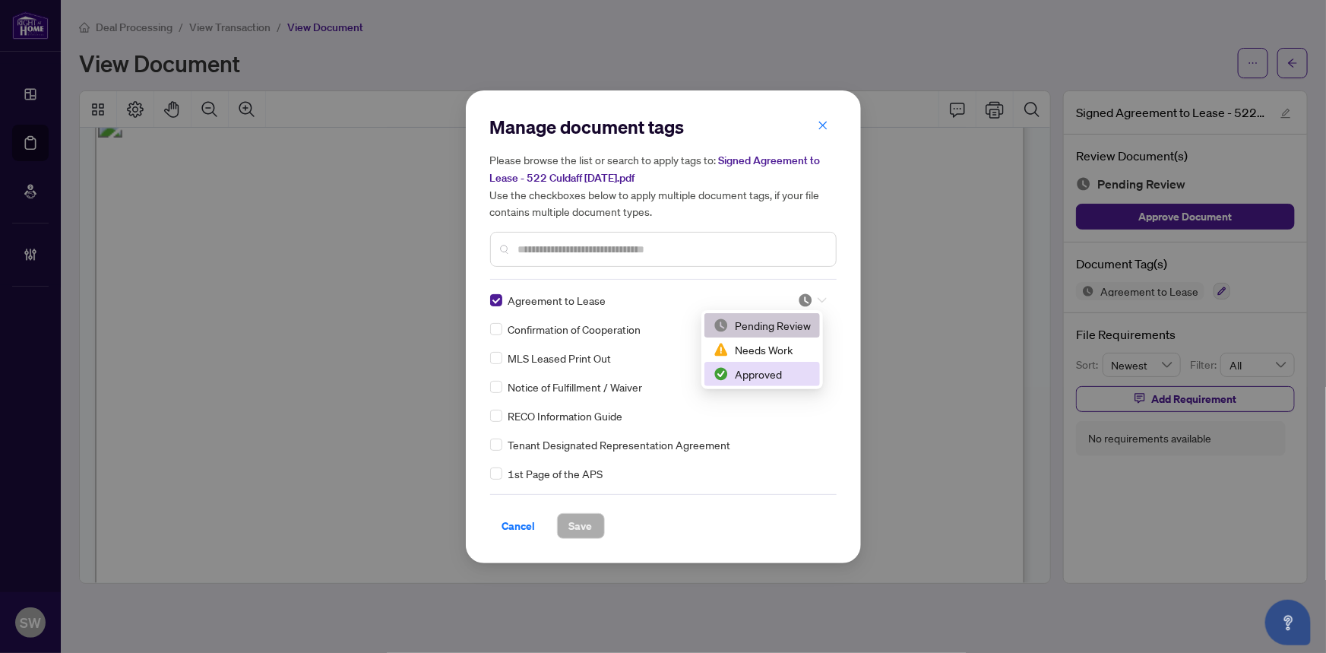
click at [762, 373] on div "Approved" at bounding box center [762, 374] width 97 height 17
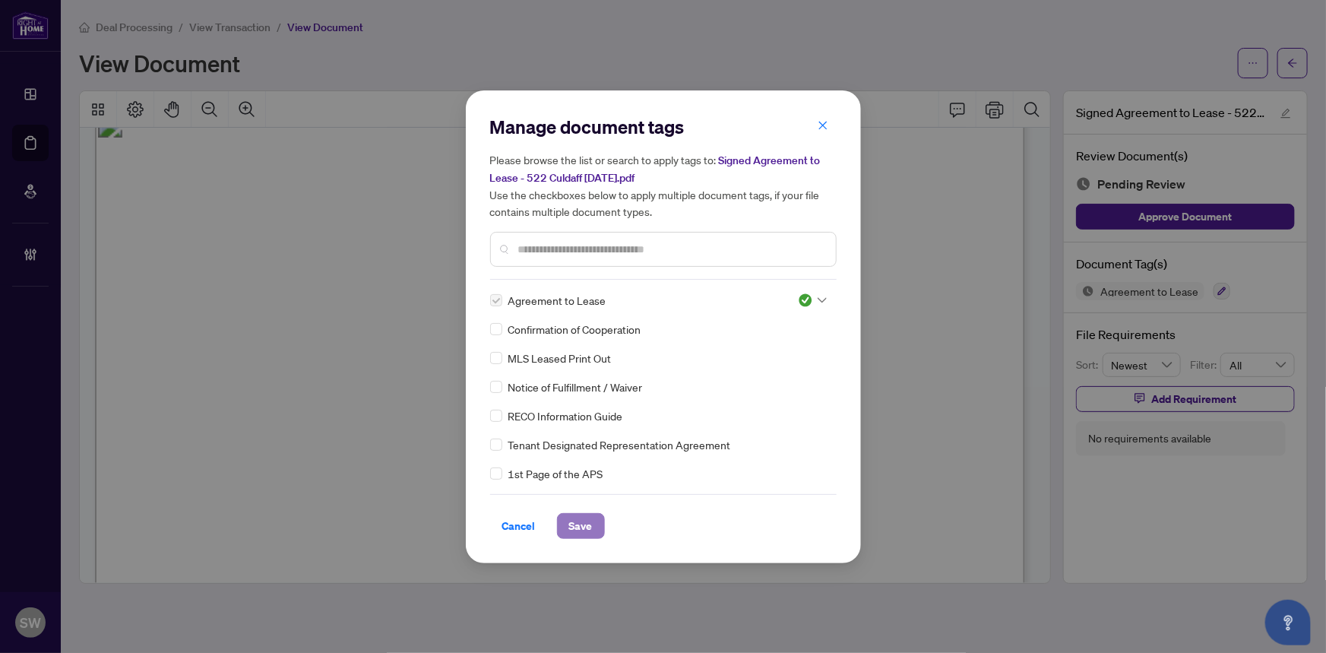
click at [588, 529] on span "Save" at bounding box center [581, 526] width 24 height 24
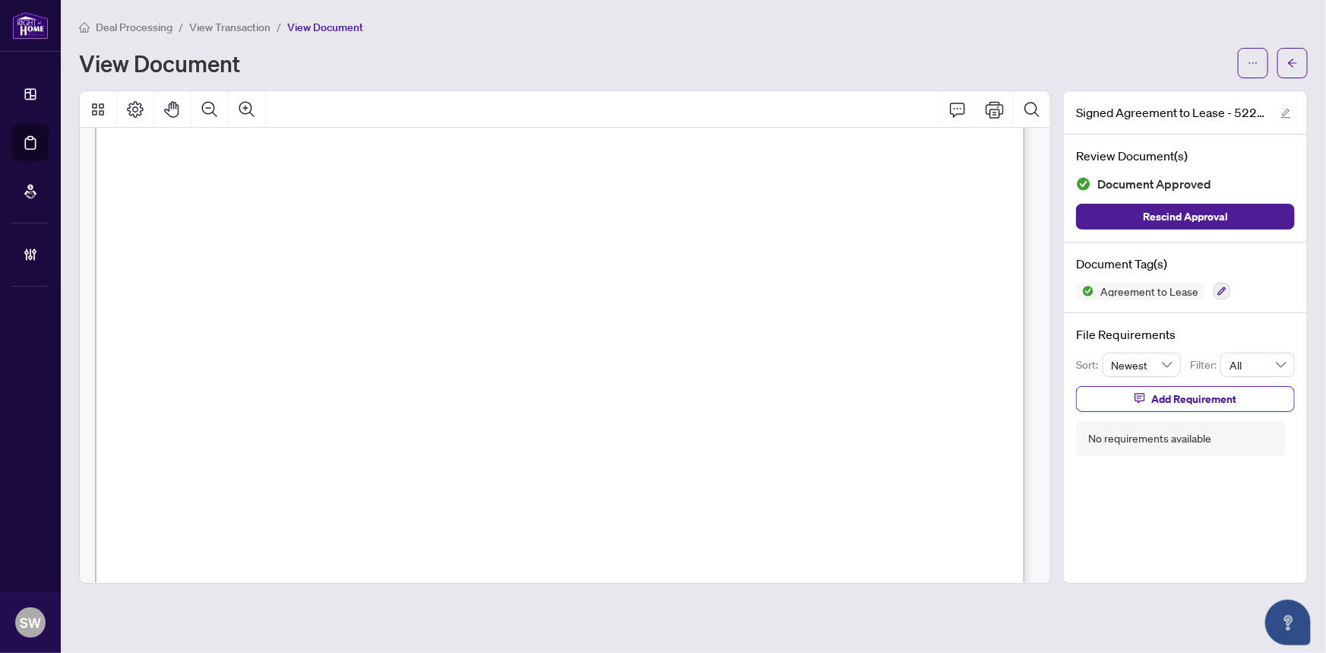
scroll to position [148, 0]
click at [1289, 63] on icon "arrow-left" at bounding box center [1292, 63] width 11 height 11
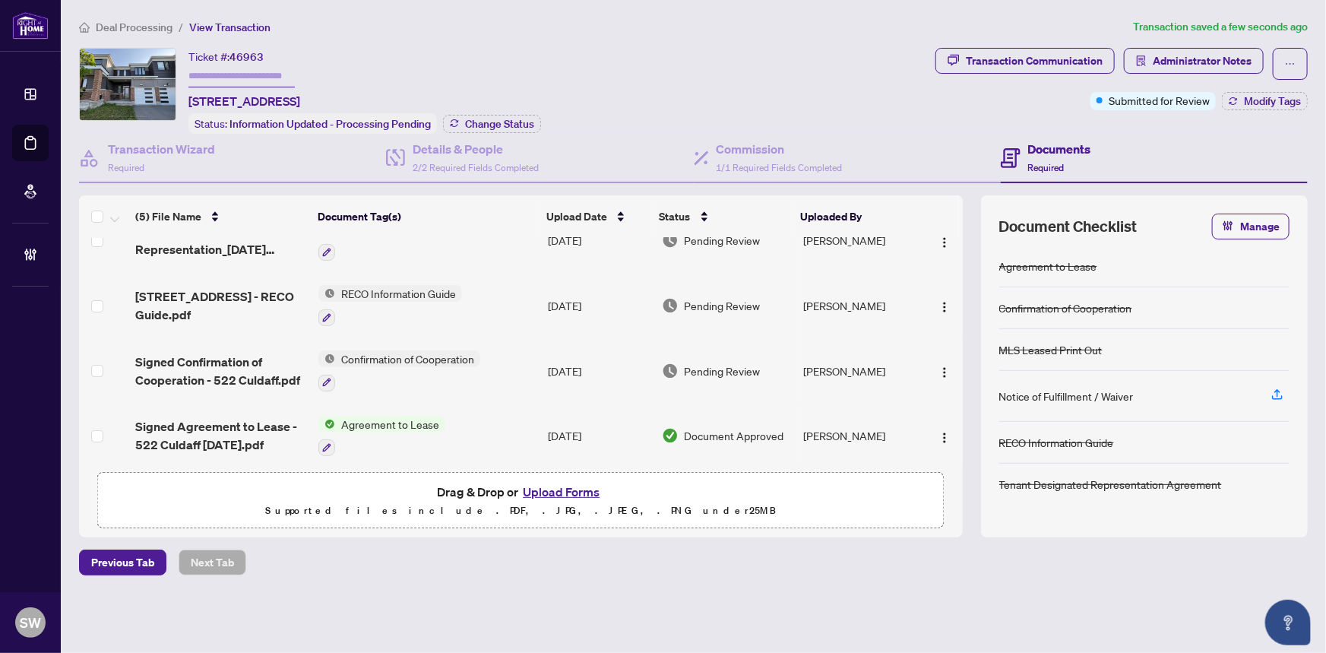
scroll to position [100, 0]
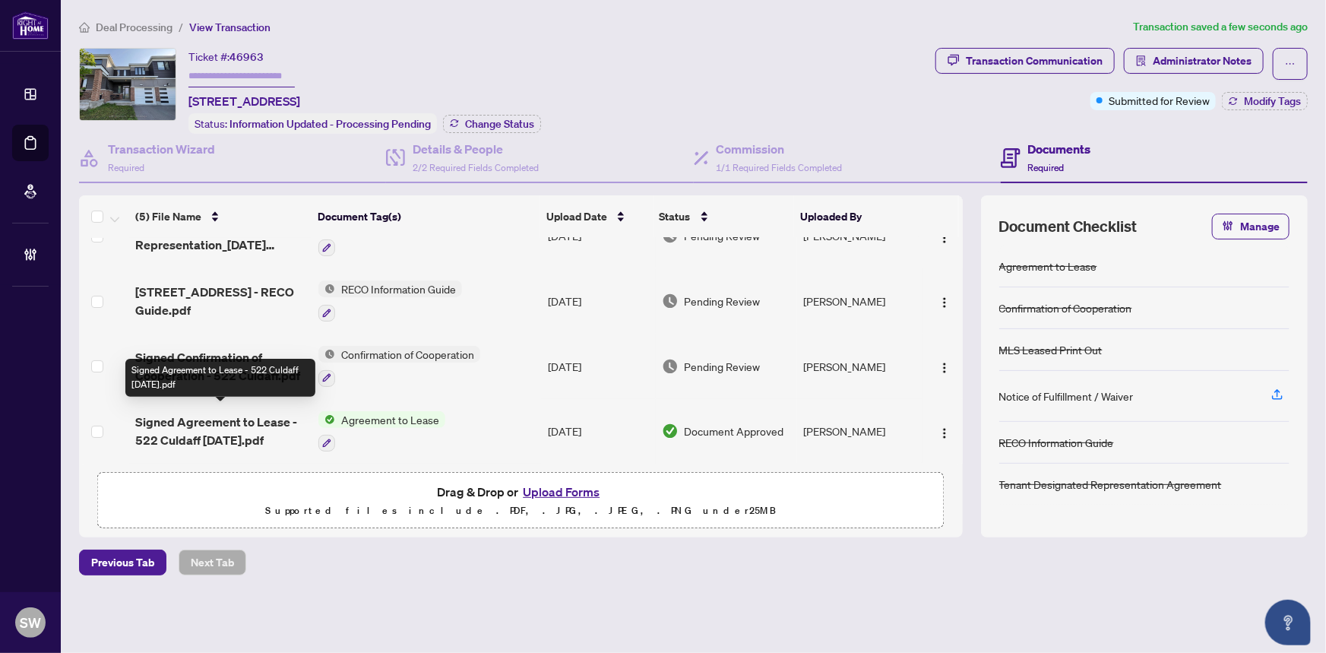
click at [269, 416] on span "Signed Agreement to Lease - 522 Culdaff [DATE].pdf" at bounding box center [221, 431] width 172 height 36
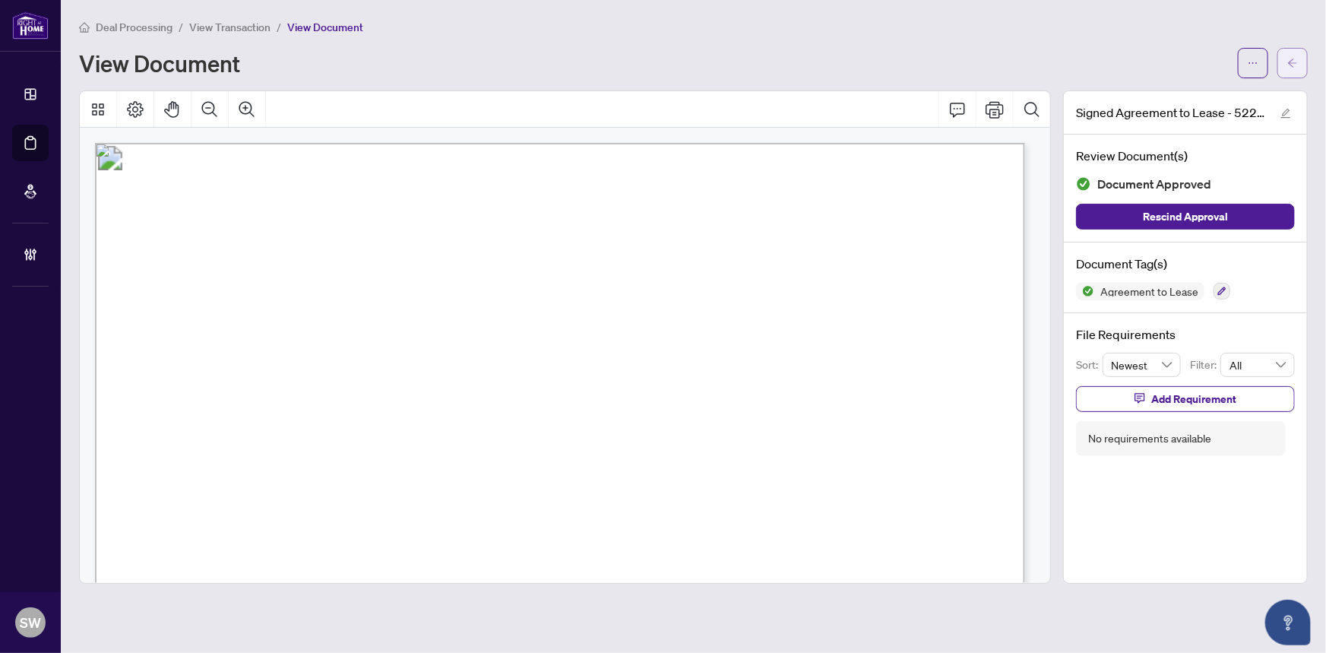
click at [1299, 62] on button "button" at bounding box center [1293, 63] width 30 height 30
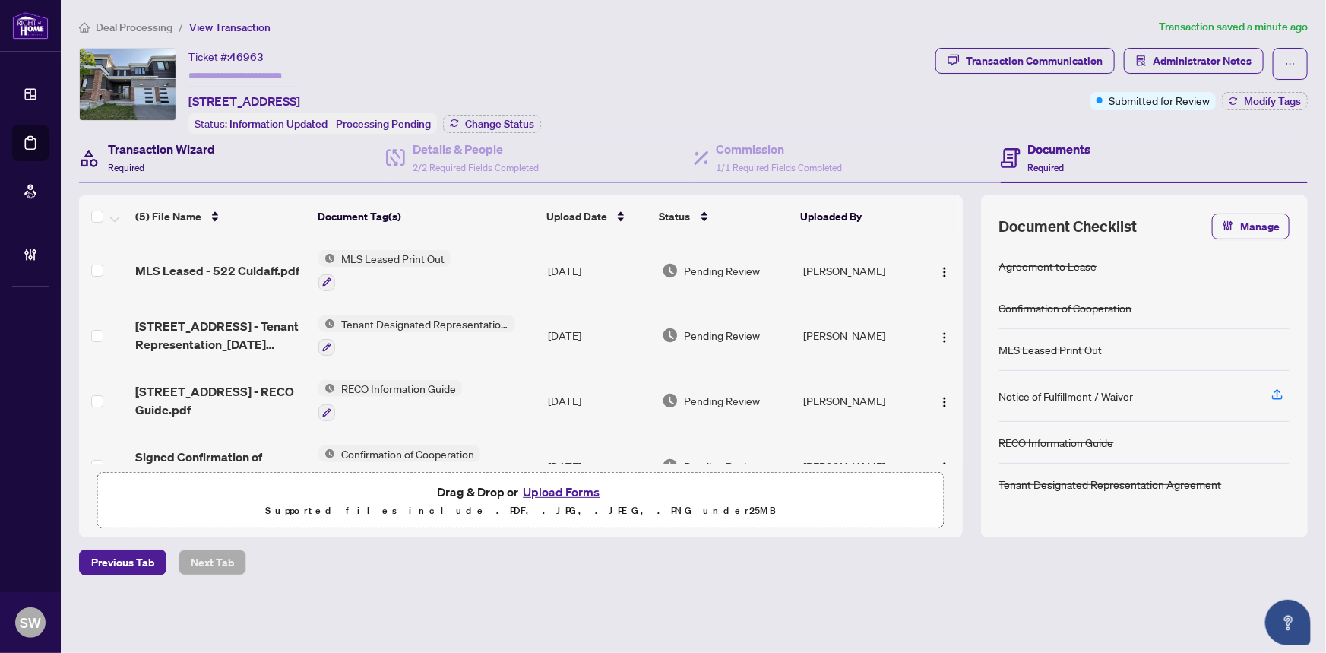
click at [197, 150] on h4 "Transaction Wizard" at bounding box center [161, 149] width 107 height 18
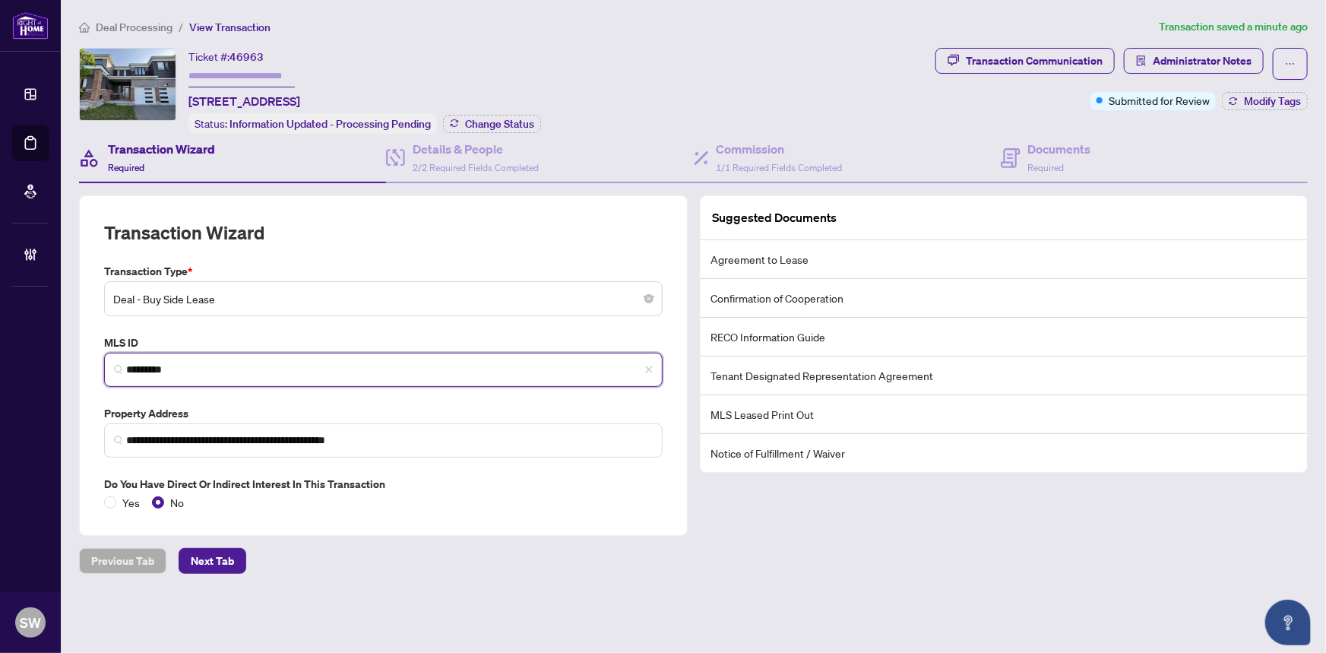
click at [155, 362] on input "*********" at bounding box center [389, 370] width 527 height 16
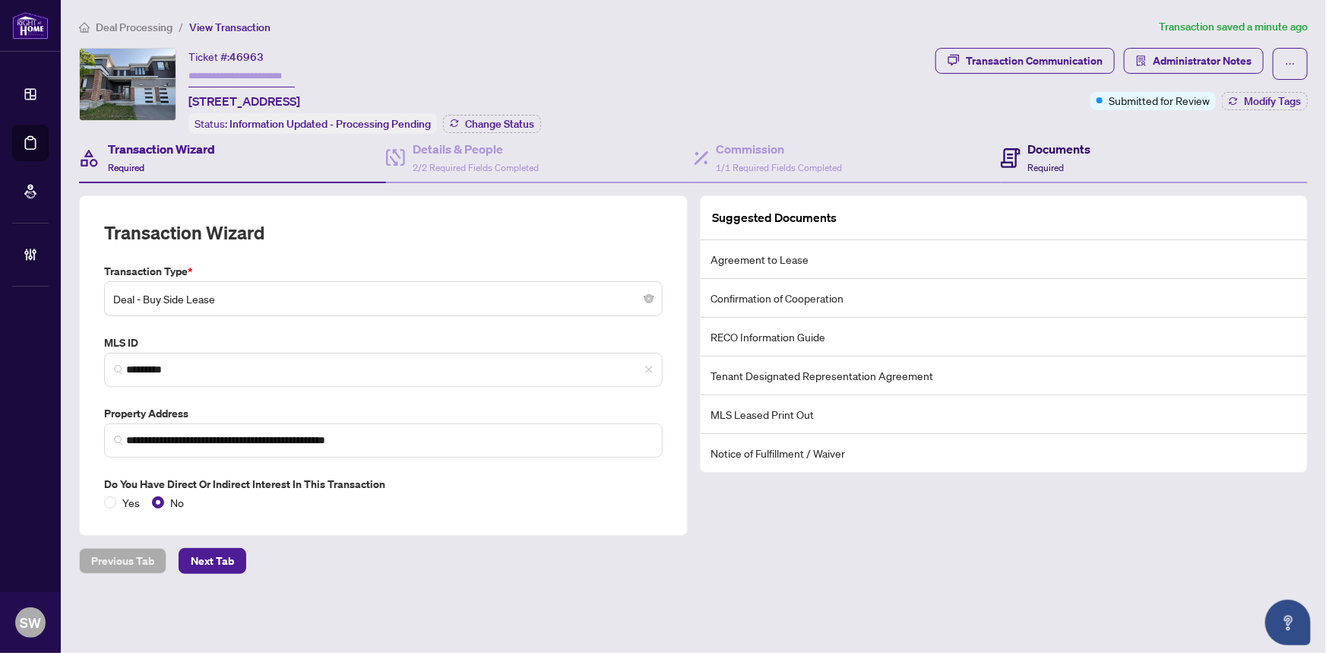
click at [1051, 162] on span "Required" at bounding box center [1046, 167] width 36 height 11
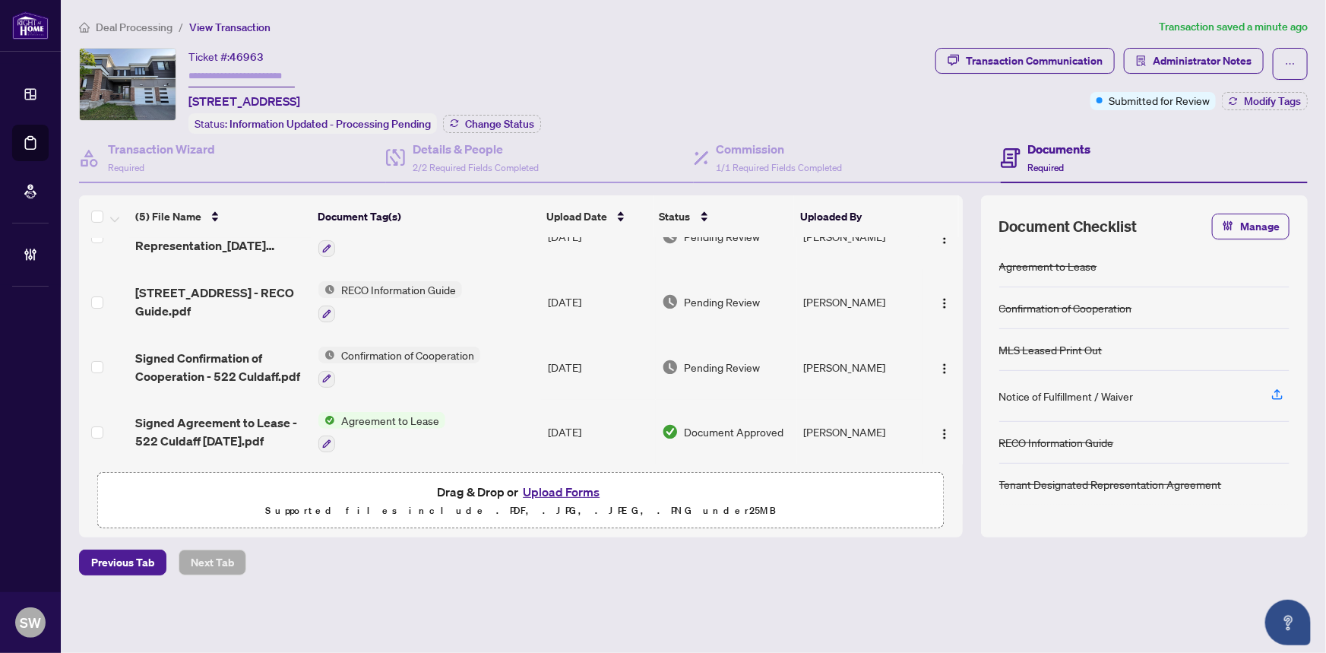
scroll to position [100, 0]
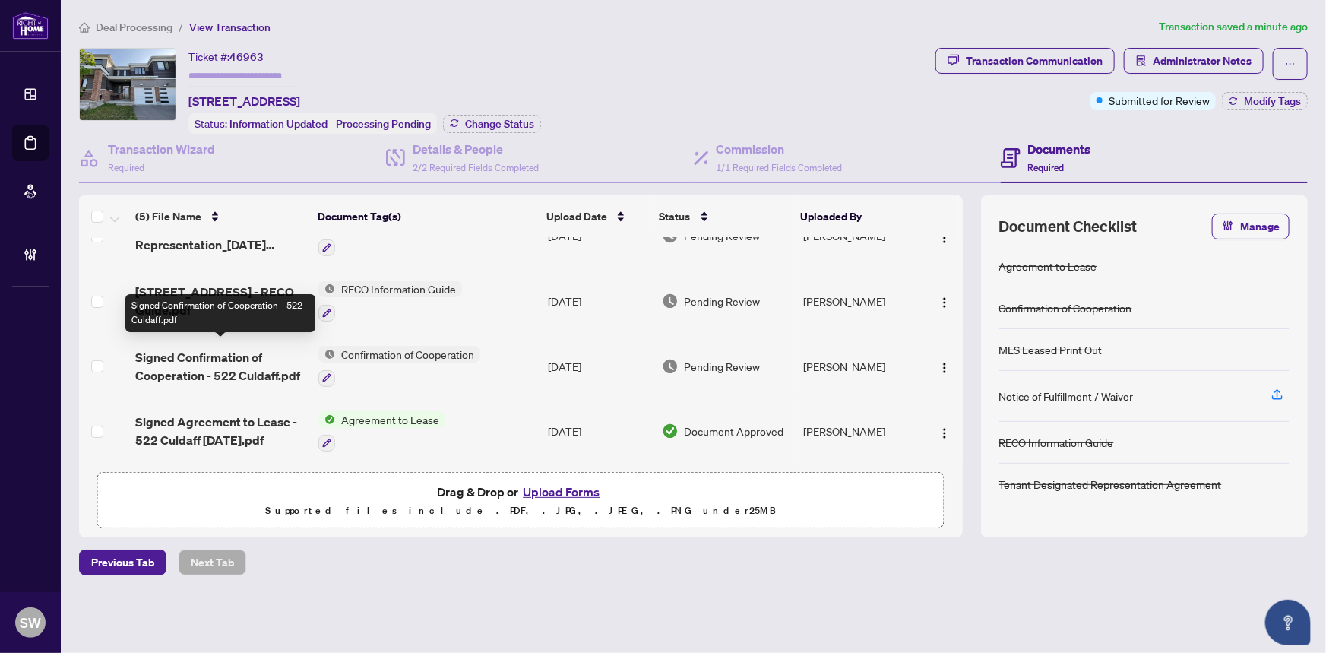
click at [253, 351] on span "Signed Confirmation of Cooperation - 522 Culdaff.pdf" at bounding box center [221, 366] width 172 height 36
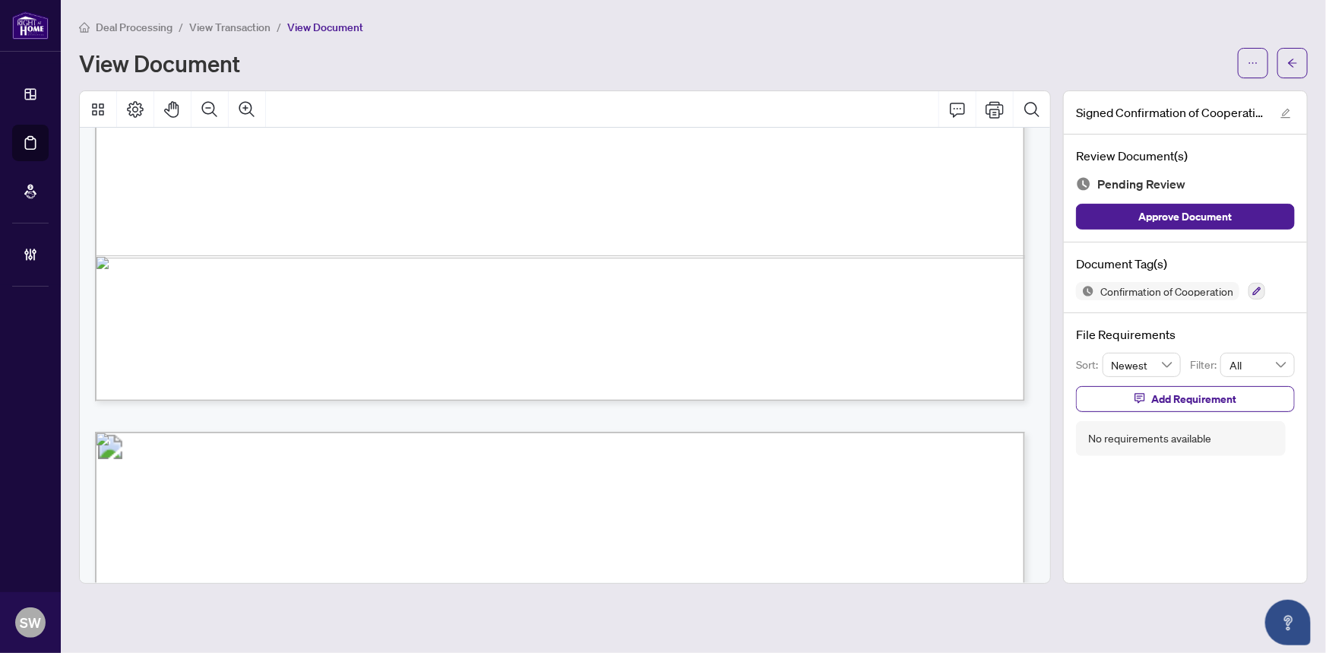
scroll to position [955, 0]
click at [1226, 394] on span "Add Requirement" at bounding box center [1193, 399] width 85 height 24
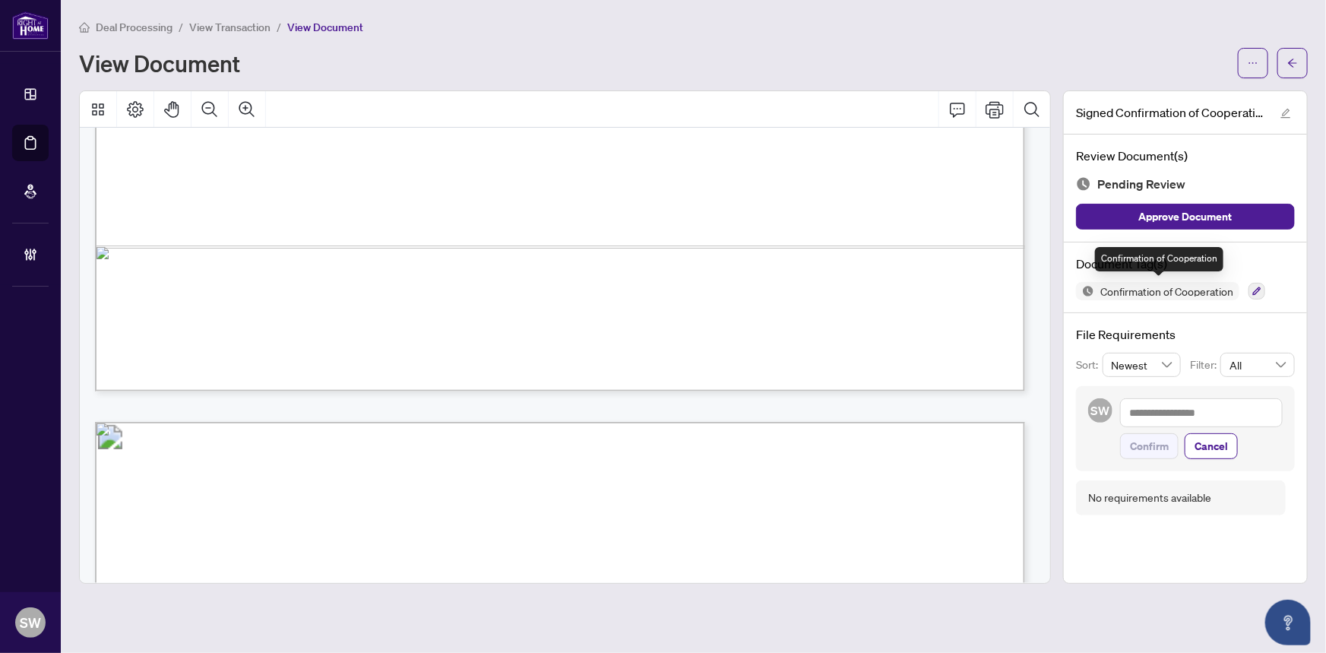
click at [1206, 292] on span "Confirmation of Cooperation" at bounding box center [1166, 291] width 145 height 11
copy div "Confirmation of Cooperation"
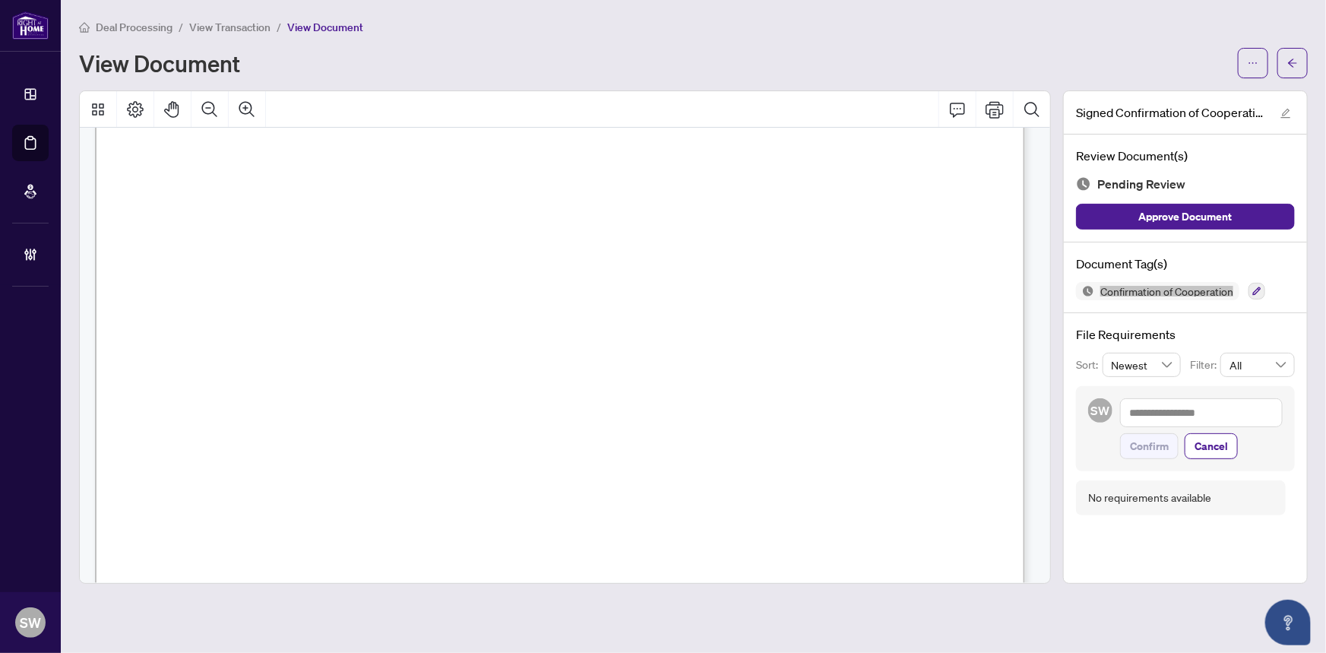
scroll to position [1370, 0]
click at [510, 144] on span "MLS® rules and regulations so provide. Otherwise, the provisions of the [PERSON…" at bounding box center [593, 150] width 872 height 16
drag, startPoint x: 343, startPoint y: 254, endPoint x: 407, endPoint y: 254, distance: 64.6
click at [407, 254] on span "[PERSON_NAME]; [PERSON_NAME]" at bounding box center [357, 256] width 231 height 14
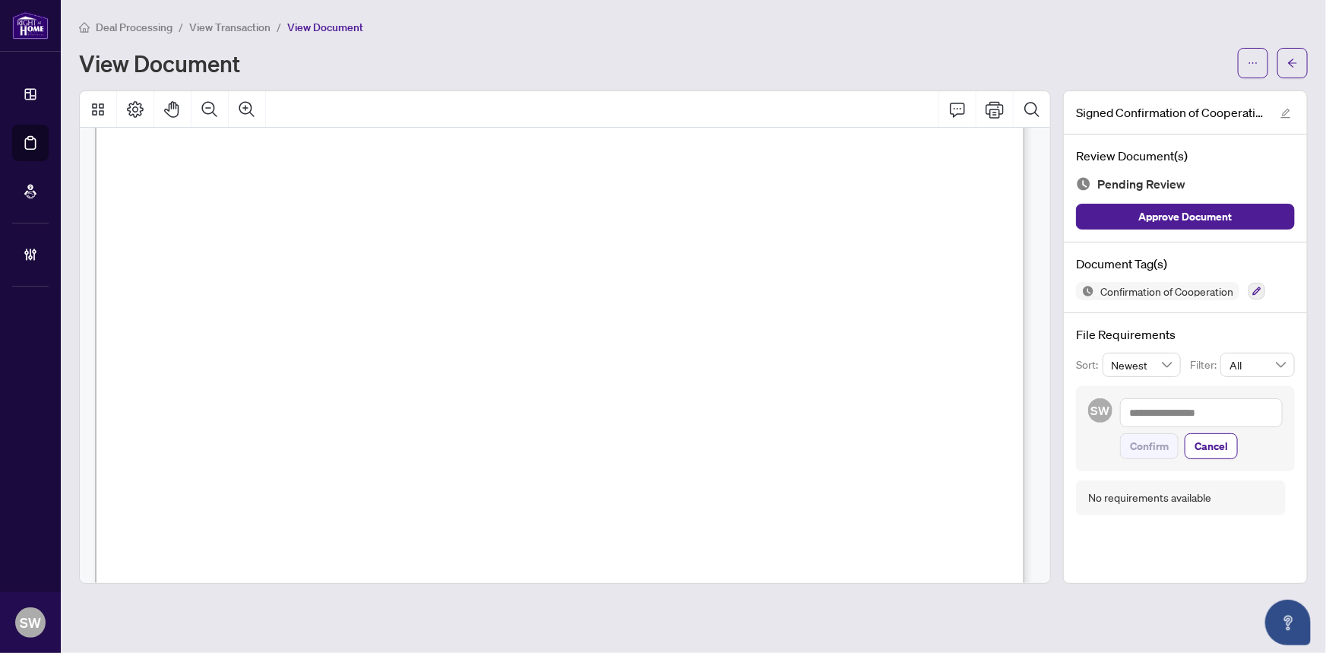
drag, startPoint x: 221, startPoint y: 220, endPoint x: 314, endPoint y: 225, distance: 92.9
click at [314, 65] on p "Form 324 Revised 2025 Page 1 of 2 The trademarks REALTOR®, REALTORS®, MLS®, Mul…" at bounding box center [1025, 65] width 1860 height 0
drag, startPoint x: 296, startPoint y: 220, endPoint x: 251, endPoint y: 220, distance: 45.6
click at [296, 220] on span "[PERSON_NAME], [PERSON_NAME]" at bounding box center [339, 224] width 232 height 14
click at [230, 223] on span "[PERSON_NAME], [PERSON_NAME]" at bounding box center [339, 224] width 232 height 14
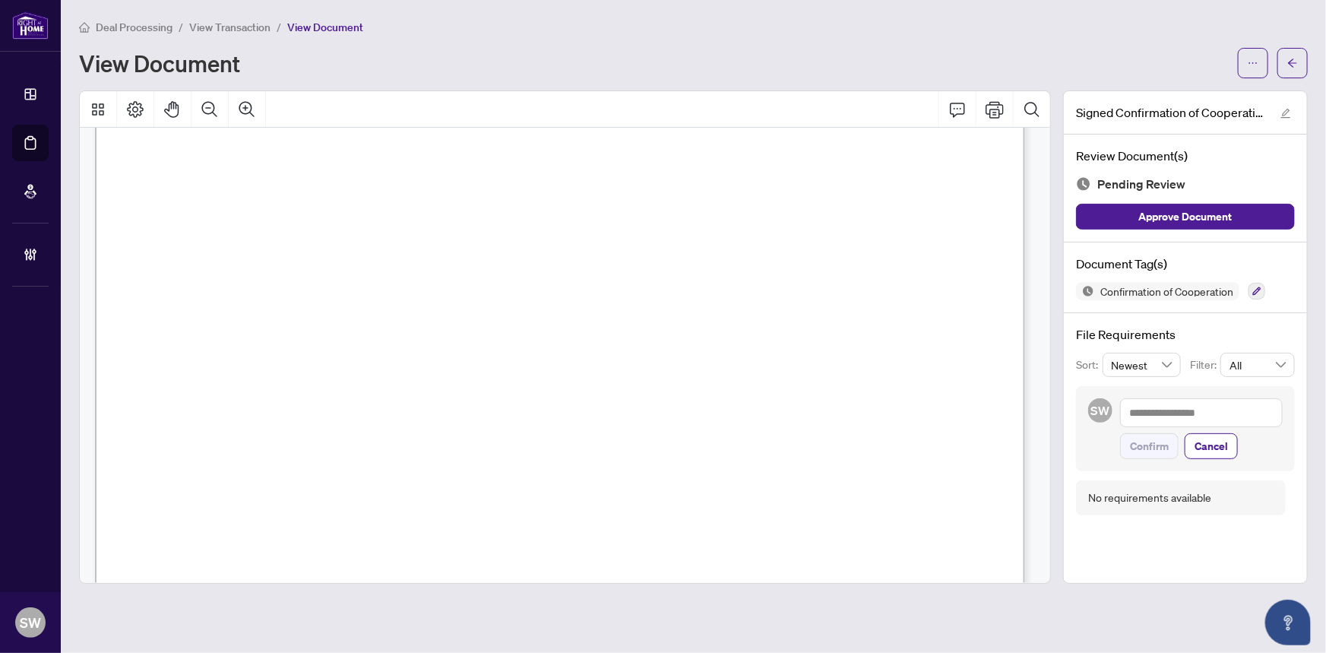
click at [224, 220] on span "[PERSON_NAME], [PERSON_NAME]" at bounding box center [339, 224] width 232 height 14
drag, startPoint x: 222, startPoint y: 220, endPoint x: 338, endPoint y: 223, distance: 116.3
click at [338, 223] on span "[PERSON_NAME], [PERSON_NAME]" at bounding box center [339, 224] width 232 height 14
click at [1145, 43] on div "Deal Processing / View Transaction / View Document View Document" at bounding box center [693, 48] width 1229 height 60
click at [240, 219] on span "[PERSON_NAME], [PERSON_NAME]" at bounding box center [339, 224] width 232 height 14
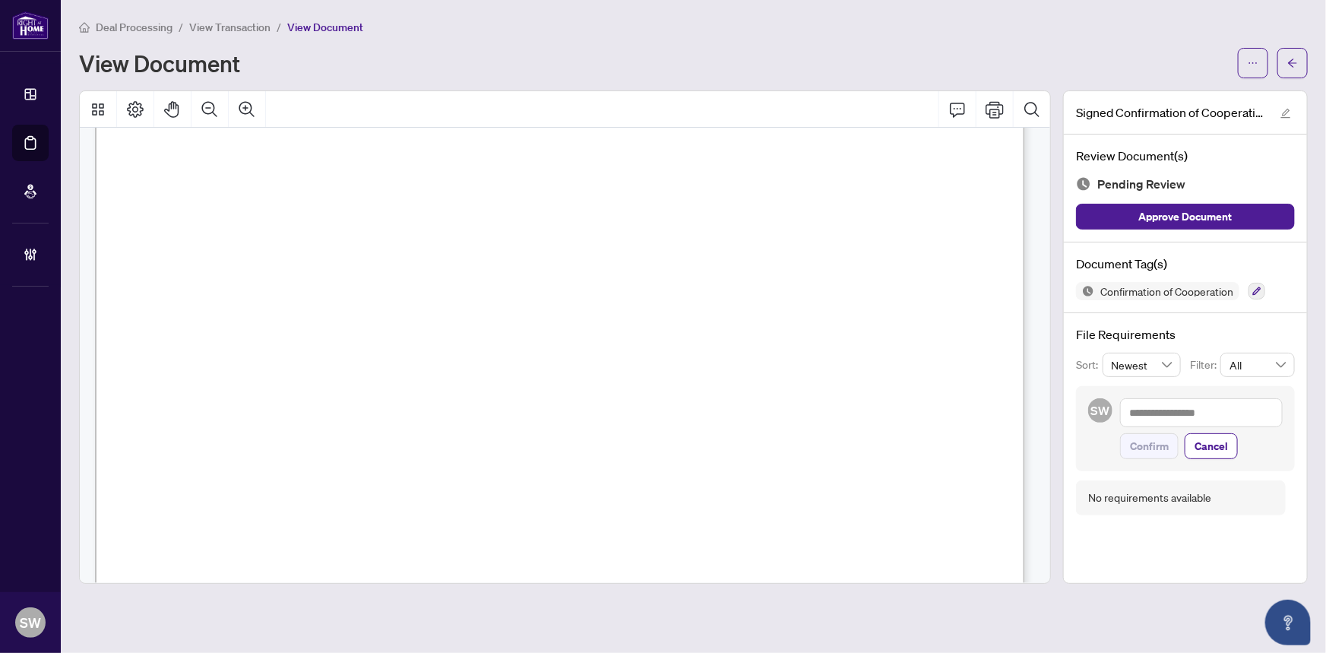
click at [240, 219] on span "[PERSON_NAME], [PERSON_NAME]" at bounding box center [339, 224] width 232 height 14
click at [360, 226] on span "[PERSON_NAME], [PERSON_NAME]" at bounding box center [339, 224] width 232 height 14
drag, startPoint x: 356, startPoint y: 217, endPoint x: 439, endPoint y: 217, distance: 82.1
click at [439, 217] on span "[PERSON_NAME], [PERSON_NAME]" at bounding box center [339, 224] width 232 height 14
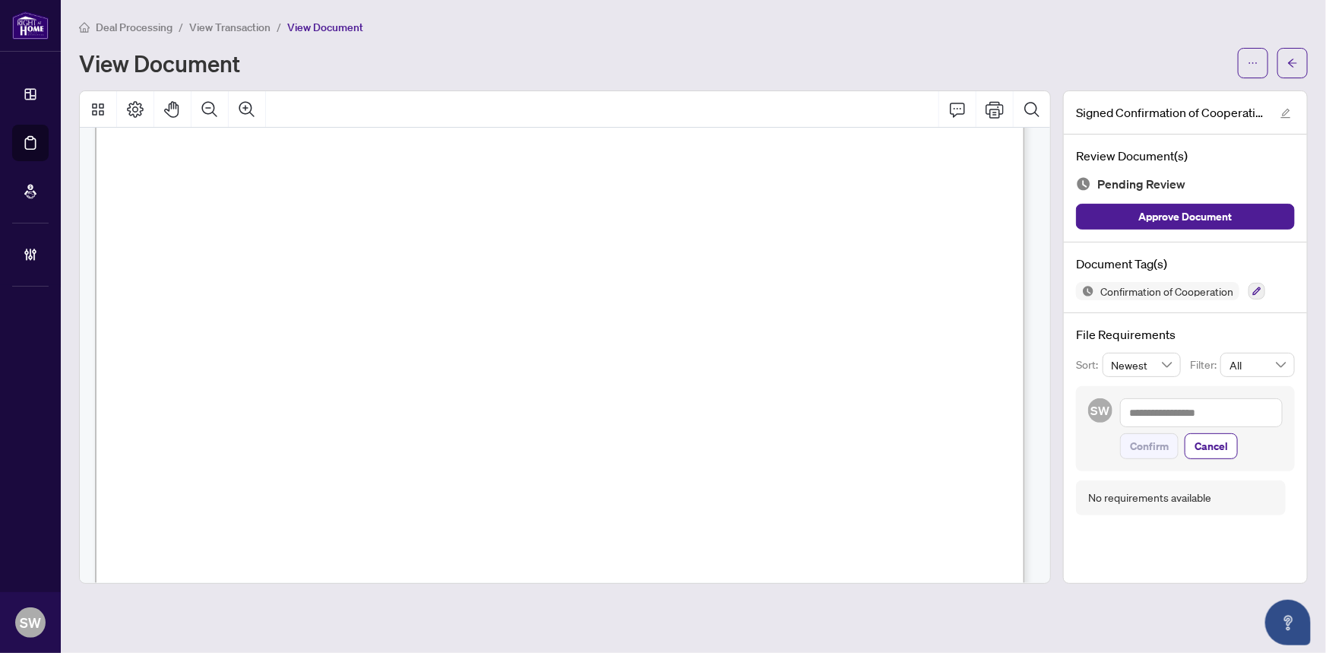
scroll to position [664, 0]
click at [1156, 413] on textarea at bounding box center [1201, 412] width 163 height 29
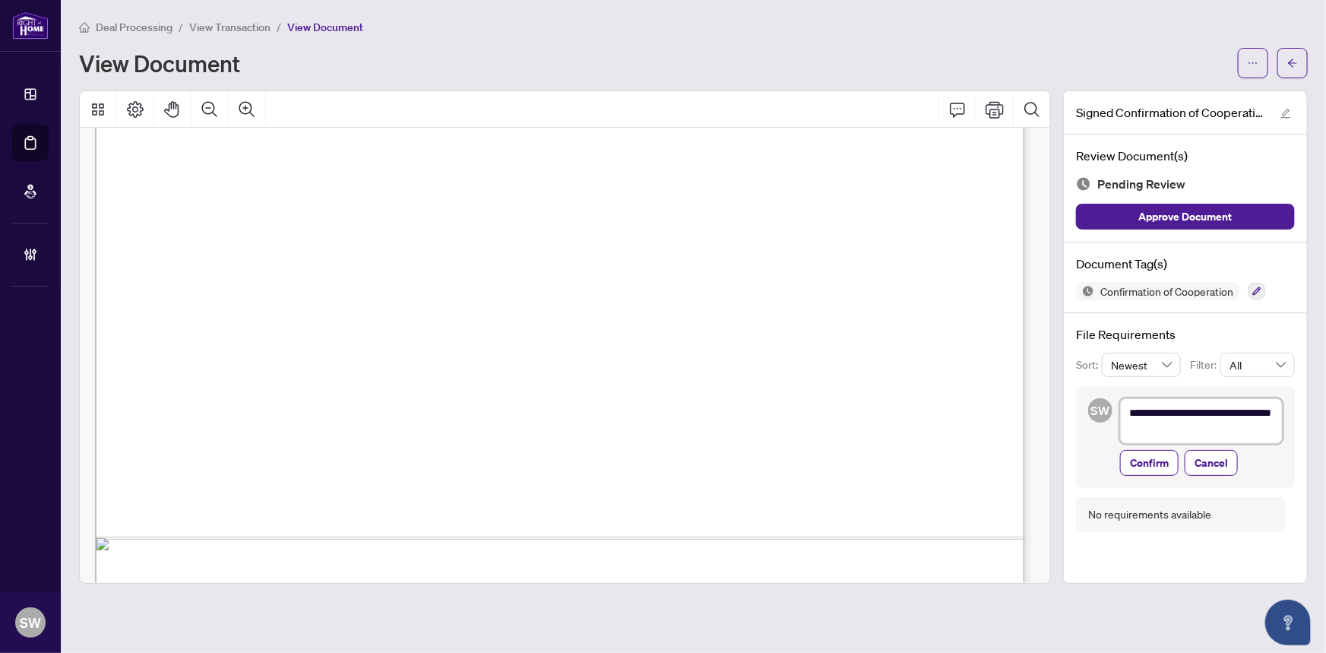
click at [1160, 429] on textarea "**********" at bounding box center [1201, 421] width 163 height 46
click at [1140, 461] on span "Confirm" at bounding box center [1149, 463] width 39 height 24
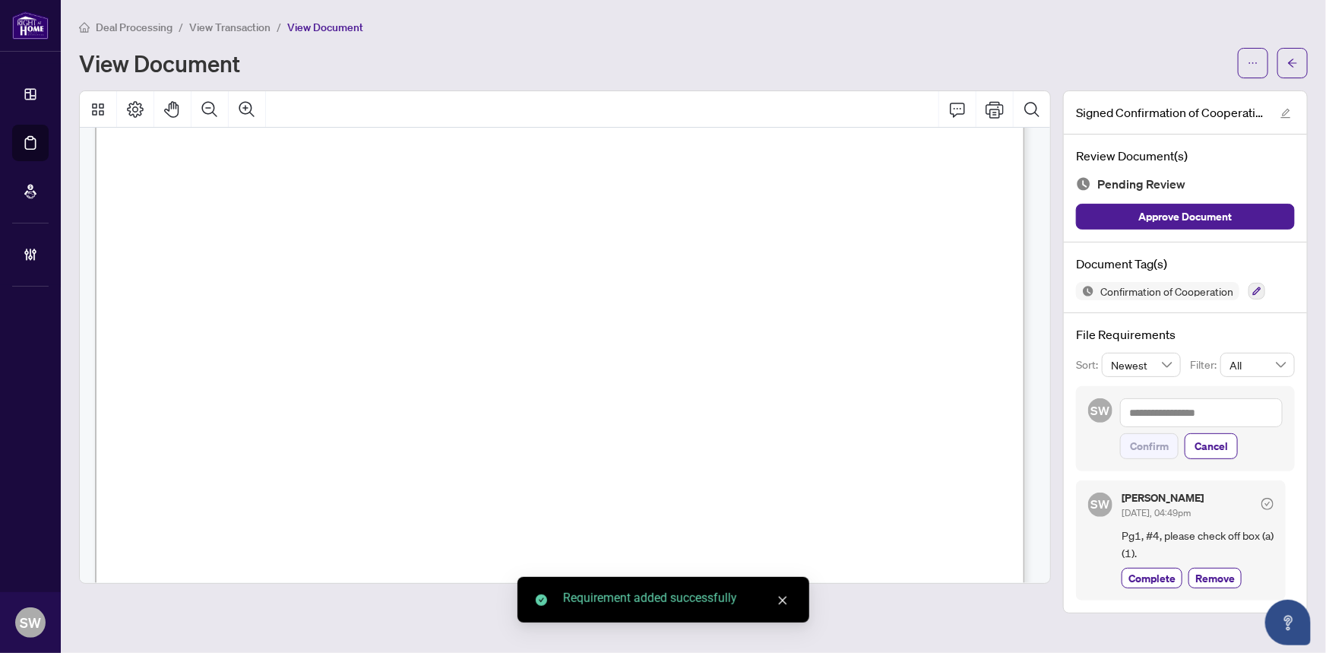
scroll to position [43, 0]
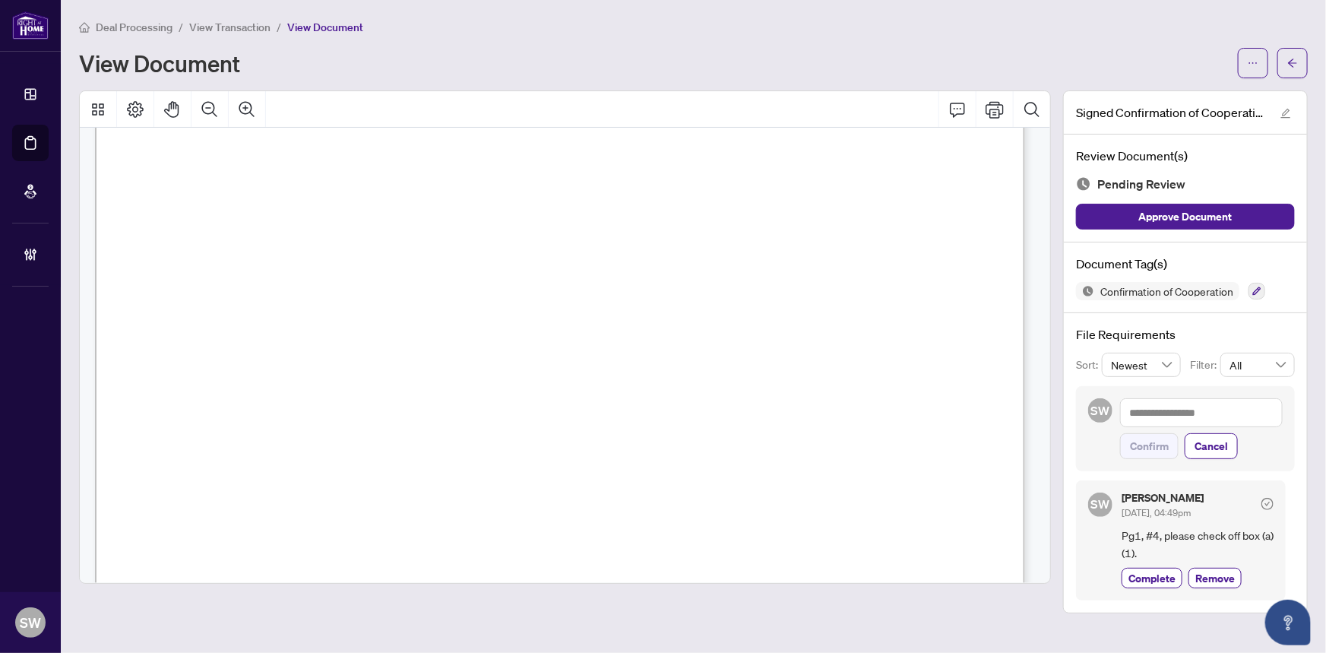
drag, startPoint x: 353, startPoint y: 254, endPoint x: 461, endPoint y: 258, distance: 108.8
click at [454, 258] on span "[PERSON_NAME], [PERSON_NAME]" at bounding box center [339, 259] width 232 height 14
click at [1258, 287] on icon "button" at bounding box center [1257, 291] width 9 height 9
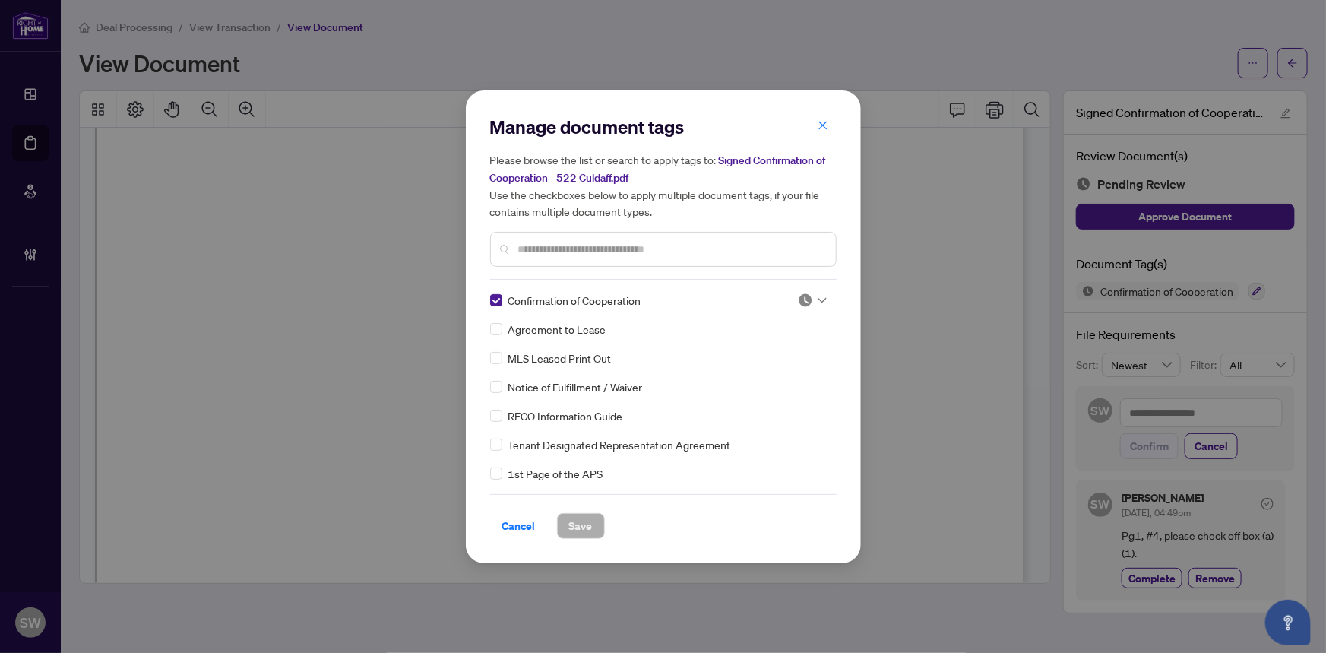
click at [807, 299] on img at bounding box center [805, 300] width 15 height 15
click at [768, 349] on div "Needs Work" at bounding box center [762, 349] width 97 height 17
click at [586, 530] on span "Save" at bounding box center [581, 526] width 24 height 24
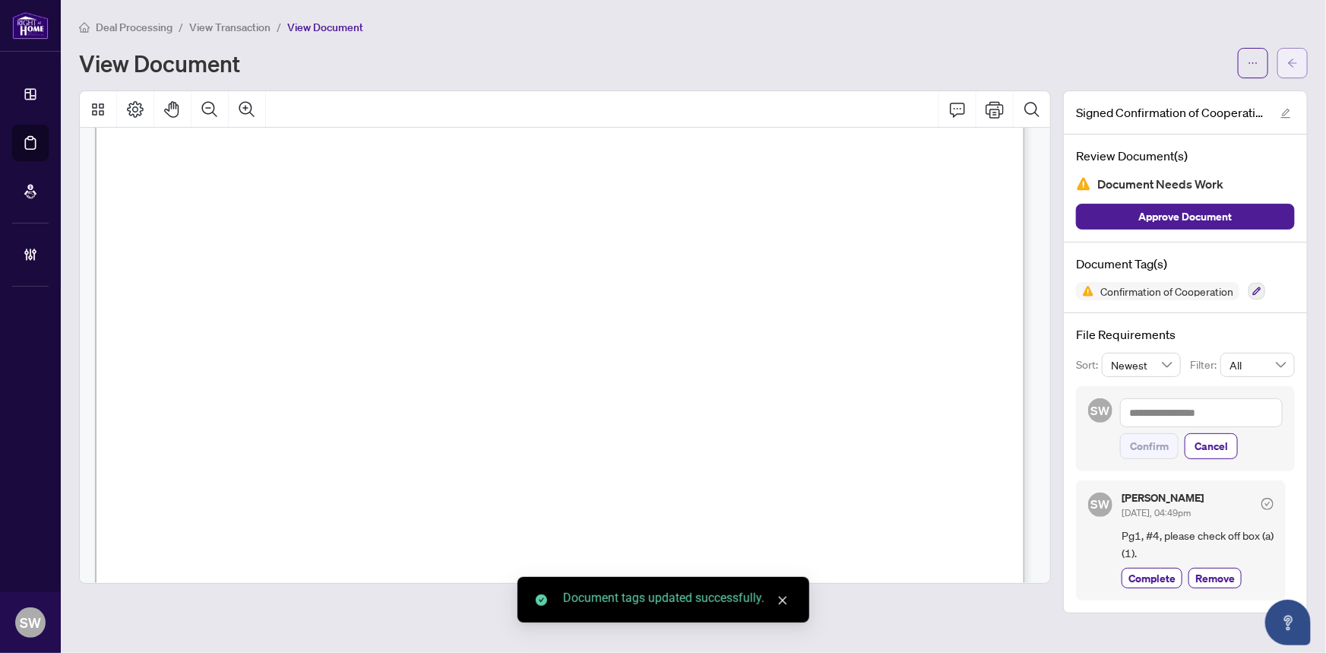
click at [1291, 68] on span "button" at bounding box center [1292, 63] width 11 height 24
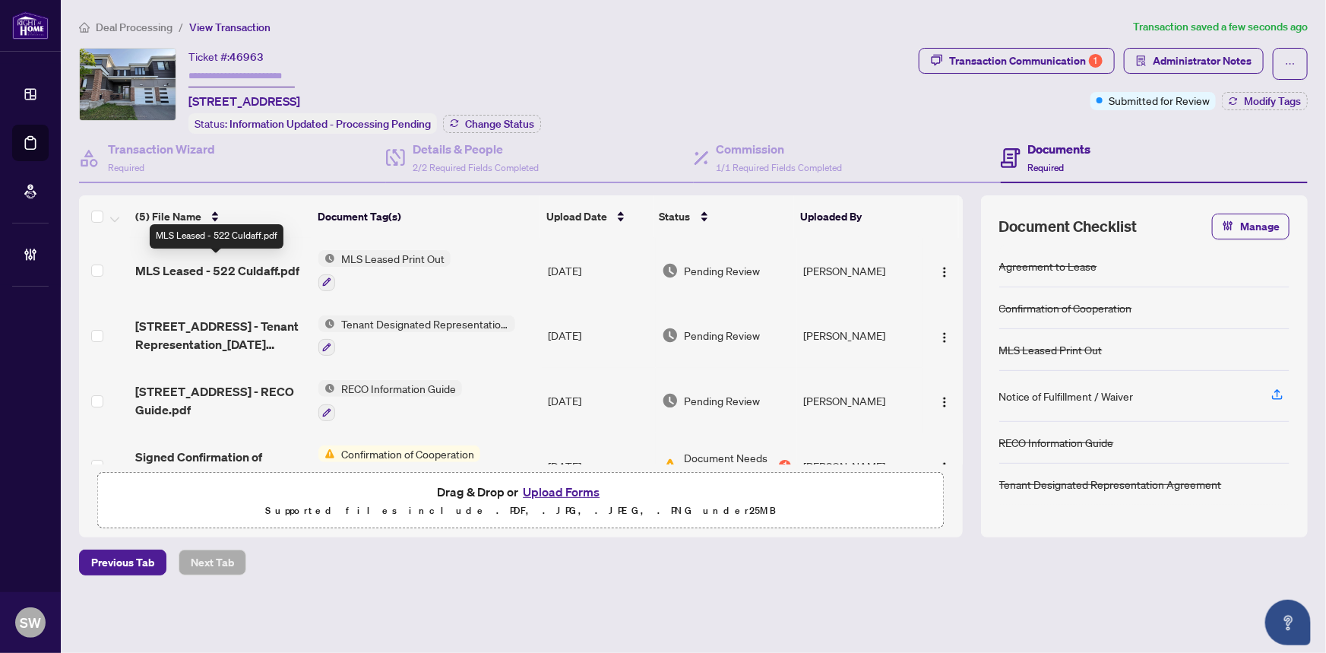
click at [266, 264] on span "MLS Leased - 522 Culdaff.pdf" at bounding box center [217, 270] width 164 height 18
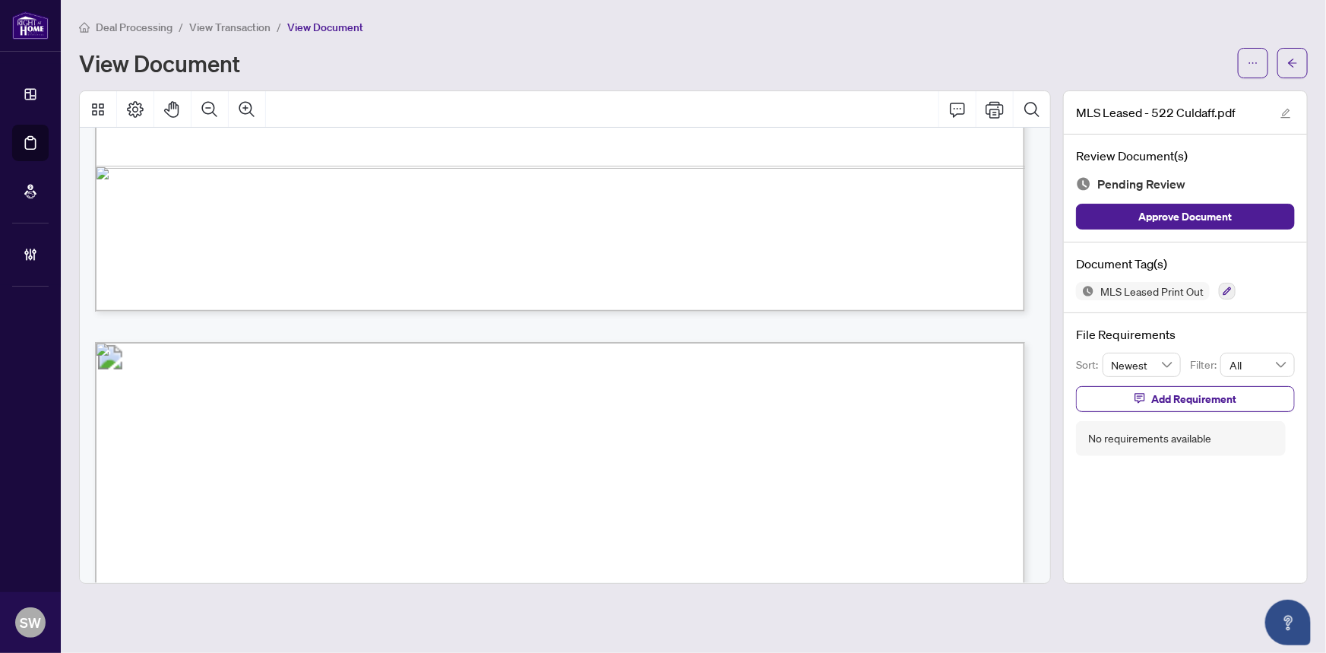
scroll to position [1036, 0]
drag, startPoint x: 803, startPoint y: 374, endPoint x: 896, endPoint y: 374, distance: 92.7
click at [896, 374] on span "613-518-2008" at bounding box center [867, 377] width 126 height 14
click at [1227, 288] on icon "button" at bounding box center [1227, 291] width 9 height 9
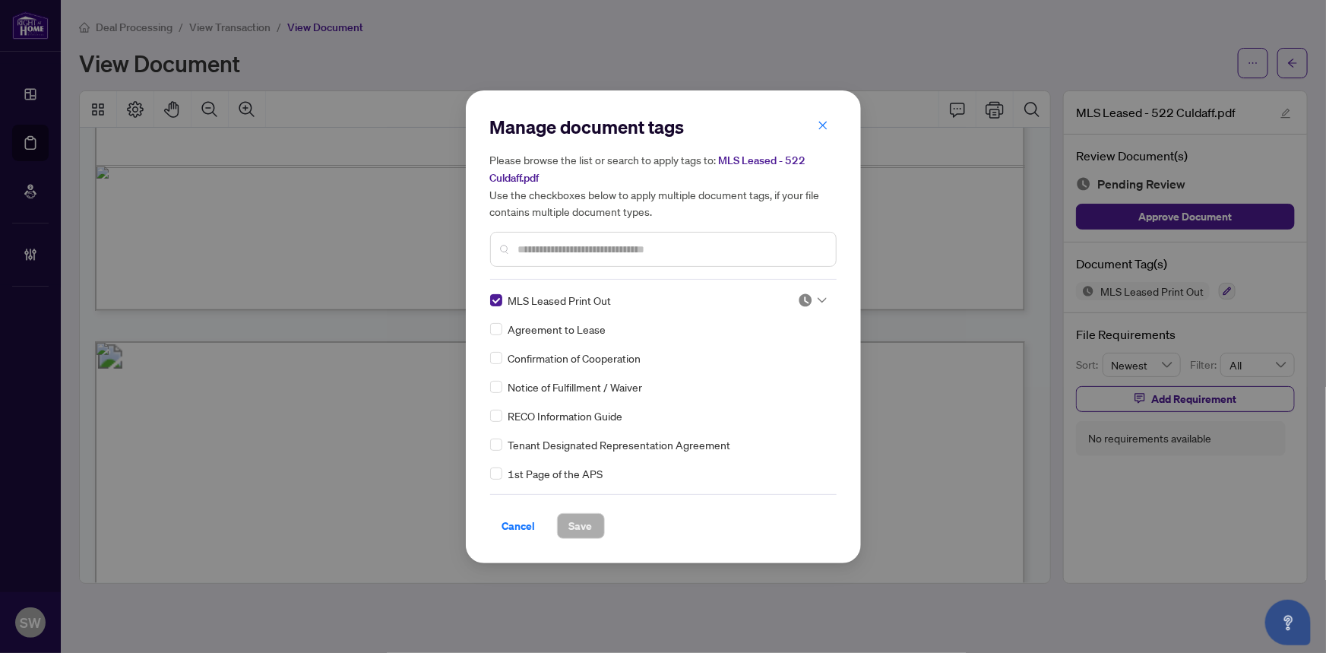
click at [807, 302] on img at bounding box center [805, 300] width 15 height 15
click at [759, 382] on div "Approved" at bounding box center [762, 374] width 97 height 17
click at [596, 519] on button "Save" at bounding box center [581, 526] width 48 height 26
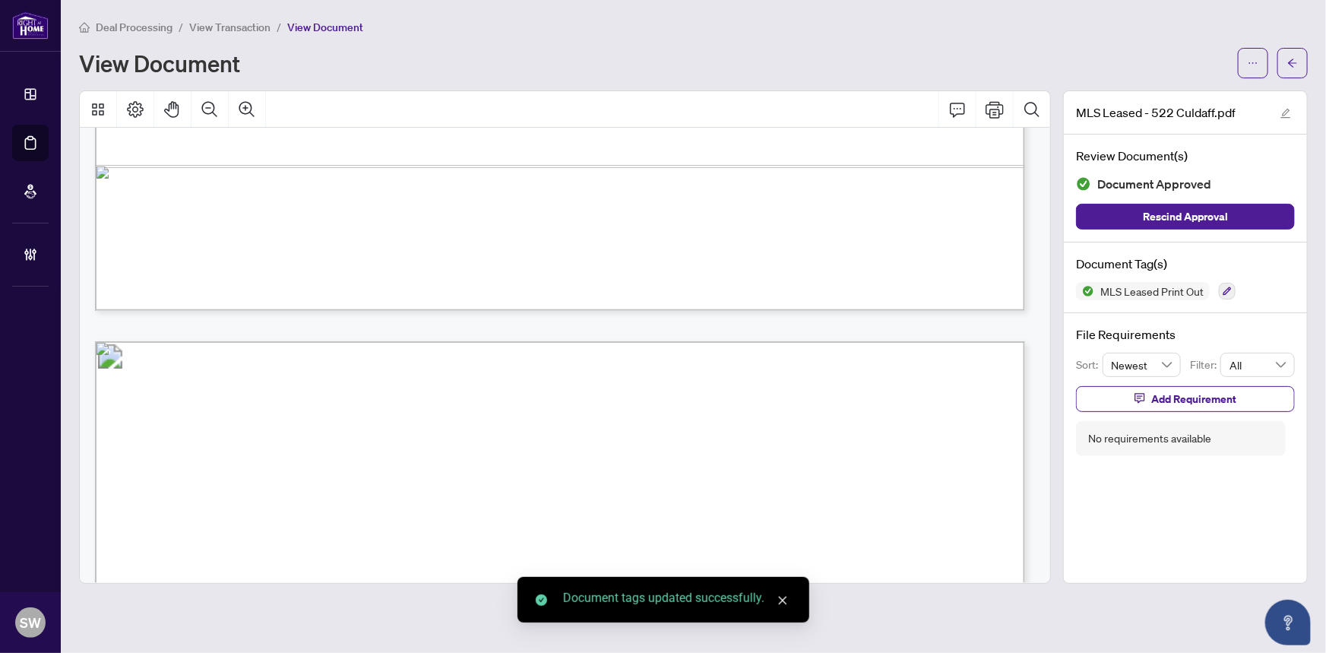
click at [1297, 58] on icon "arrow-left" at bounding box center [1292, 63] width 11 height 11
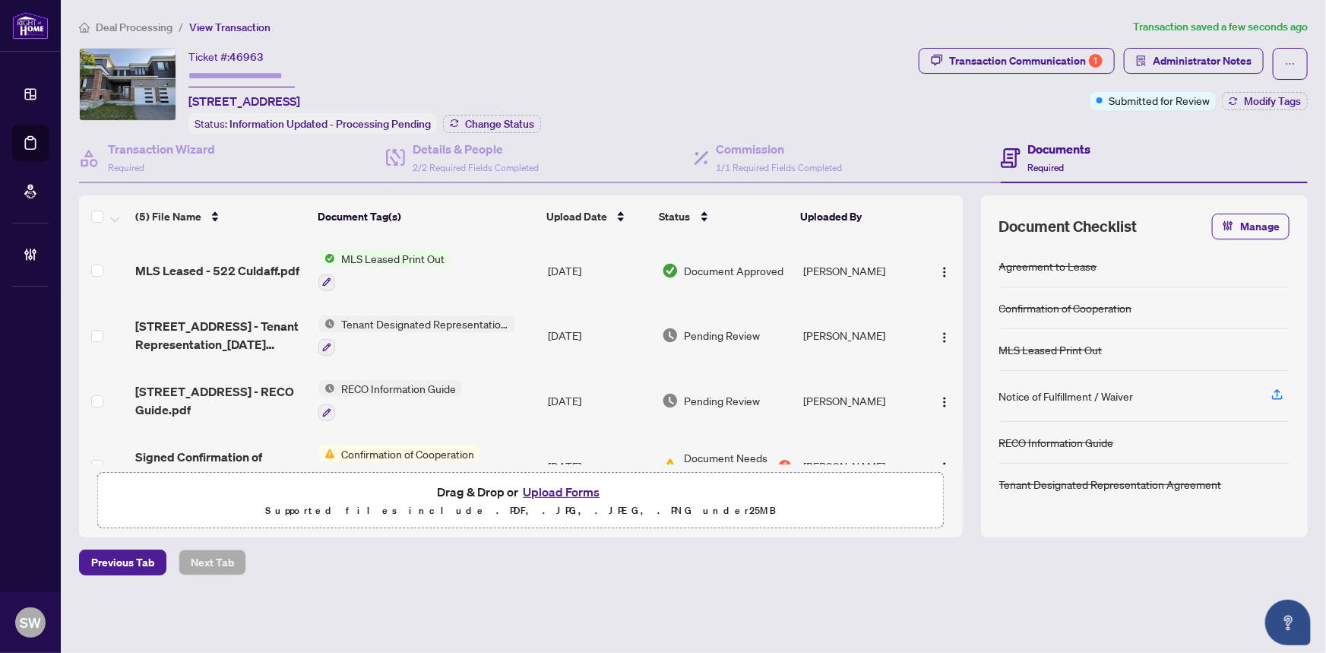
click at [250, 53] on span "46963" at bounding box center [247, 57] width 34 height 14
copy span "46963"
click at [205, 68] on input "text" at bounding box center [241, 76] width 106 height 22
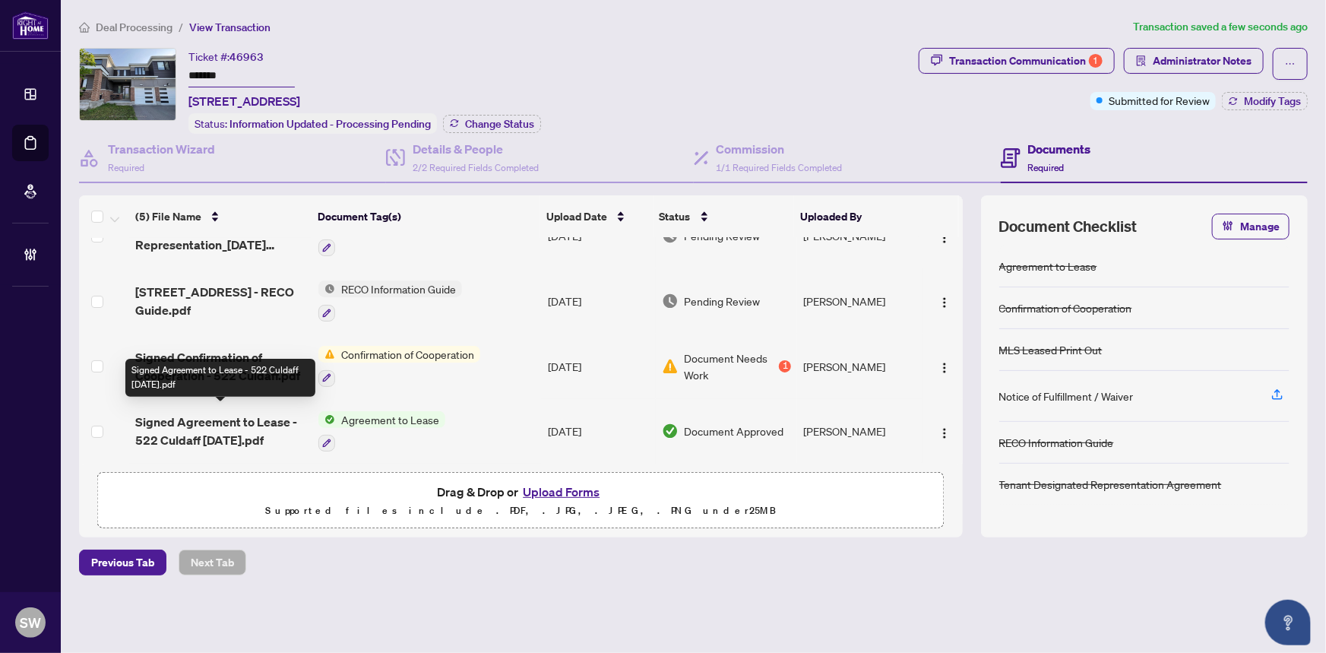
click at [228, 416] on span "Signed Agreement to Lease - 522 Culdaff [DATE].pdf" at bounding box center [221, 431] width 172 height 36
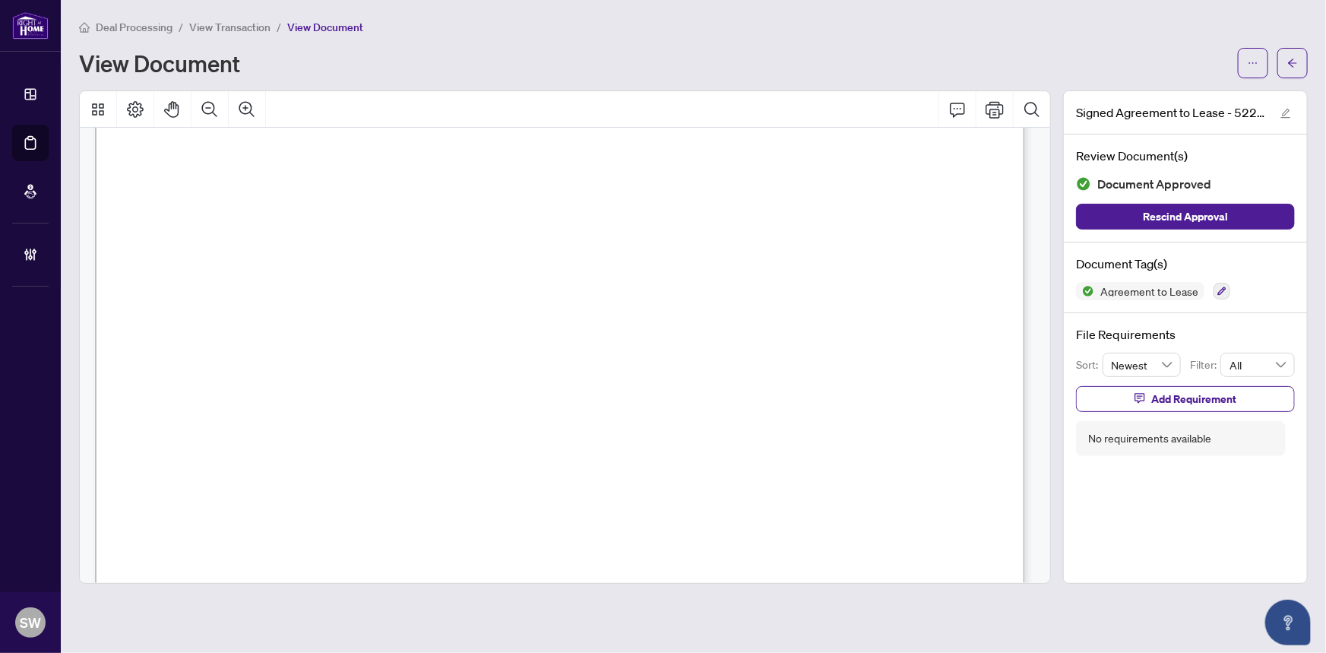
scroll to position [207, 0]
click at [1297, 65] on icon "arrow-left" at bounding box center [1292, 63] width 11 height 11
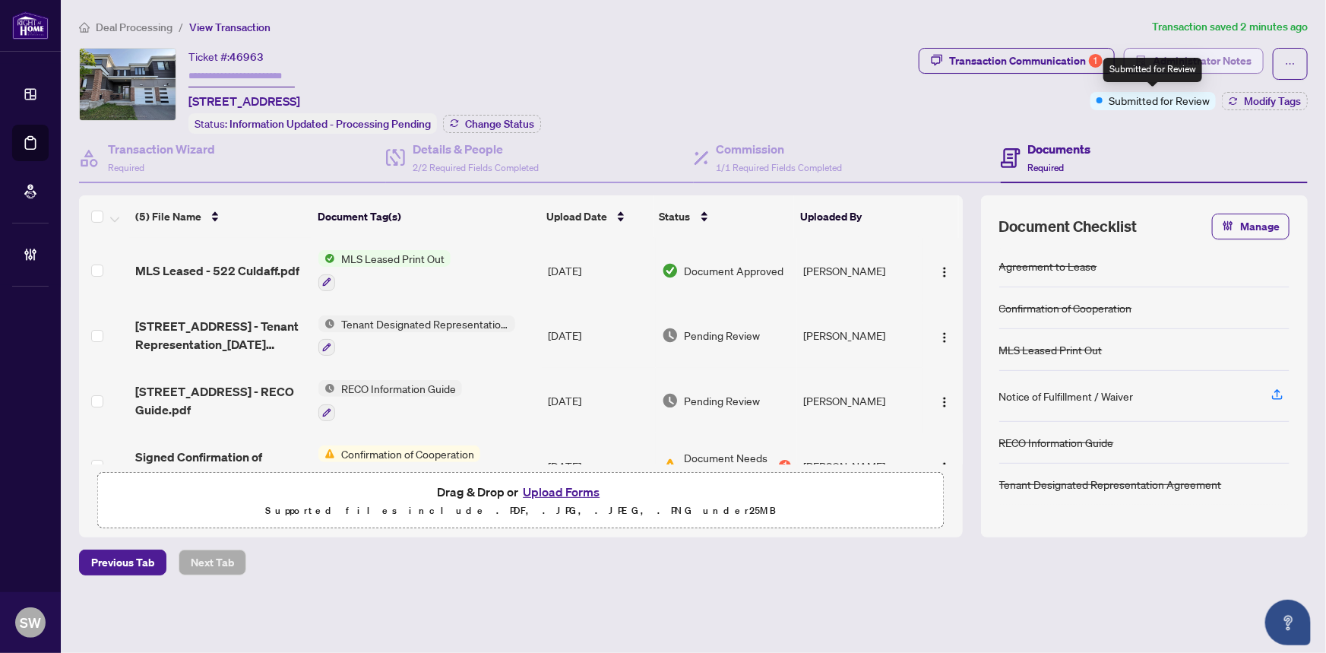
click at [1224, 55] on span "Administrator Notes" at bounding box center [1202, 61] width 99 height 24
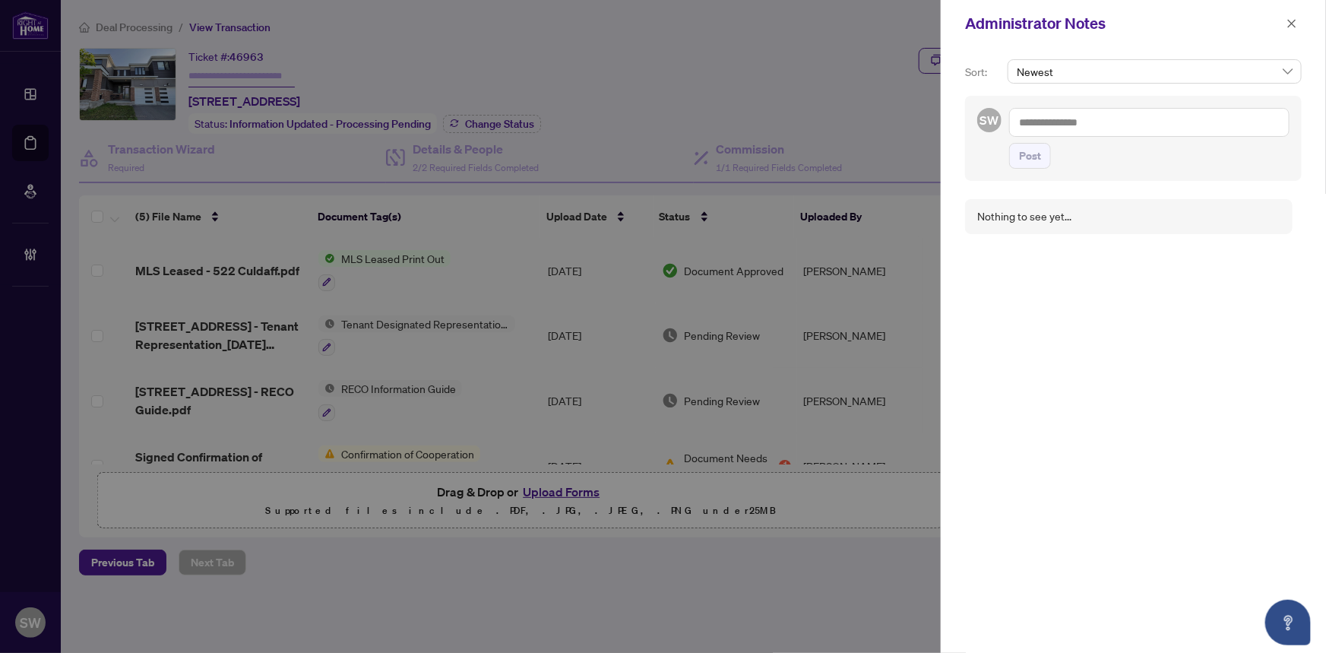
click at [1049, 114] on textarea at bounding box center [1149, 122] width 280 height 29
paste textarea "**********"
click at [1037, 148] on span "Post" at bounding box center [1030, 156] width 22 height 24
click at [1291, 22] on icon "close" at bounding box center [1292, 23] width 8 height 8
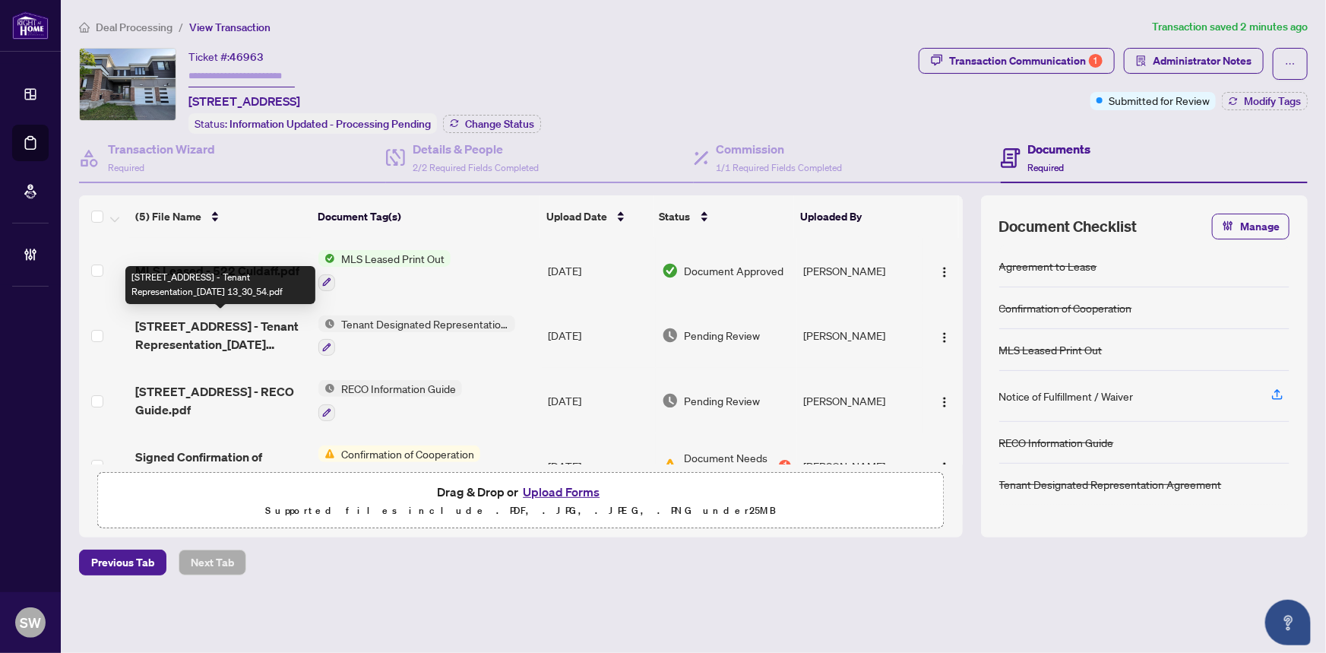
click at [238, 325] on span "[STREET_ADDRESS] - Tenant Representation_[DATE] 13_30_54.pdf" at bounding box center [221, 335] width 172 height 36
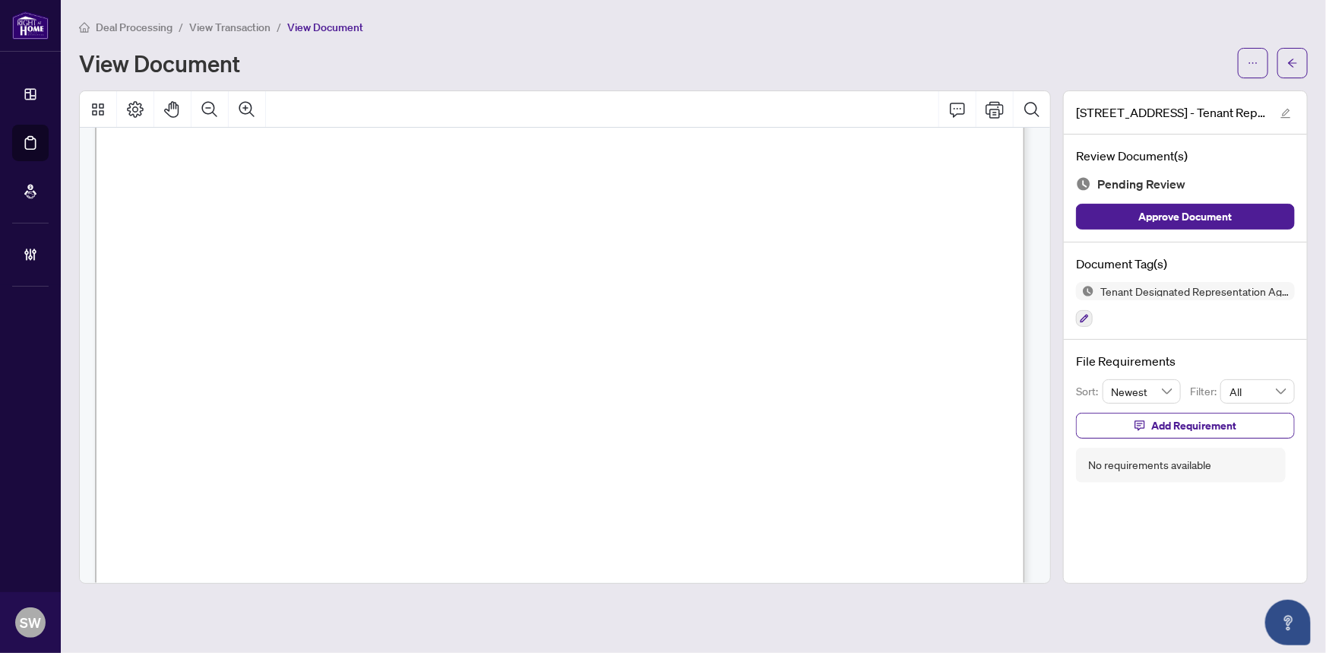
scroll to position [5665, 0]
click at [1083, 316] on icon "button" at bounding box center [1085, 319] width 8 height 8
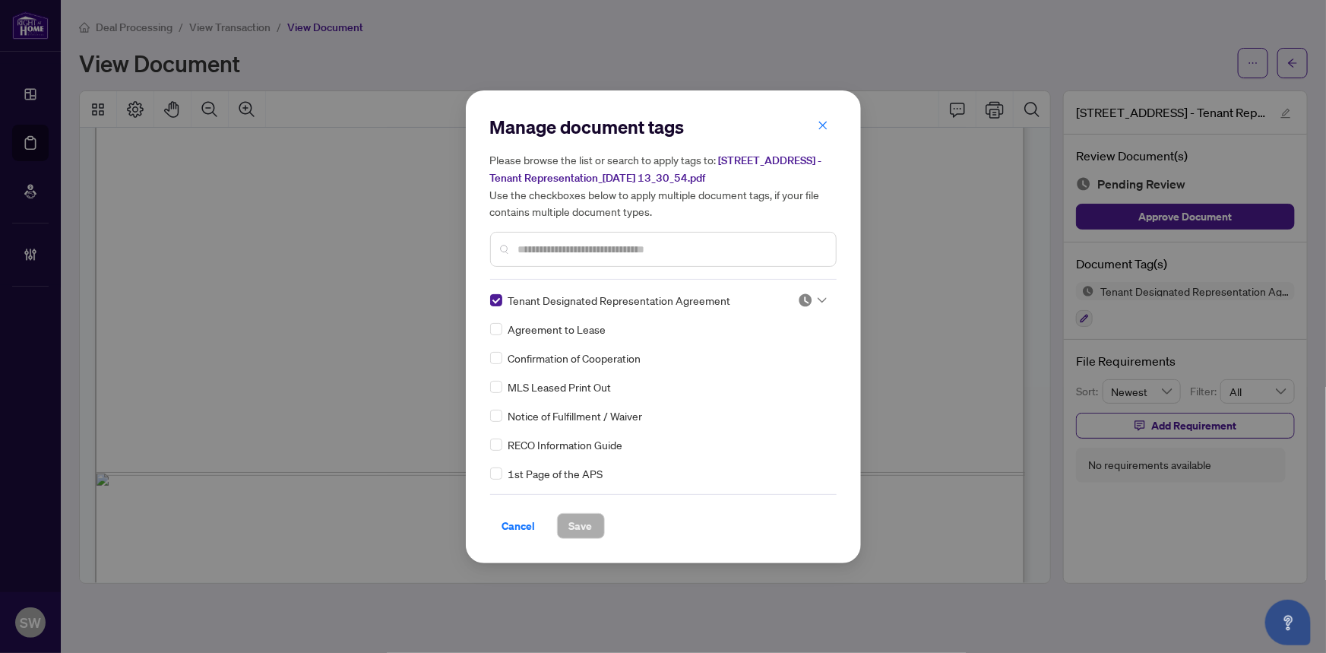
click at [800, 296] on img at bounding box center [805, 300] width 15 height 15
click at [759, 375] on div "Approved" at bounding box center [762, 374] width 97 height 17
click at [580, 527] on span "Save" at bounding box center [581, 526] width 24 height 24
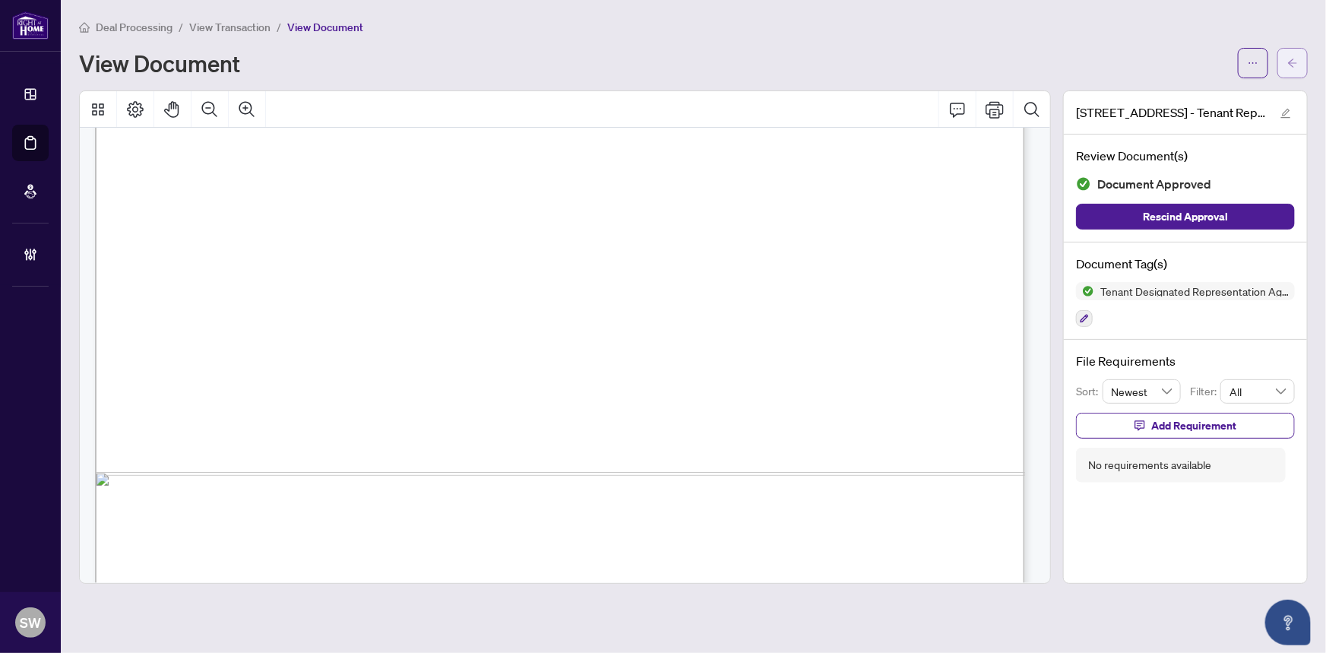
click at [1292, 68] on span "button" at bounding box center [1292, 63] width 11 height 24
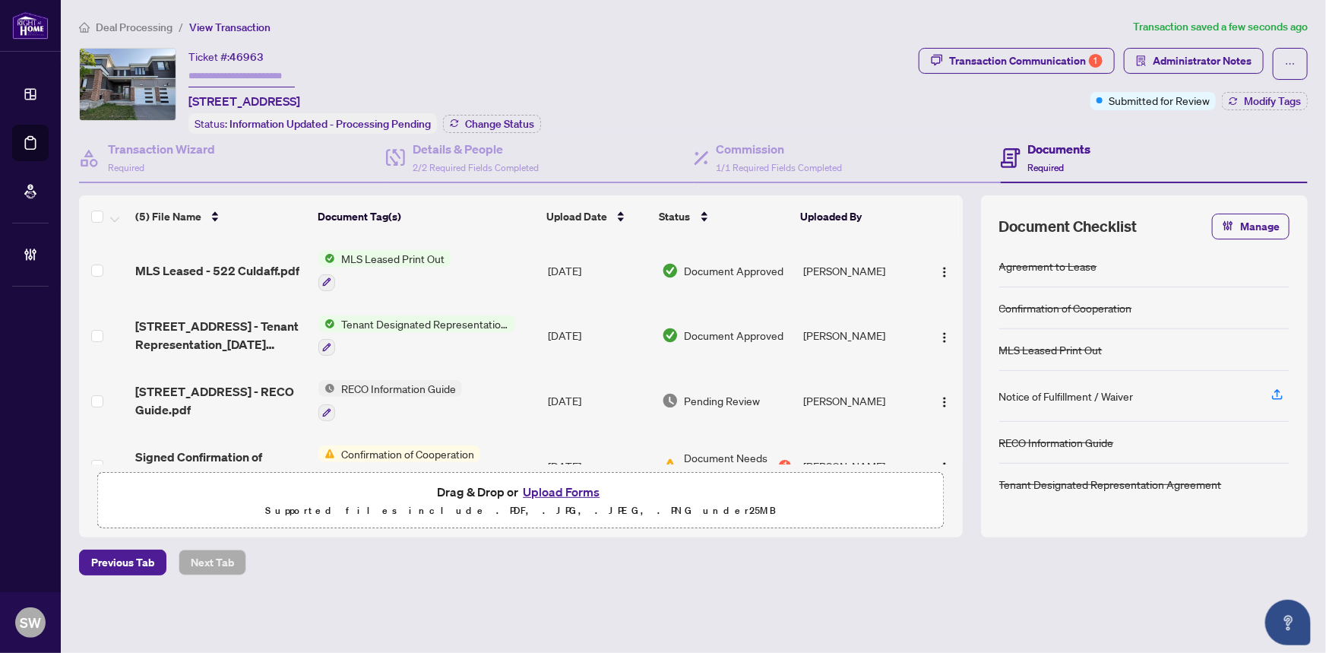
click at [261, 387] on span "[STREET_ADDRESS] - RECO Guide.pdf" at bounding box center [221, 400] width 172 height 36
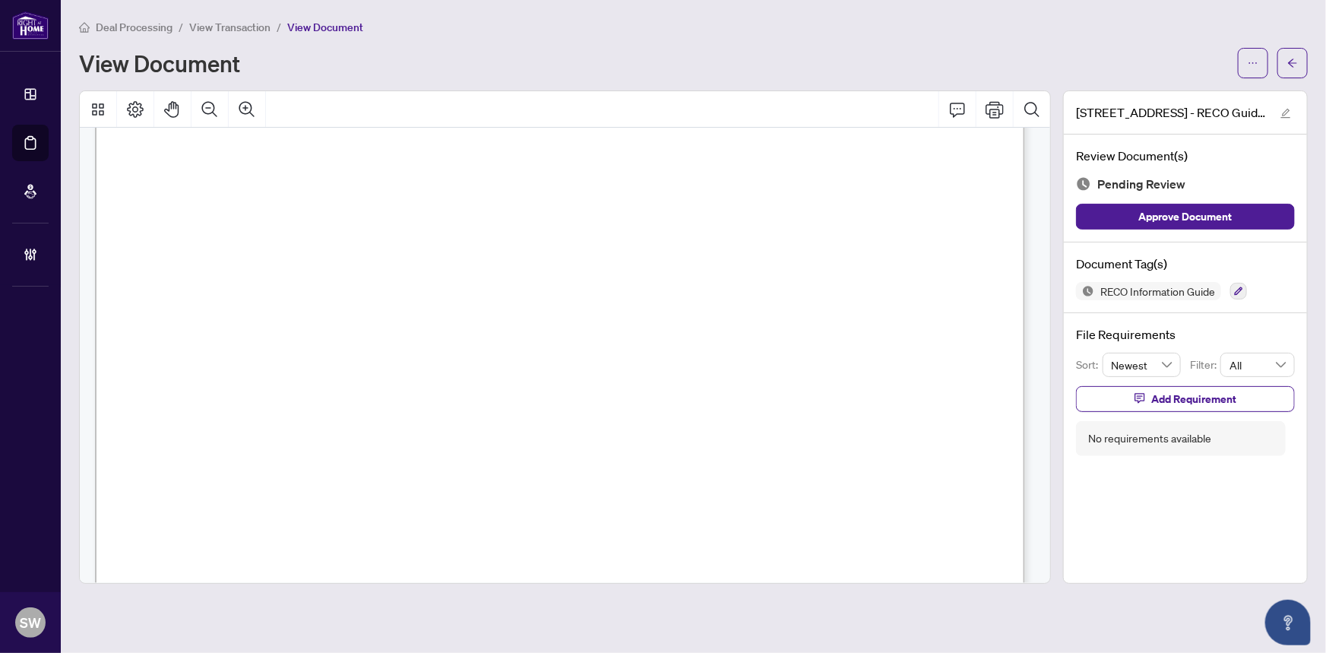
scroll to position [15124, 0]
click at [1239, 287] on icon "button" at bounding box center [1238, 291] width 9 height 9
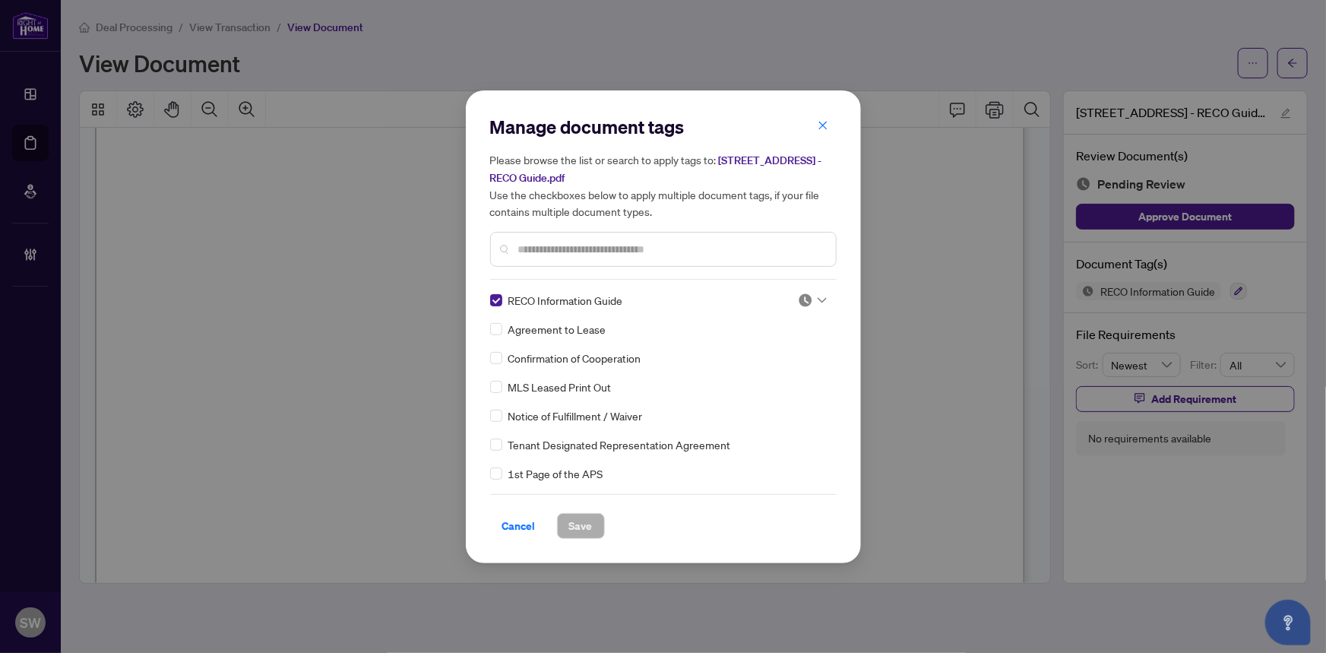
click at [801, 297] on img at bounding box center [805, 300] width 15 height 15
click at [774, 375] on div "Approved" at bounding box center [762, 374] width 97 height 17
click at [587, 522] on span "Save" at bounding box center [581, 526] width 24 height 24
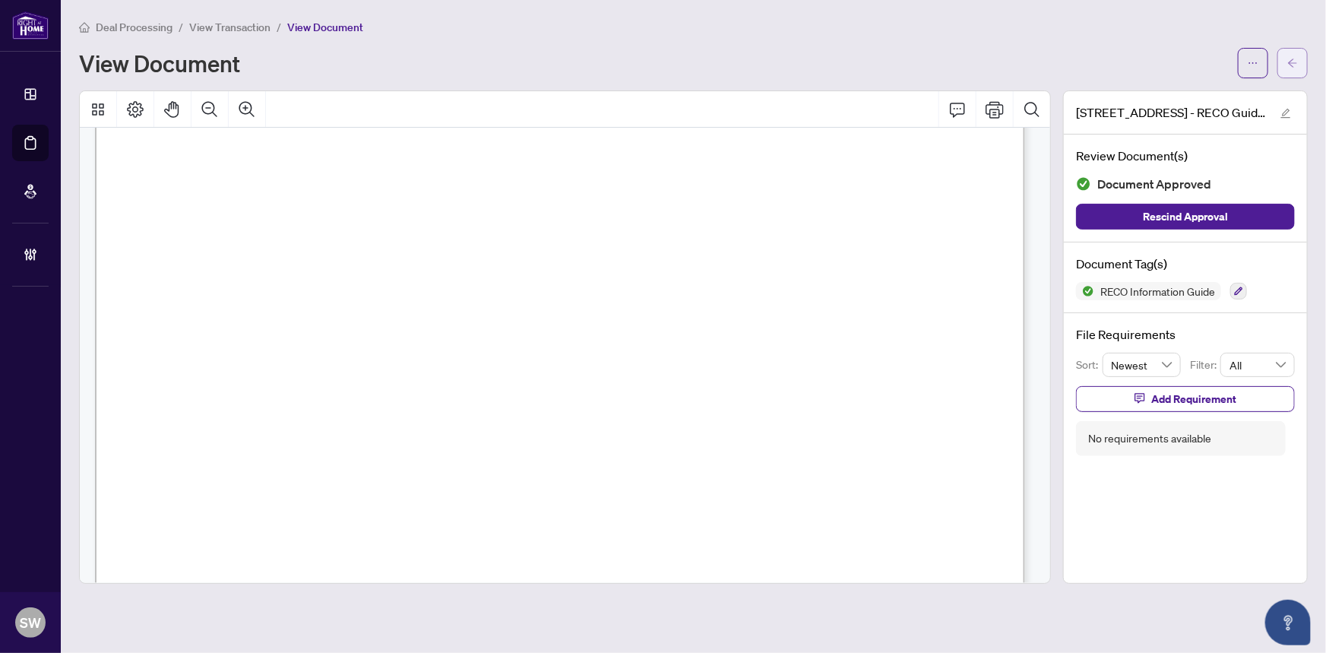
click at [1294, 69] on span "button" at bounding box center [1292, 63] width 11 height 24
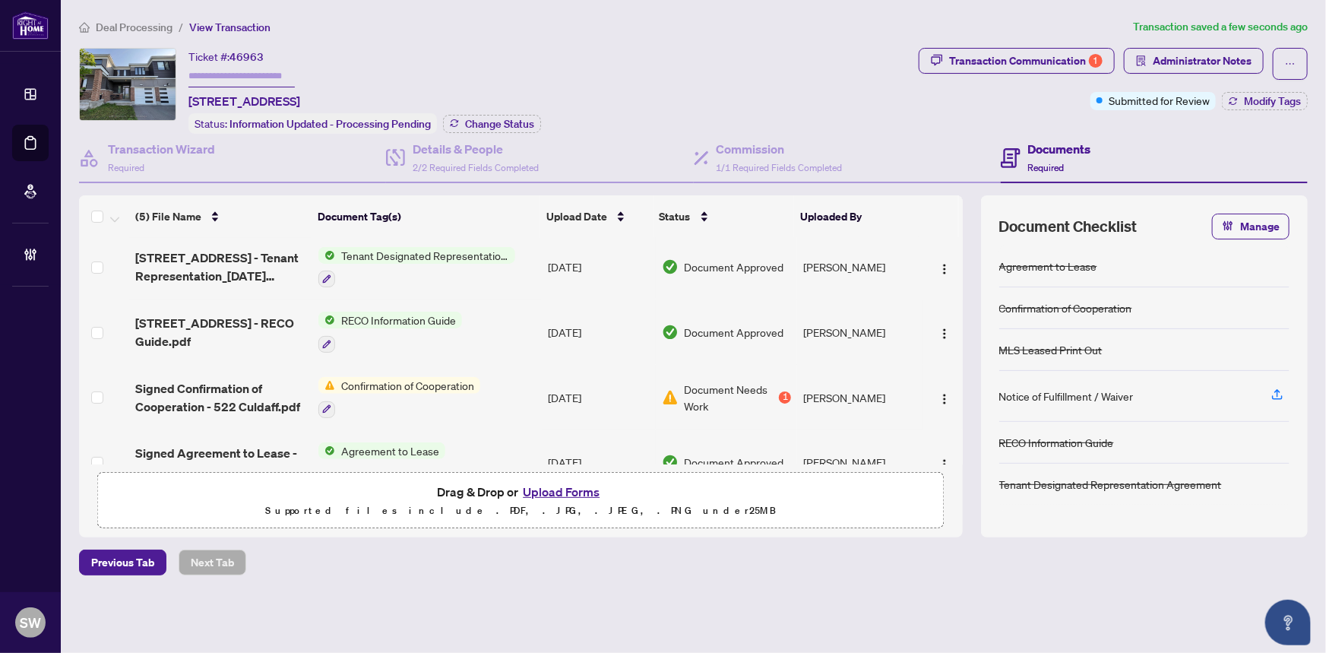
scroll to position [100, 0]
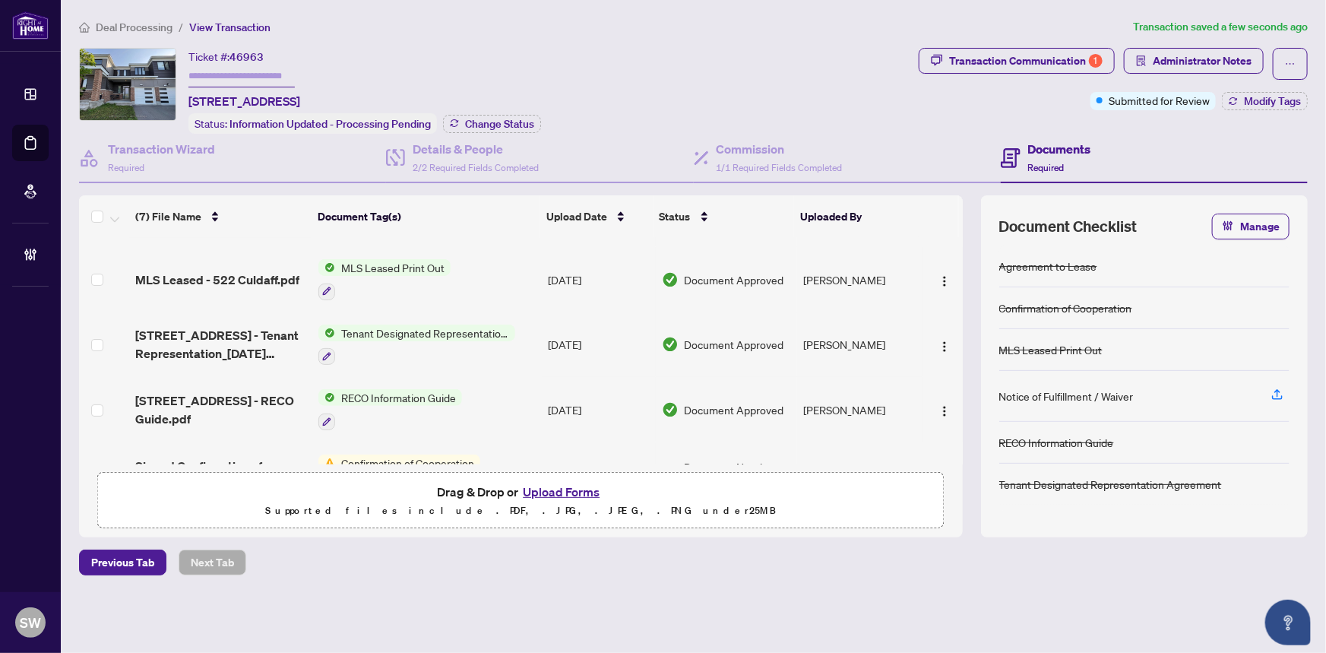
click at [518, 69] on div "Ticket #: 46963 [STREET_ADDRESS] Status: Information Updated - Processing Pendi…" at bounding box center [364, 91] width 353 height 86
click at [205, 74] on input "text" at bounding box center [241, 76] width 106 height 22
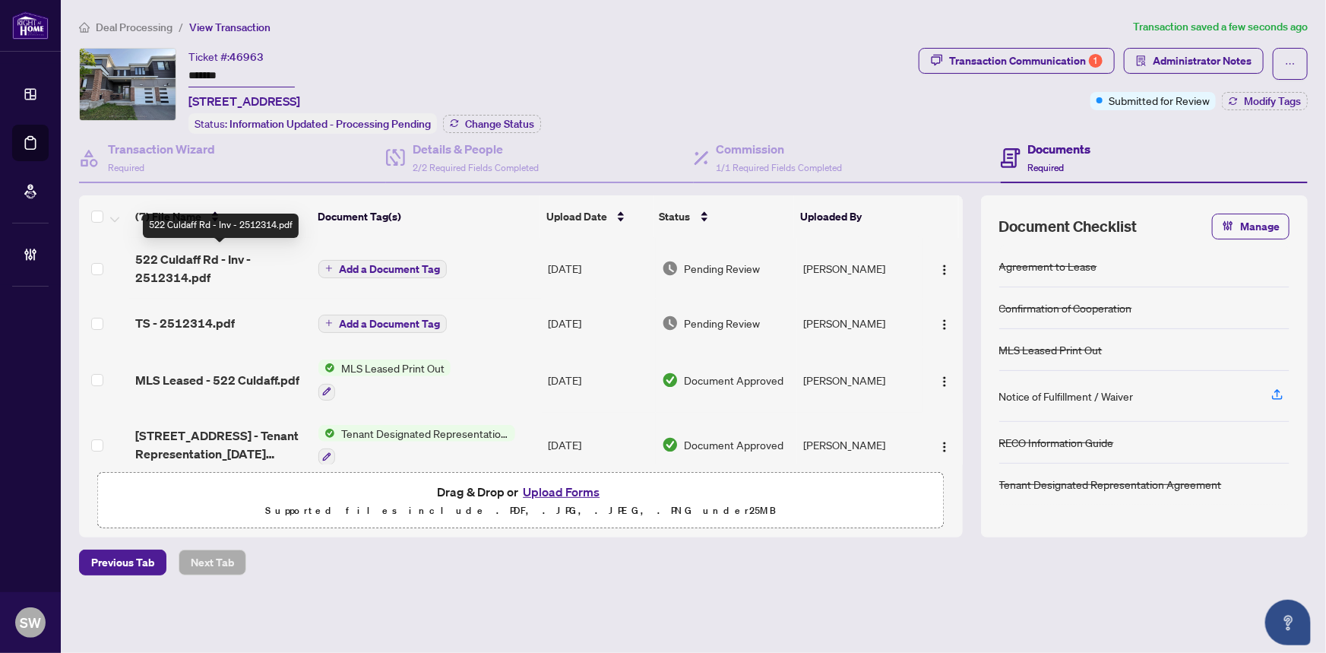
type input "*******"
click at [192, 266] on span "522 Culdaff Rd - Inv - 2512314.pdf" at bounding box center [221, 268] width 172 height 36
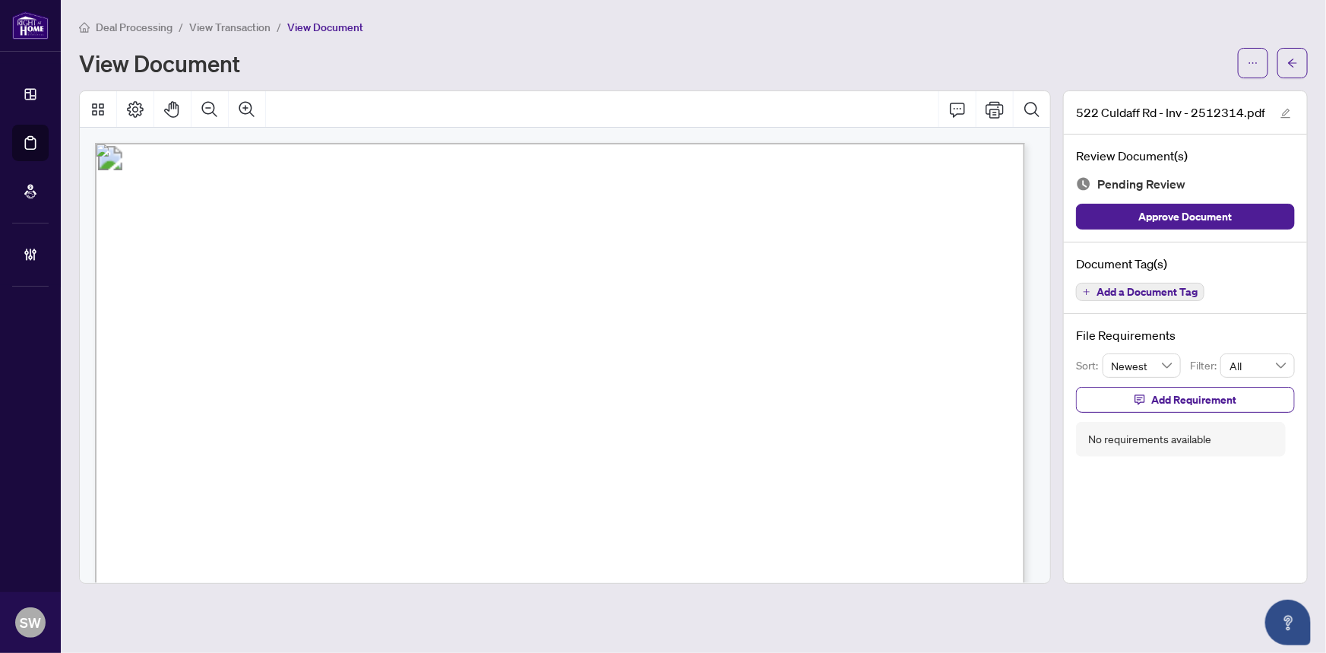
click at [1183, 295] on span "Add a Document Tag" at bounding box center [1147, 292] width 101 height 11
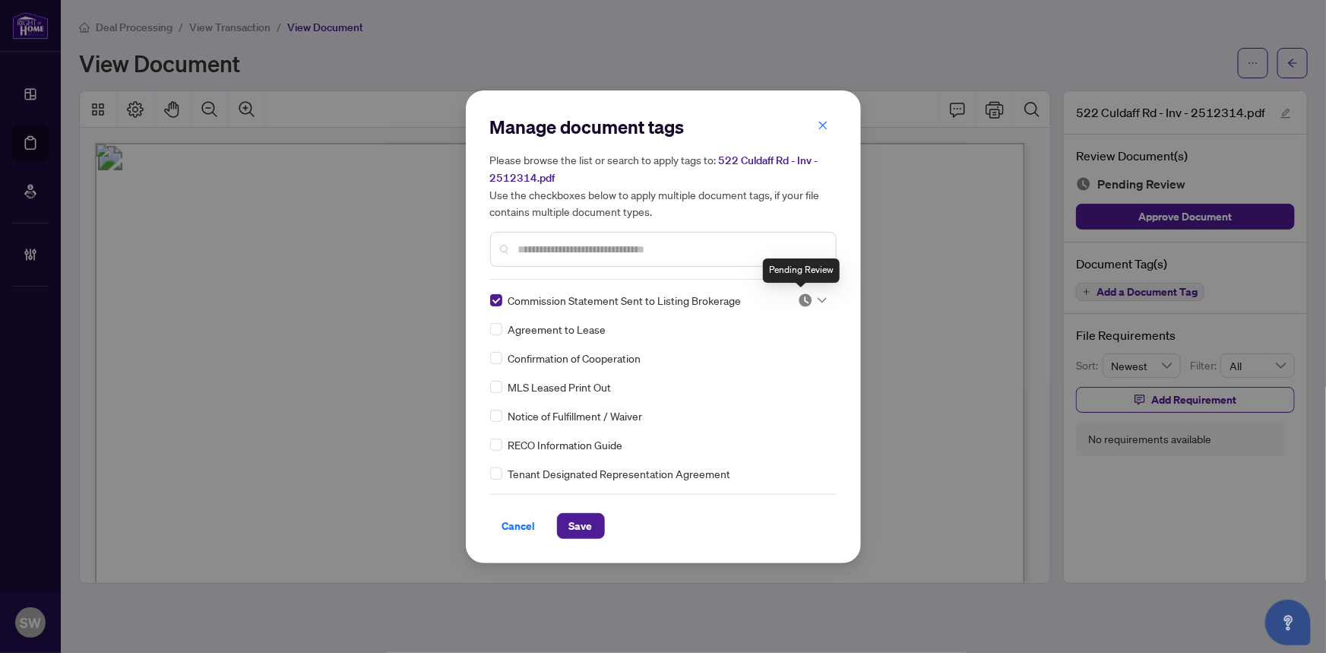
click at [805, 299] on img at bounding box center [805, 300] width 15 height 15
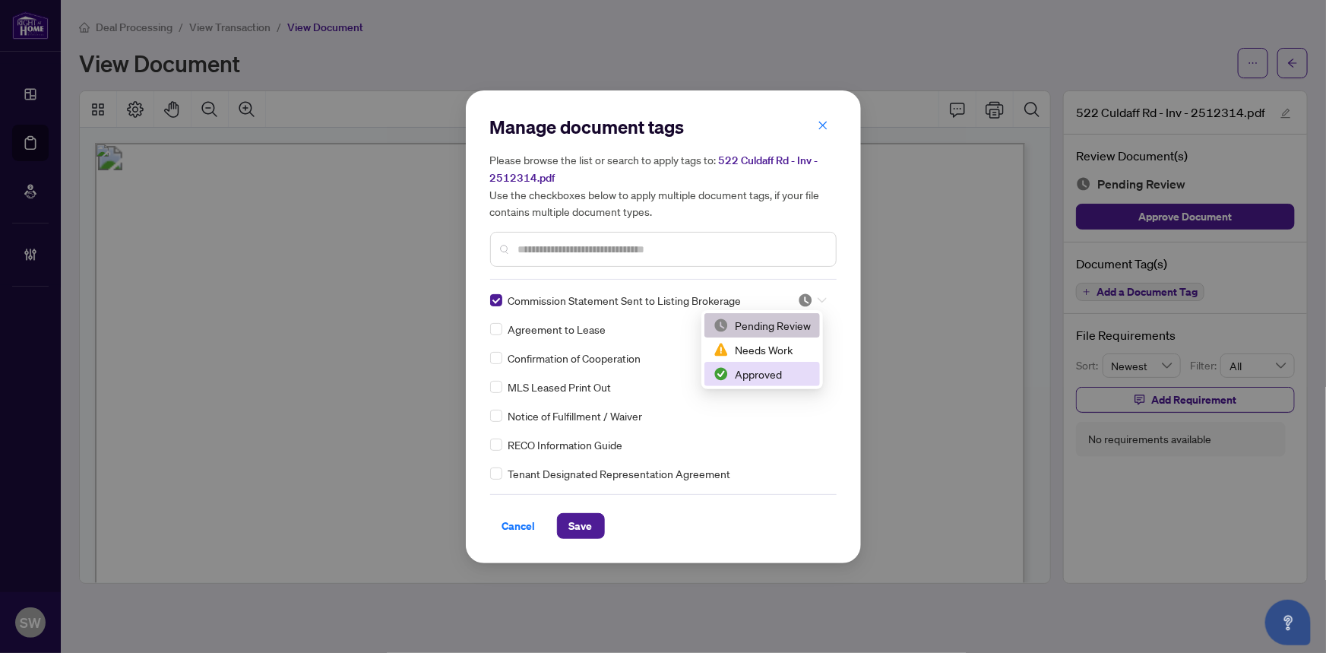
click at [773, 372] on div "Approved" at bounding box center [762, 374] width 97 height 17
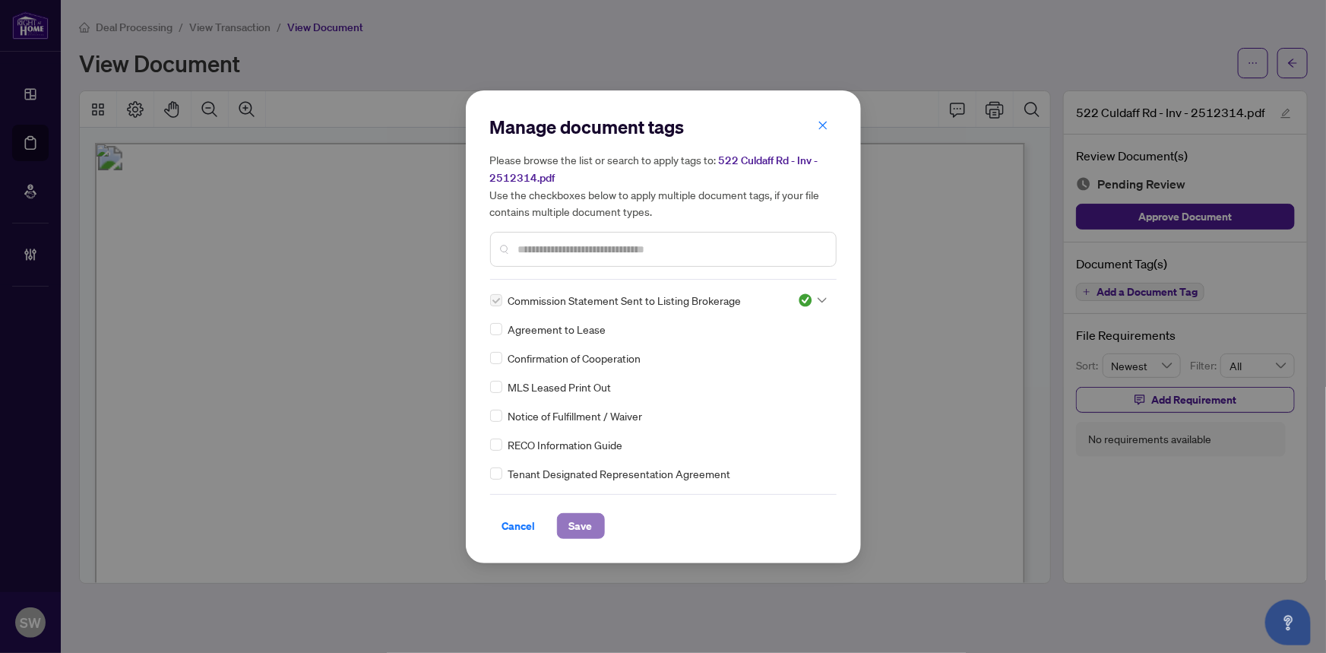
click at [581, 521] on span "Save" at bounding box center [581, 526] width 24 height 24
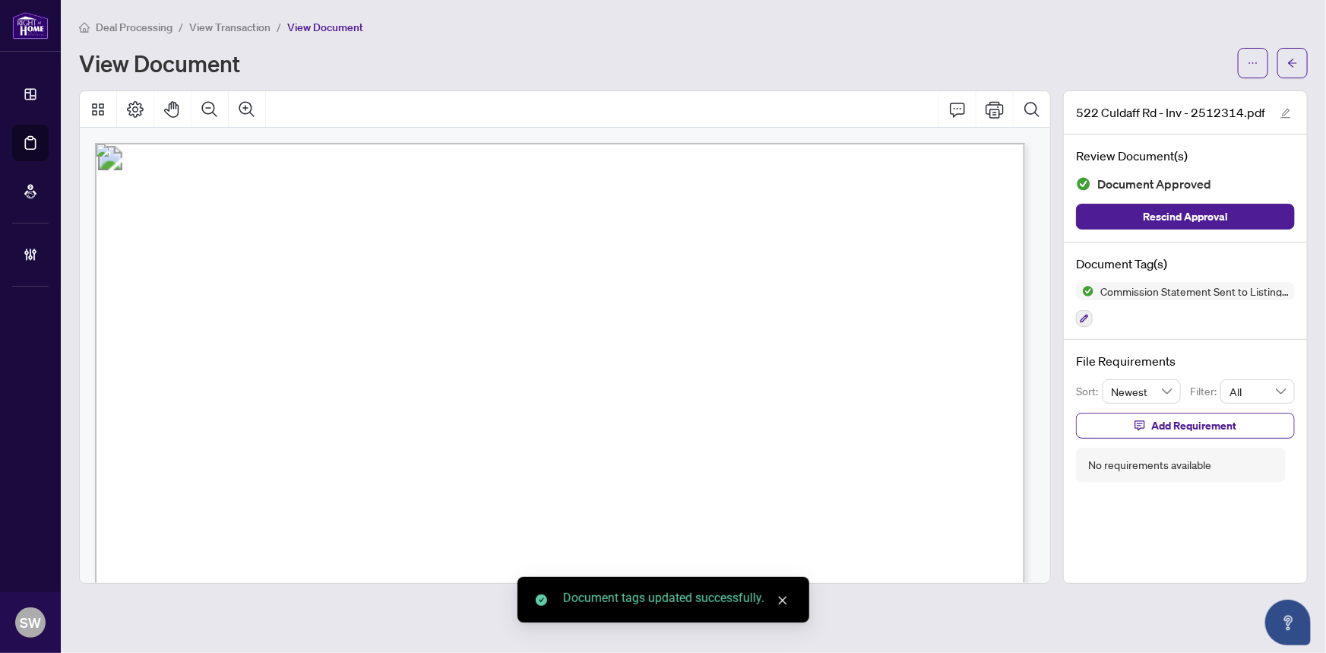
click at [1243, 66] on button "button" at bounding box center [1253, 63] width 30 height 30
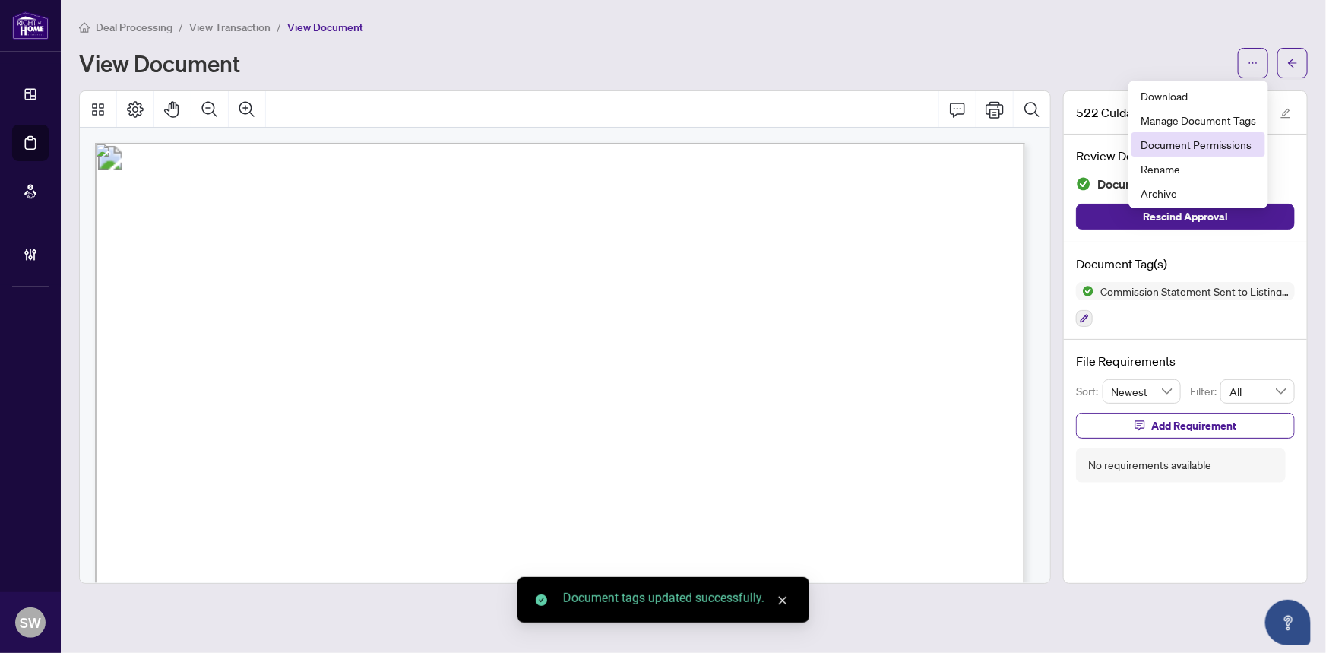
click at [1211, 145] on span "Document Permissions" at bounding box center [1199, 144] width 116 height 17
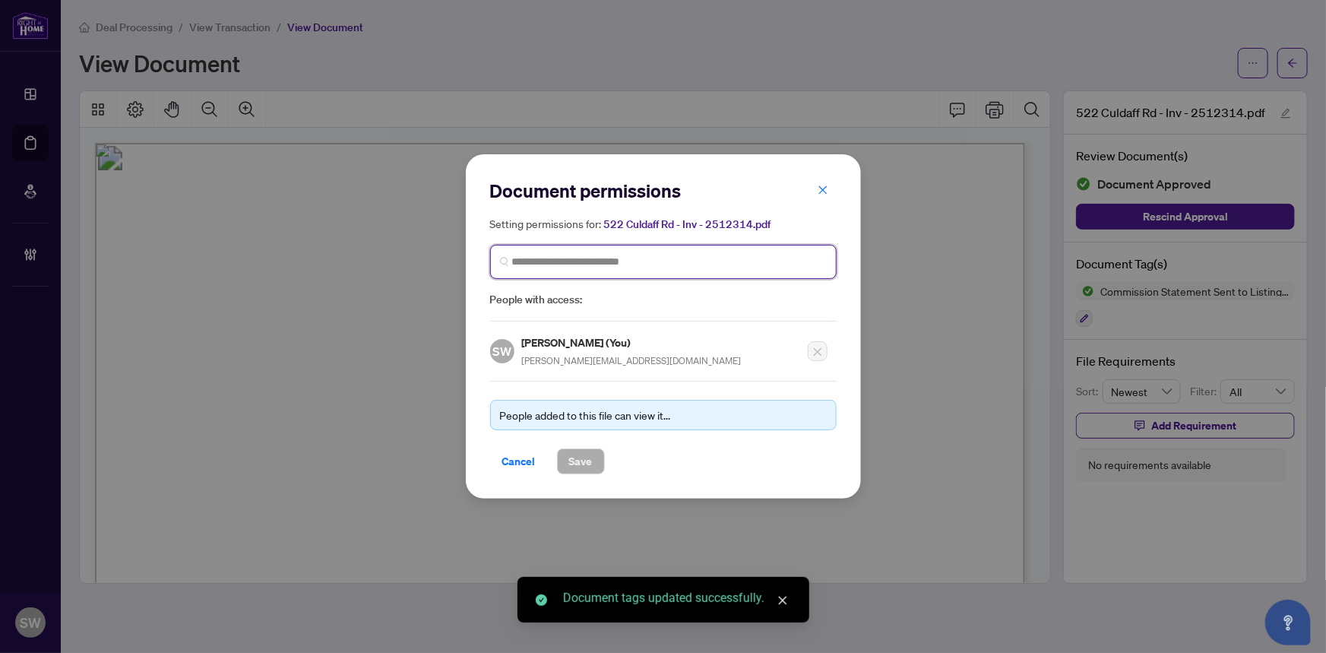
click at [561, 258] on input "search" at bounding box center [669, 262] width 315 height 16
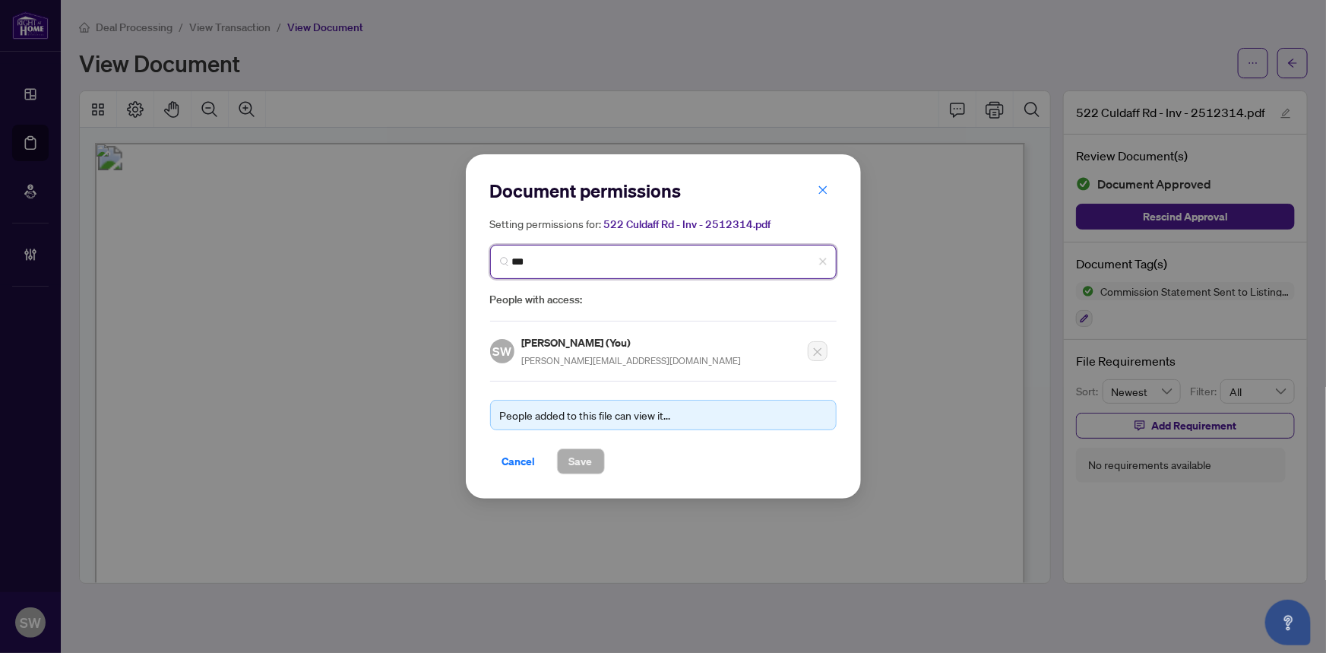
type input "****"
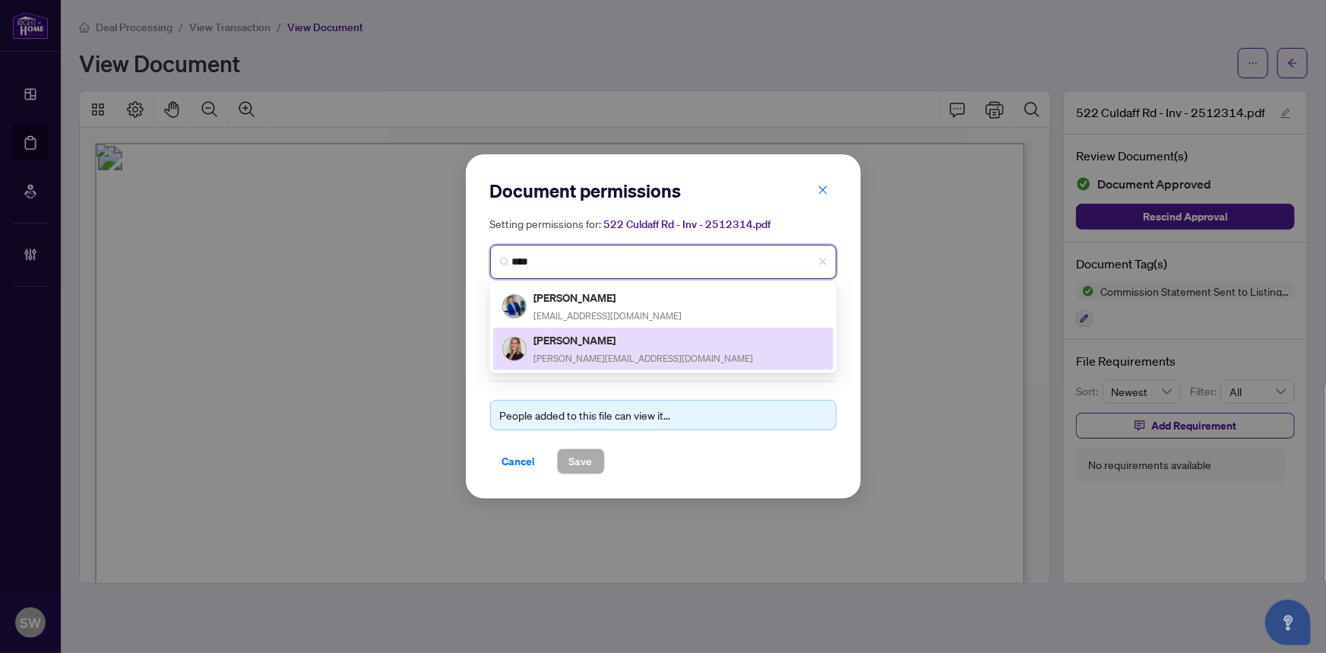
click at [606, 342] on h5 "[PERSON_NAME]" at bounding box center [644, 339] width 220 height 17
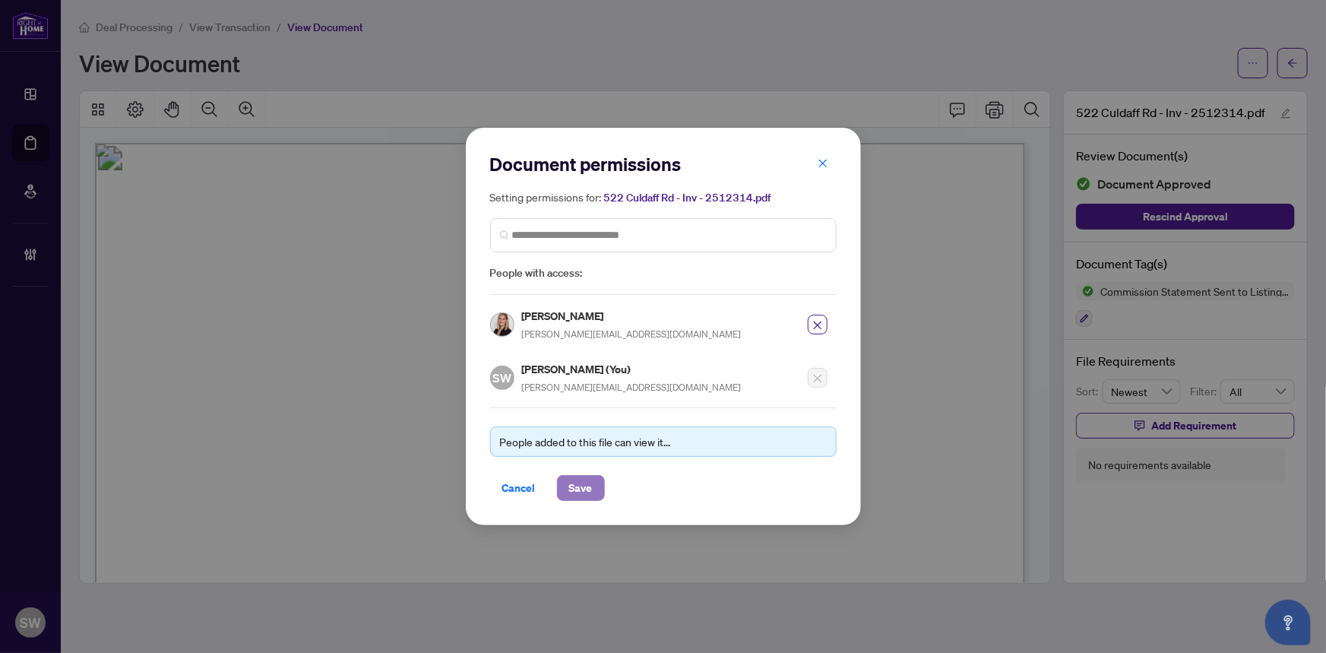
click at [578, 478] on span "Save" at bounding box center [581, 488] width 24 height 24
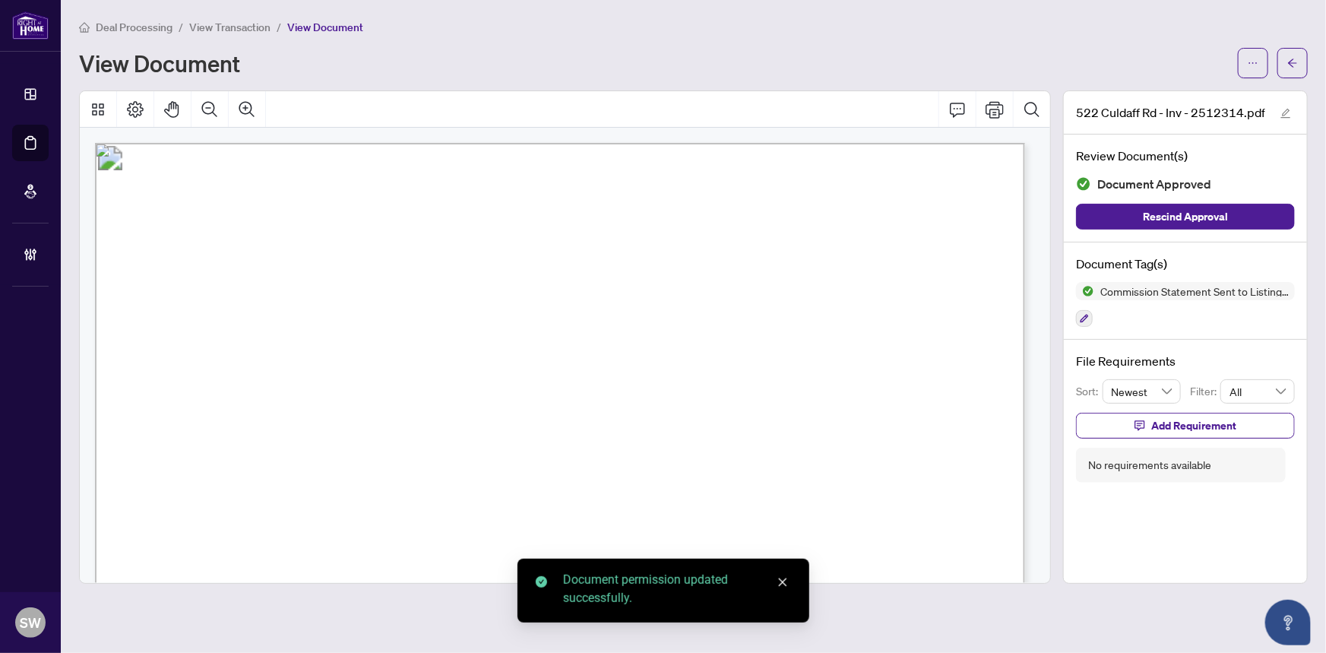
click at [1299, 64] on button "button" at bounding box center [1293, 63] width 30 height 30
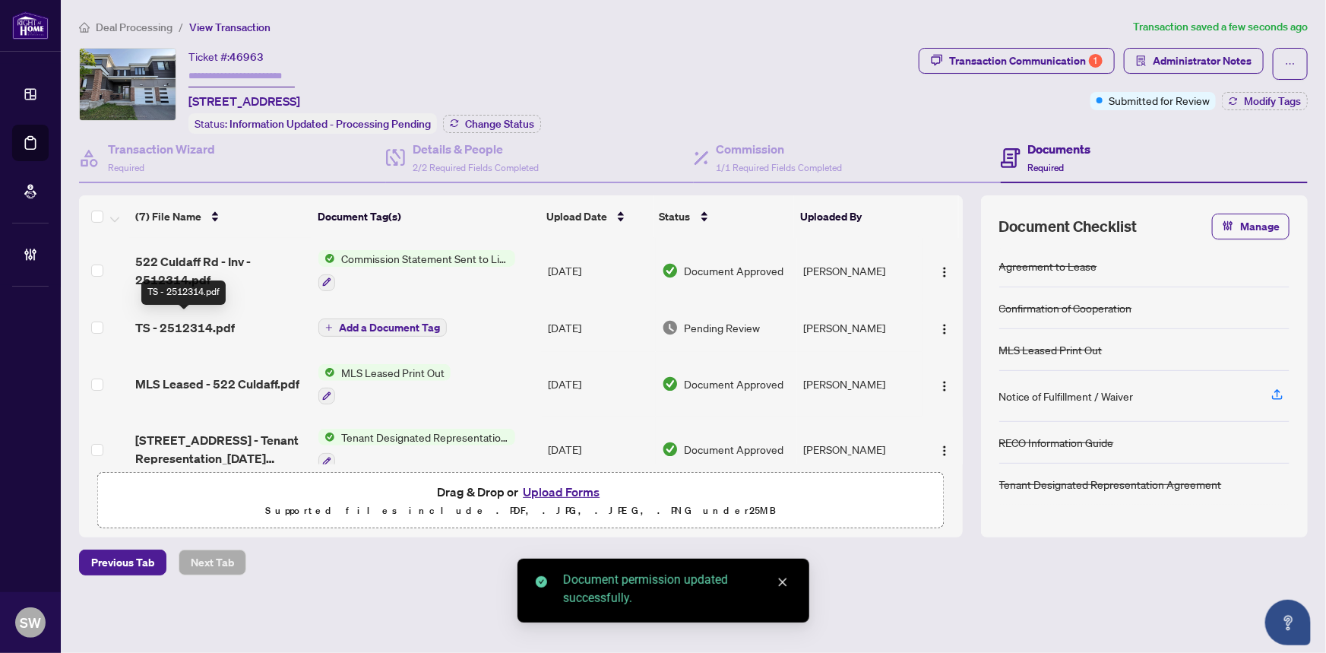
click at [195, 324] on span "TS - 2512314.pdf" at bounding box center [185, 327] width 100 height 18
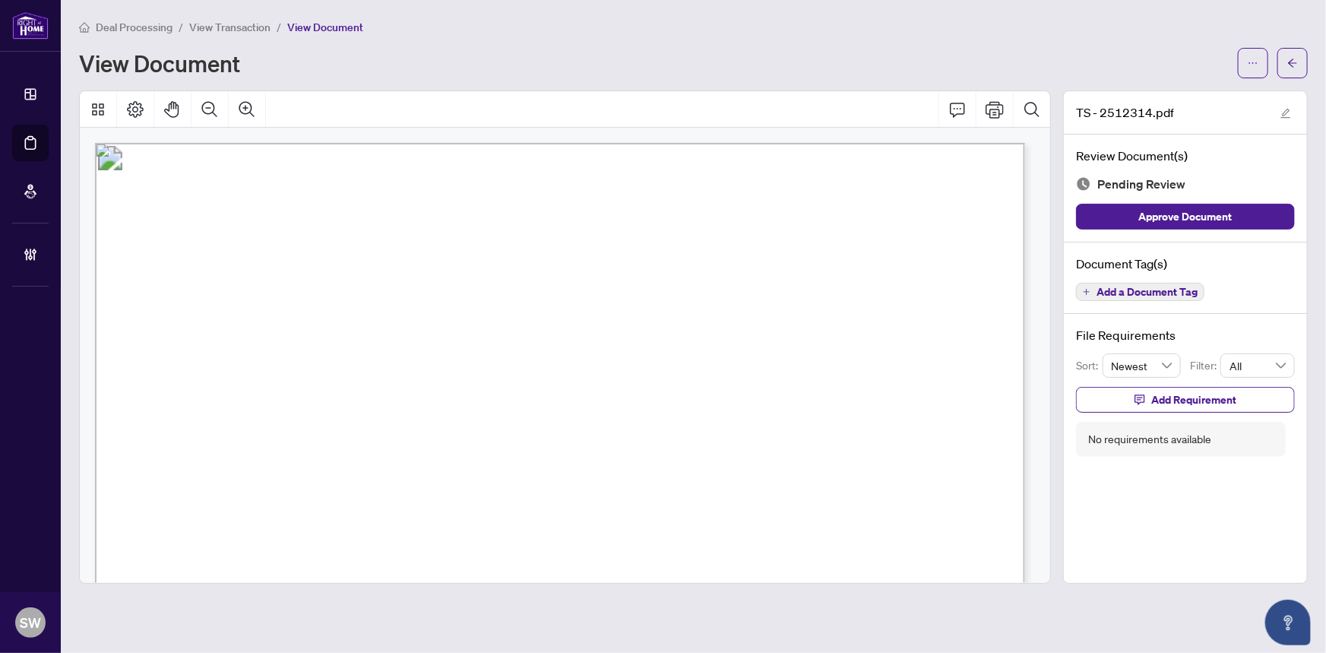
click at [1168, 287] on span "Add a Document Tag" at bounding box center [1147, 292] width 101 height 11
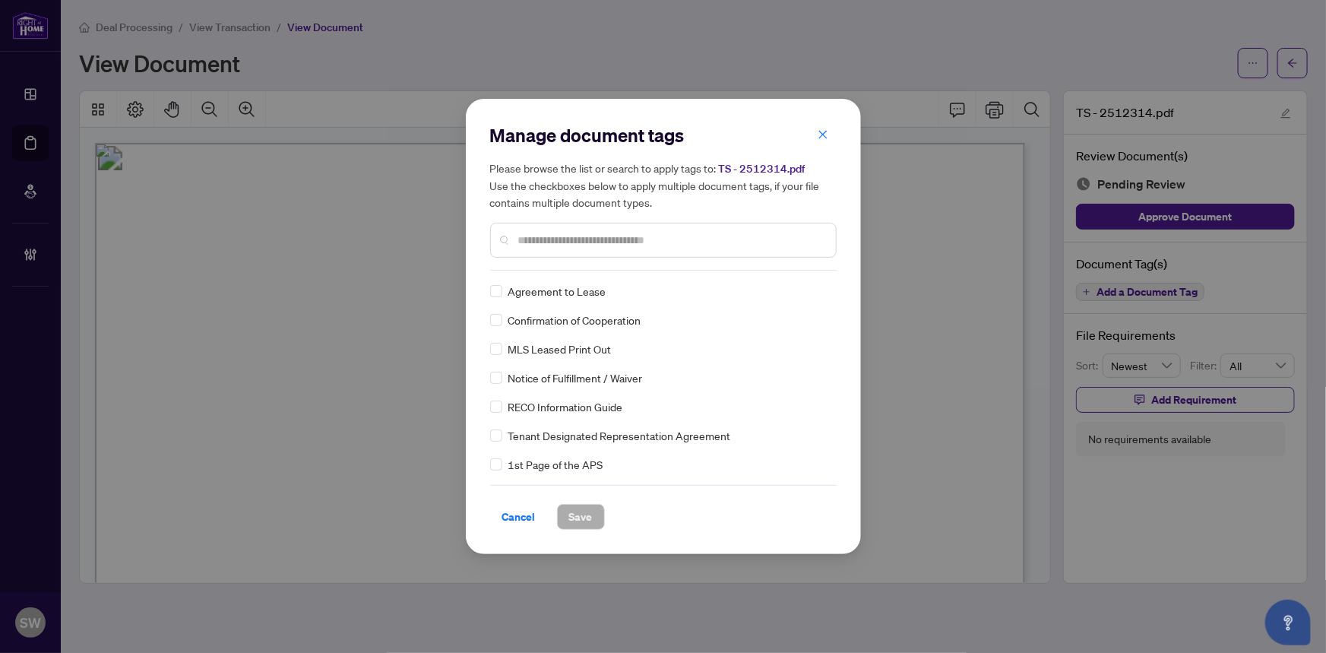
click at [556, 247] on input "text" at bounding box center [671, 240] width 306 height 17
type input "*****"
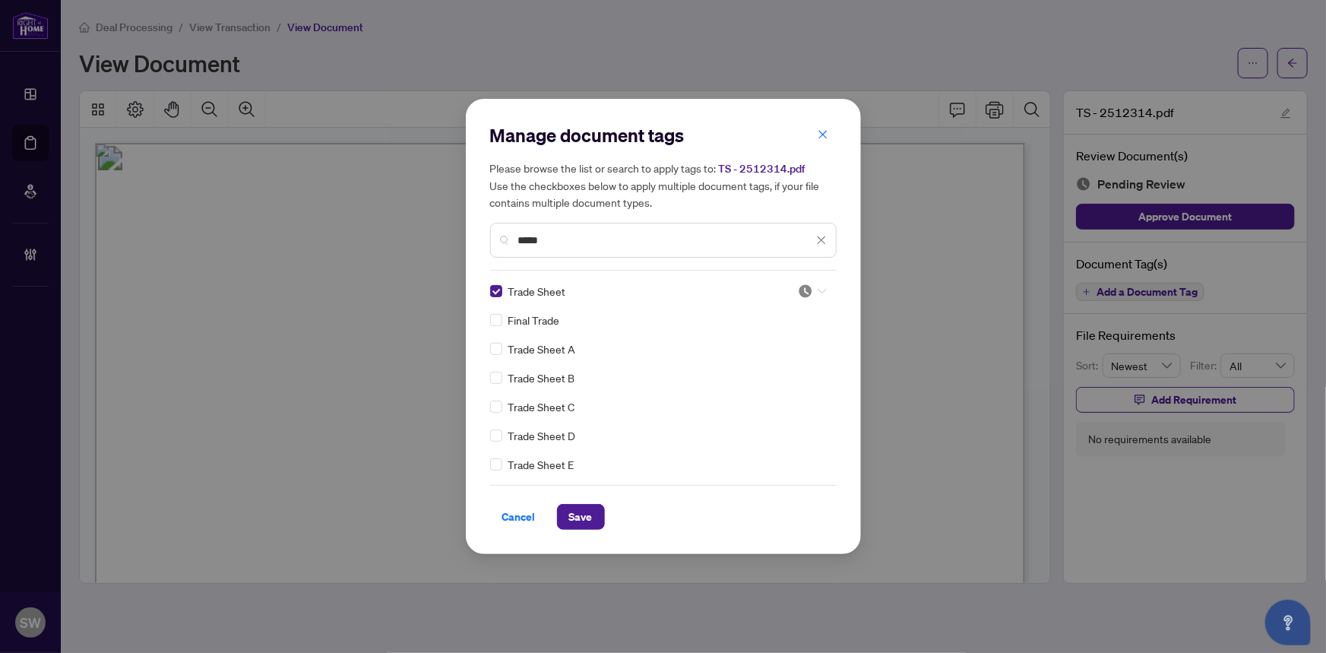
click at [811, 290] on div at bounding box center [812, 290] width 29 height 15
click at [766, 370] on div "Approved" at bounding box center [762, 365] width 97 height 17
click at [596, 516] on button "Save" at bounding box center [581, 517] width 48 height 26
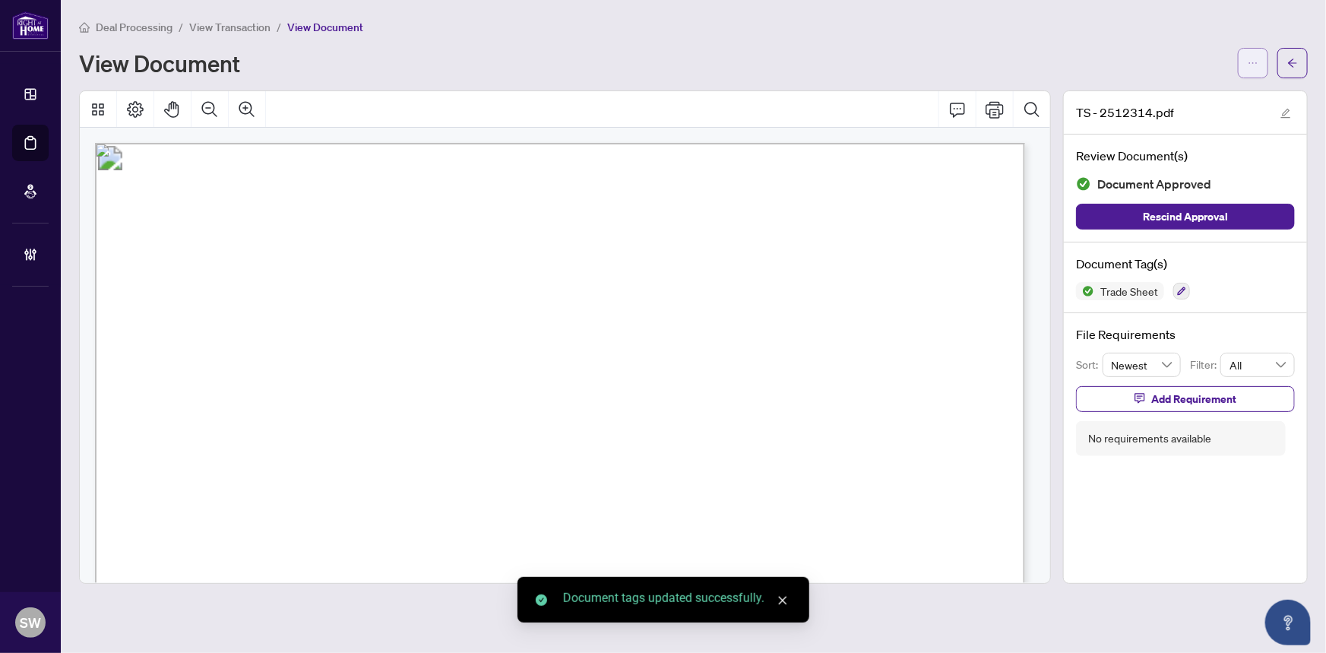
click at [1254, 62] on icon "ellipsis" at bounding box center [1253, 63] width 11 height 11
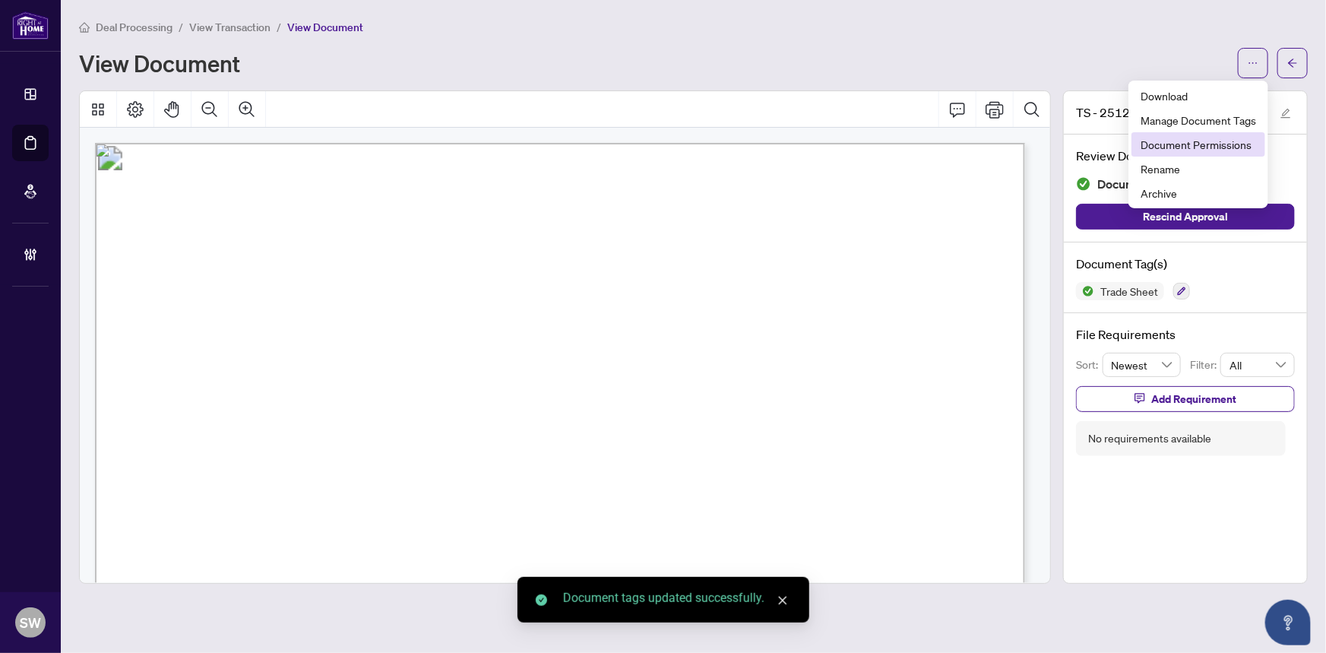
click at [1199, 141] on span "Document Permissions" at bounding box center [1199, 144] width 116 height 17
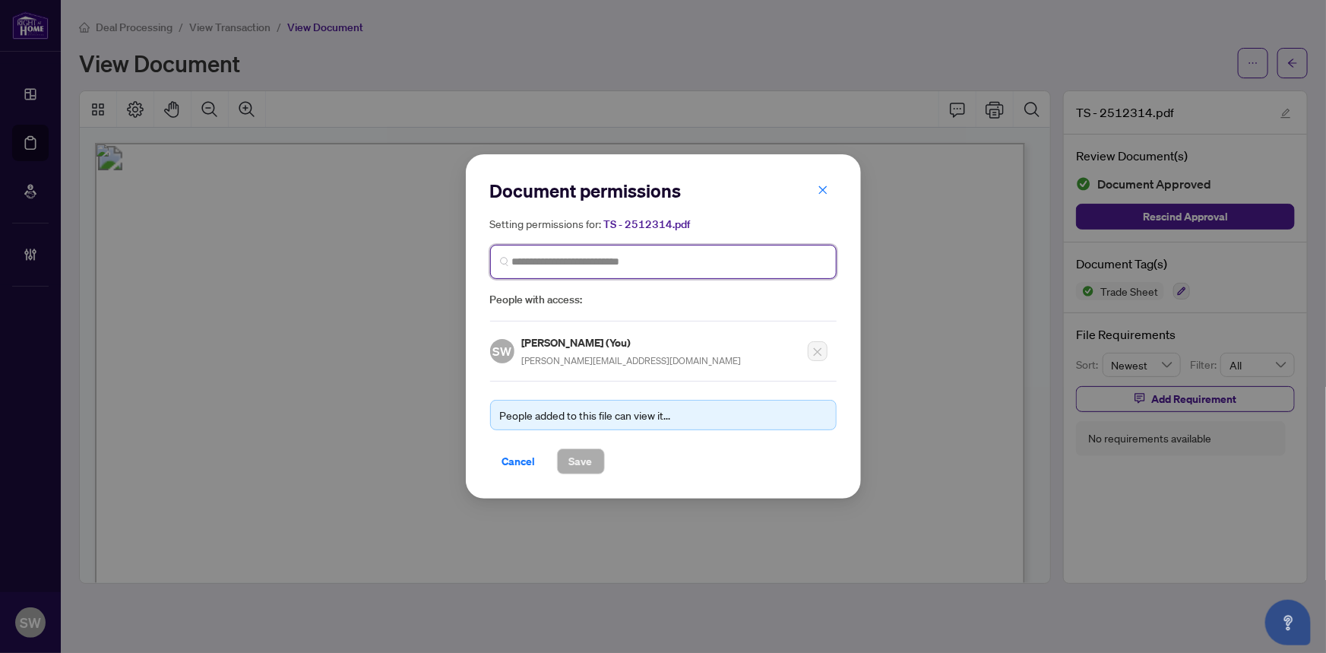
click at [613, 264] on input "search" at bounding box center [669, 262] width 315 height 16
type input "*****"
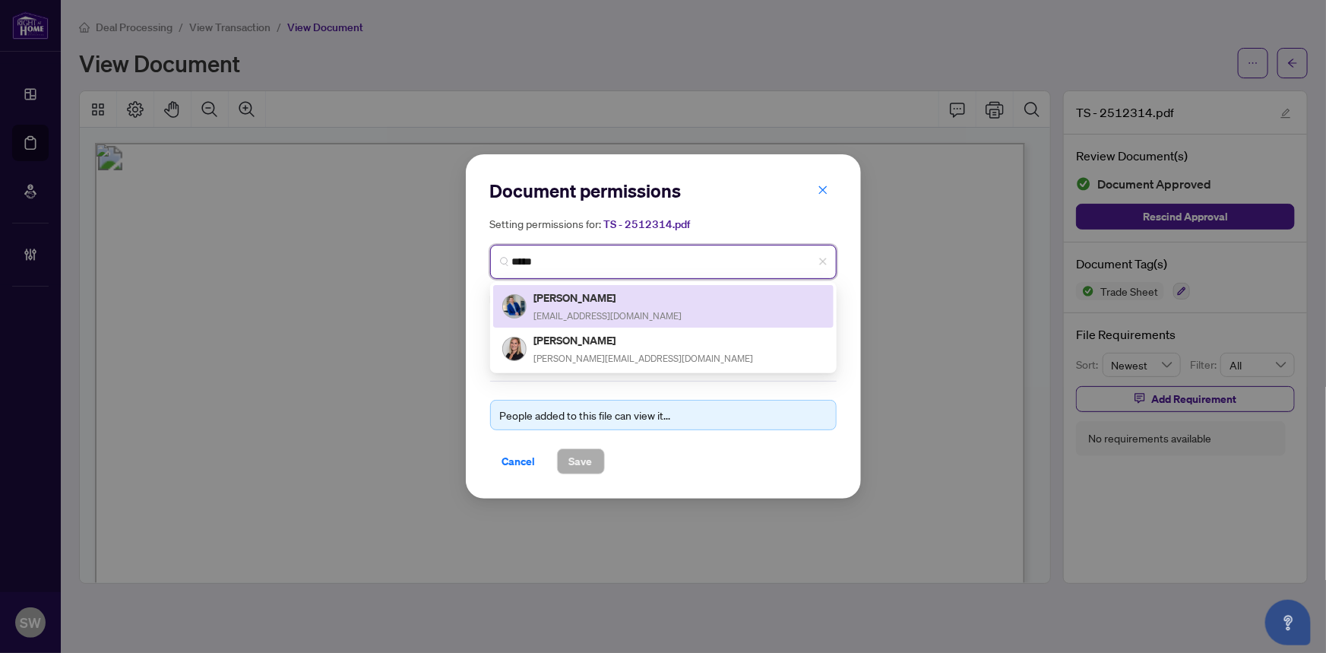
click at [568, 310] on span "[EMAIL_ADDRESS][DOMAIN_NAME]" at bounding box center [608, 315] width 148 height 11
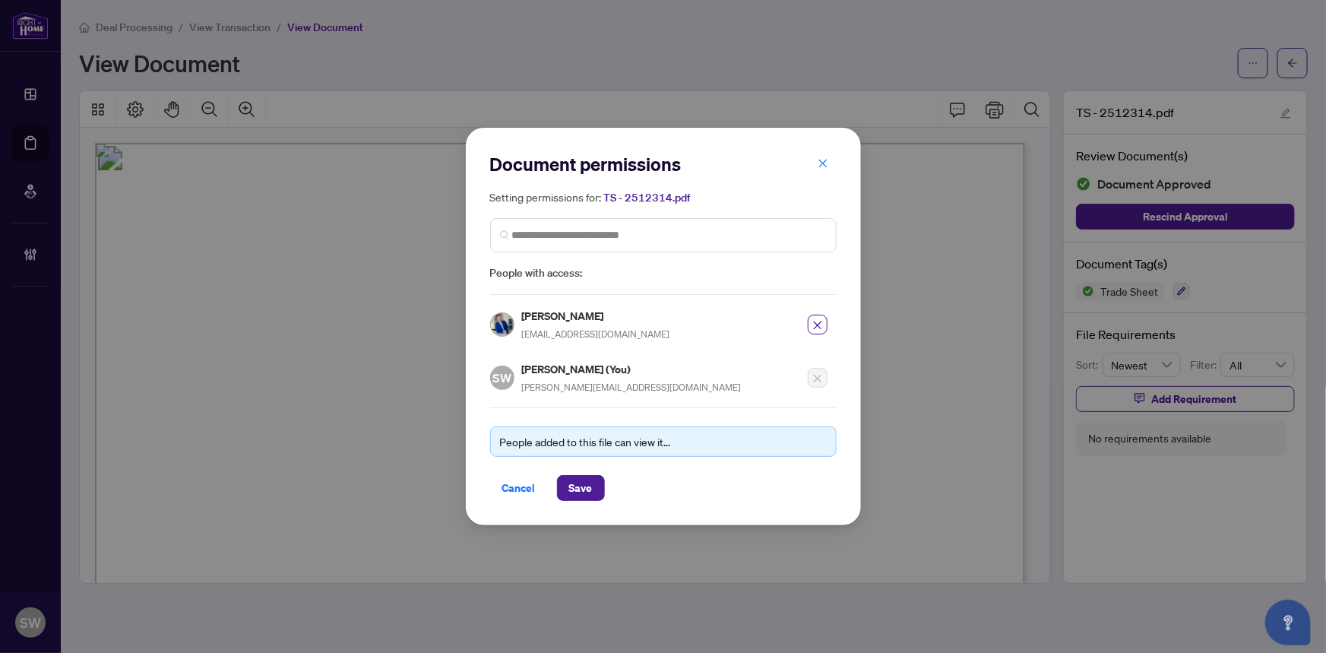
click at [577, 347] on div "[PERSON_NAME] [PERSON_NAME][EMAIL_ADDRESS][DOMAIN_NAME]" at bounding box center [658, 329] width 337 height 44
click at [581, 319] on h5 "[PERSON_NAME]" at bounding box center [596, 315] width 148 height 17
click at [814, 320] on icon "close" at bounding box center [817, 325] width 11 height 11
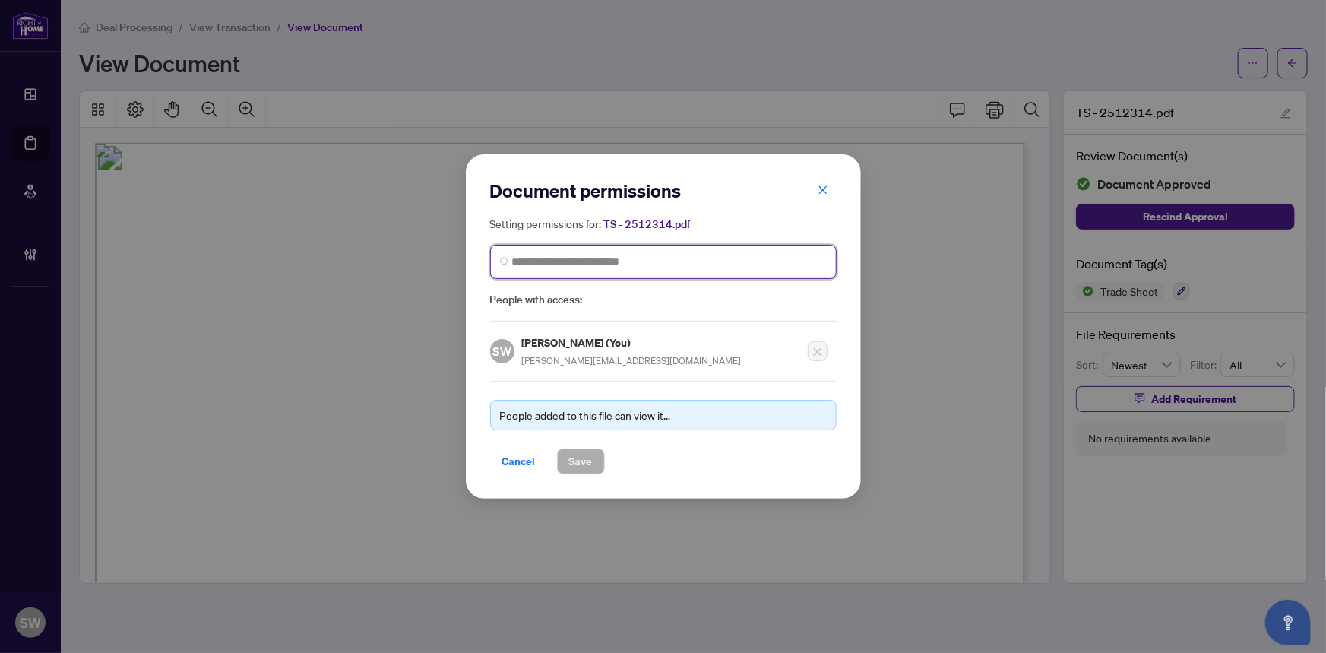
click at [570, 264] on input "search" at bounding box center [669, 262] width 315 height 16
type input "****"
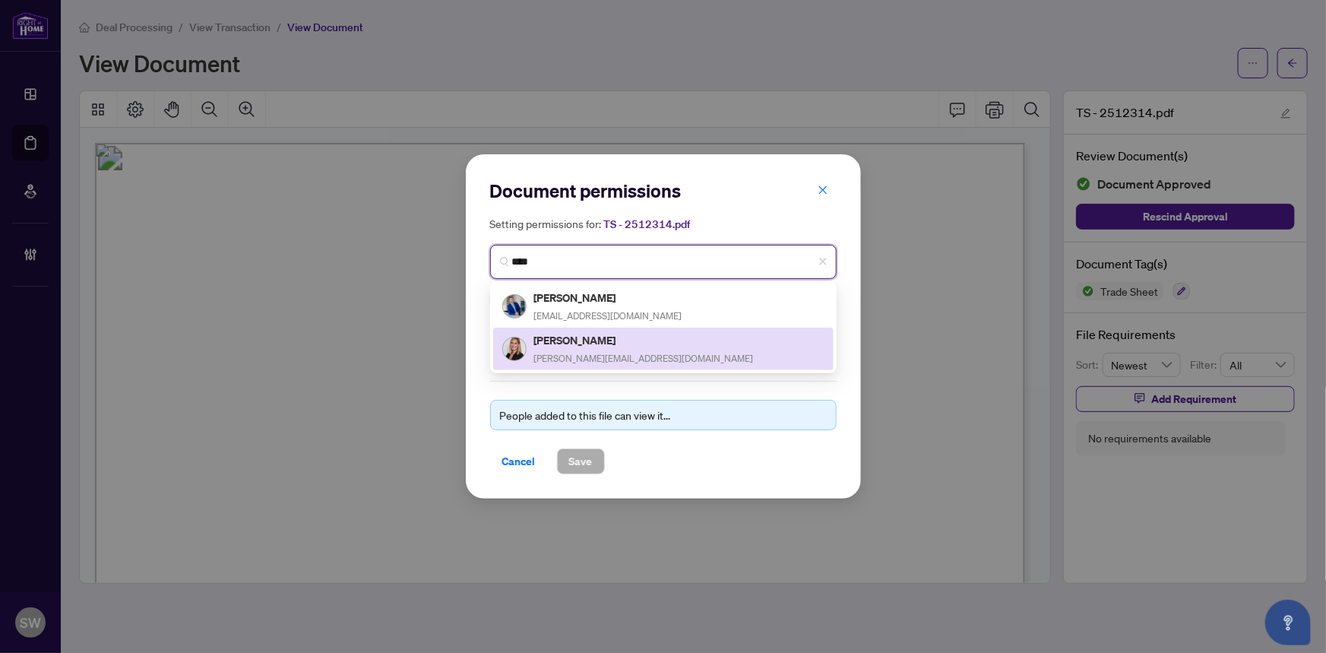
click at [592, 346] on h5 "[PERSON_NAME]" at bounding box center [644, 339] width 220 height 17
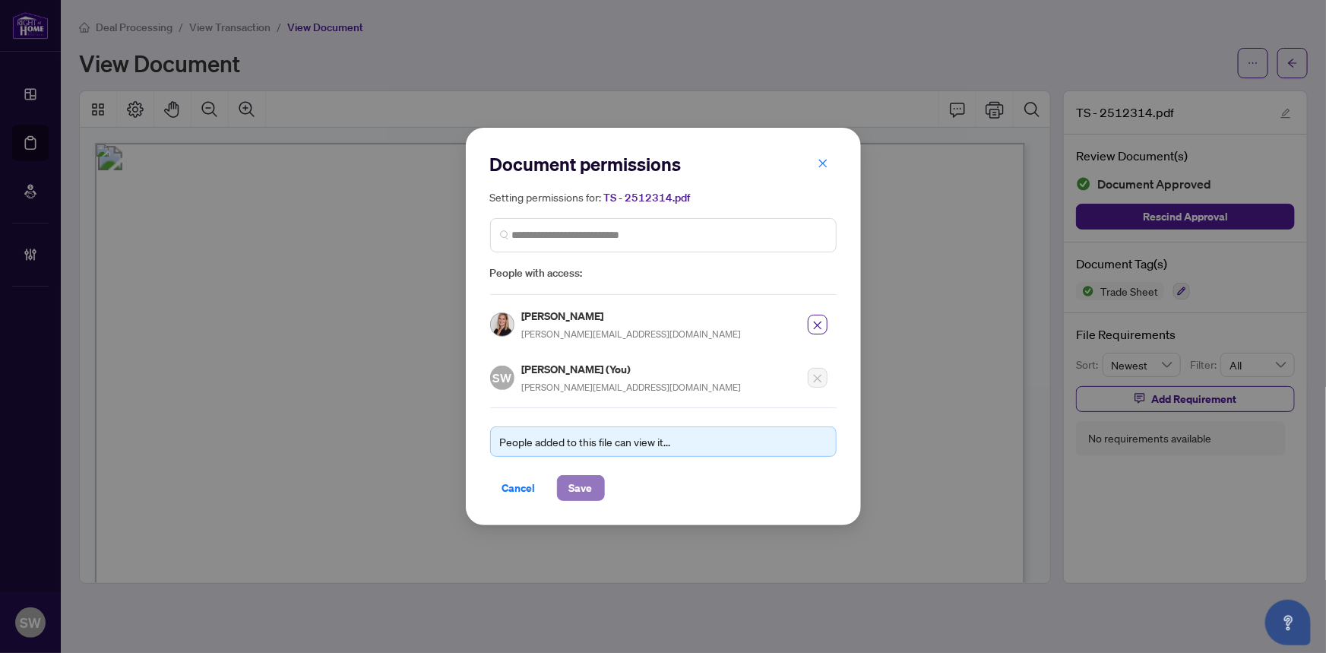
click at [588, 486] on span "Save" at bounding box center [581, 488] width 24 height 24
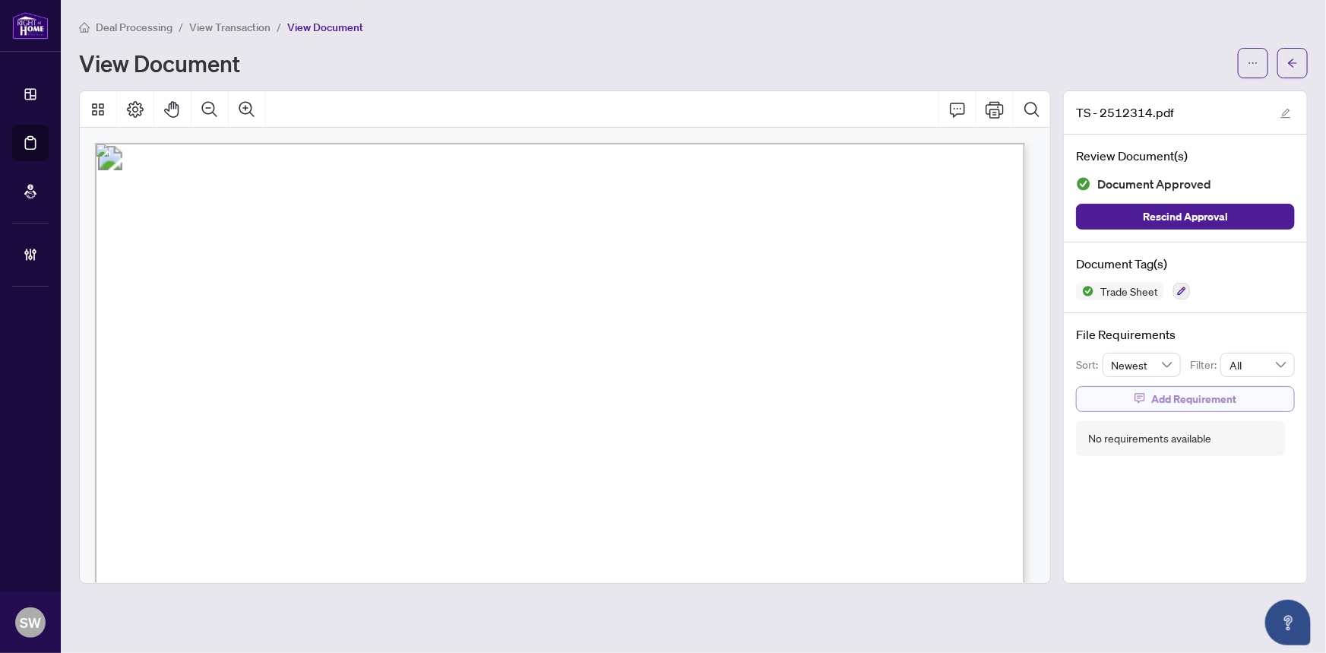
click at [1234, 399] on span "Add Requirement" at bounding box center [1193, 399] width 85 height 24
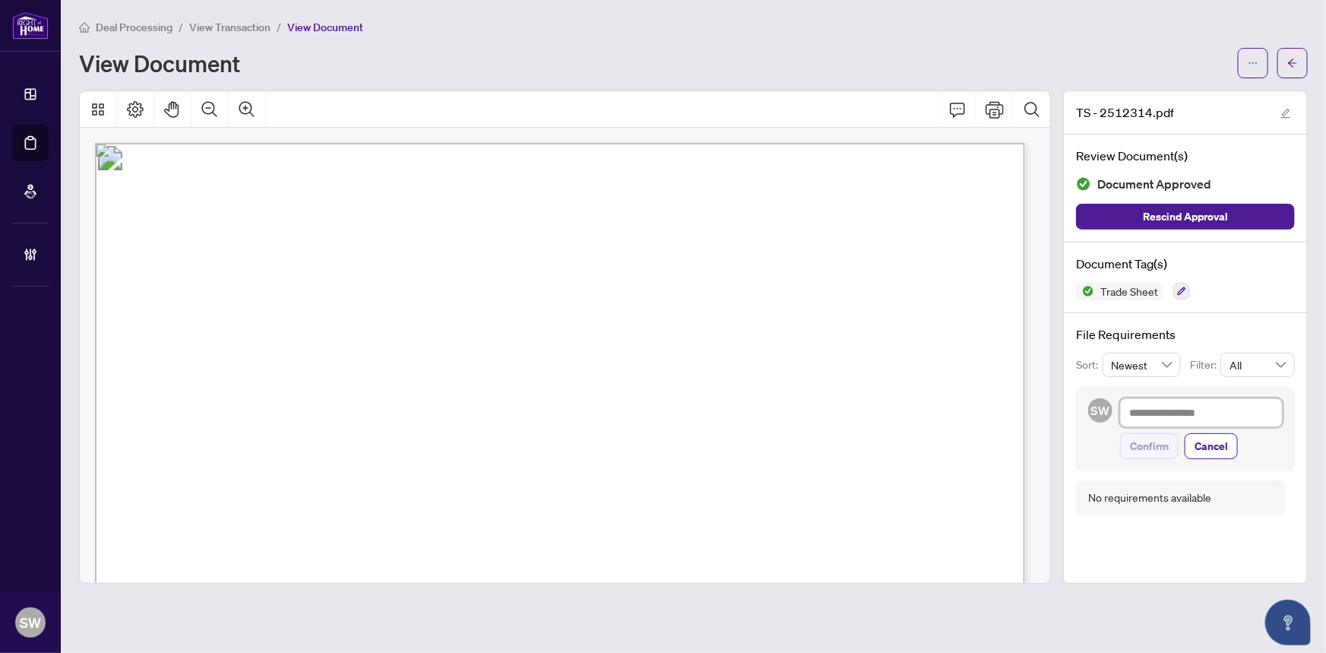
click at [1174, 418] on textarea at bounding box center [1201, 412] width 163 height 29
paste textarea "**********"
type textarea "**********"
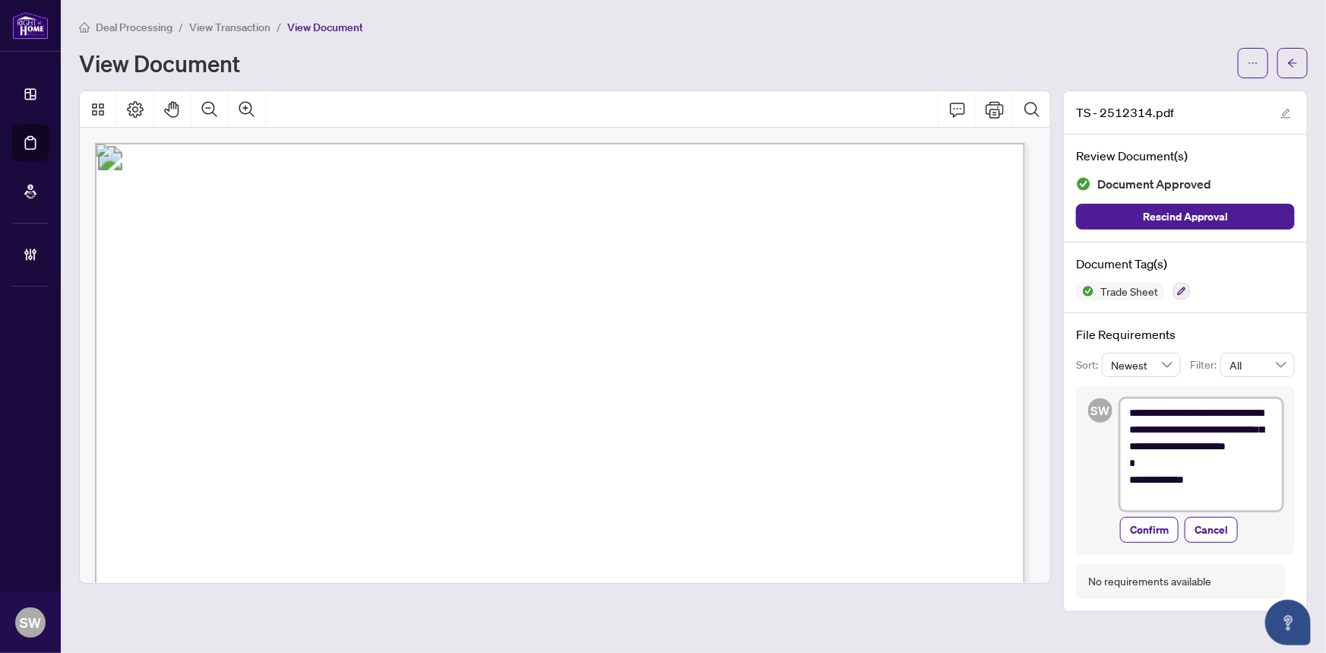
type textarea "**********"
click at [1178, 522] on div "Confirm Cancel" at bounding box center [1201, 530] width 163 height 26
click at [1171, 526] on button "Confirm" at bounding box center [1149, 530] width 59 height 26
type textarea "**********"
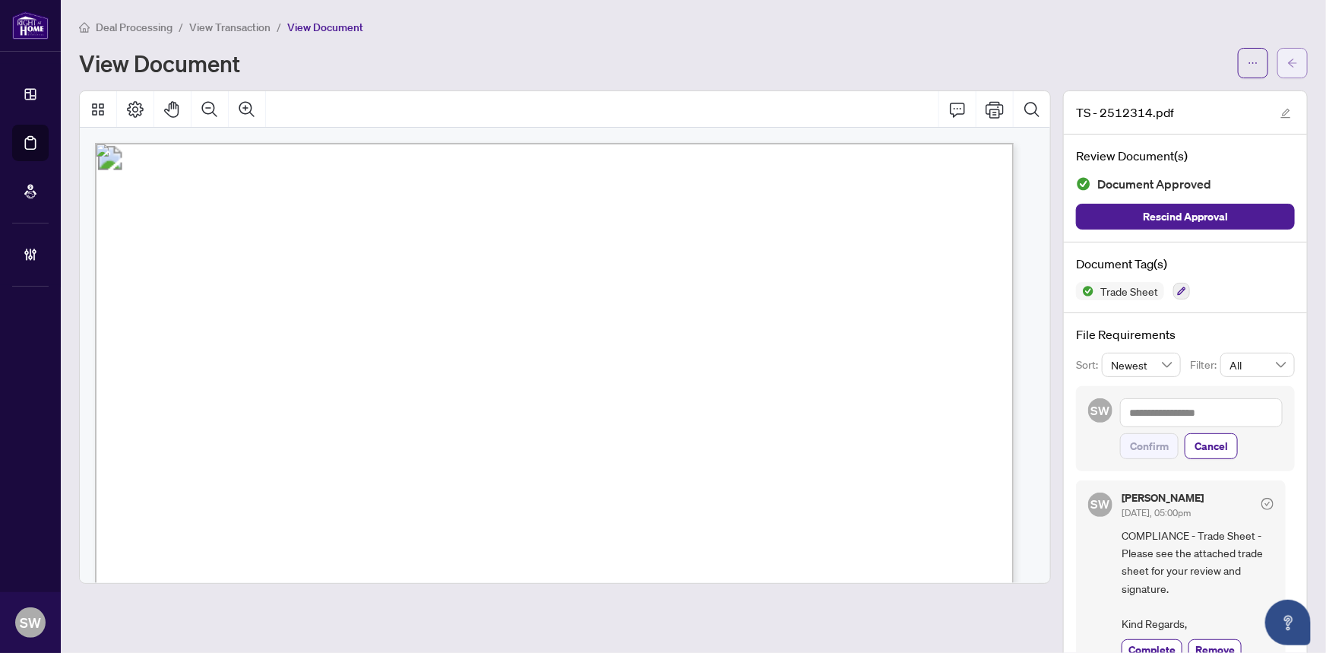
click at [1288, 62] on icon "arrow-left" at bounding box center [1292, 63] width 9 height 8
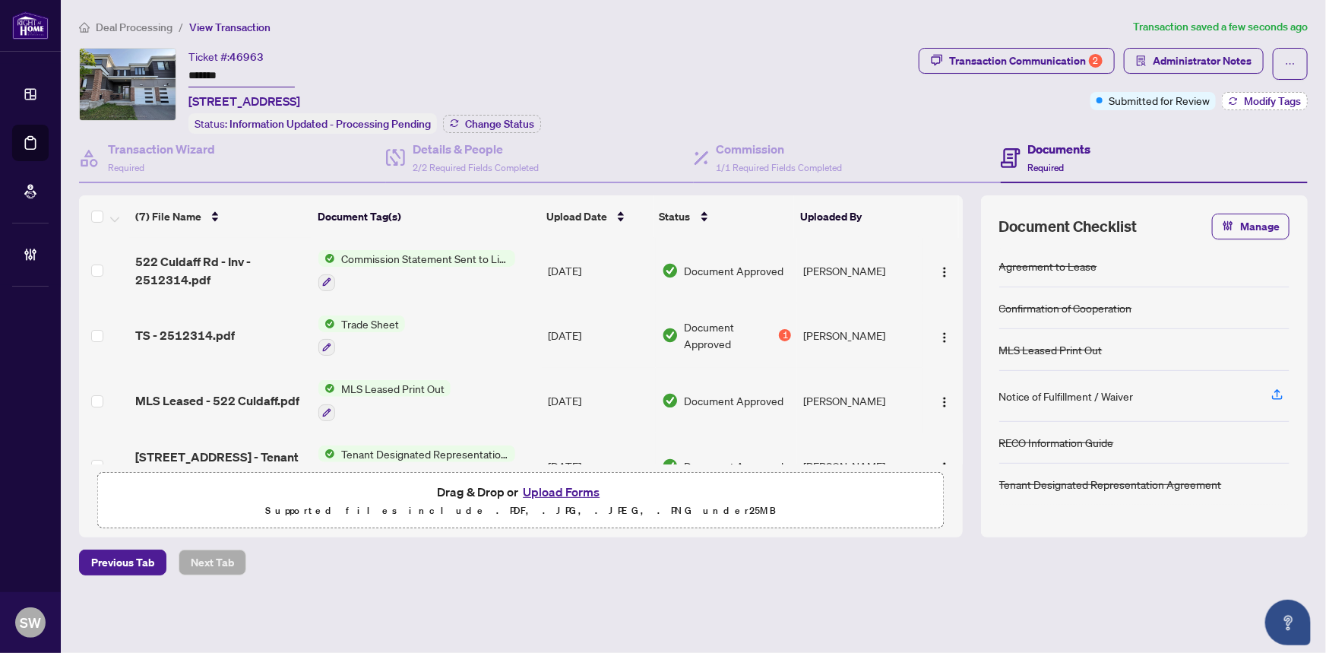
click at [1249, 105] on span "Modify Tags" at bounding box center [1272, 101] width 57 height 11
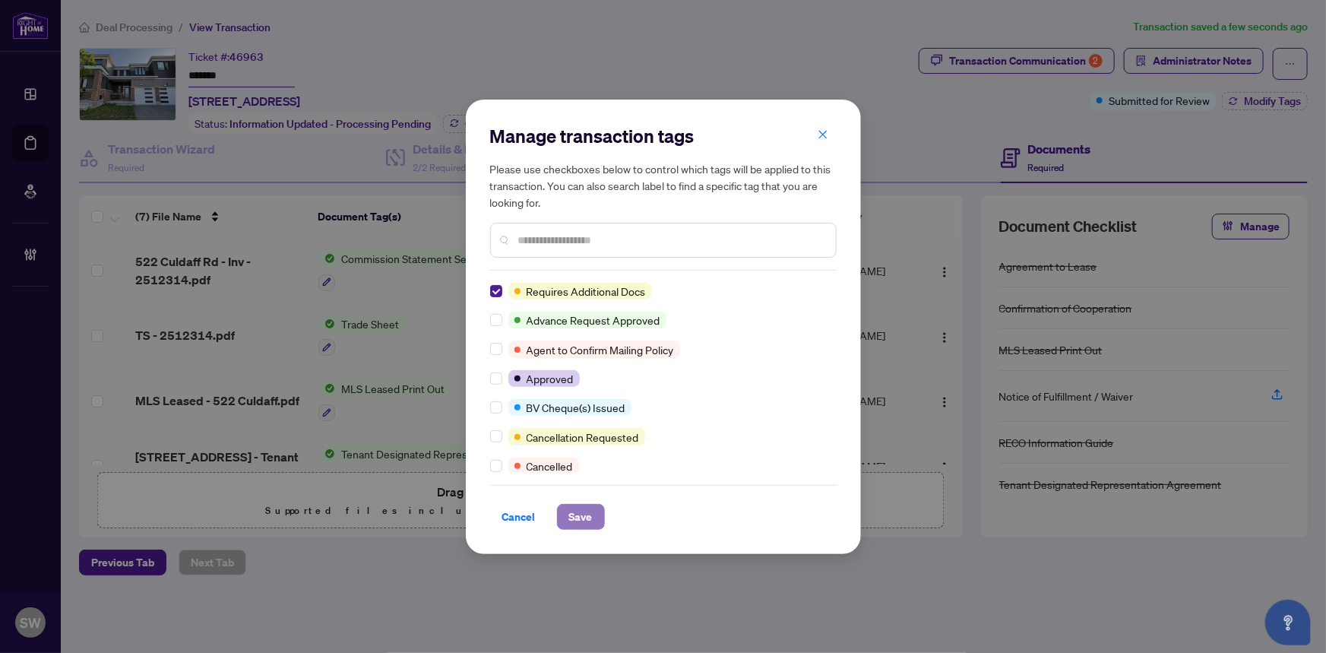
click at [575, 514] on span "Save" at bounding box center [581, 517] width 24 height 24
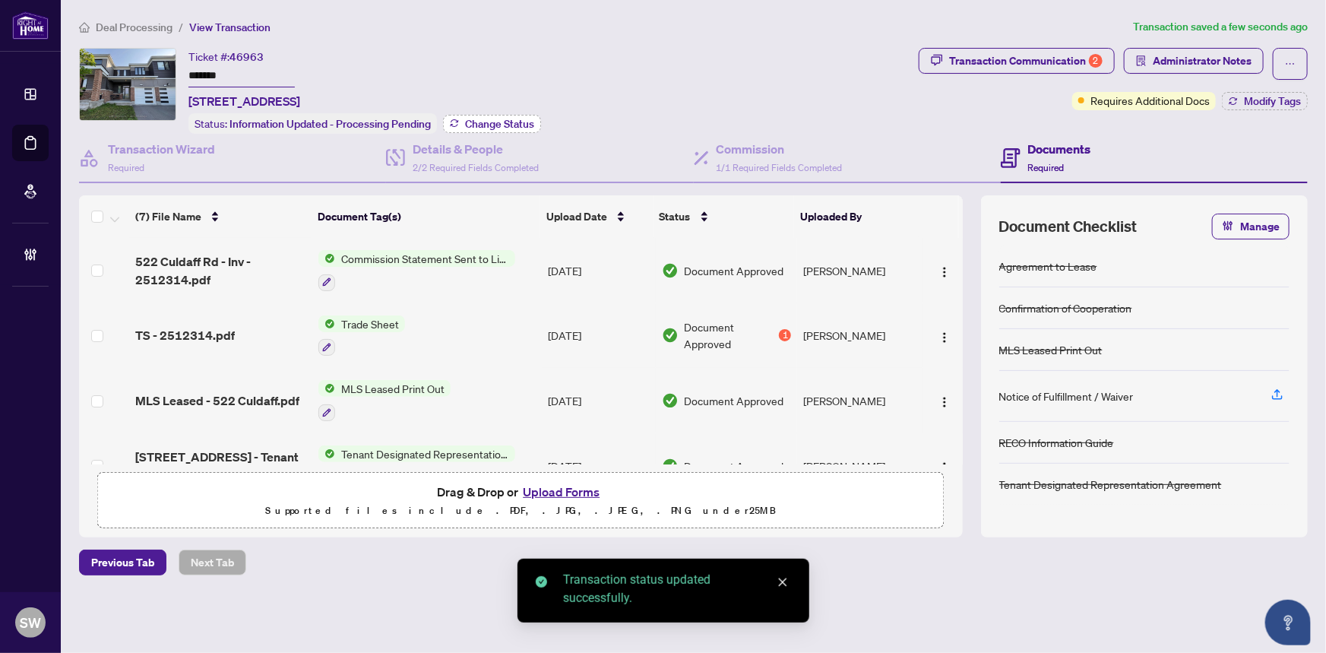
click at [529, 124] on span "Change Status" at bounding box center [499, 124] width 69 height 11
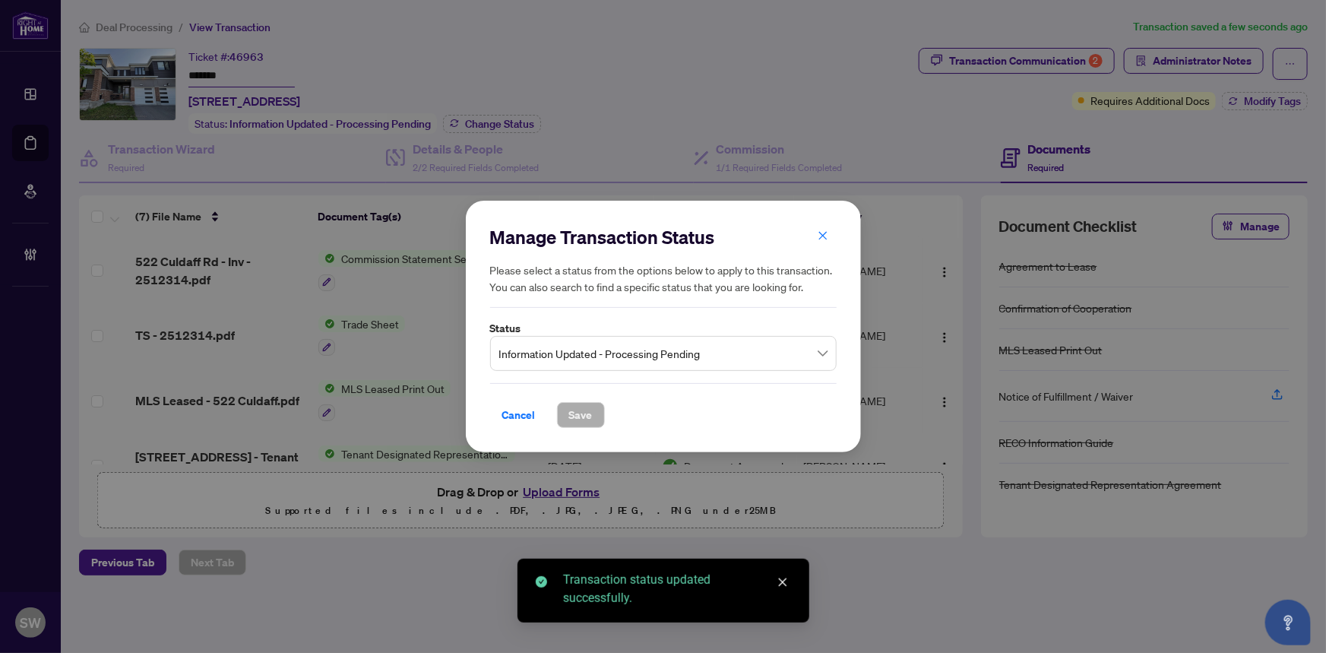
click at [549, 349] on span "Information Updated - Processing Pending" at bounding box center [663, 353] width 328 height 29
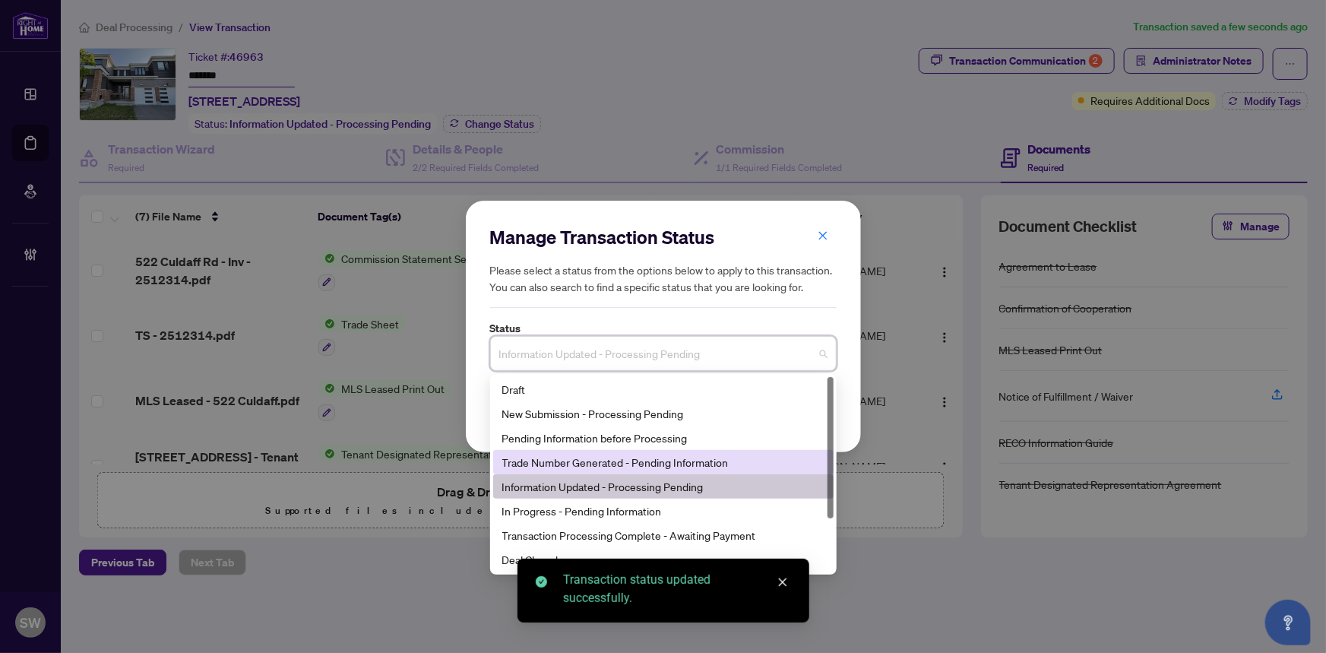
click at [567, 464] on div "Trade Number Generated - Pending Information" at bounding box center [663, 462] width 322 height 17
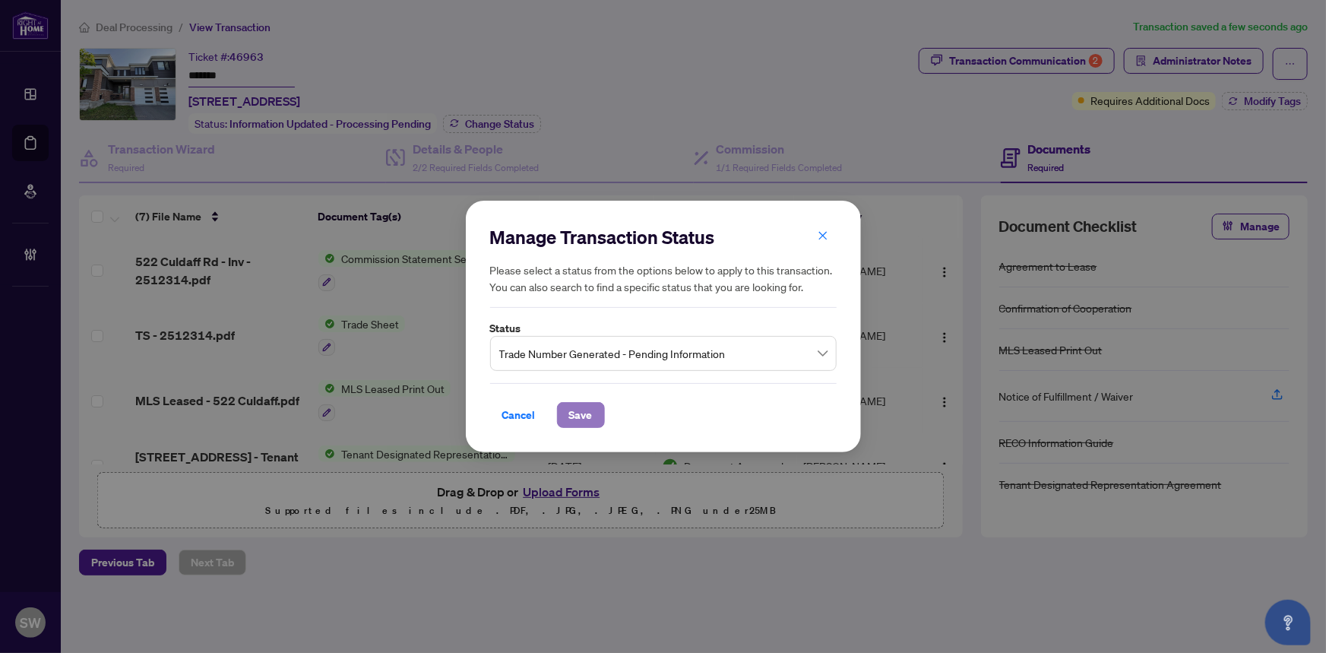
click at [583, 418] on span "Save" at bounding box center [581, 415] width 24 height 24
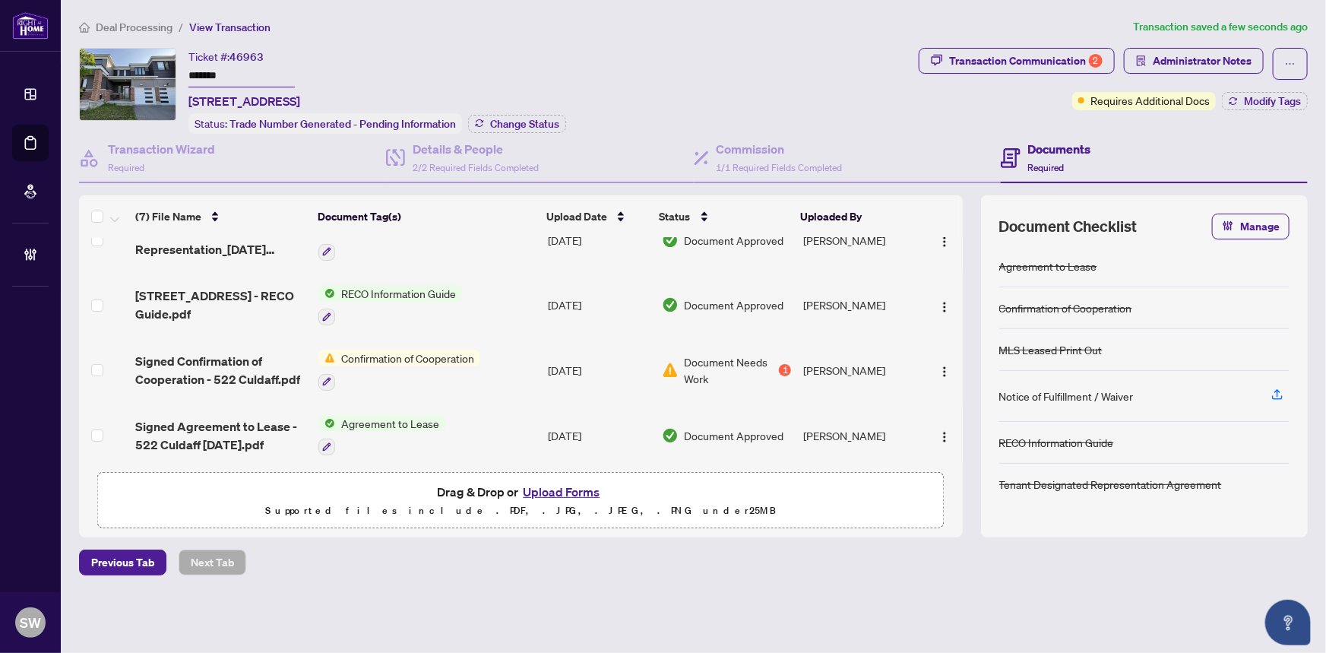
scroll to position [230, 0]
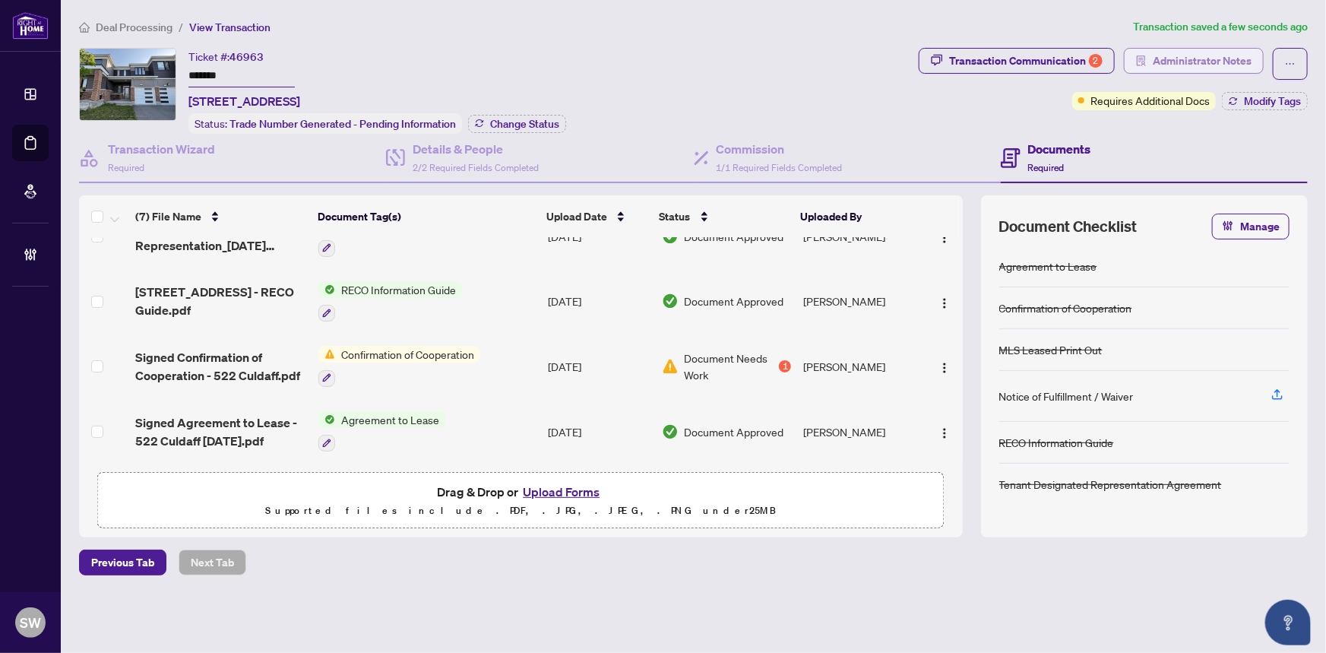
click at [1194, 49] on span "Administrator Notes" at bounding box center [1202, 61] width 99 height 24
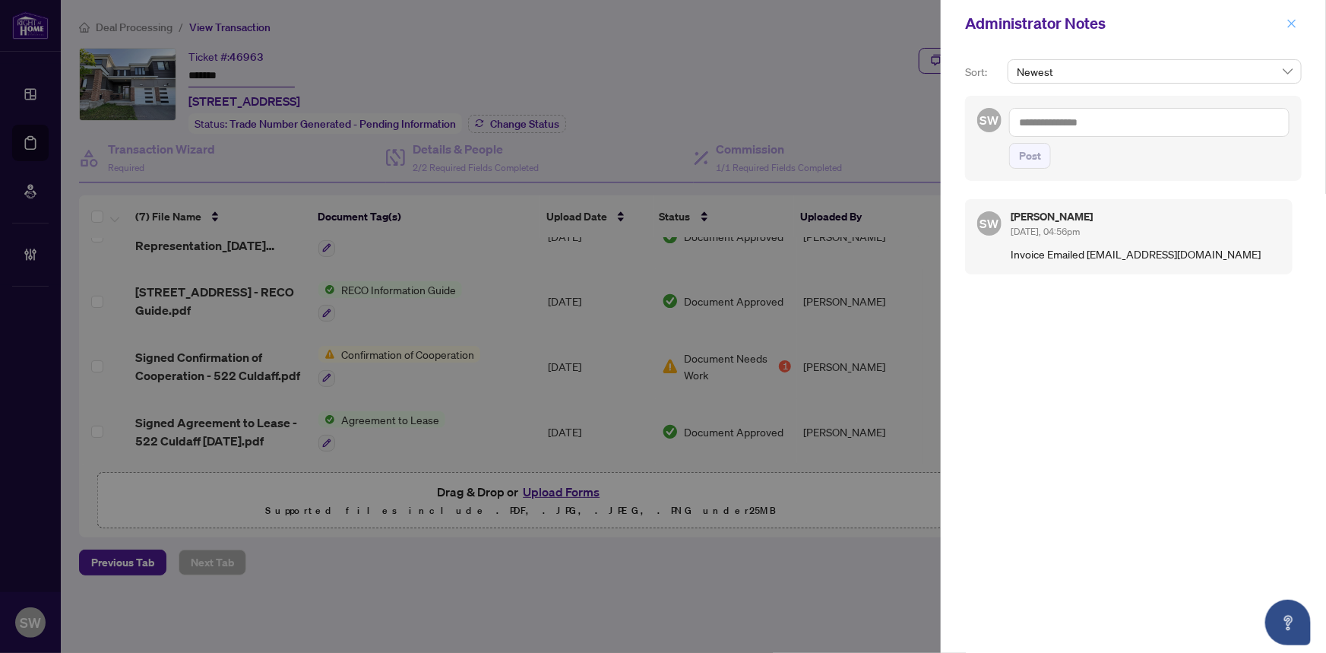
click at [1291, 24] on icon "close" at bounding box center [1292, 23] width 11 height 11
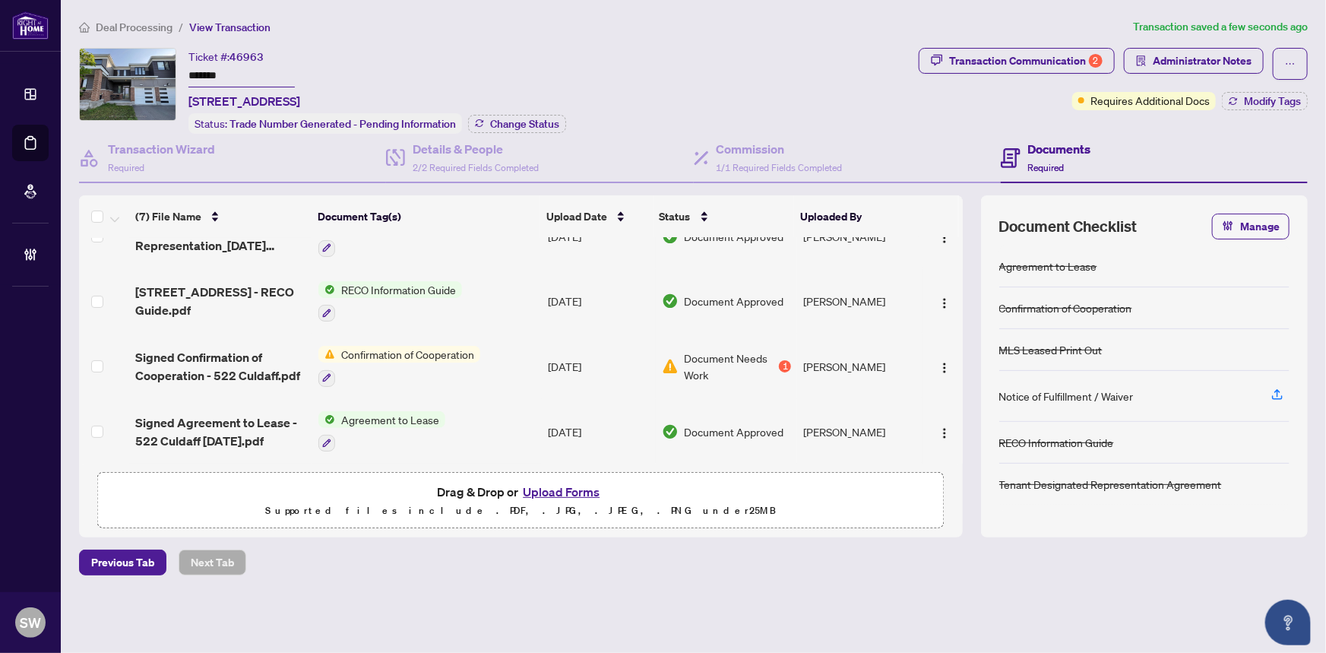
click at [242, 421] on span "Signed Agreement to Lease - 522 Culdaff [DATE].pdf" at bounding box center [221, 431] width 172 height 36
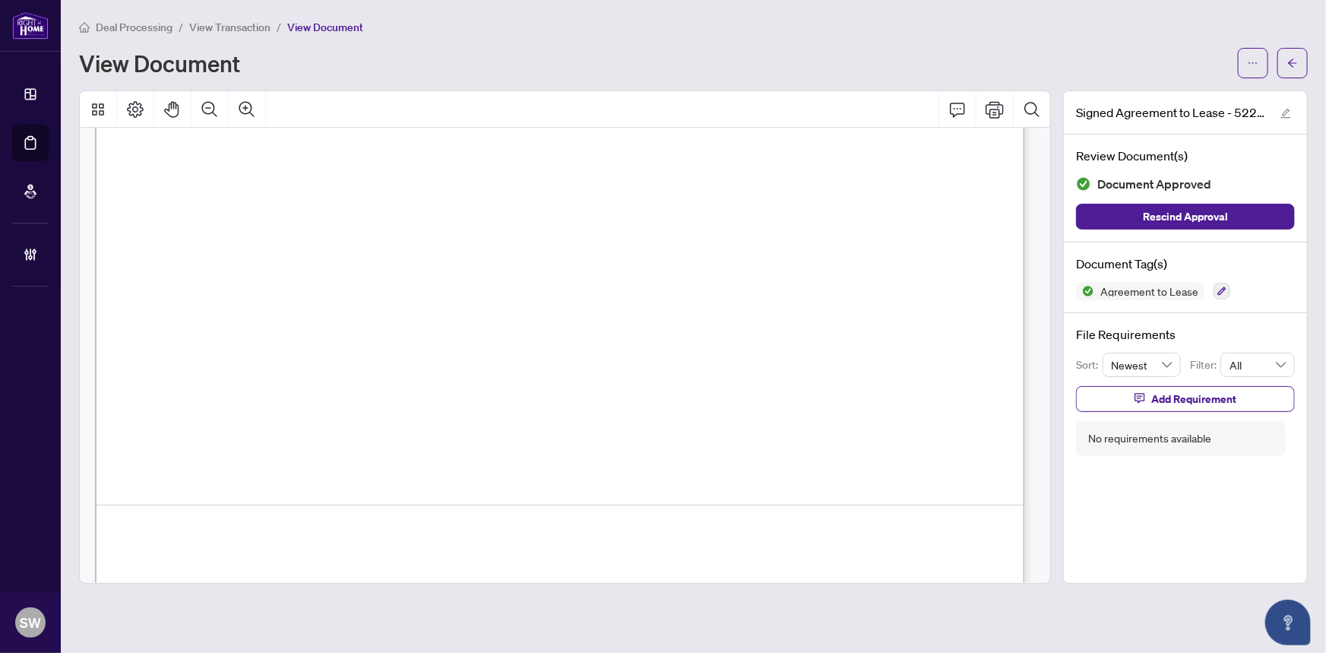
scroll to position [5715, 0]
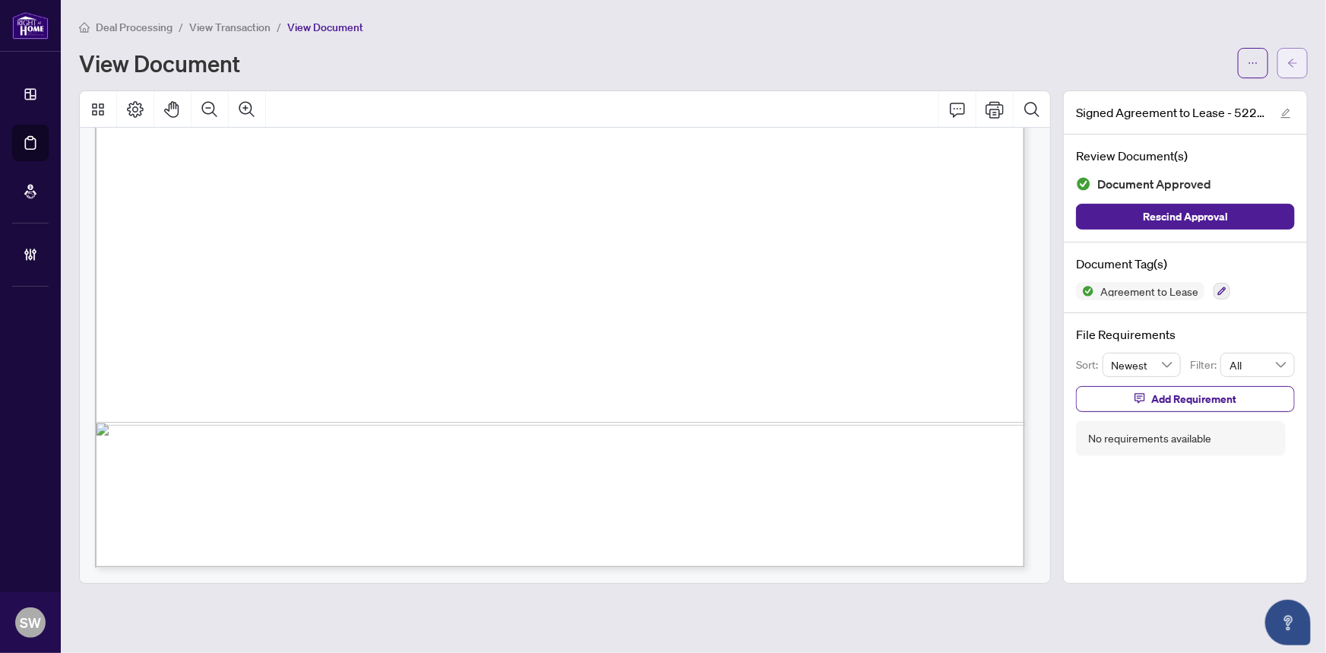
click at [1299, 71] on button "button" at bounding box center [1293, 63] width 30 height 30
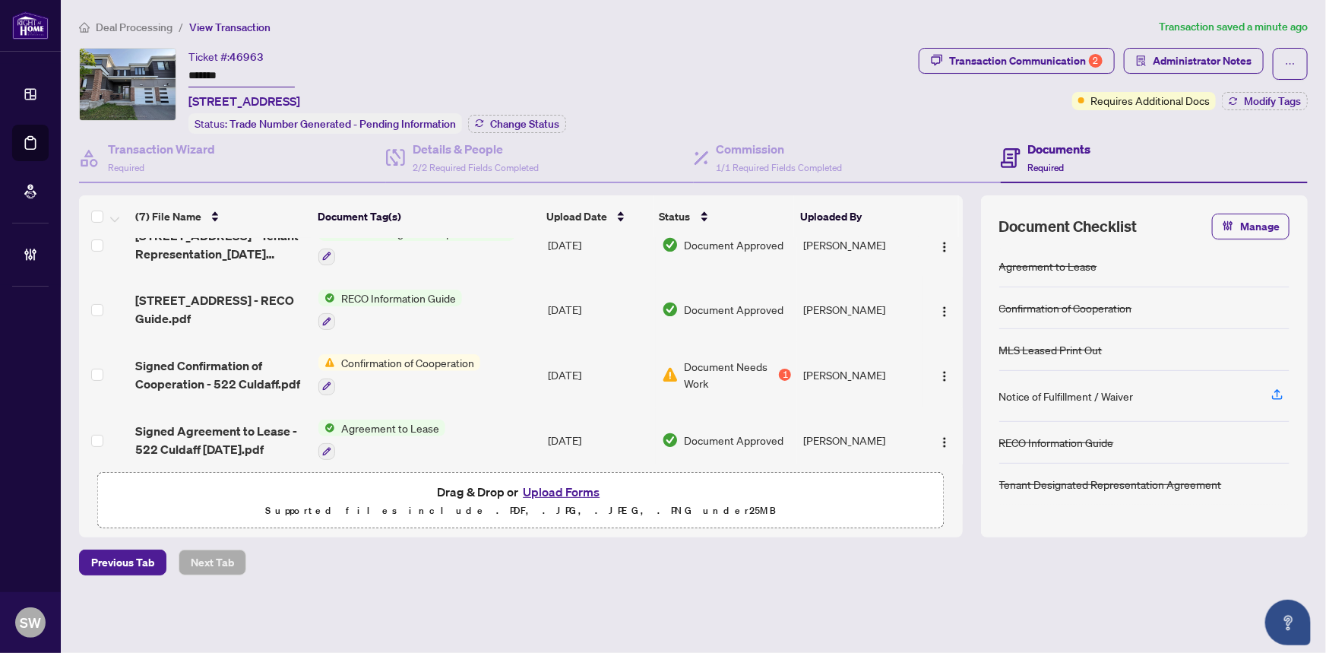
scroll to position [230, 0]
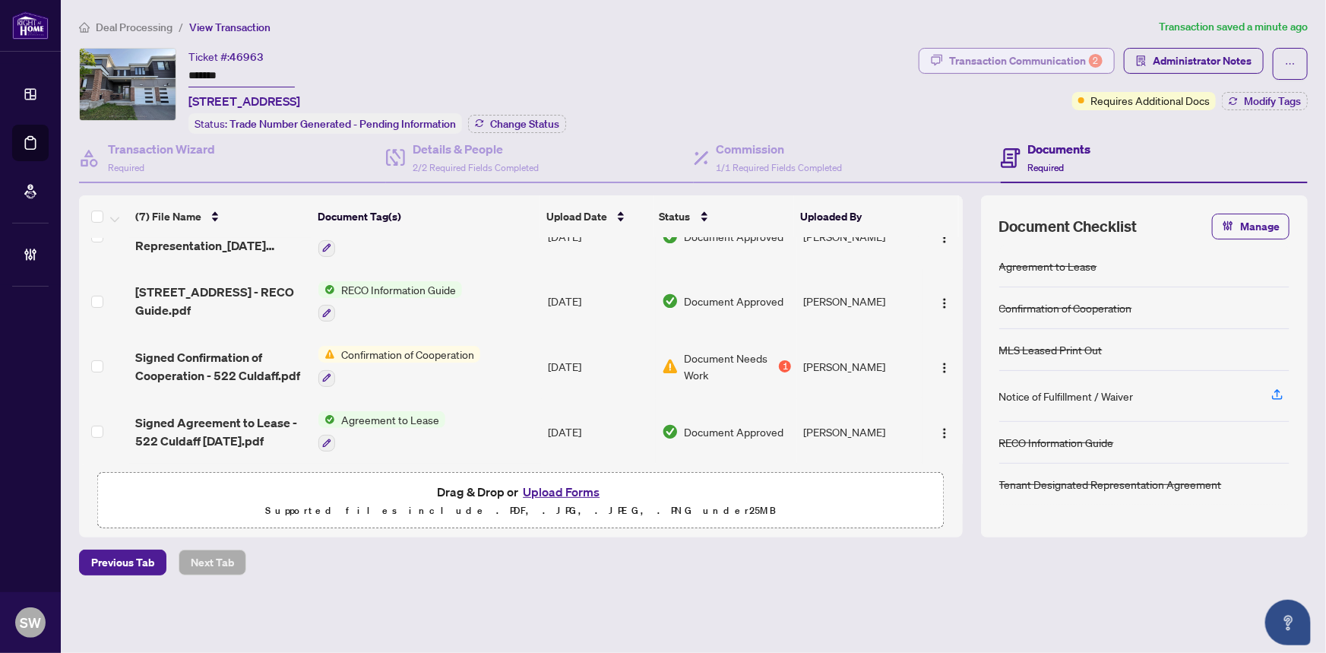
click at [1033, 62] on div "Transaction Communication 2" at bounding box center [1026, 61] width 154 height 24
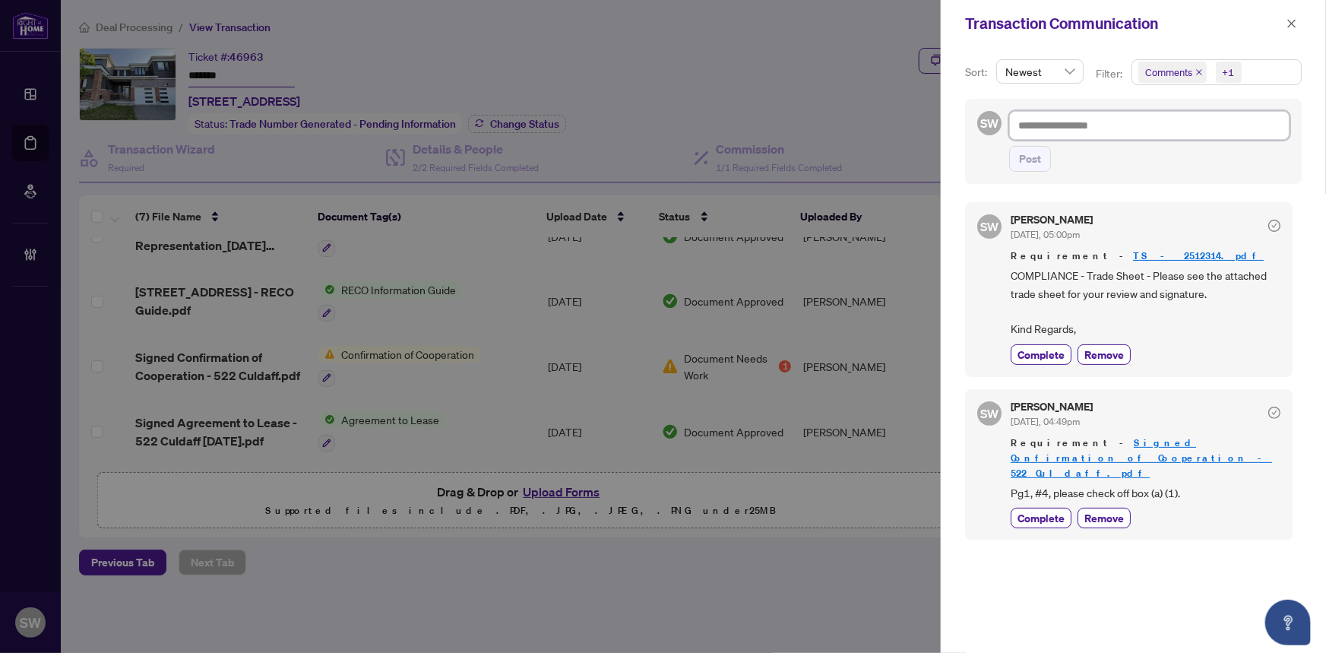
click at [1080, 125] on textarea at bounding box center [1149, 125] width 280 height 29
type textarea "*"
type textarea "**"
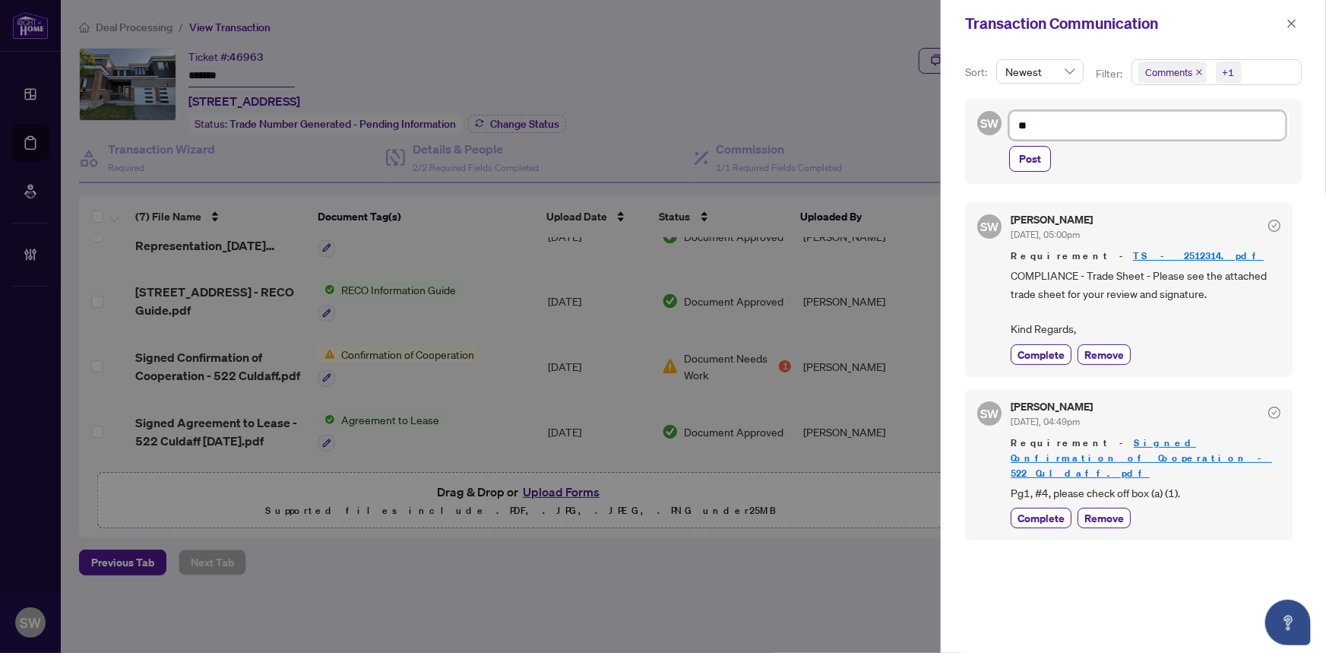
type textarea "***"
type textarea "****"
type textarea "*****"
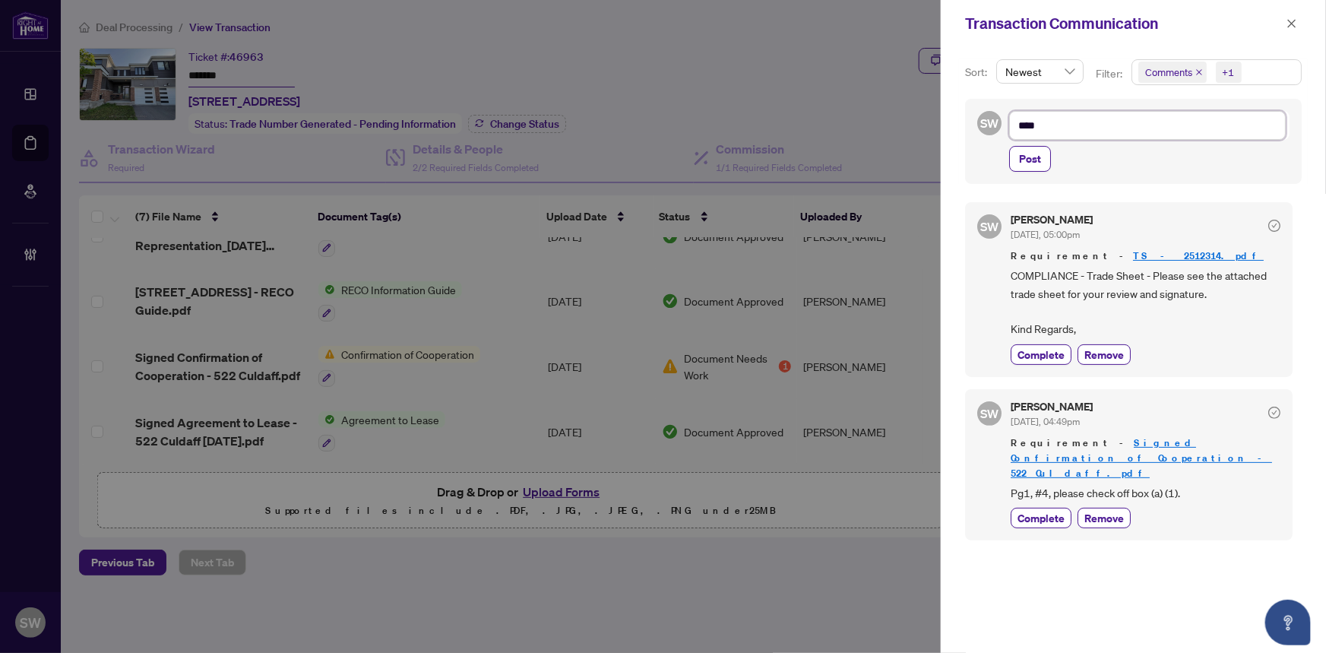
type textarea "*****"
type textarea "******"
type textarea "*******"
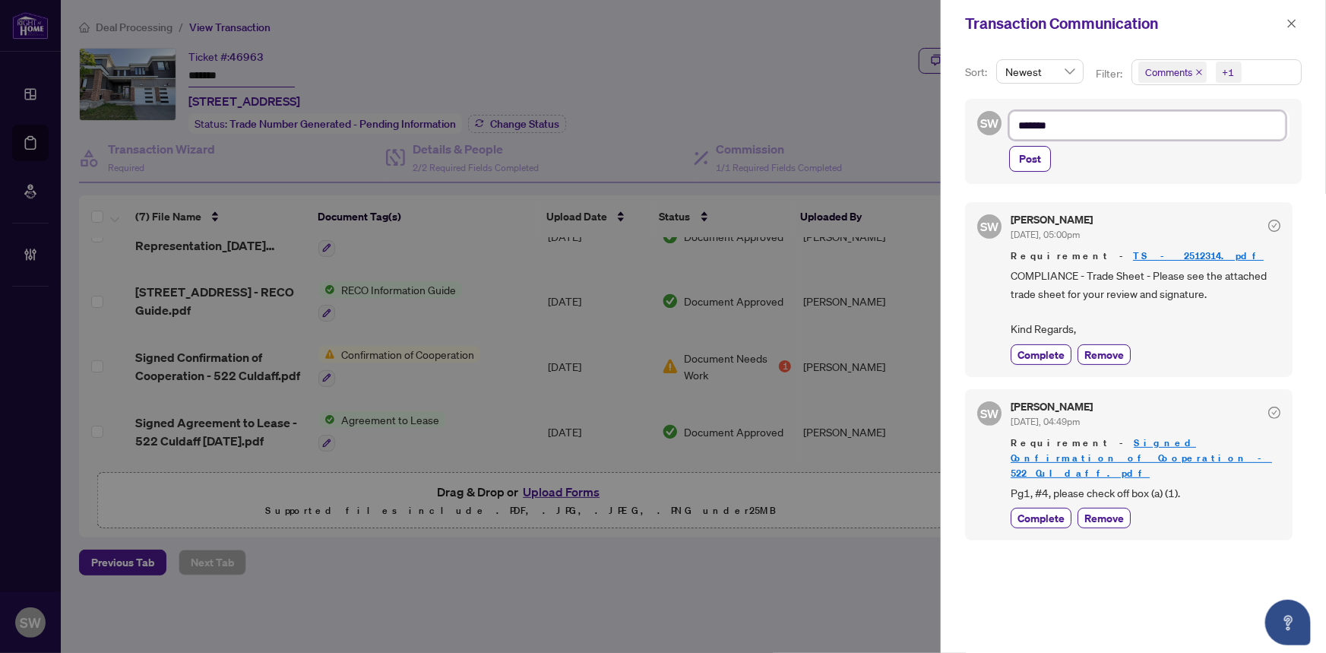
type textarea "********"
type textarea "**********"
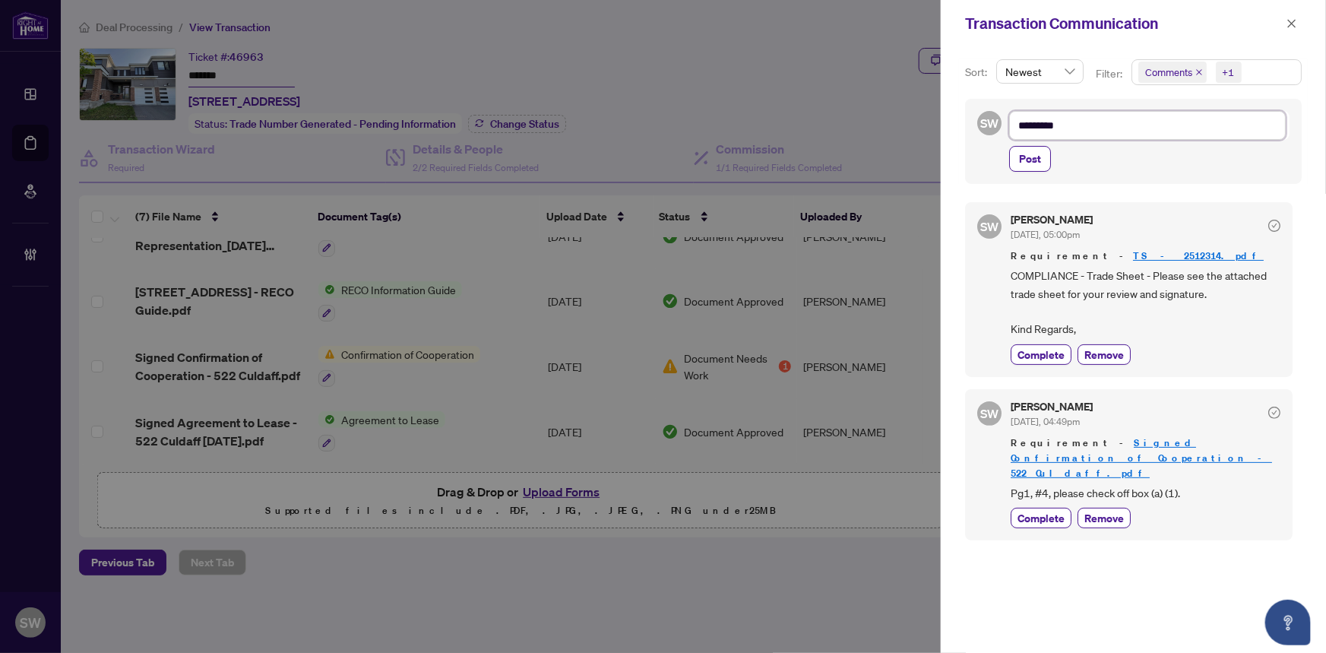
type textarea "**********"
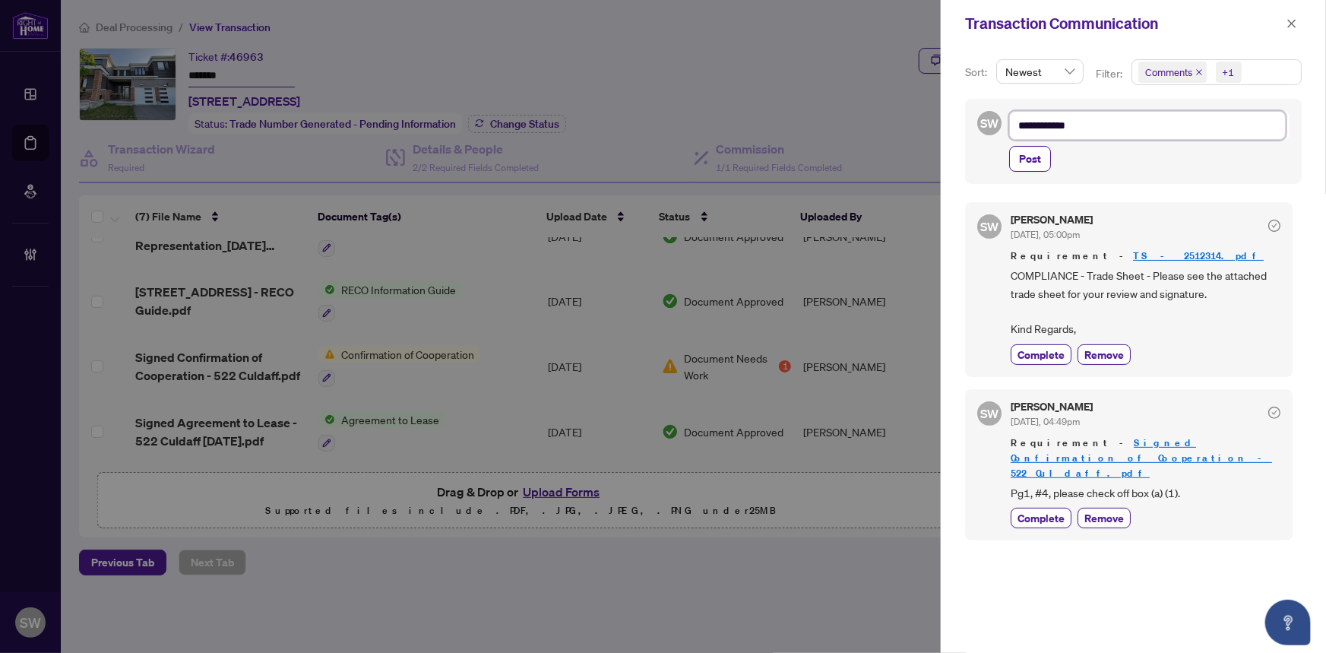
type textarea "**********"
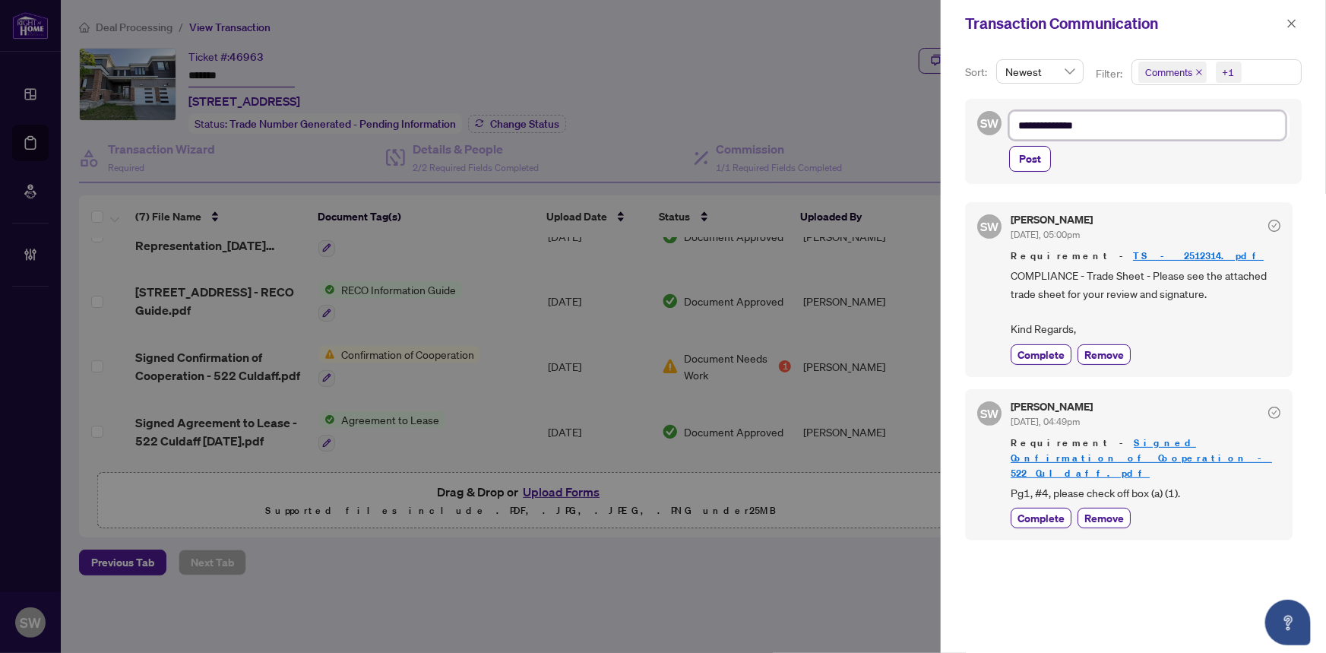
type textarea "**********"
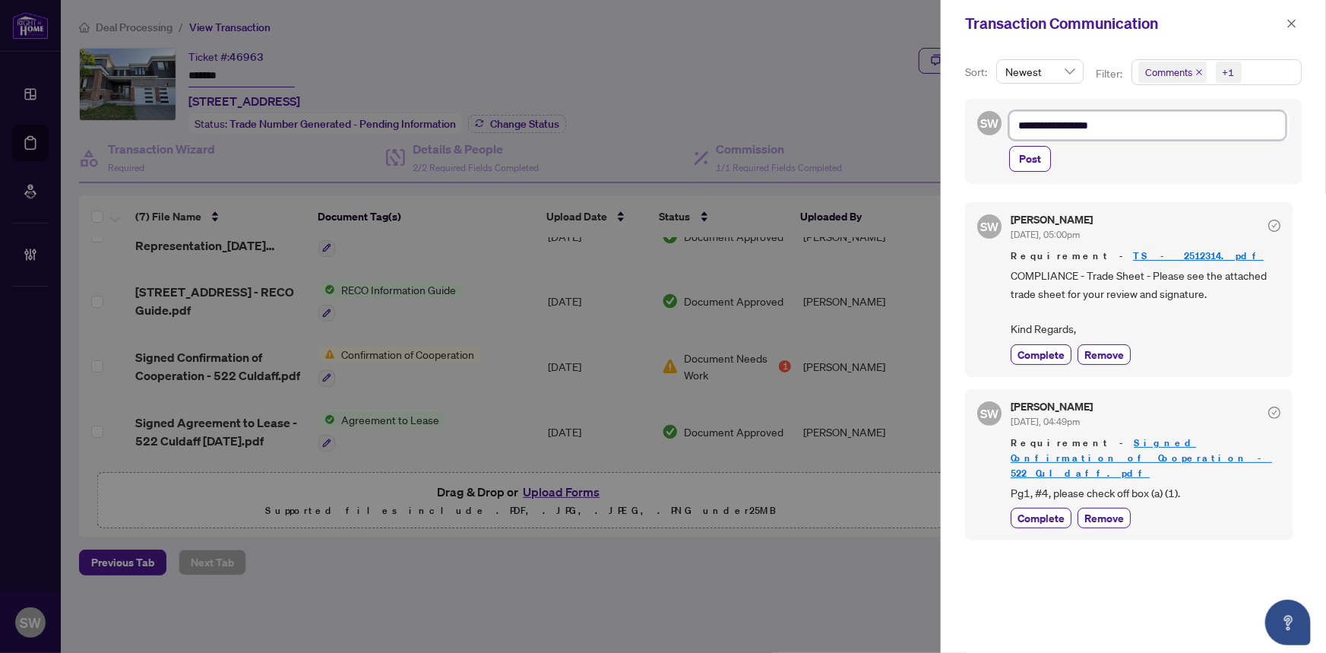
type textarea "**********"
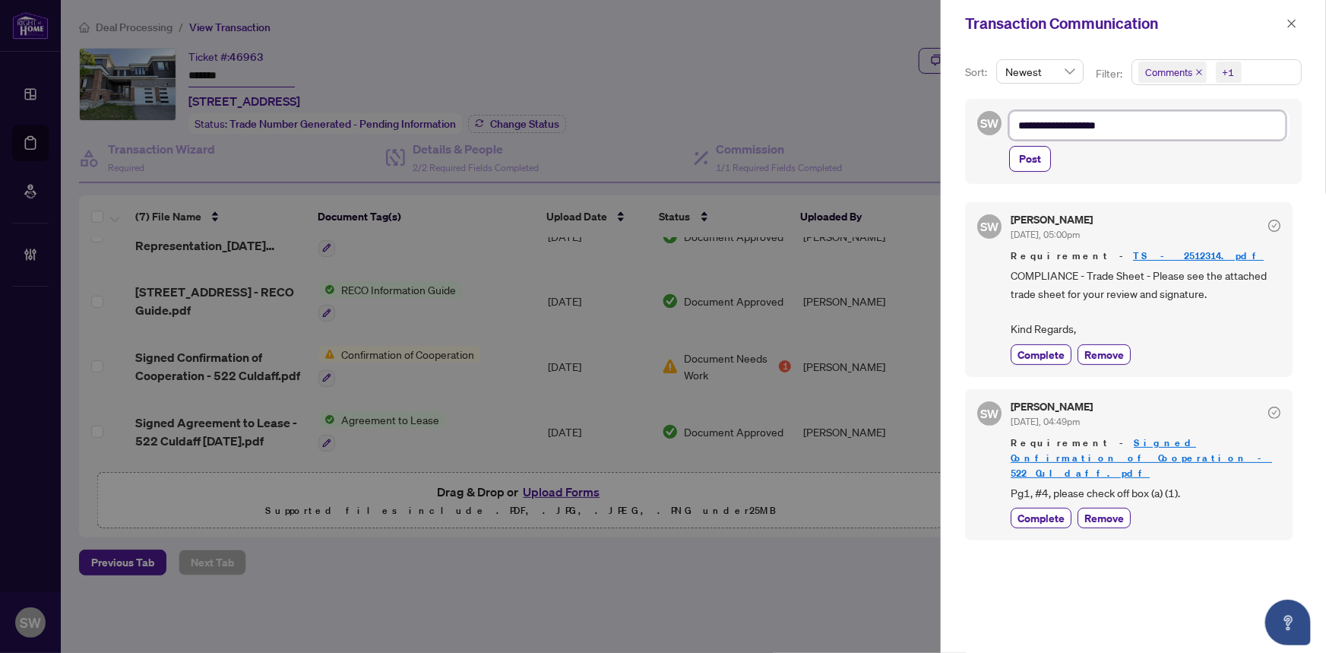
type textarea "**********"
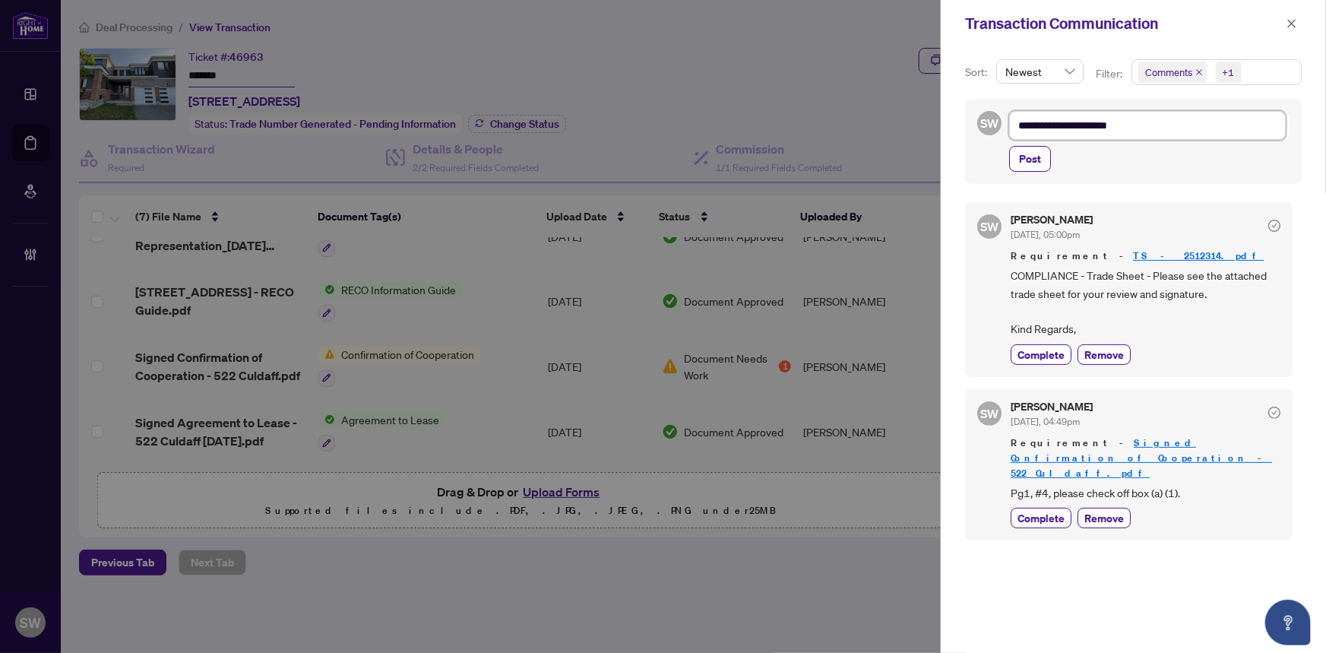
type textarea "**********"
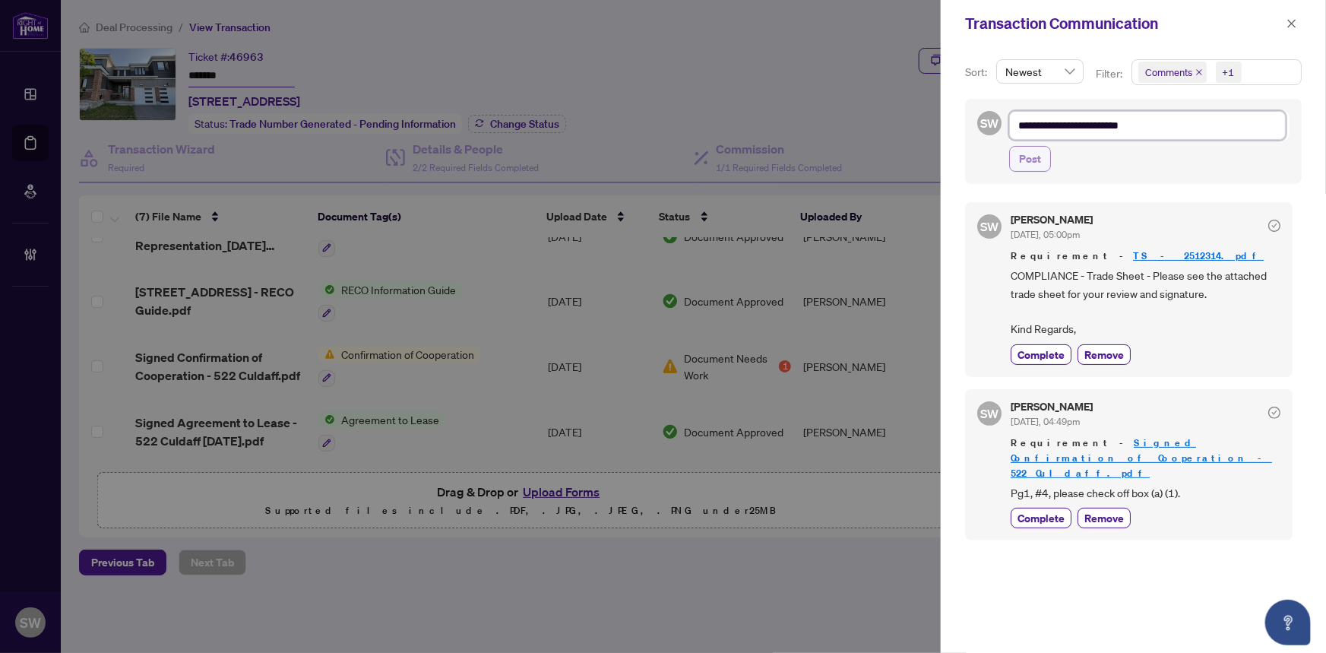
type textarea "**********"
click at [1037, 158] on span "Post" at bounding box center [1030, 159] width 22 height 24
type textarea "**********"
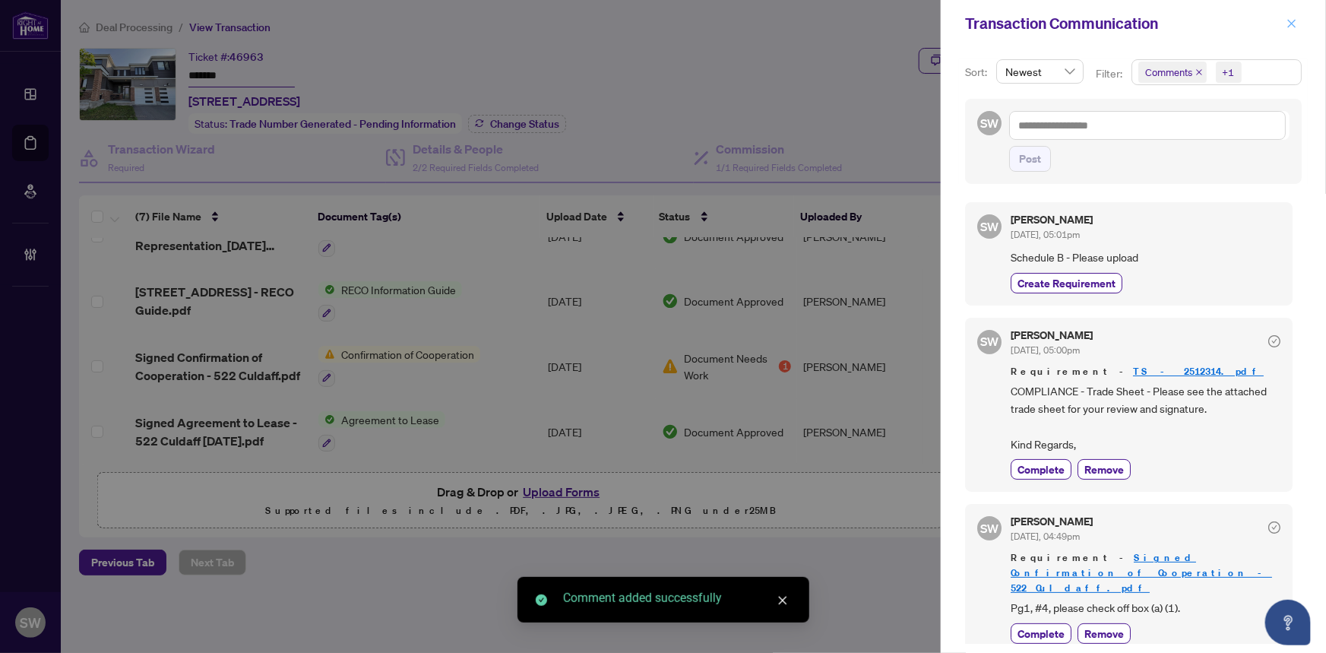
click at [1292, 24] on icon "close" at bounding box center [1292, 23] width 8 height 8
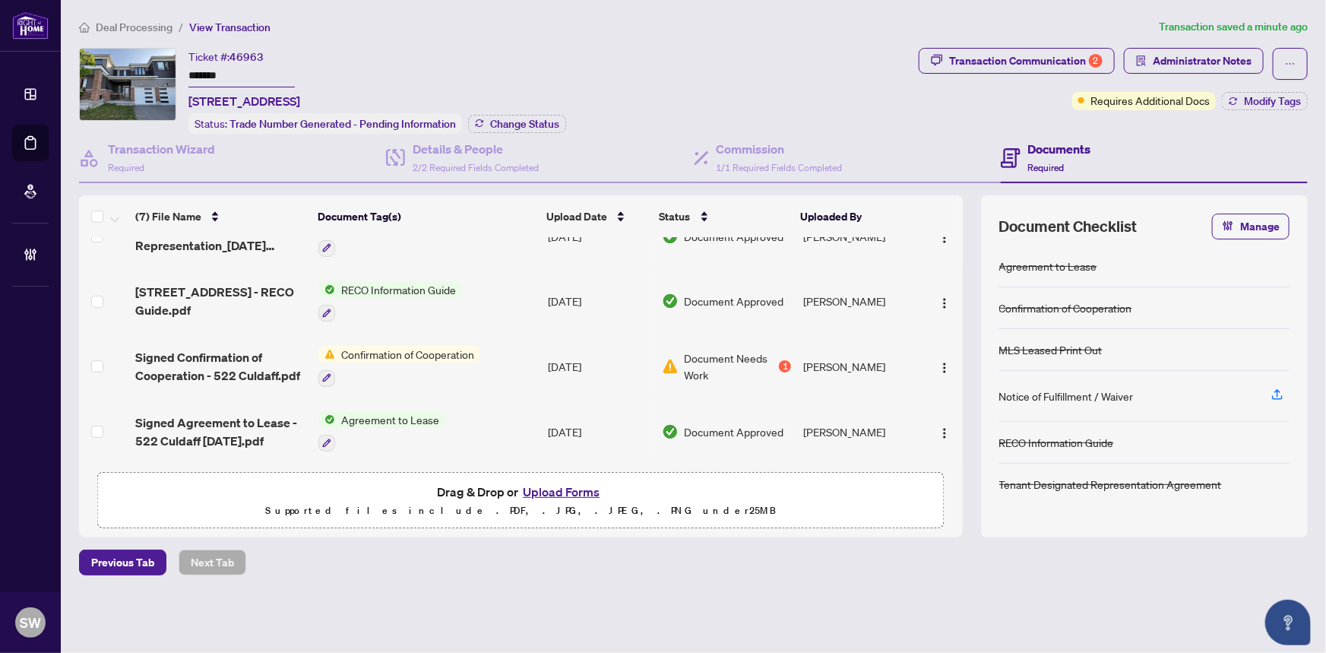
click at [145, 22] on span "Deal Processing" at bounding box center [134, 28] width 77 height 14
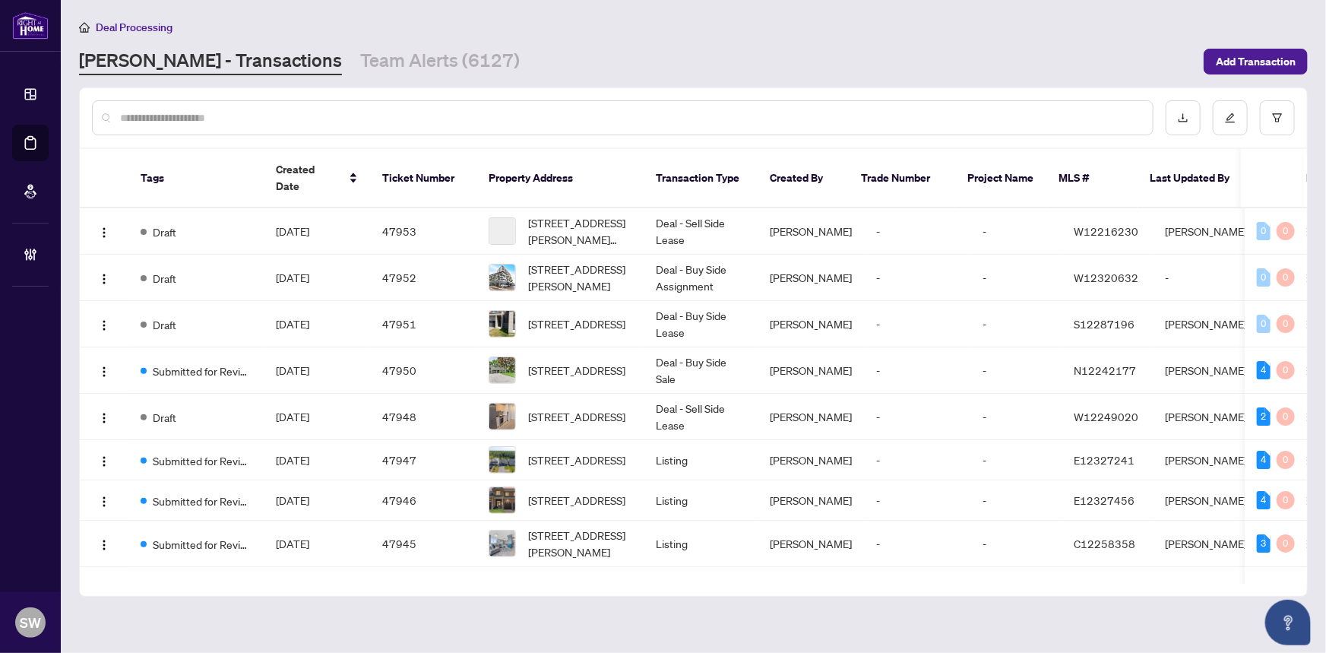
click at [230, 121] on input "text" at bounding box center [630, 117] width 1021 height 17
paste input "*****"
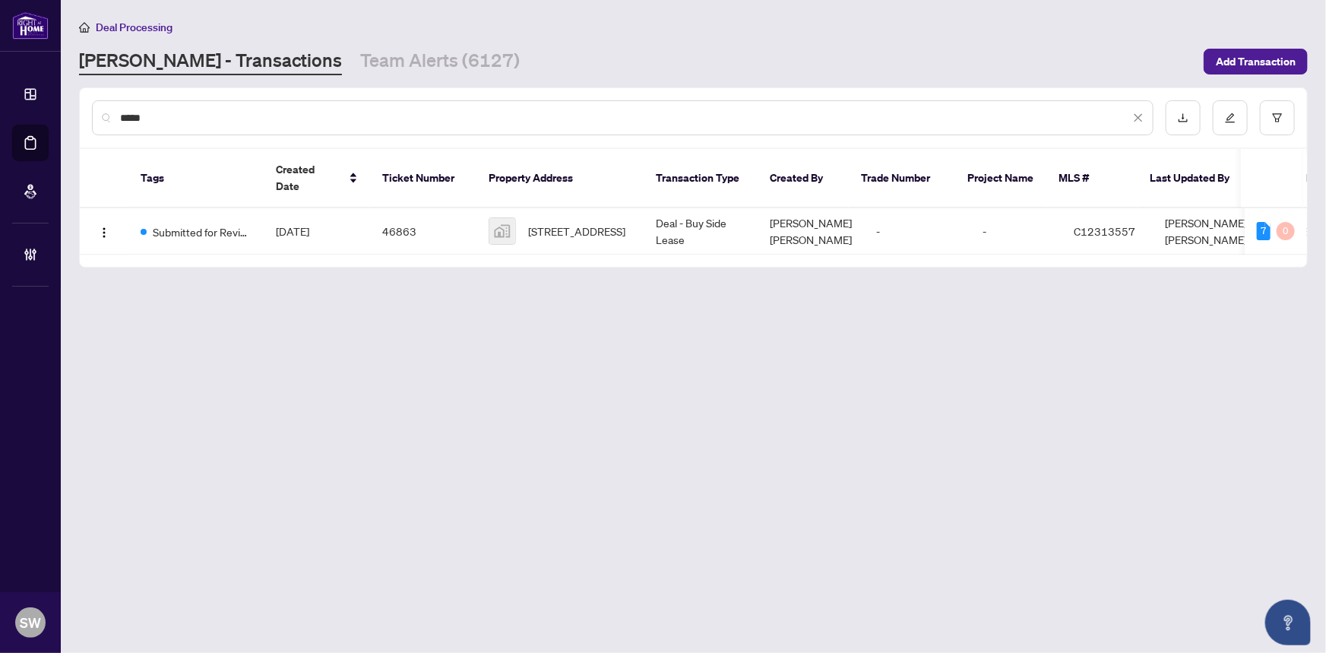
type input "*****"
click at [377, 213] on td "46863" at bounding box center [423, 231] width 106 height 46
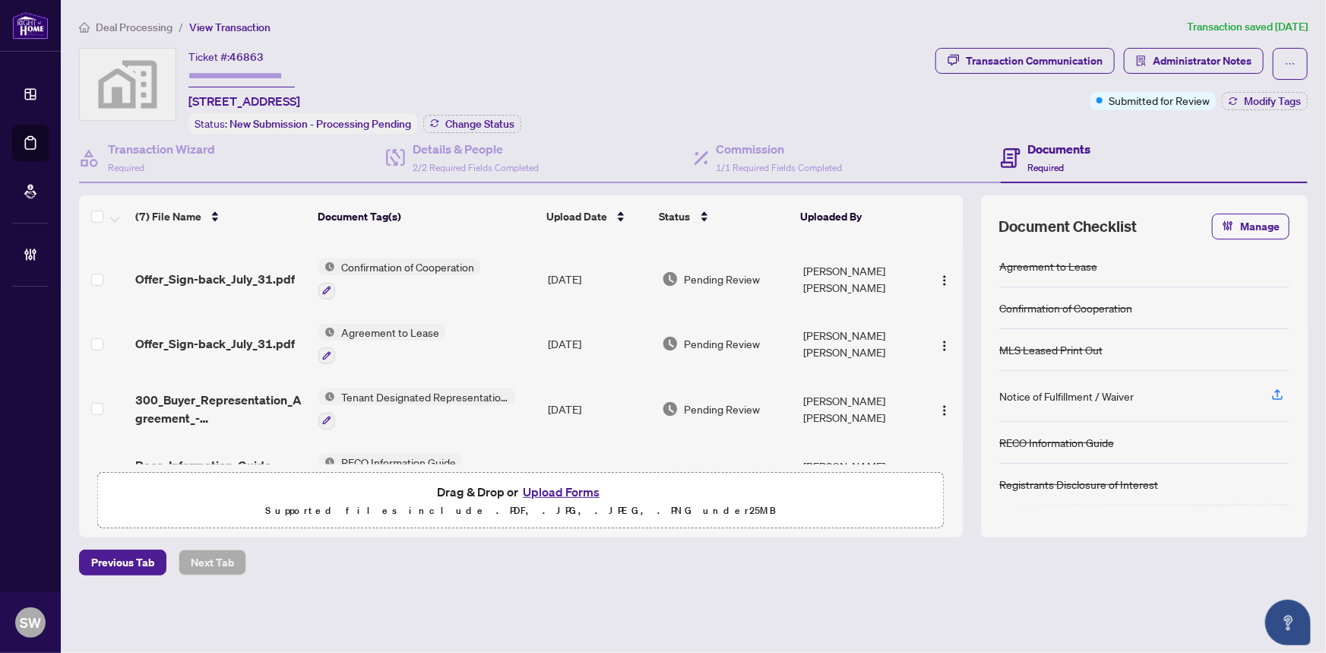
scroll to position [207, 0]
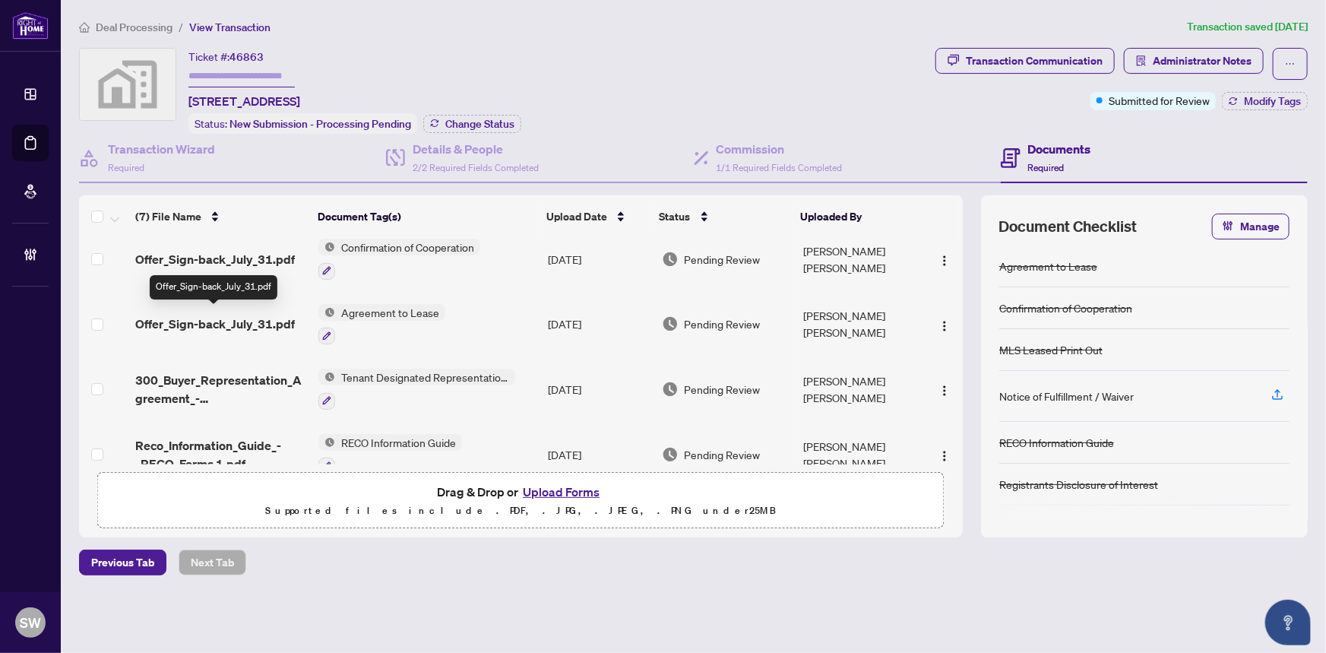
click at [266, 315] on span "Offer_Sign-back_July_31.pdf" at bounding box center [215, 324] width 160 height 18
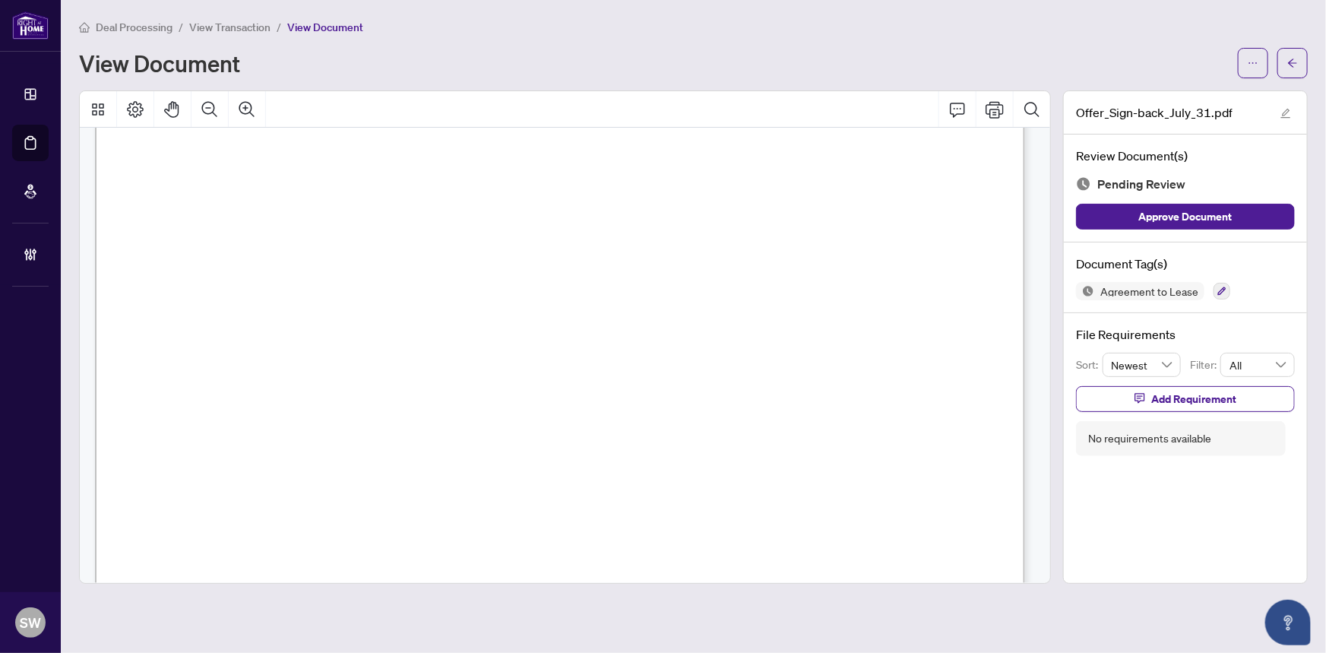
scroll to position [10000, 0]
drag, startPoint x: 271, startPoint y: 281, endPoint x: 383, endPoint y: 286, distance: 112.6
click at [377, 286] on span "[STREET_ADDRESS]" at bounding box center [310, 286] width 131 height 14
click at [1290, 64] on icon "arrow-left" at bounding box center [1292, 63] width 11 height 11
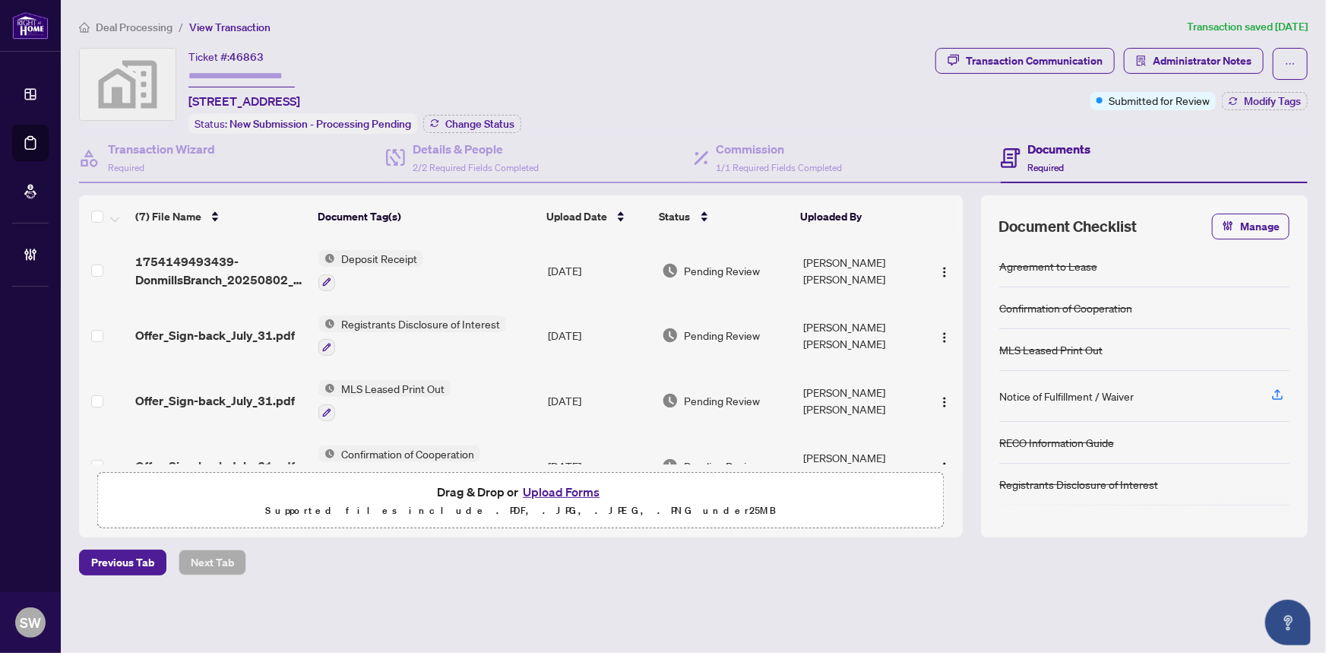
click at [152, 24] on span "Deal Processing" at bounding box center [134, 28] width 77 height 14
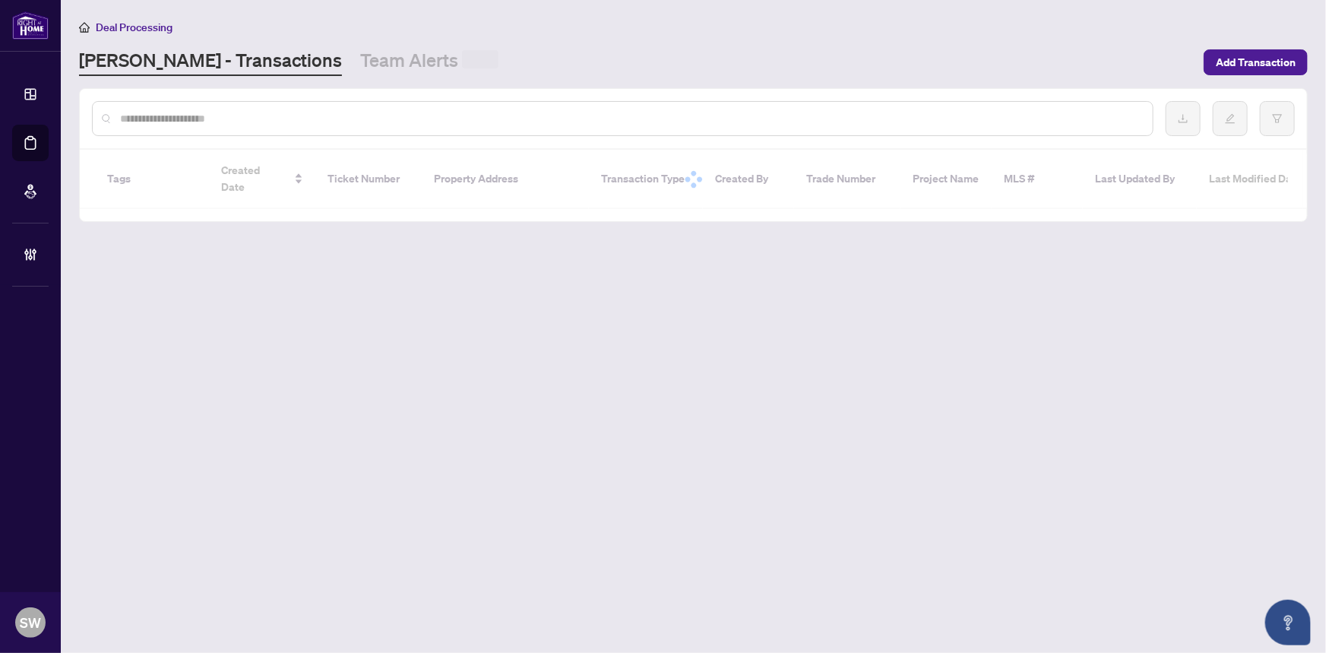
click at [175, 129] on div at bounding box center [623, 118] width 1062 height 35
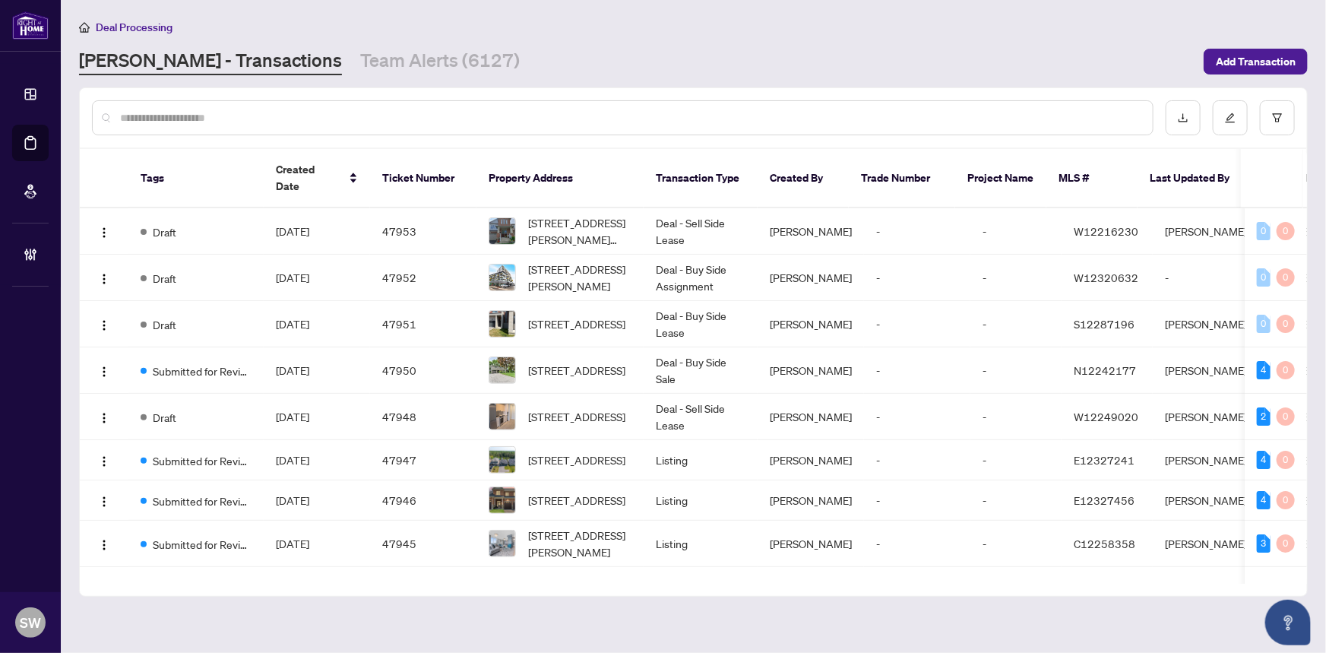
click at [174, 118] on input "text" at bounding box center [630, 117] width 1021 height 17
paste input "*****"
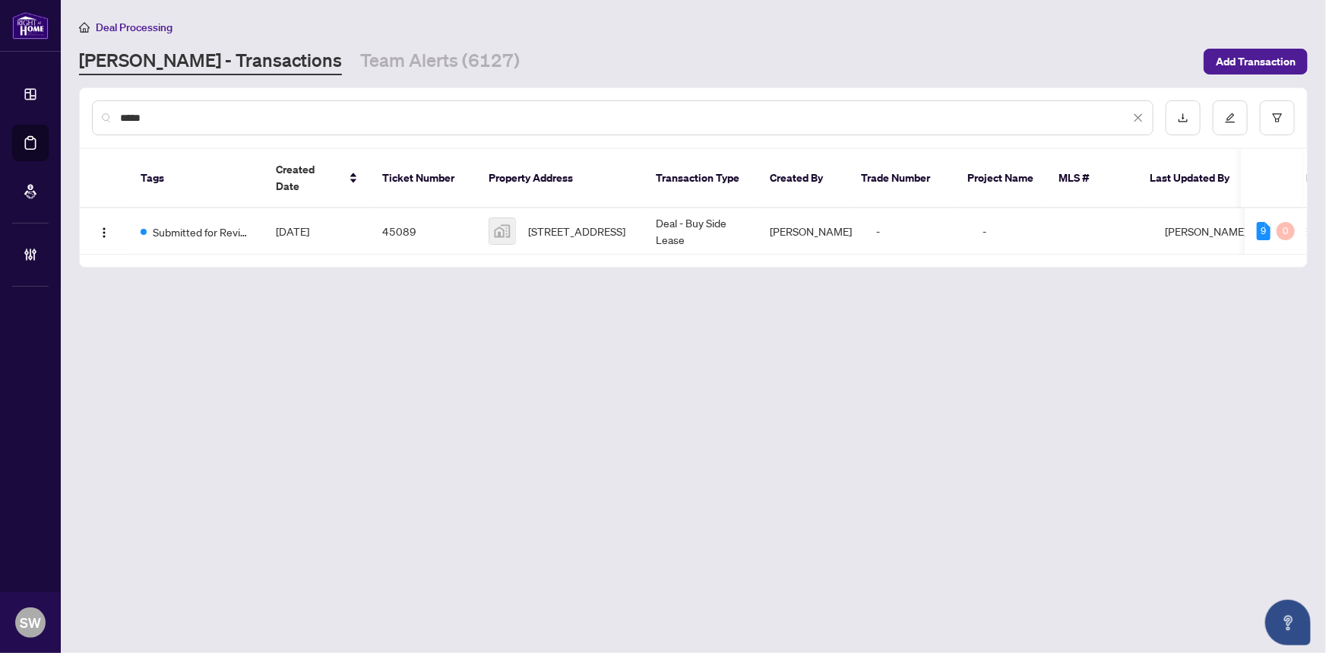
type input "*****"
click at [261, 211] on td "Submitted for Review" at bounding box center [195, 231] width 135 height 46
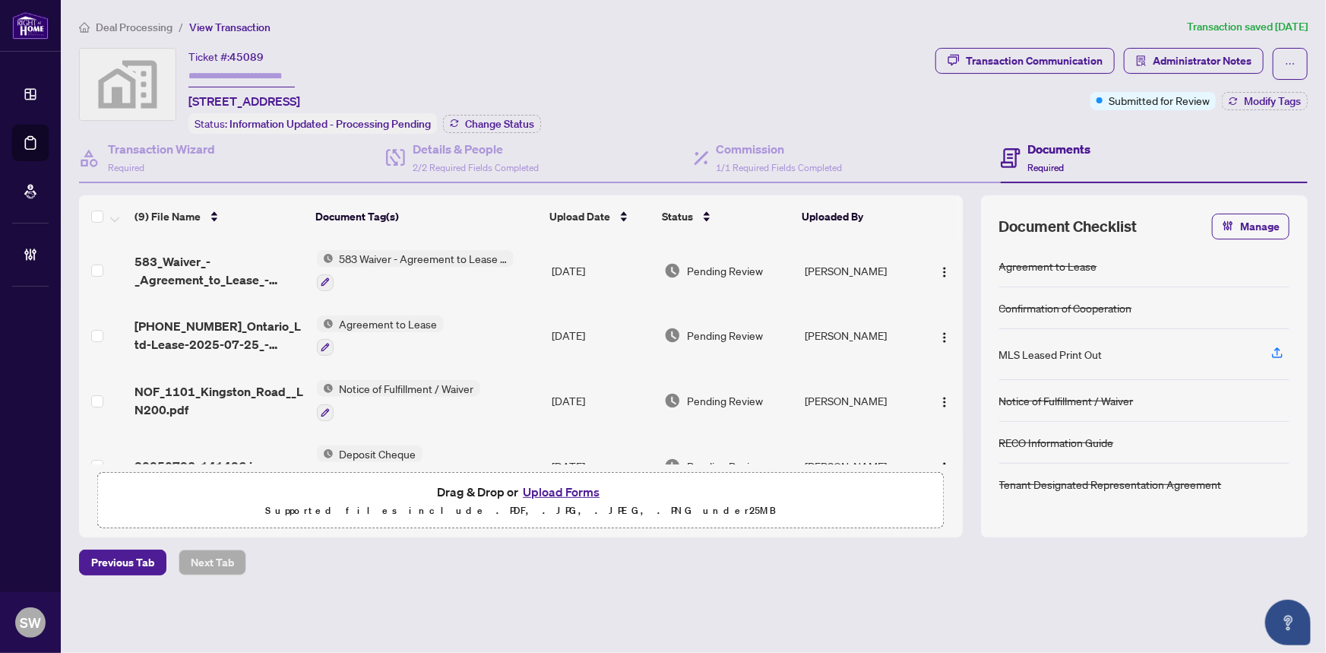
click at [381, 255] on span "583 Waiver - Agreement to Lease - Commercial" at bounding box center [424, 258] width 180 height 17
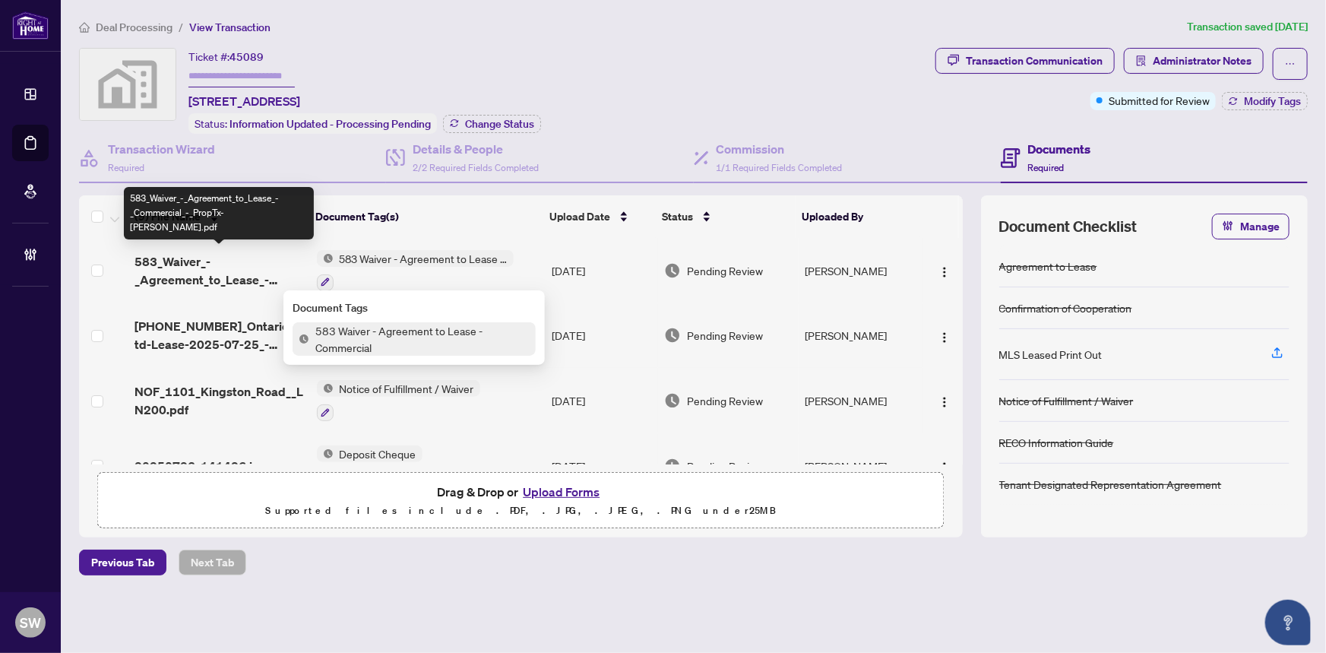
click at [243, 274] on span "583_Waiver_-_Agreement_to_Lease_-_Commercial_-_PropTx-[PERSON_NAME].pdf" at bounding box center [219, 270] width 169 height 36
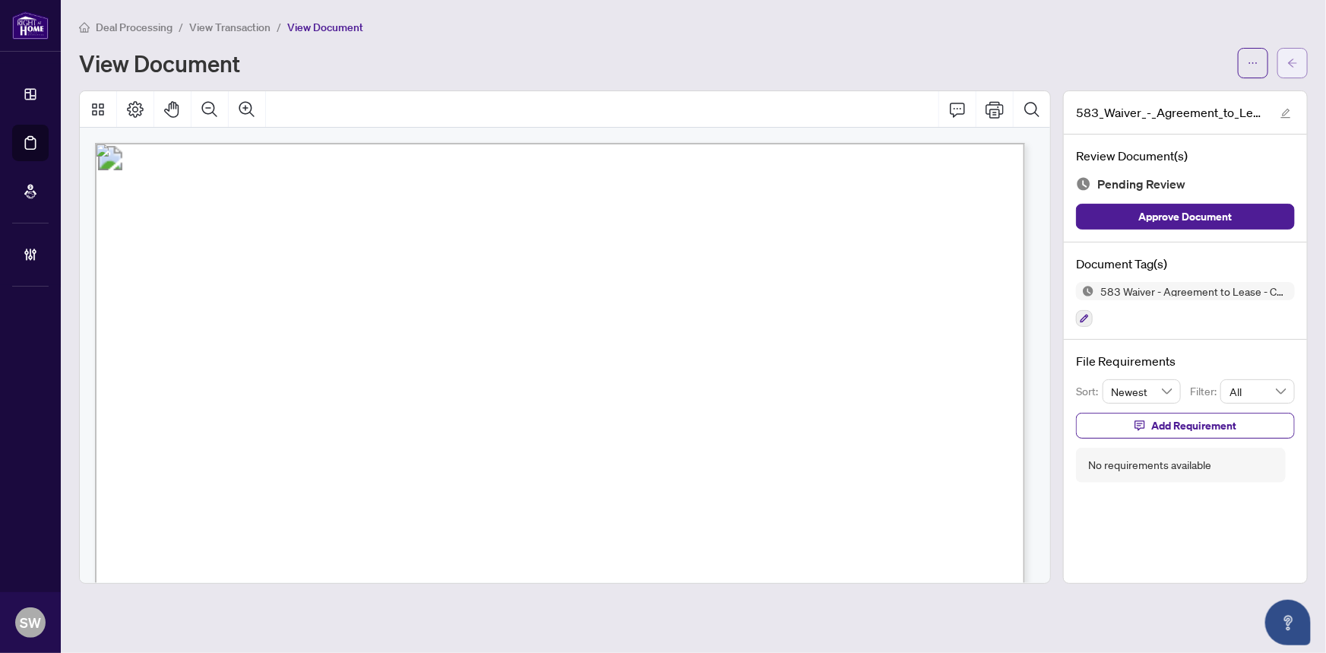
click at [1303, 60] on button "button" at bounding box center [1293, 63] width 30 height 30
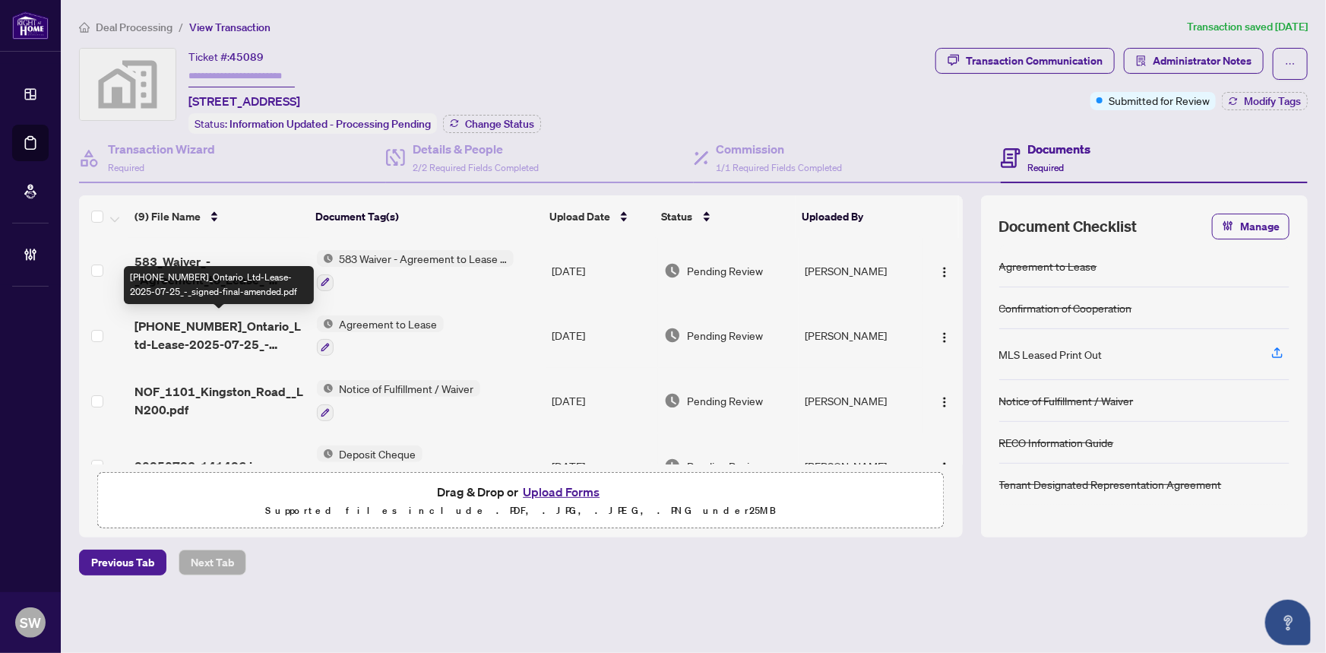
click at [218, 331] on span "[PHONE_NUMBER]_Ontario_Ltd-Lease-2025-07-25_-_signed-final-amended.pdf" at bounding box center [219, 335] width 169 height 36
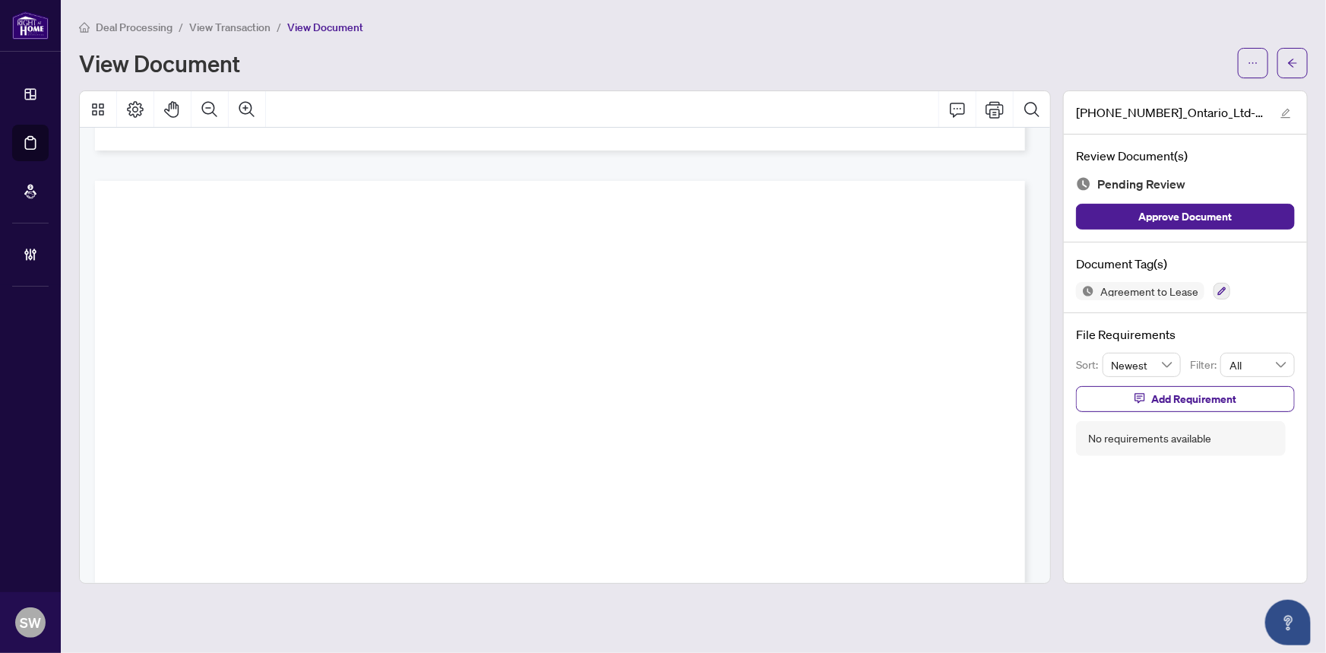
scroll to position [5894, 0]
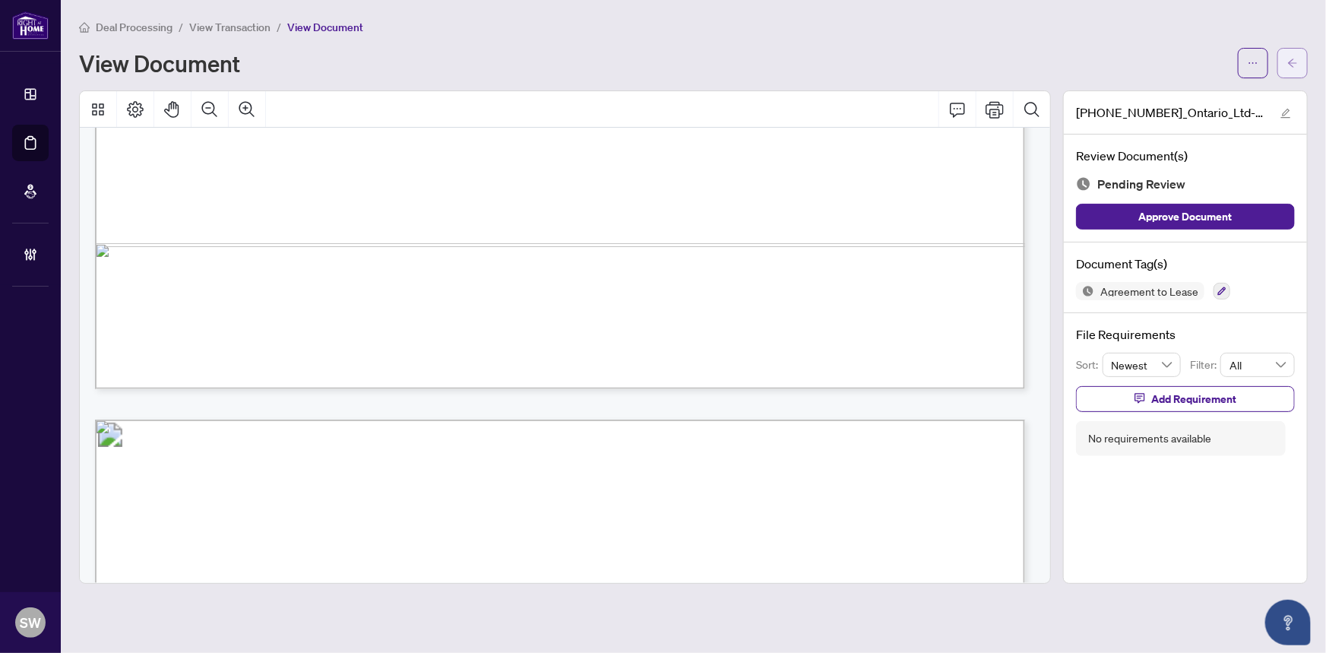
click at [1299, 60] on button "button" at bounding box center [1293, 63] width 30 height 30
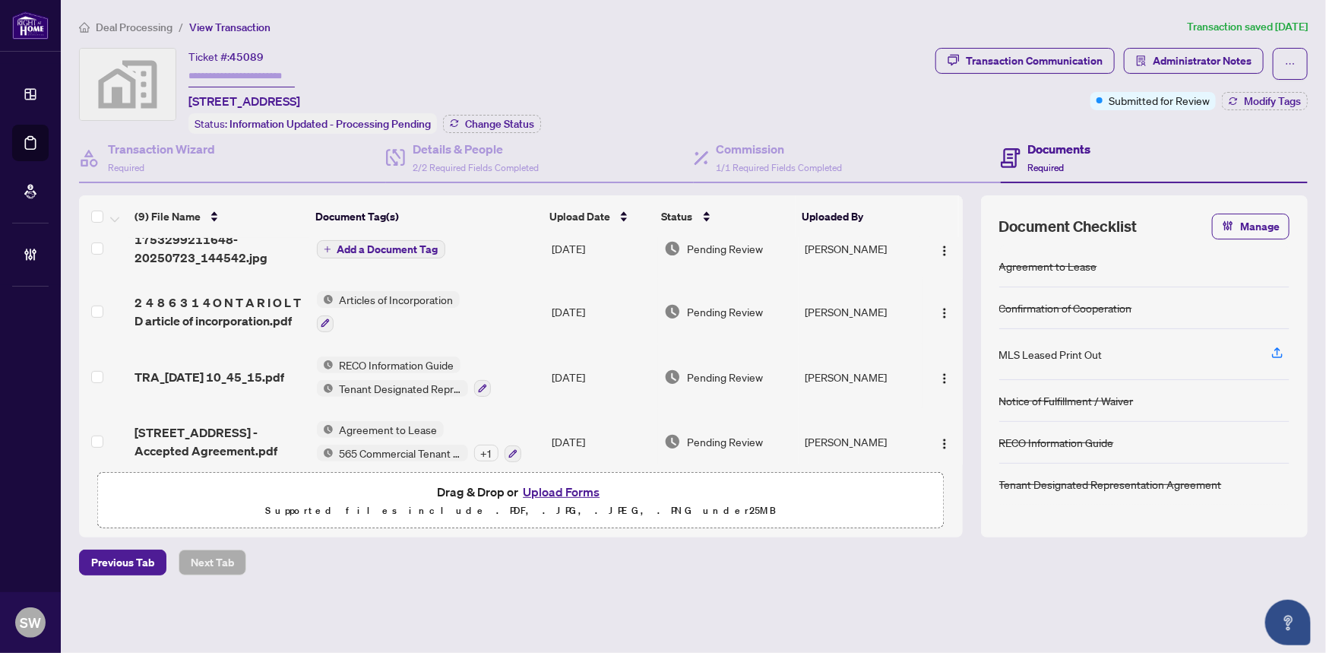
scroll to position [355, 0]
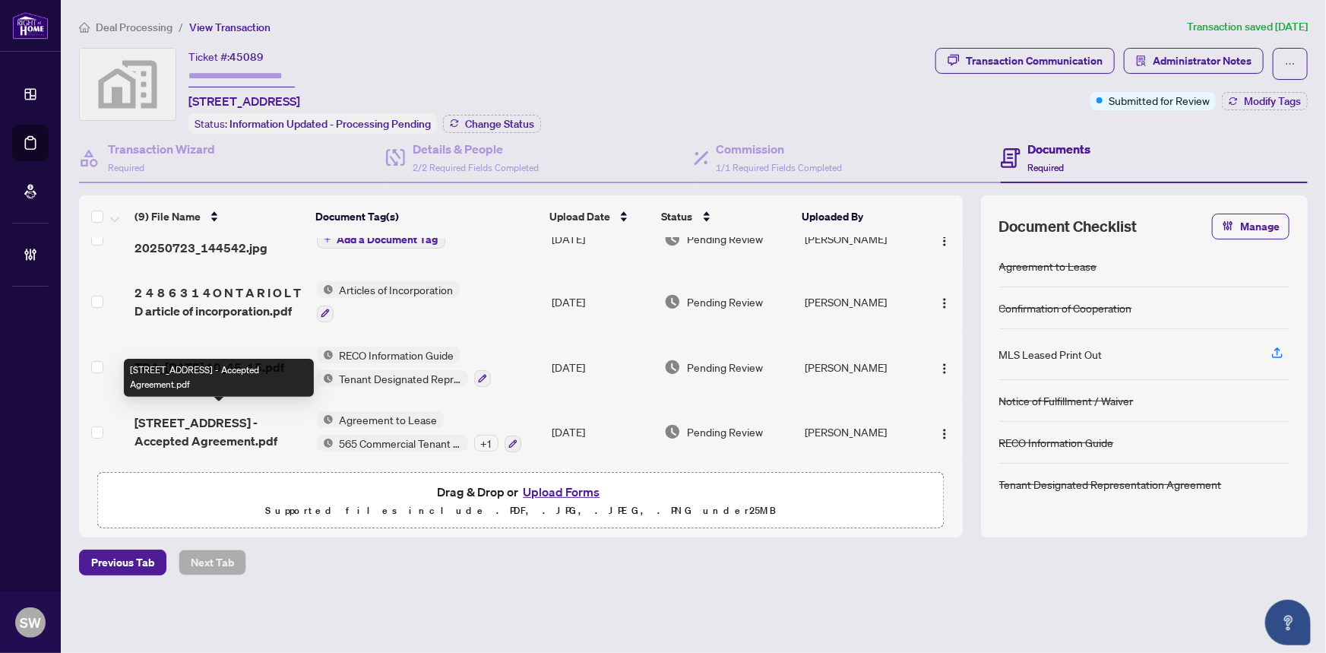
click at [233, 422] on span "[STREET_ADDRESS] - Accepted Agreement.pdf" at bounding box center [219, 431] width 169 height 36
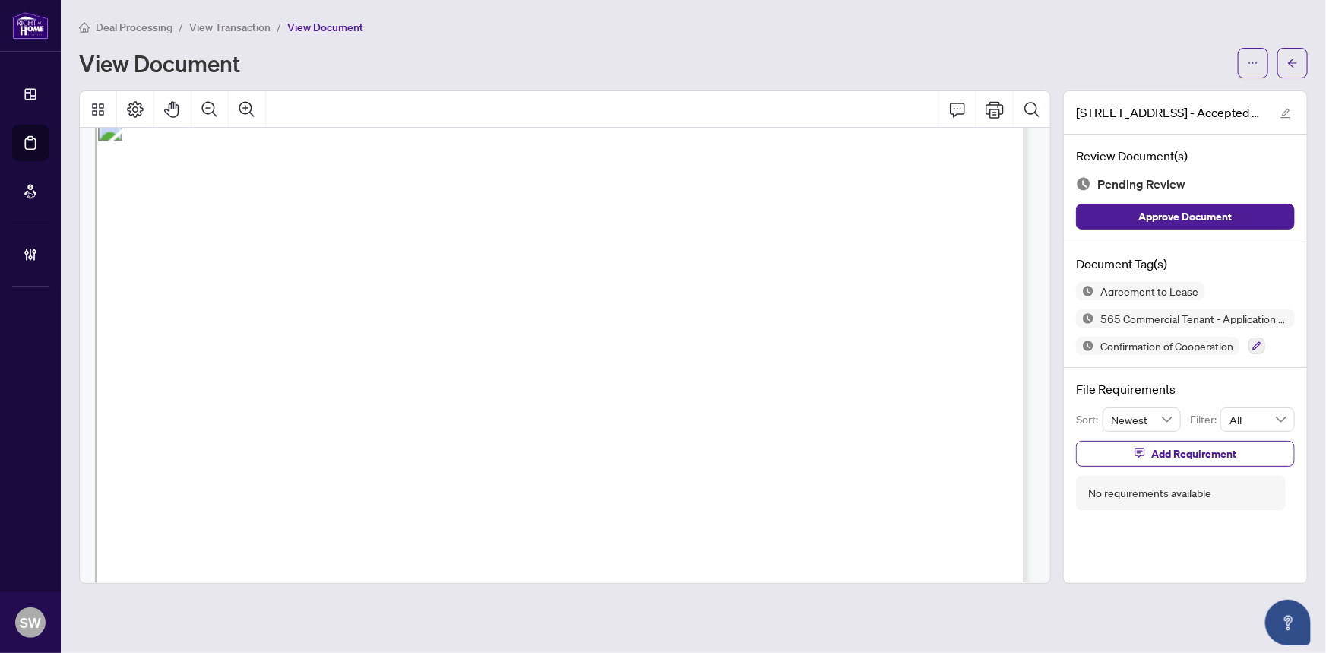
scroll to position [2561, 0]
drag, startPoint x: 690, startPoint y: 372, endPoint x: 842, endPoint y: 369, distance: 152.0
click at [834, 369] on span "[STREET_ADDRESS]" at bounding box center [726, 375] width 217 height 24
click at [234, 24] on span "View Transaction" at bounding box center [229, 28] width 81 height 14
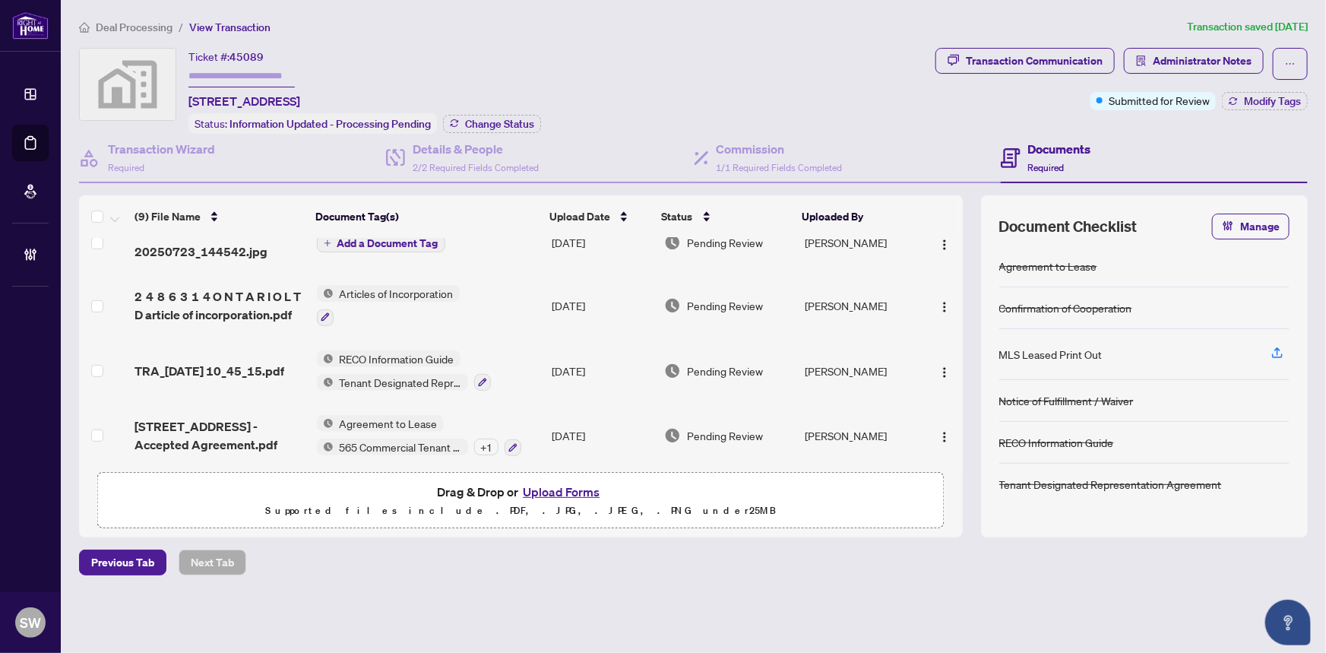
scroll to position [355, 0]
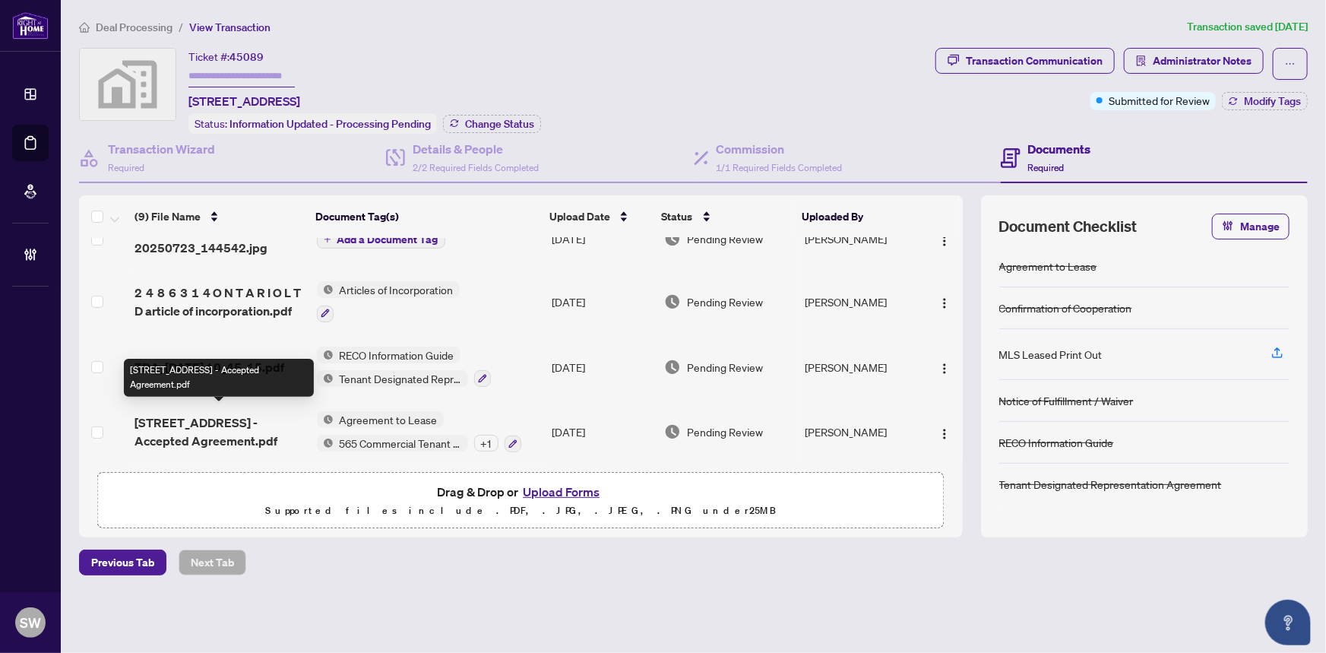
click at [277, 423] on span "[STREET_ADDRESS] - Accepted Agreement.pdf" at bounding box center [219, 431] width 169 height 36
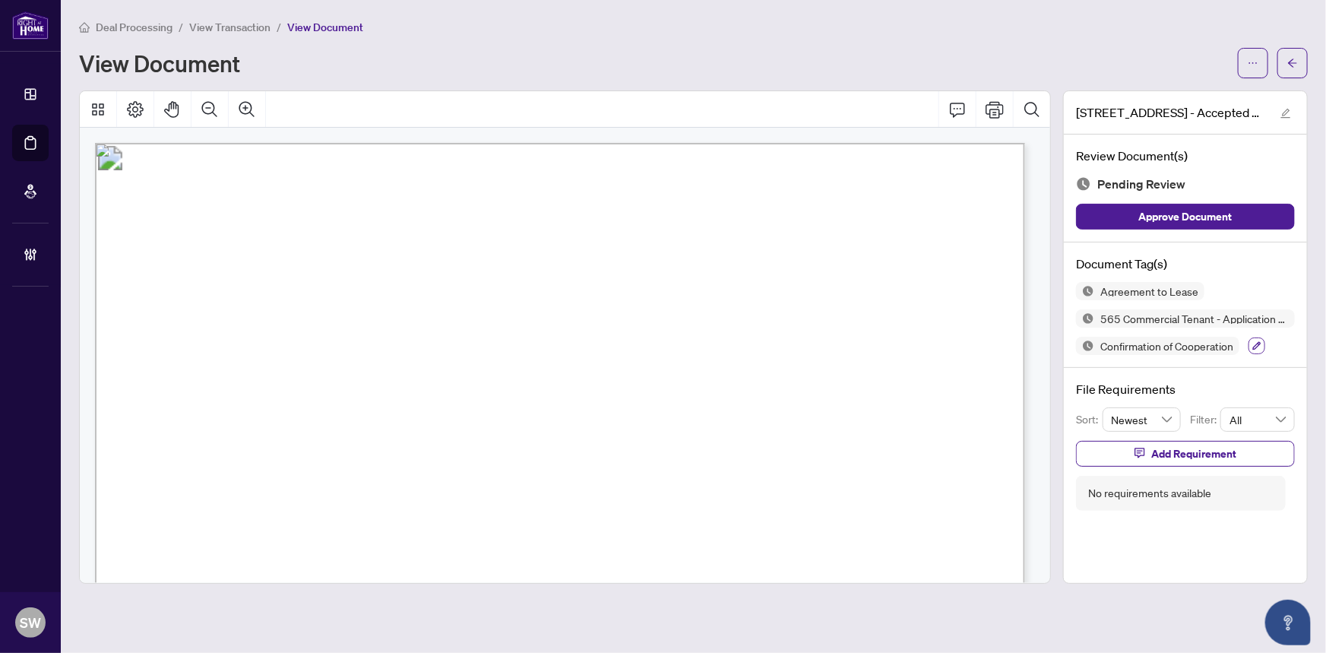
click at [1254, 344] on icon "button" at bounding box center [1257, 345] width 9 height 9
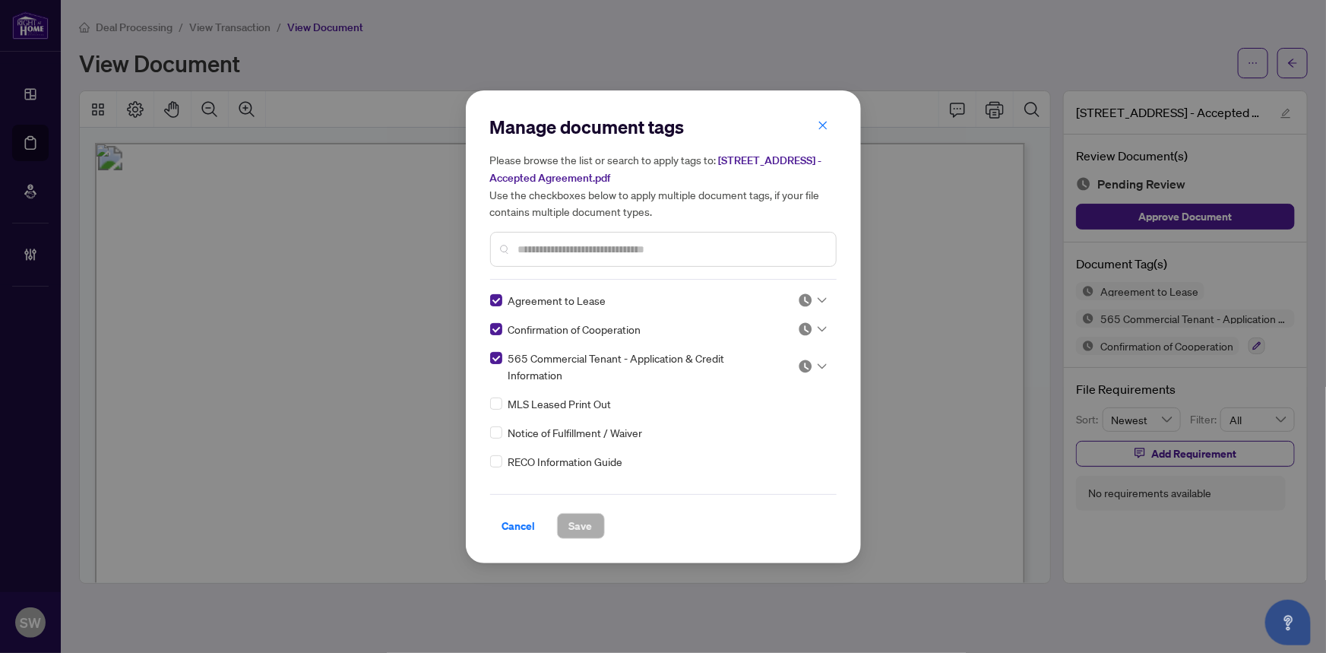
click at [810, 364] on div at bounding box center [812, 366] width 29 height 15
click at [748, 435] on div "Approved" at bounding box center [762, 440] width 97 height 17
click at [592, 520] on button "Save" at bounding box center [581, 526] width 48 height 26
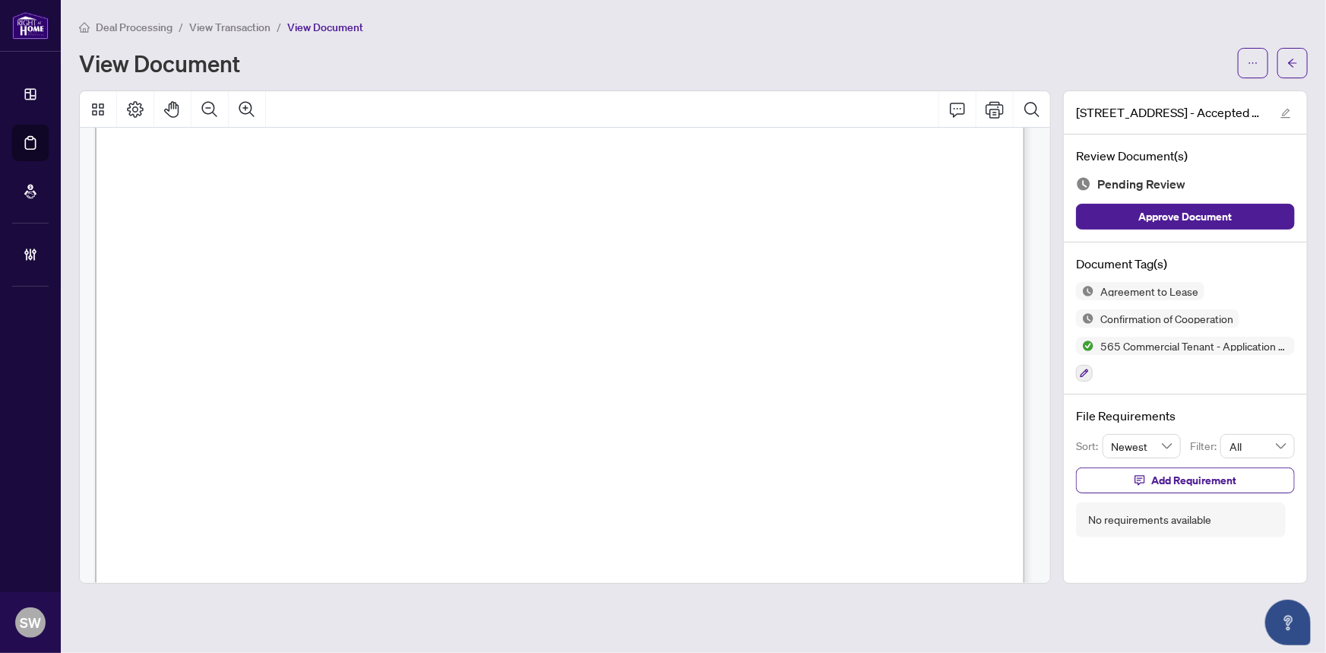
scroll to position [2621, 0]
drag, startPoint x: 429, startPoint y: 198, endPoint x: 689, endPoint y: 199, distance: 260.7
click at [688, 199] on span "2486314 ONTARIO LTD" at bounding box center [559, 200] width 258 height 24
drag, startPoint x: 422, startPoint y: 254, endPoint x: 504, endPoint y: 256, distance: 82.1
click at [504, 256] on span "EMIX LTD." at bounding box center [463, 258] width 81 height 18
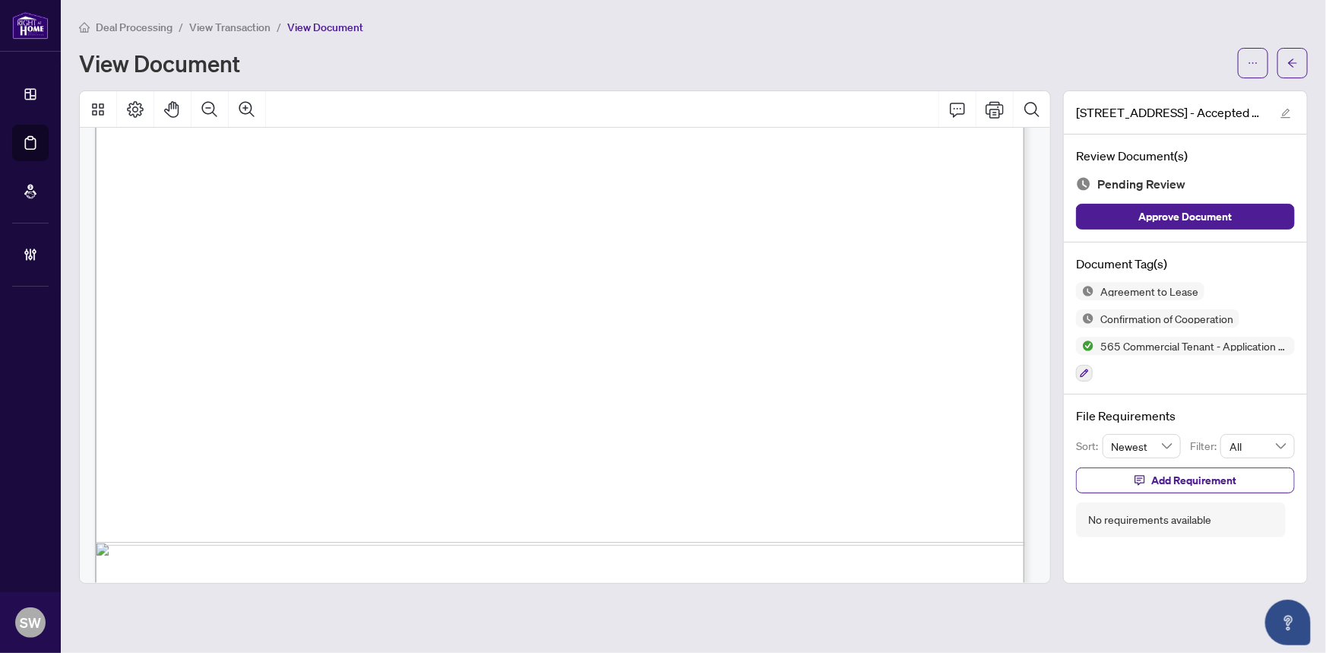
scroll to position [16701, 0]
drag, startPoint x: 1082, startPoint y: 368, endPoint x: 1102, endPoint y: 372, distance: 21.0
click at [1082, 369] on icon "button" at bounding box center [1084, 373] width 9 height 9
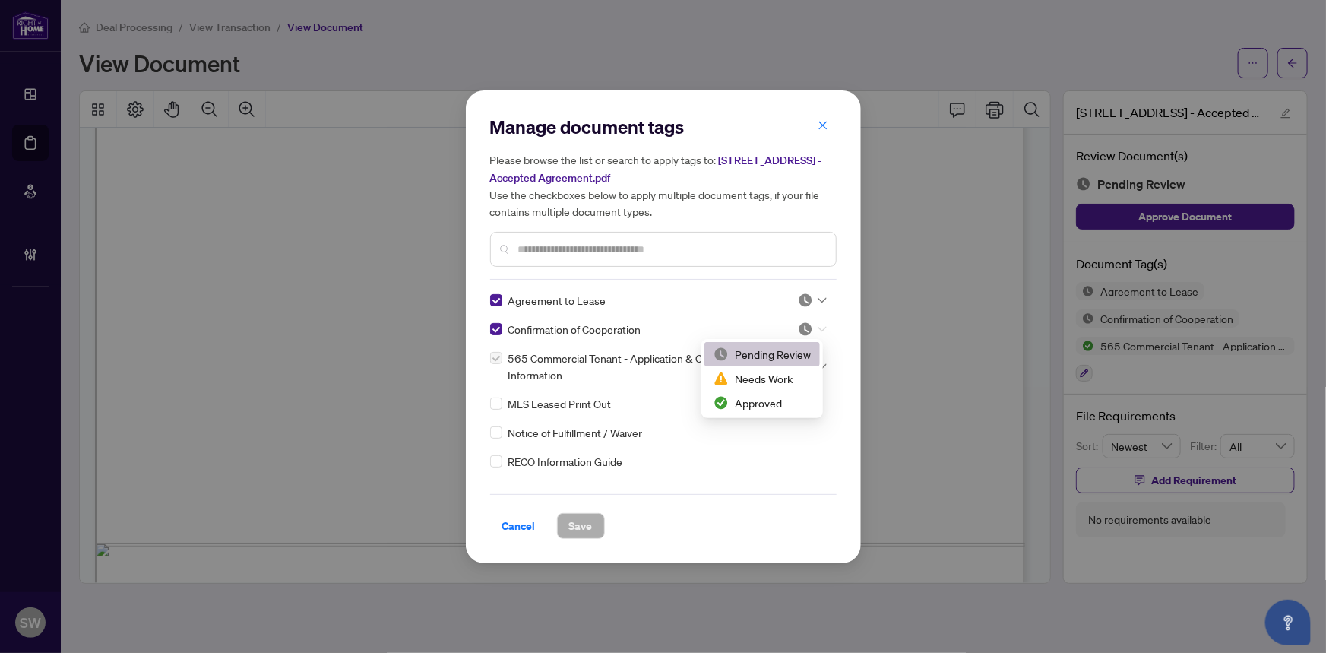
click at [811, 329] on div at bounding box center [812, 328] width 29 height 15
click at [758, 397] on div "Approved" at bounding box center [762, 402] width 97 height 17
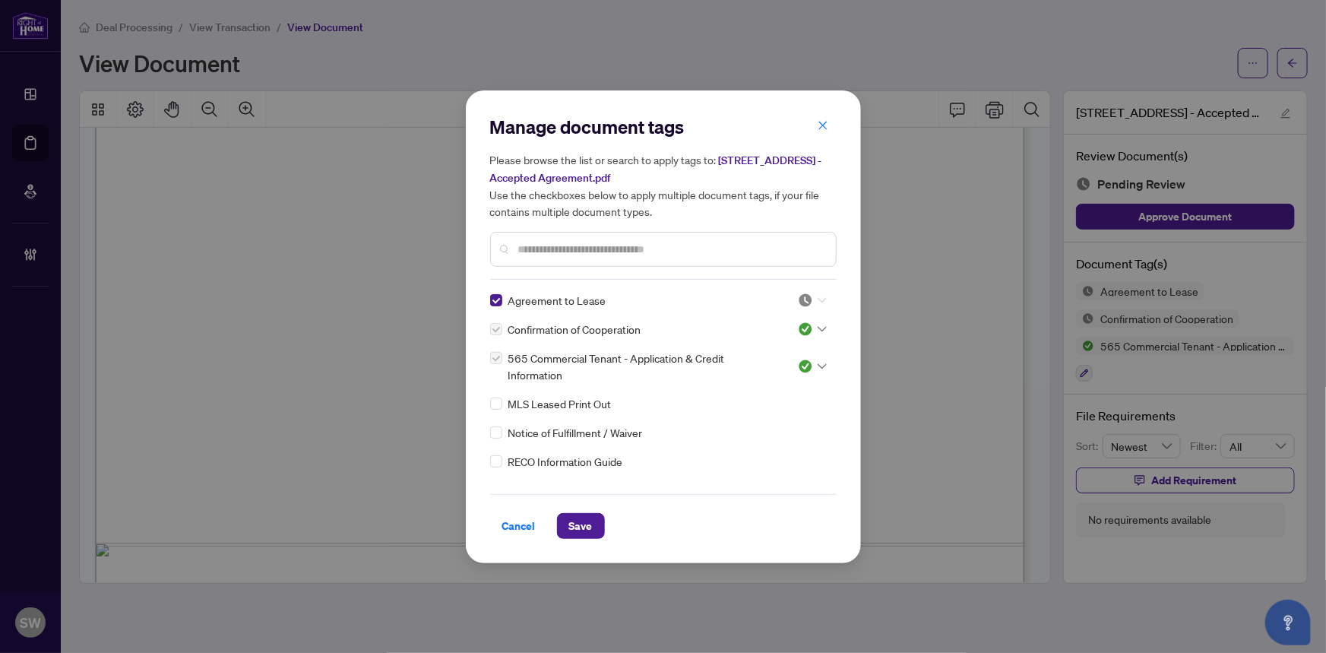
click at [798, 293] on img at bounding box center [805, 300] width 15 height 15
drag, startPoint x: 748, startPoint y: 372, endPoint x: 571, endPoint y: 504, distance: 221.0
click at [747, 372] on div "Approved" at bounding box center [762, 374] width 97 height 17
click at [591, 520] on span "Save" at bounding box center [581, 526] width 24 height 24
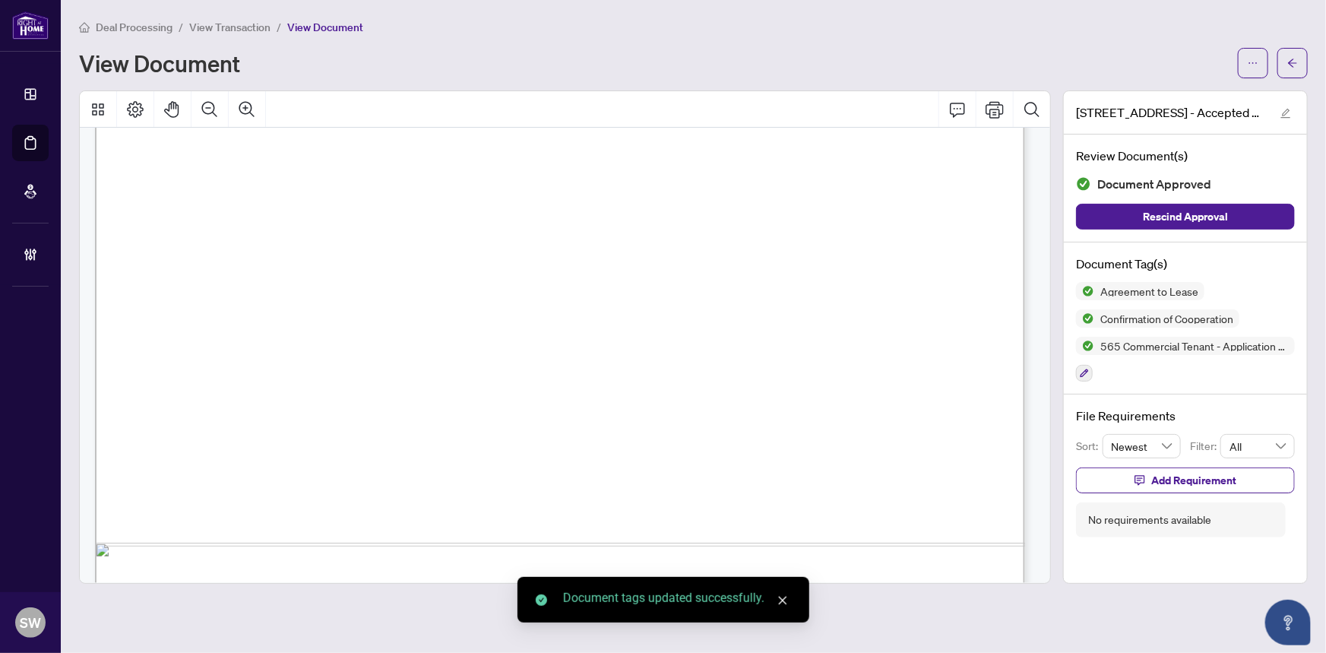
click at [1286, 59] on button "button" at bounding box center [1293, 63] width 30 height 30
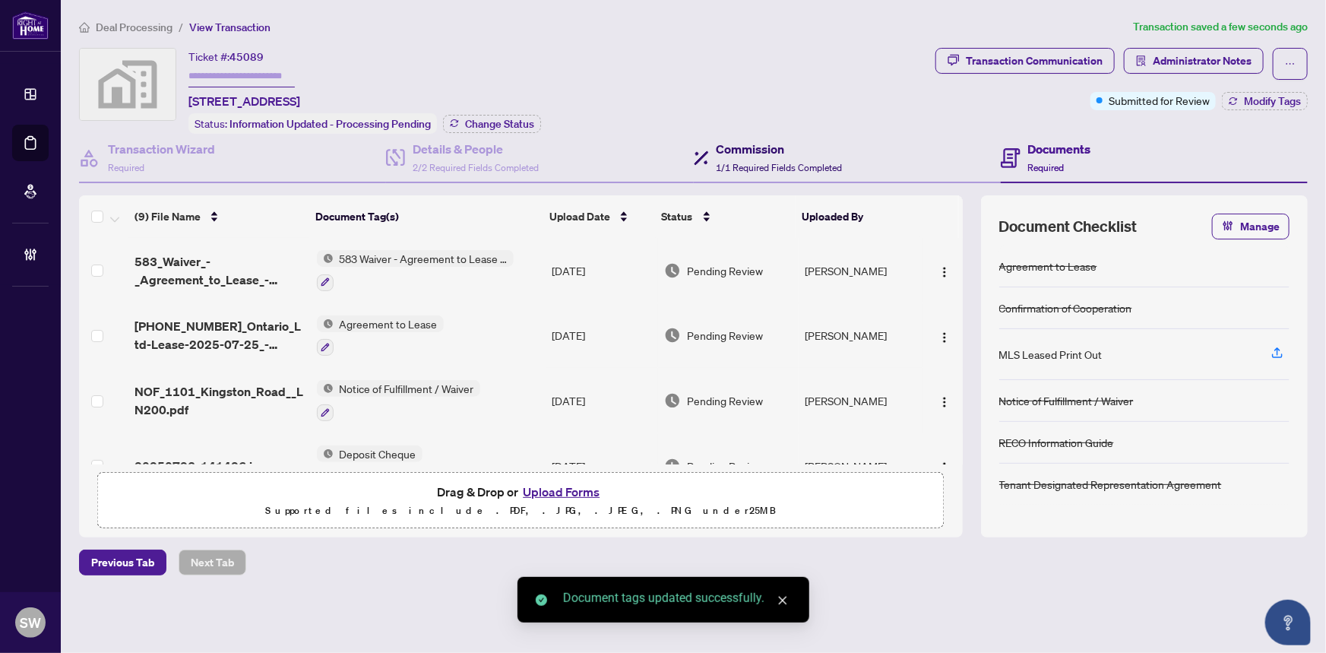
click at [736, 162] on span "1/1 Required Fields Completed" at bounding box center [780, 167] width 126 height 11
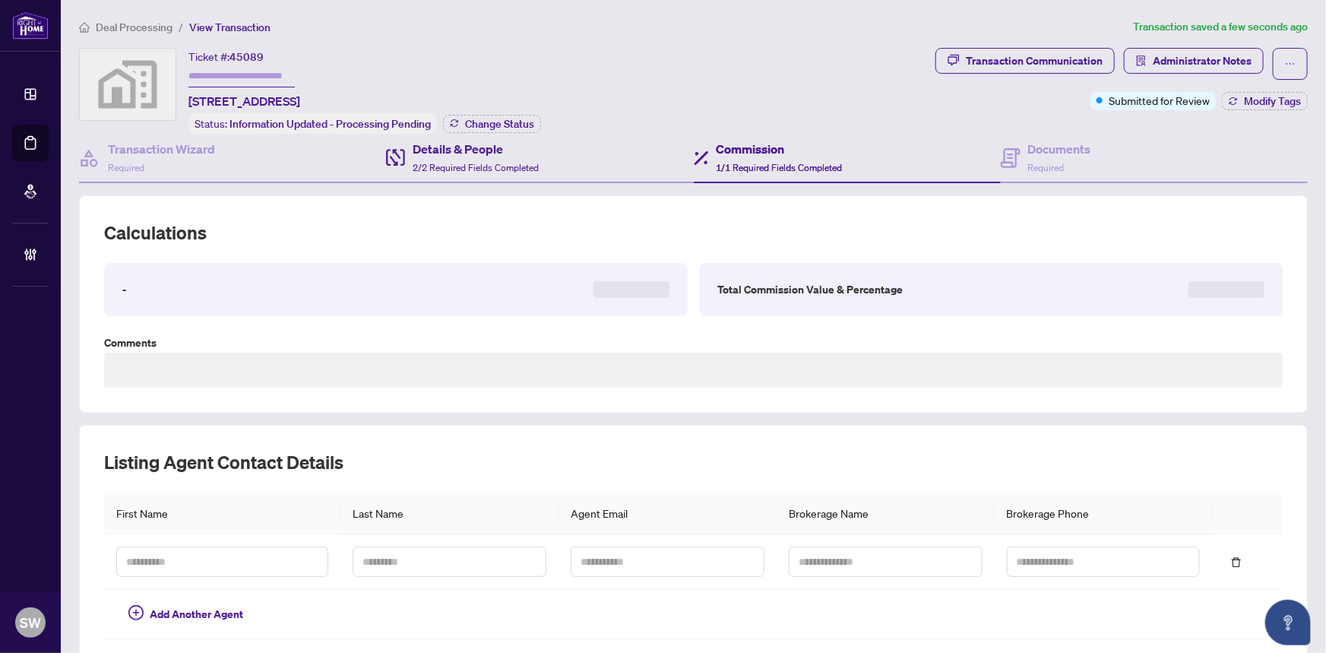
type textarea "**********"
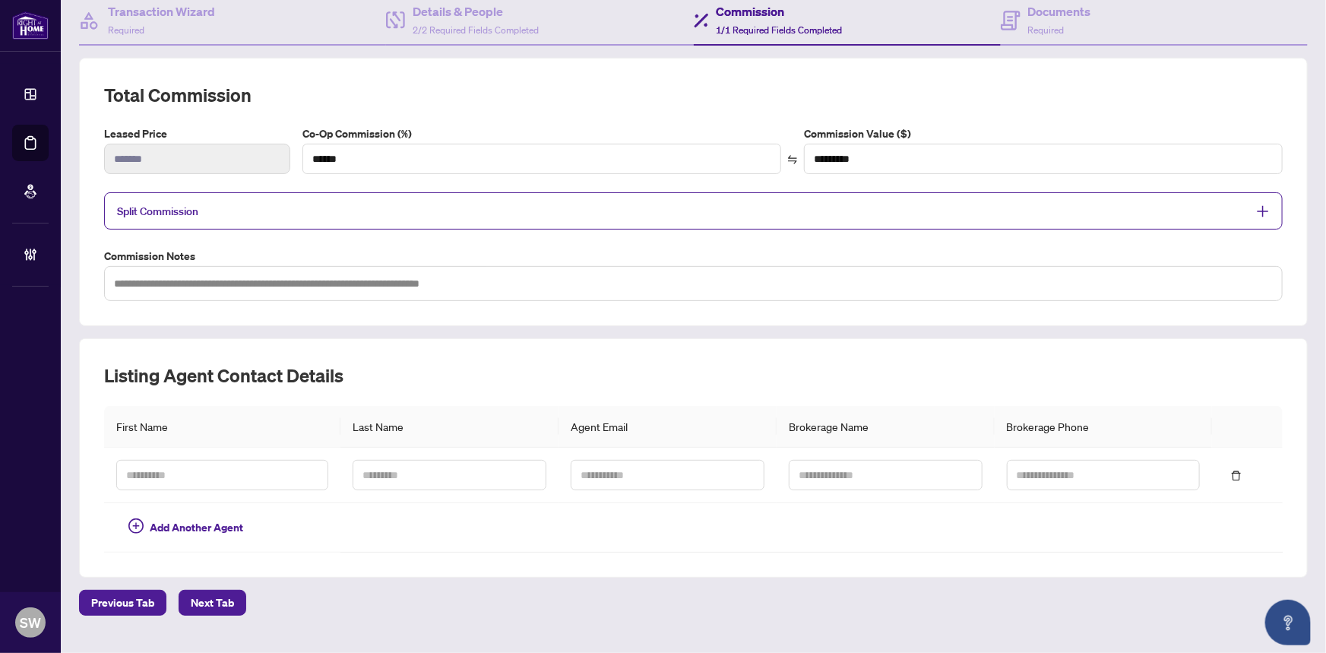
scroll to position [166, 0]
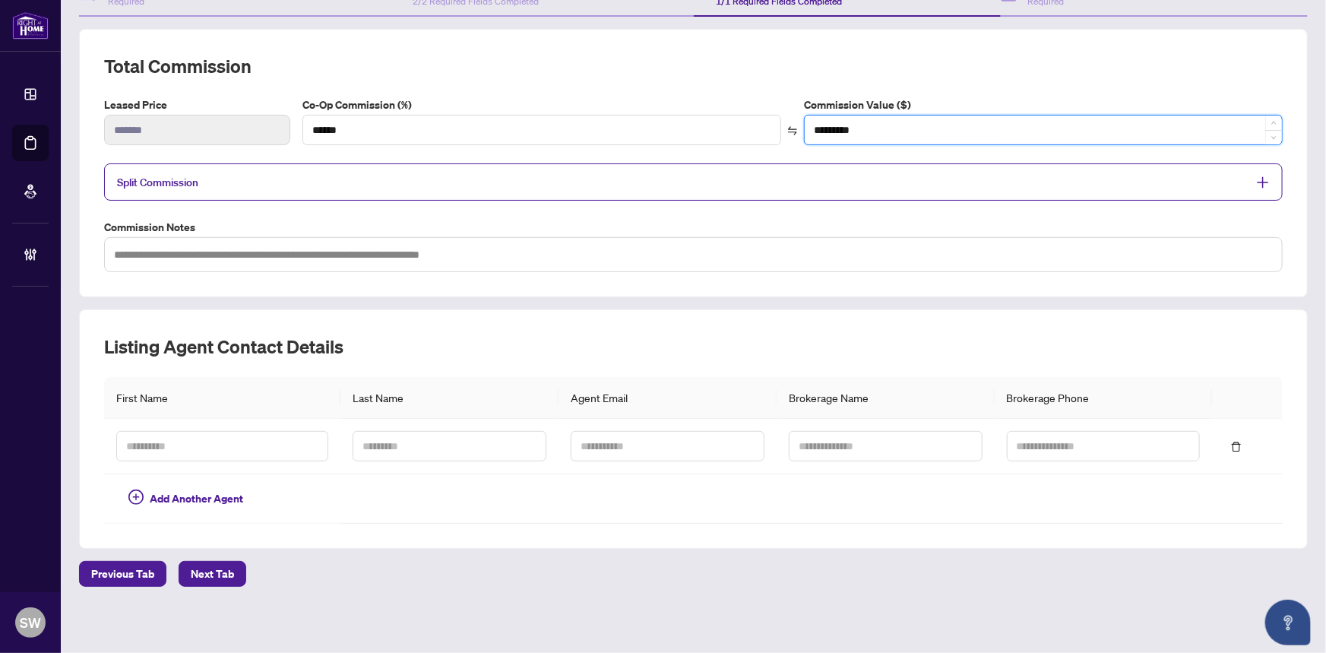
drag, startPoint x: 856, startPoint y: 129, endPoint x: 813, endPoint y: 128, distance: 42.6
click at [813, 128] on input "*********" at bounding box center [1043, 130] width 477 height 29
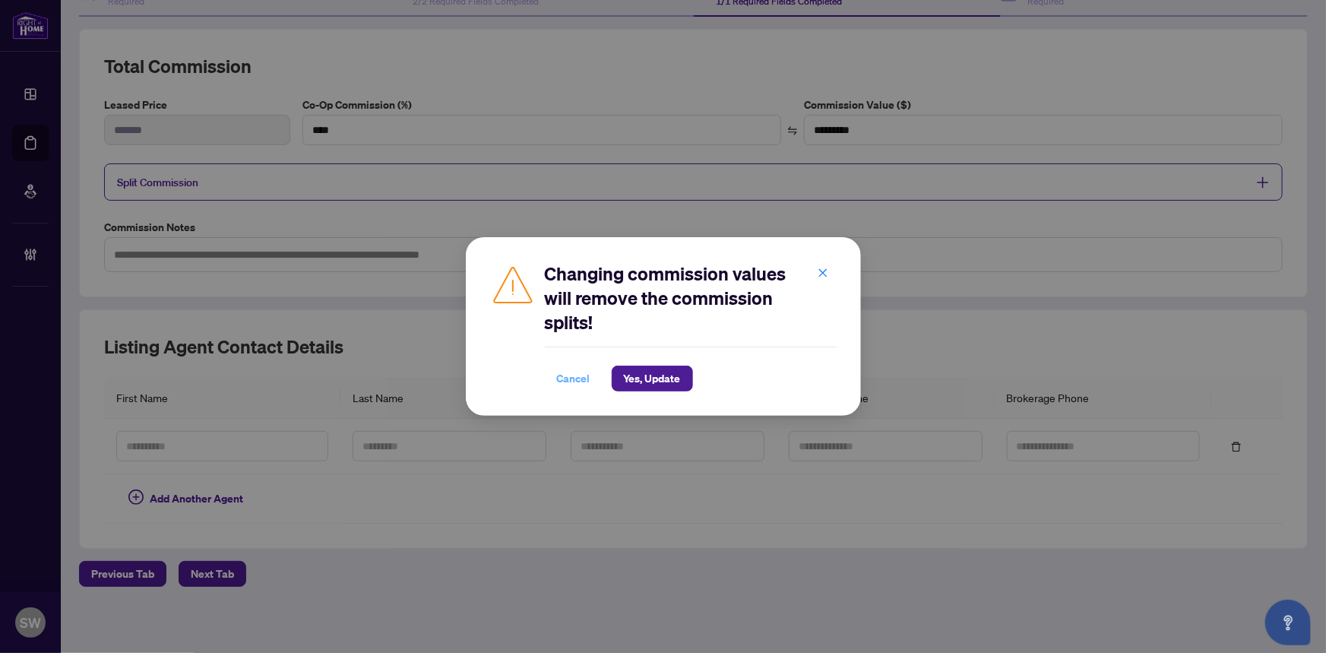
click at [570, 379] on span "Cancel" at bounding box center [573, 378] width 33 height 24
click at [574, 374] on span "Cancel" at bounding box center [573, 378] width 33 height 24
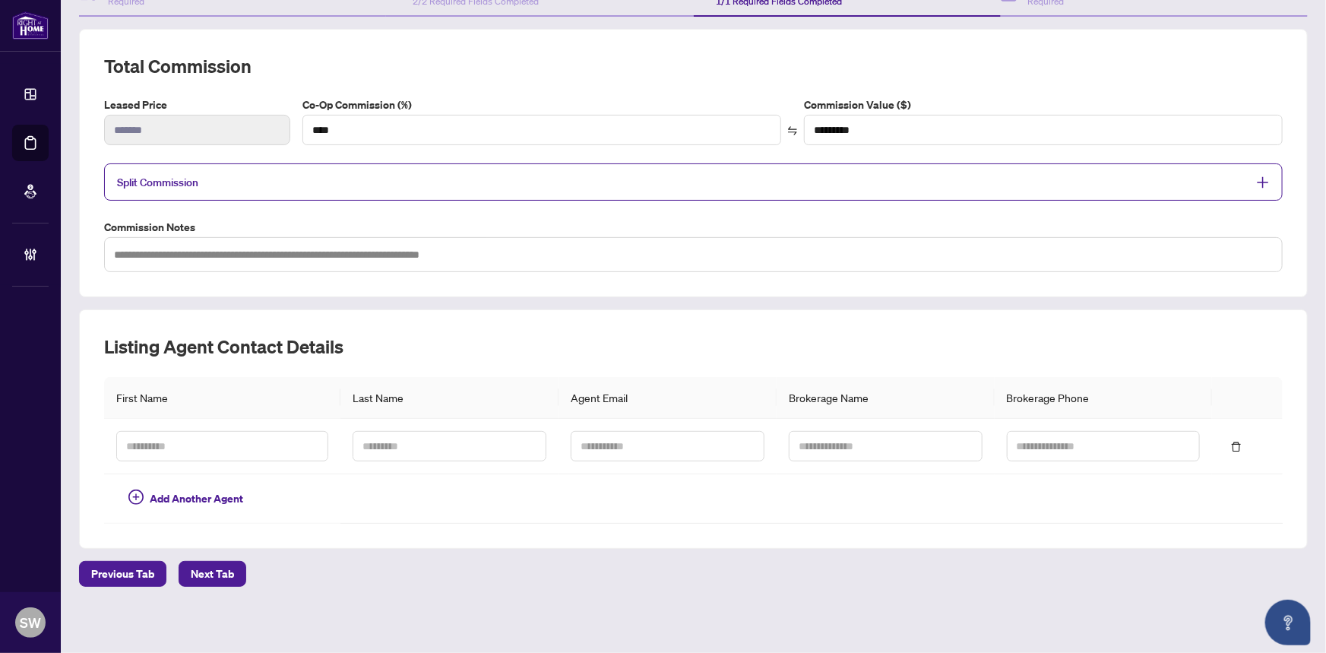
click at [216, 209] on div "Total Commission Leased Price ******* Co-Op Commission (%) **** Commission Valu…" at bounding box center [693, 163] width 1179 height 218
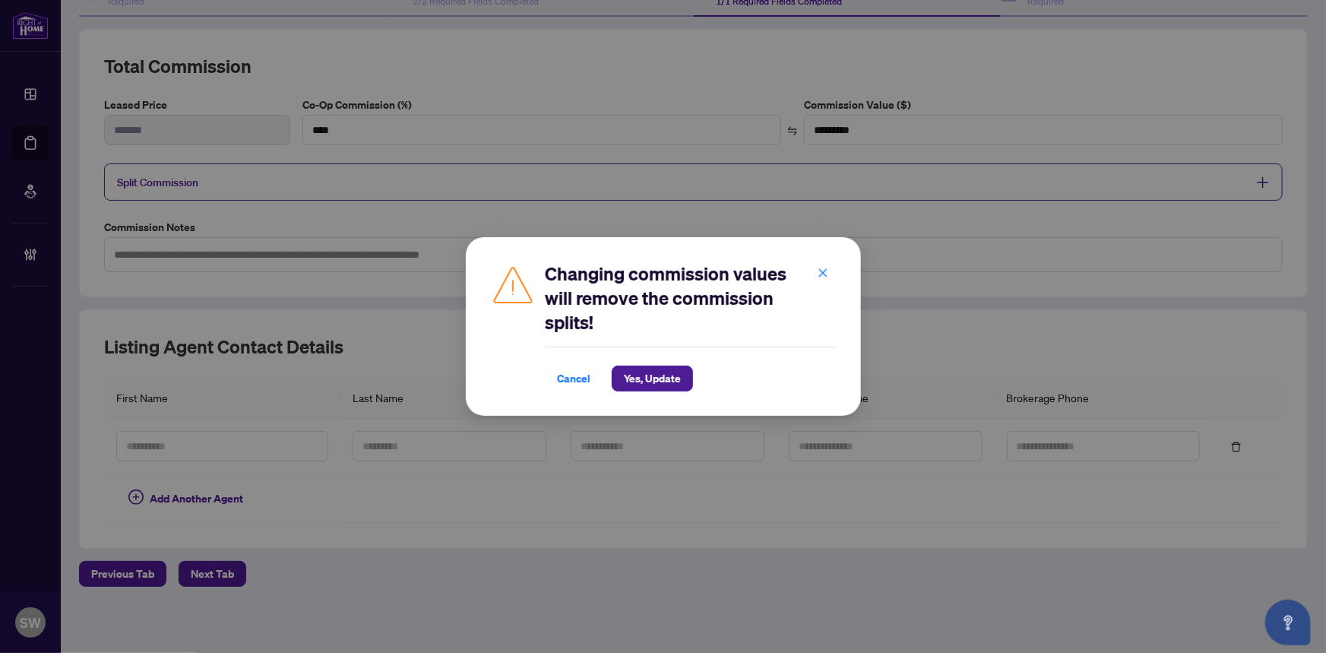
click at [204, 251] on div "Changing commission values will remove the commission splits! Cancel Yes, Updat…" at bounding box center [663, 326] width 1326 height 653
click at [561, 378] on span "Cancel" at bounding box center [573, 378] width 33 height 24
type input "******"
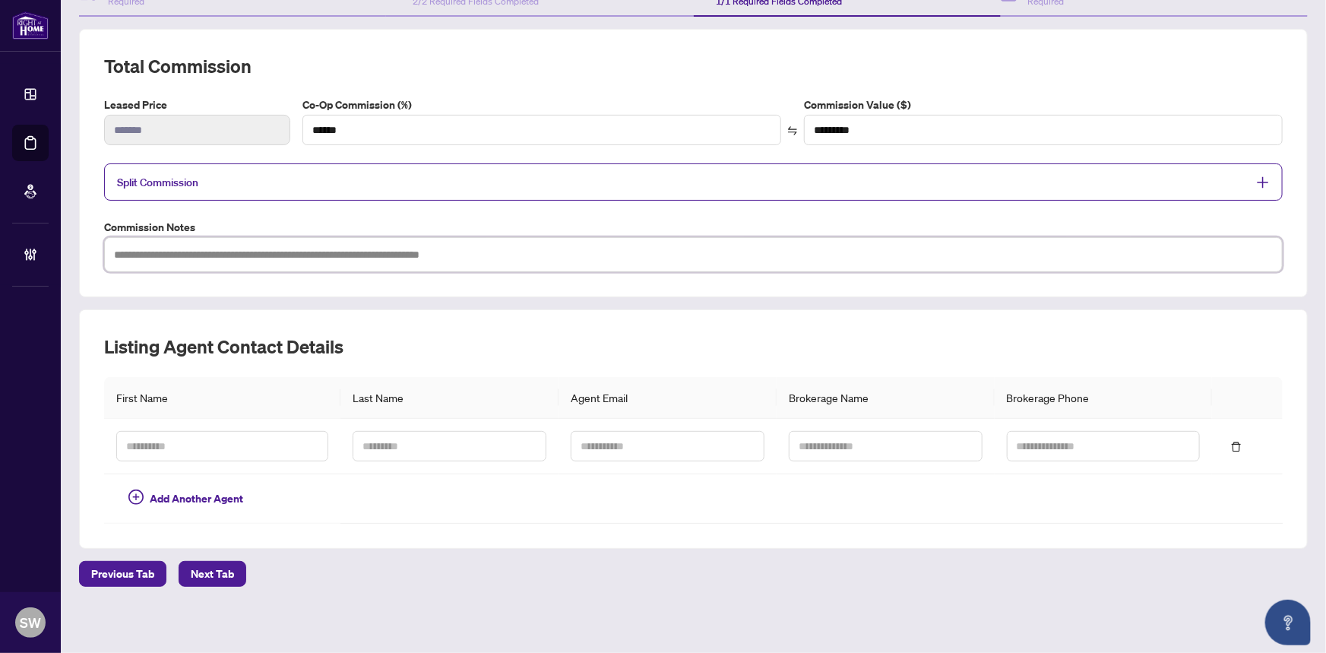
click at [213, 249] on textarea at bounding box center [693, 254] width 1179 height 35
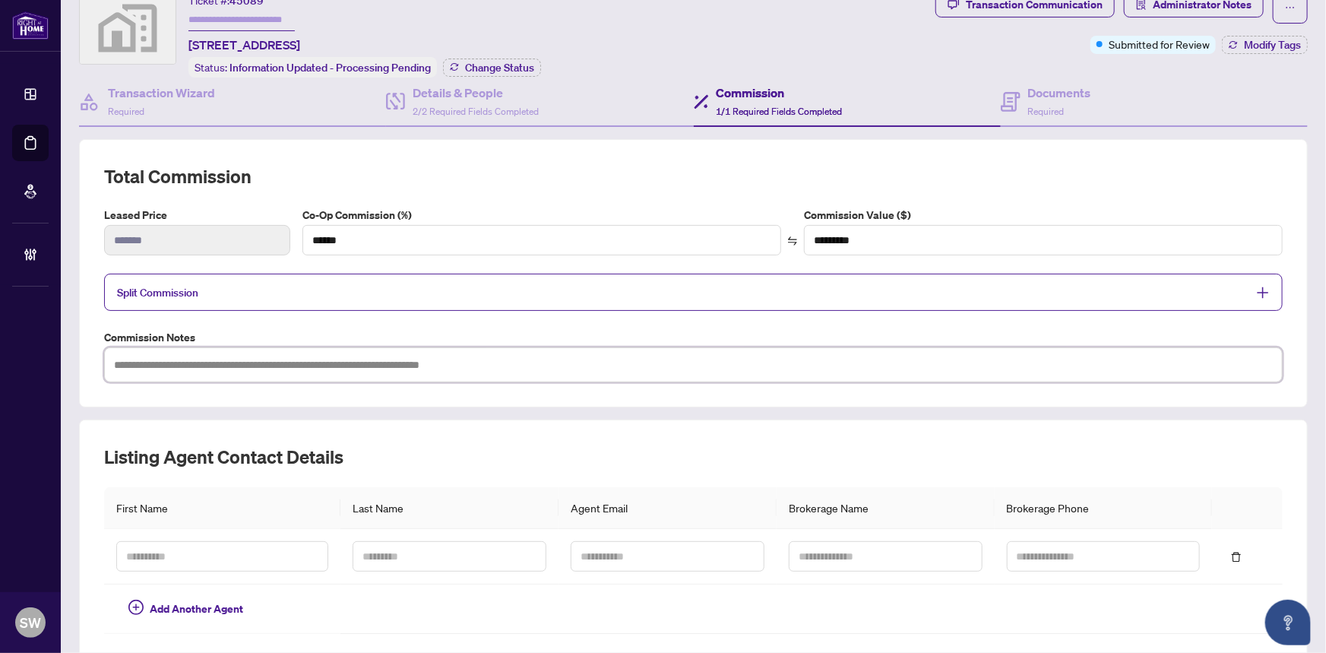
scroll to position [0, 0]
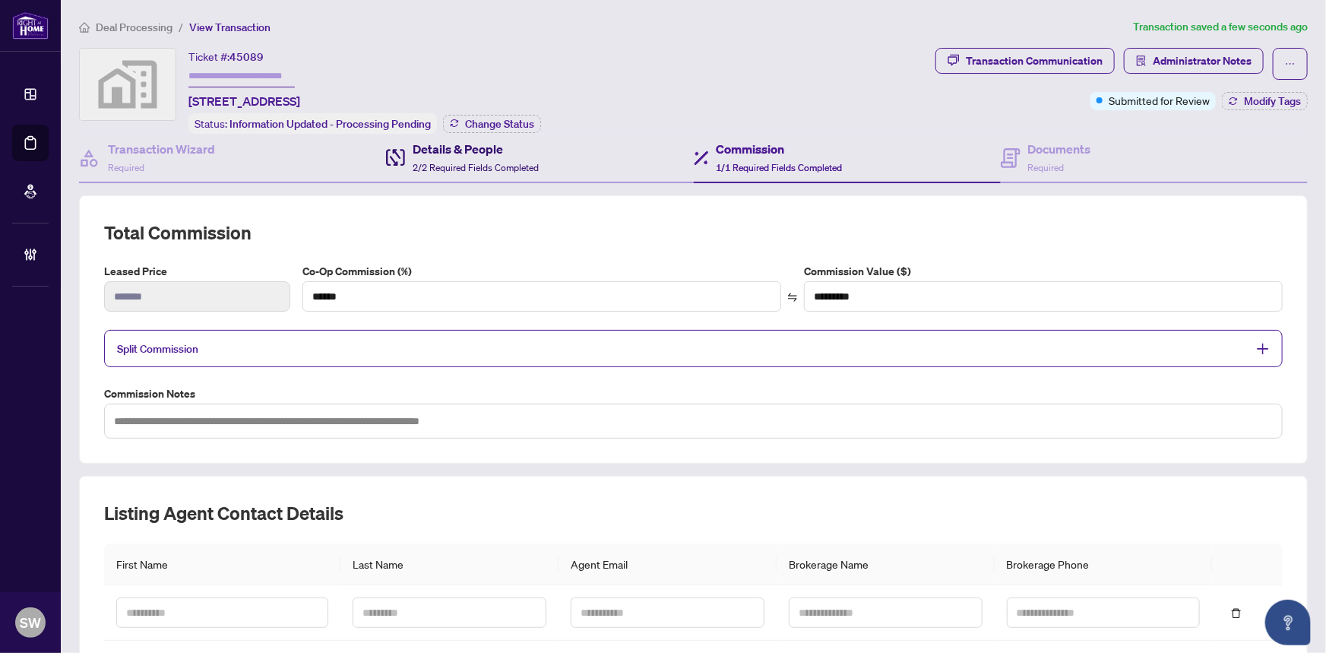
click at [468, 155] on div "Details & People 2/2 Required Fields Completed" at bounding box center [476, 158] width 126 height 36
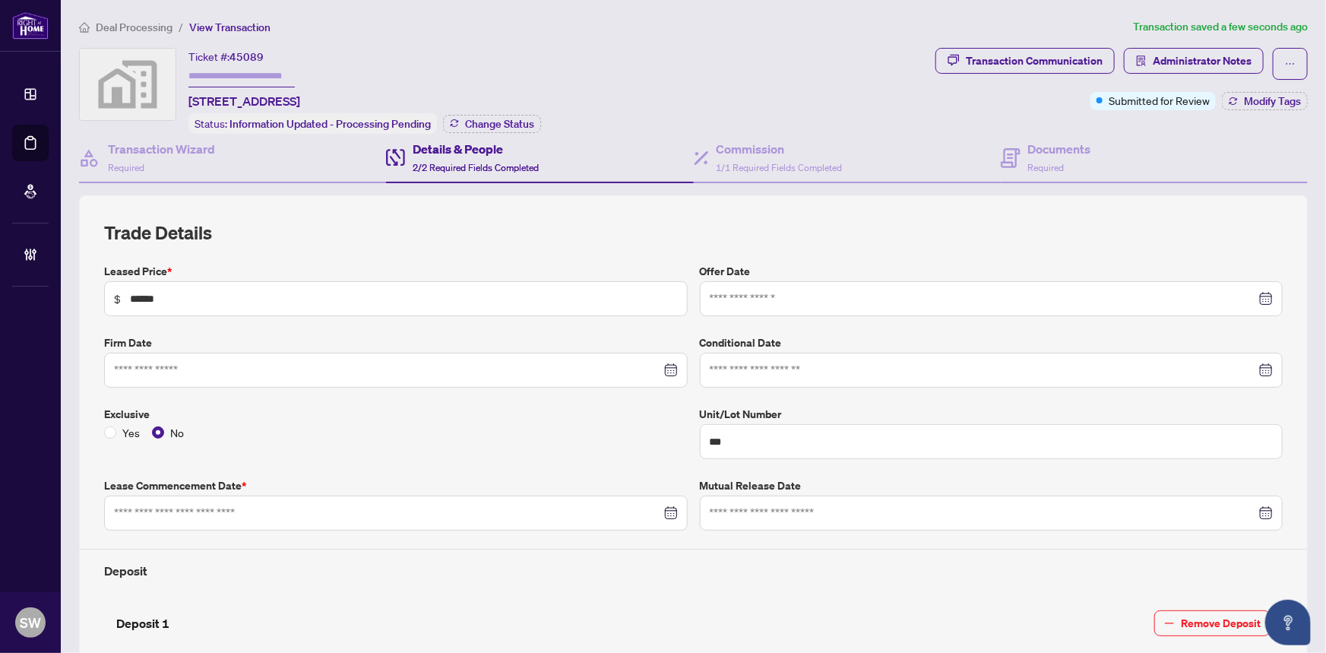
type input "**********"
click at [151, 170] on div "Transaction Wizard Required" at bounding box center [161, 158] width 107 height 36
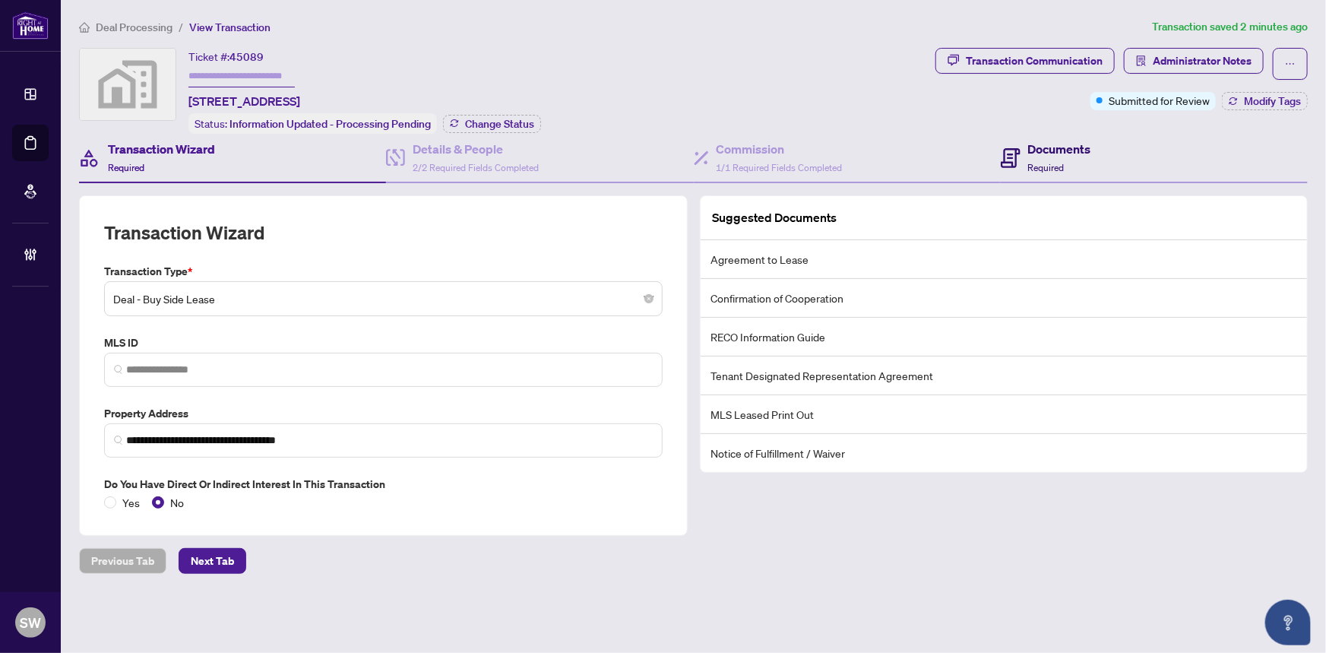
click at [1074, 162] on div "Documents Required" at bounding box center [1059, 158] width 63 height 36
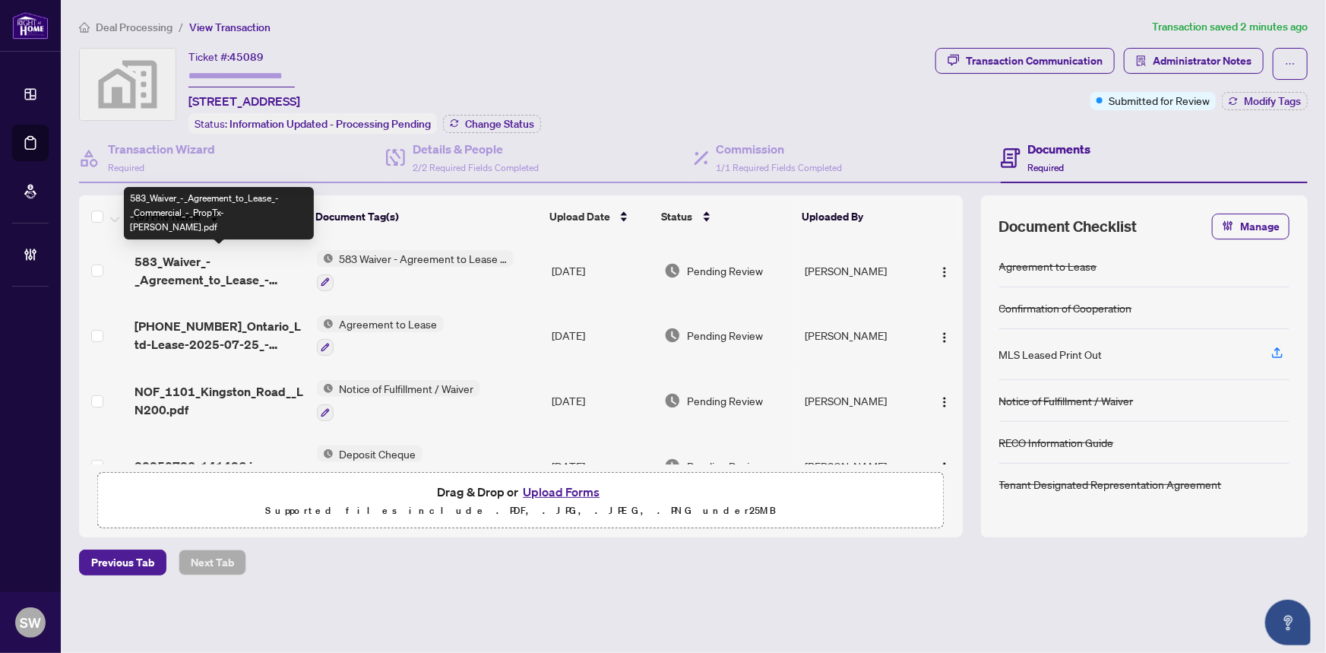
click at [205, 280] on span "583_Waiver_-_Agreement_to_Lease_-_Commercial_-_PropTx-[PERSON_NAME].pdf" at bounding box center [219, 270] width 169 height 36
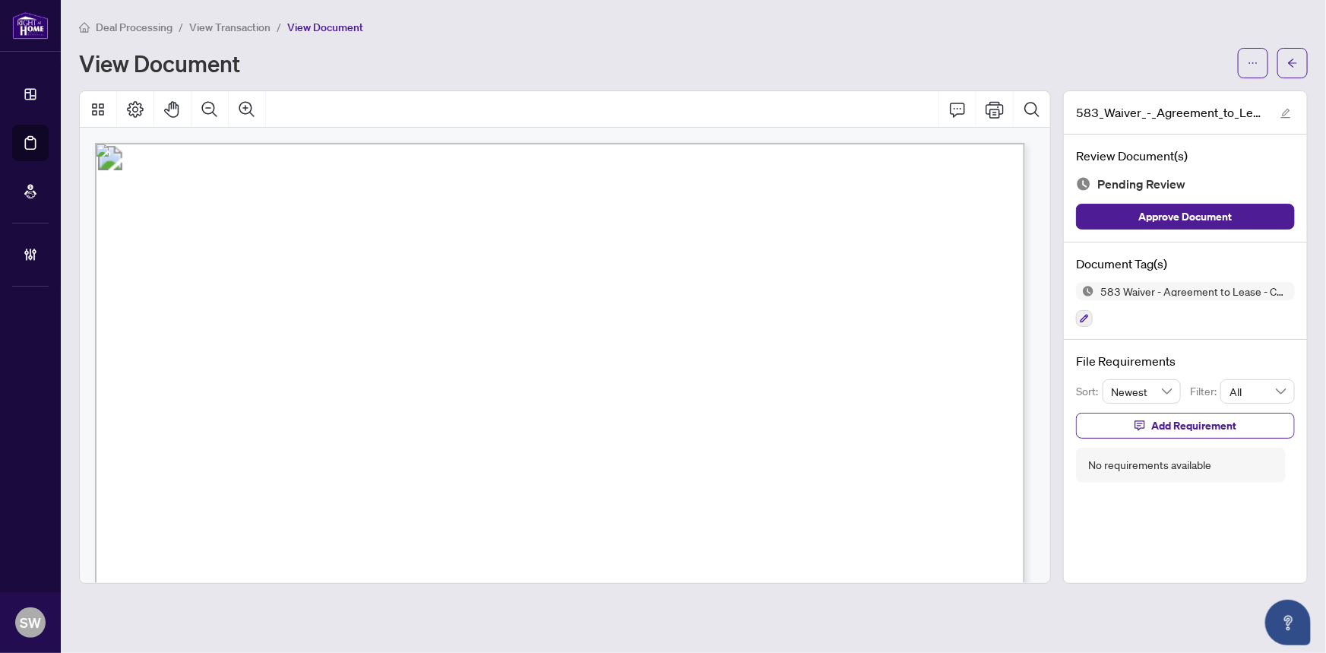
click at [474, 375] on span "[STREET_ADDRESS][PERSON_NAME]" at bounding box center [355, 378] width 239 height 14
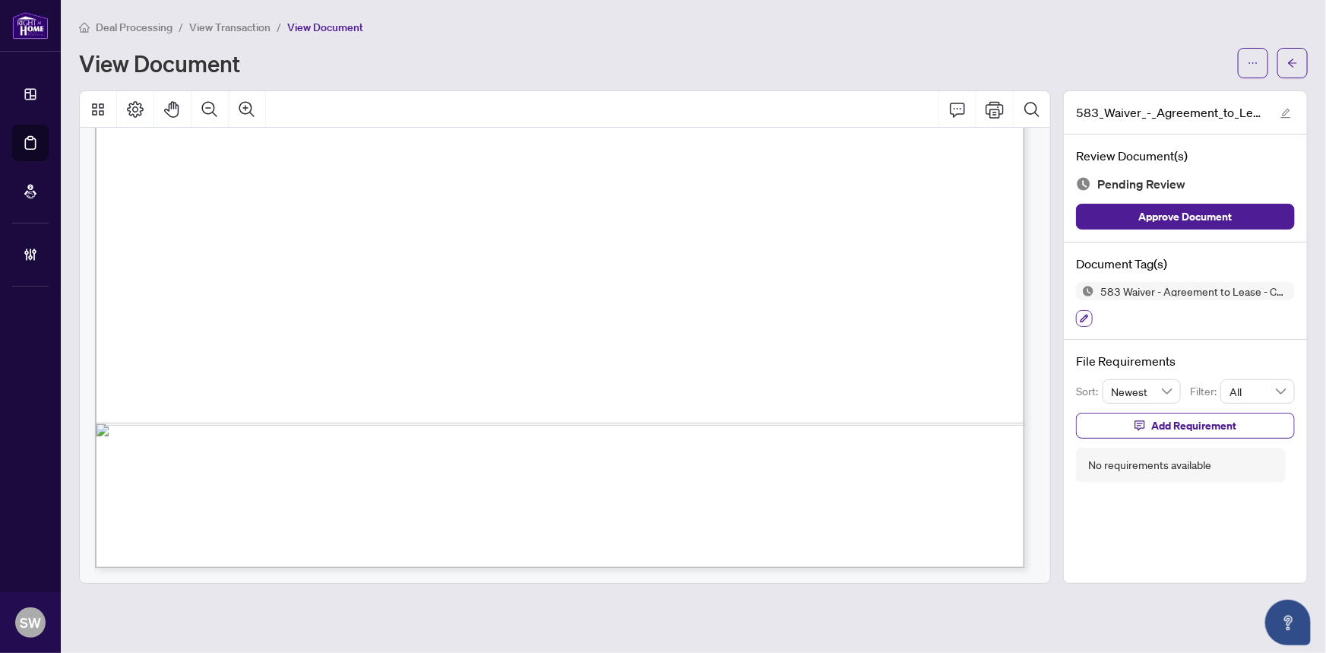
click at [1086, 315] on icon "button" at bounding box center [1085, 319] width 8 height 8
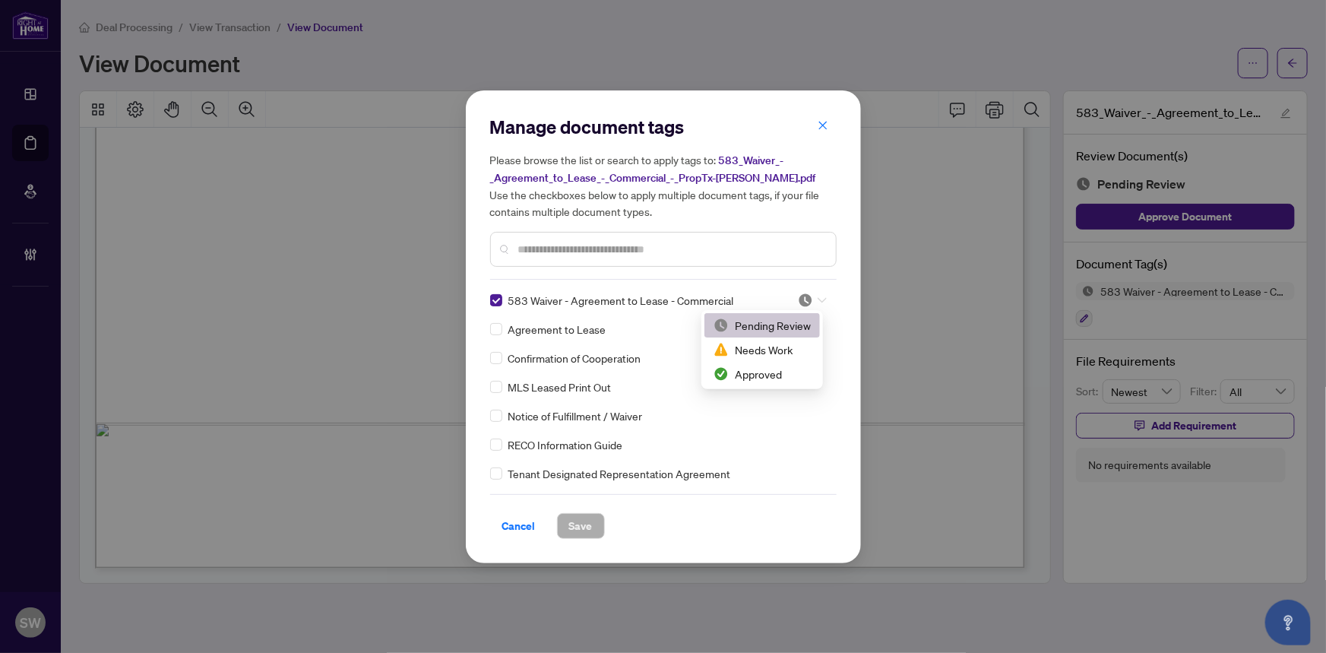
click at [818, 299] on icon at bounding box center [822, 300] width 9 height 6
click at [773, 372] on div "Approved" at bounding box center [762, 374] width 97 height 17
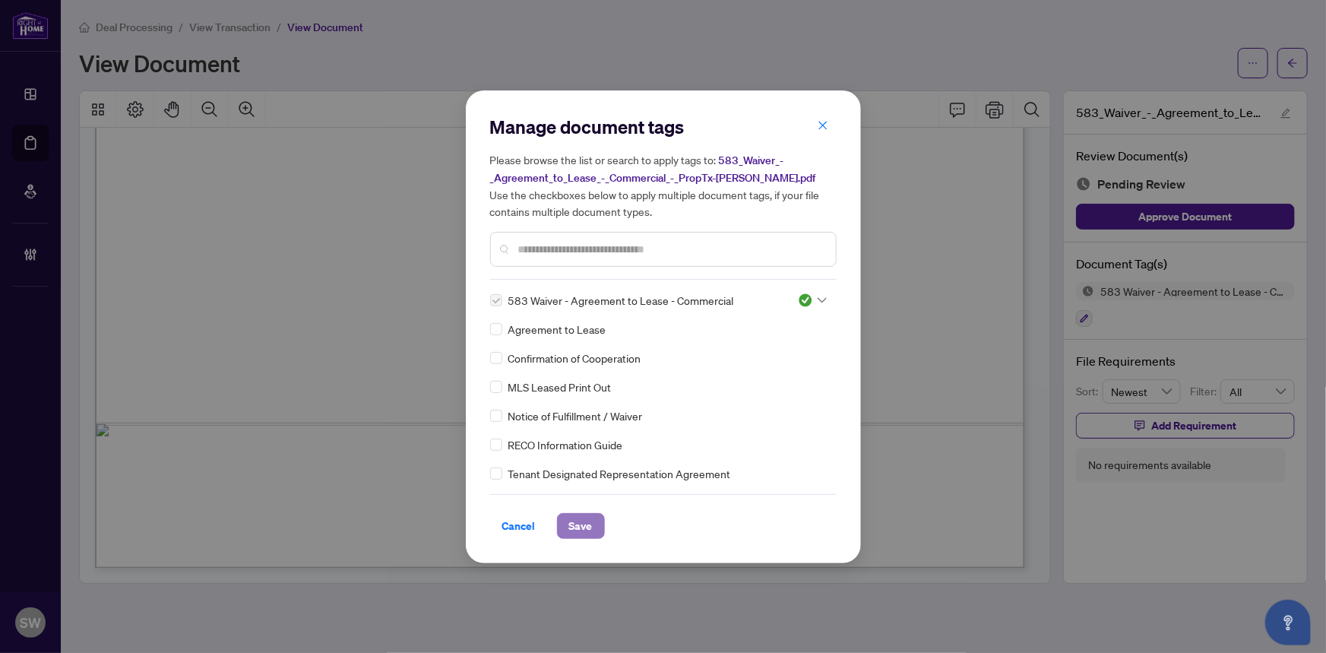
click at [575, 524] on span "Save" at bounding box center [581, 526] width 24 height 24
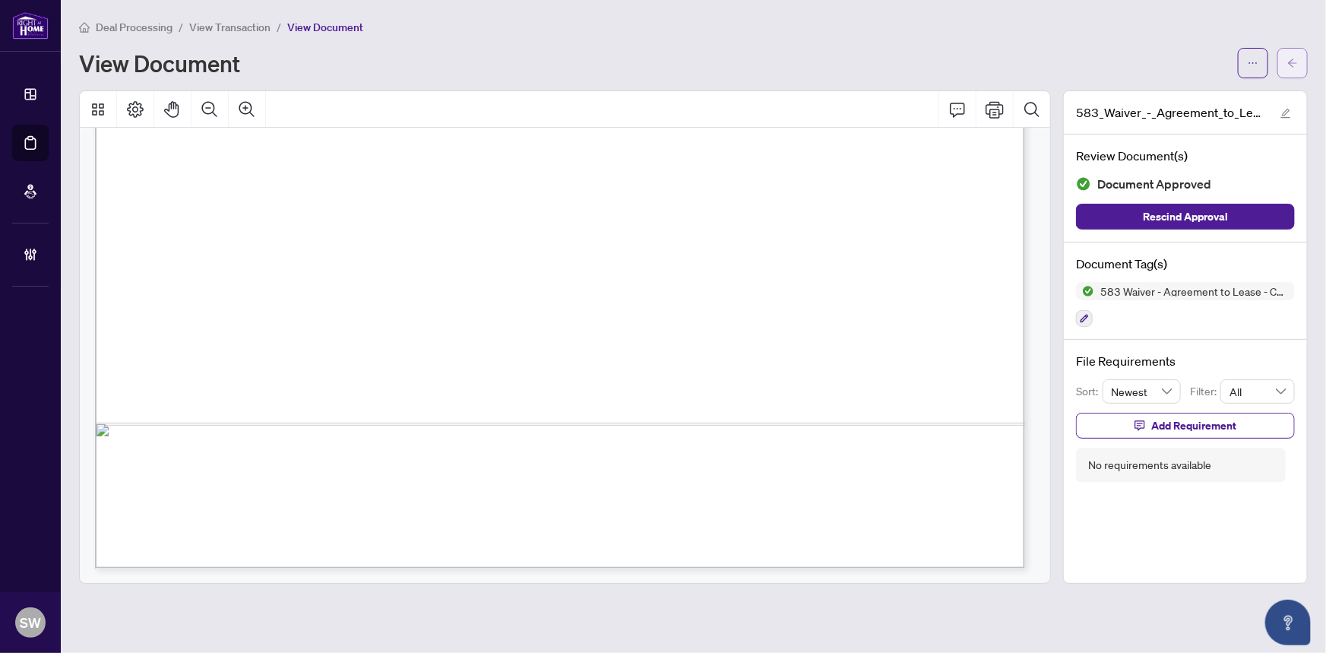
click at [1301, 62] on button "button" at bounding box center [1293, 63] width 30 height 30
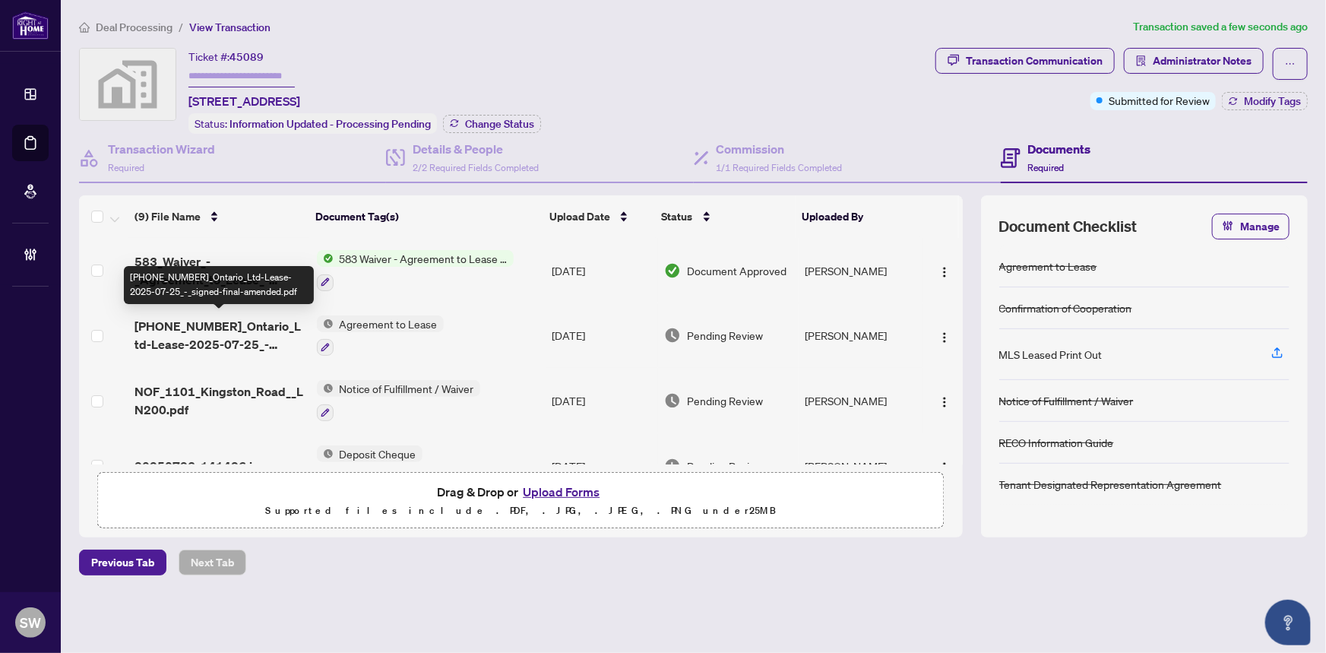
click at [254, 330] on span "[PHONE_NUMBER]_Ontario_Ltd-Lease-2025-07-25_-_signed-final-amended.pdf" at bounding box center [219, 335] width 169 height 36
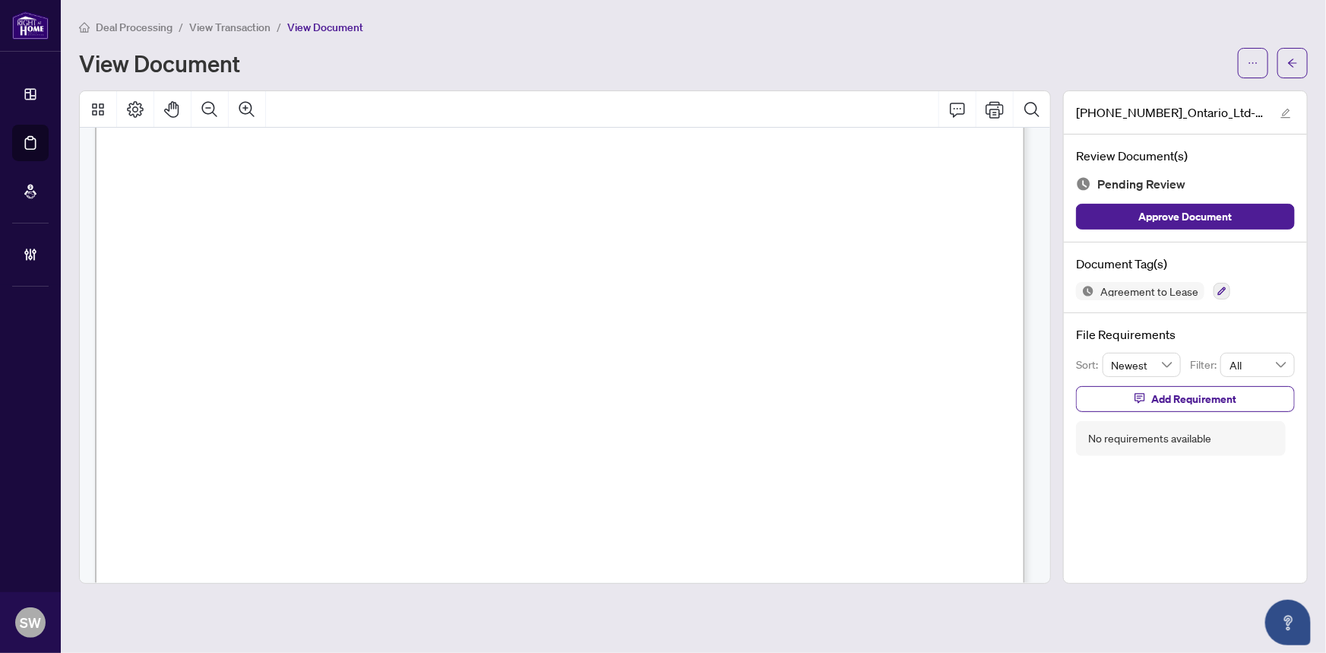
scroll to position [1313, 0]
click at [1222, 291] on icon "button" at bounding box center [1222, 291] width 9 height 9
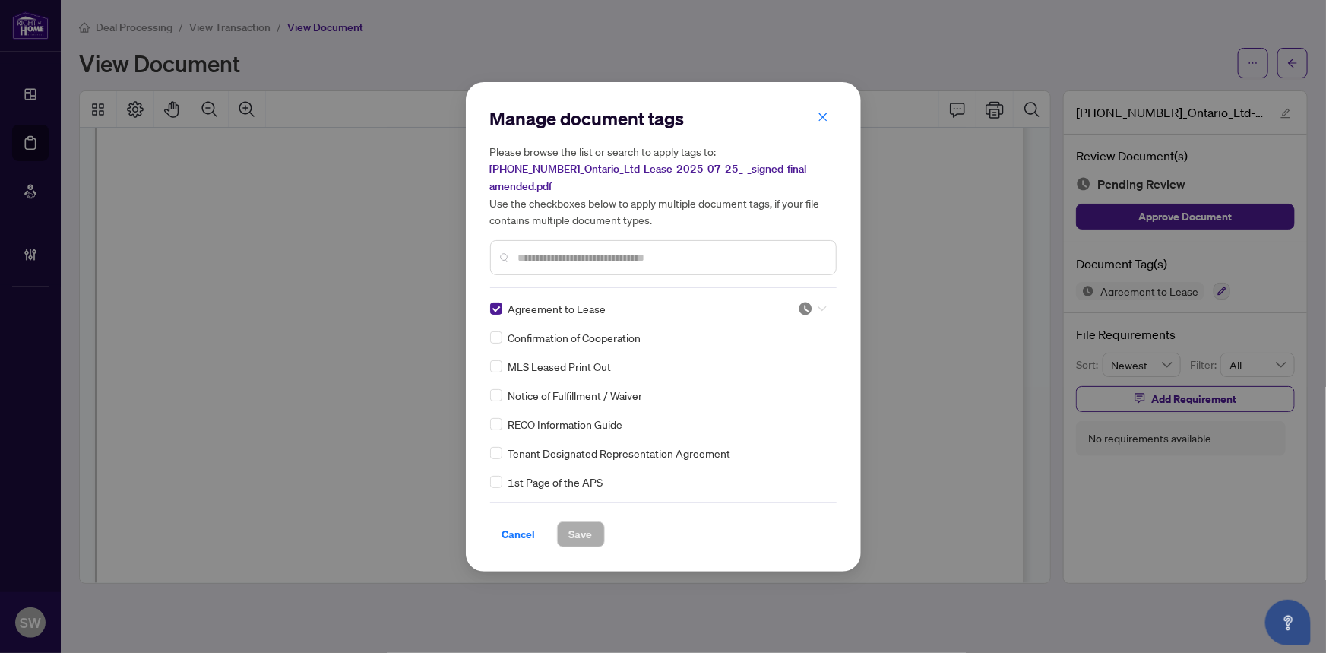
click at [812, 301] on div at bounding box center [812, 308] width 29 height 15
click at [771, 369] on div "Approved" at bounding box center [762, 374] width 97 height 17
click at [578, 524] on span "Save" at bounding box center [581, 534] width 24 height 24
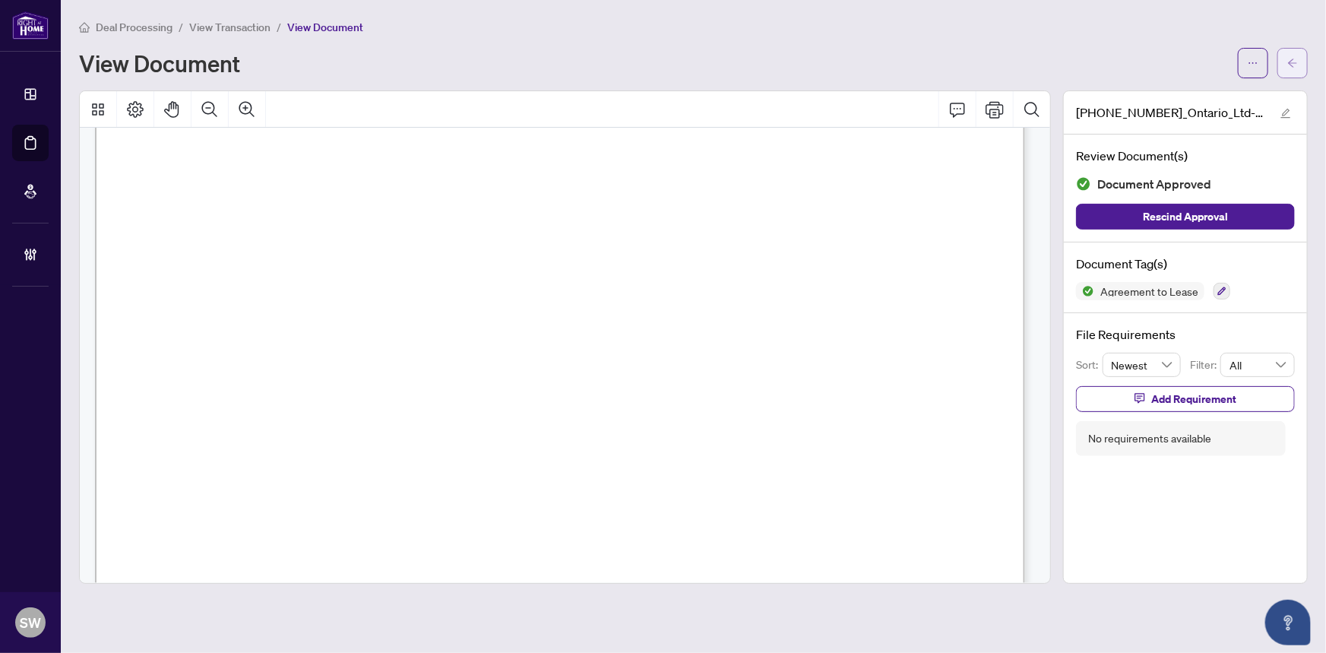
click at [1296, 62] on icon "arrow-left" at bounding box center [1292, 63] width 11 height 11
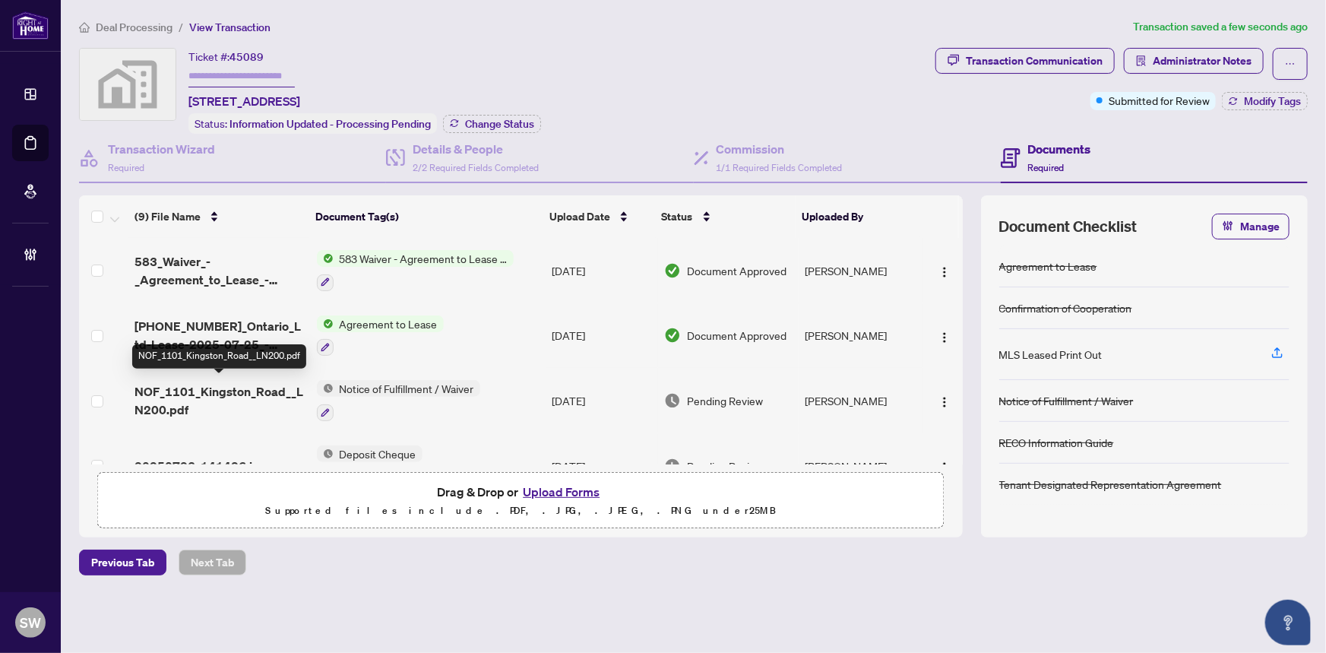
click at [266, 385] on span "NOF_1101_Kingston_Road__LN200.pdf" at bounding box center [219, 400] width 169 height 36
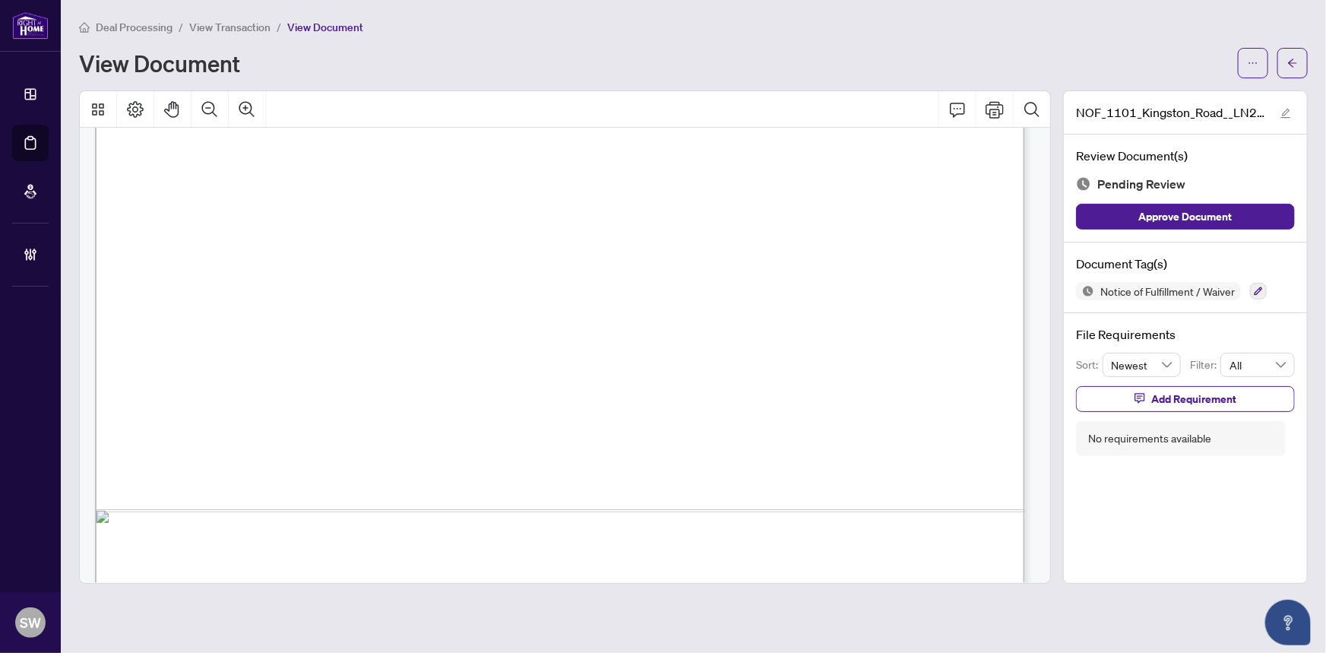
scroll to position [671, 0]
click at [1260, 287] on icon "button" at bounding box center [1259, 291] width 8 height 8
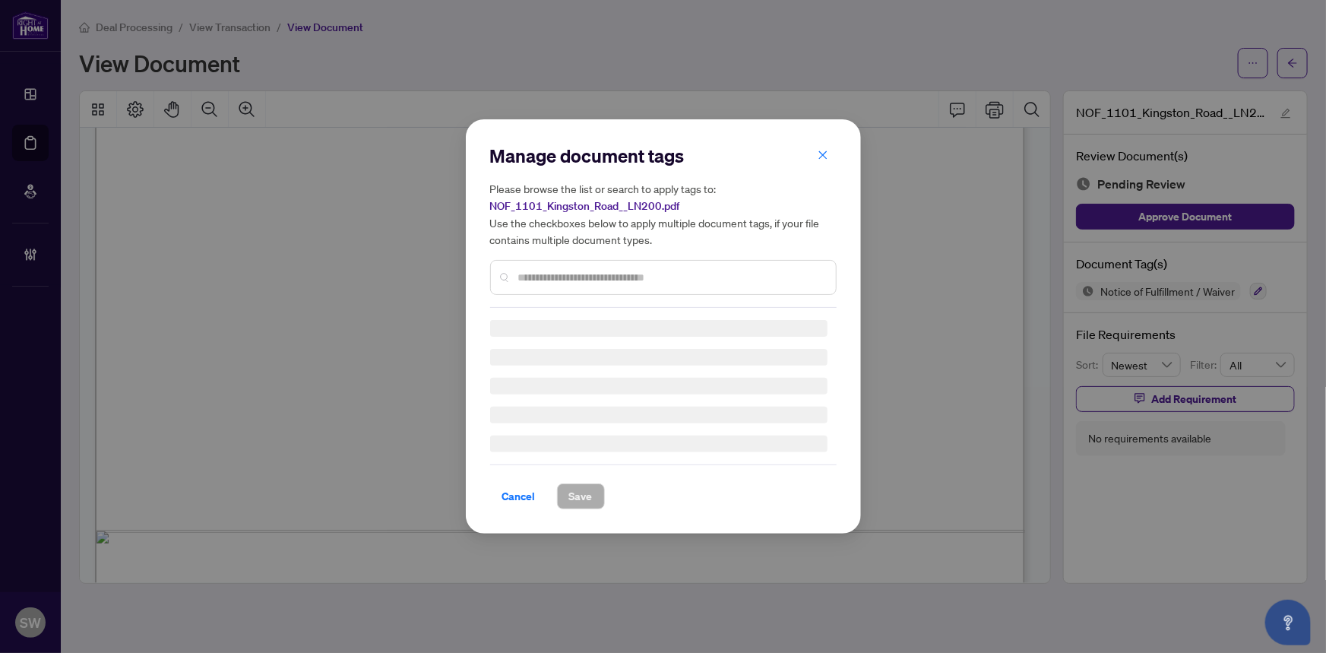
click at [1259, 287] on div "Manage document tags Please browse the list or search to apply tags to: NOF_110…" at bounding box center [663, 326] width 1326 height 653
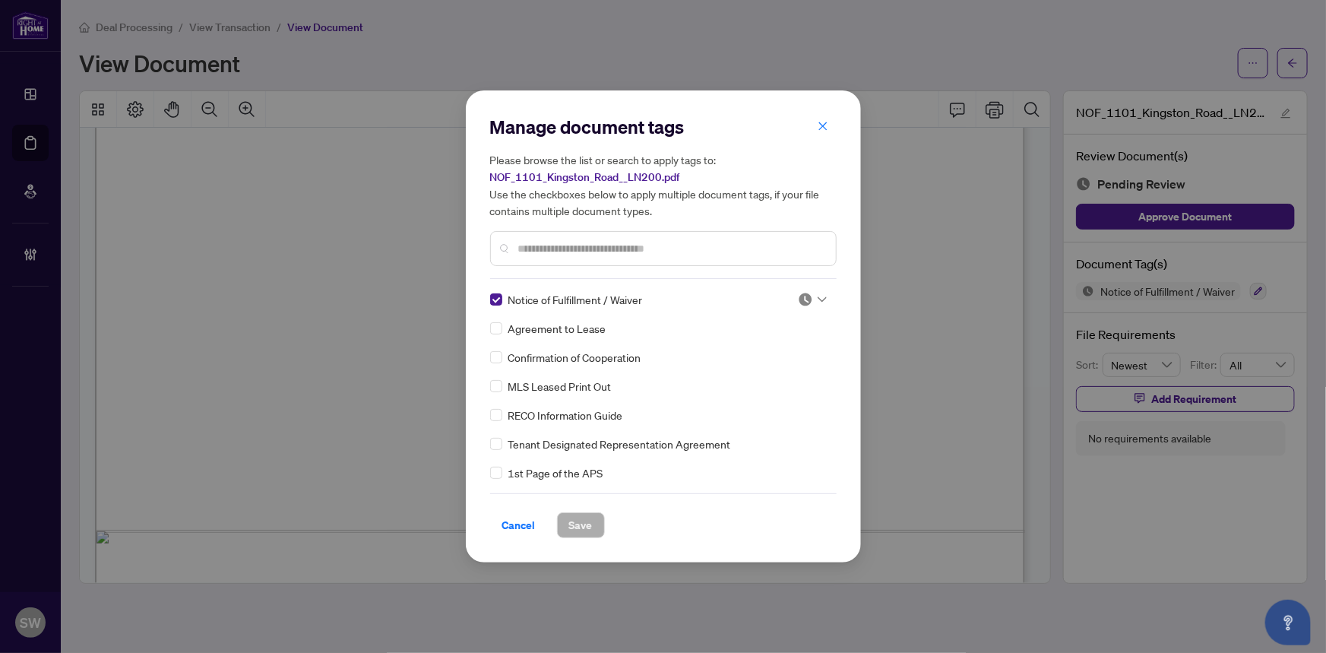
click at [805, 296] on img at bounding box center [805, 299] width 15 height 15
click at [777, 367] on div "Approved" at bounding box center [762, 374] width 97 height 17
click at [577, 519] on span "Save" at bounding box center [581, 525] width 24 height 24
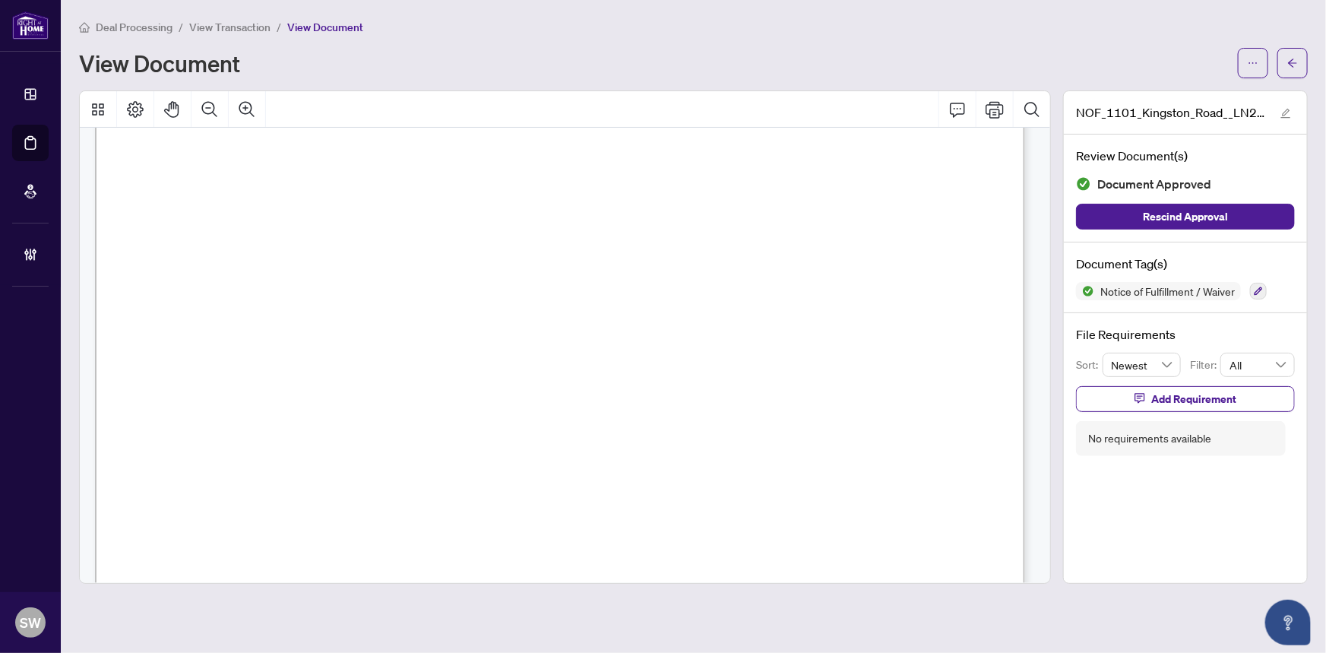
scroll to position [0, 0]
click at [1259, 60] on icon "ellipsis" at bounding box center [1253, 63] width 11 height 11
click at [1296, 58] on icon "arrow-left" at bounding box center [1292, 63] width 11 height 11
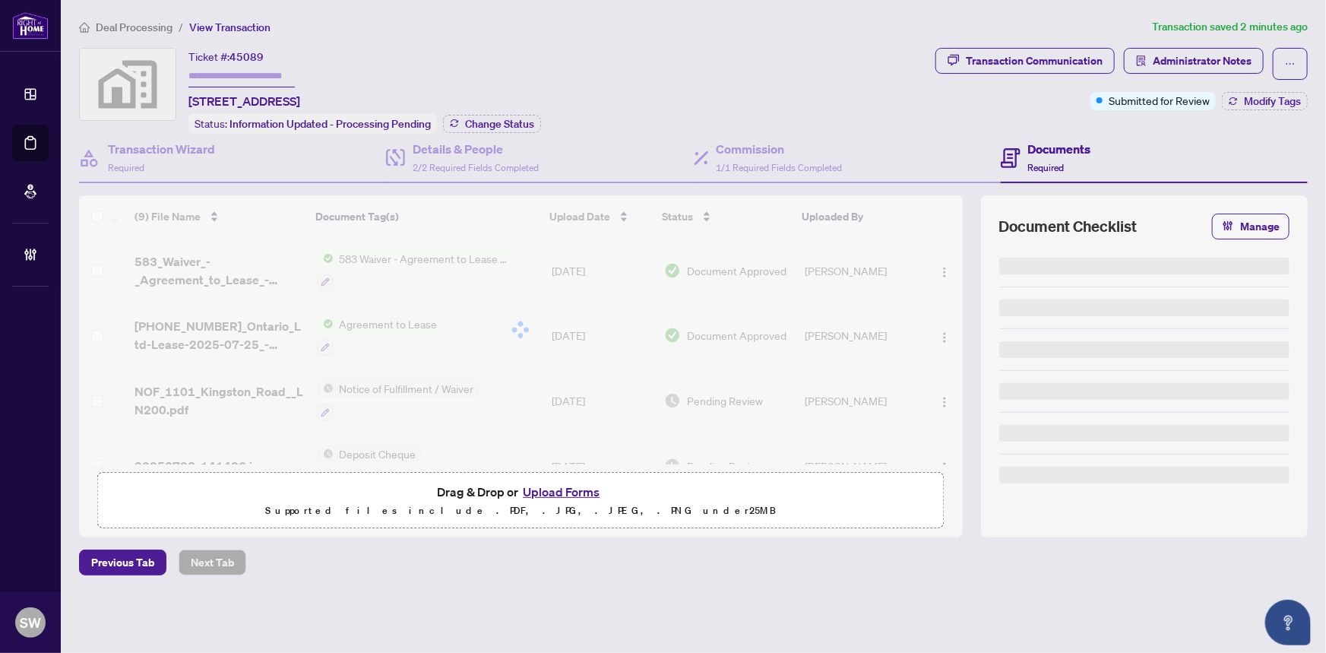
click at [1296, 58] on button "button" at bounding box center [1290, 64] width 35 height 32
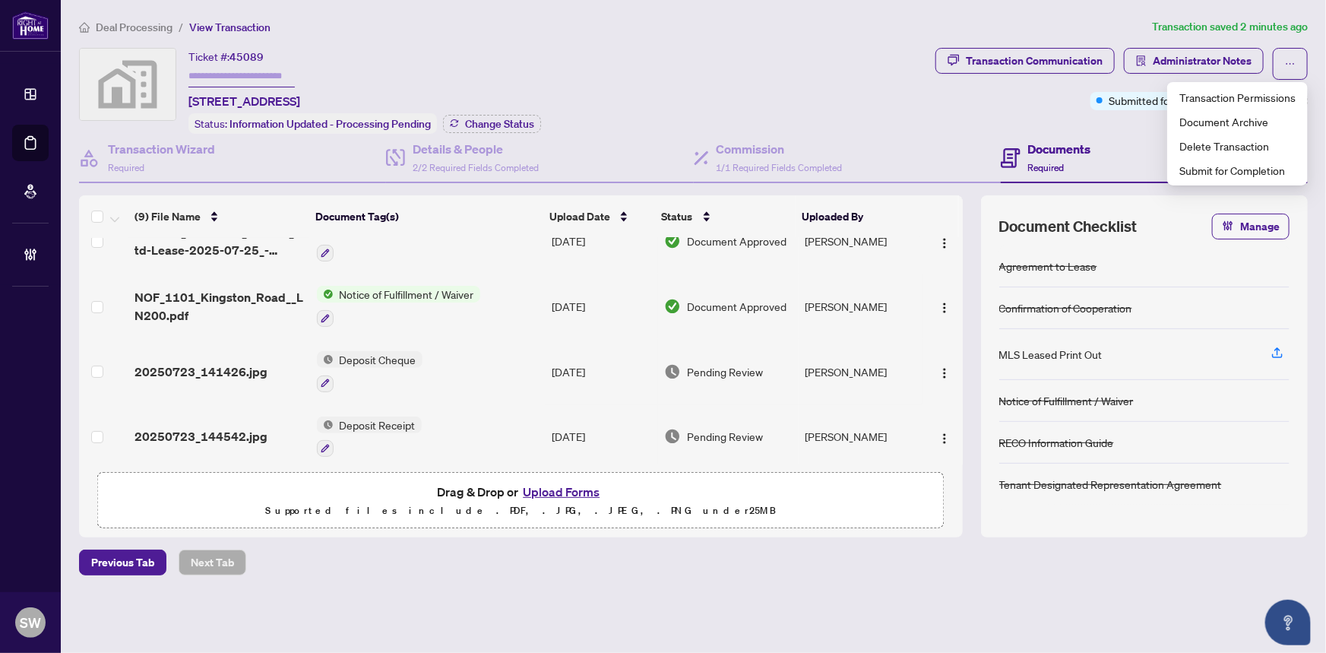
scroll to position [138, 0]
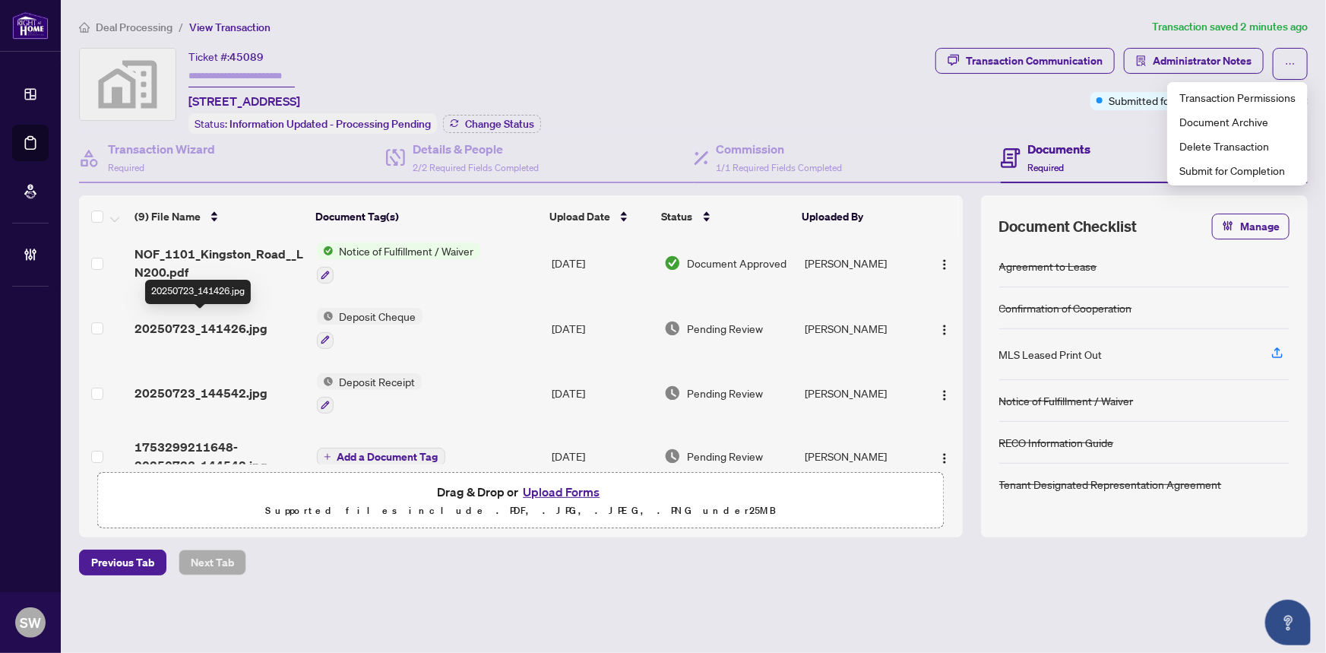
click at [232, 319] on span "20250723_141426.jpg" at bounding box center [201, 328] width 133 height 18
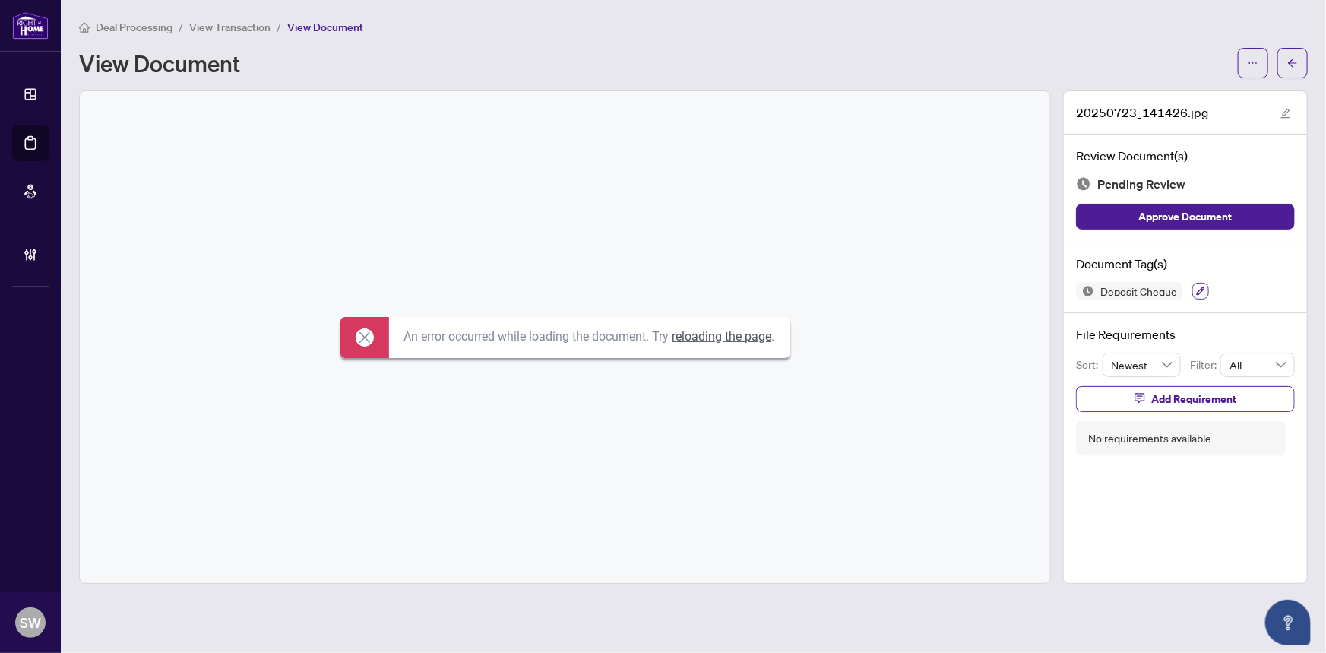
click at [1199, 289] on icon "button" at bounding box center [1201, 291] width 8 height 8
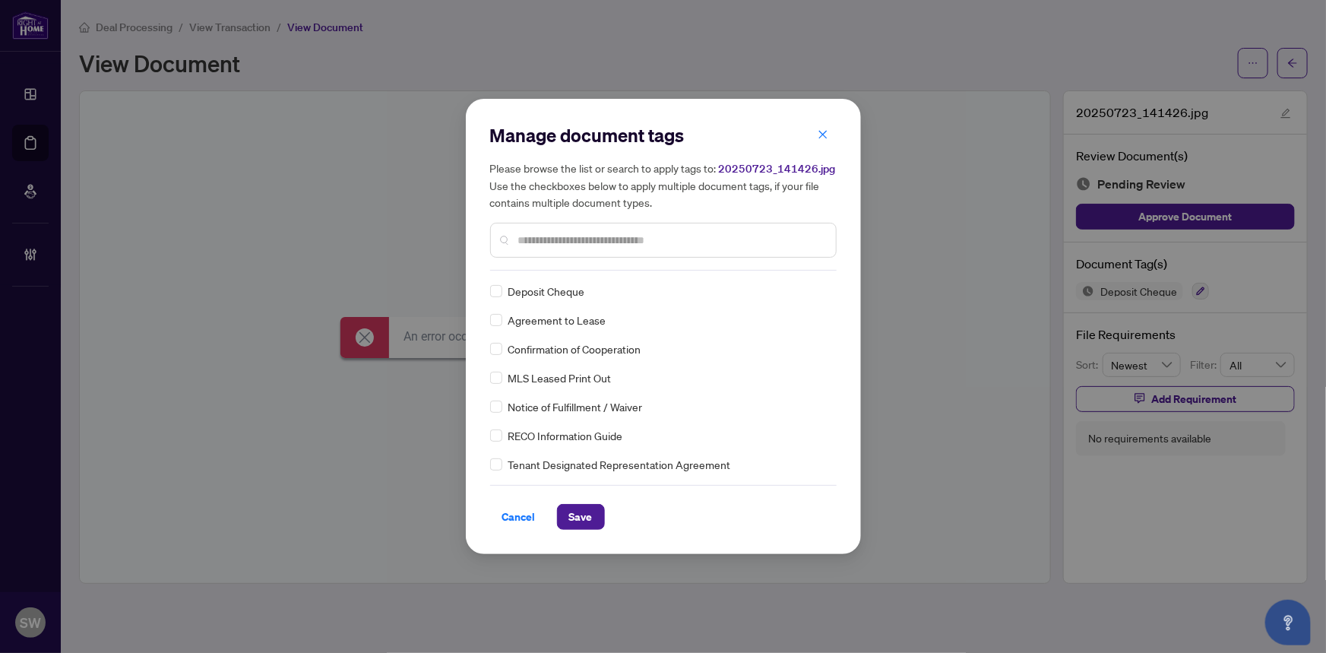
click at [541, 238] on input "text" at bounding box center [671, 240] width 306 height 17
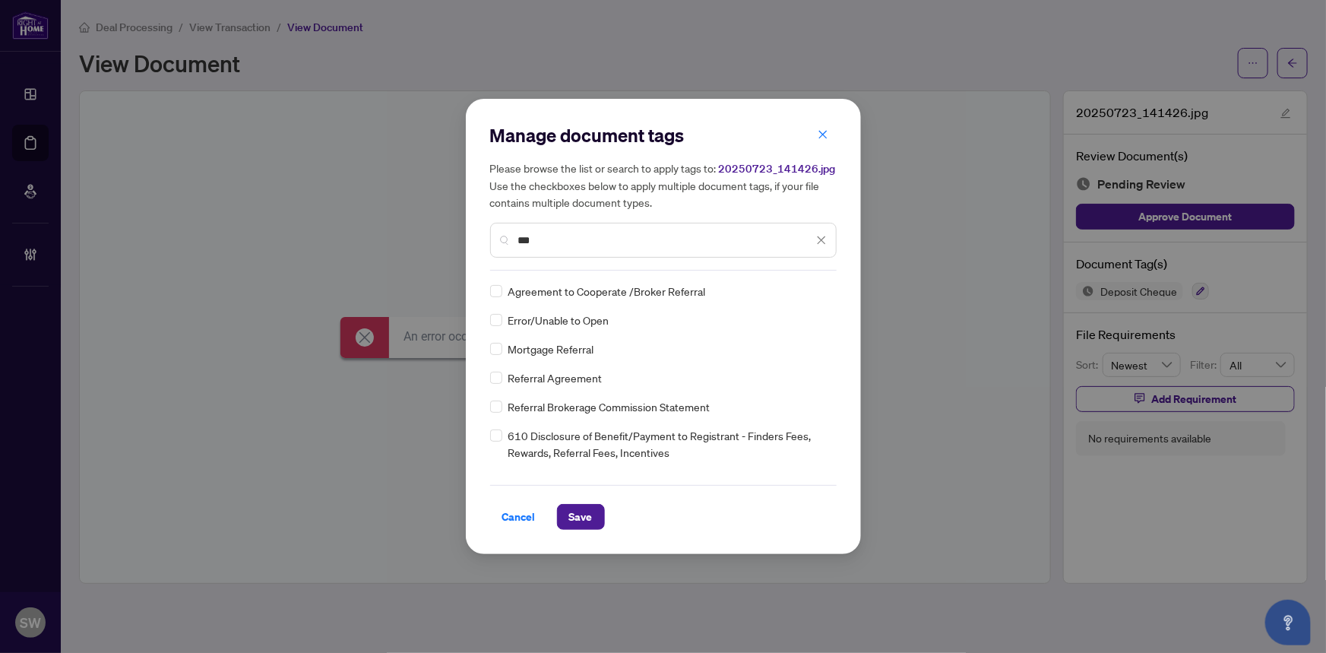
type input "***"
click at [570, 293] on span "Error/Unable to Open" at bounding box center [558, 291] width 101 height 17
copy div "Error/Unable to Open"
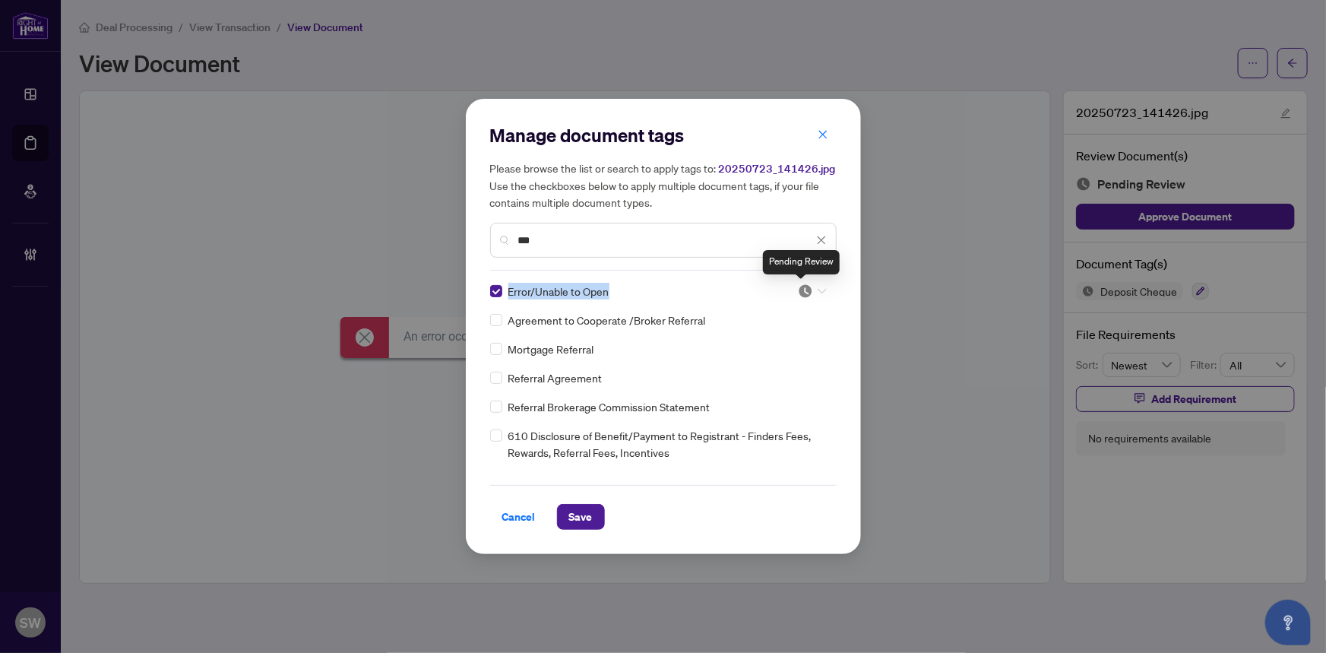
click at [808, 290] on img at bounding box center [805, 290] width 15 height 15
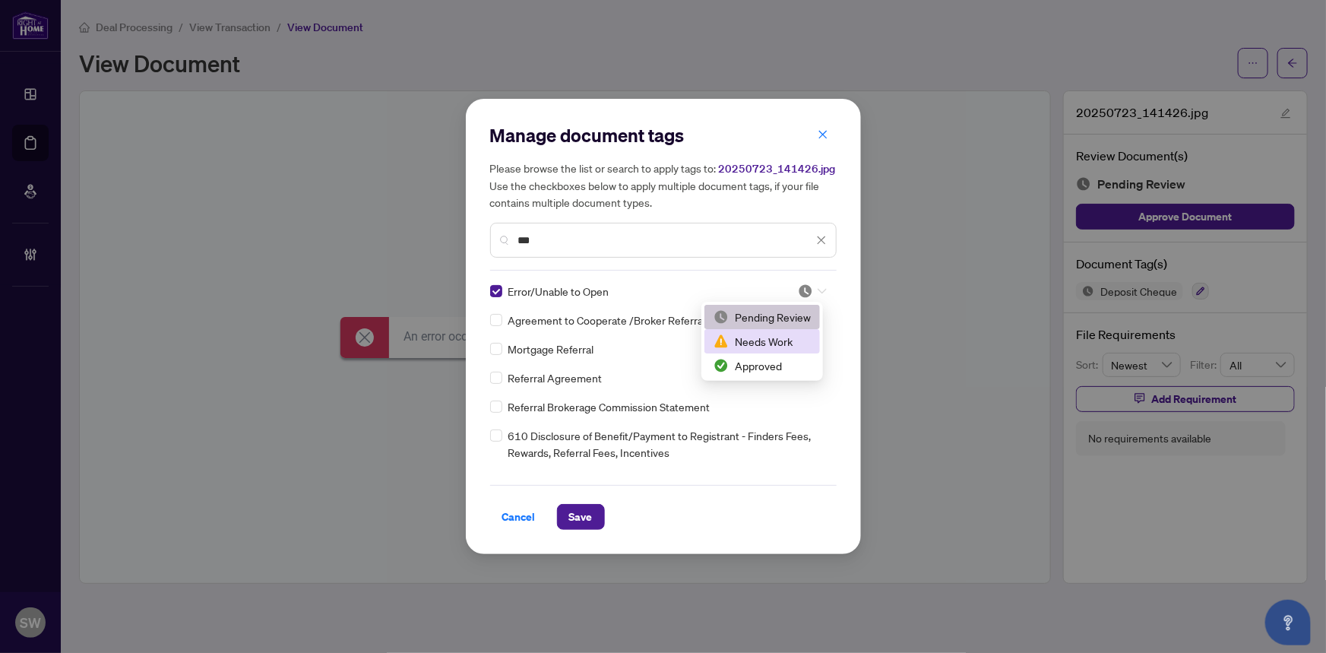
click at [770, 344] on div "Needs Work" at bounding box center [762, 341] width 97 height 17
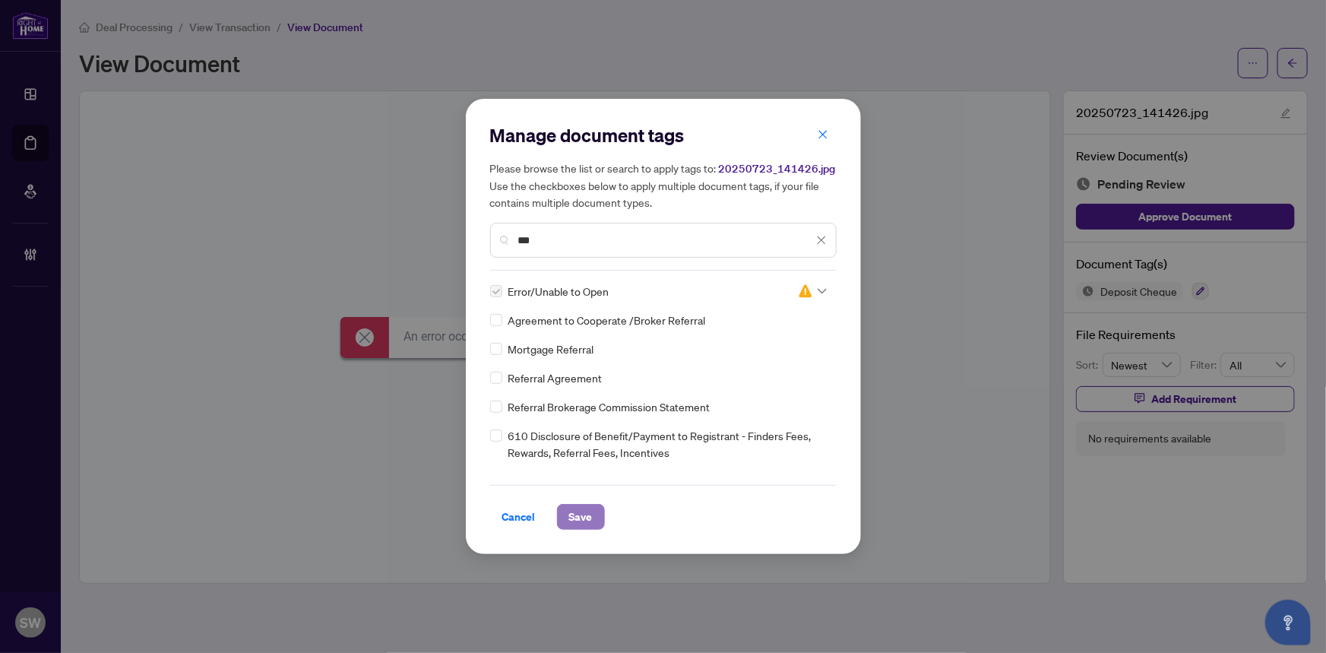
click at [584, 516] on span "Save" at bounding box center [581, 517] width 24 height 24
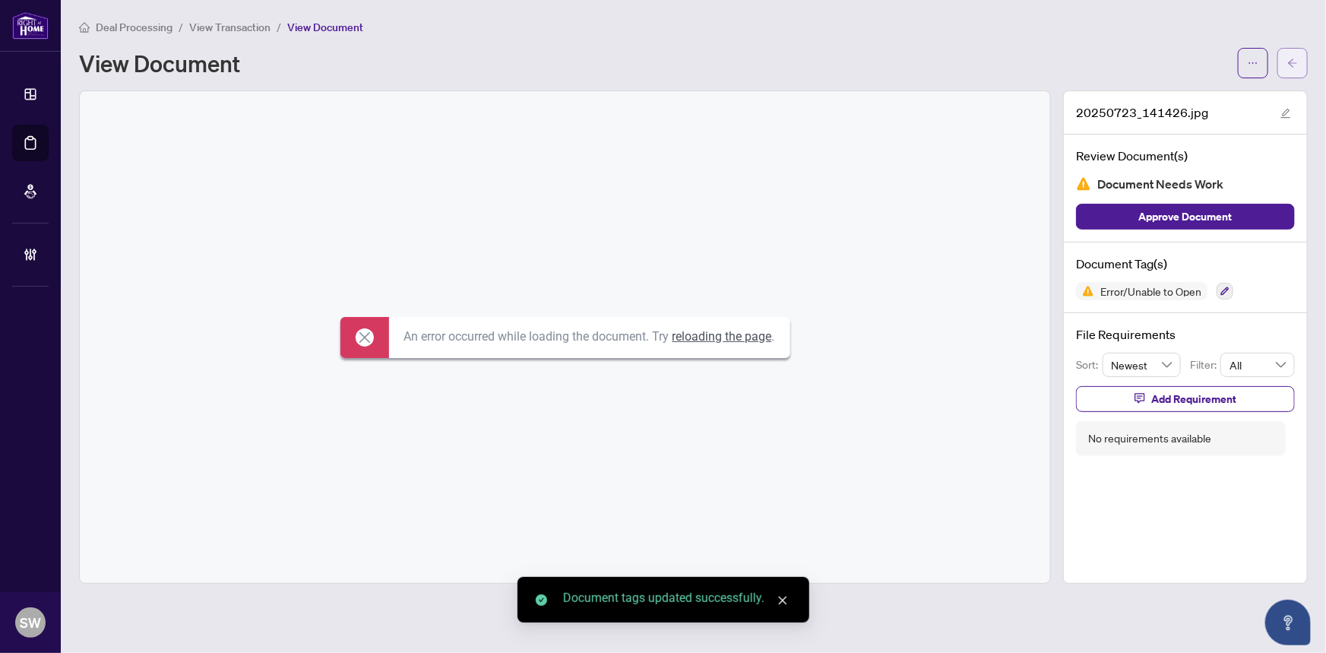
click at [1295, 63] on icon "arrow-left" at bounding box center [1292, 63] width 11 height 11
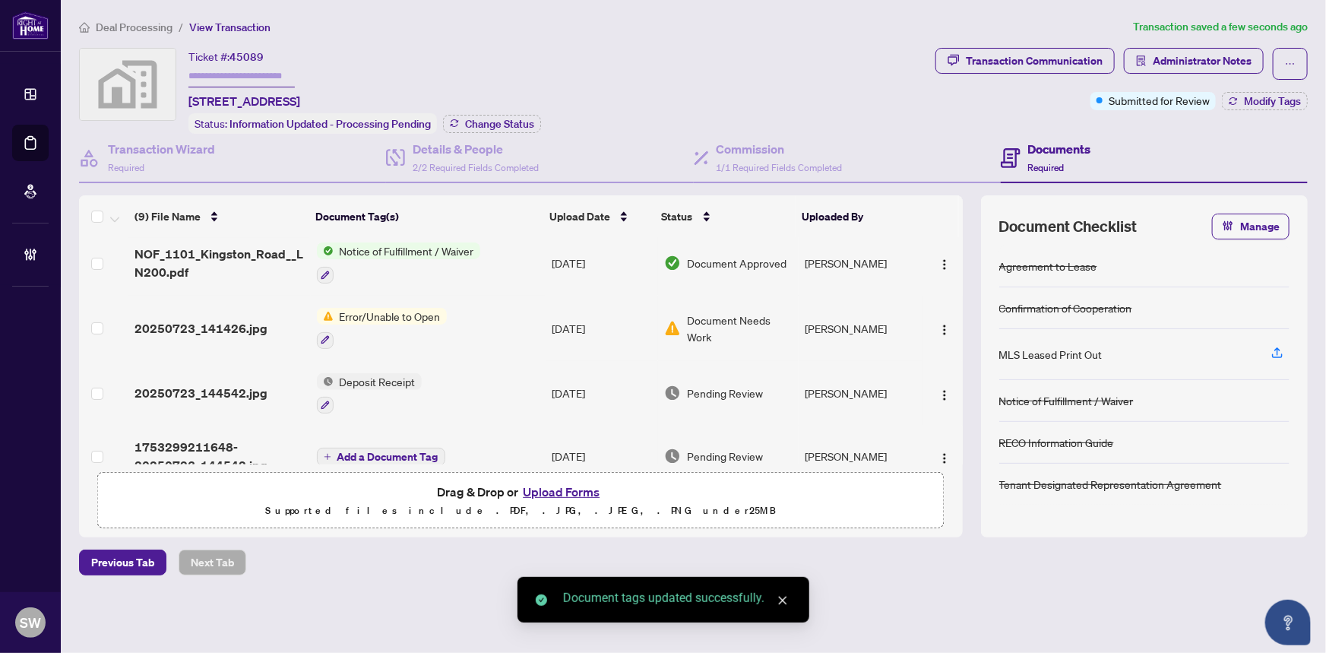
scroll to position [207, 0]
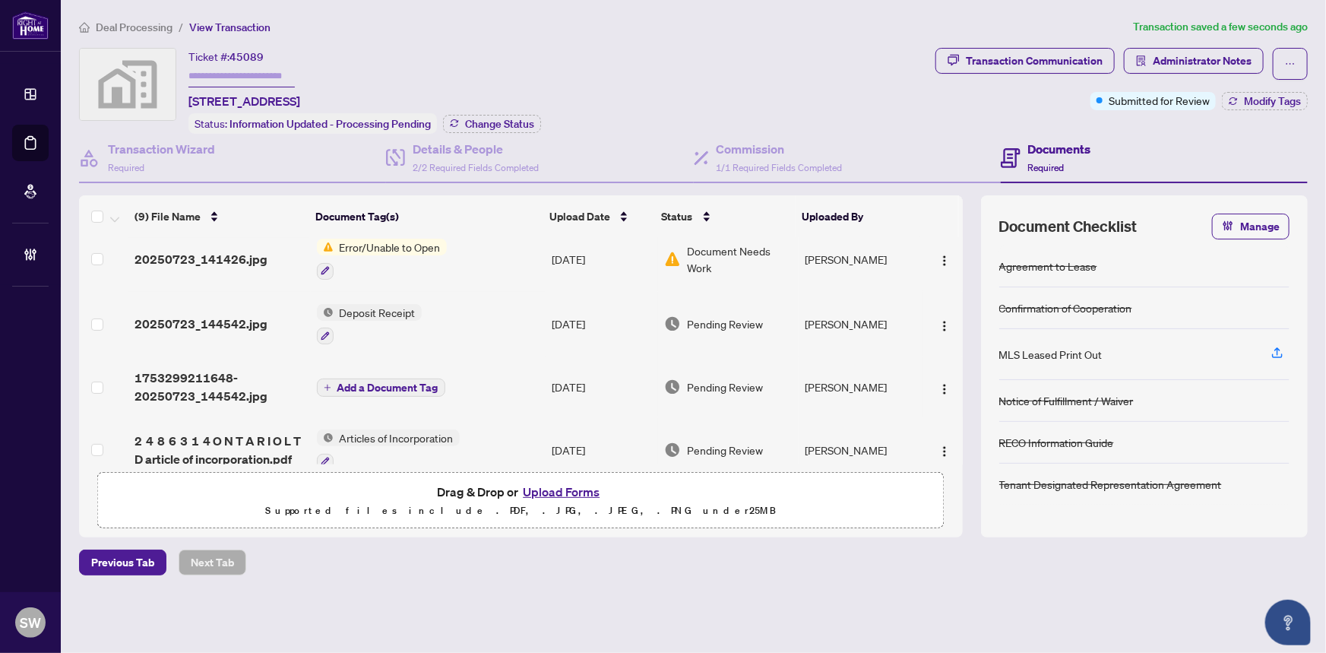
click at [238, 318] on span "20250723_144542.jpg" at bounding box center [201, 324] width 133 height 18
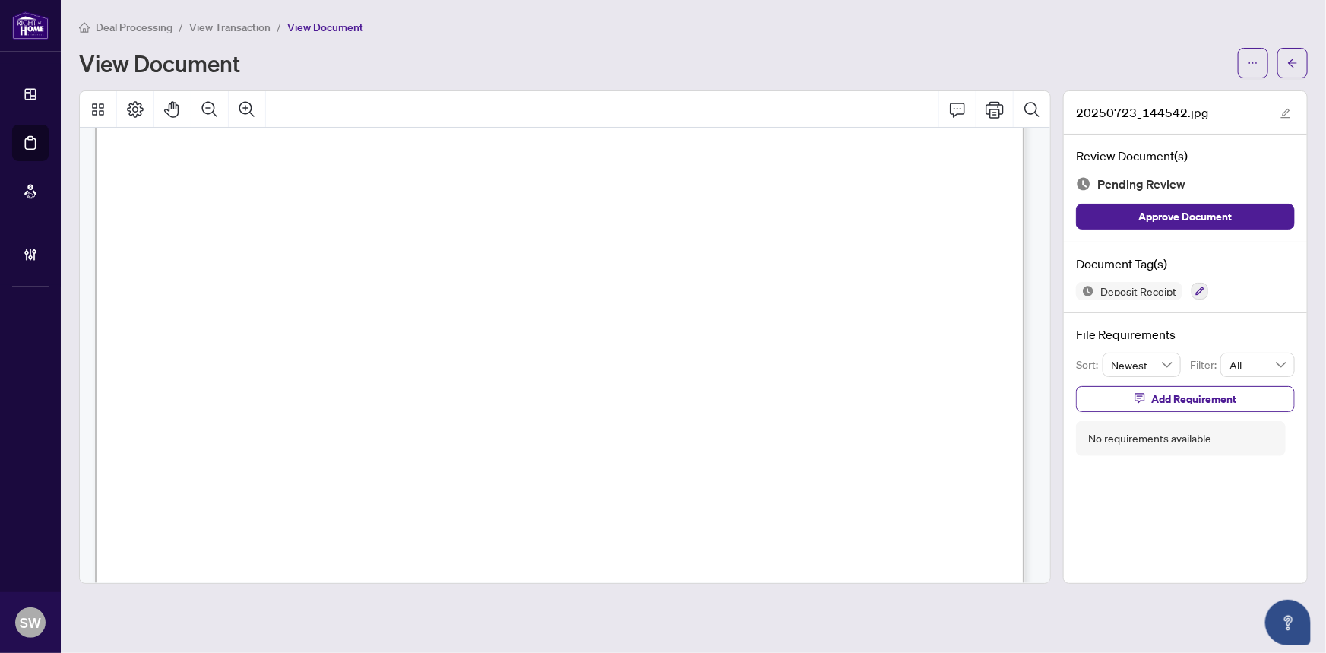
scroll to position [68, 0]
click at [1196, 287] on icon "button" at bounding box center [1200, 291] width 9 height 9
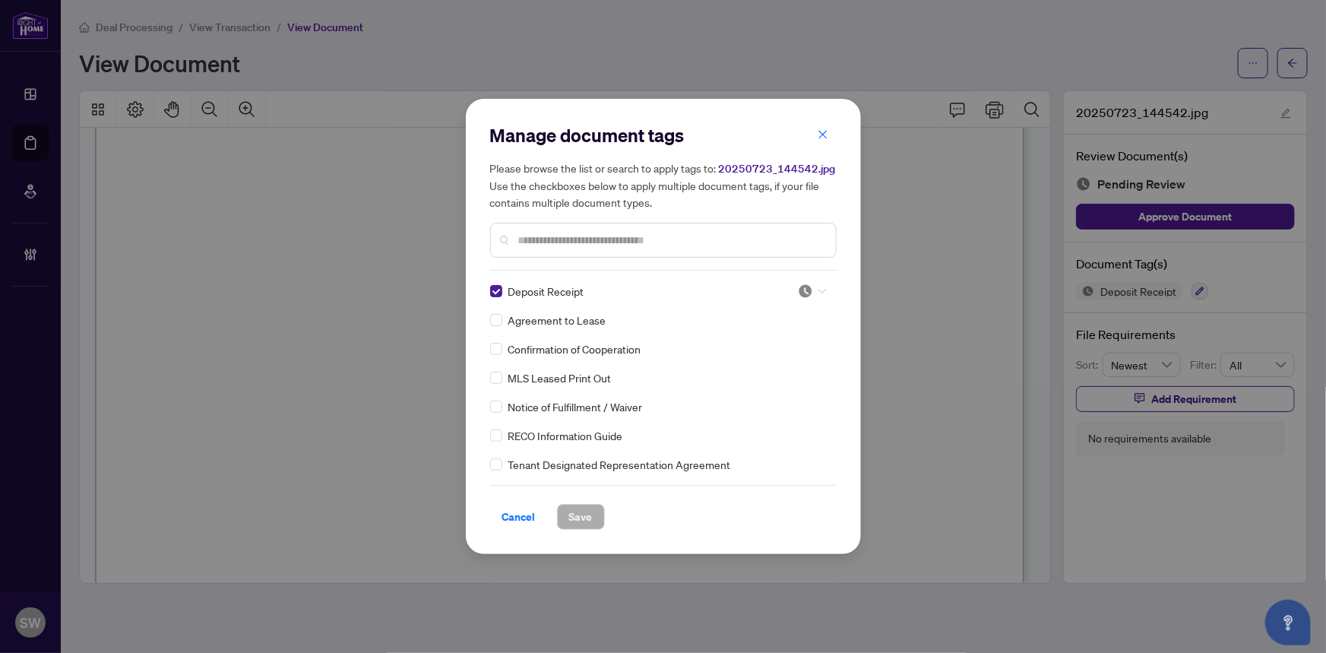
click at [809, 289] on div at bounding box center [812, 290] width 29 height 15
click at [769, 363] on div "Approved" at bounding box center [762, 365] width 97 height 17
click at [589, 519] on span "Save" at bounding box center [581, 517] width 24 height 24
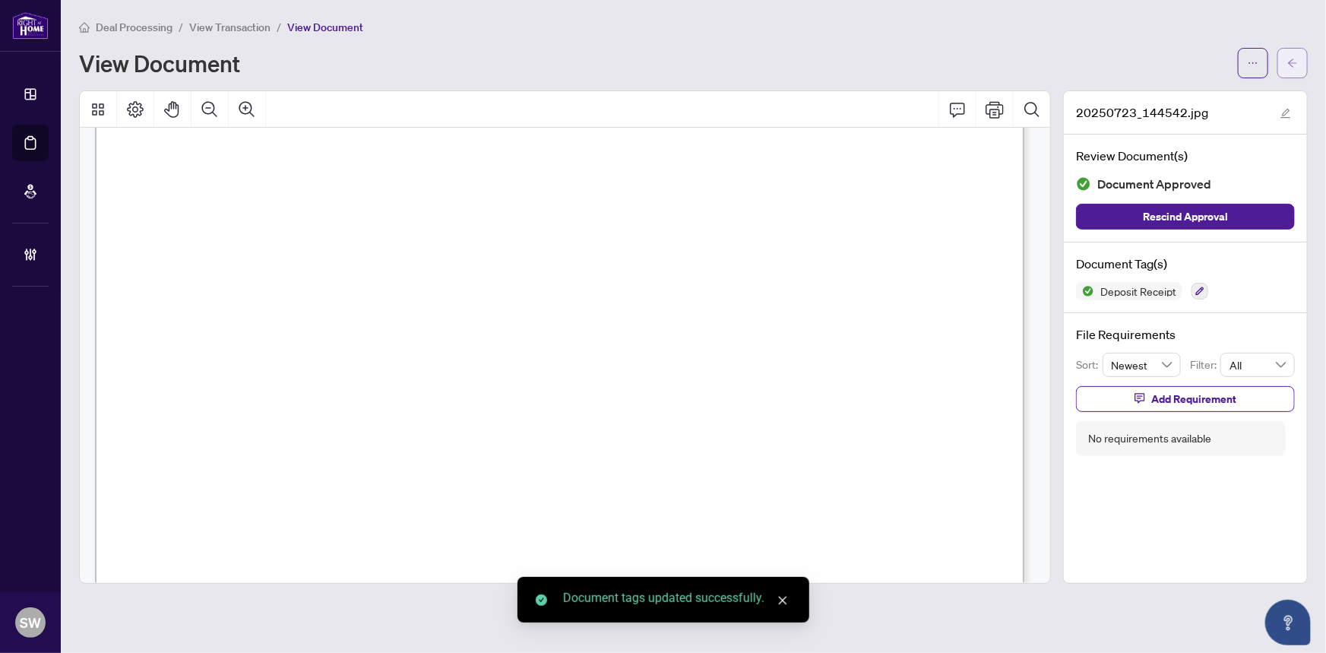
click at [1290, 62] on icon "arrow-left" at bounding box center [1292, 63] width 9 height 8
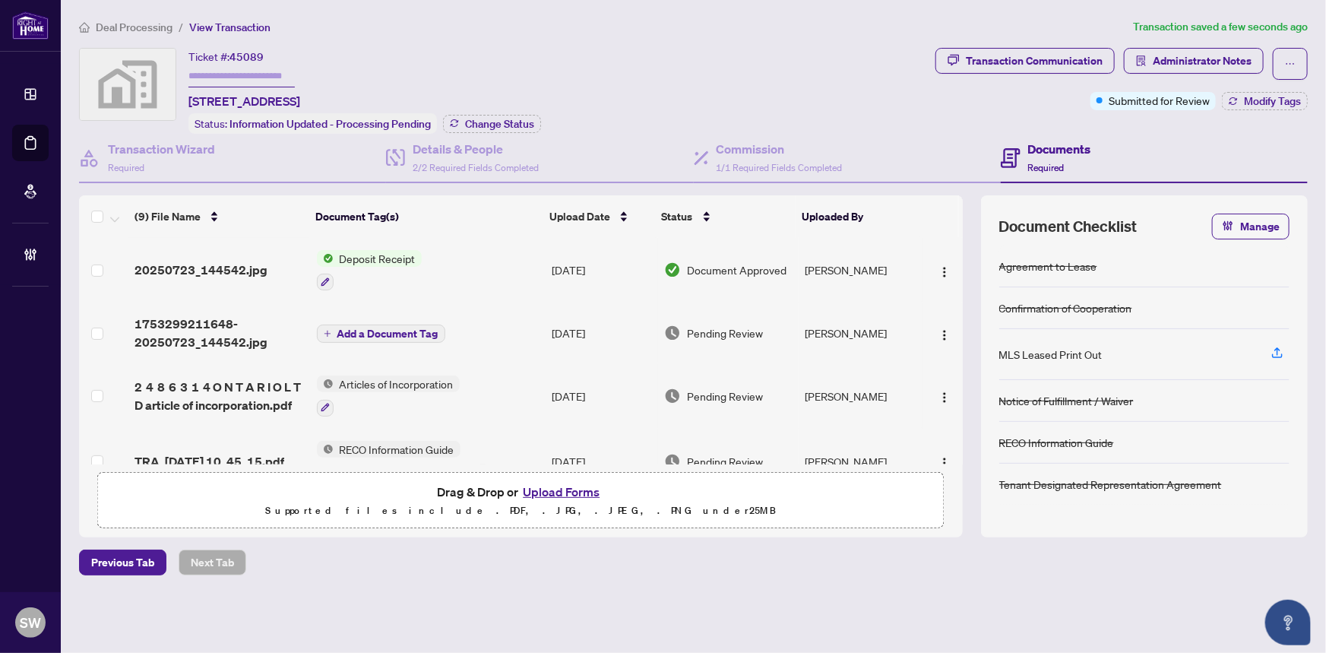
scroll to position [276, 0]
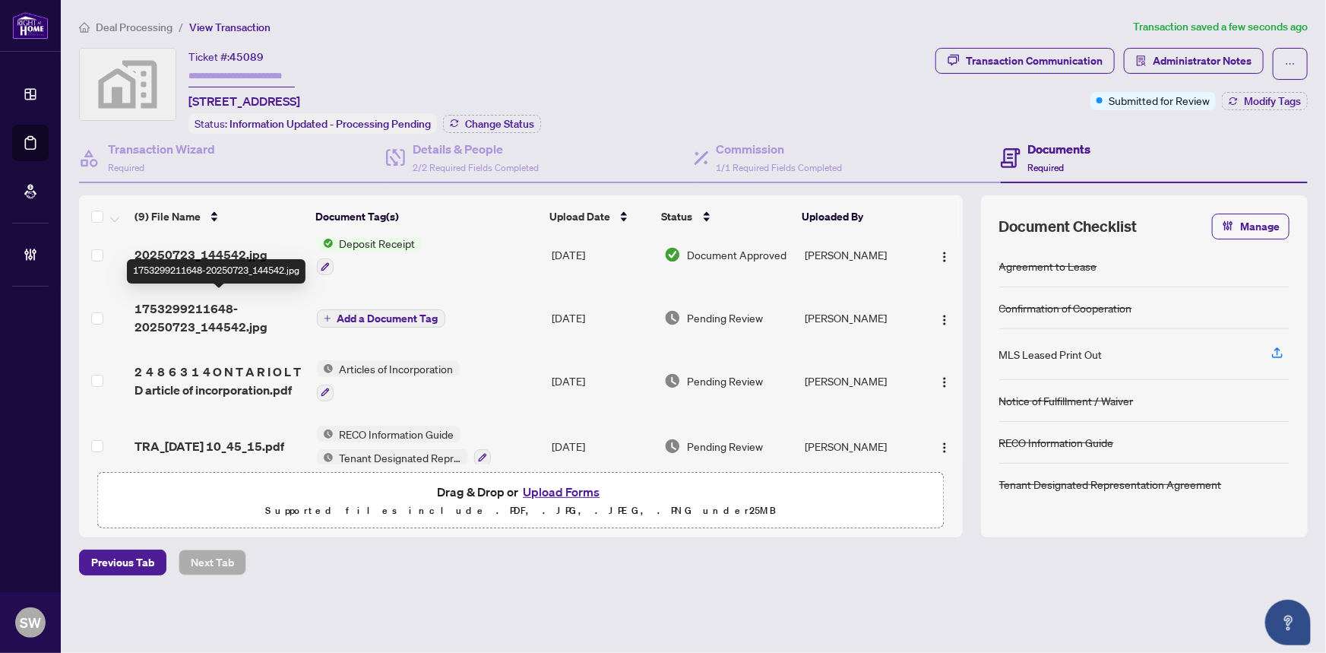
click at [214, 319] on span "1753299211648-20250723_144542.jpg" at bounding box center [219, 317] width 169 height 36
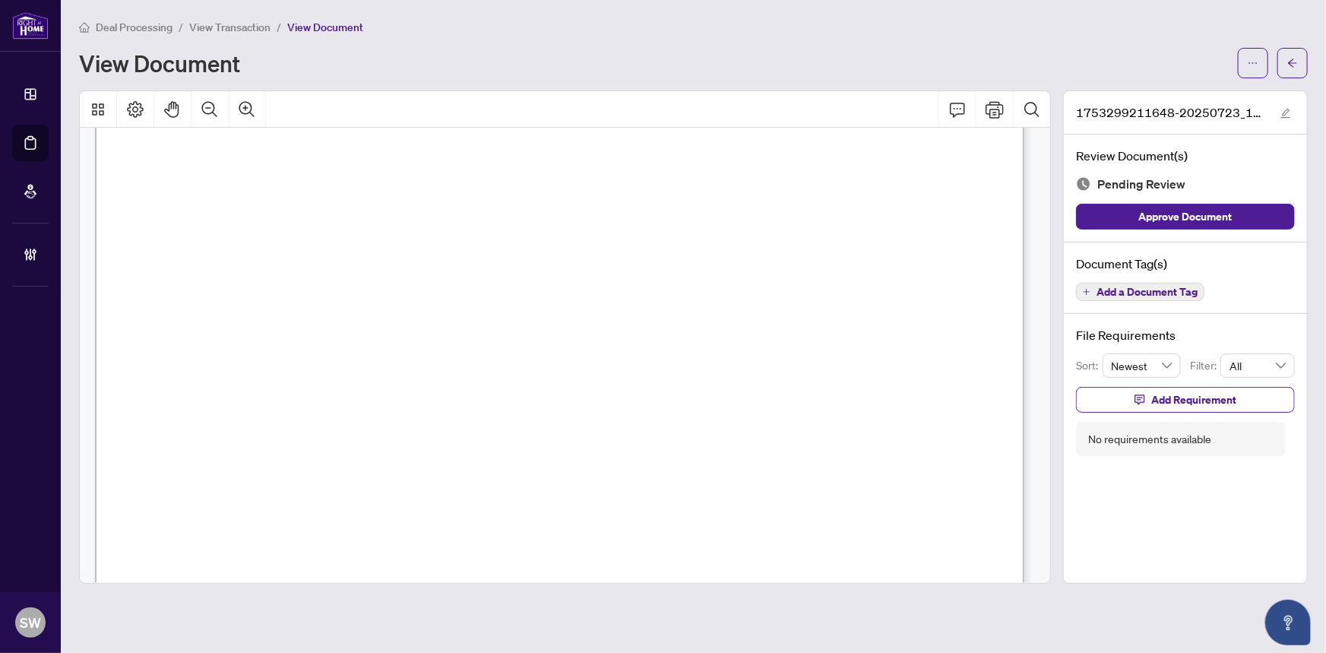
scroll to position [68, 0]
click at [1140, 290] on span "Add a Document Tag" at bounding box center [1147, 292] width 101 height 11
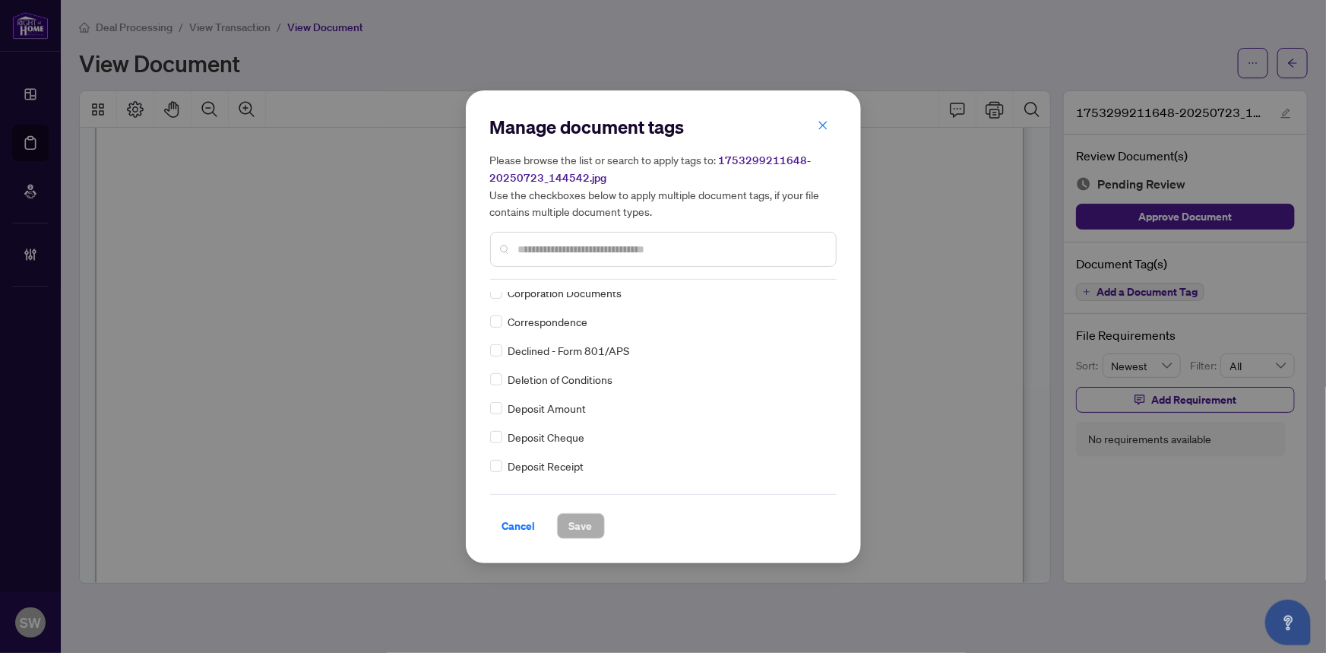
scroll to position [0, 0]
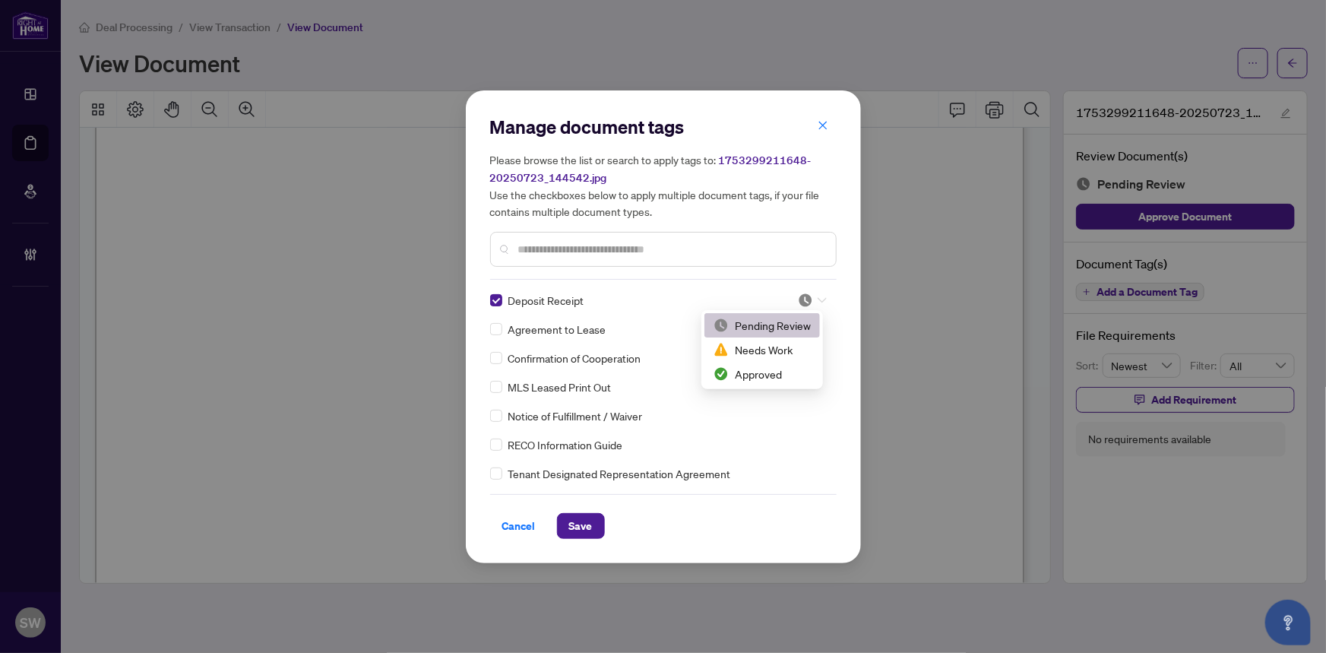
click at [809, 297] on div at bounding box center [812, 300] width 29 height 15
click at [769, 372] on div "Approved" at bounding box center [762, 374] width 97 height 17
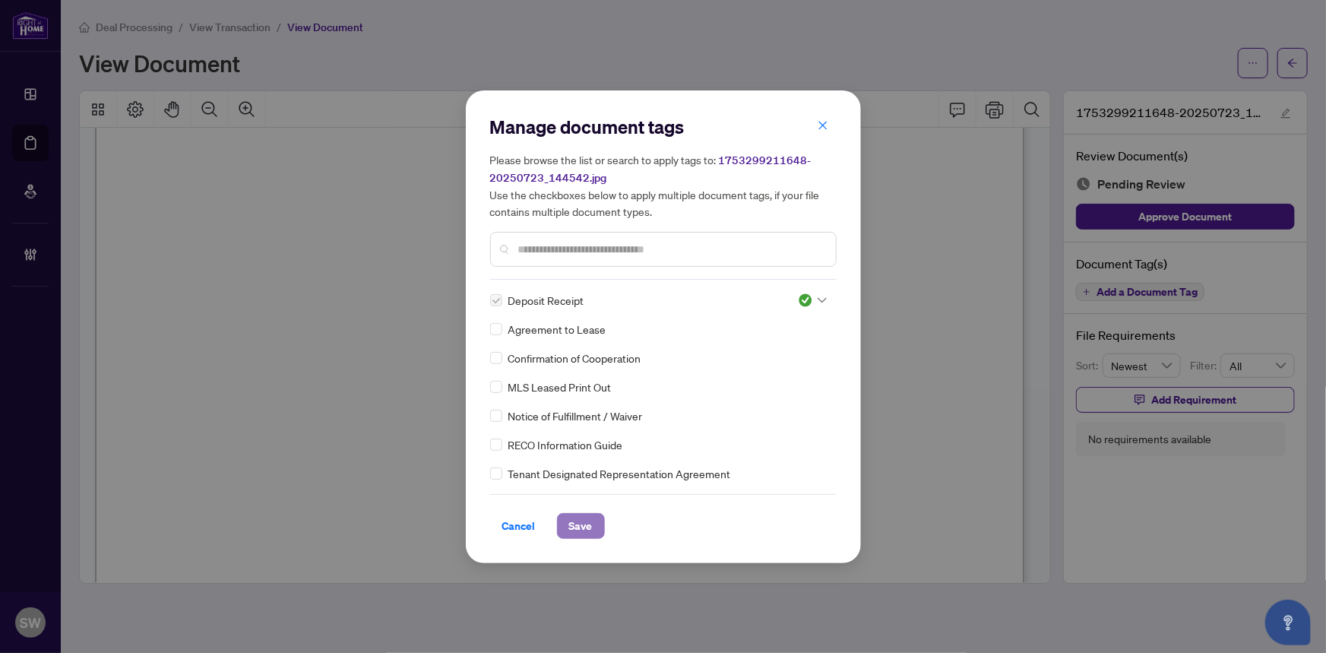
click at [585, 526] on span "Save" at bounding box center [581, 526] width 24 height 24
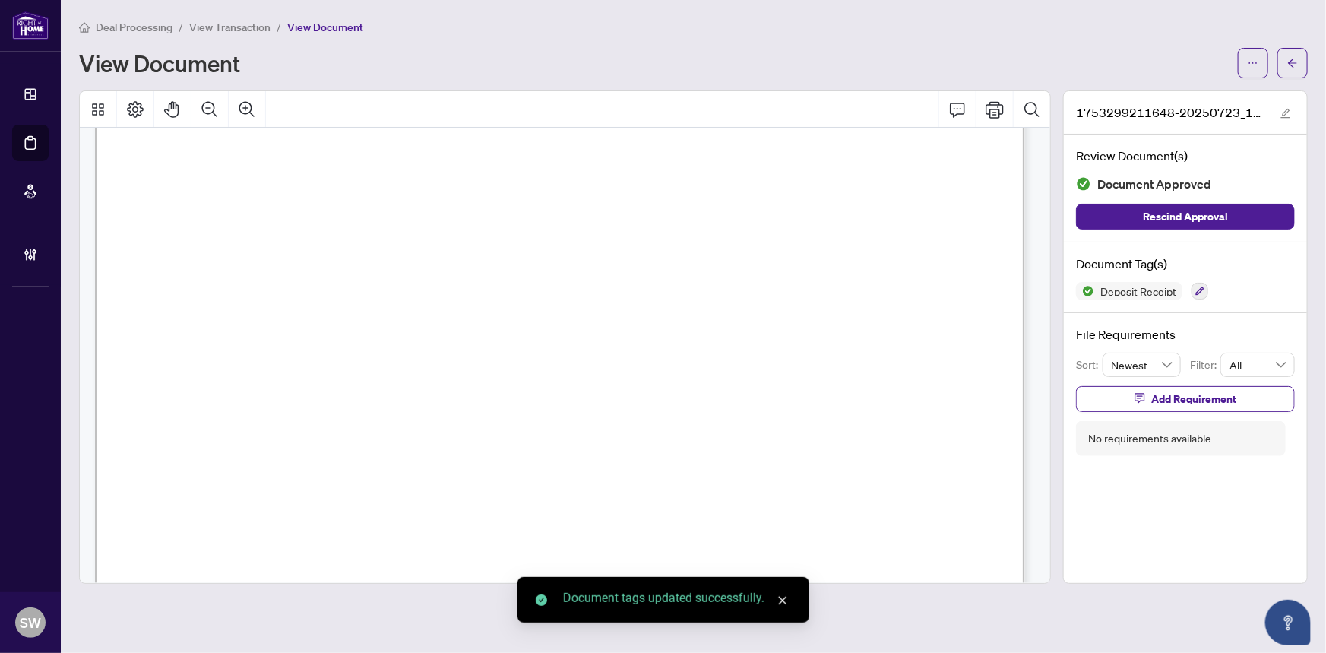
click at [1296, 68] on span "button" at bounding box center [1292, 63] width 11 height 24
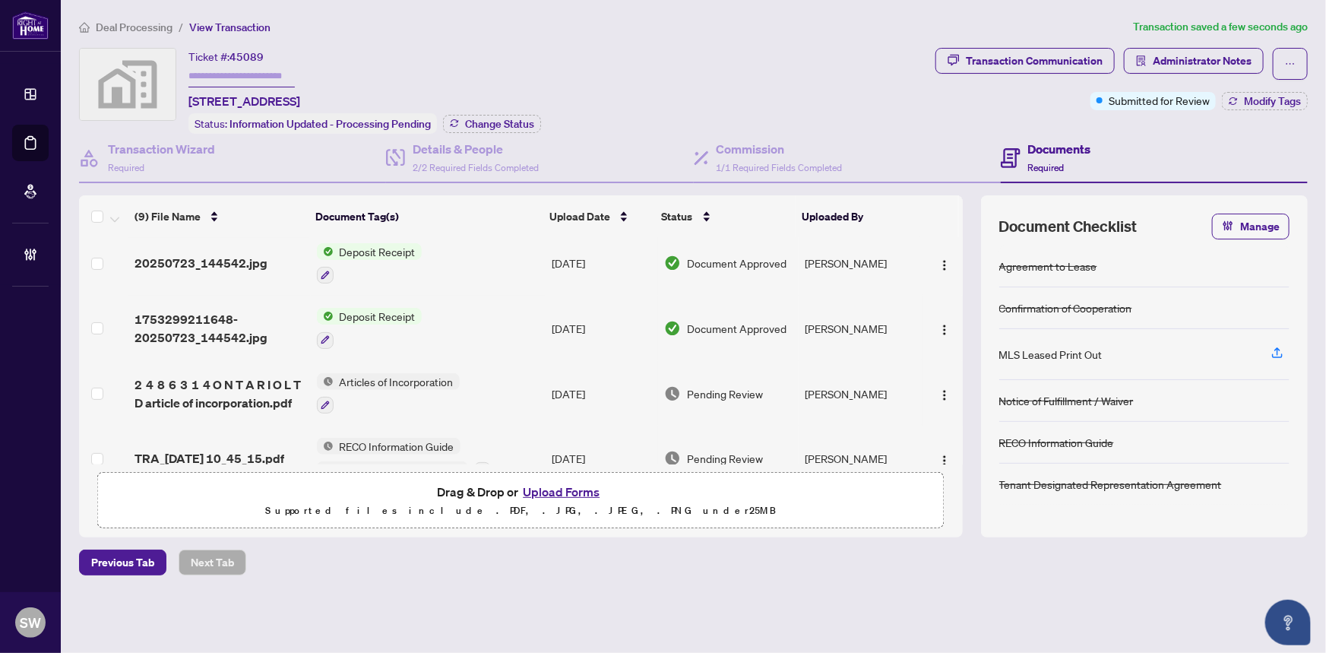
scroll to position [276, 0]
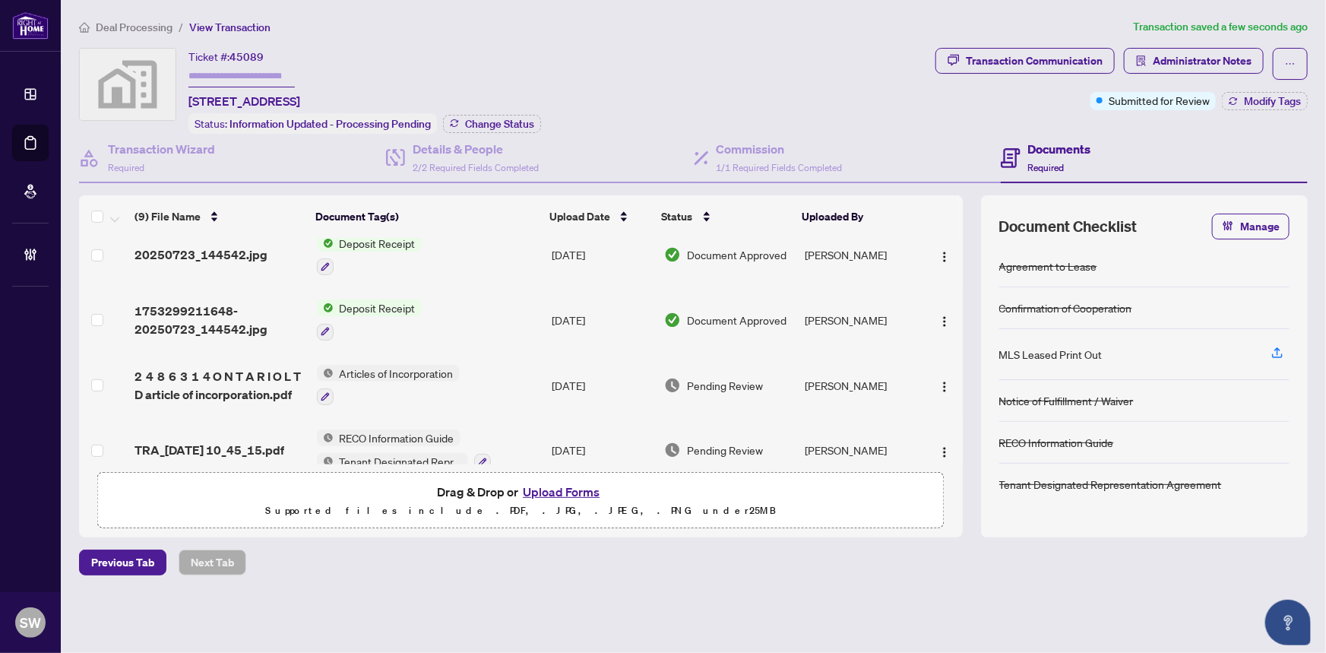
click at [205, 367] on span "2 4 8 6 3 1 4 O N T A R I O L T D article of incorporation.pdf" at bounding box center [219, 385] width 169 height 36
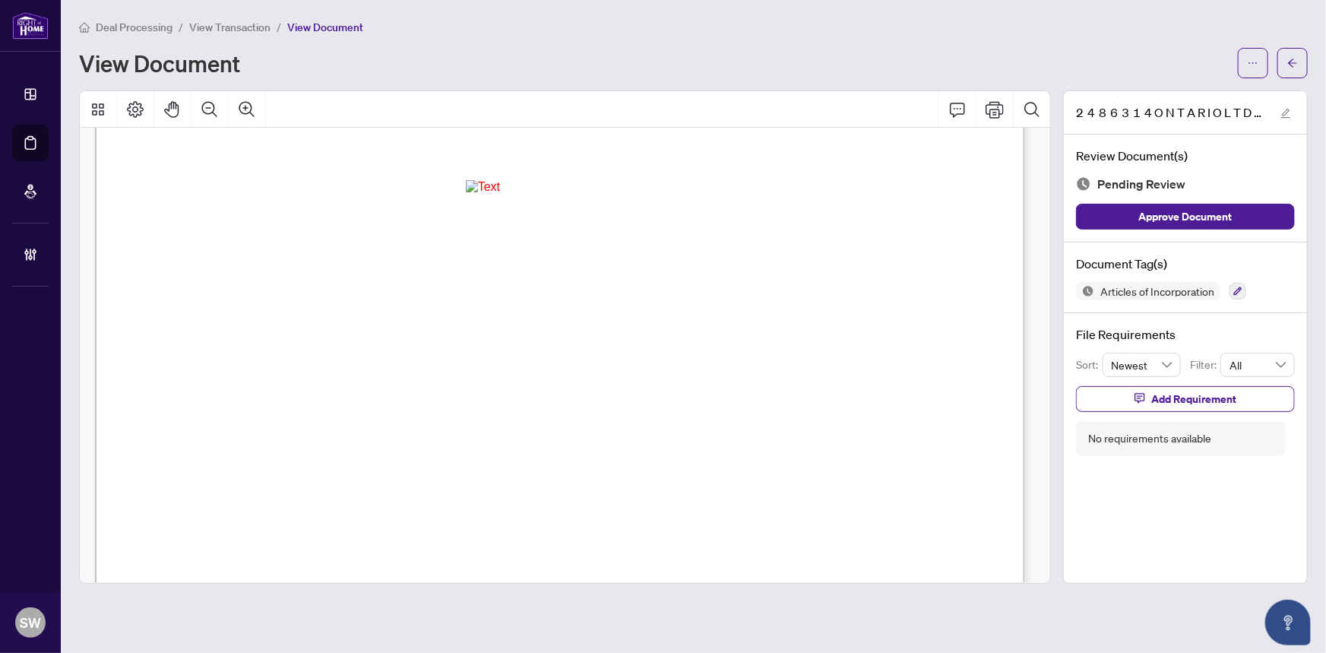
scroll to position [638, 0]
click at [1240, 289] on icon "button" at bounding box center [1238, 291] width 9 height 9
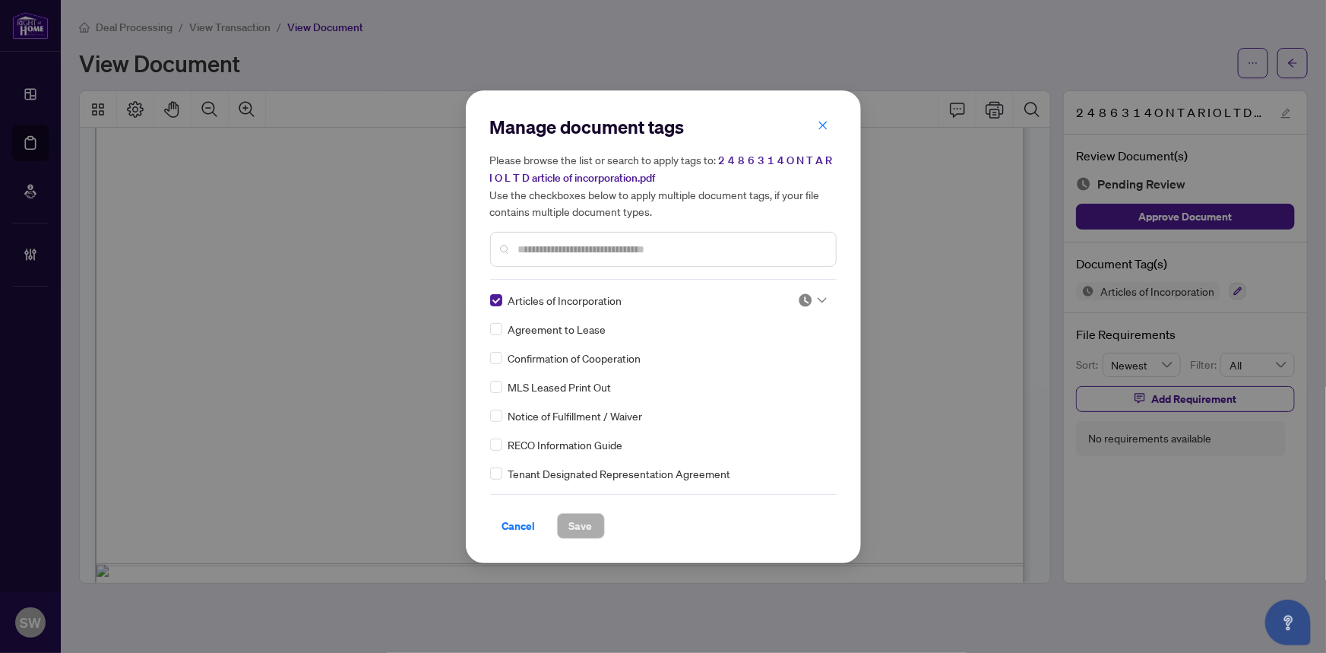
click at [818, 297] on icon at bounding box center [822, 300] width 9 height 6
click at [778, 371] on div "Approved" at bounding box center [762, 374] width 97 height 17
click at [575, 521] on span "Save" at bounding box center [581, 526] width 24 height 24
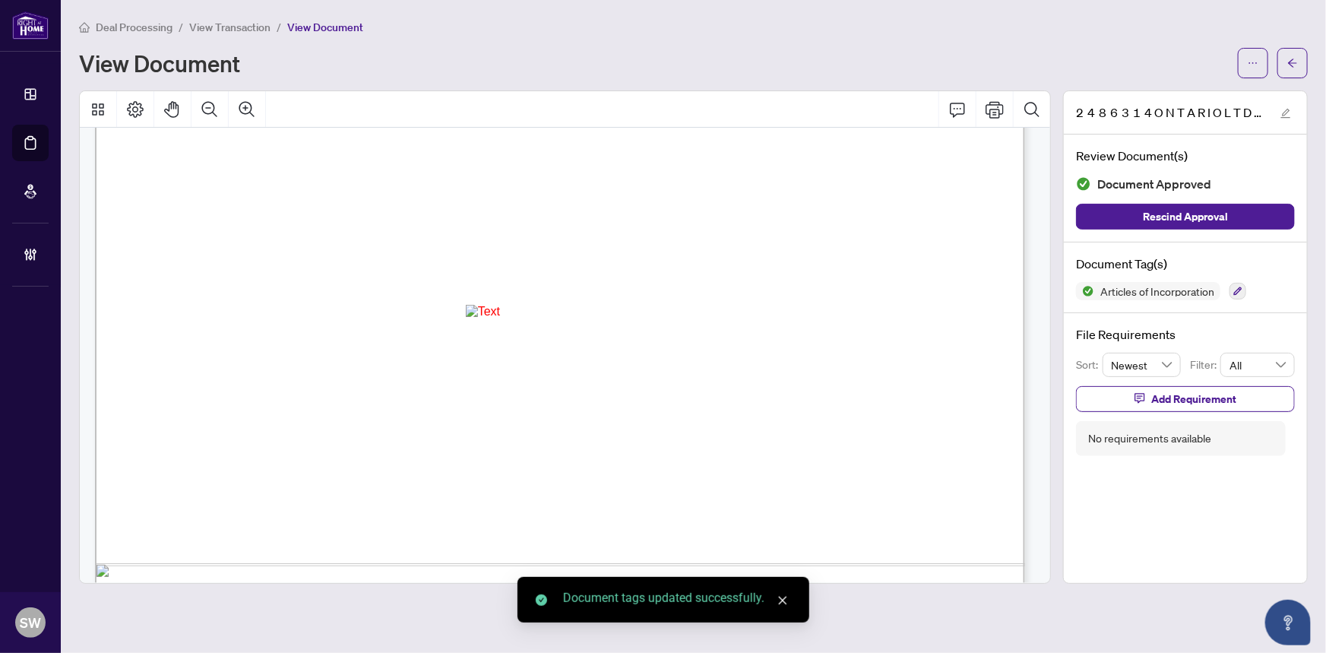
click at [1296, 62] on icon "arrow-left" at bounding box center [1292, 63] width 11 height 11
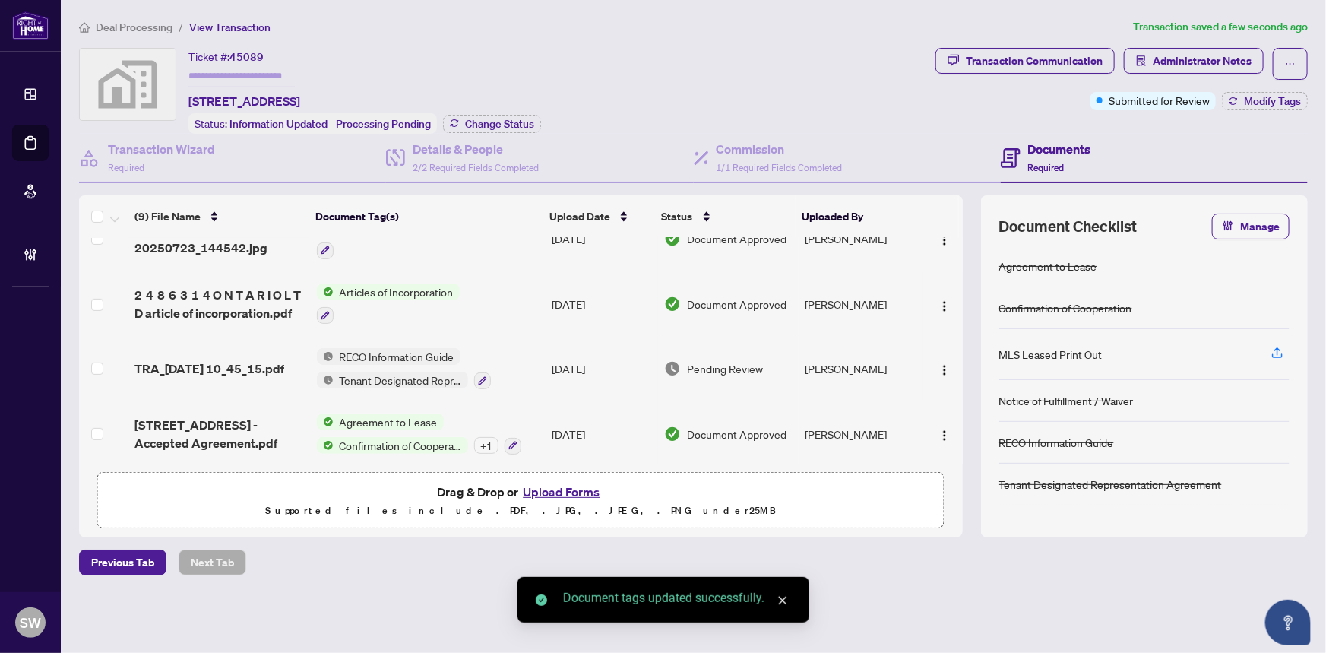
scroll to position [358, 0]
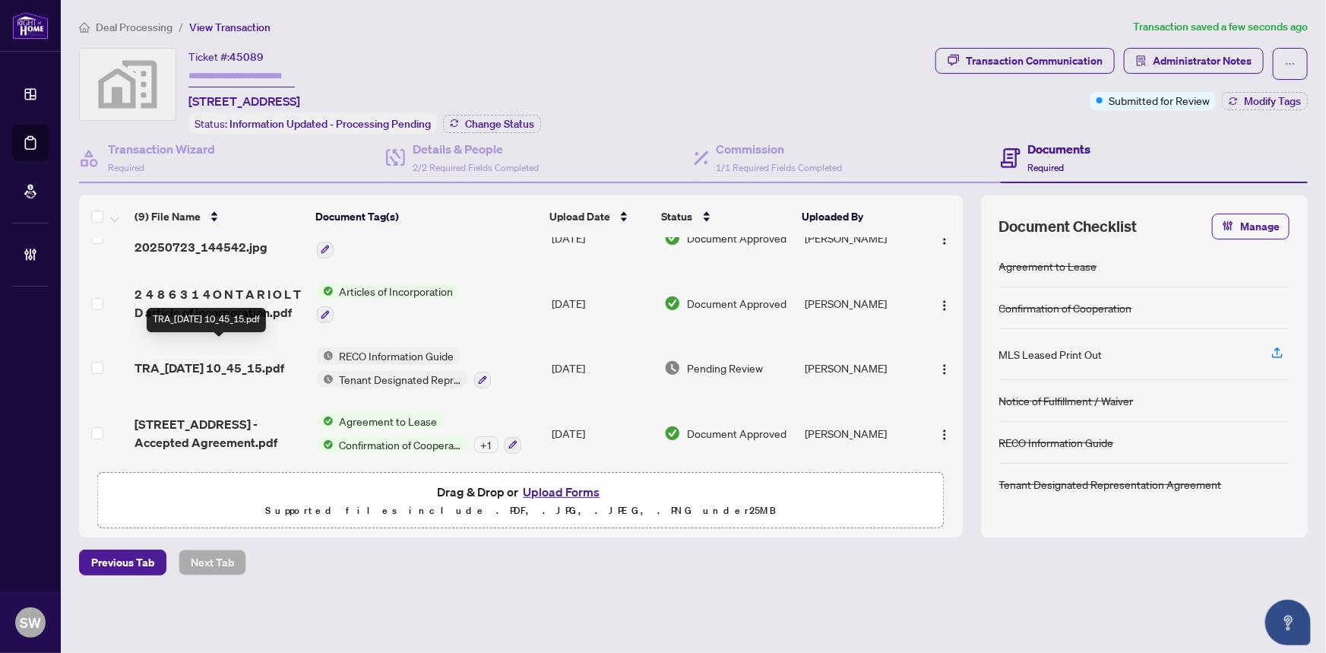
click at [251, 359] on span "TRA_[DATE] 10_45_15.pdf" at bounding box center [210, 368] width 150 height 18
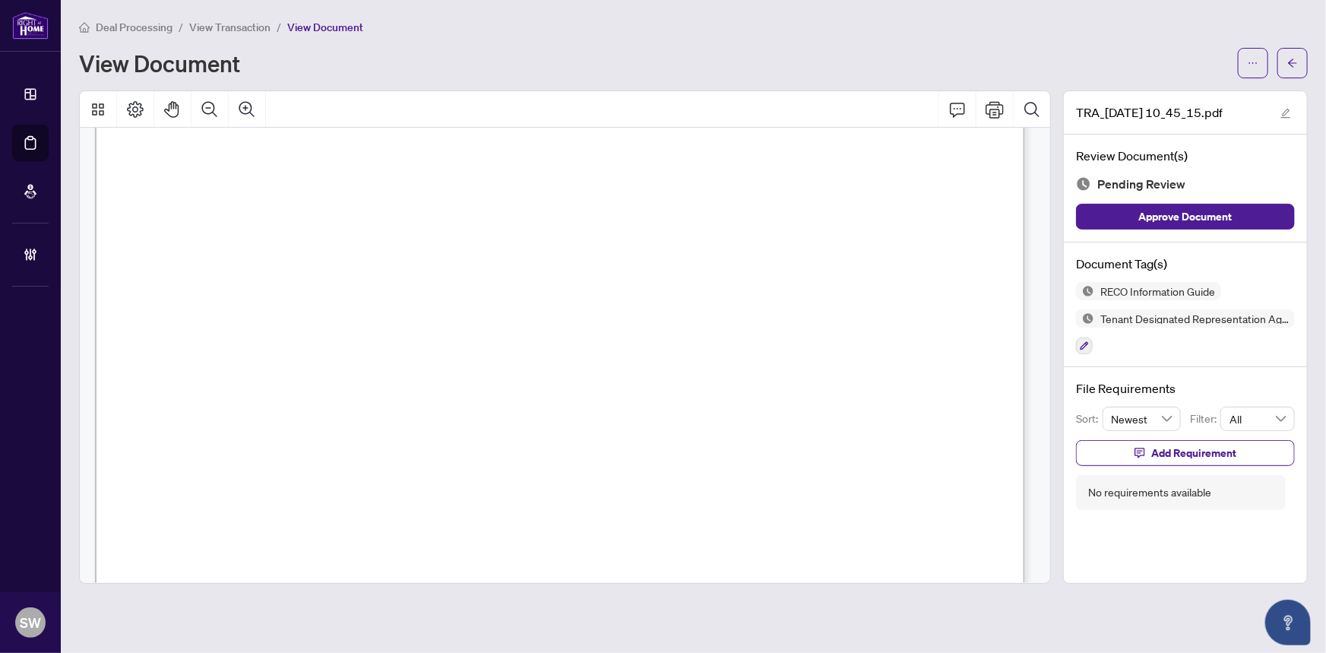
scroll to position [14763, 0]
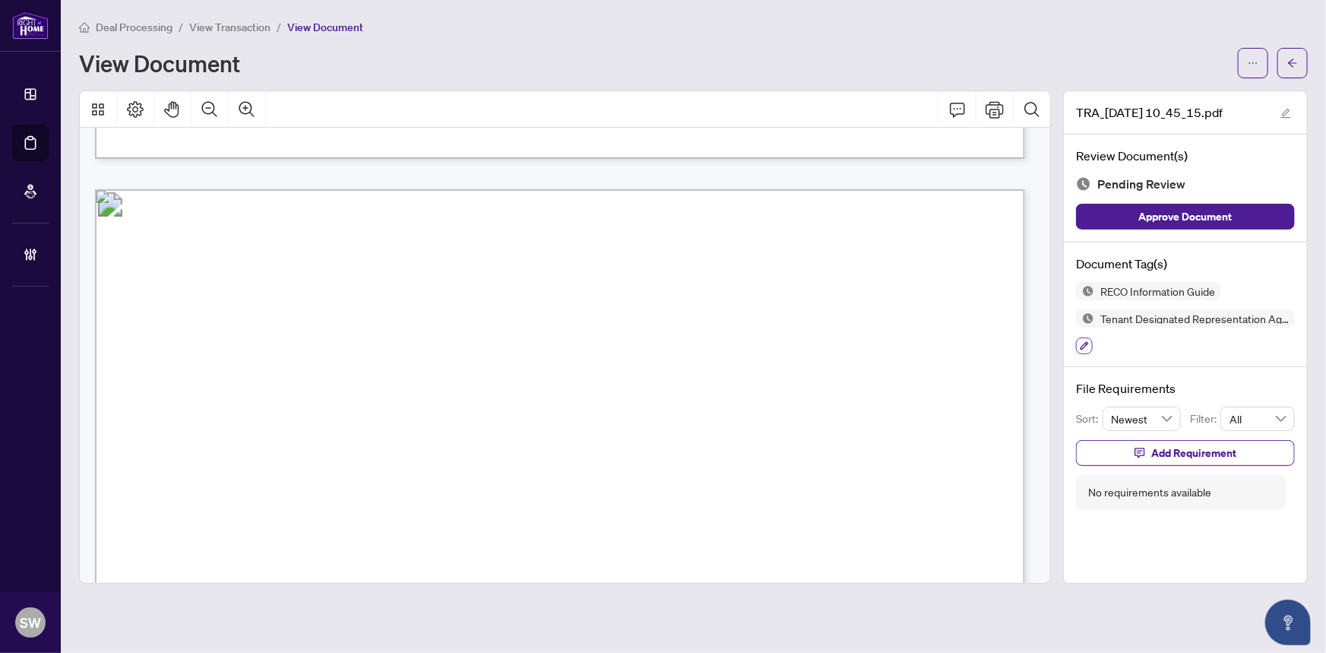
click at [1086, 337] on button "button" at bounding box center [1084, 345] width 17 height 17
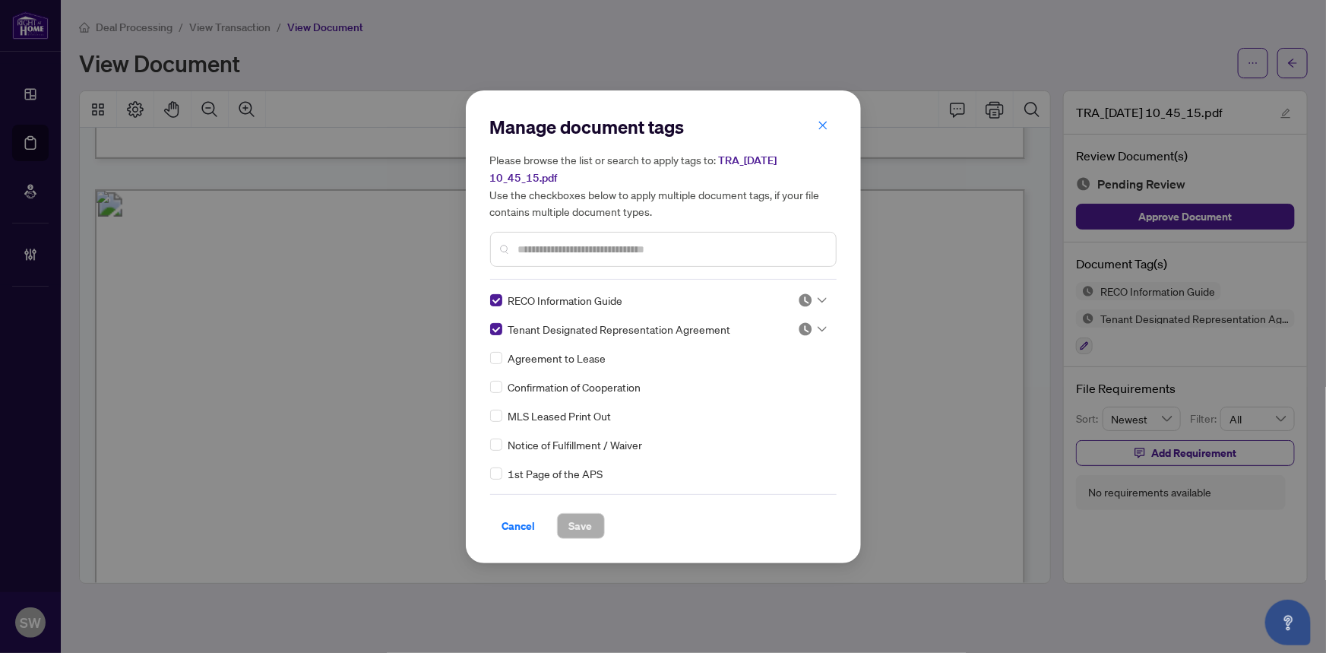
click at [818, 297] on icon at bounding box center [822, 300] width 9 height 6
click at [777, 375] on div "Approved" at bounding box center [762, 374] width 97 height 17
click at [809, 329] on div at bounding box center [812, 328] width 29 height 15
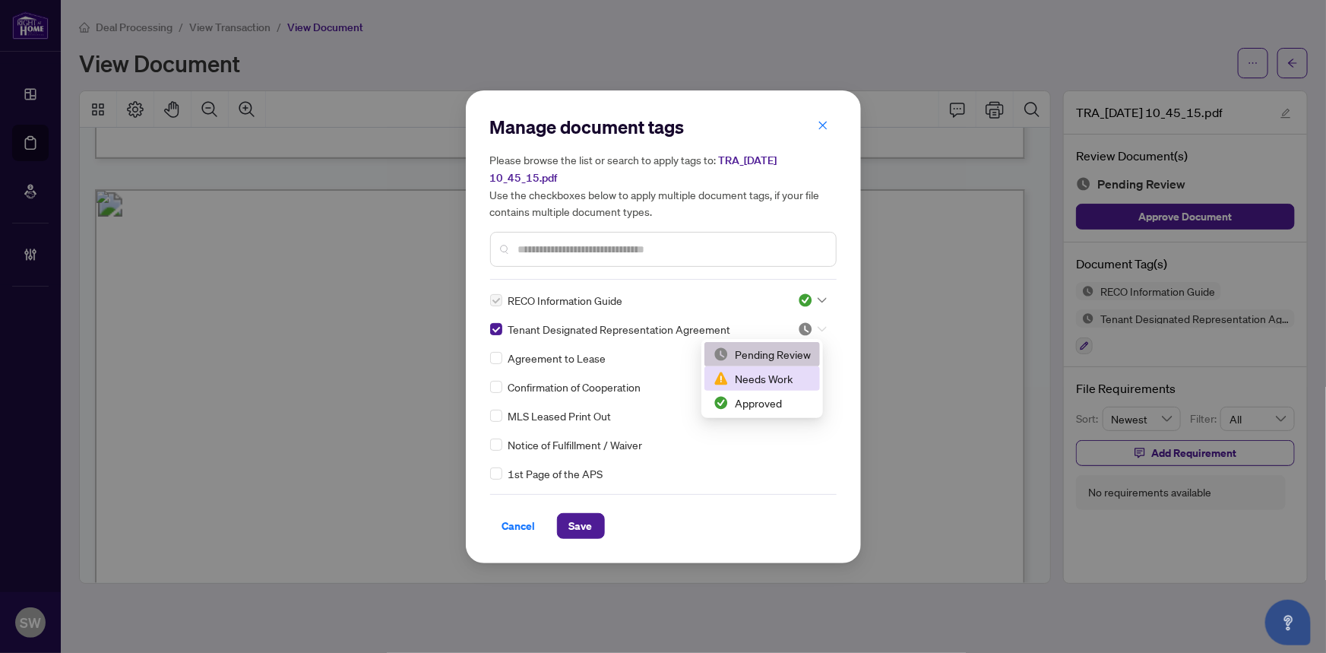
click at [766, 375] on div "Needs Work" at bounding box center [762, 378] width 97 height 17
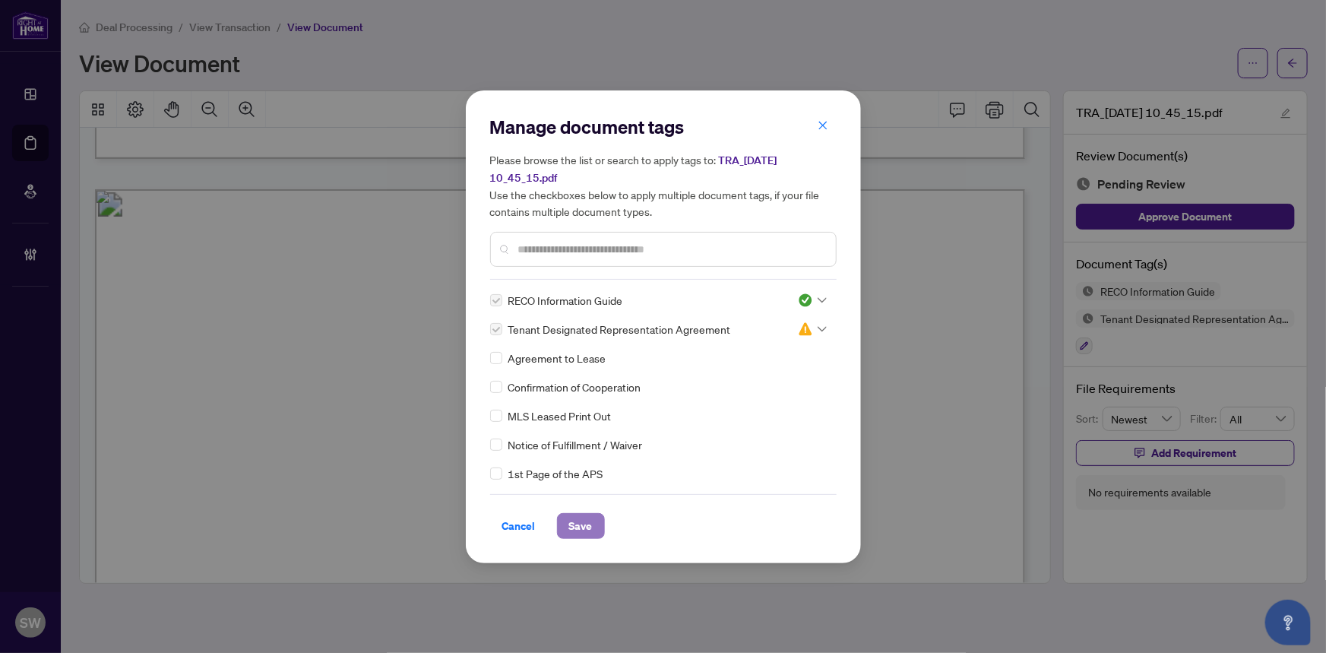
click at [585, 517] on span "Save" at bounding box center [581, 526] width 24 height 24
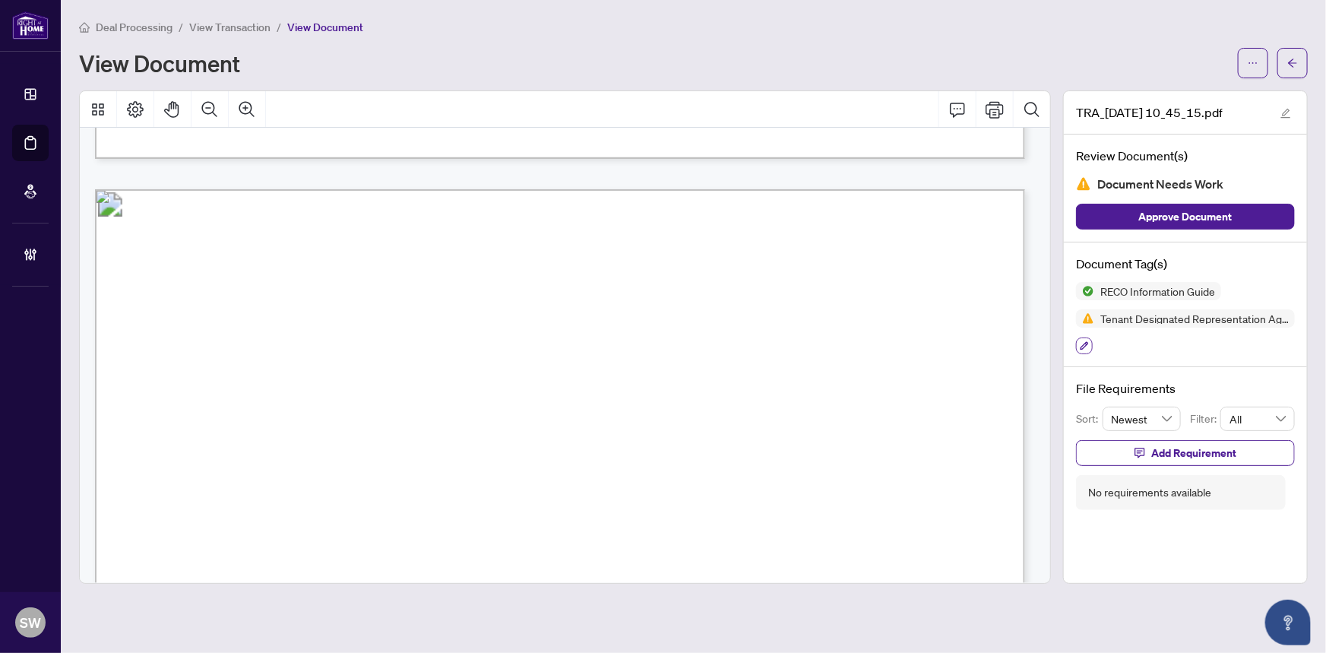
click at [1084, 342] on icon "button" at bounding box center [1084, 345] width 9 height 9
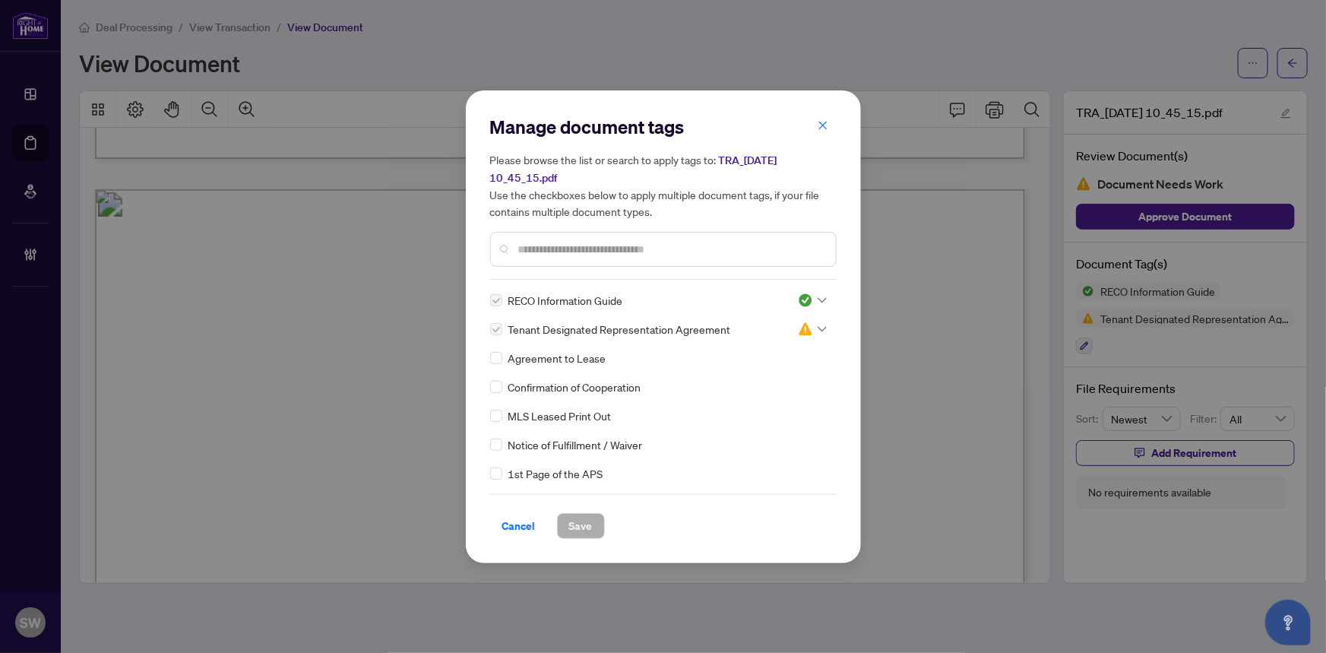
click at [592, 332] on span "Tenant Designated Representation Agreement" at bounding box center [619, 329] width 223 height 17
click at [593, 331] on span "Tenant Designated Representation Agreement" at bounding box center [619, 329] width 223 height 17
copy div "Tenant Designated Representation Agreement"
drag, startPoint x: 512, startPoint y: 524, endPoint x: 862, endPoint y: 443, distance: 358.8
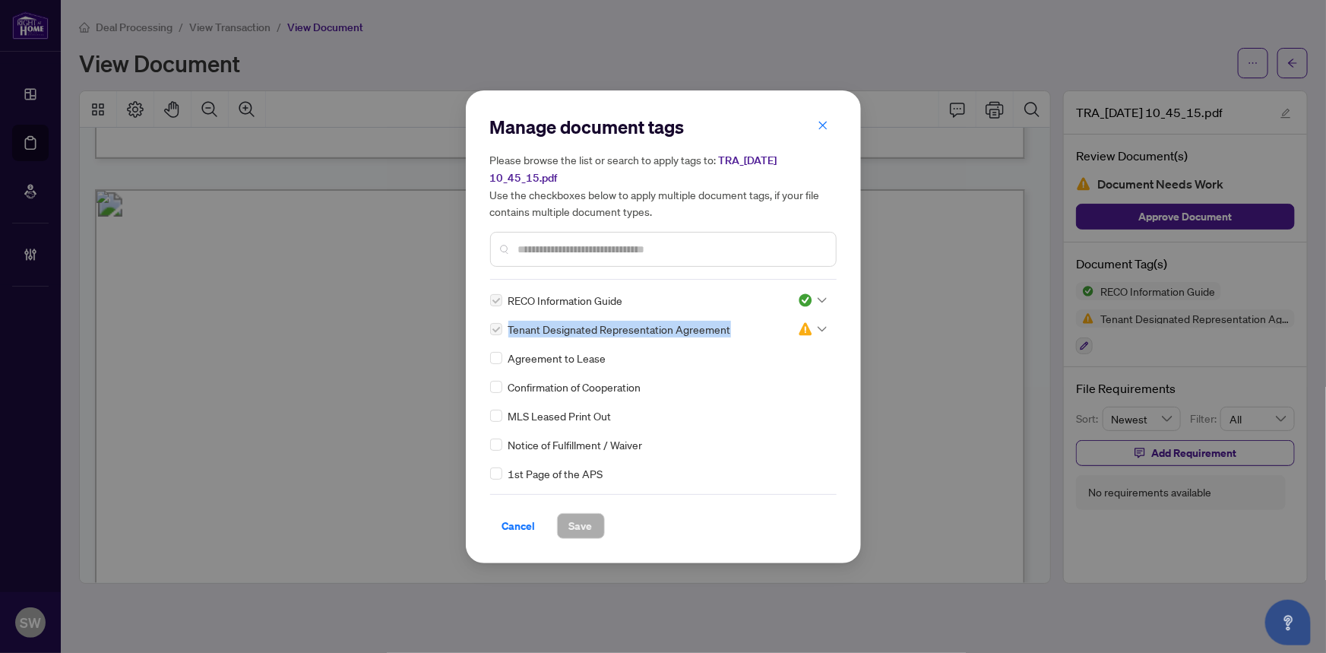
click at [513, 524] on span "Cancel" at bounding box center [518, 526] width 33 height 24
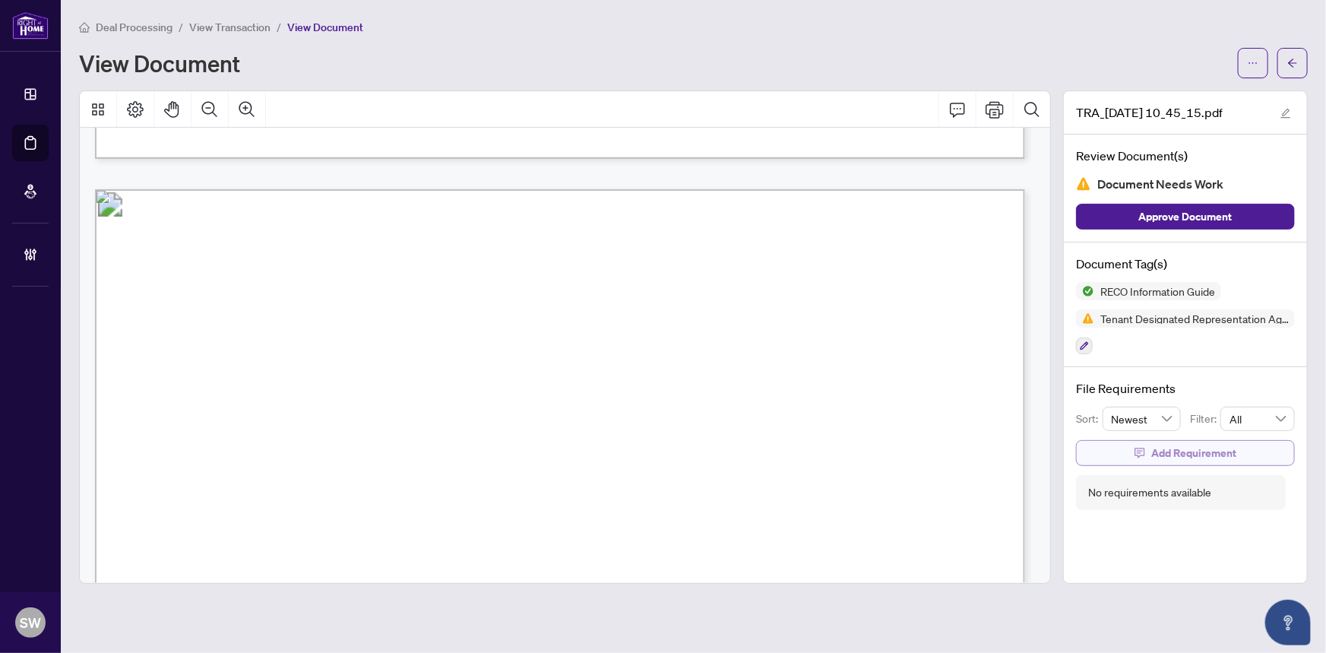
click at [1163, 448] on span "Add Requirement" at bounding box center [1193, 453] width 85 height 24
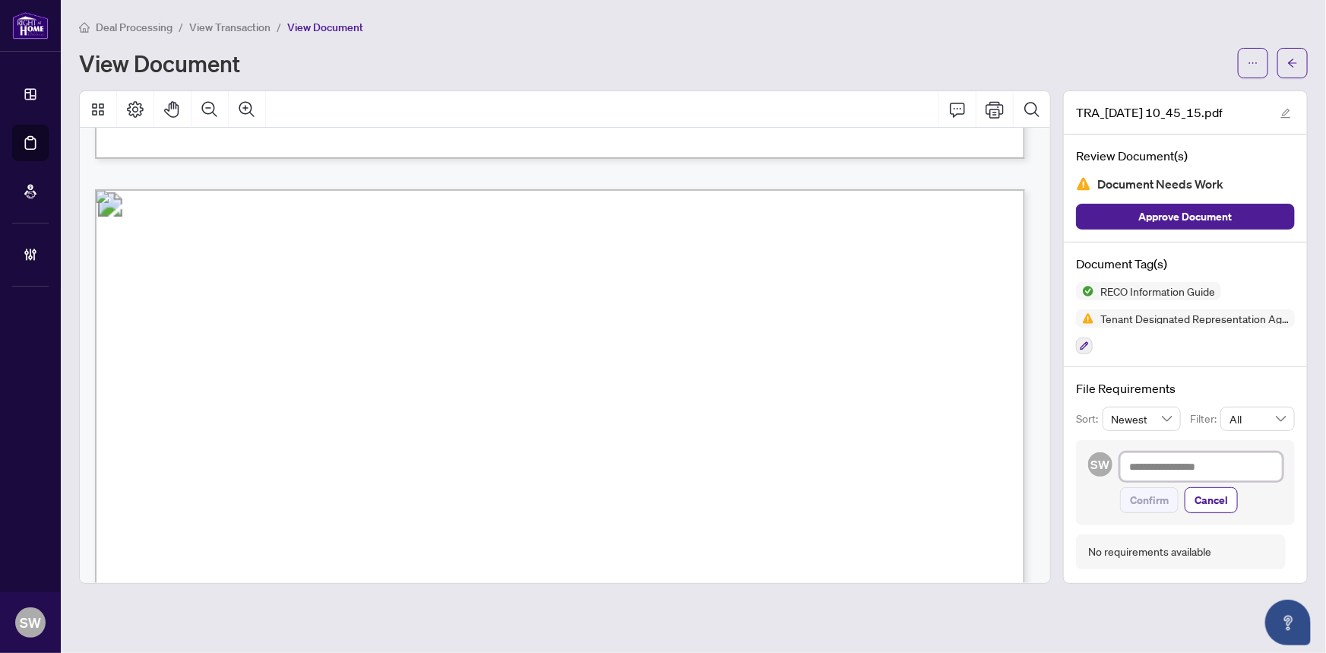
paste textarea "**********"
click at [1156, 468] on textarea at bounding box center [1201, 466] width 163 height 29
type textarea "**********"
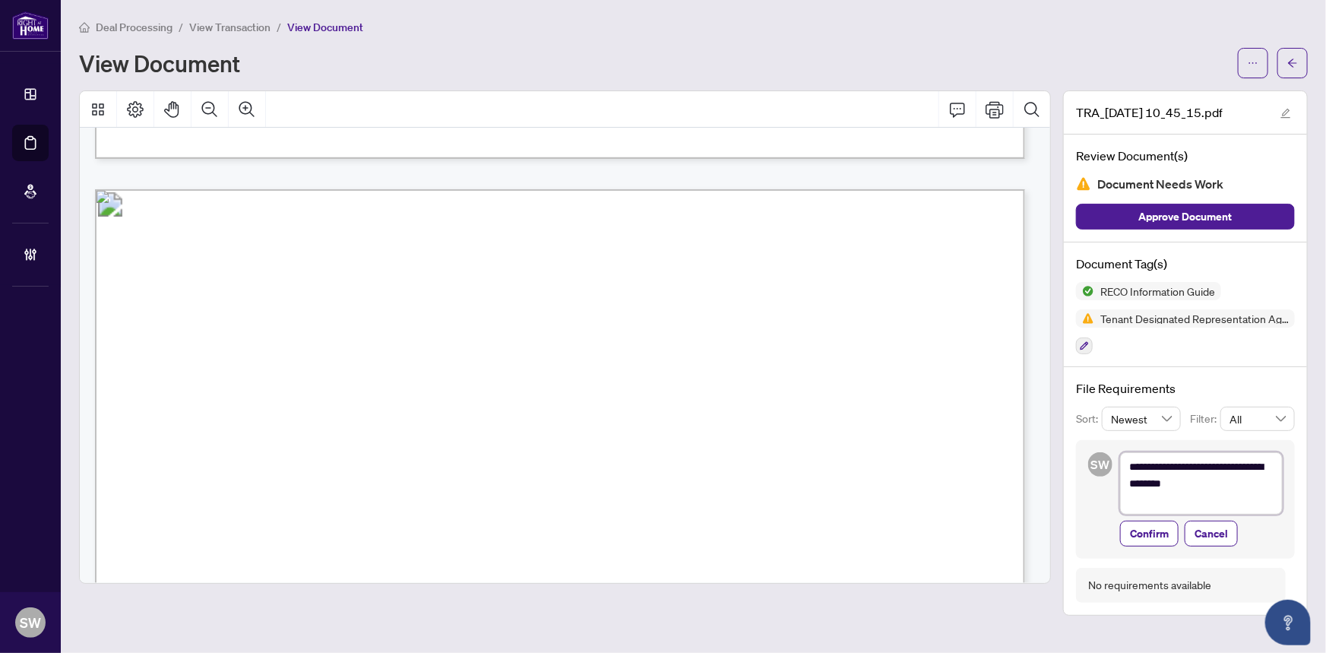
type textarea "**********"
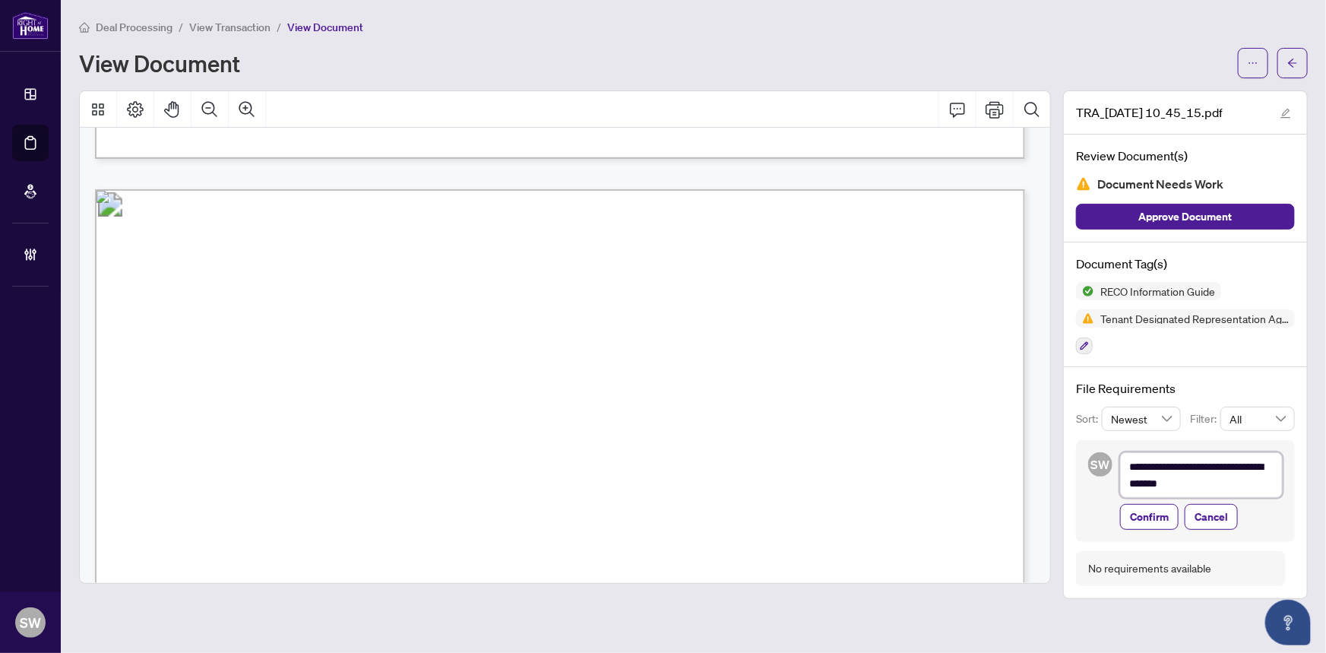
type textarea "**********"
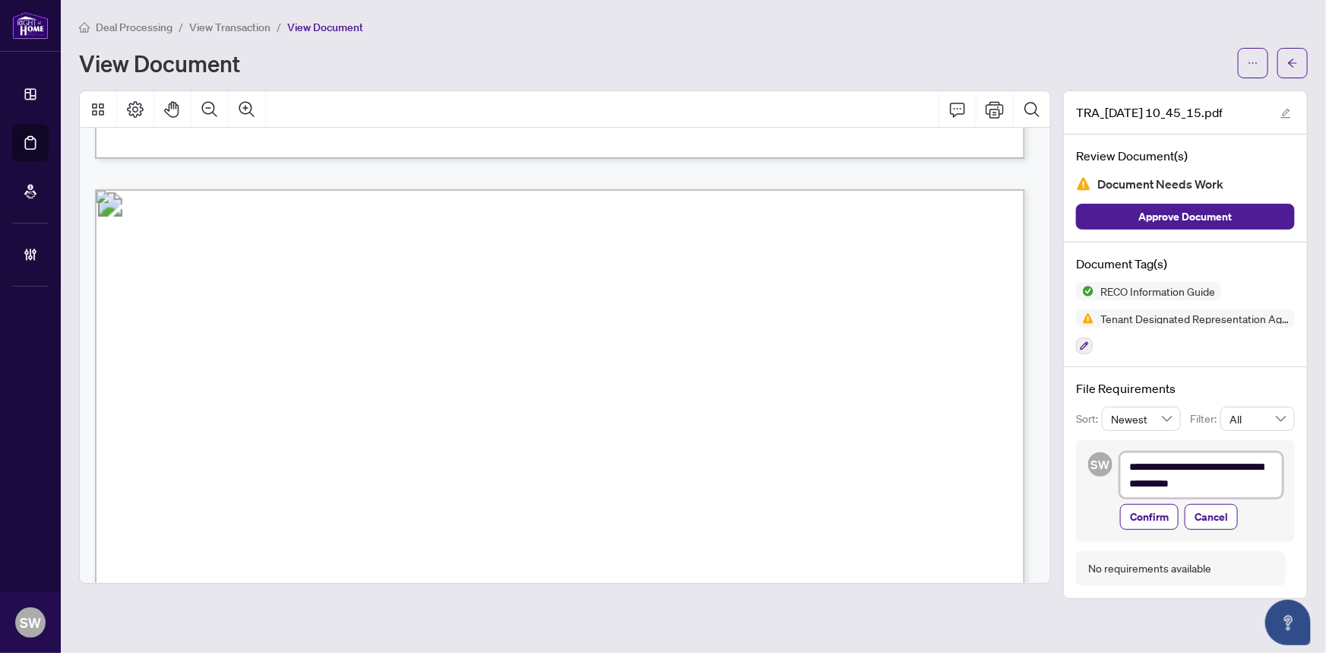
type textarea "**********"
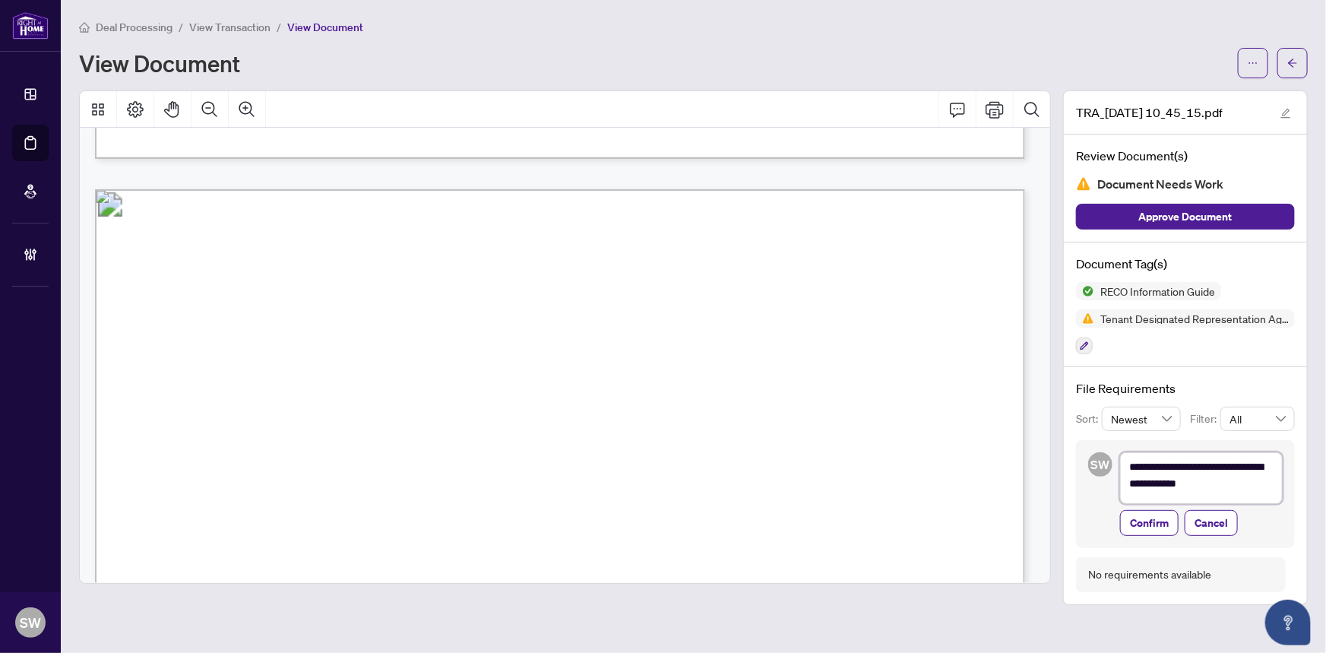
type textarea "**********"
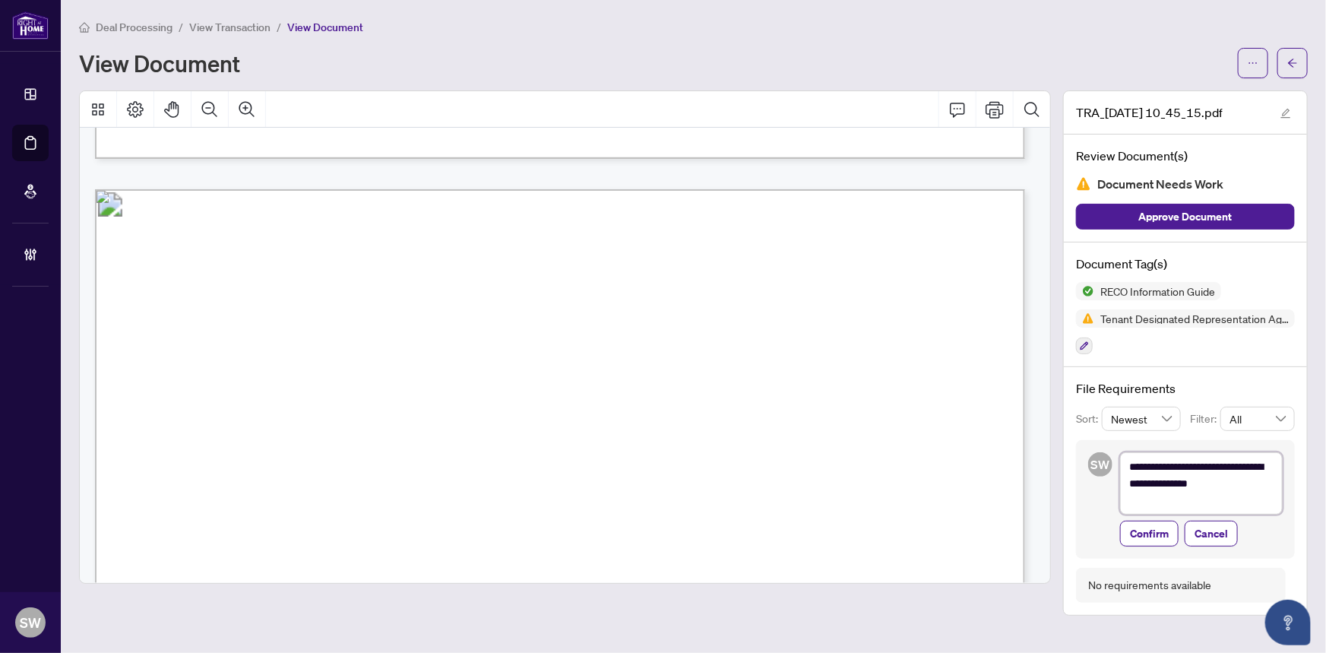
type textarea "**********"
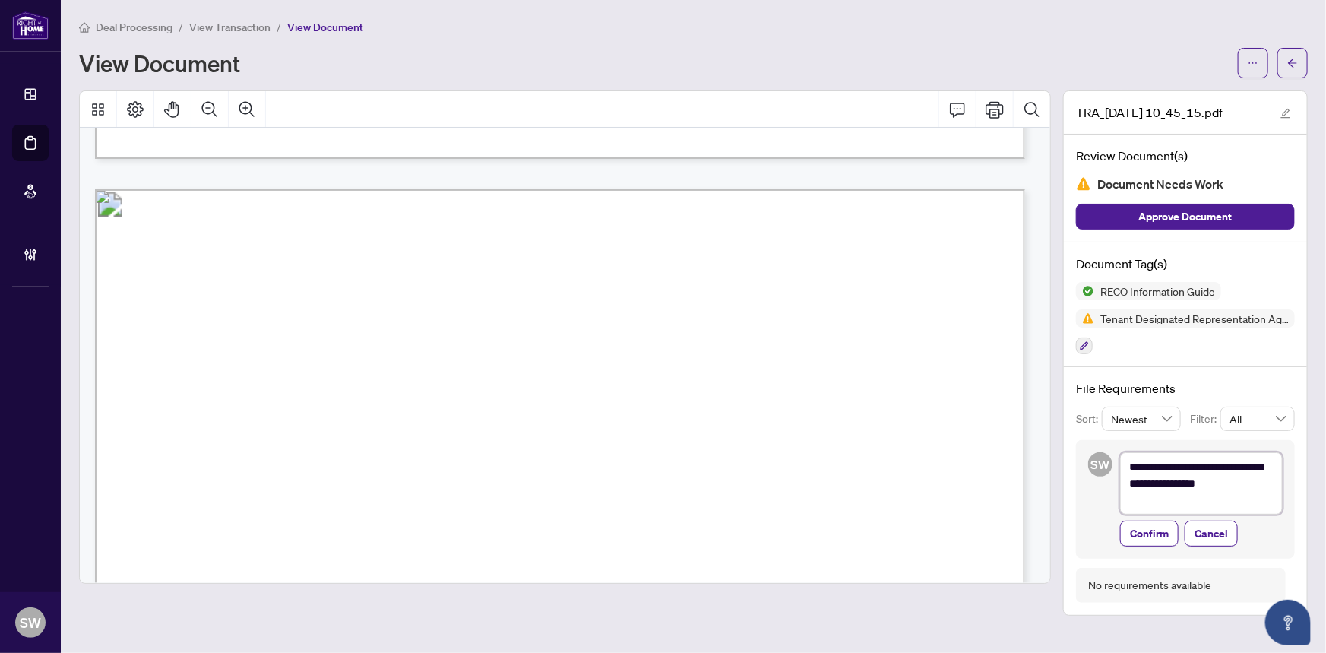
type textarea "**********"
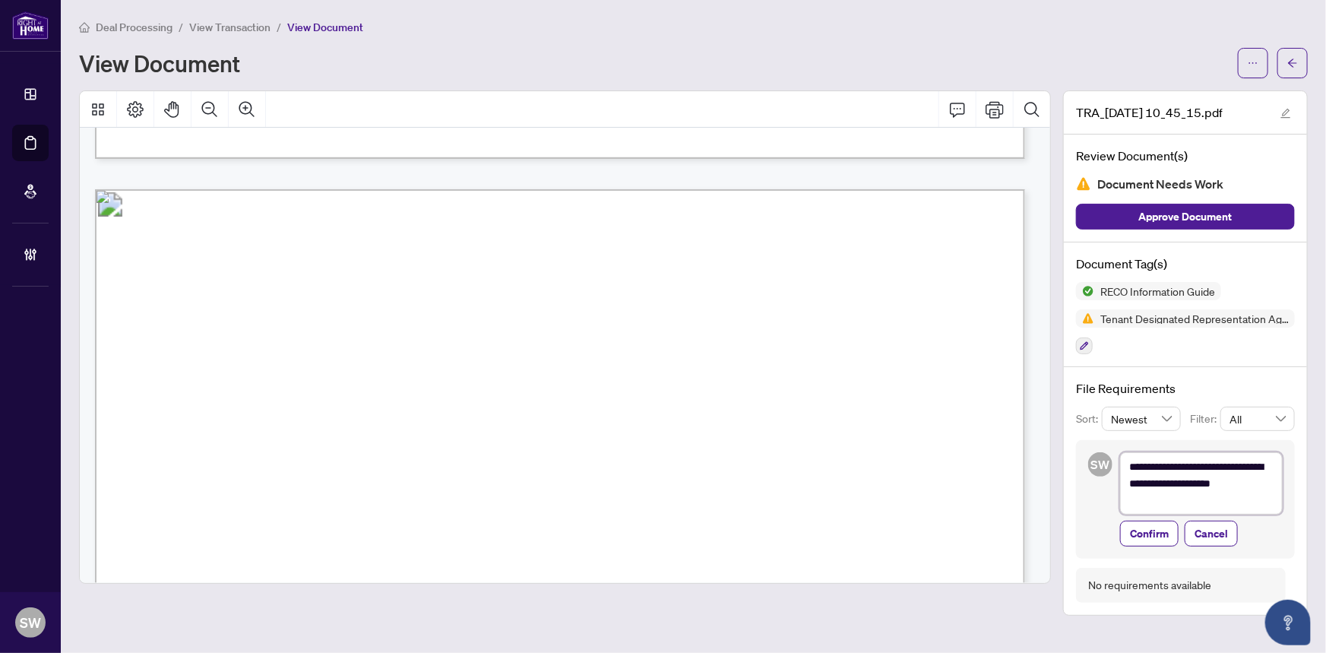
type textarea "**********"
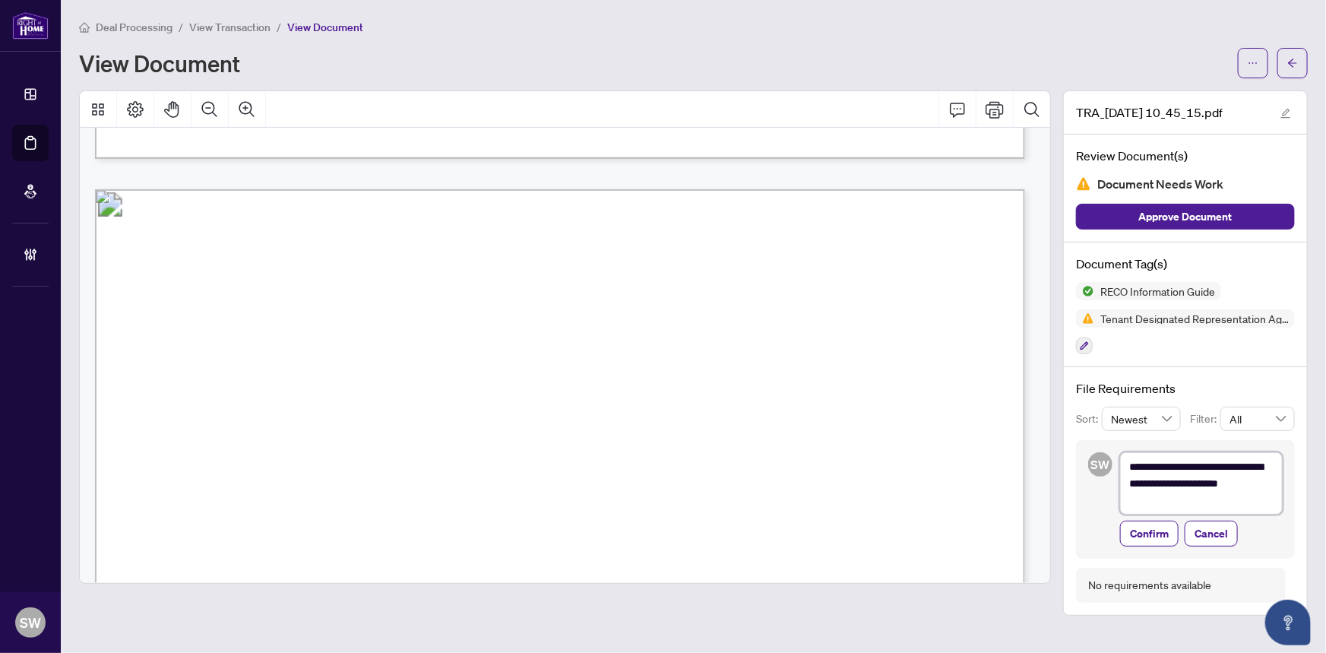
type textarea "**********"
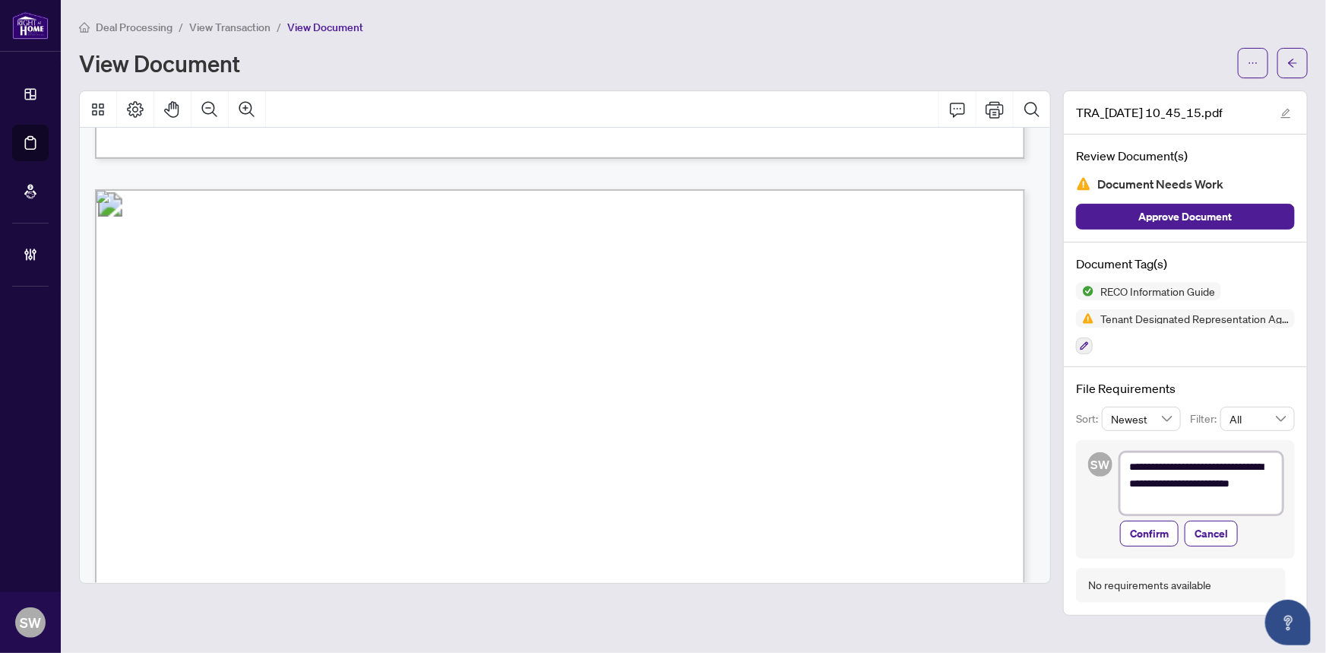
type textarea "**********"
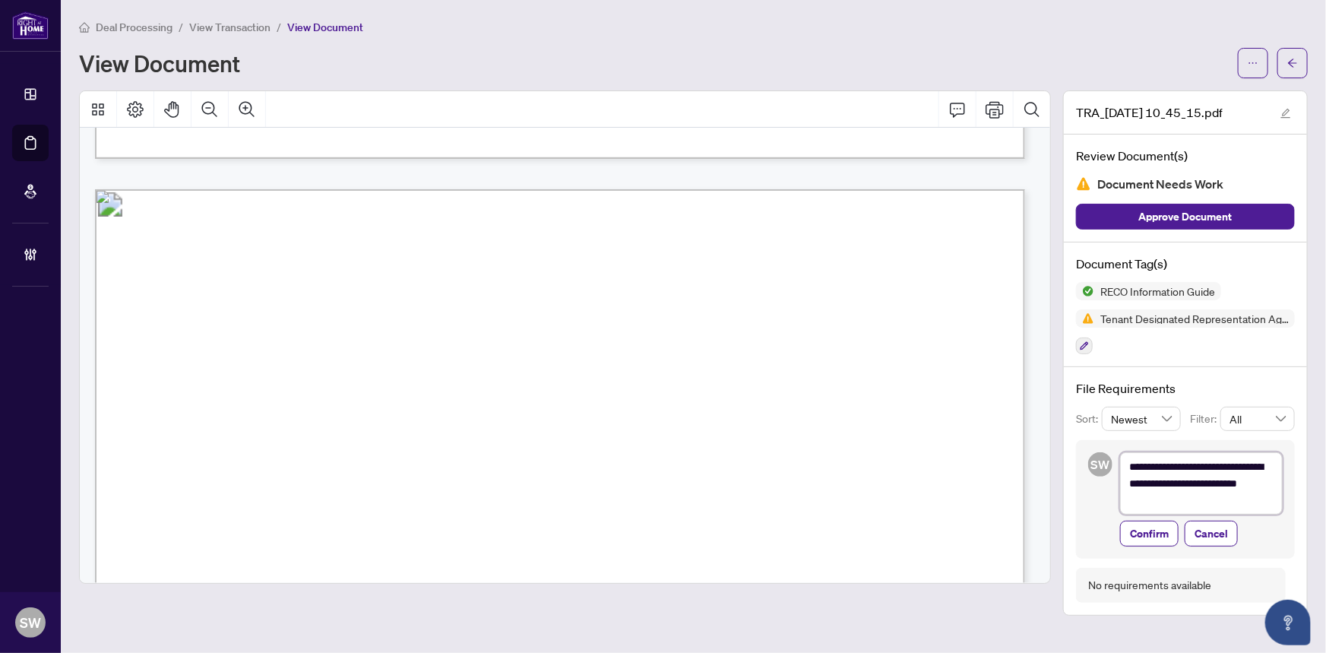
type textarea "**********"
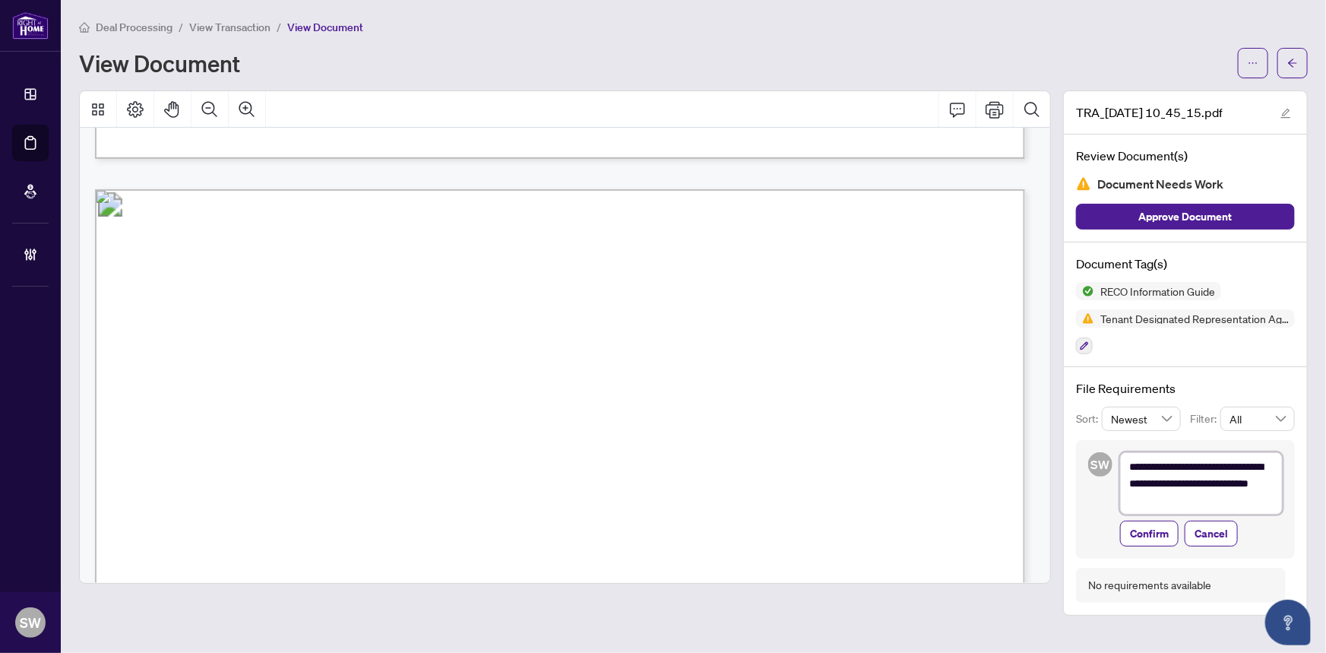
type textarea "**********"
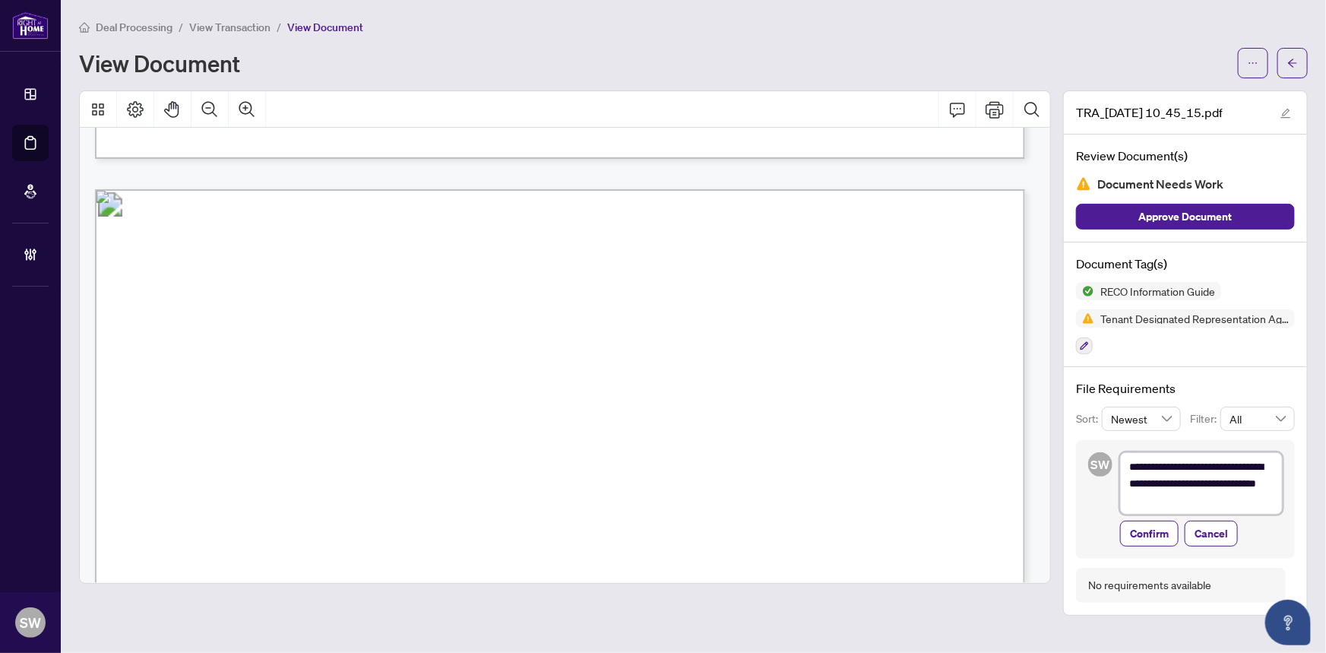
type textarea "**********"
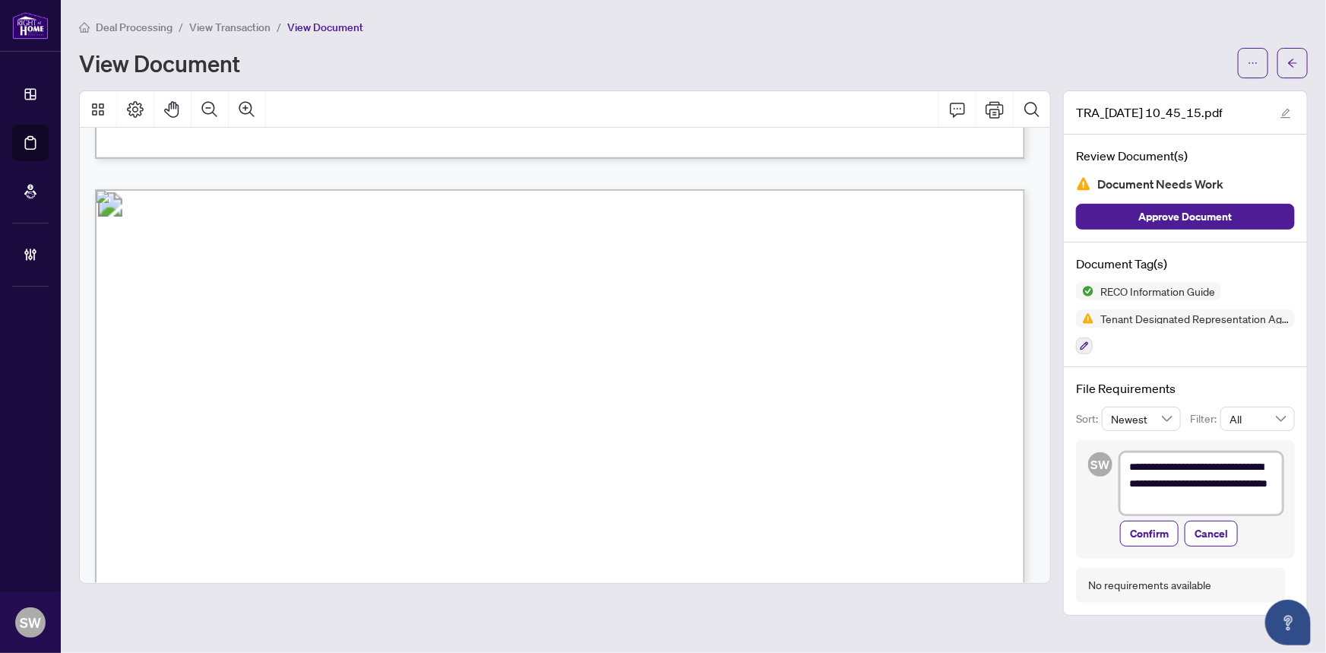
type textarea "**********"
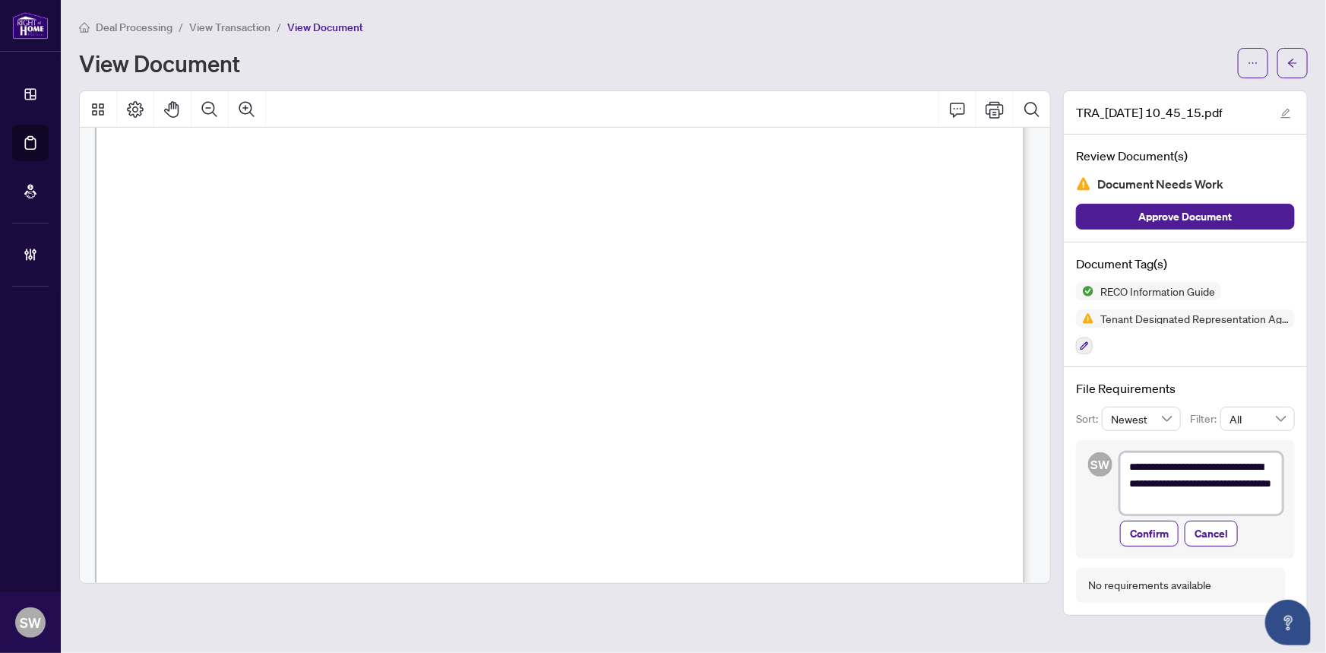
scroll to position [15588, 0]
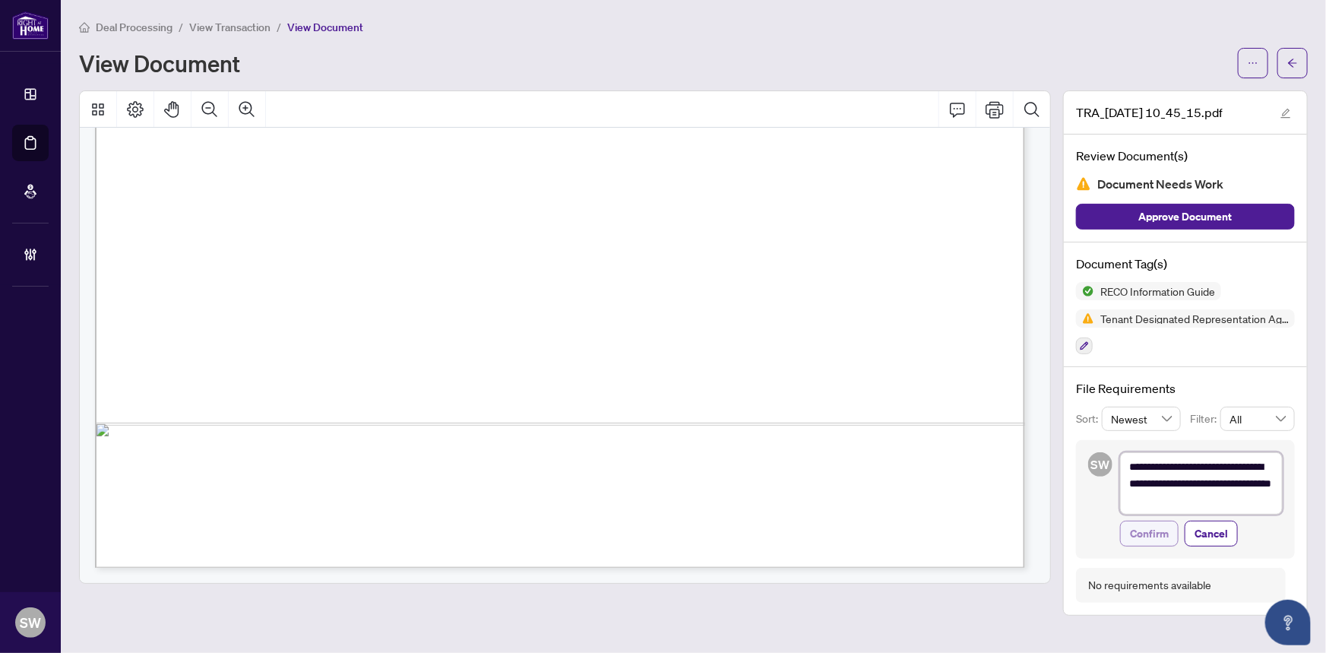
type textarea "**********"
click at [1157, 526] on span "Confirm" at bounding box center [1149, 533] width 39 height 24
type textarea "**********"
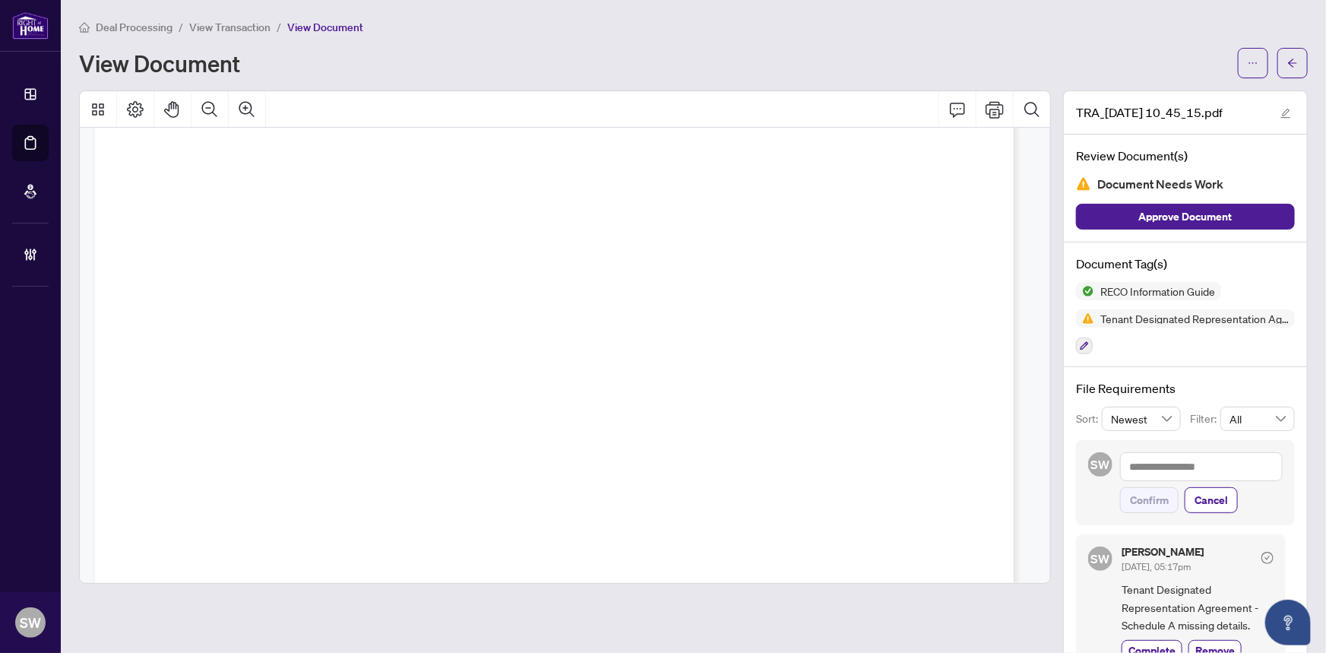
scroll to position [0, 0]
click at [1287, 54] on span "button" at bounding box center [1292, 63] width 11 height 24
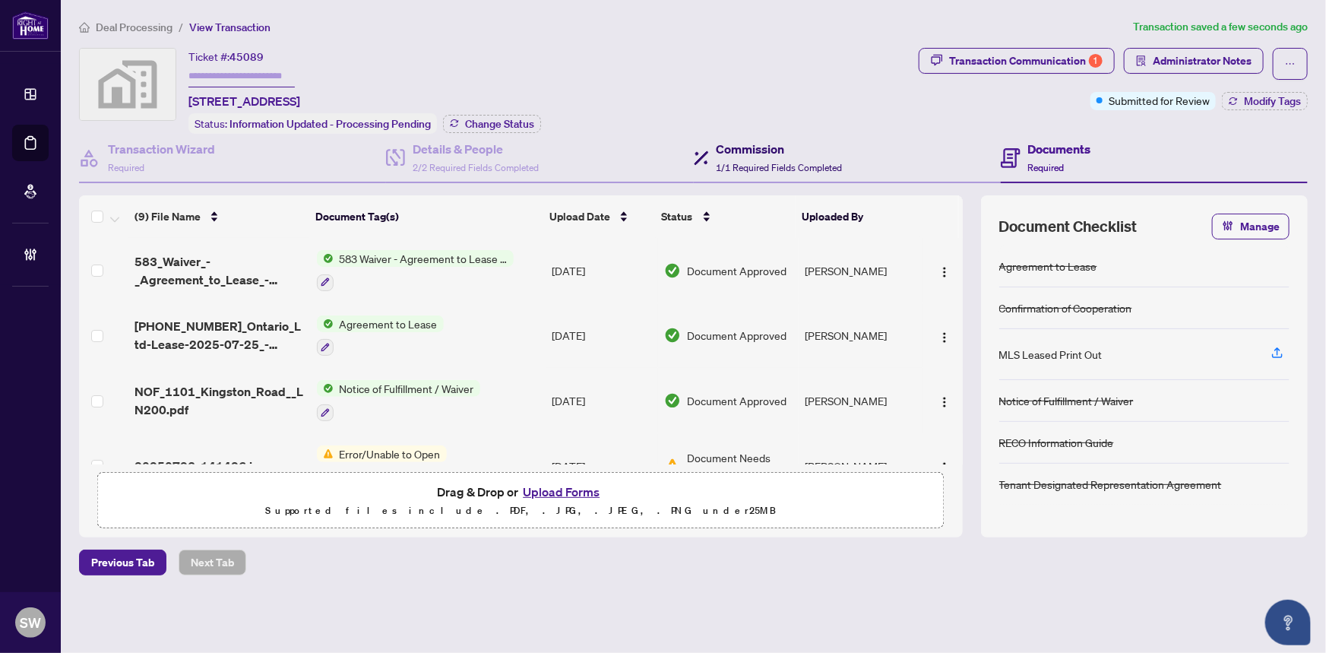
click at [758, 162] on span "1/1 Required Fields Completed" at bounding box center [780, 167] width 126 height 11
type textarea "**********"
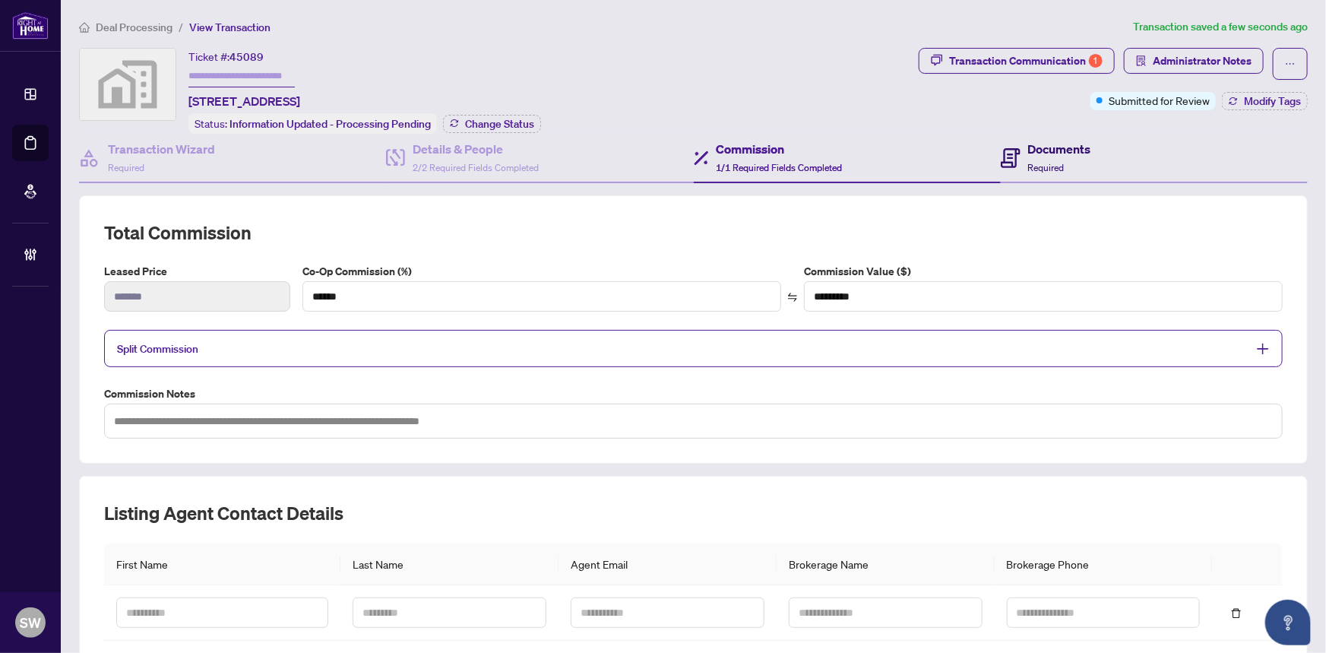
click at [1058, 152] on h4 "Documents" at bounding box center [1059, 149] width 63 height 18
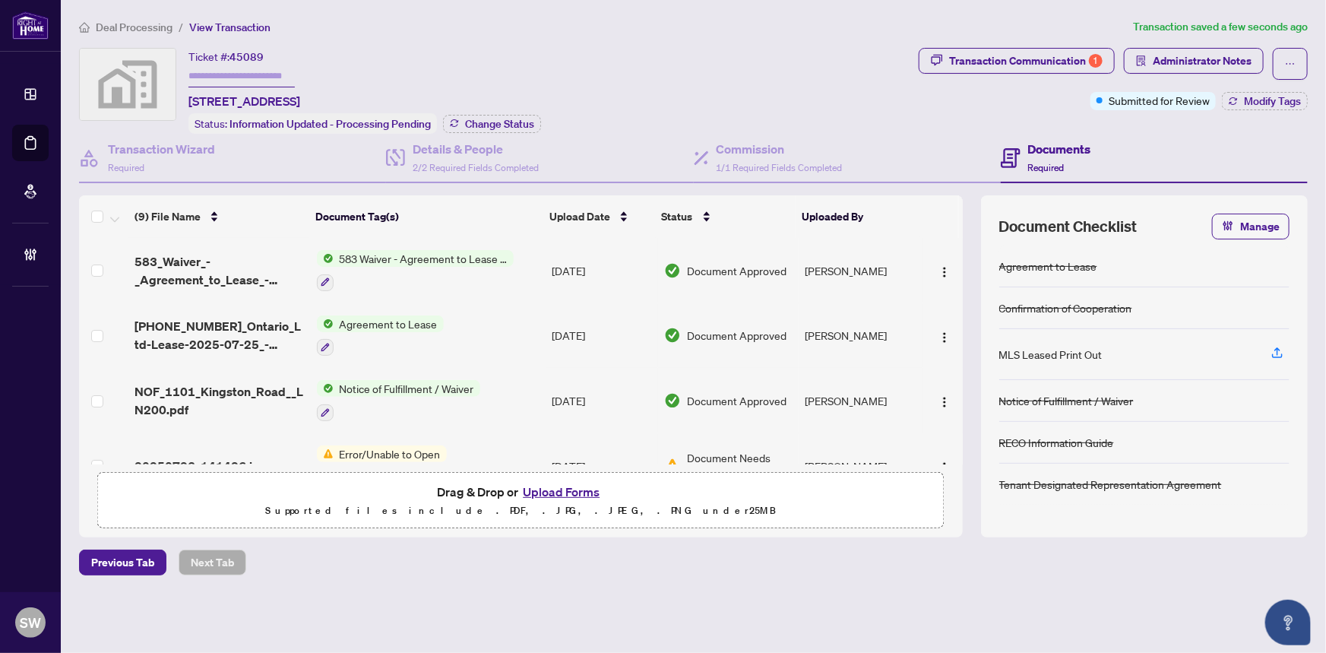
click at [522, 580] on div "Deal Processing / View Transaction Transaction saved a few seconds ago Ticket #…" at bounding box center [693, 323] width 1241 height 610
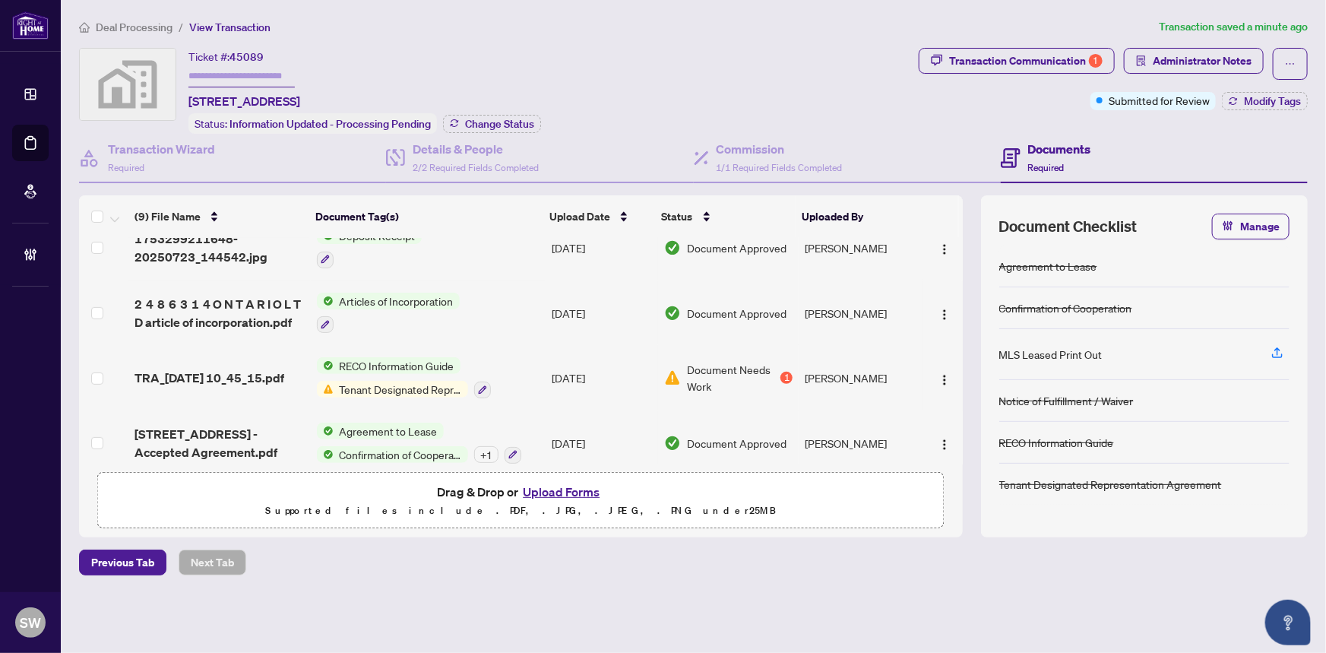
scroll to position [358, 0]
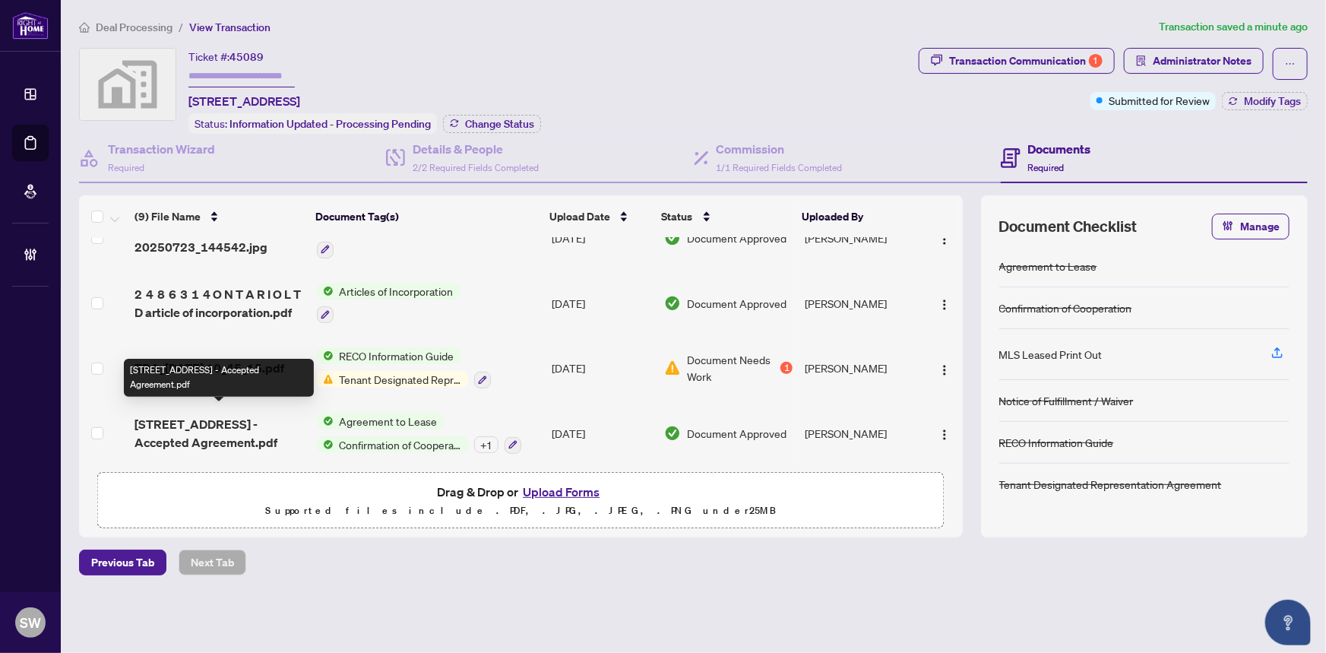
click at [230, 429] on span "[STREET_ADDRESS] - Accepted Agreement.pdf" at bounding box center [219, 433] width 169 height 36
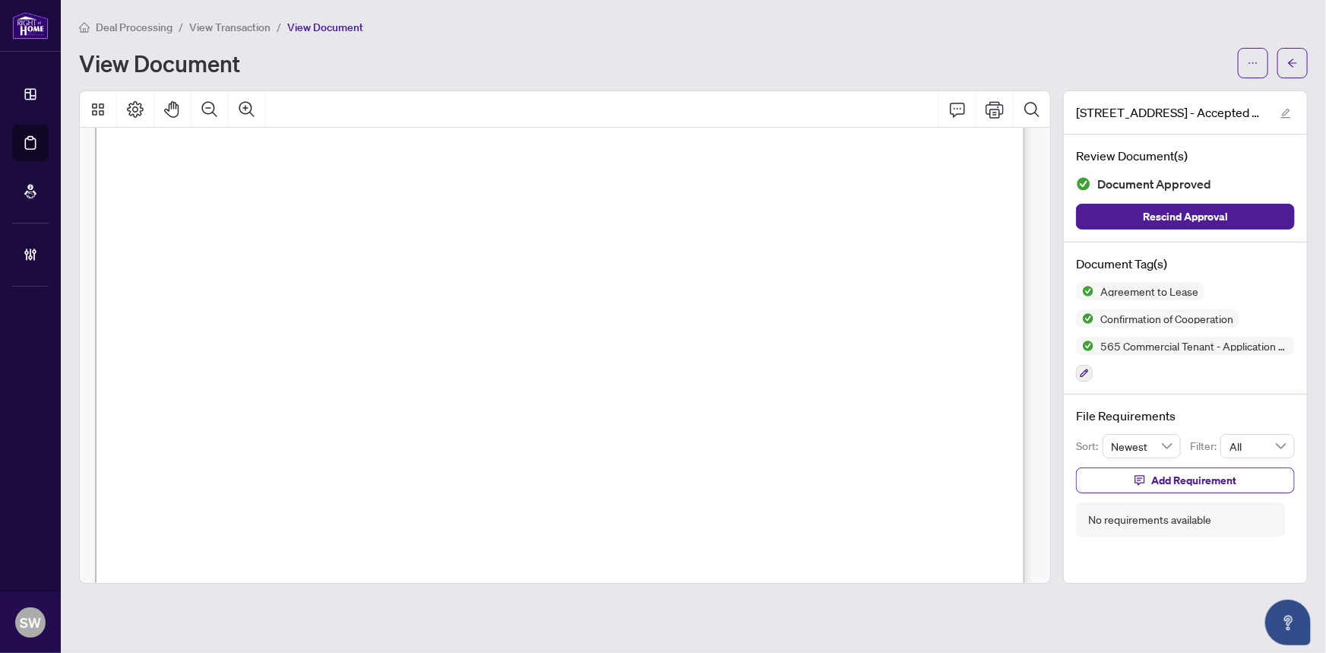
scroll to position [17395, 0]
click at [340, 354] on span "[PHONE_NUMBER]" at bounding box center [265, 360] width 147 height 14
click at [340, 353] on span "[PHONE_NUMBER]" at bounding box center [265, 360] width 147 height 14
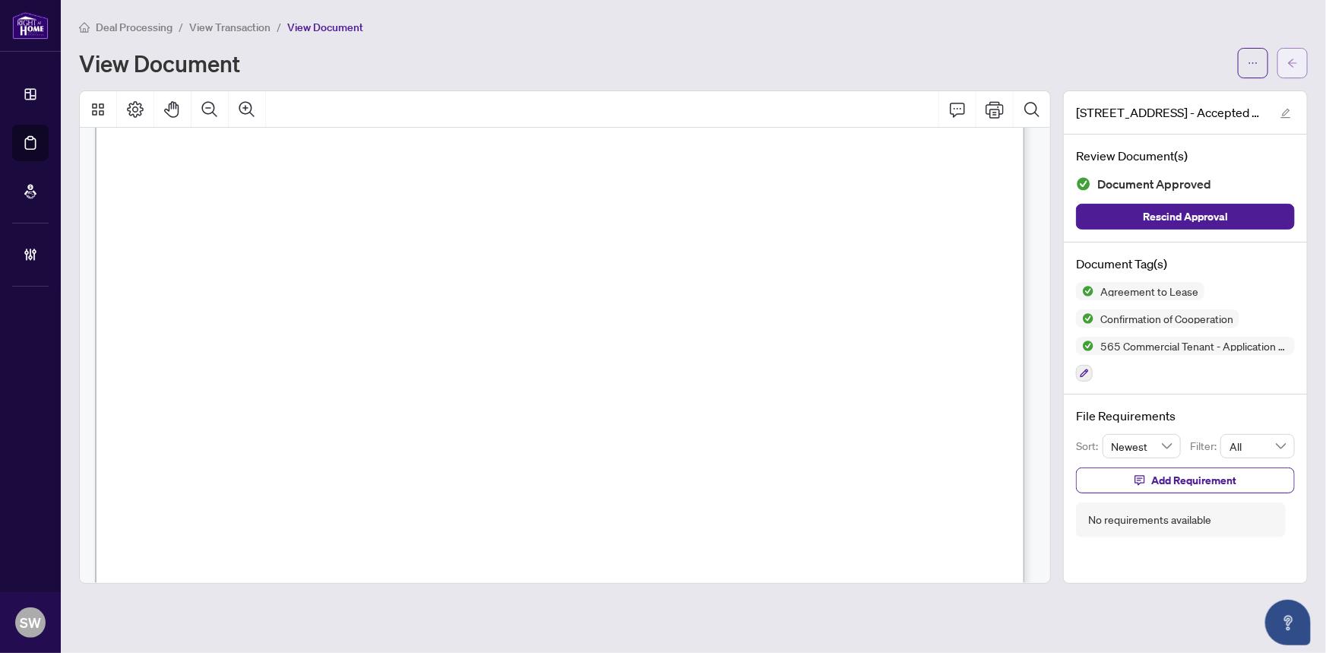
click at [1294, 59] on icon "arrow-left" at bounding box center [1292, 63] width 11 height 11
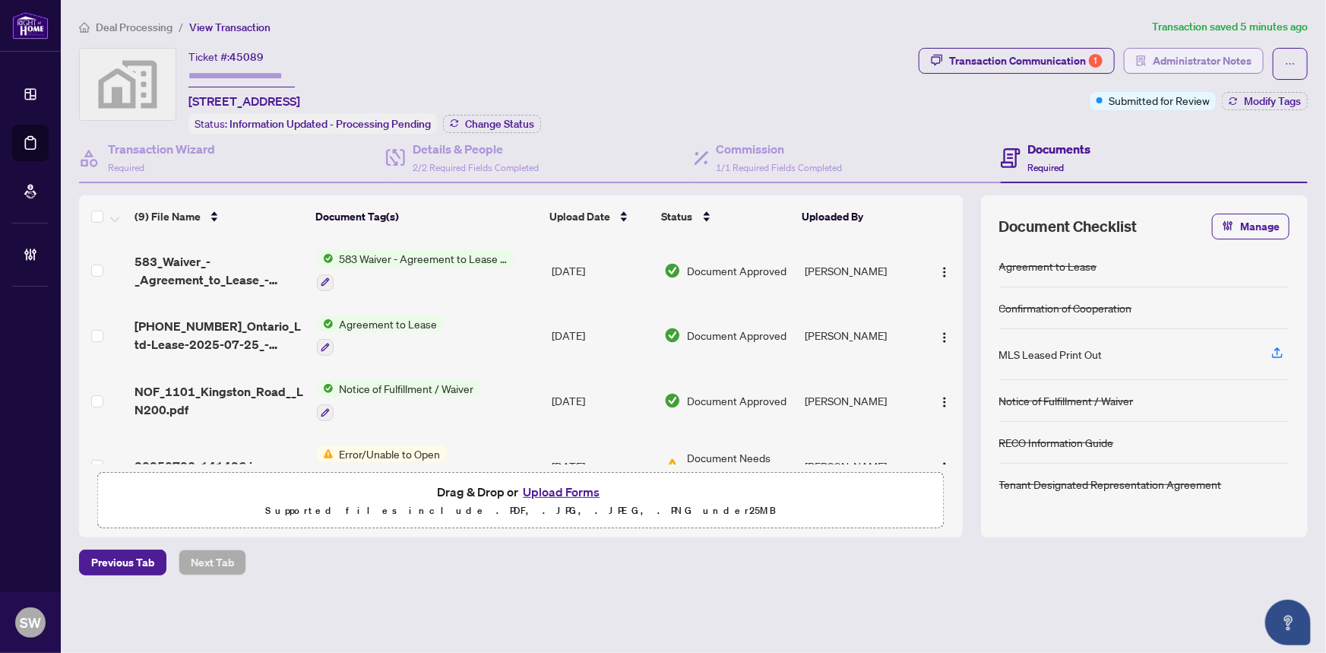
click at [1213, 62] on span "Administrator Notes" at bounding box center [1202, 61] width 99 height 24
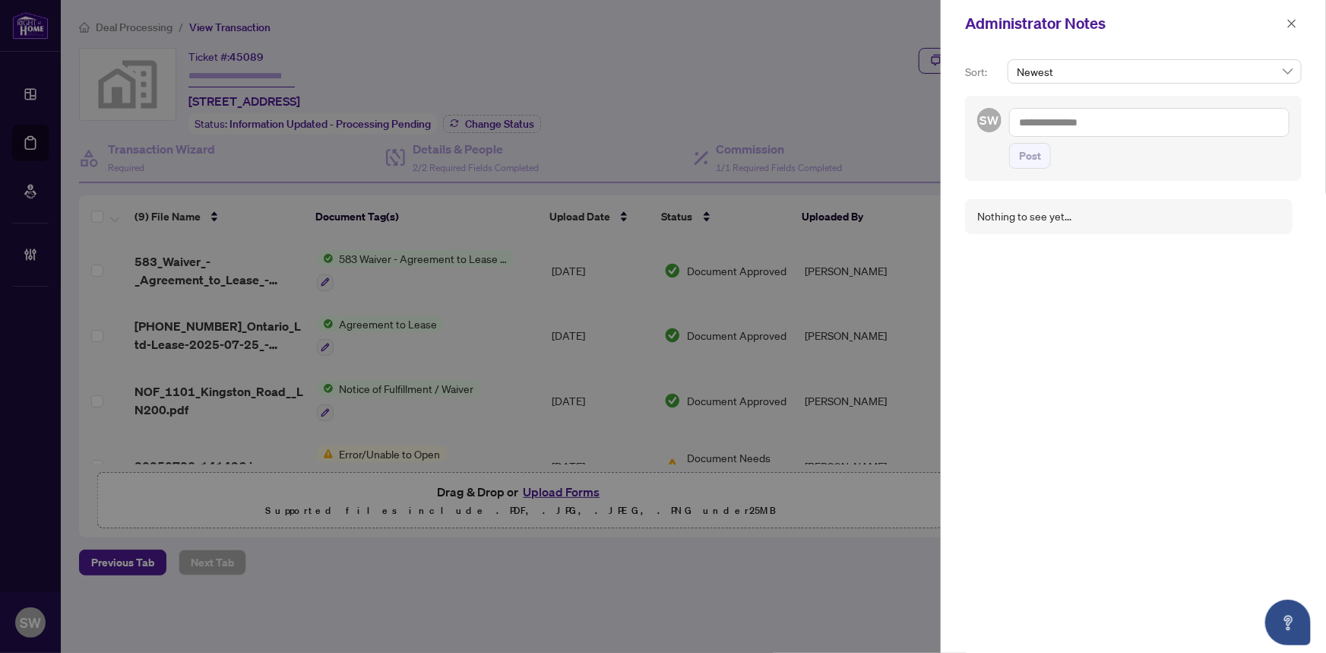
click at [1042, 113] on textarea at bounding box center [1149, 122] width 280 height 29
paste textarea "**********"
type textarea "**********"
click at [1034, 172] on span "Post" at bounding box center [1030, 171] width 22 height 24
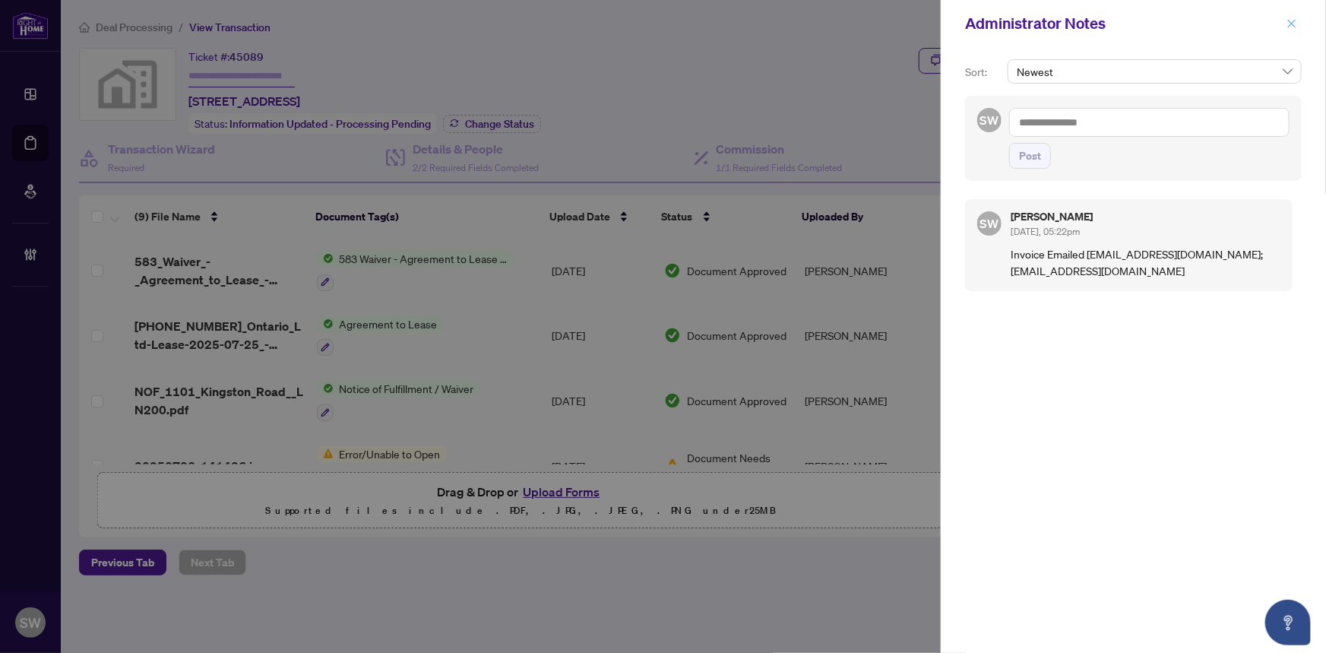
click at [1295, 24] on icon "close" at bounding box center [1292, 23] width 11 height 11
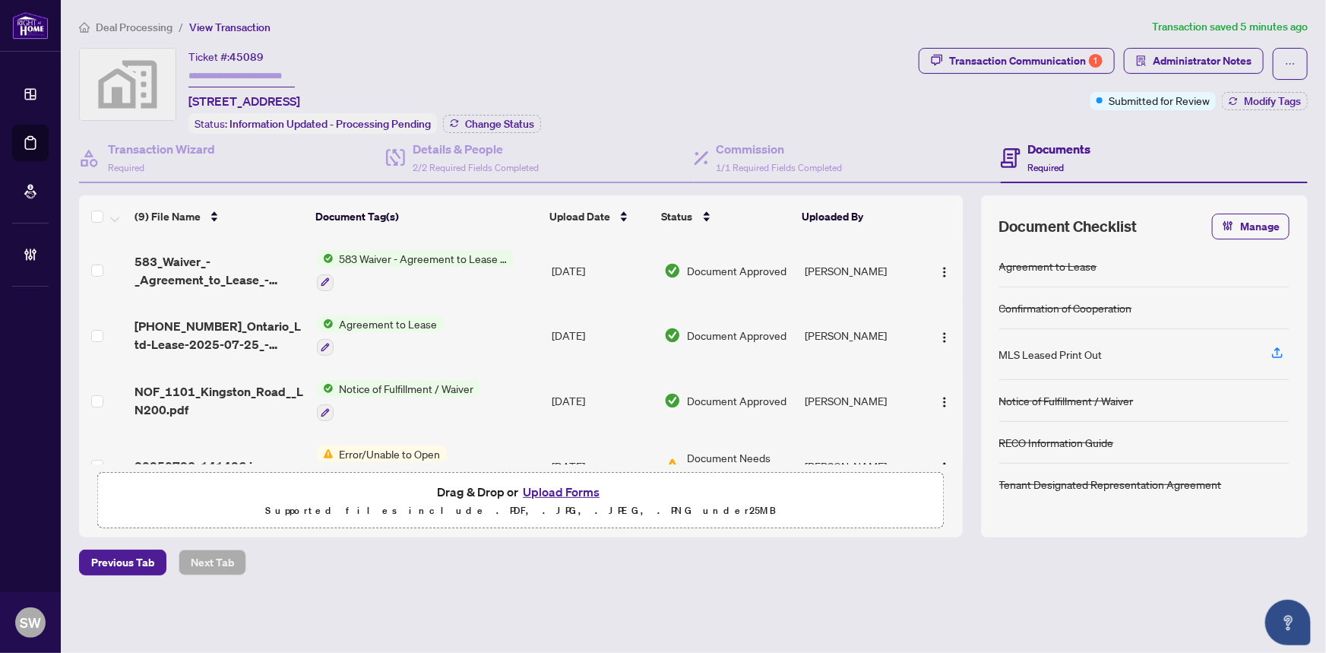
click at [243, 71] on input "text" at bounding box center [241, 76] width 106 height 22
paste input "*******"
type input "*******"
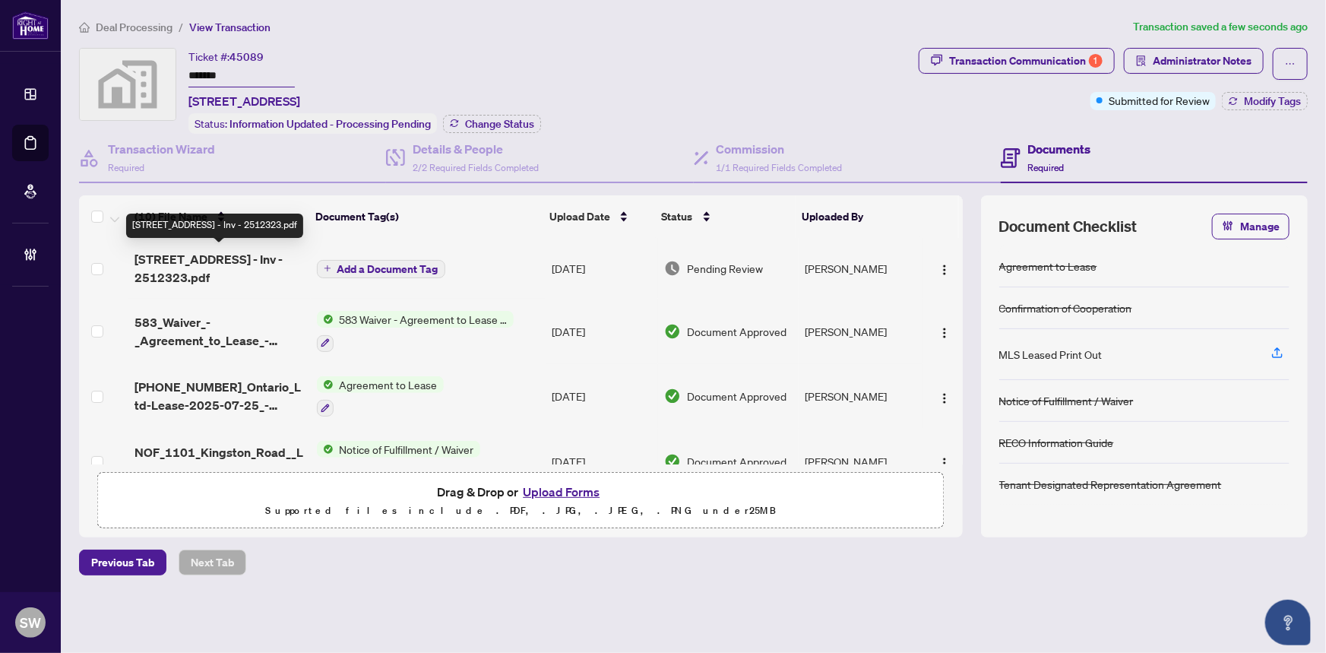
click at [258, 262] on span "[STREET_ADDRESS] - Inv - 2512323.pdf" at bounding box center [219, 268] width 169 height 36
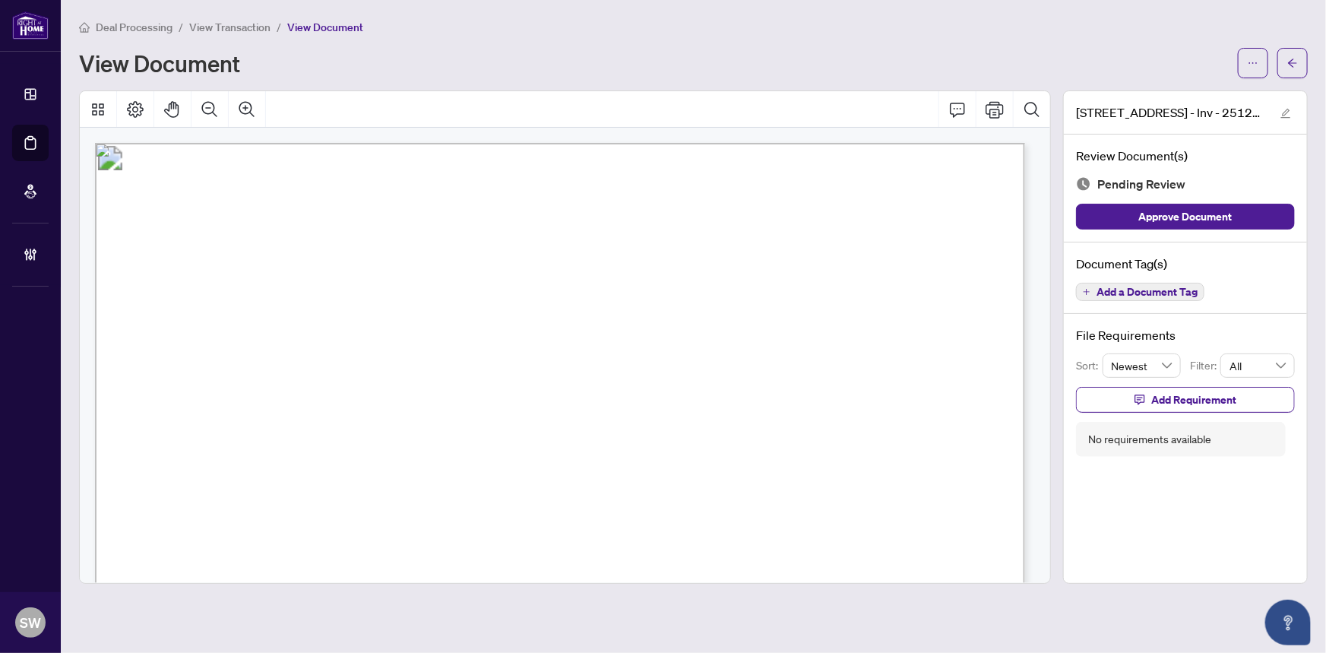
click at [1178, 290] on span "Add a Document Tag" at bounding box center [1147, 292] width 101 height 11
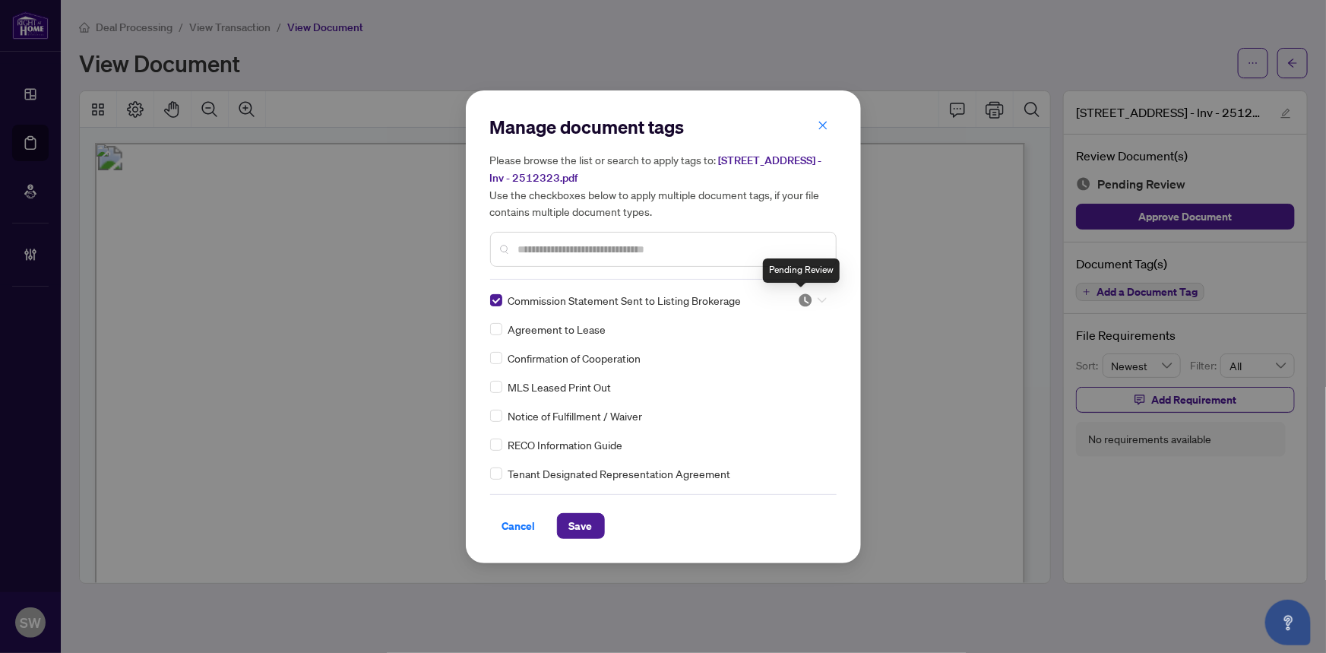
click at [804, 296] on img at bounding box center [805, 300] width 15 height 15
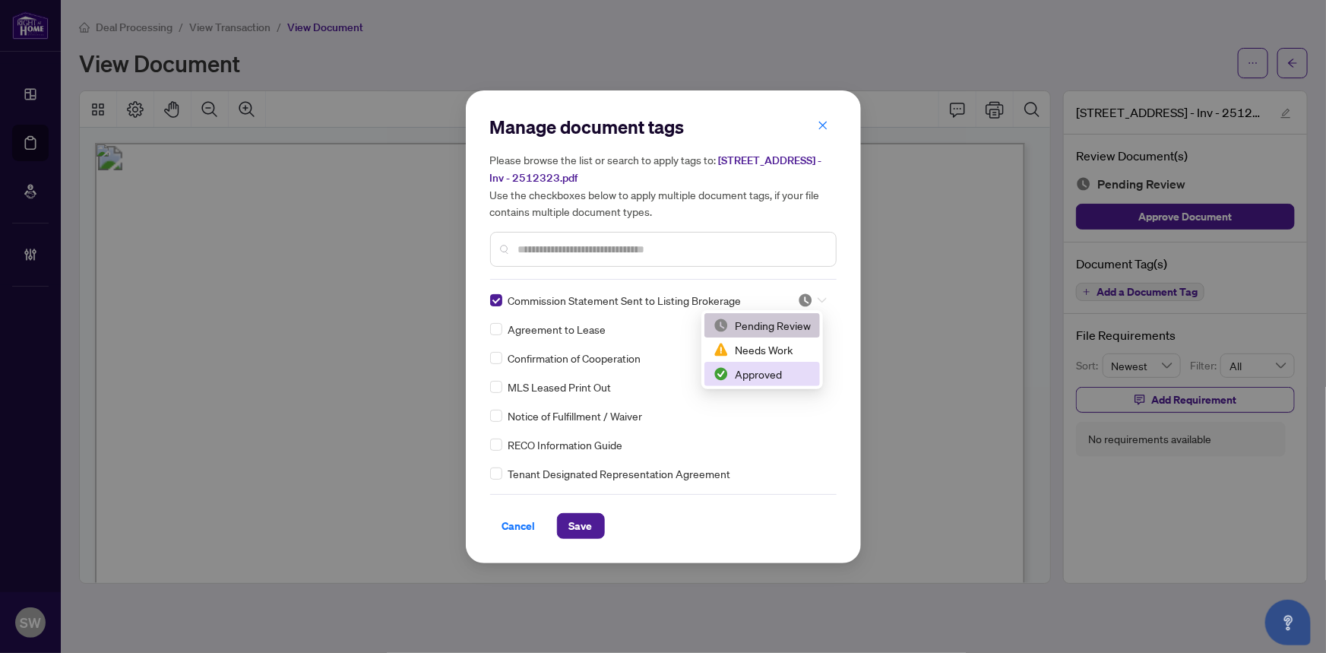
click at [762, 374] on div "Approved" at bounding box center [762, 374] width 97 height 17
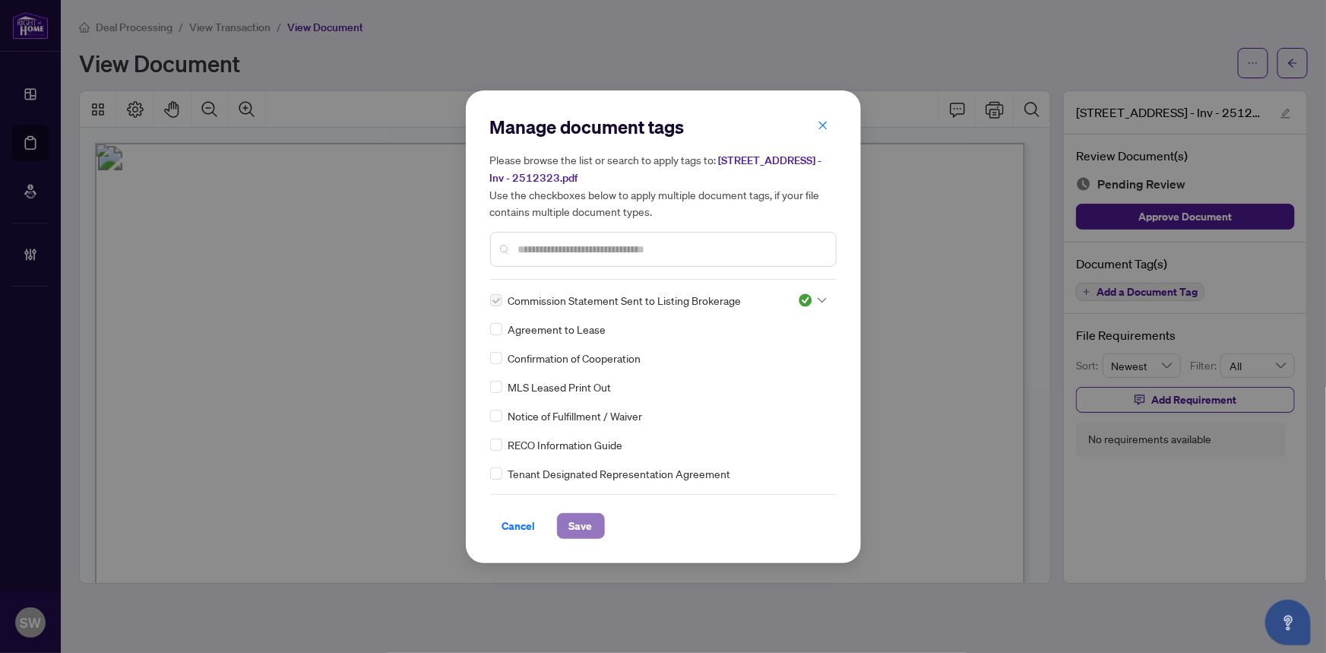
click at [585, 527] on span "Save" at bounding box center [581, 526] width 24 height 24
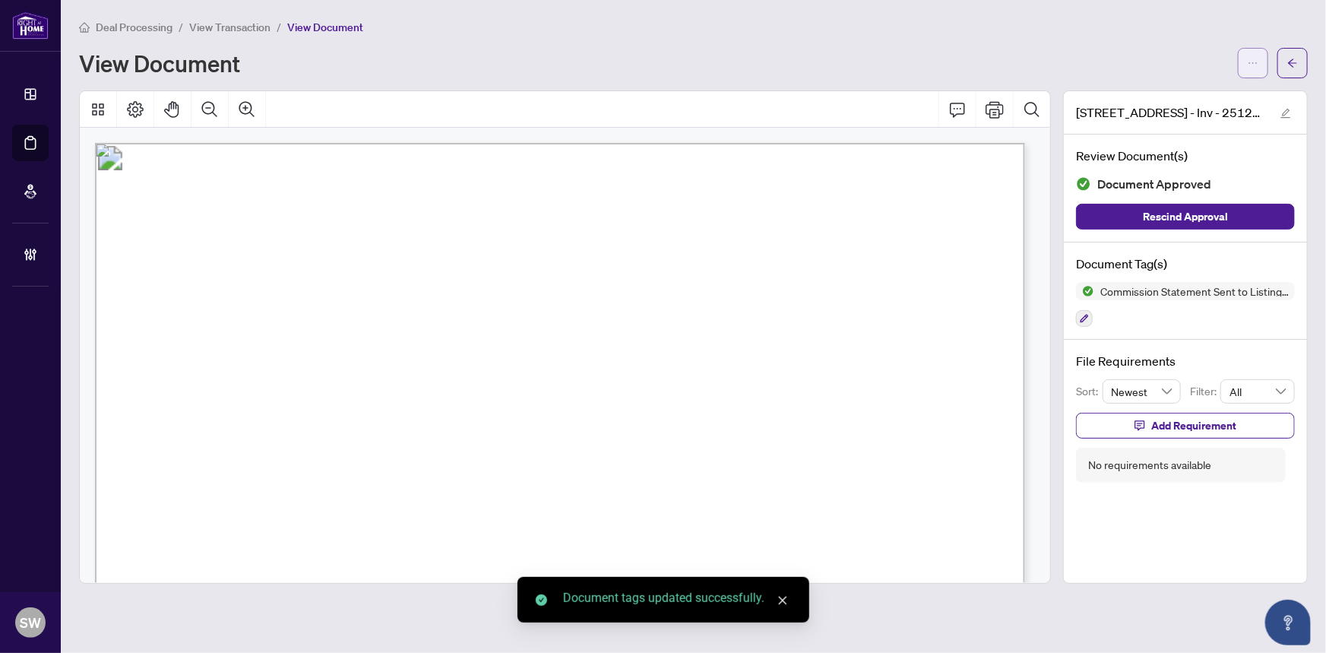
click at [1248, 62] on icon "ellipsis" at bounding box center [1253, 63] width 11 height 11
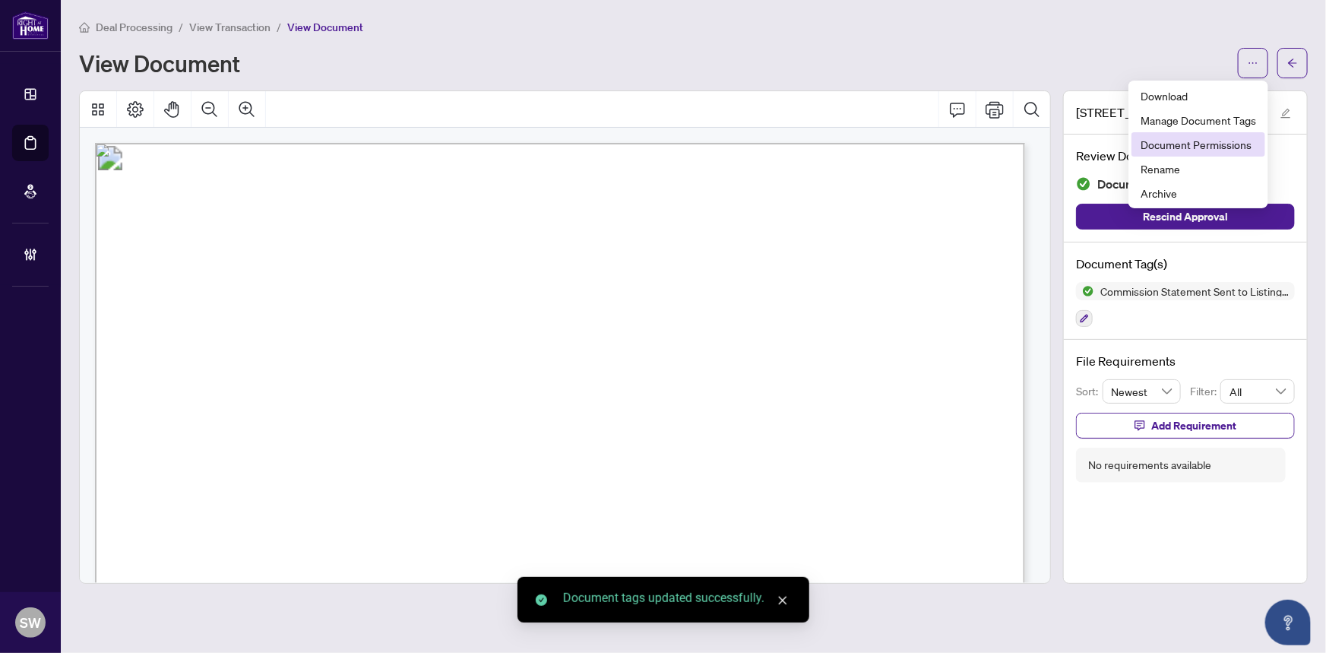
click at [1214, 141] on span "Document Permissions" at bounding box center [1199, 144] width 116 height 17
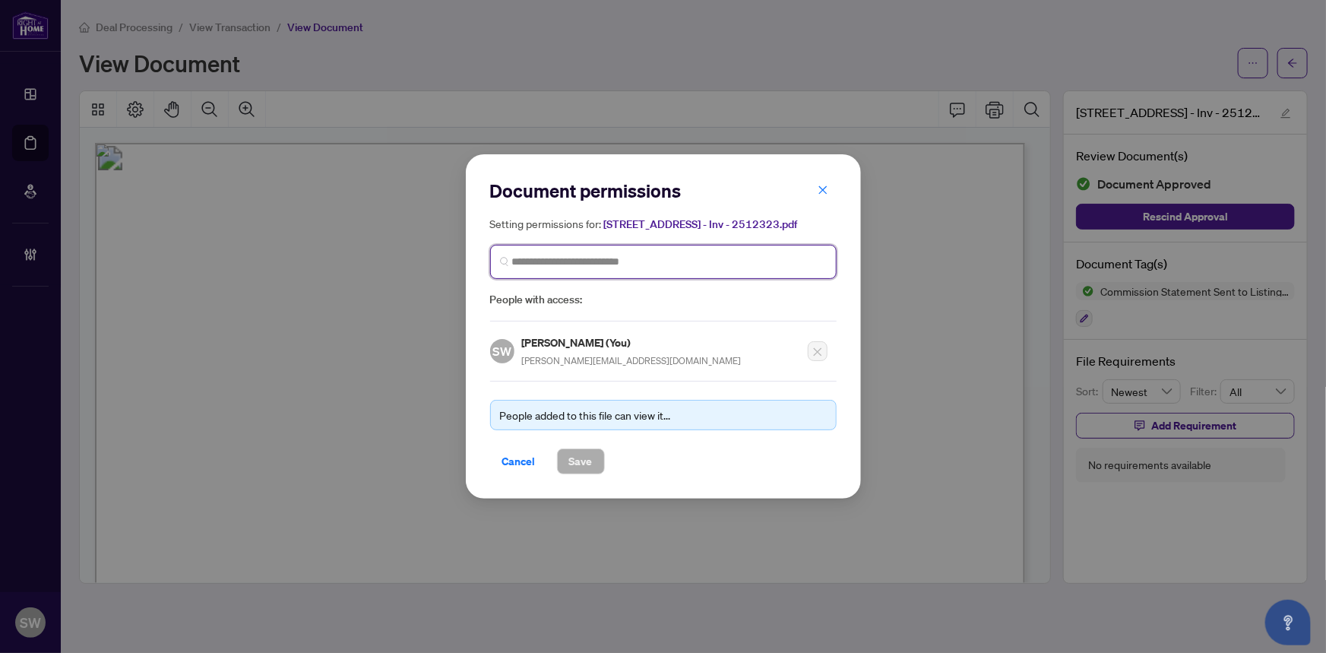
click at [716, 261] on input "search" at bounding box center [669, 262] width 315 height 16
type input "****"
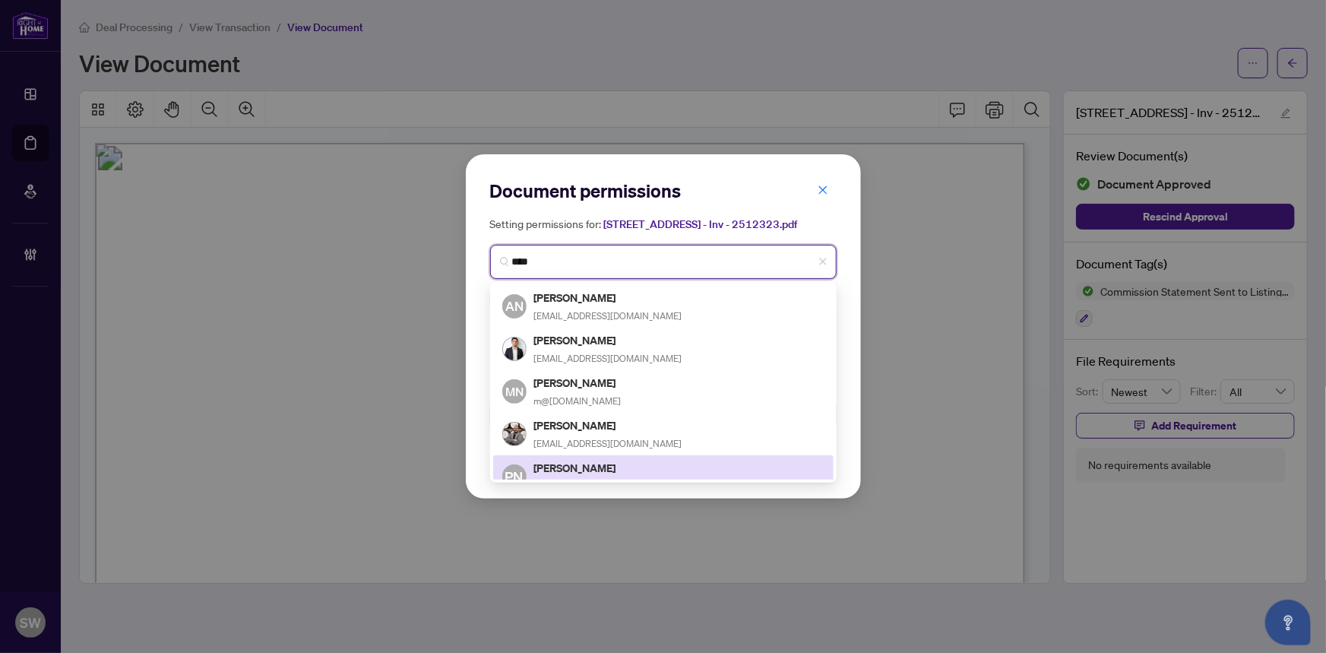
click at [604, 466] on h5 "[PERSON_NAME]" at bounding box center [608, 467] width 148 height 17
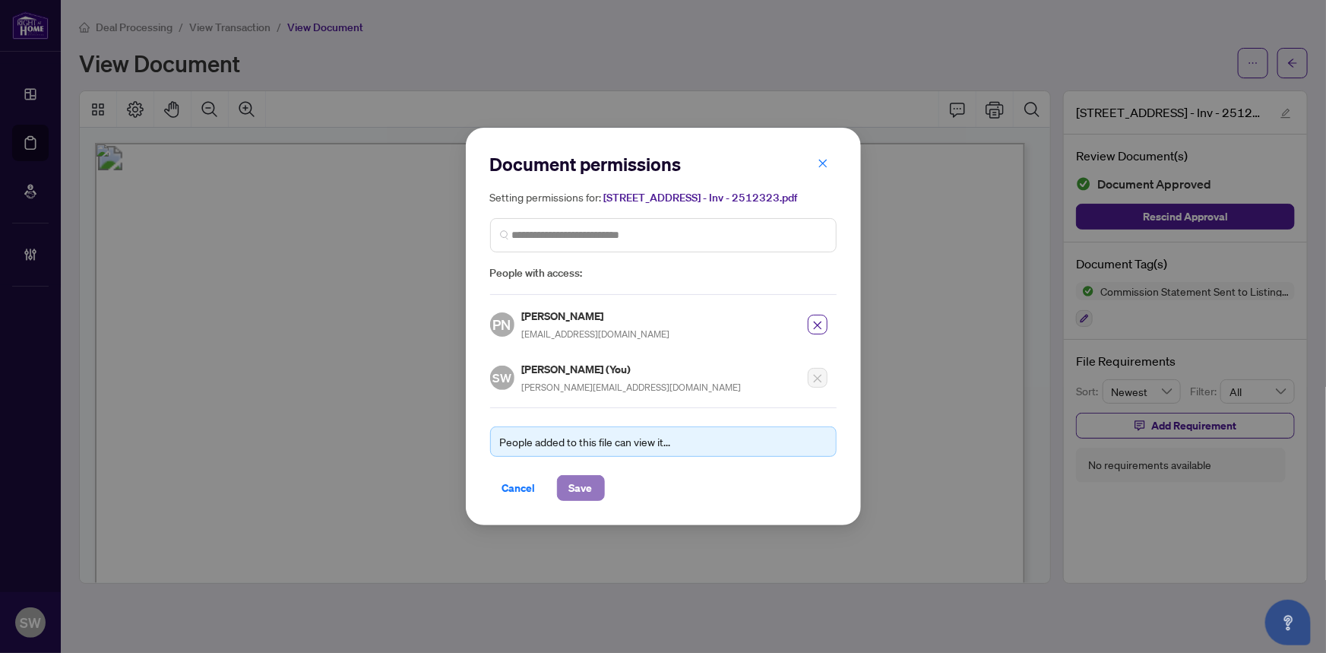
click at [584, 493] on span "Save" at bounding box center [581, 488] width 24 height 24
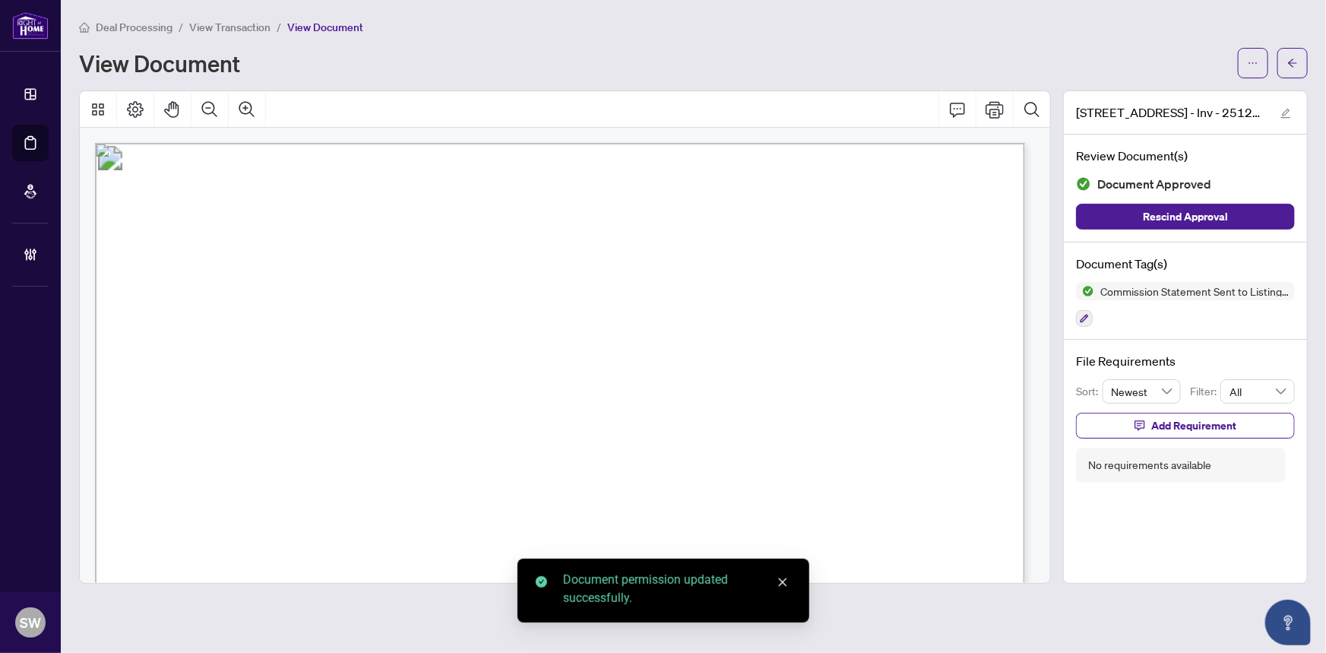
click at [1291, 59] on icon "arrow-left" at bounding box center [1292, 63] width 11 height 11
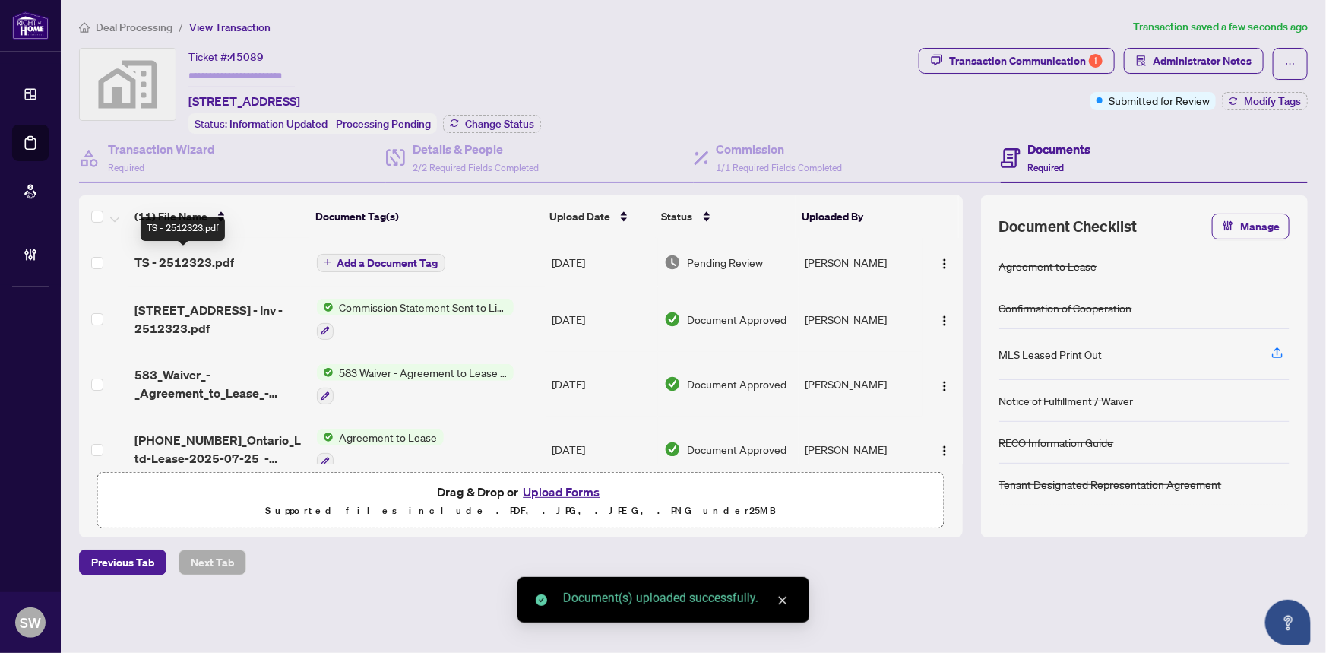
click at [228, 256] on span "TS - 2512323.pdf" at bounding box center [185, 262] width 100 height 18
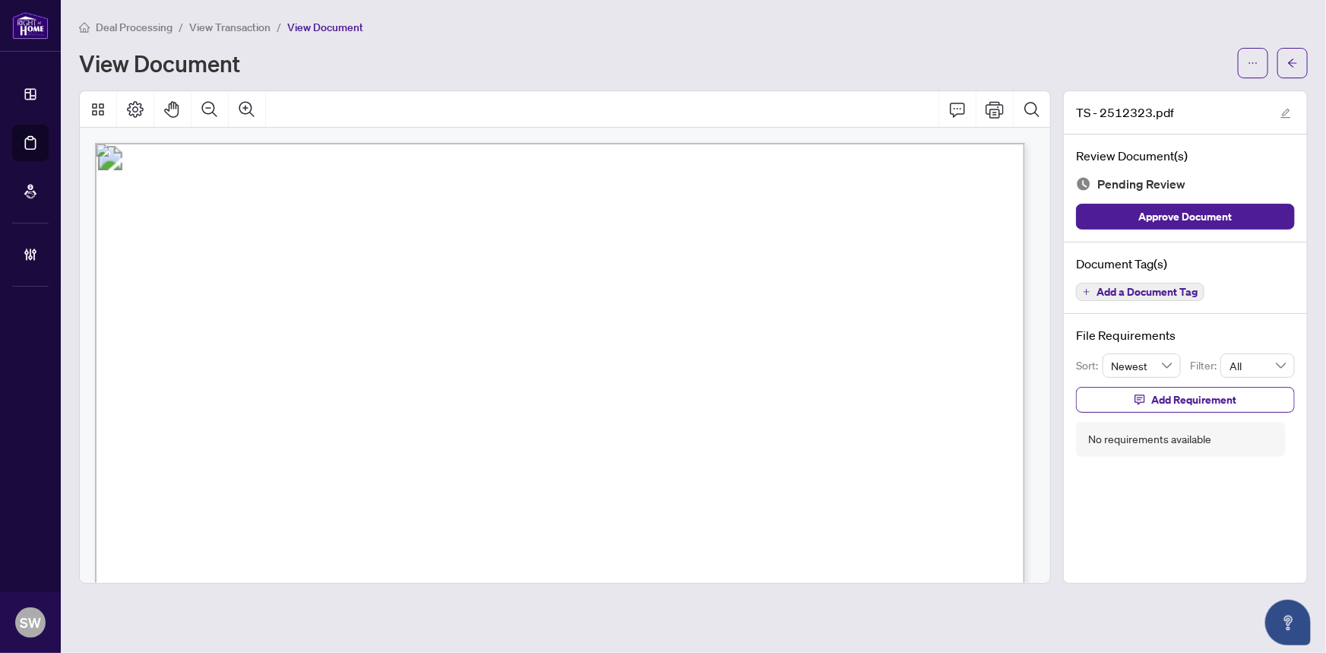
click at [1170, 287] on span "Add a Document Tag" at bounding box center [1147, 292] width 101 height 11
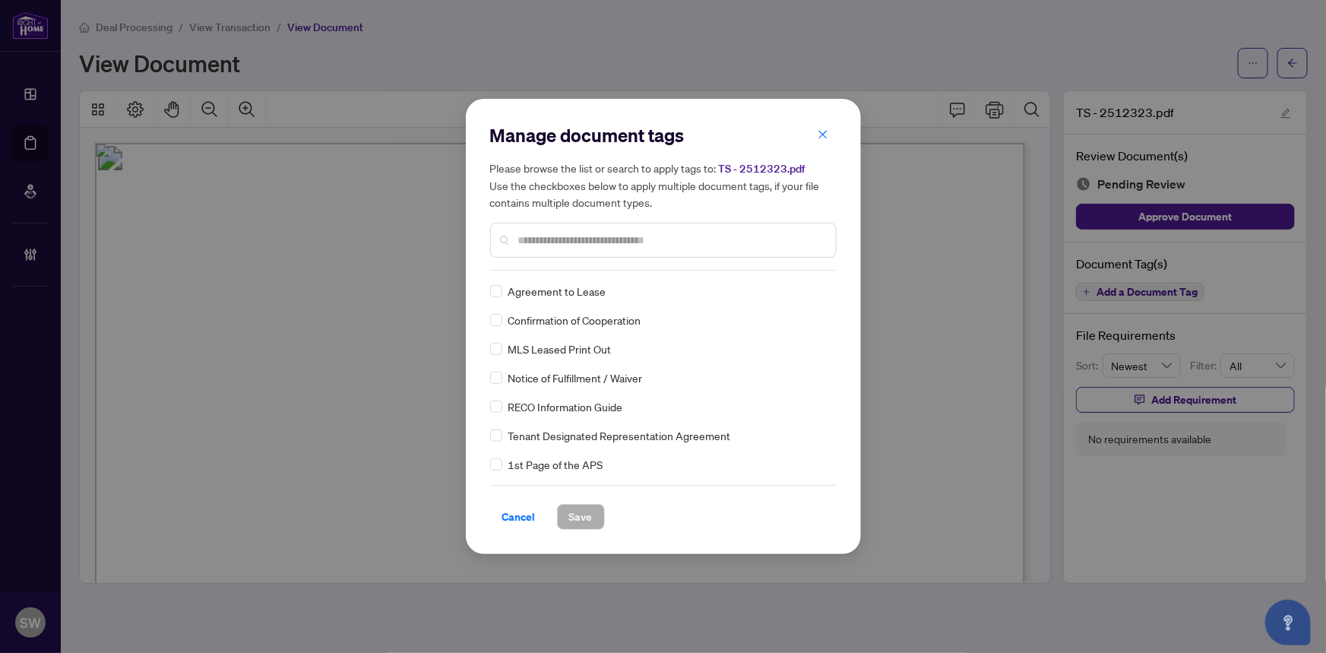
click at [534, 239] on input "text" at bounding box center [671, 240] width 306 height 17
type input "****"
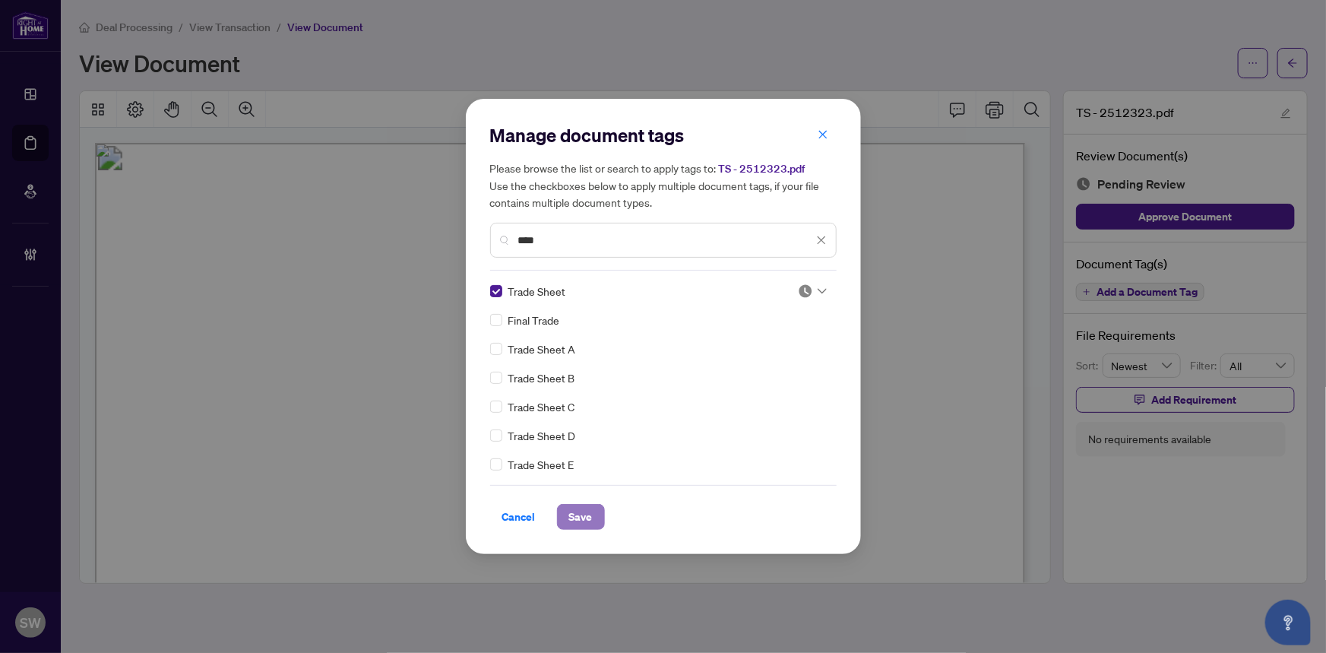
click at [581, 524] on span "Save" at bounding box center [581, 517] width 24 height 24
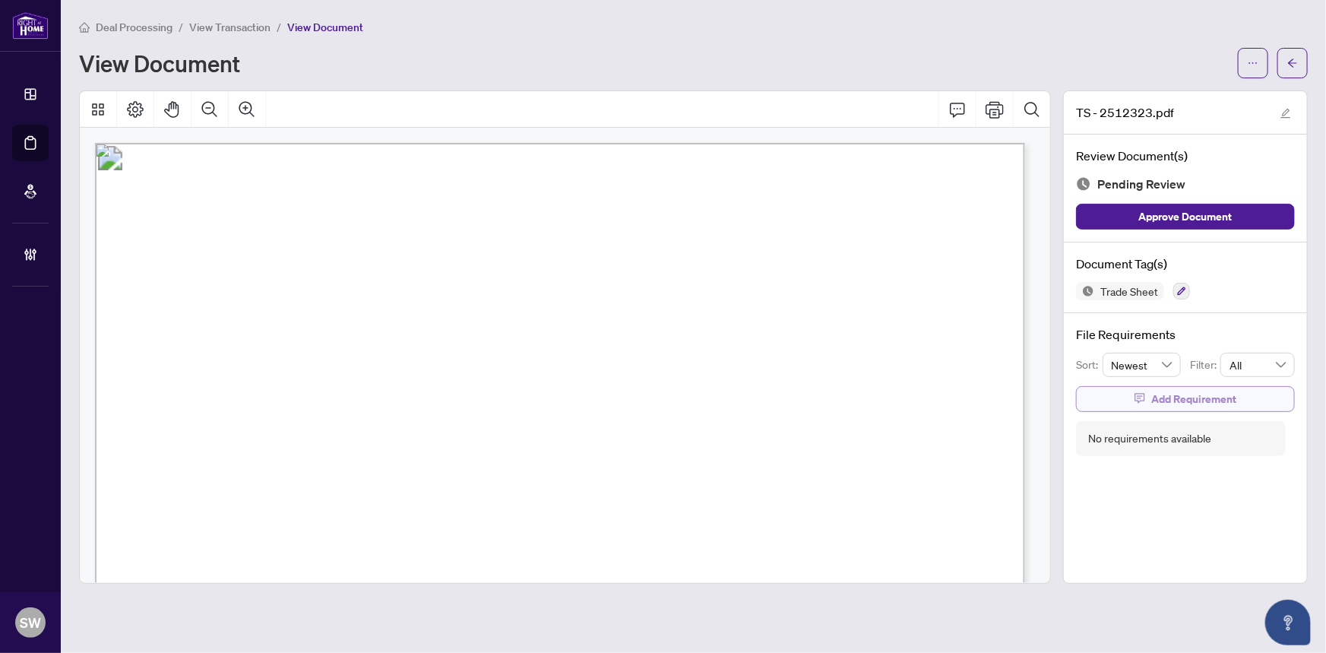
click at [1202, 394] on span "Add Requirement" at bounding box center [1193, 399] width 85 height 24
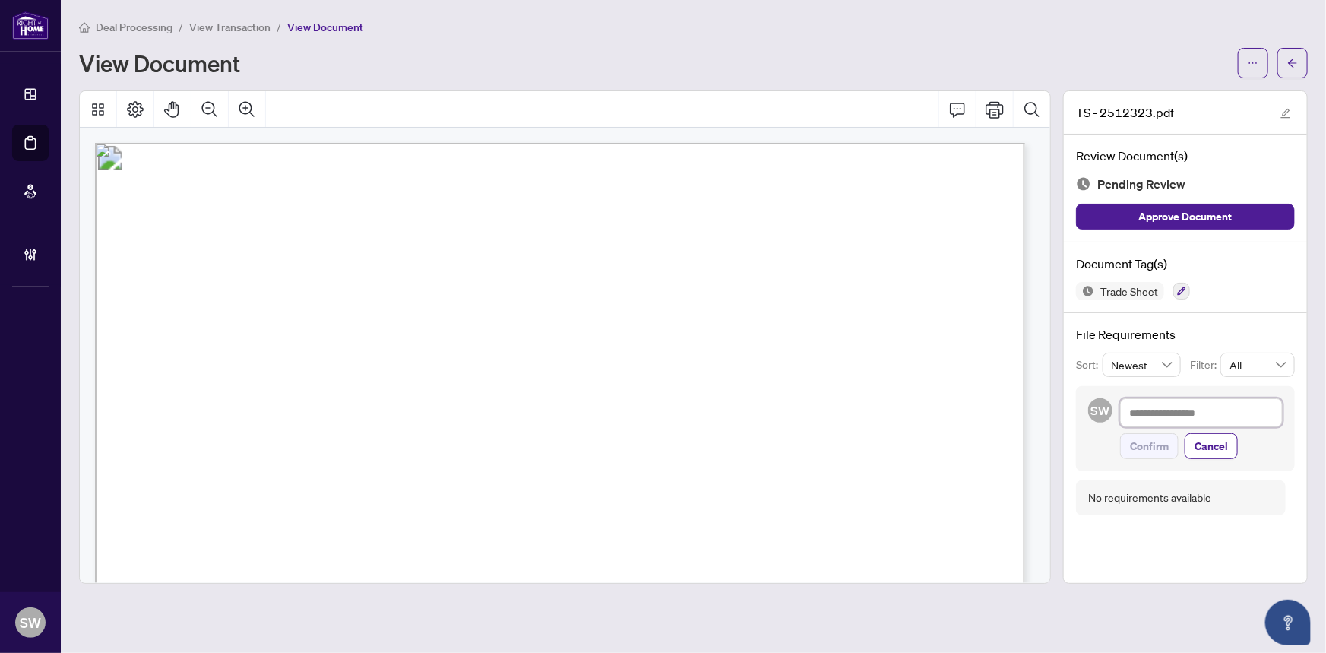
click at [1193, 416] on textarea at bounding box center [1201, 412] width 163 height 29
paste textarea "**********"
type textarea "**********"
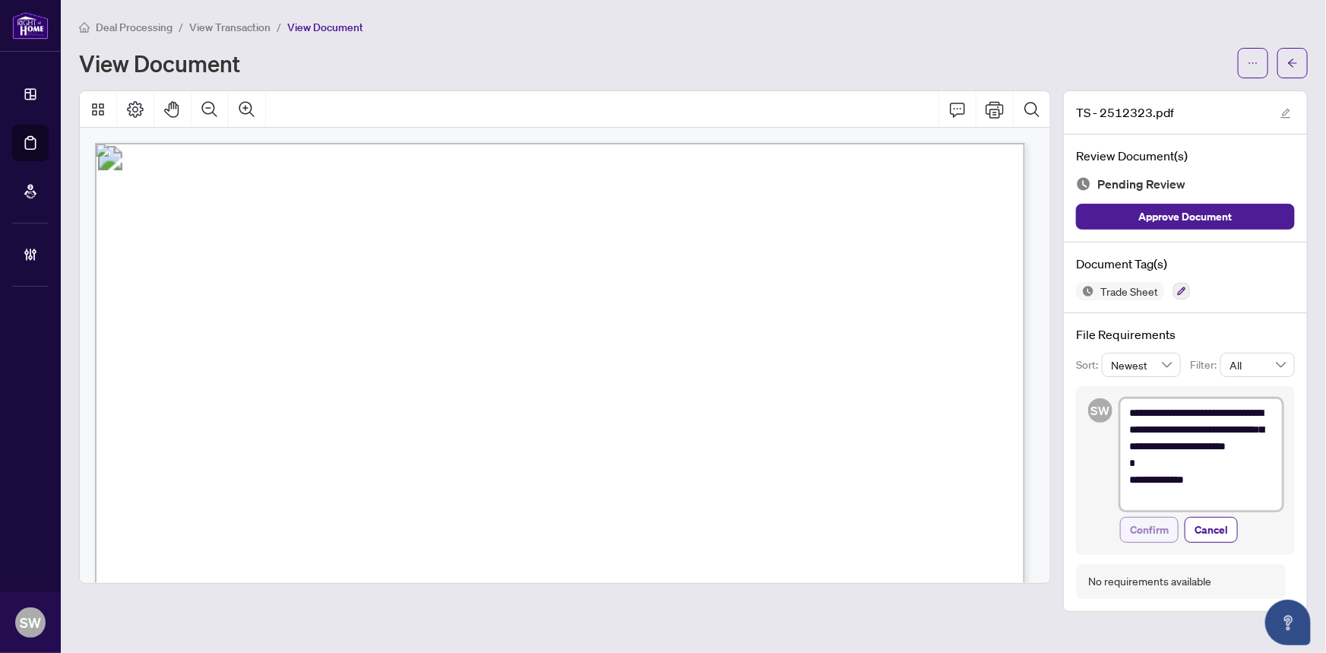
type textarea "**********"
click at [1152, 530] on span "Confirm" at bounding box center [1149, 530] width 39 height 24
type textarea "**********"
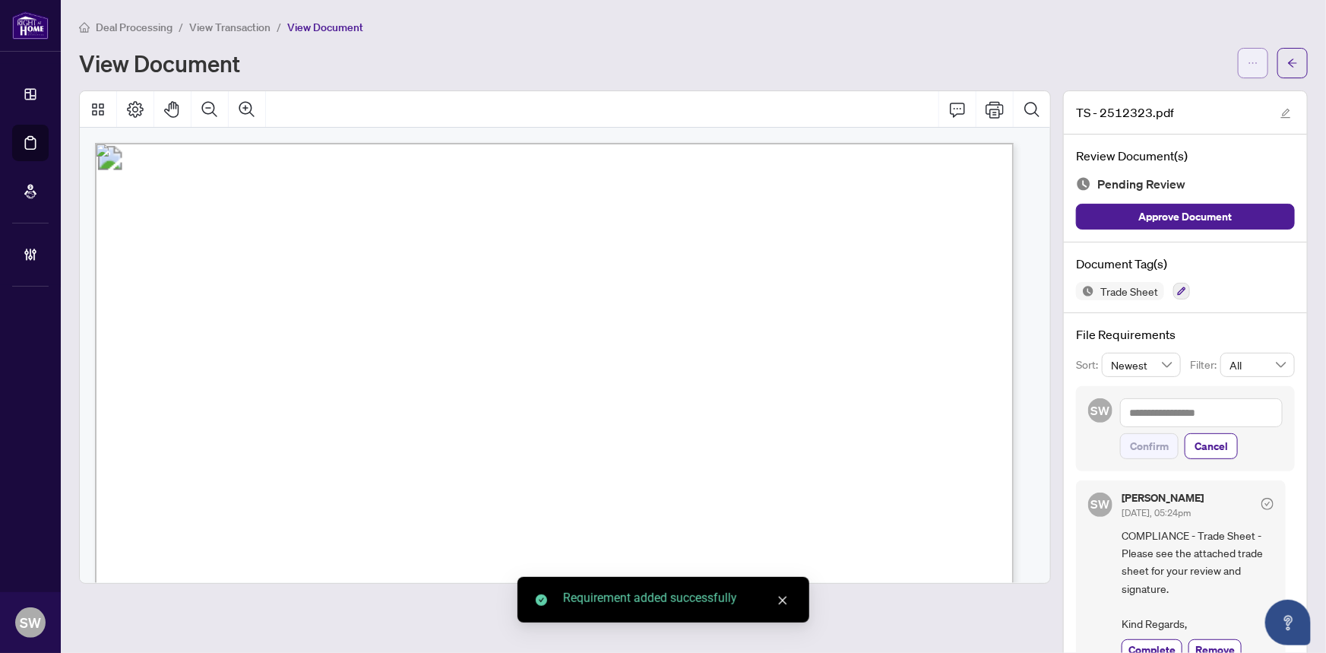
click at [1252, 61] on button "button" at bounding box center [1253, 63] width 30 height 30
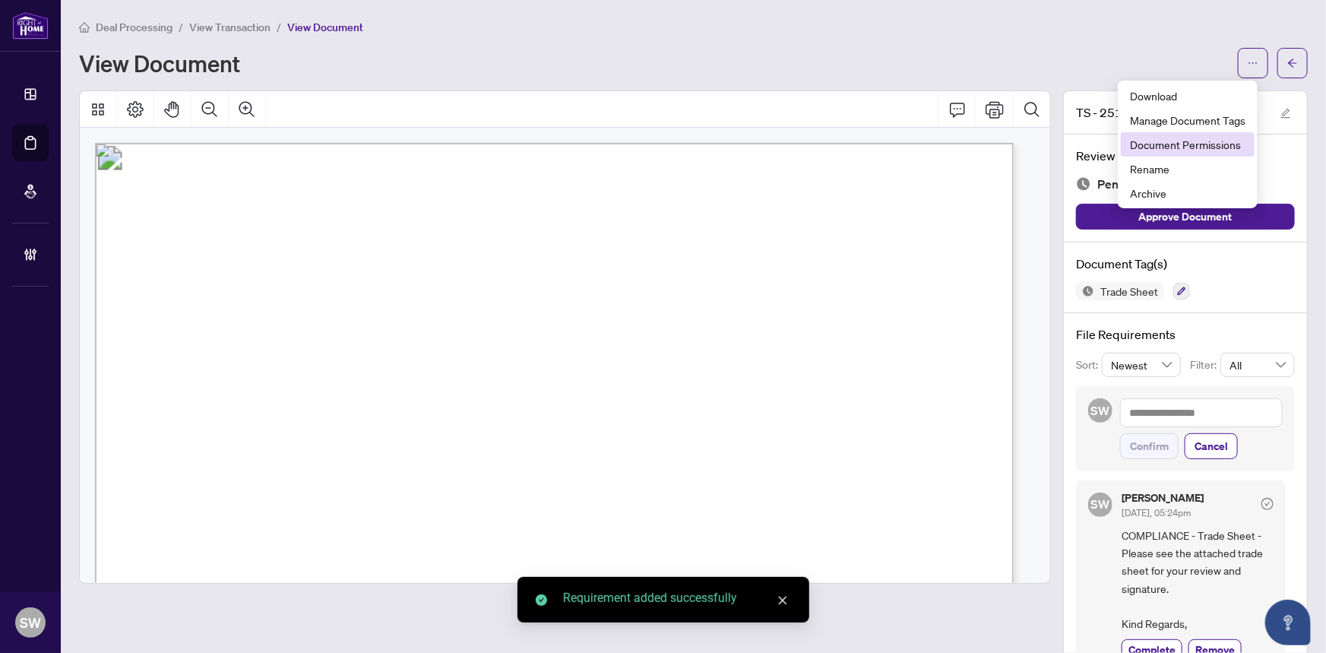
click at [1183, 151] on span "Document Permissions" at bounding box center [1188, 144] width 116 height 17
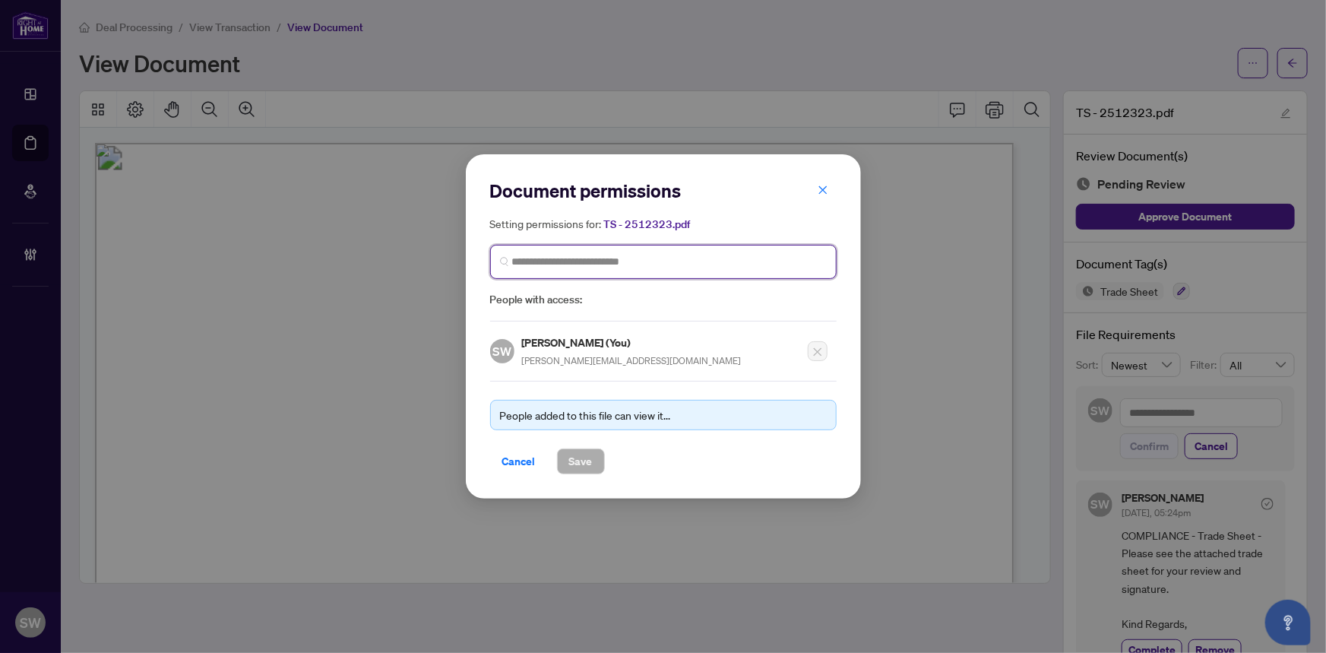
click at [576, 266] on input "search" at bounding box center [669, 262] width 315 height 16
type input "****"
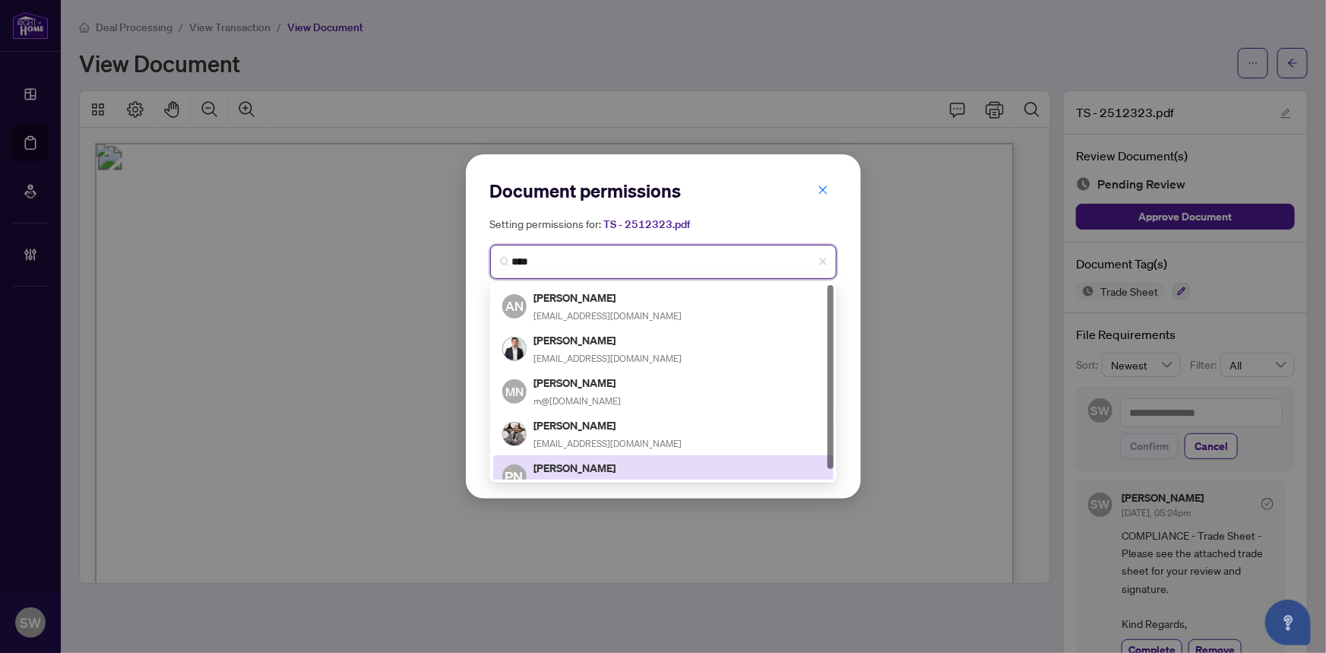
click at [581, 459] on h5 "[PERSON_NAME]" at bounding box center [608, 467] width 148 height 17
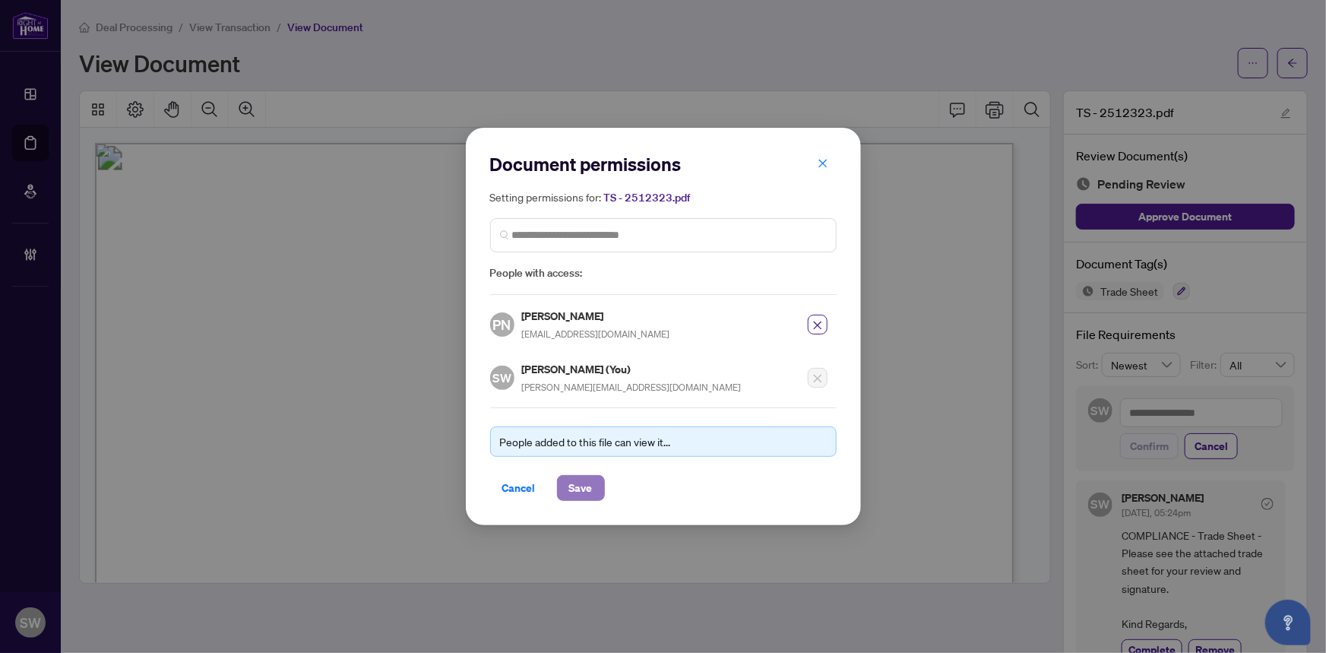
click at [558, 479] on button "Save" at bounding box center [581, 488] width 48 height 26
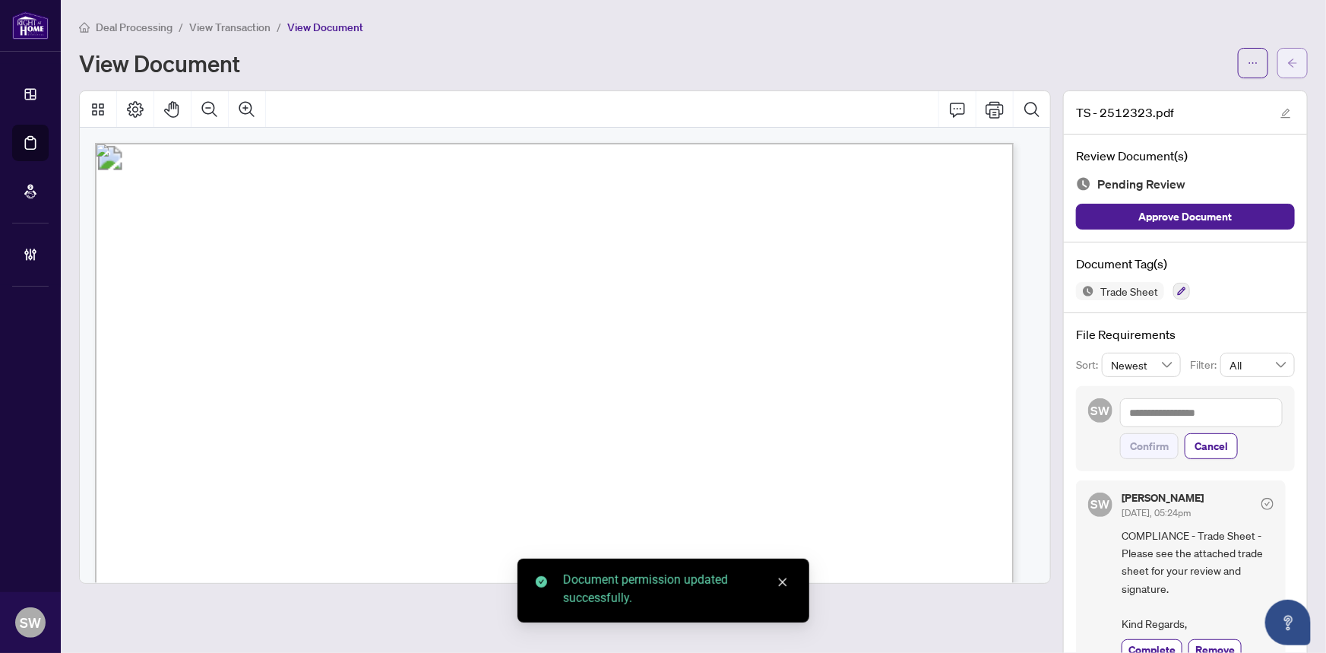
click at [1287, 67] on icon "arrow-left" at bounding box center [1292, 63] width 11 height 11
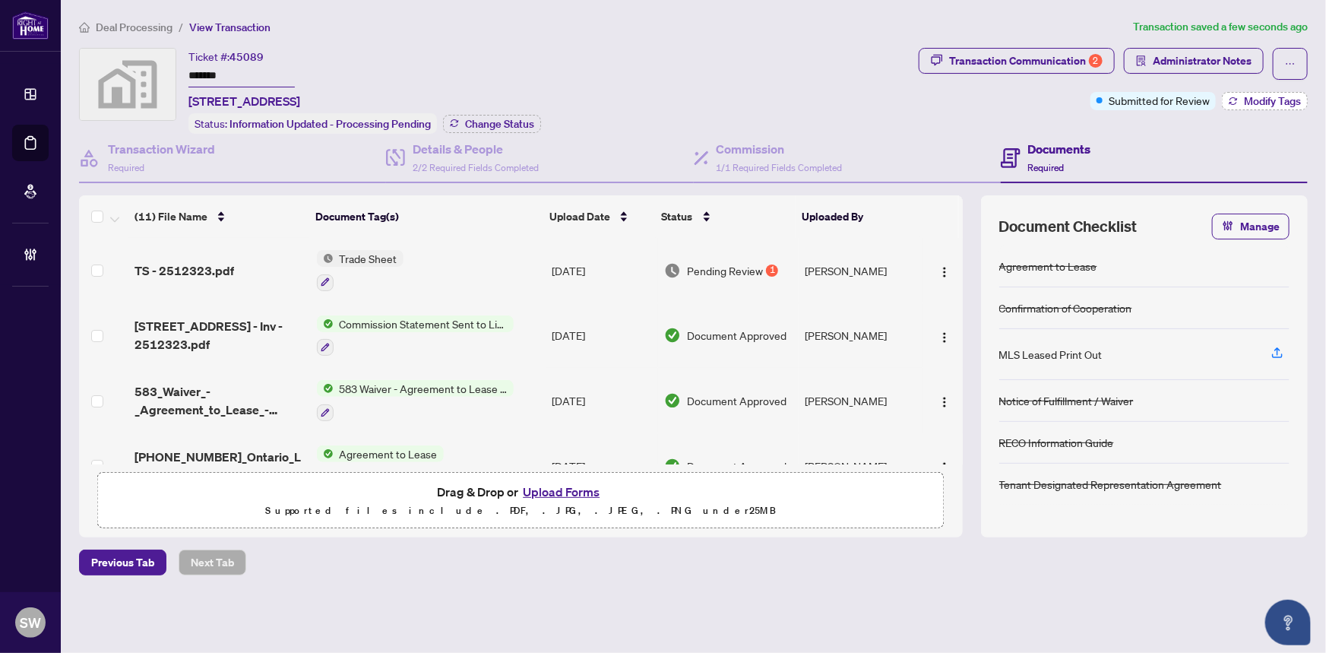
click at [1272, 100] on span "Modify Tags" at bounding box center [1272, 101] width 57 height 11
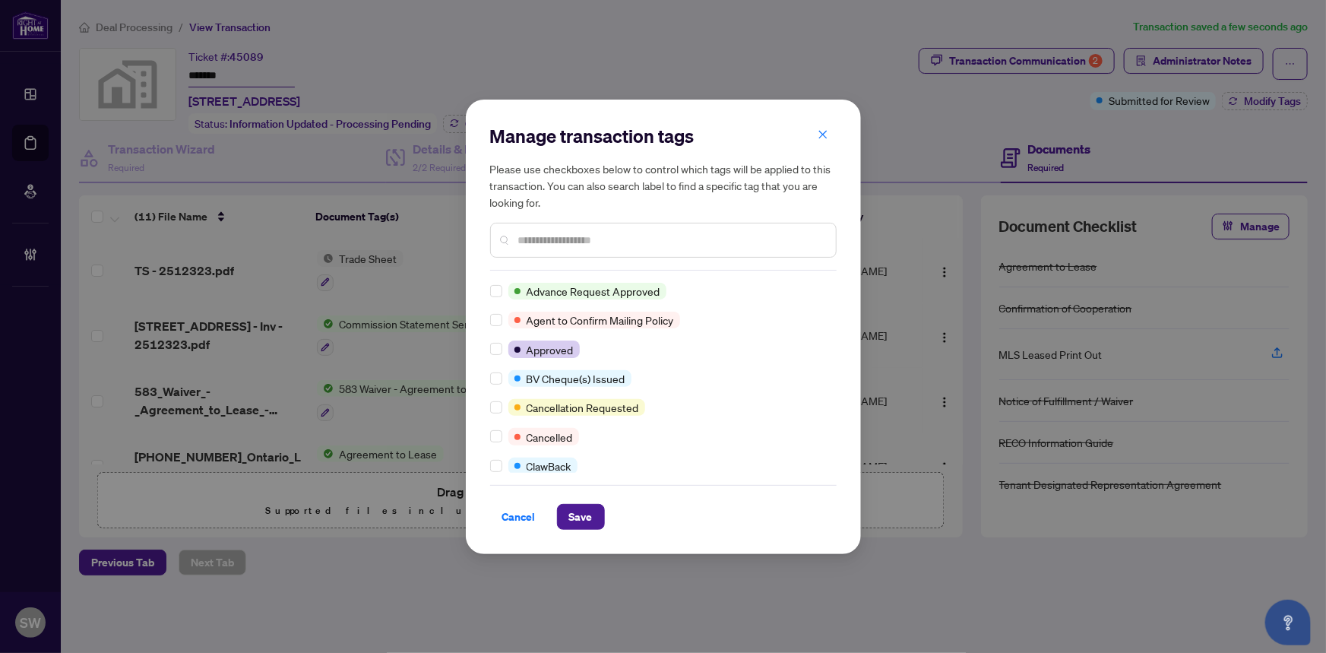
click at [568, 239] on input "text" at bounding box center [671, 240] width 306 height 17
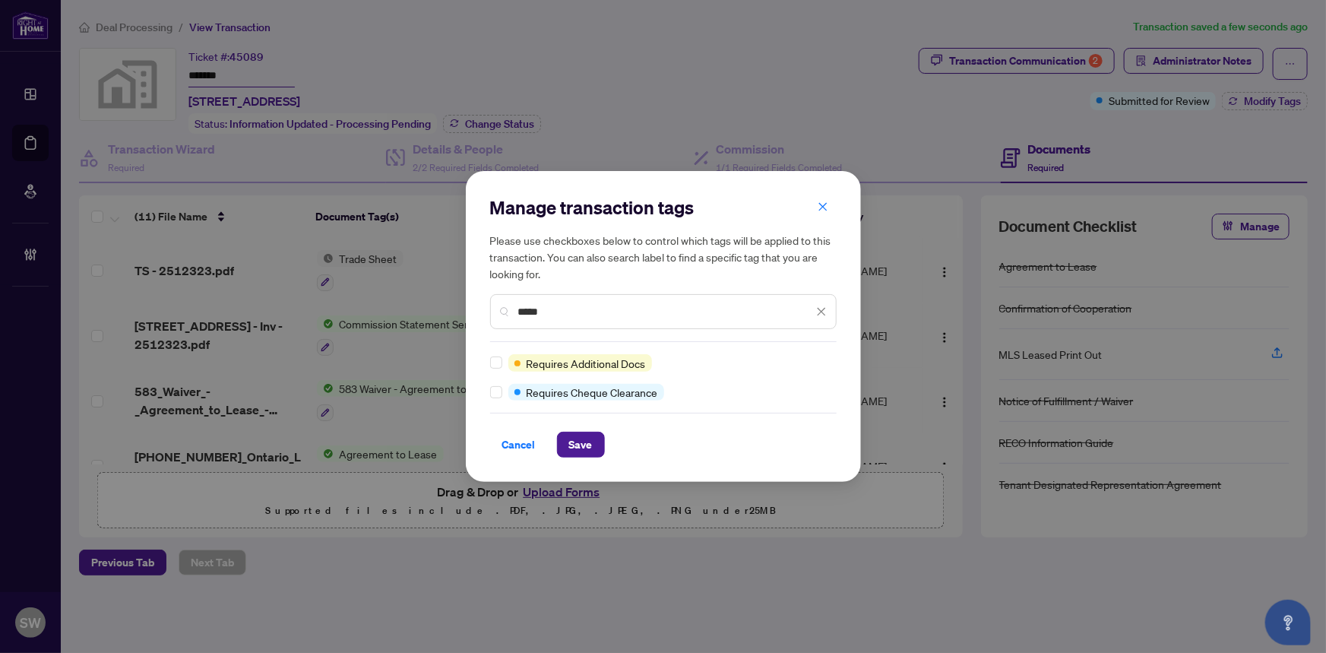
type input "*****"
click at [586, 445] on span "Save" at bounding box center [581, 444] width 24 height 24
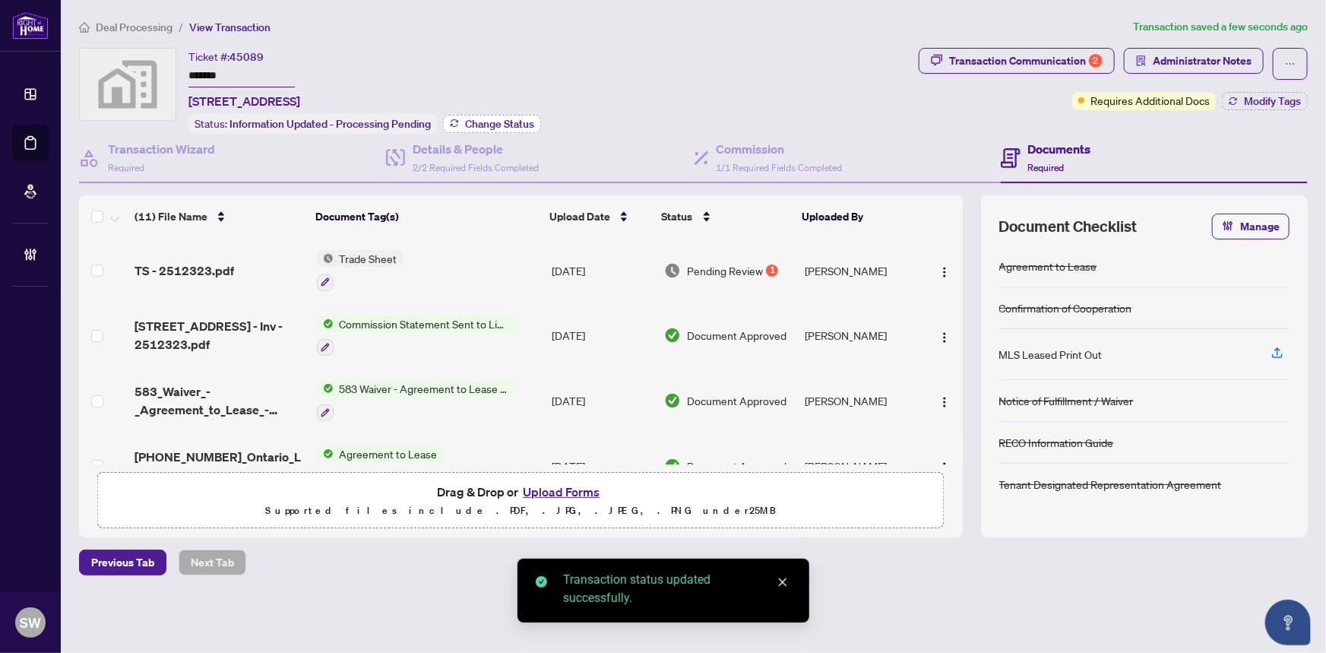
click at [500, 125] on span "Change Status" at bounding box center [499, 124] width 69 height 11
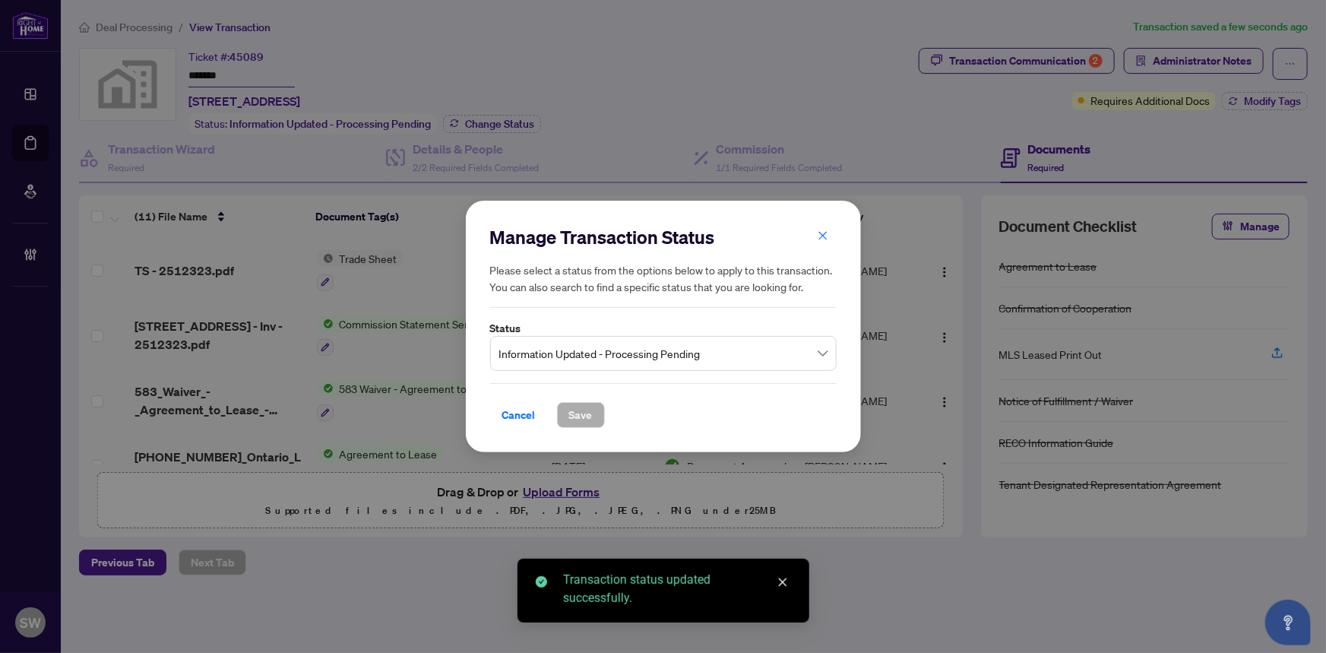
click at [585, 356] on span "Information Updated - Processing Pending" at bounding box center [663, 353] width 328 height 29
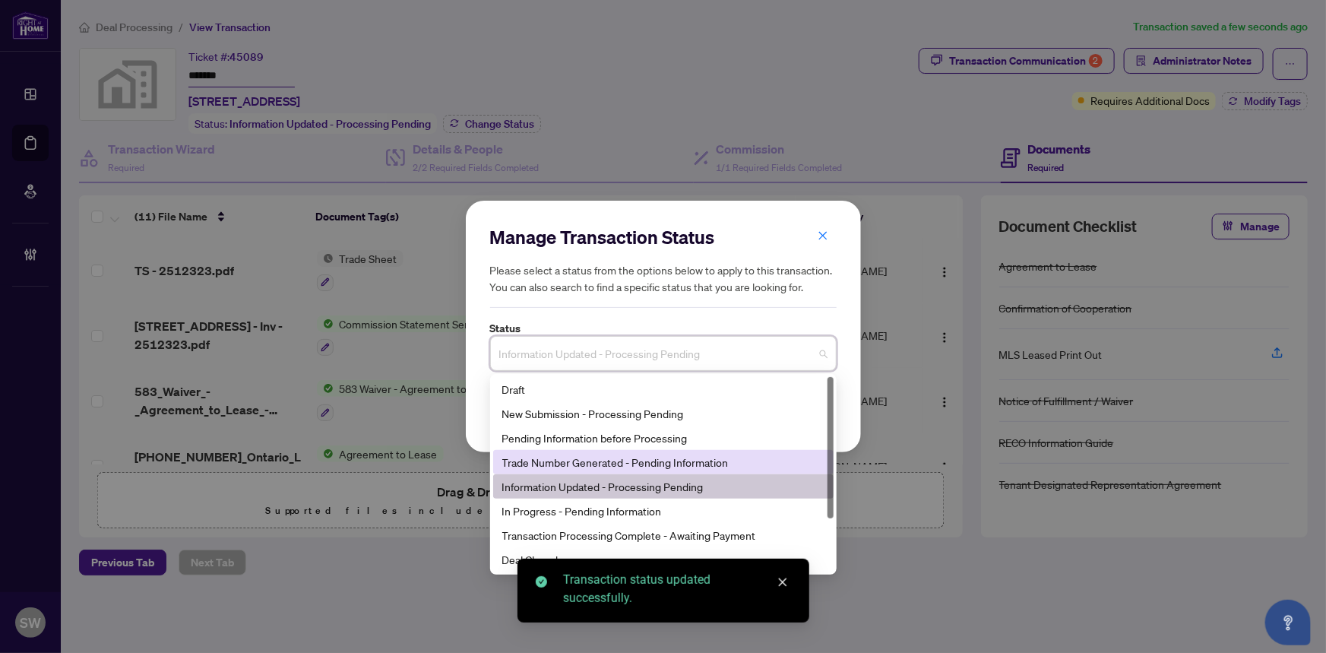
click at [574, 458] on div "Trade Number Generated - Pending Information" at bounding box center [663, 462] width 322 height 17
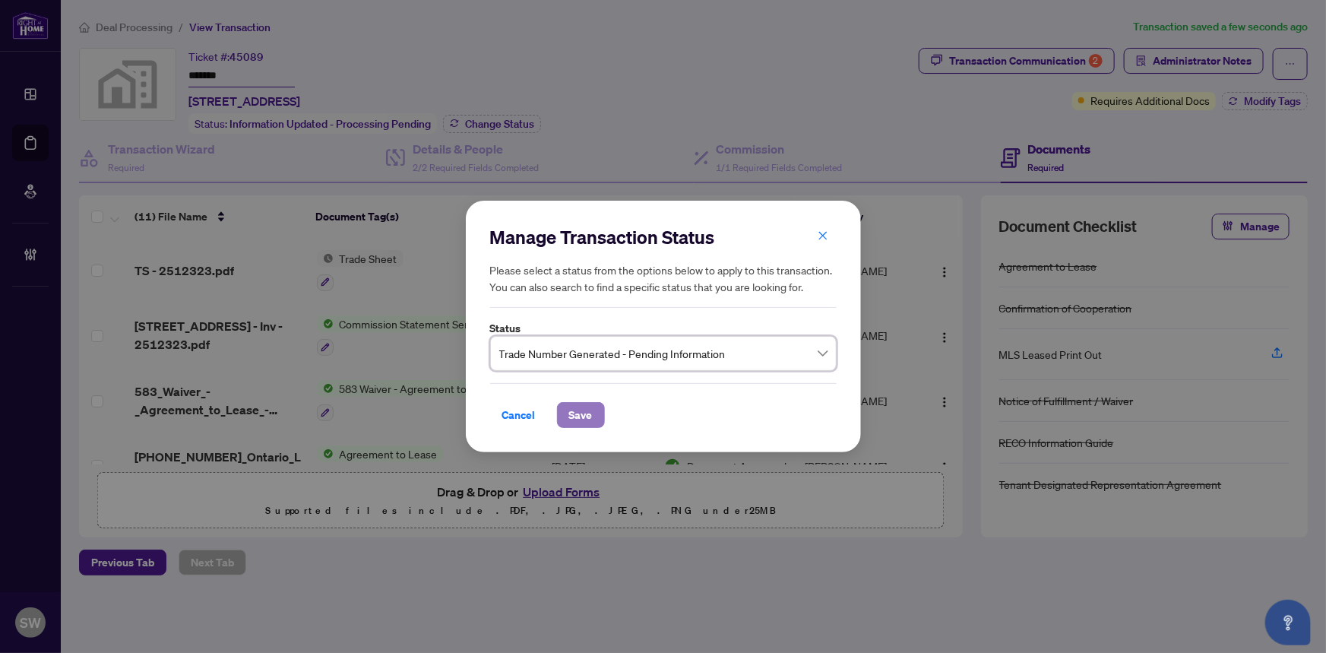
click at [569, 410] on span "Save" at bounding box center [581, 415] width 24 height 24
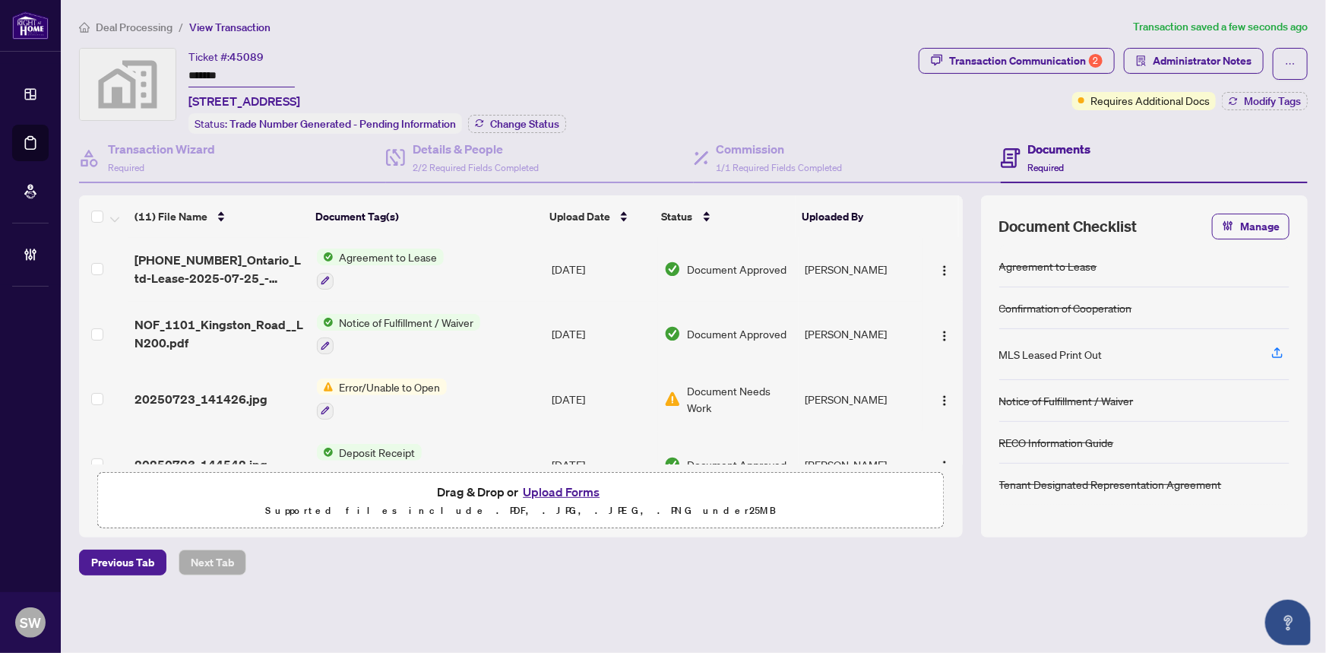
scroll to position [74, 0]
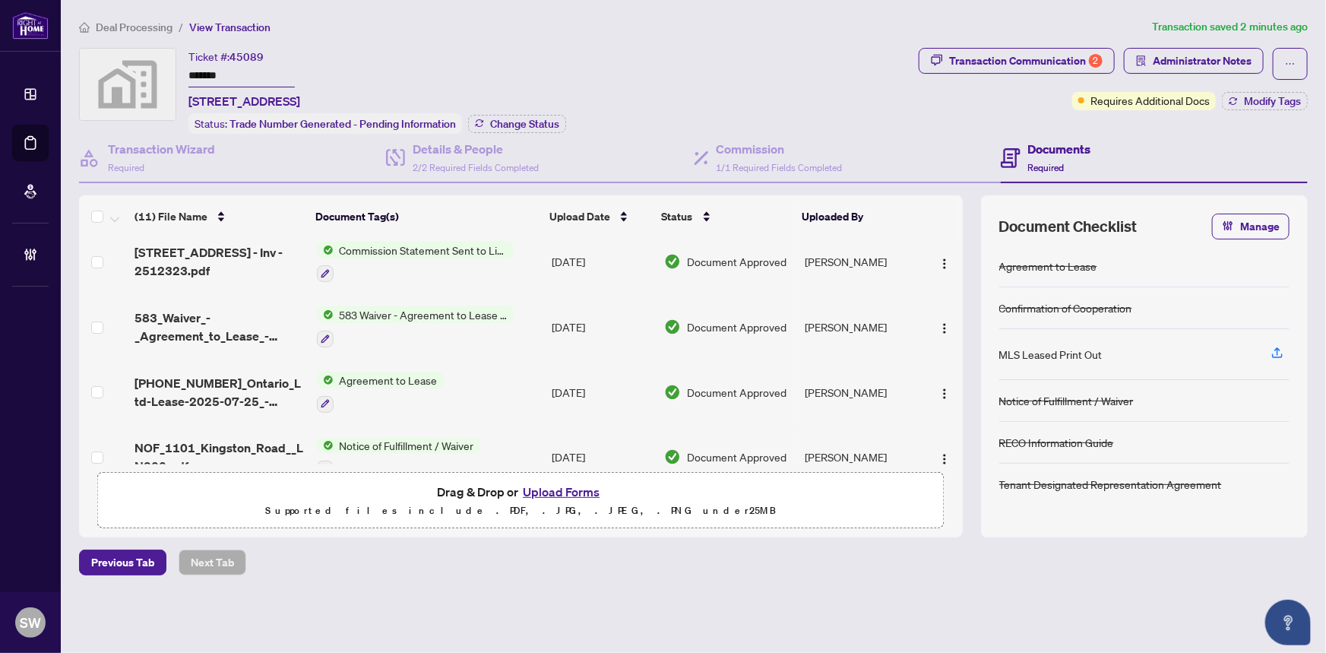
click at [1112, 27] on ol "Deal Processing / View Transaction" at bounding box center [612, 26] width 1067 height 17
click at [153, 25] on span "Deal Processing" at bounding box center [134, 28] width 77 height 14
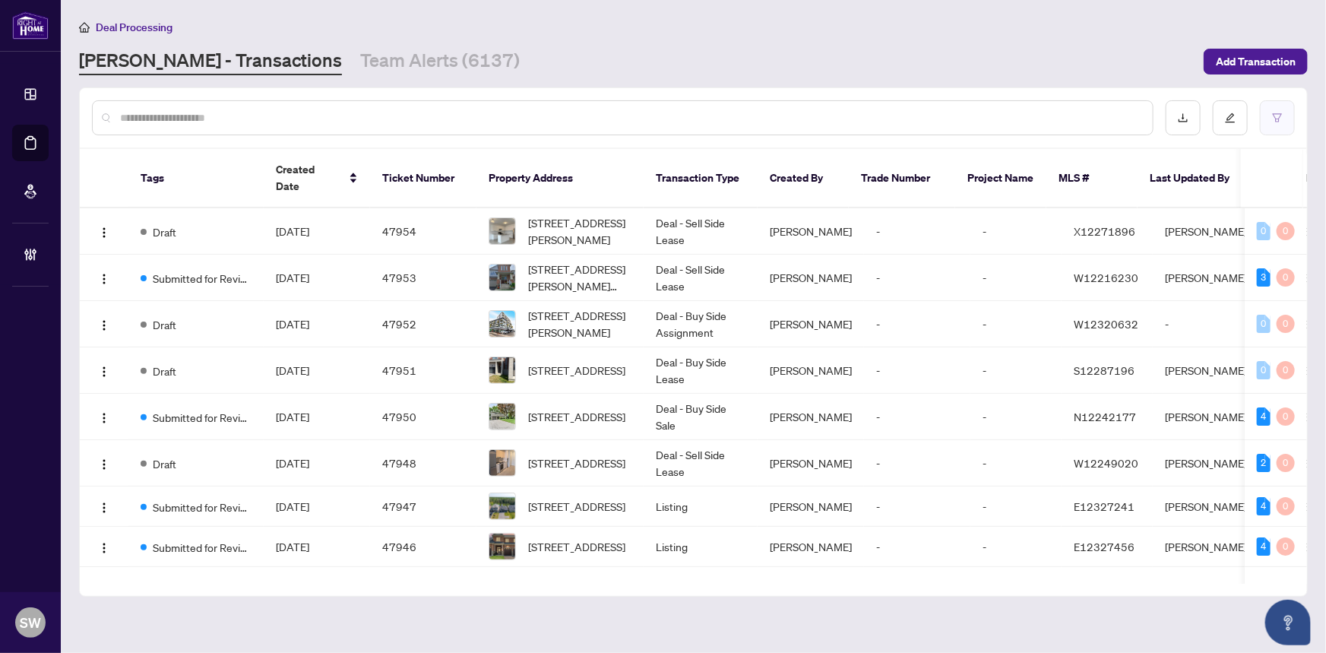
click at [1284, 121] on button "button" at bounding box center [1277, 117] width 35 height 35
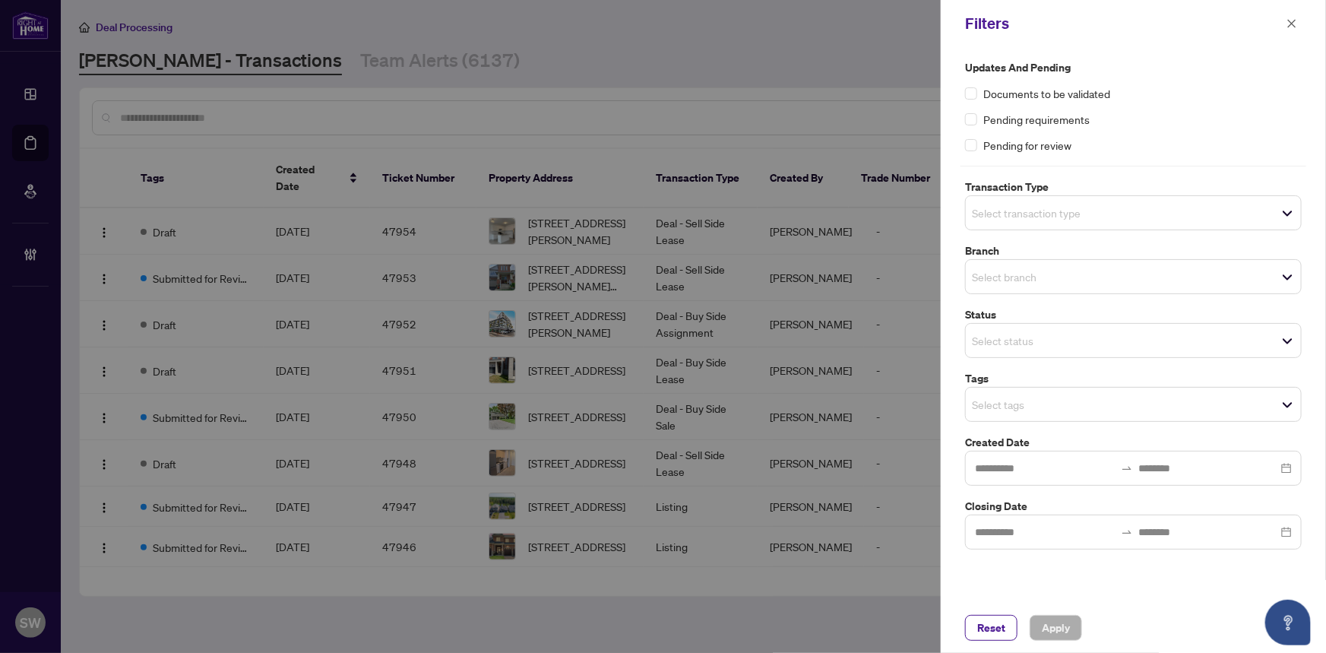
click at [1060, 340] on input "search" at bounding box center [1025, 340] width 106 height 18
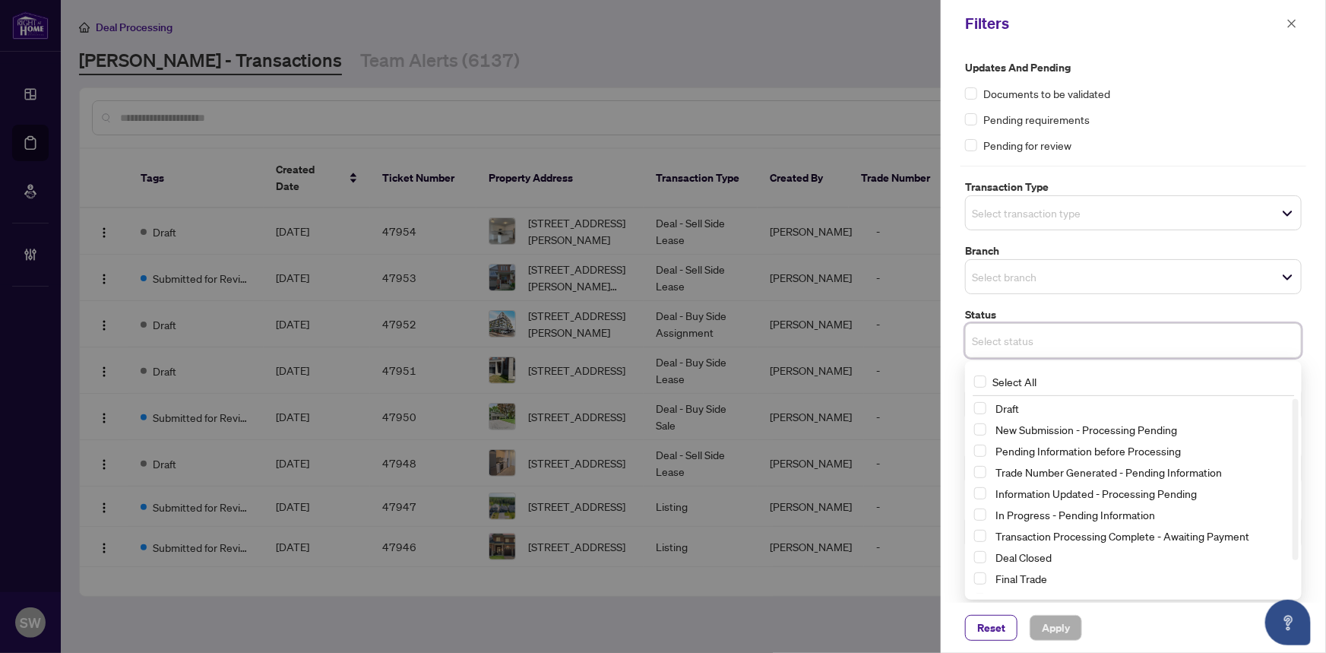
click at [1056, 218] on input "search" at bounding box center [1025, 213] width 106 height 18
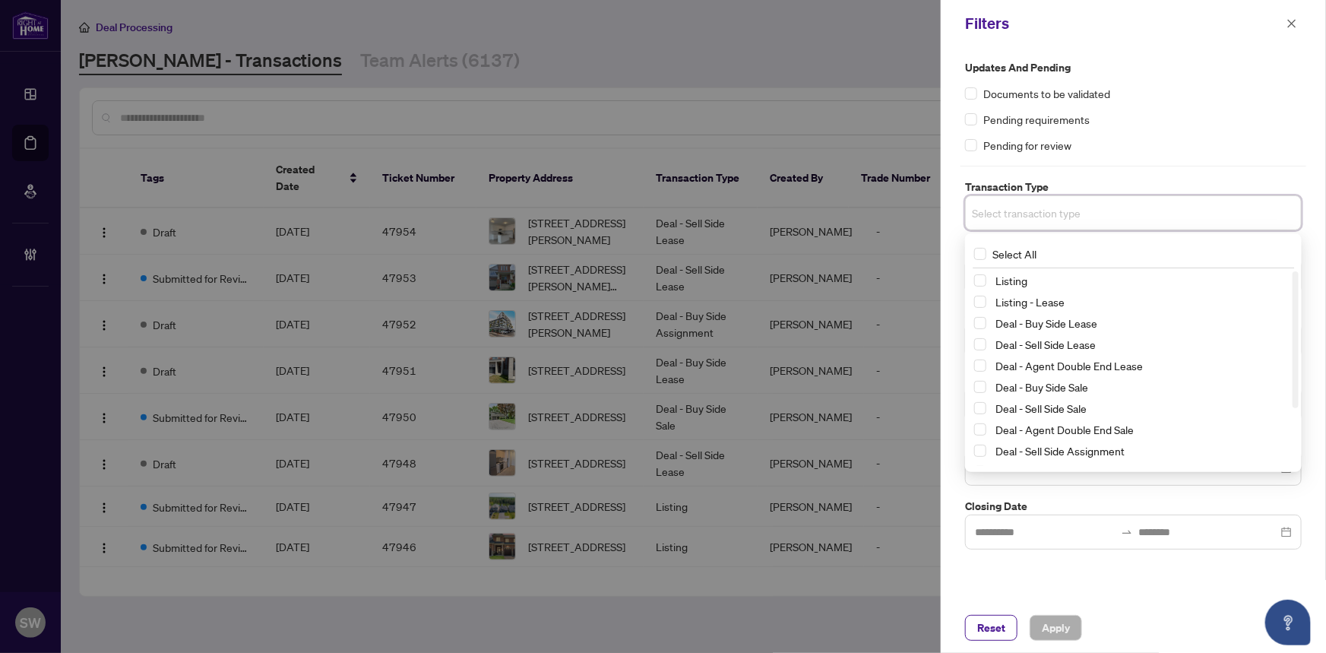
scroll to position [81, 0]
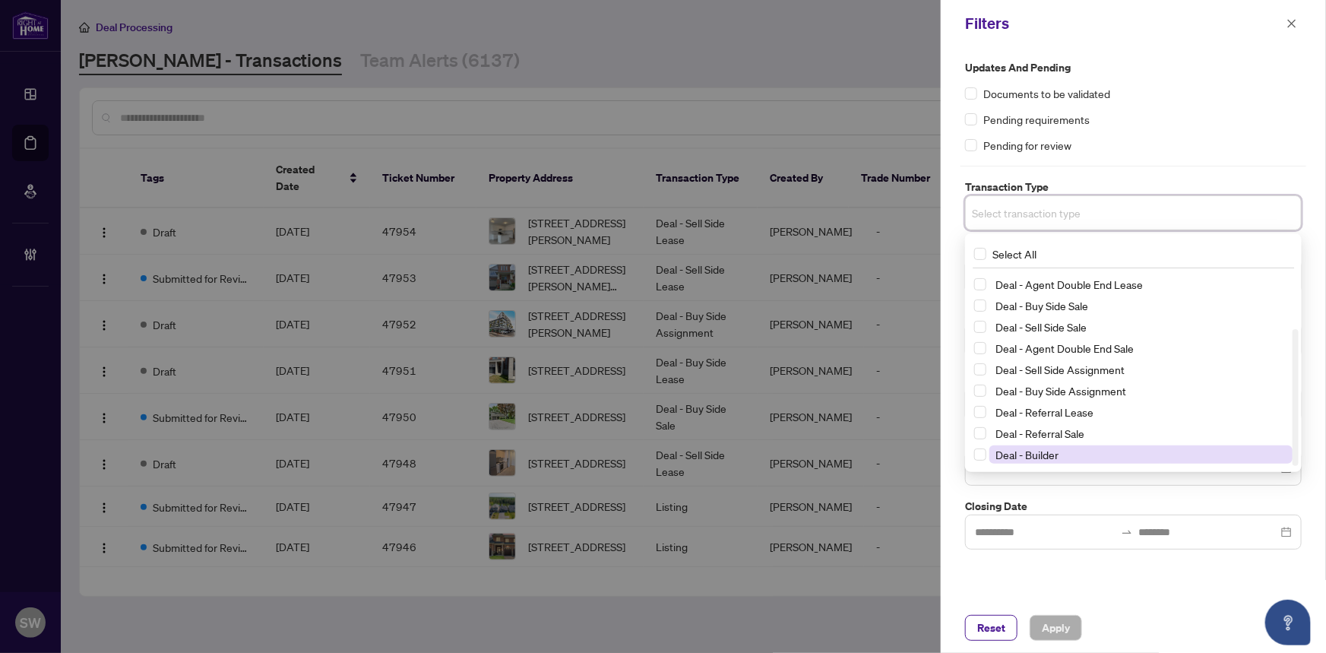
click at [1053, 448] on span "Deal - Builder" at bounding box center [1027, 455] width 63 height 14
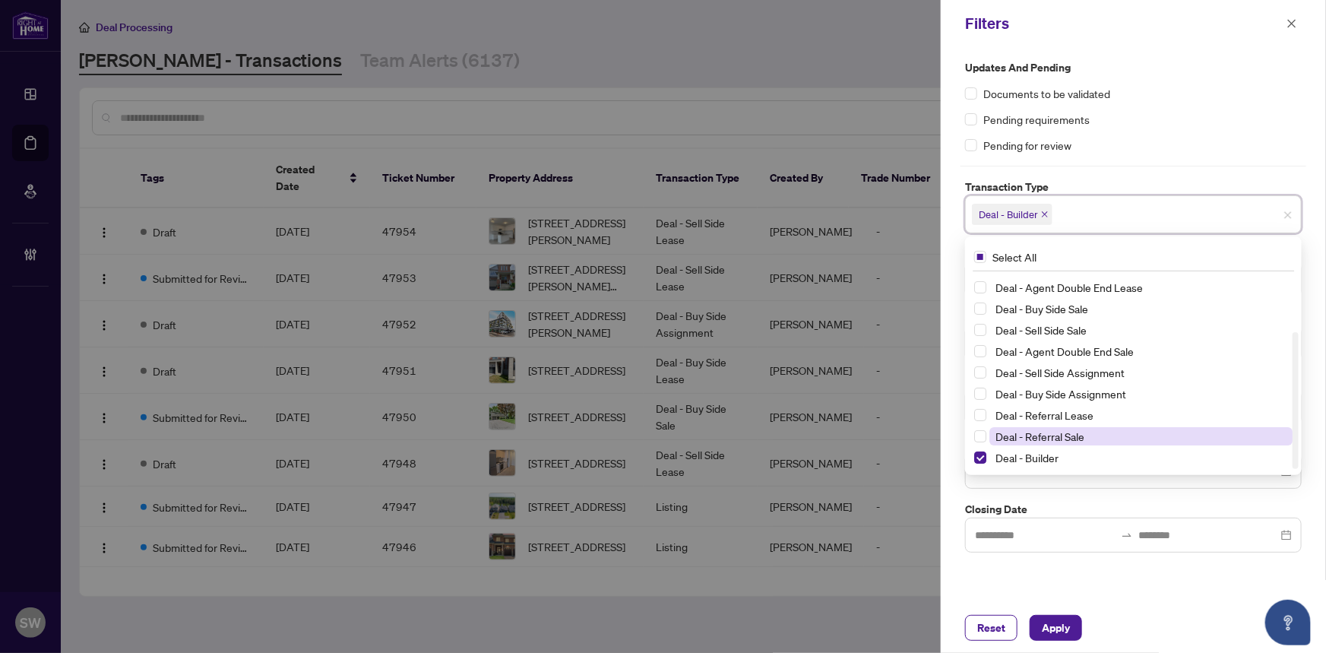
click at [1056, 426] on div "Deal - Sell Side Lease Deal - Agent Double End Lease Deal - Buy Side Sale Deal …" at bounding box center [1133, 363] width 331 height 213
click at [1065, 413] on span "Deal - Referral Lease" at bounding box center [1045, 415] width 98 height 14
click at [1041, 433] on span "Deal - Referral Sale" at bounding box center [1040, 436] width 89 height 14
click at [1058, 628] on span "Apply" at bounding box center [1056, 628] width 28 height 24
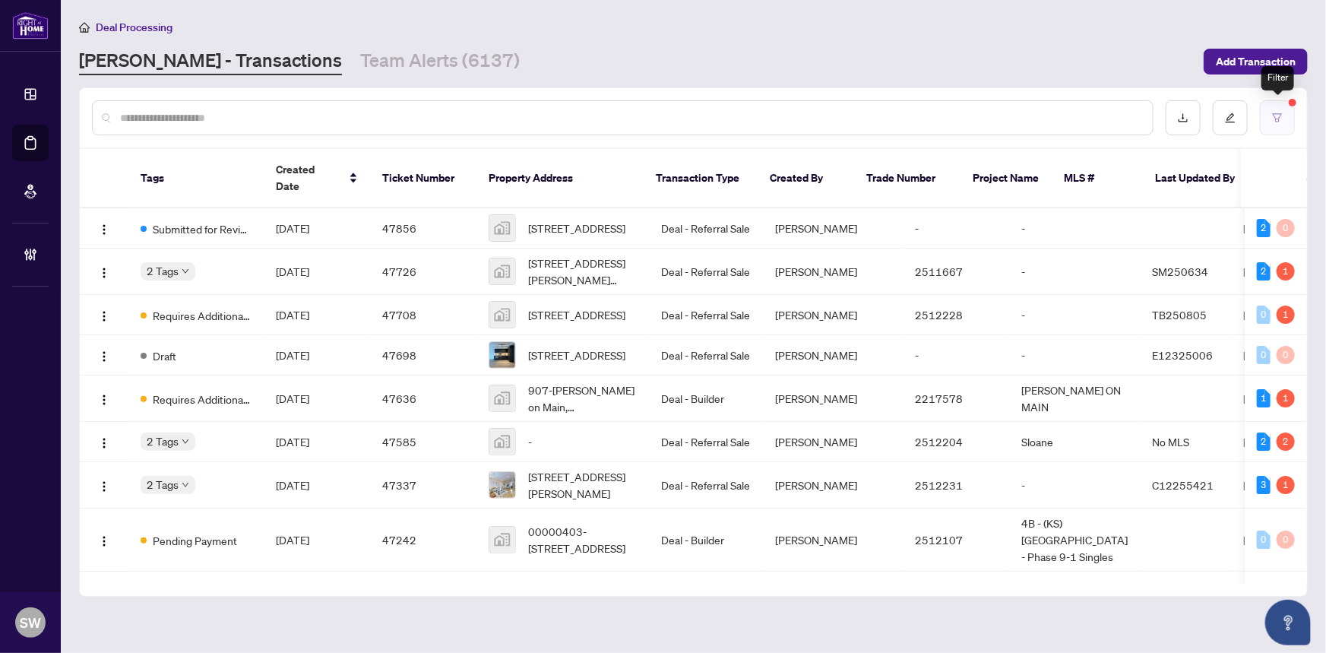
click at [1277, 115] on icon "filter" at bounding box center [1277, 117] width 11 height 11
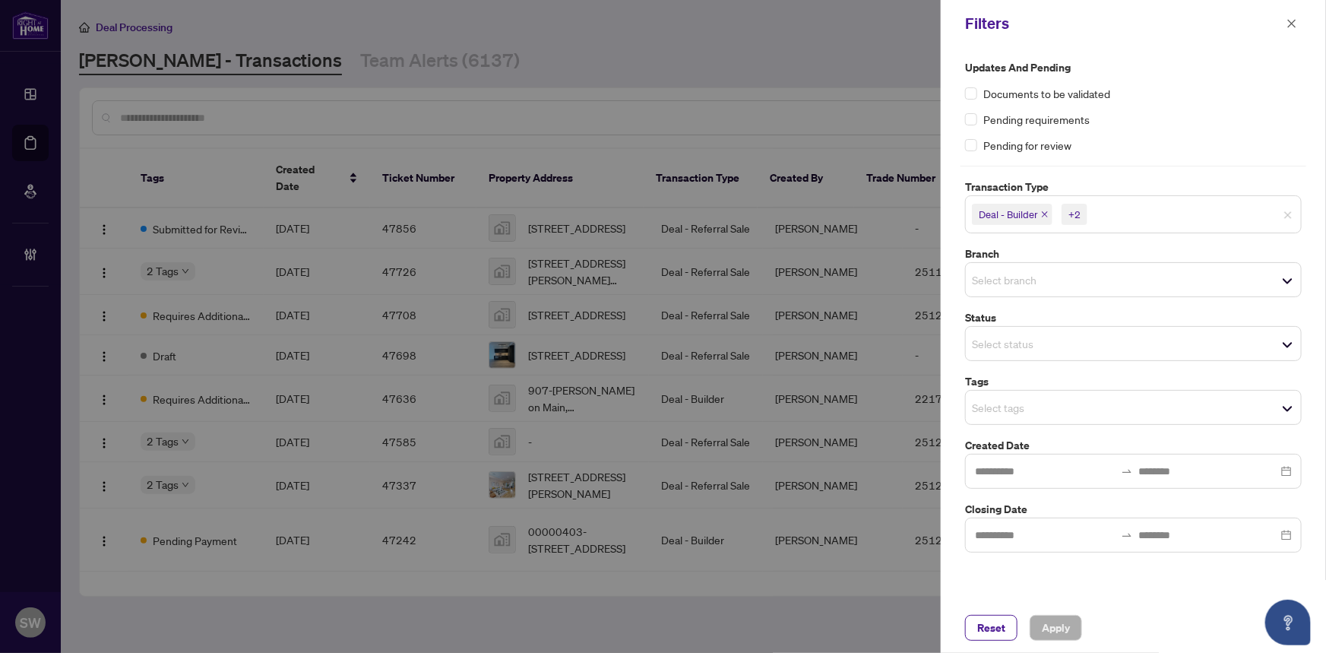
click at [1050, 344] on input "search" at bounding box center [1025, 343] width 106 height 18
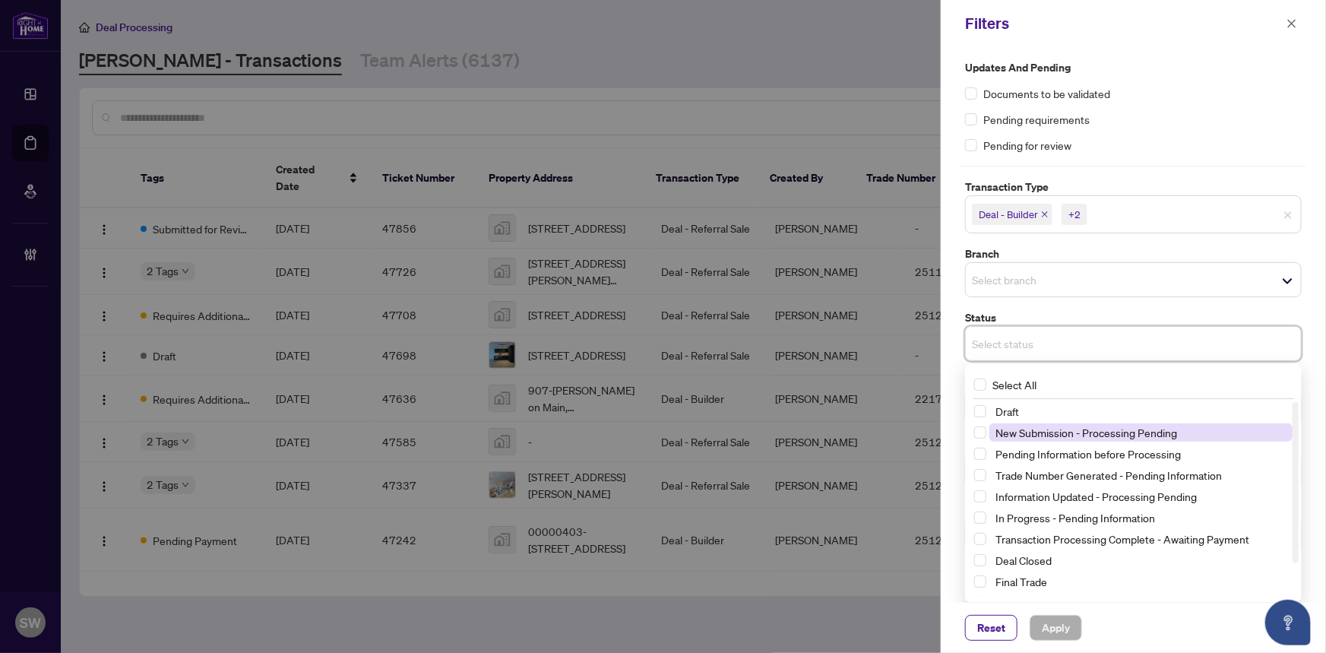
click at [1066, 432] on span "New Submission - Processing Pending" at bounding box center [1087, 433] width 182 height 14
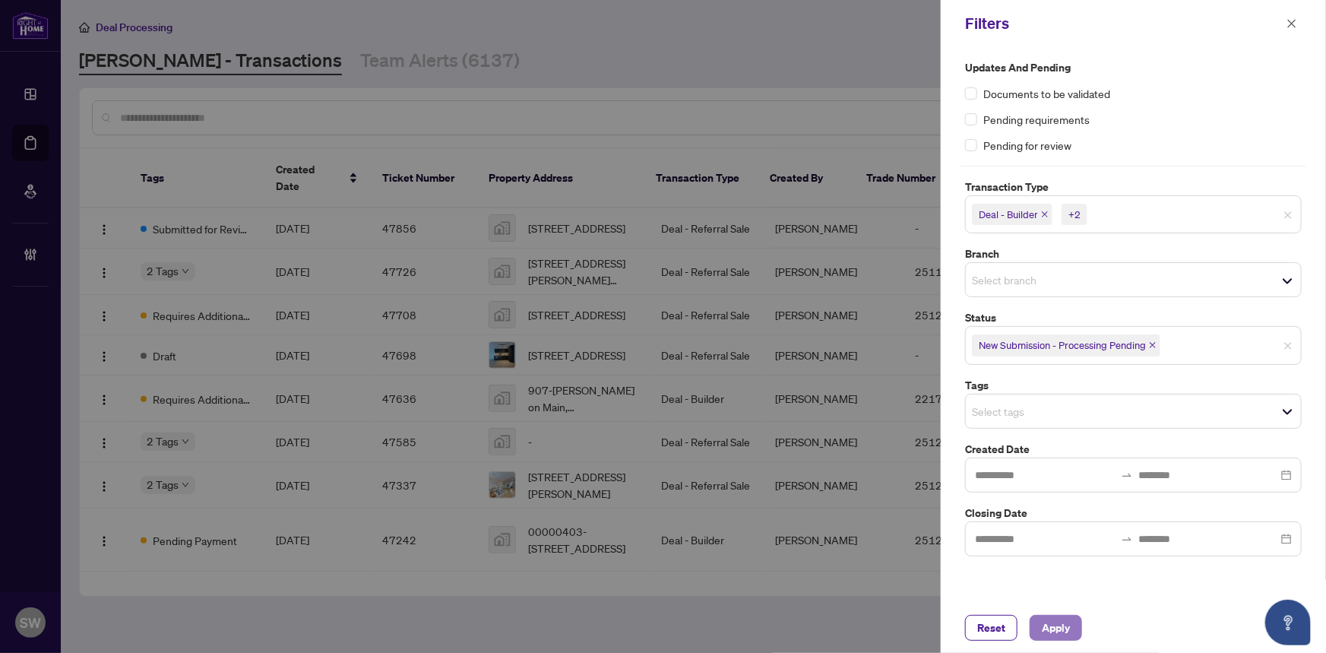
click at [1048, 623] on span "Apply" at bounding box center [1056, 628] width 28 height 24
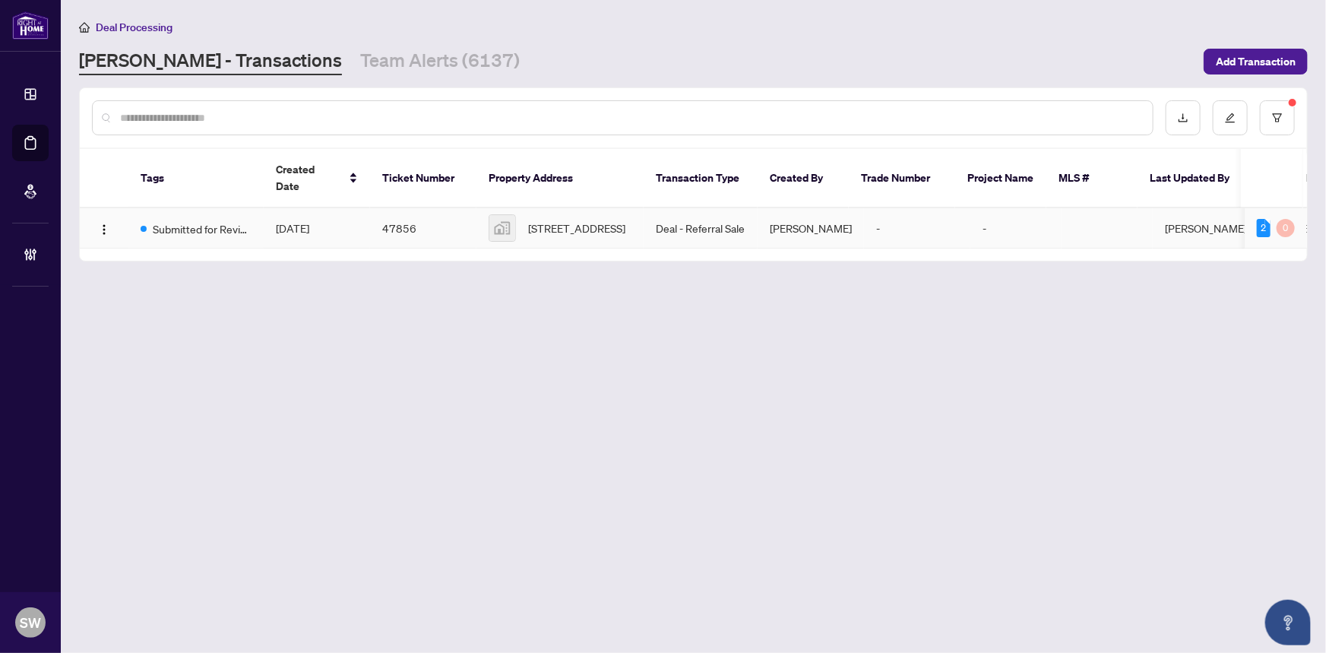
click at [428, 217] on td "47856" at bounding box center [423, 228] width 106 height 40
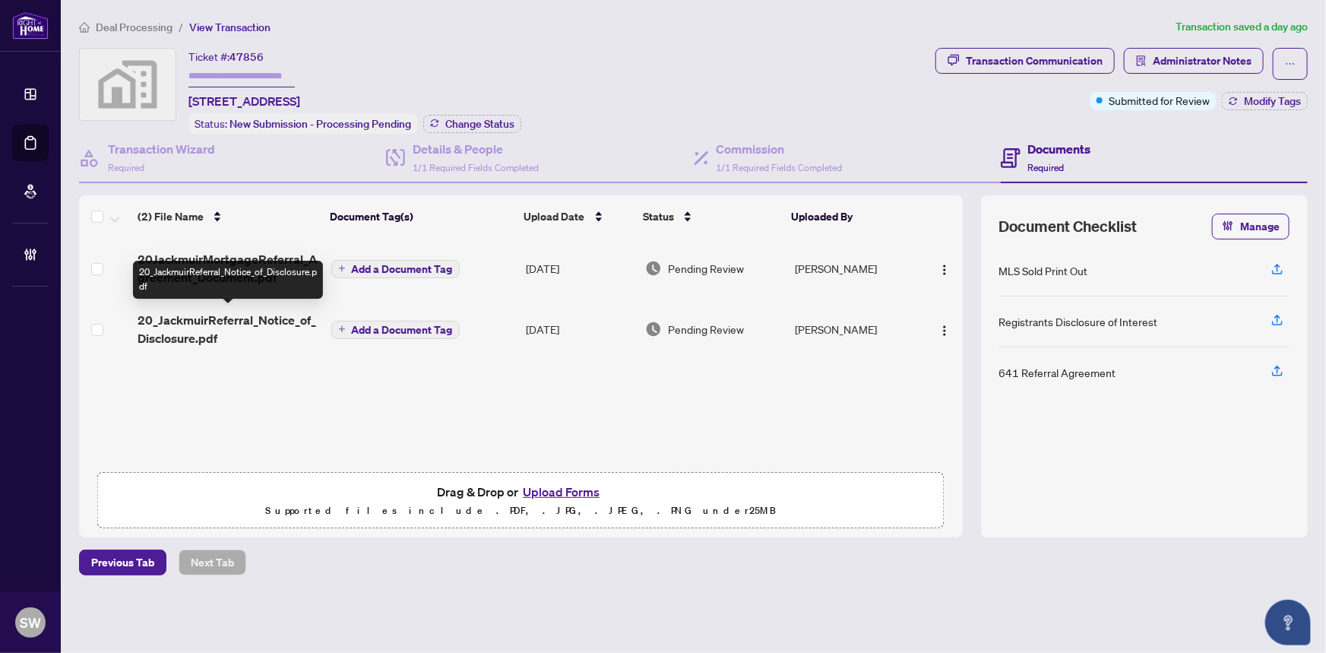
click at [251, 259] on span "20JackmuirMortgageReferral_Agreement_Document.pdf" at bounding box center [228, 268] width 181 height 36
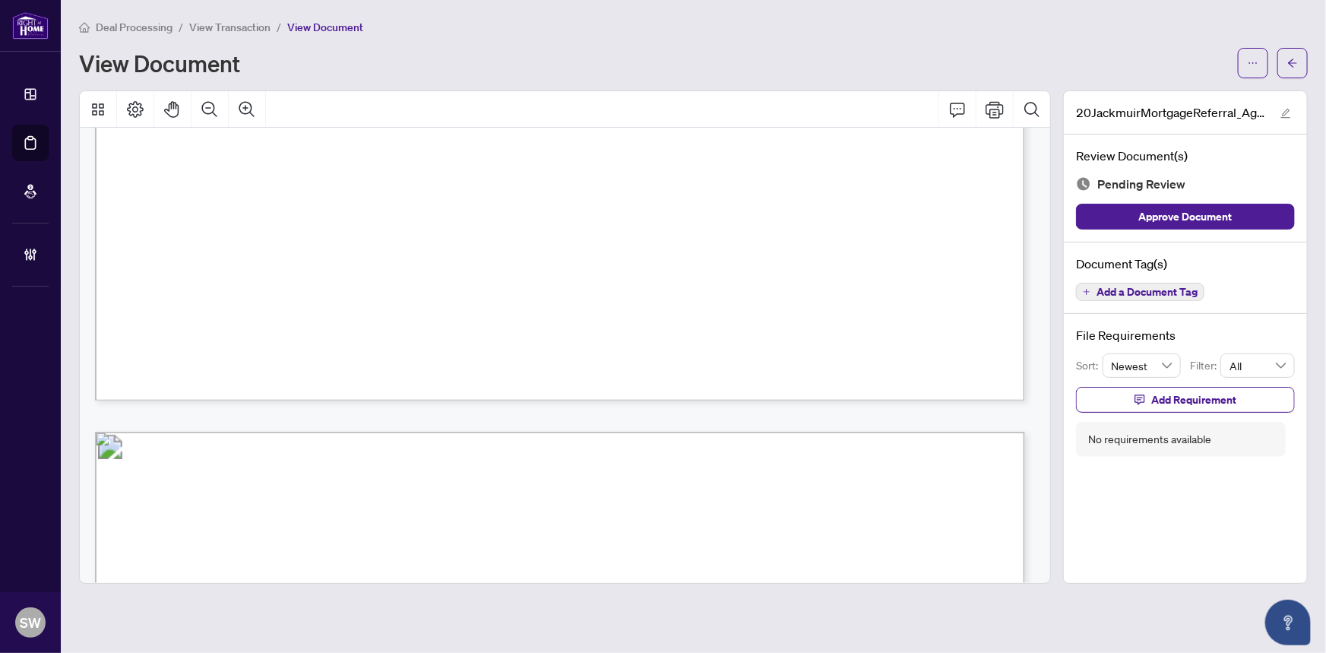
scroll to position [15377, 0]
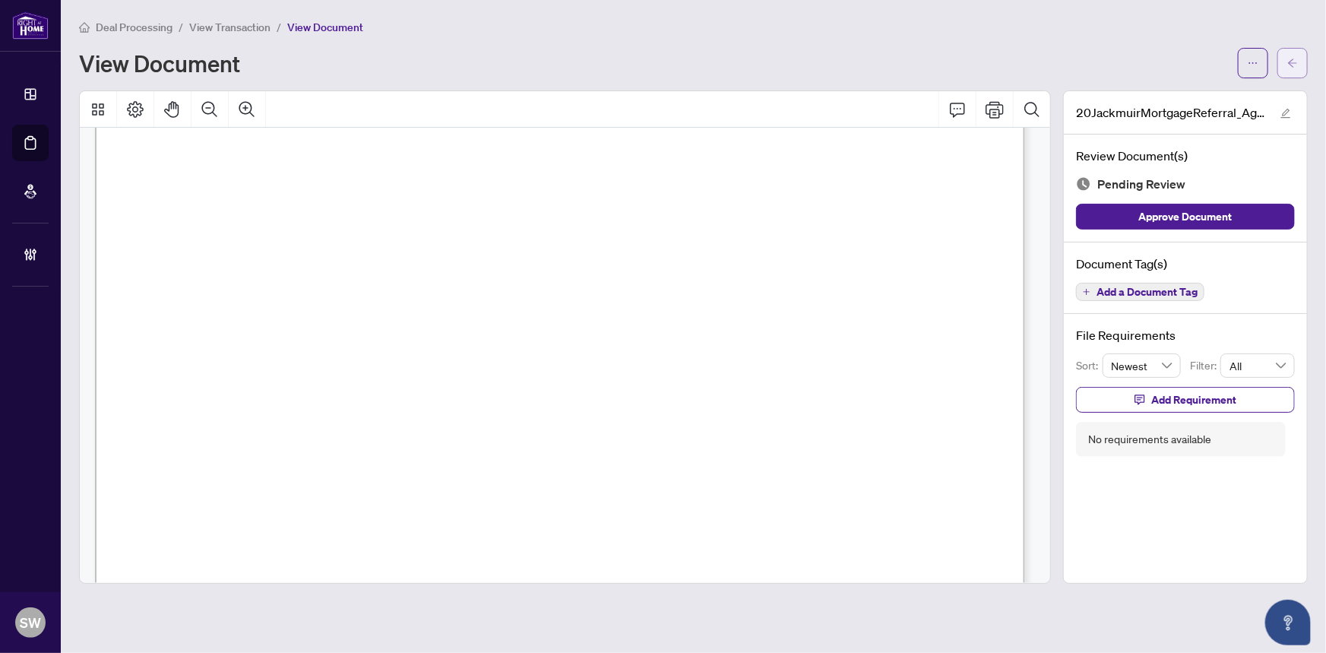
click at [1291, 64] on icon "arrow-left" at bounding box center [1292, 63] width 9 height 8
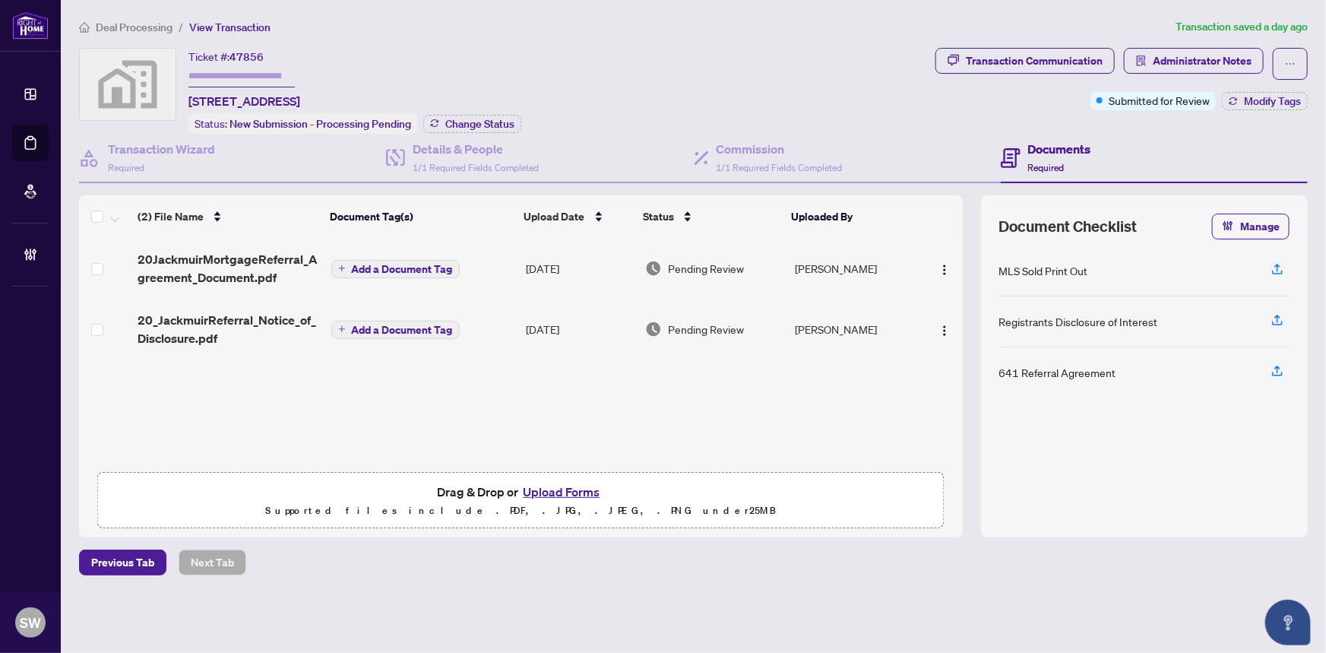
click at [283, 316] on span "20_JackmuirReferral_Notice_of_Disclosure.pdf" at bounding box center [228, 329] width 181 height 36
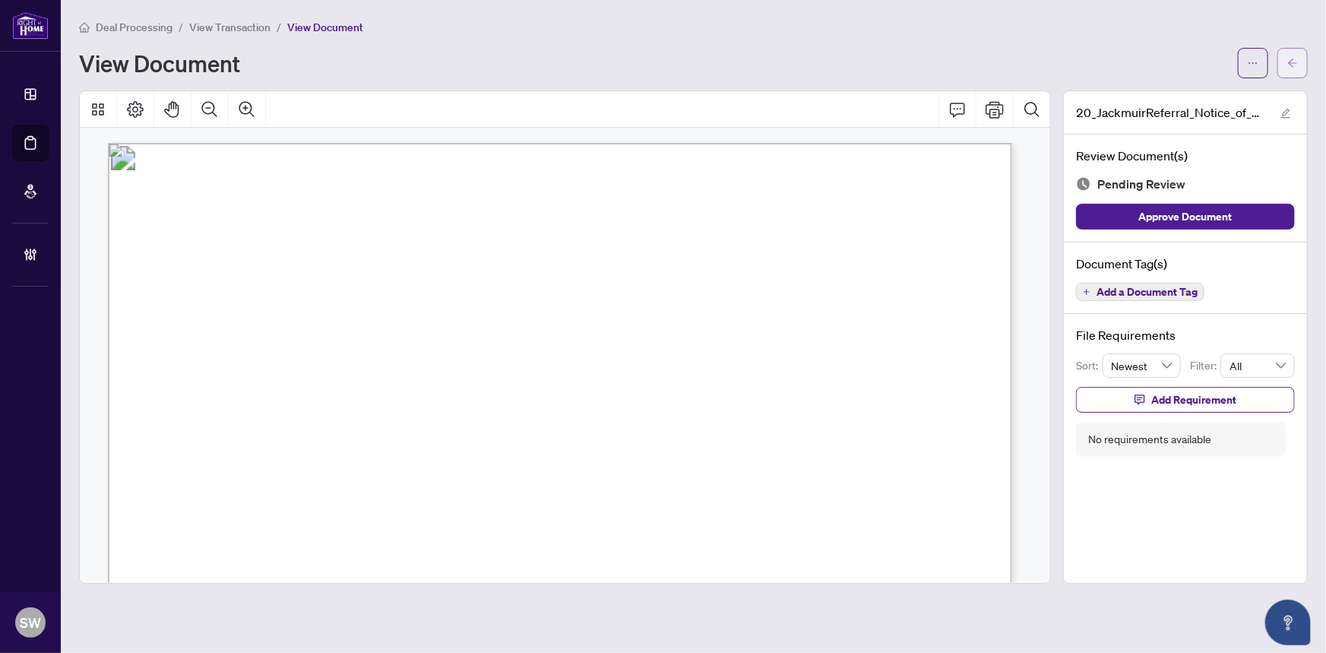
click at [1294, 66] on icon "arrow-left" at bounding box center [1292, 63] width 11 height 11
